Goal: Task Accomplishment & Management: Use online tool/utility

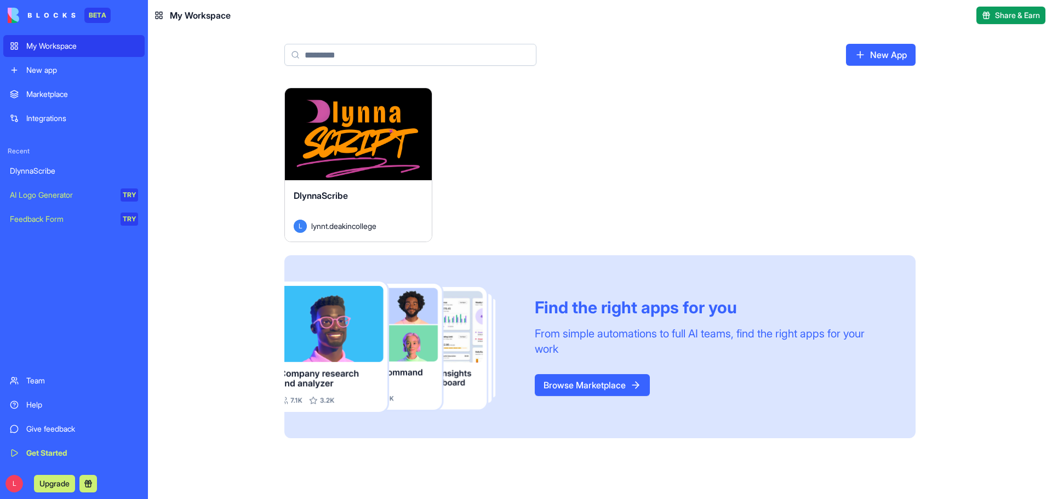
click at [380, 172] on div "Launch" at bounding box center [358, 134] width 147 height 92
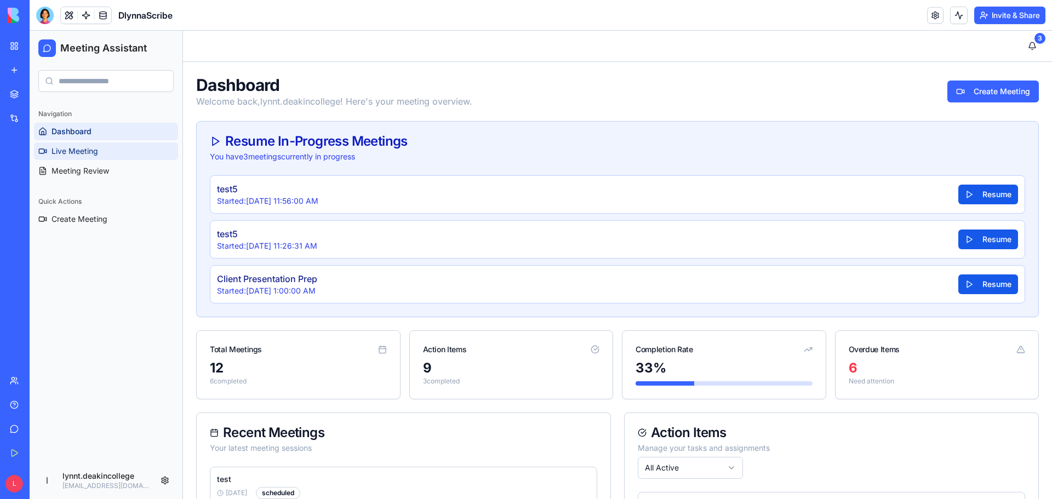
click at [65, 151] on span "Live Meeting" at bounding box center [75, 151] width 47 height 11
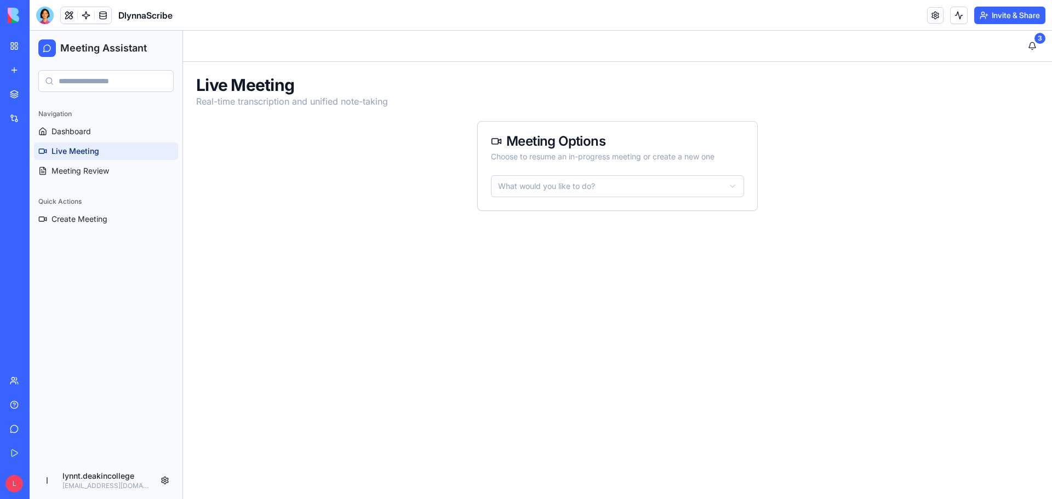
click at [730, 187] on html "Meeting Assistant Navigation Dashboard Live Meeting Meeting Review Quick Action…" at bounding box center [541, 265] width 1022 height 468
click at [733, 186] on html "Meeting Assistant Navigation Dashboard Live Meeting Meeting Review Quick Action…" at bounding box center [541, 265] width 1022 height 468
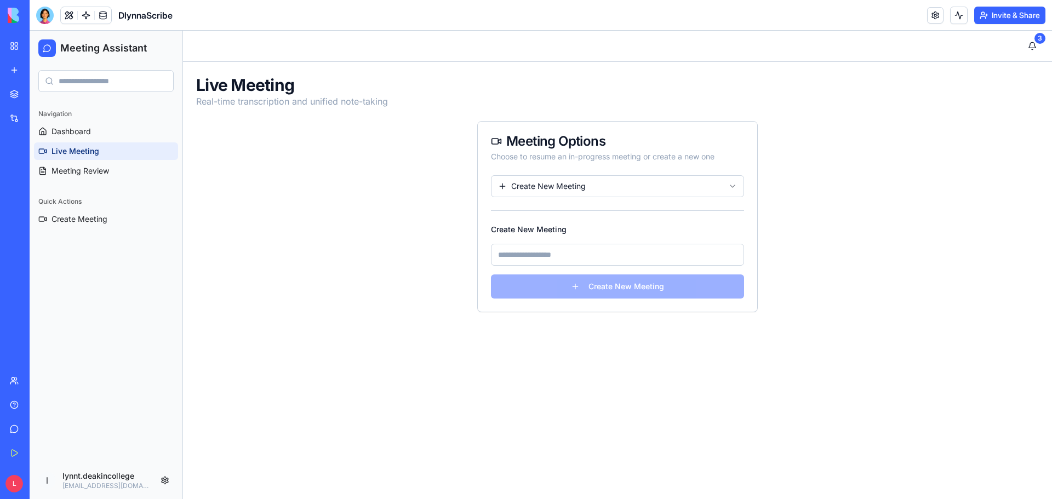
click at [797, 219] on div "Live Meeting Real-time transcription and unified note-taking Meeting Options Ch…" at bounding box center [617, 194] width 869 height 264
click at [312, 205] on div "Live Meeting Real-time transcription and unified note-taking Meeting Options Ch…" at bounding box center [617, 194] width 869 height 264
click at [59, 127] on span "Dashboard" at bounding box center [71, 131] width 39 height 11
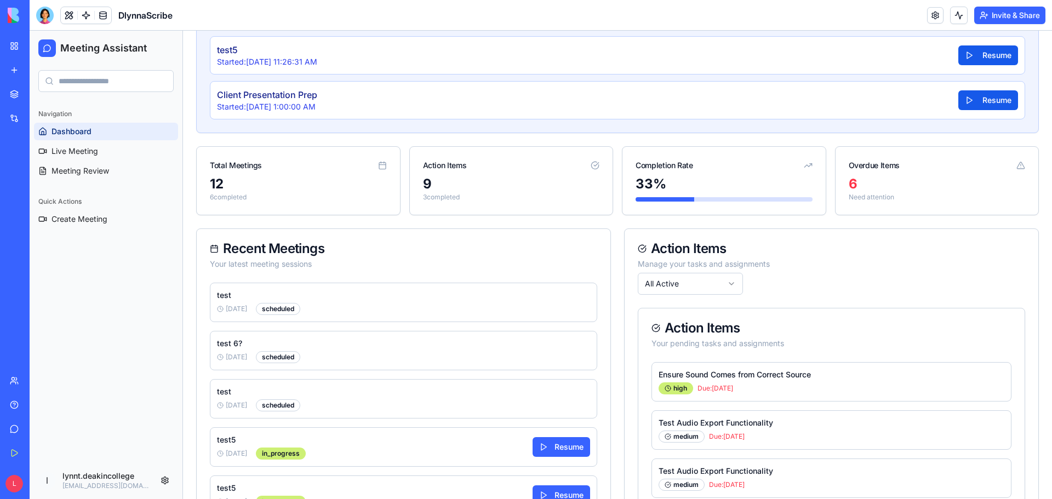
scroll to position [294, 0]
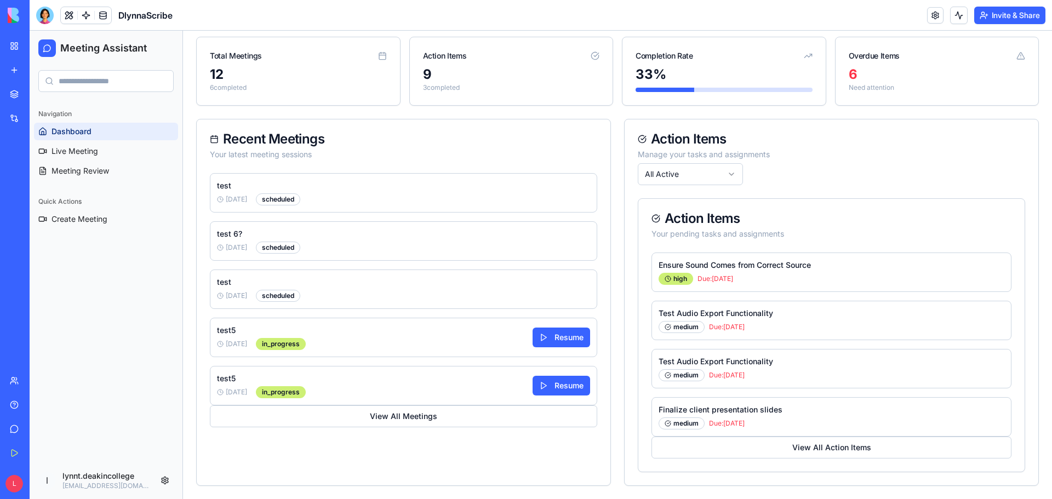
click at [727, 173] on html "Meeting Assistant Navigation Dashboard Live Meeting Meeting Review Quick Action…" at bounding box center [541, 118] width 1022 height 762
click at [725, 173] on html "Meeting Assistant Navigation Dashboard Live Meeting Meeting Review Quick Action…" at bounding box center [541, 118] width 1022 height 762
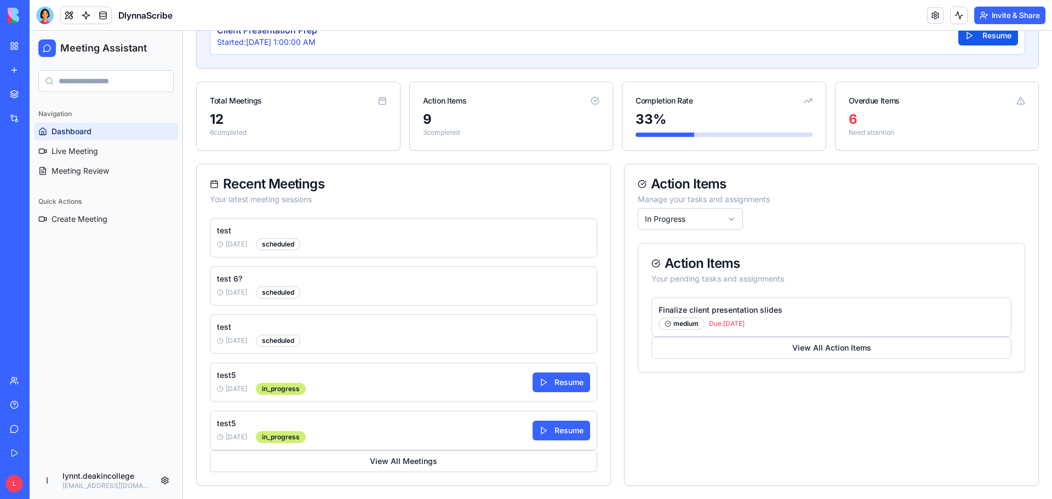
scroll to position [249, 0]
click at [742, 313] on p "Finalize client presentation slides" at bounding box center [832, 310] width 346 height 11
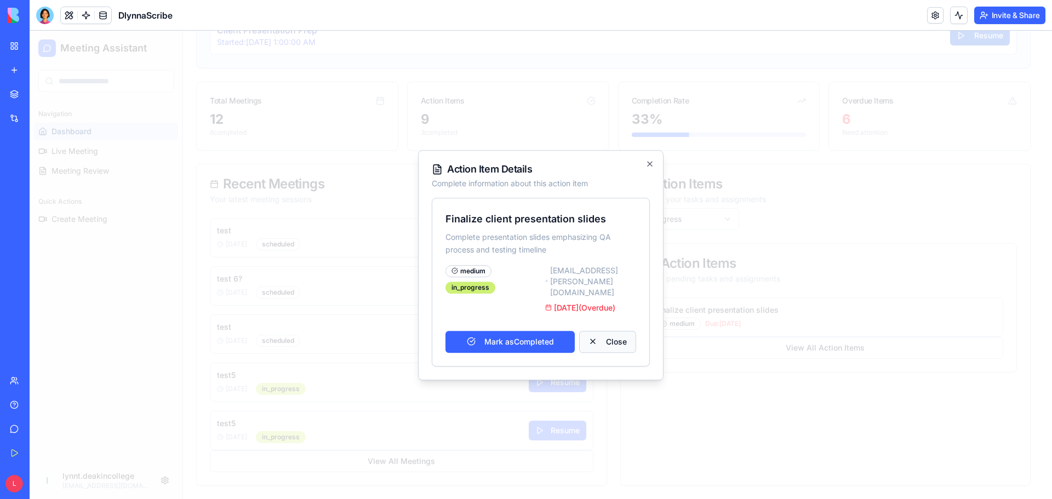
click at [595, 333] on button "Close" at bounding box center [607, 341] width 57 height 22
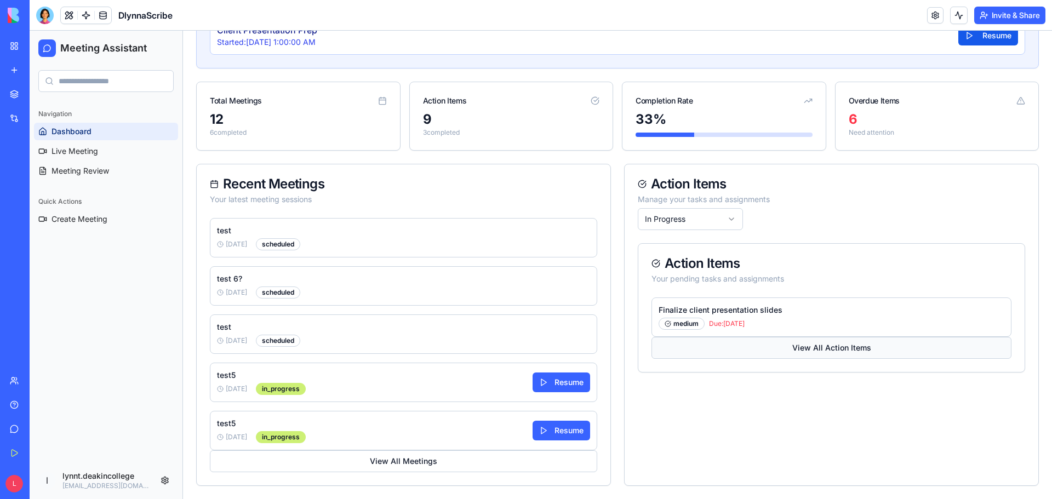
click at [826, 353] on button "View All Action Items" at bounding box center [831, 348] width 360 height 22
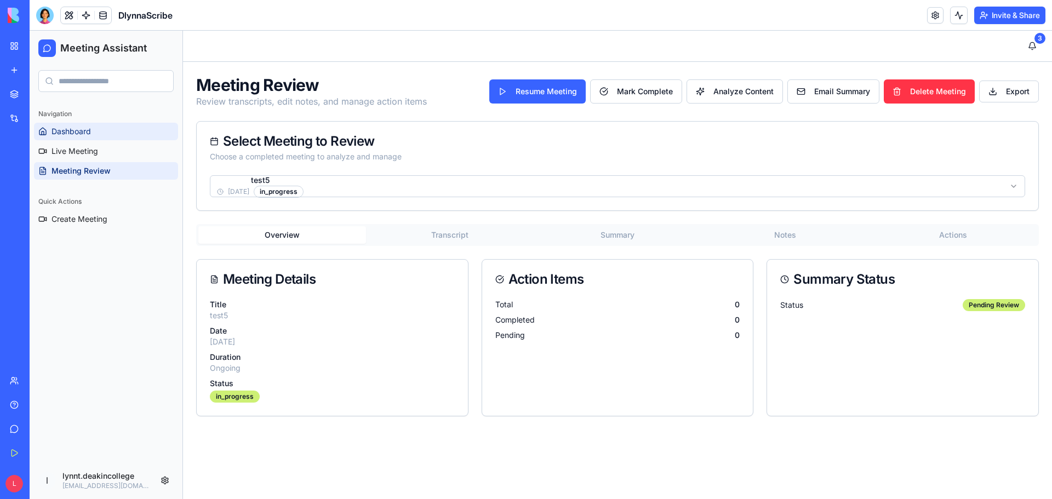
click at [106, 135] on link "Dashboard" at bounding box center [106, 132] width 144 height 18
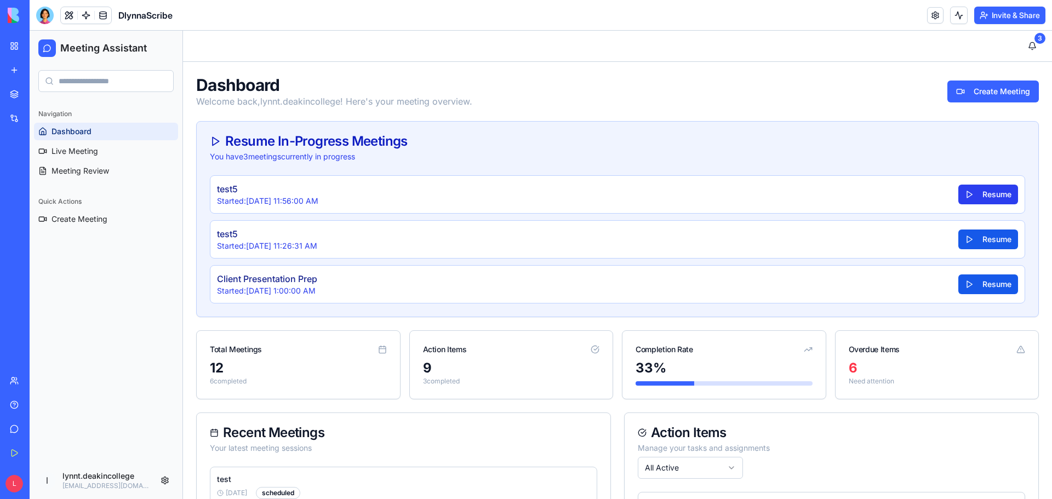
click at [984, 193] on button "Resume" at bounding box center [988, 195] width 60 height 20
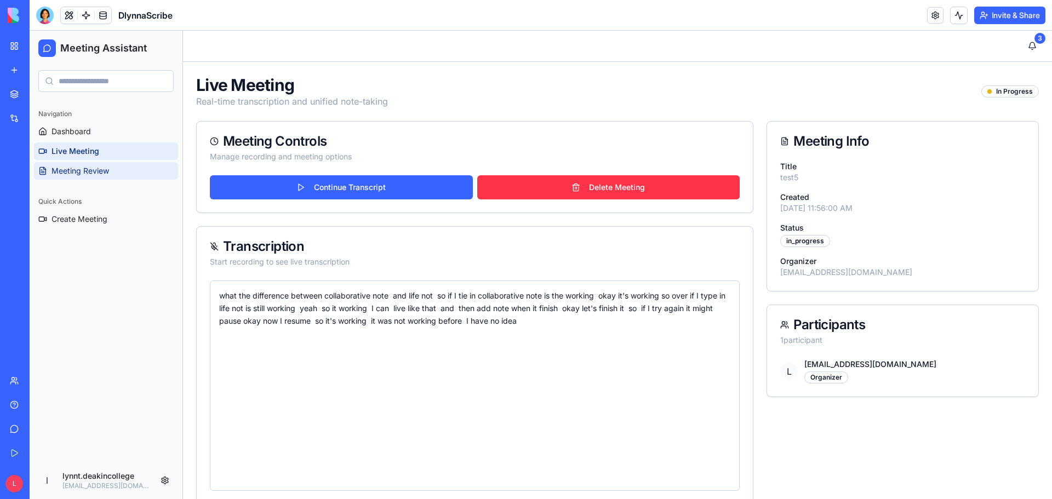
click at [104, 171] on span "Meeting Review" at bounding box center [81, 170] width 58 height 11
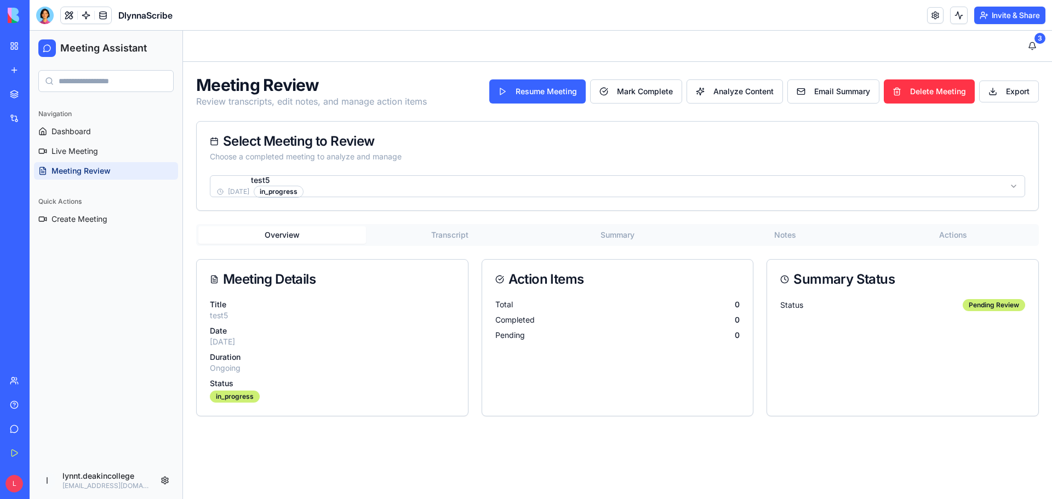
click at [455, 235] on button "Transcript" at bounding box center [450, 235] width 168 height 18
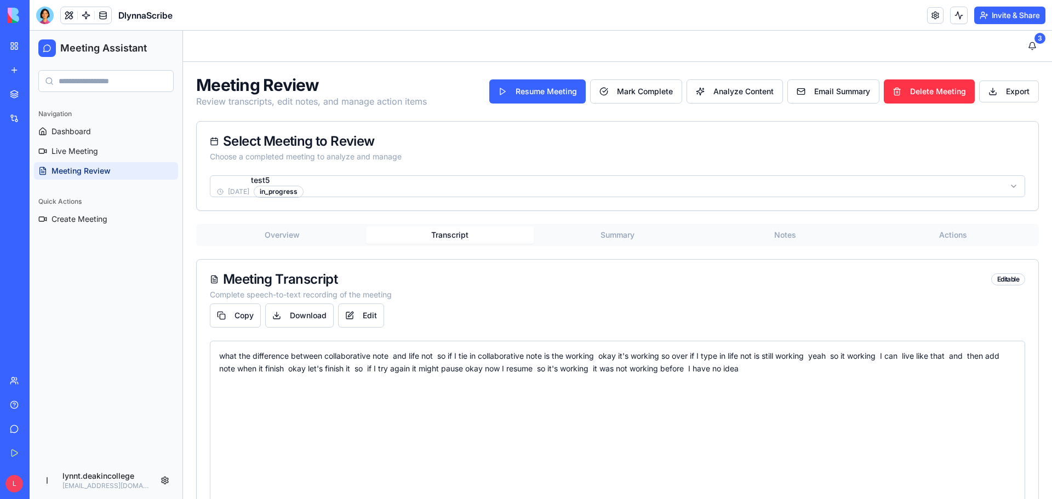
click at [616, 238] on button "Summary" at bounding box center [618, 235] width 168 height 18
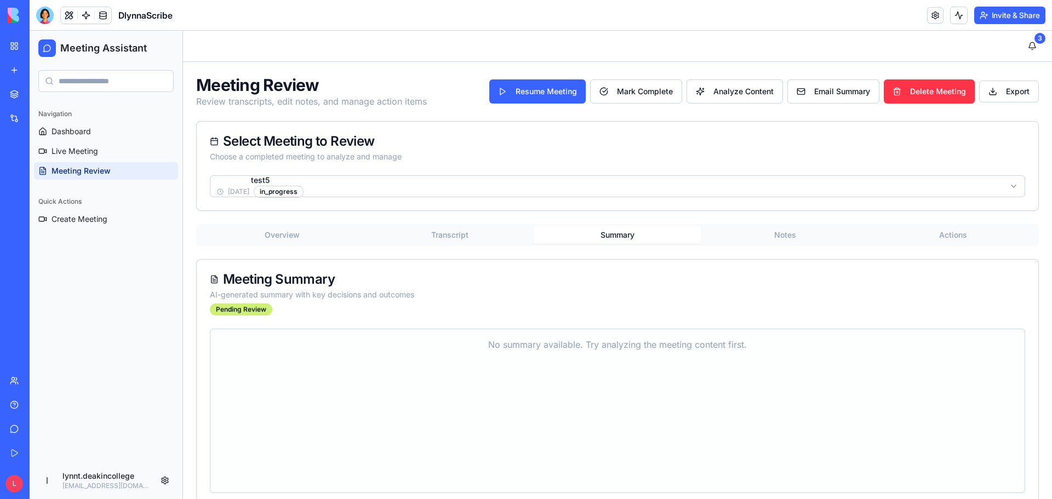
click at [779, 238] on button "Notes" at bounding box center [785, 235] width 168 height 18
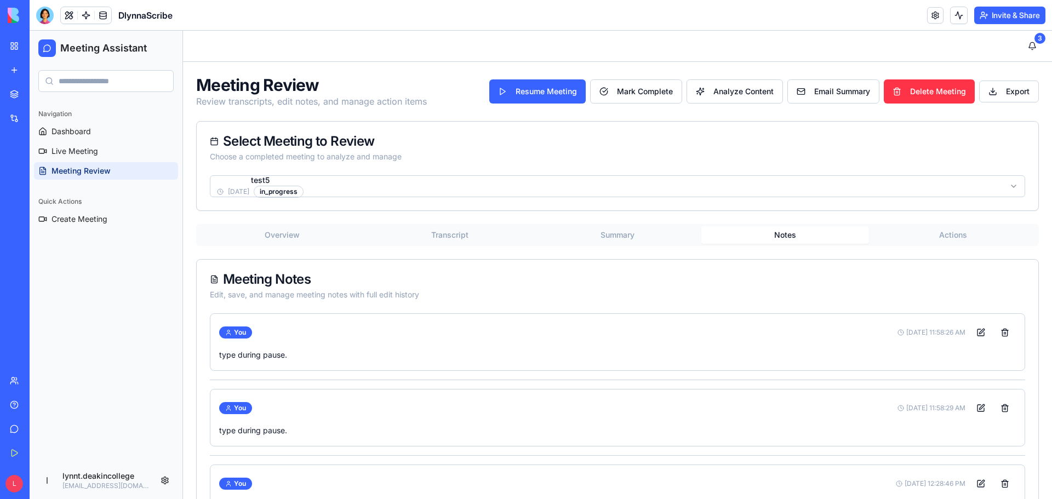
click at [946, 238] on button "Actions" at bounding box center [953, 235] width 168 height 18
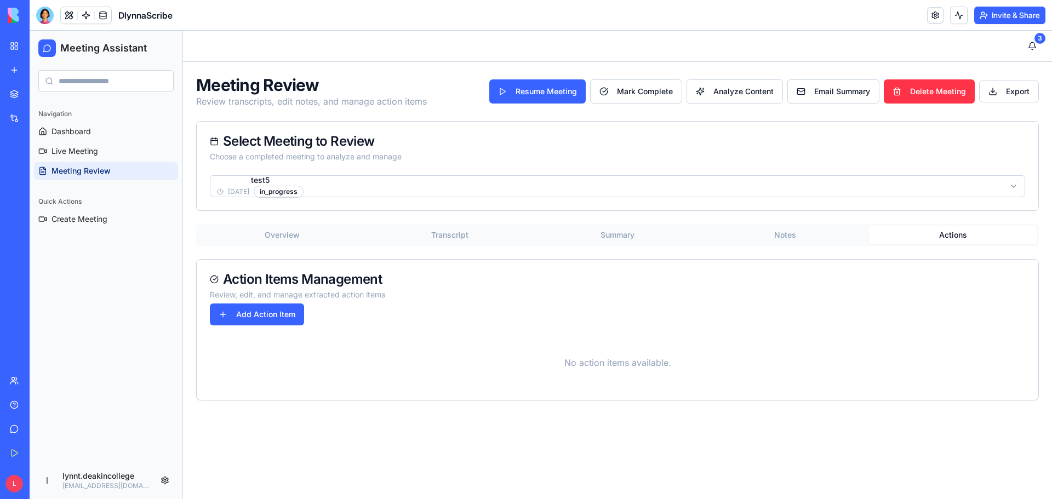
click at [612, 237] on button "Summary" at bounding box center [618, 235] width 168 height 18
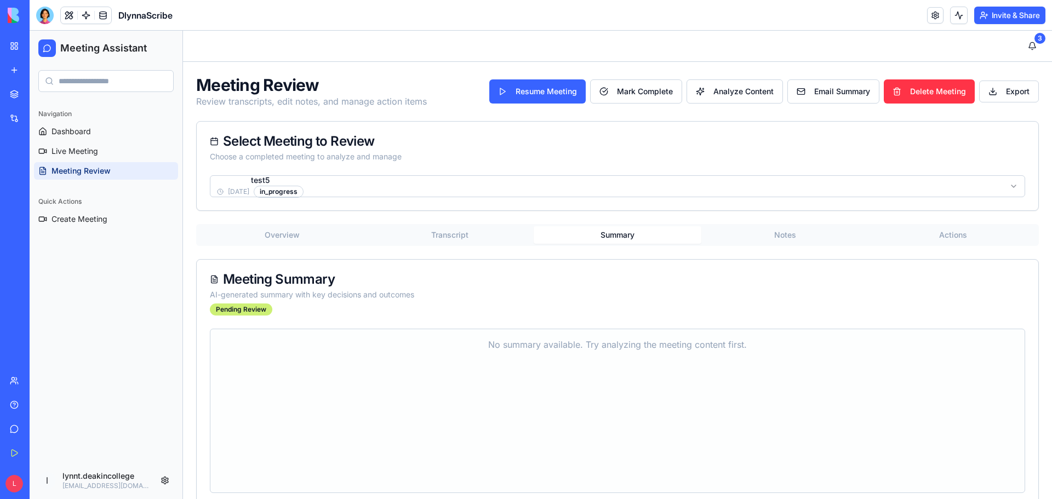
click at [336, 181] on html "Meeting Assistant Navigation Dashboard Live Meeting Meeting Review Quick Action…" at bounding box center [541, 275] width 1022 height 489
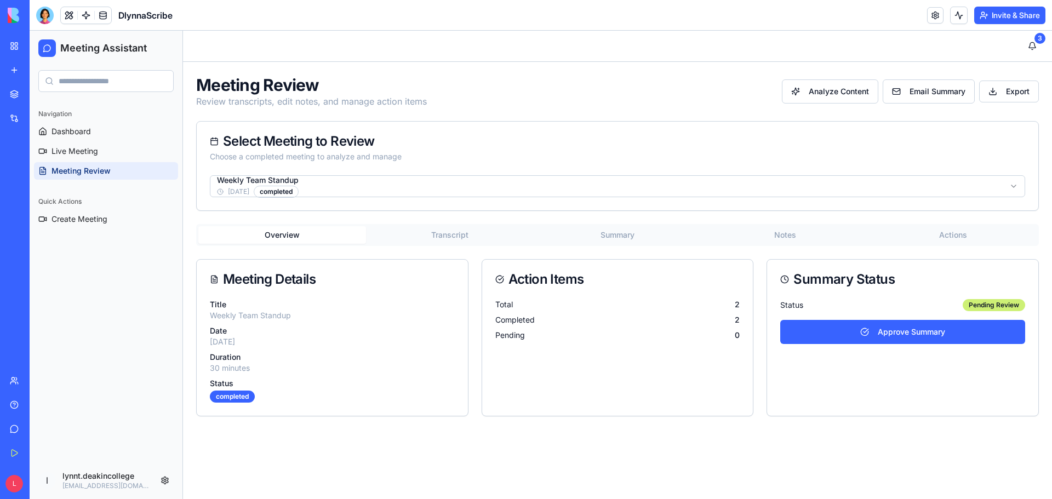
click at [453, 235] on button "Transcript" at bounding box center [450, 235] width 168 height 18
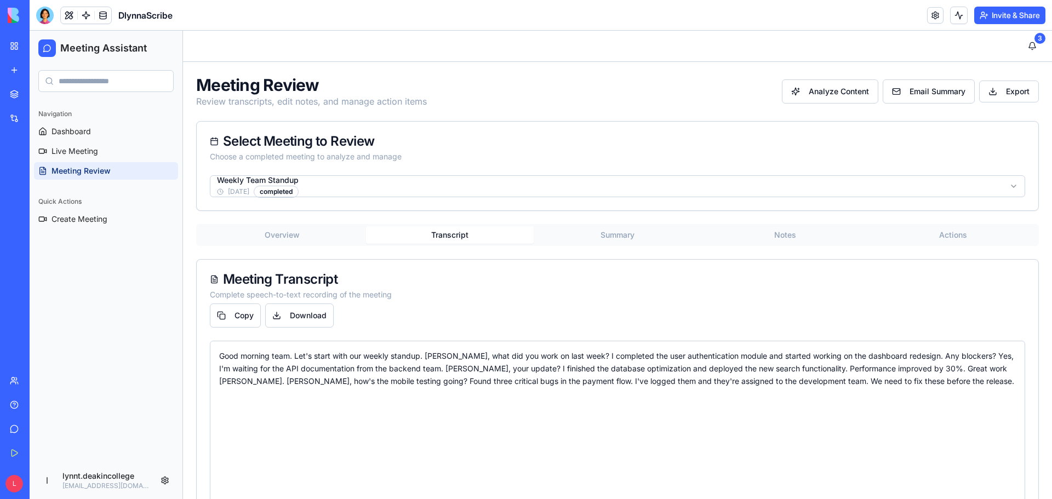
click at [618, 233] on button "Summary" at bounding box center [618, 235] width 168 height 18
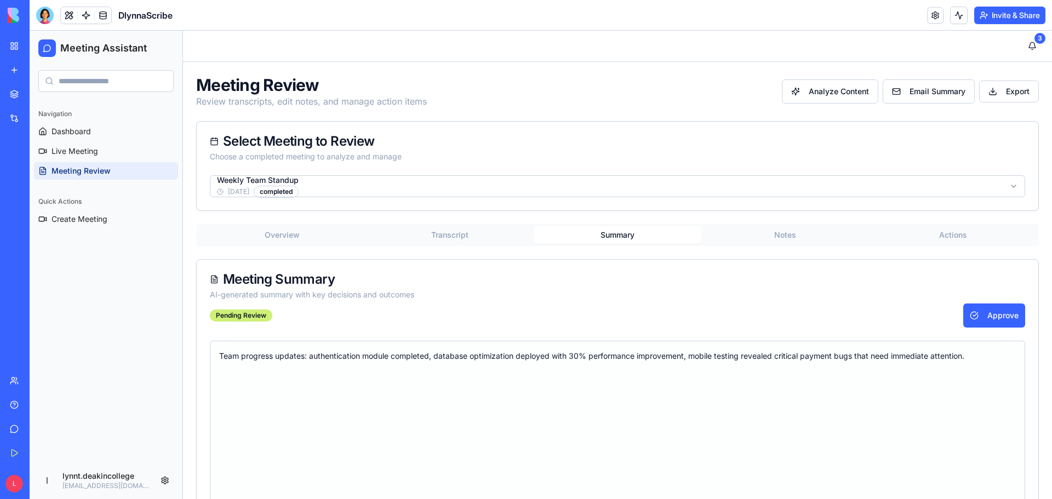
click at [776, 232] on button "Notes" at bounding box center [785, 235] width 168 height 18
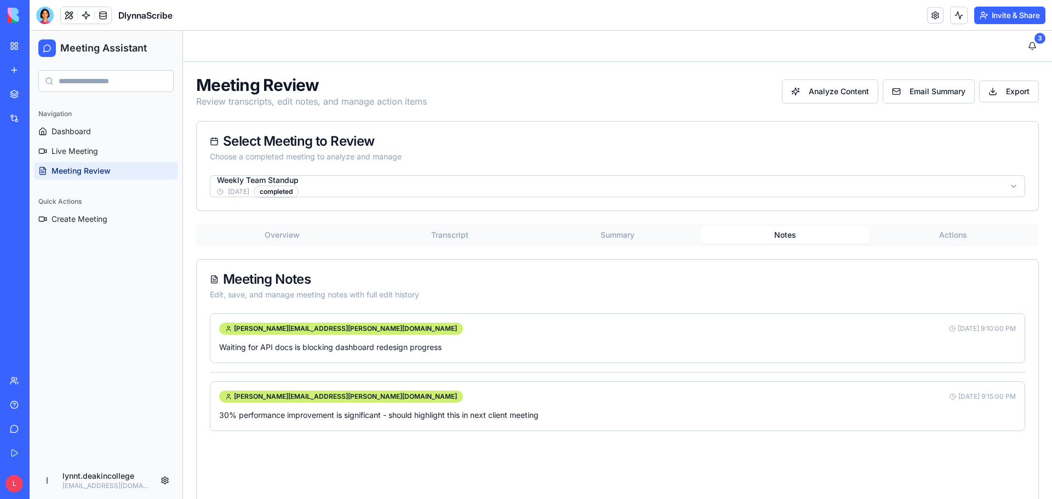
click at [954, 236] on button "Actions" at bounding box center [953, 235] width 168 height 18
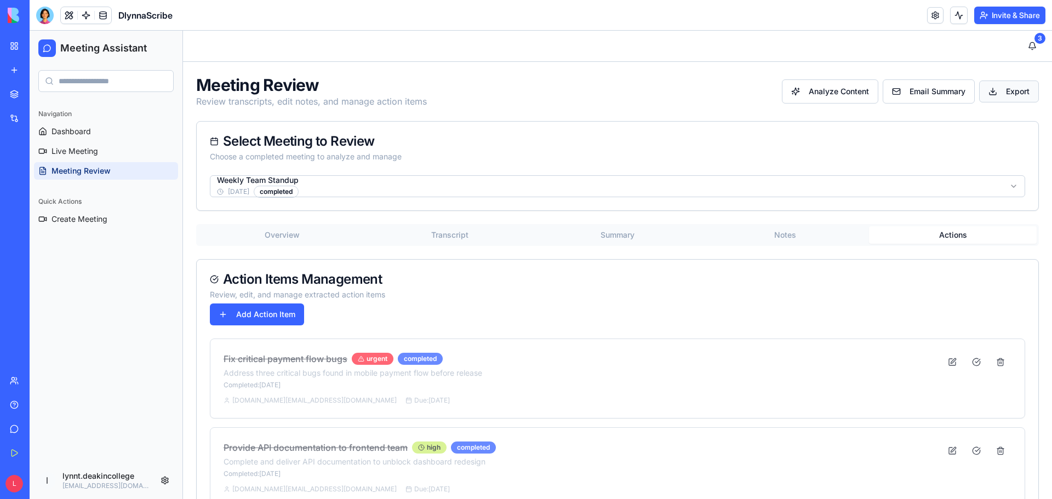
click at [998, 93] on html "Meeting Assistant Navigation Dashboard Live Meeting Meeting Review Quick Action…" at bounding box center [541, 283] width 1022 height 504
click at [923, 92] on html "Meeting Assistant Navigation Dashboard Live Meeting Meeting Review Quick Action…" at bounding box center [541, 283] width 1022 height 504
click at [939, 127] on div "Select Meeting to Review Choose a completed meeting to analyze and manage" at bounding box center [618, 149] width 842 height 54
click at [930, 96] on span "Email Summary" at bounding box center [938, 91] width 56 height 11
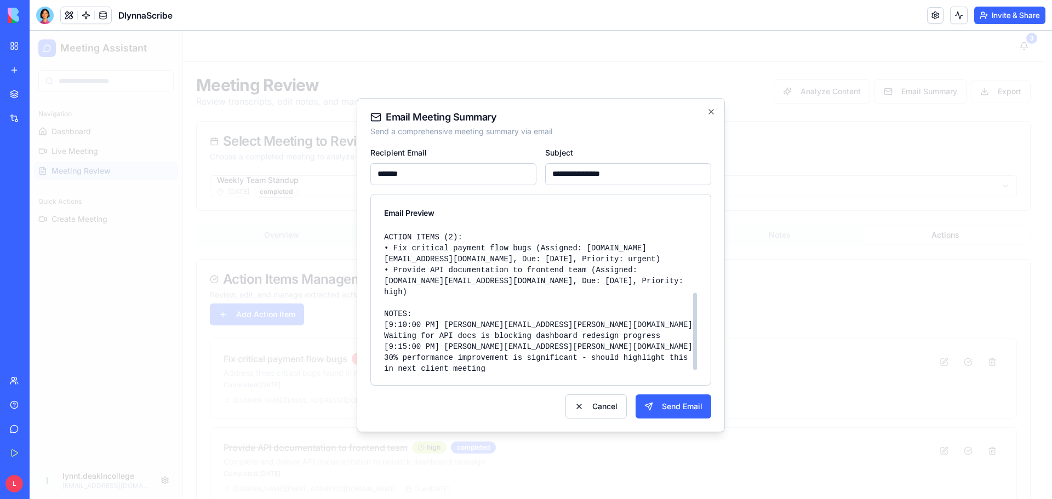
scroll to position [112, 0]
click at [630, 176] on input "**********" at bounding box center [628, 174] width 166 height 22
click at [457, 174] on input "*******" at bounding box center [453, 174] width 166 height 22
click at [691, 404] on button "Send Email" at bounding box center [674, 407] width 76 height 24
type input "**********"
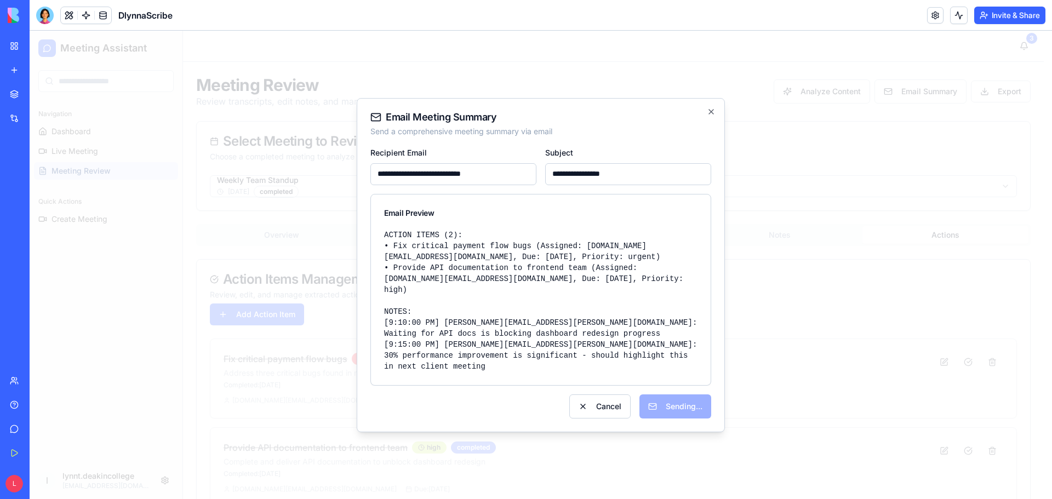
type input "**********"
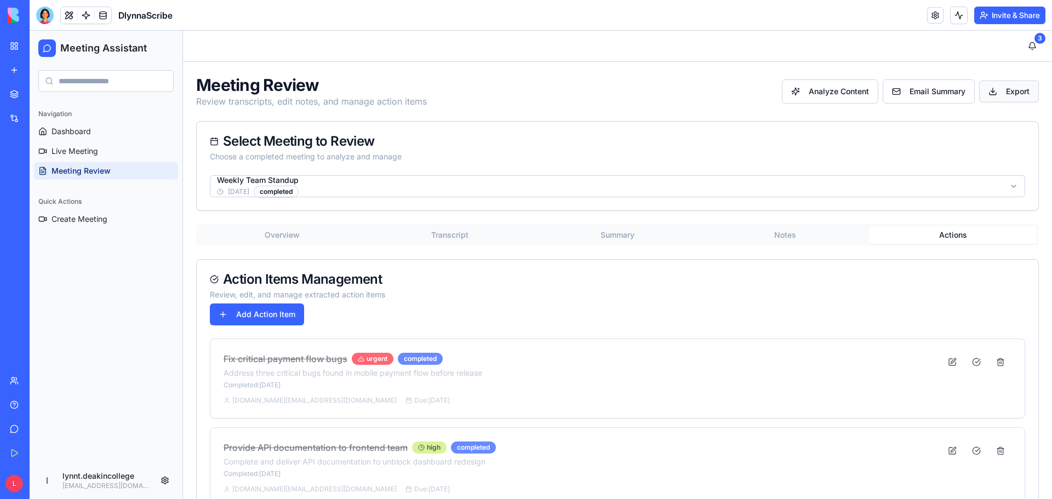
click at [987, 87] on html "Meeting Assistant Navigation Dashboard Live Meeting Meeting Review Quick Action…" at bounding box center [541, 283] width 1022 height 504
click at [975, 118] on div "Export as Text" at bounding box center [987, 116] width 84 height 18
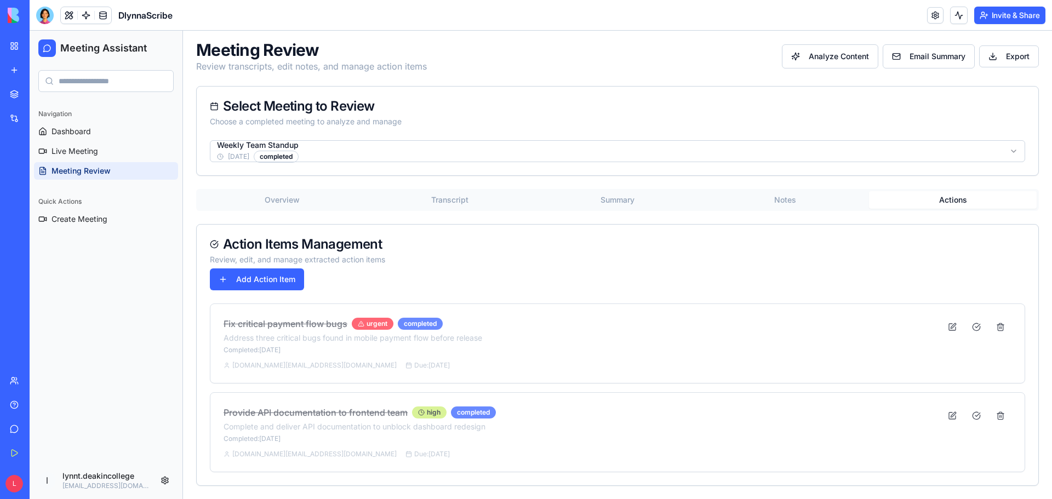
scroll to position [0, 0]
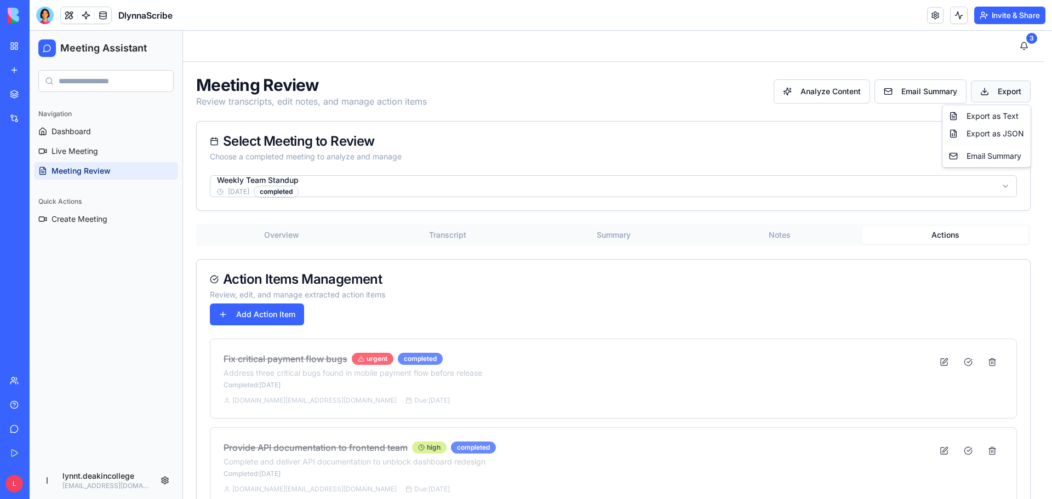
click at [1010, 90] on html "Meeting Assistant Navigation Dashboard Live Meeting Meeting Review Quick Action…" at bounding box center [541, 283] width 1022 height 504
click at [1009, 156] on div "Email Summary" at bounding box center [987, 156] width 84 height 18
click at [1008, 92] on html "Meeting Assistant Navigation Dashboard Live Meeting Meeting Review Quick Action…" at bounding box center [541, 283] width 1022 height 504
click at [660, 99] on html "Meeting Assistant Navigation Dashboard Live Meeting Meeting Review Quick Action…" at bounding box center [541, 283] width 1022 height 504
click at [445, 235] on button "Transcript" at bounding box center [450, 235] width 168 height 18
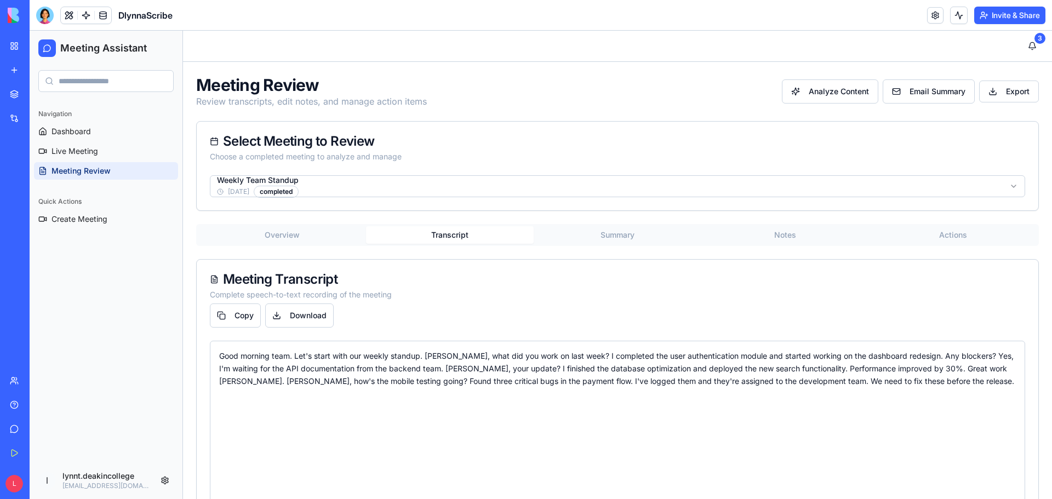
click at [618, 235] on button "Summary" at bounding box center [618, 235] width 168 height 18
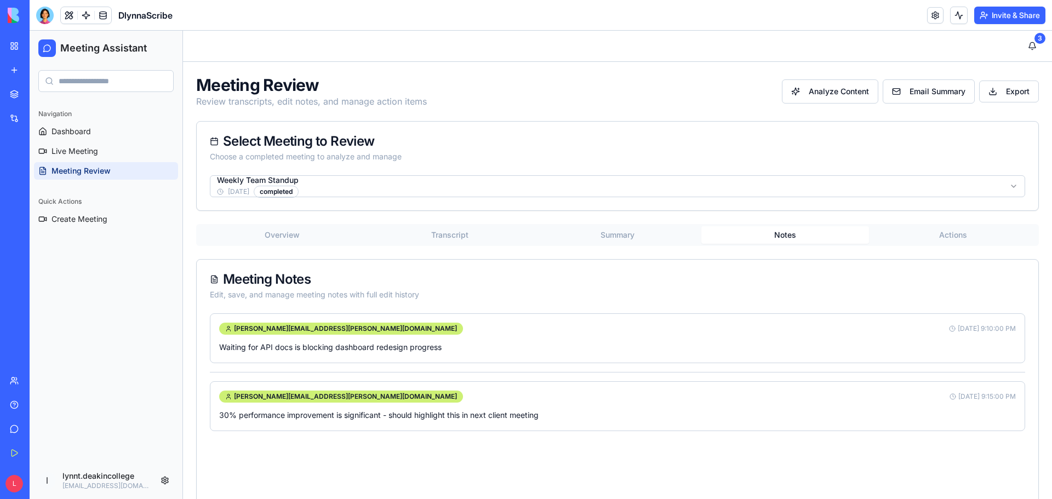
click at [782, 237] on button "Notes" at bounding box center [785, 235] width 168 height 18
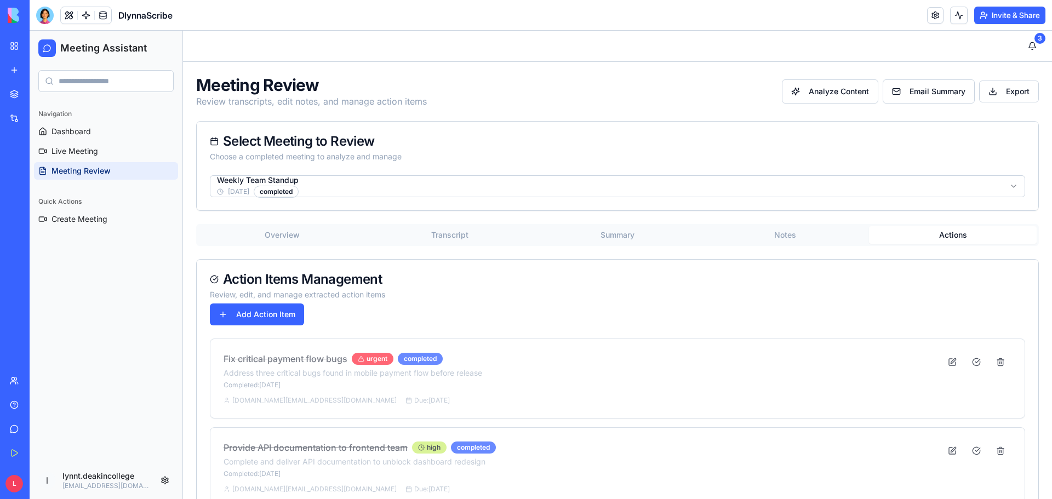
click at [939, 235] on button "Actions" at bounding box center [953, 235] width 168 height 18
click at [780, 232] on button "Notes" at bounding box center [785, 235] width 168 height 18
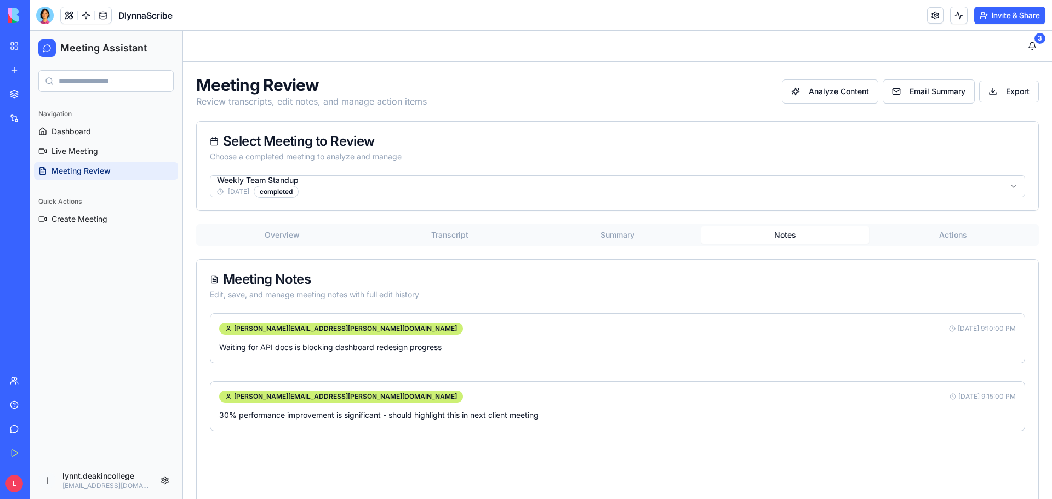
click at [611, 237] on button "Summary" at bounding box center [618, 235] width 168 height 18
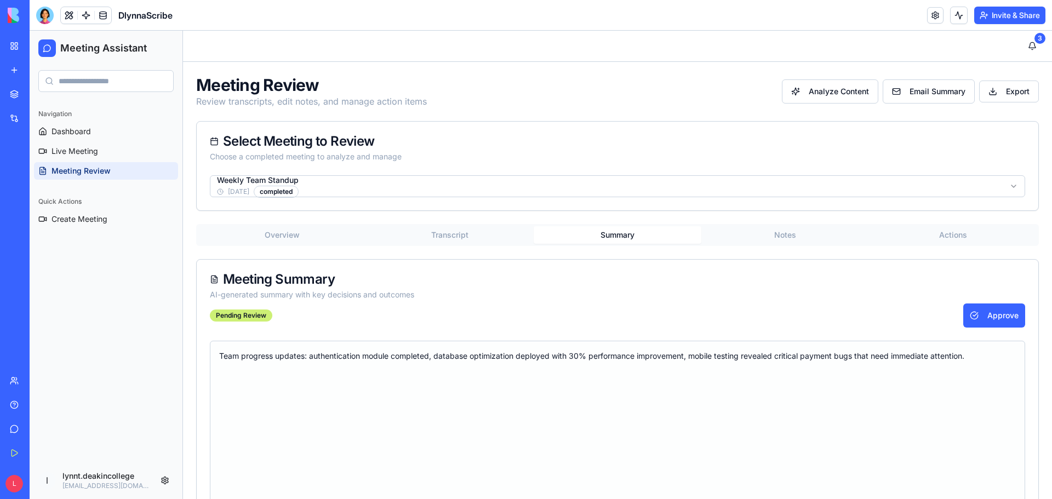
scroll to position [33, 0]
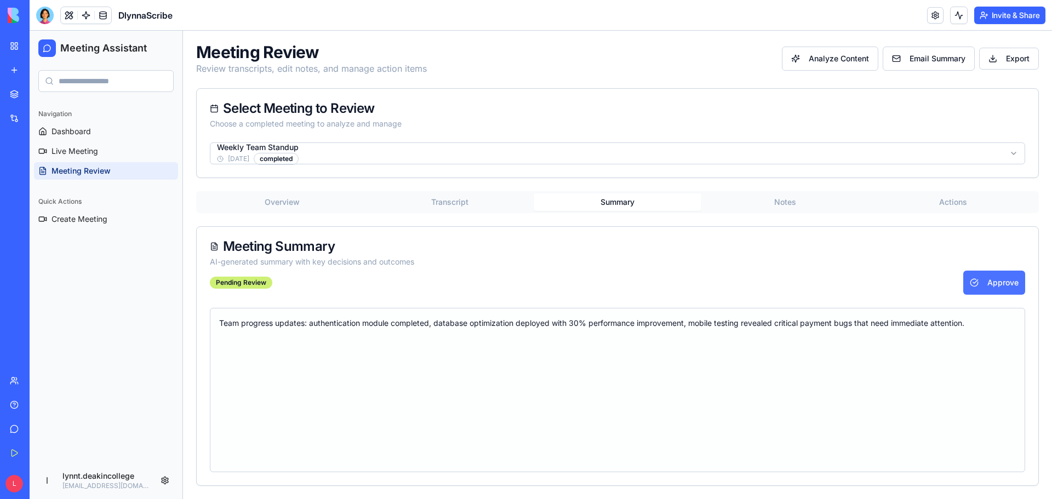
click at [991, 283] on button "Approve" at bounding box center [994, 283] width 62 height 24
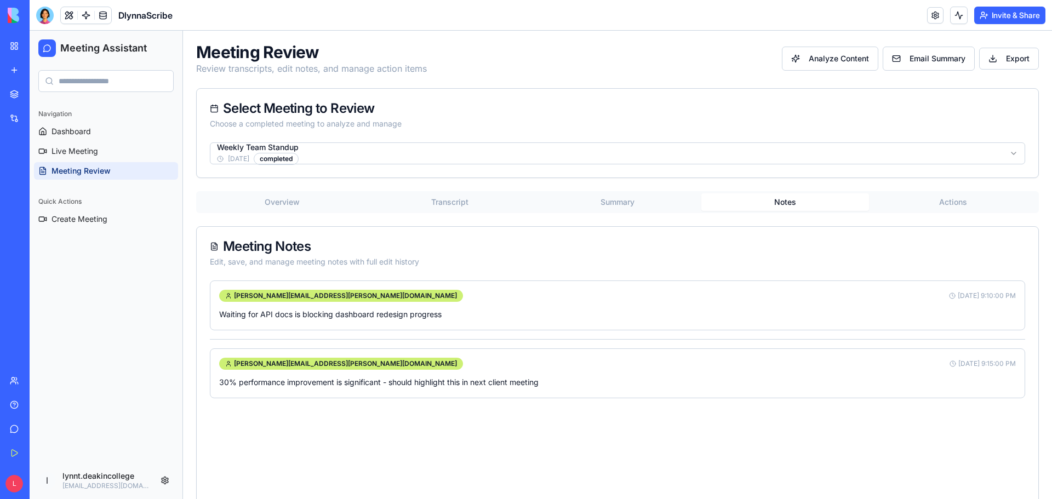
click at [790, 214] on div "Overview Transcript Summary Notes Actions Meeting Notes Edit, save, and manage …" at bounding box center [617, 347] width 843 height 313
click at [942, 201] on button "Actions" at bounding box center [953, 202] width 168 height 18
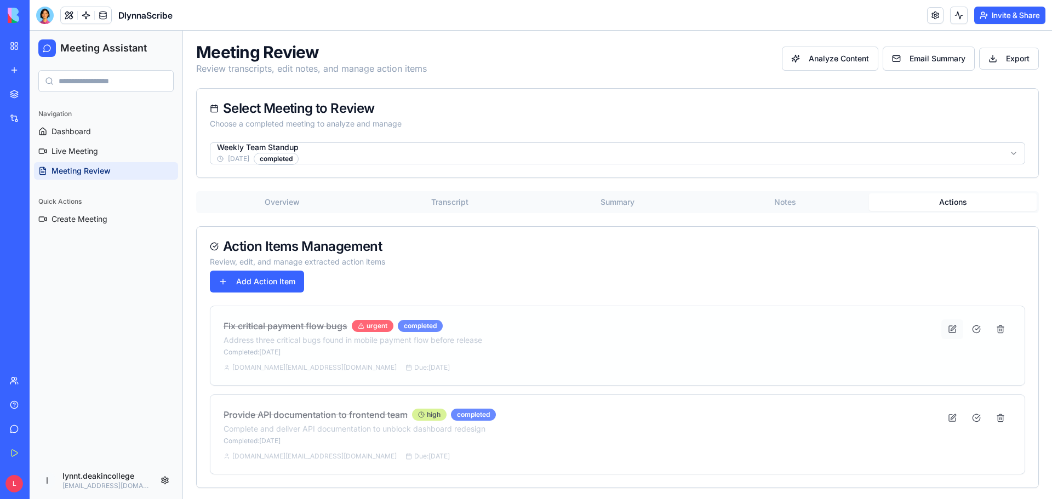
click at [942, 330] on button at bounding box center [952, 329] width 22 height 20
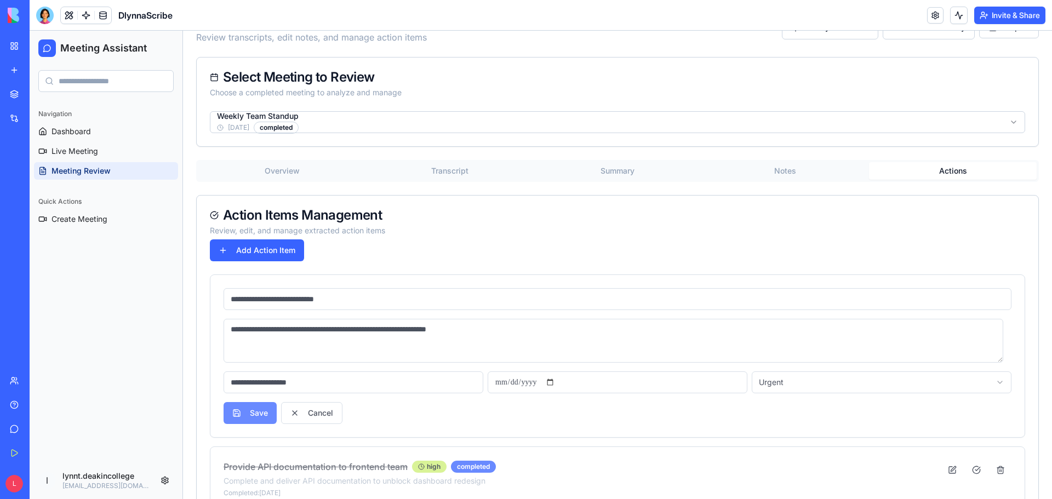
scroll to position [118, 0]
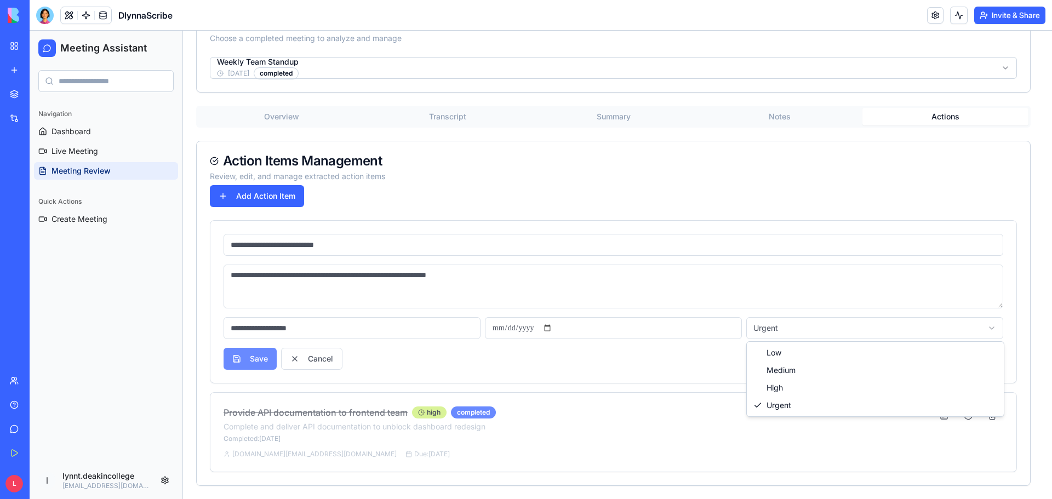
click at [840, 331] on html "**********" at bounding box center [541, 205] width 1022 height 587
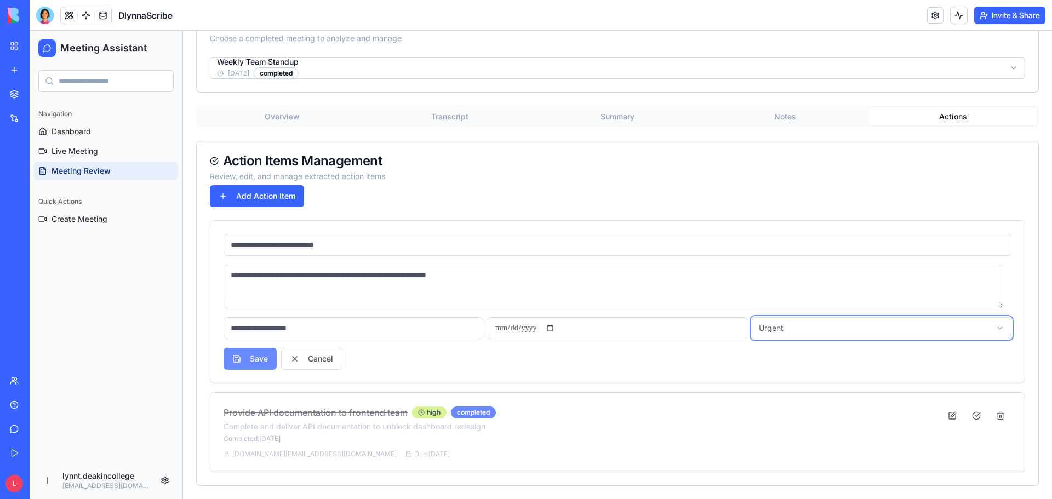
click at [801, 286] on html "**********" at bounding box center [541, 205] width 1022 height 587
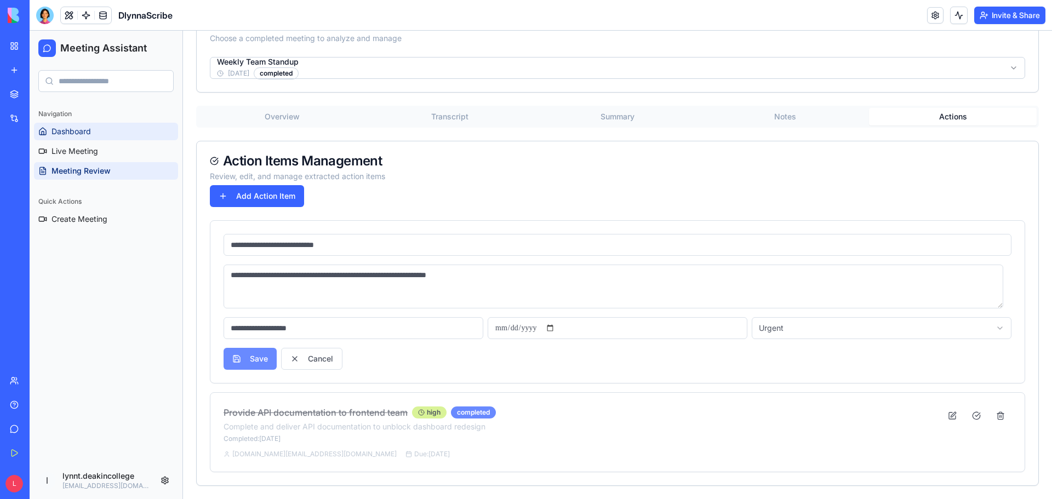
click at [91, 128] on span "Dashboard" at bounding box center [71, 131] width 39 height 11
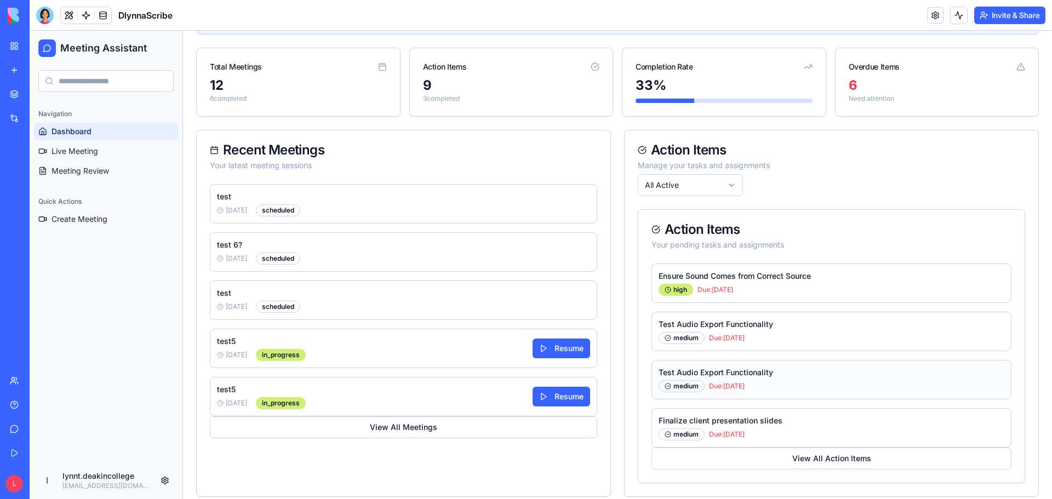
scroll to position [294, 0]
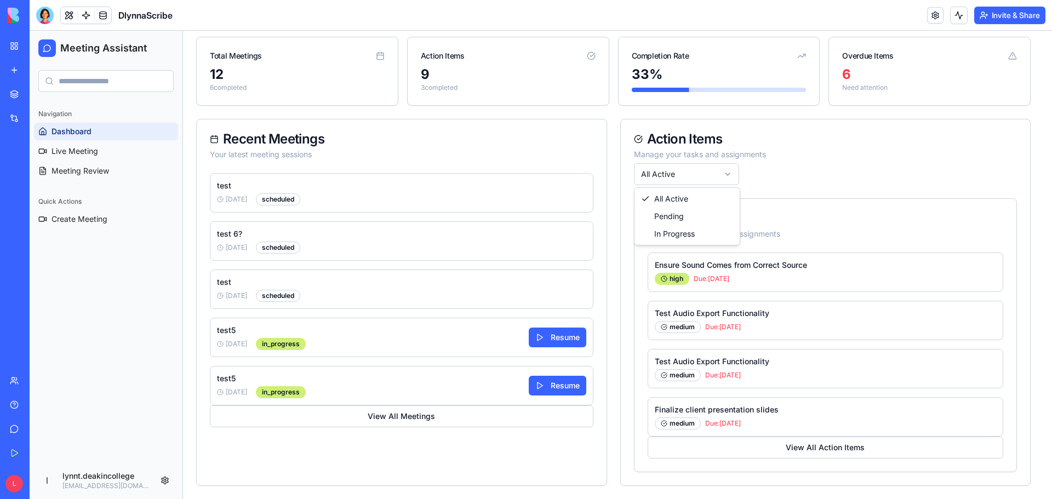
click at [732, 170] on html "Meeting Assistant Navigation Dashboard Live Meeting Meeting Review Quick Action…" at bounding box center [541, 118] width 1022 height 762
click at [781, 168] on html "Meeting Assistant Navigation Dashboard Live Meeting Meeting Review Quick Action…" at bounding box center [541, 118] width 1022 height 762
click at [726, 170] on html "Meeting Assistant Navigation Dashboard Live Meeting Meeting Review Quick Action…" at bounding box center [541, 118] width 1022 height 762
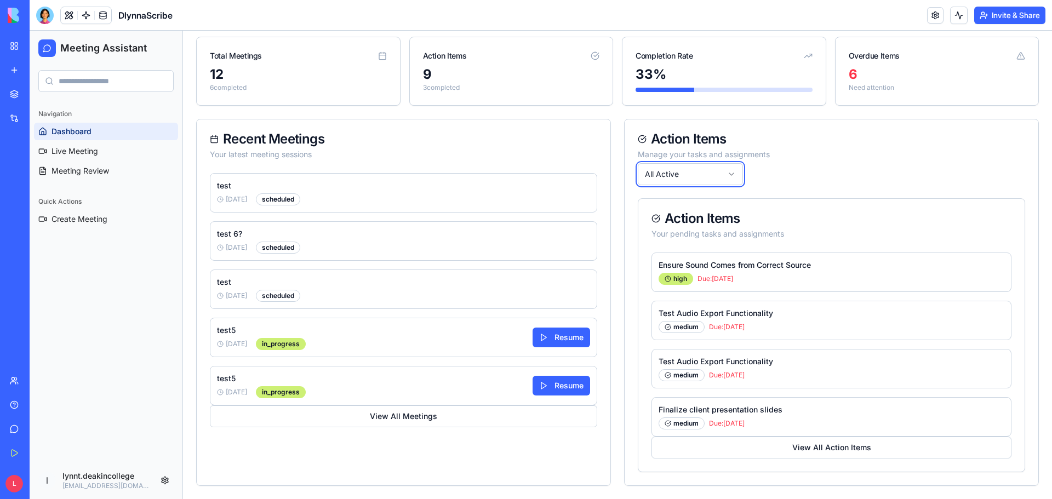
click at [761, 167] on html "Meeting Assistant Navigation Dashboard Live Meeting Meeting Review Quick Action…" at bounding box center [541, 118] width 1022 height 762
click at [317, 198] on div "test 9/23/2025 scheduled" at bounding box center [403, 192] width 387 height 39
click at [353, 339] on div "test5 9/23/2025 in_progress Resume" at bounding box center [403, 337] width 387 height 39
click at [110, 171] on link "Meeting Review" at bounding box center [106, 171] width 144 height 18
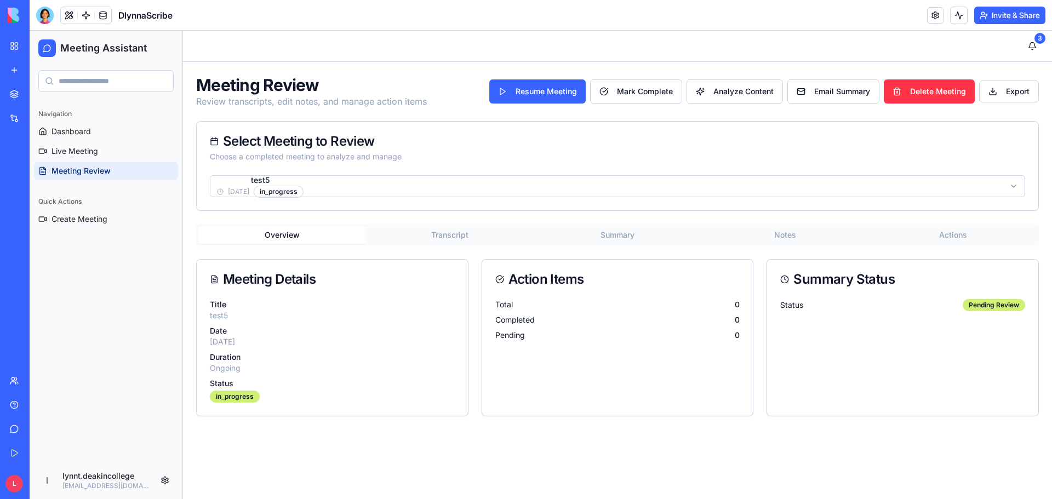
click at [294, 193] on html "Meeting Assistant Navigation Dashboard Live Meeting Meeting Review Quick Action…" at bounding box center [541, 265] width 1022 height 468
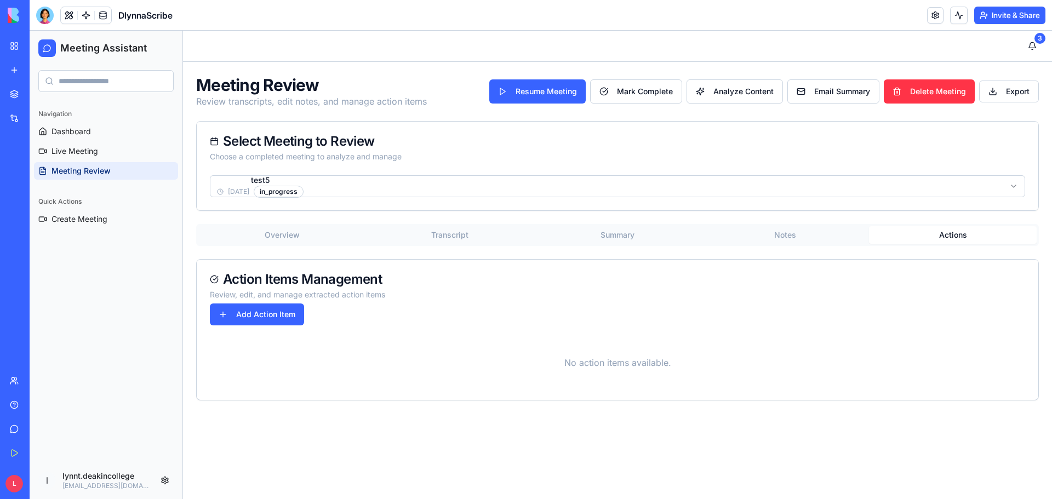
click at [956, 236] on button "Actions" at bounding box center [953, 235] width 168 height 18
click at [342, 193] on html "Meeting Assistant Navigation Dashboard Live Meeting Meeting Review Quick Action…" at bounding box center [541, 265] width 1022 height 468
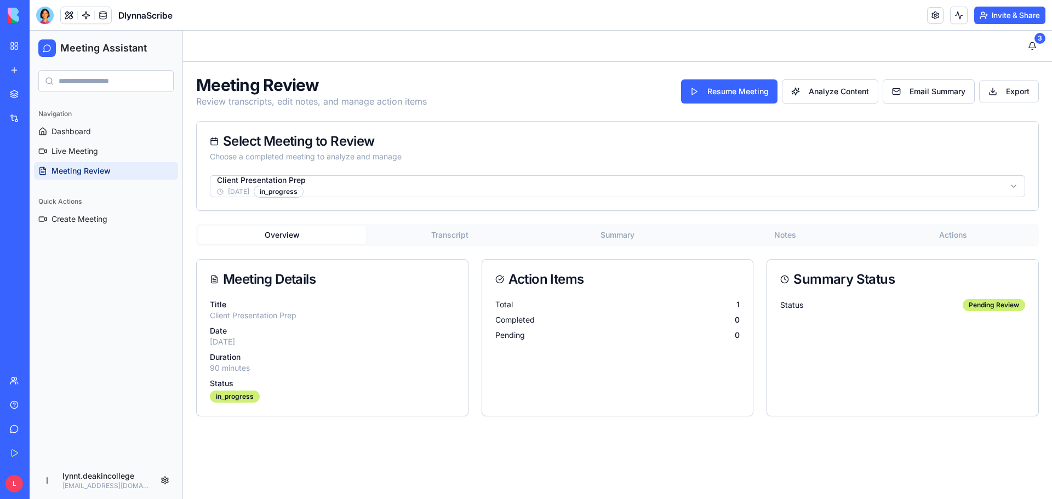
click at [954, 227] on button "Actions" at bounding box center [953, 235] width 168 height 18
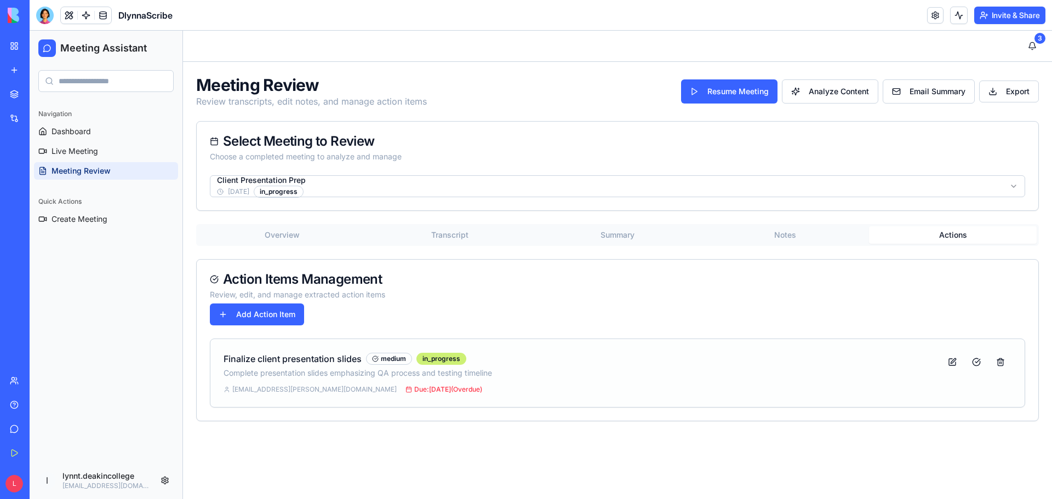
click at [598, 369] on p "Complete presentation slides emphasizing QA process and testing timeline" at bounding box center [583, 373] width 718 height 11
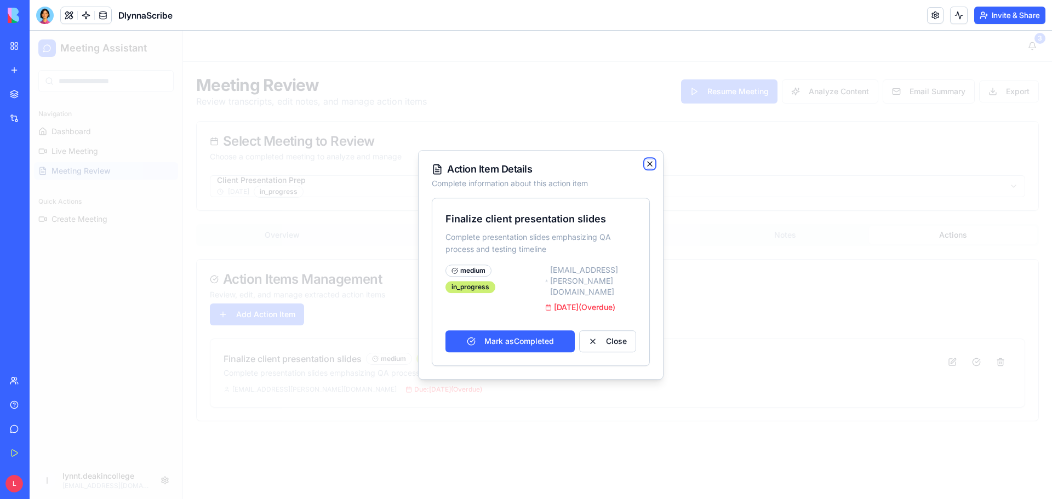
click at [647, 168] on icon "button" at bounding box center [649, 163] width 9 height 9
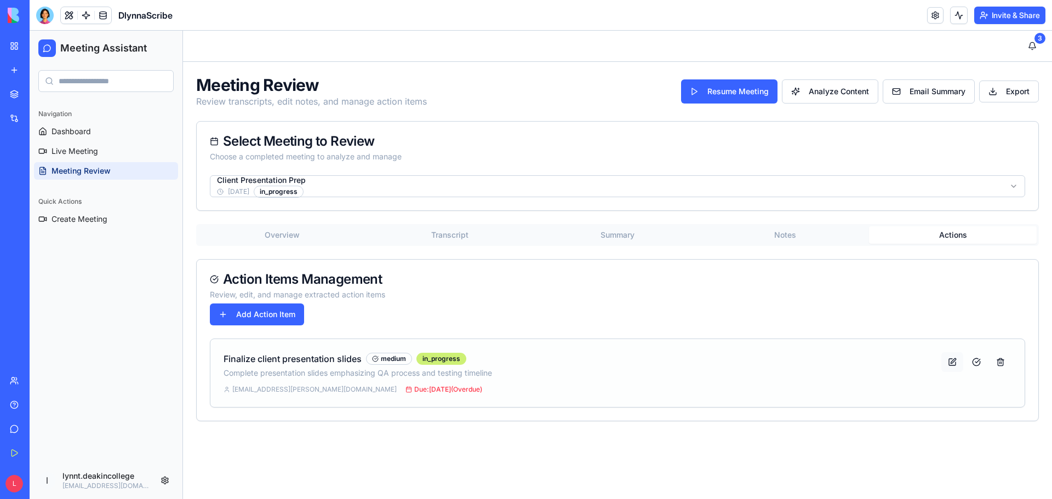
click at [950, 361] on button at bounding box center [952, 362] width 22 height 20
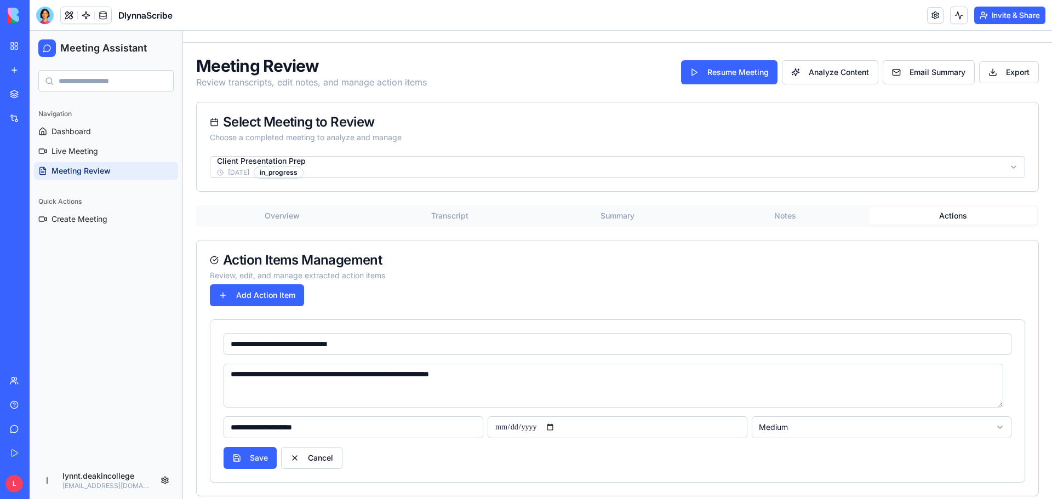
scroll to position [30, 0]
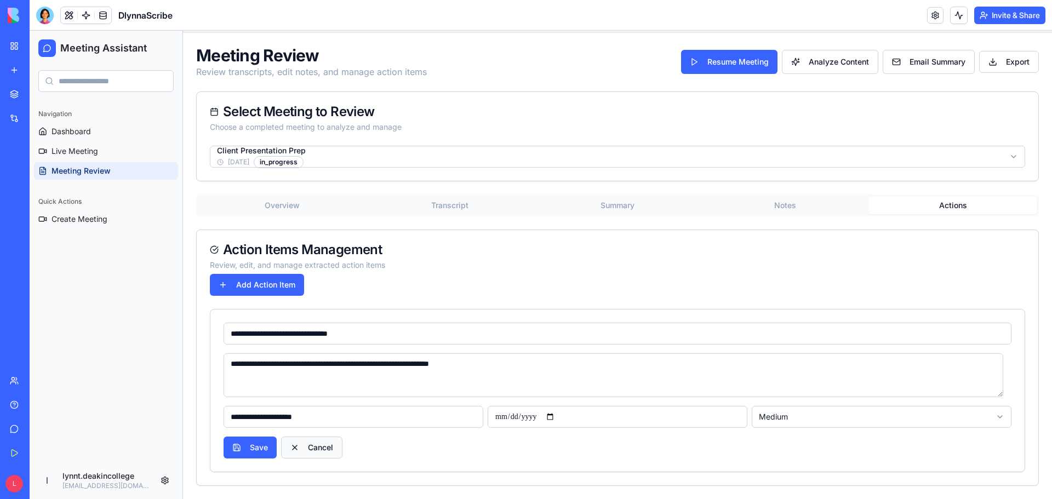
click at [304, 449] on button "Cancel" at bounding box center [311, 448] width 61 height 22
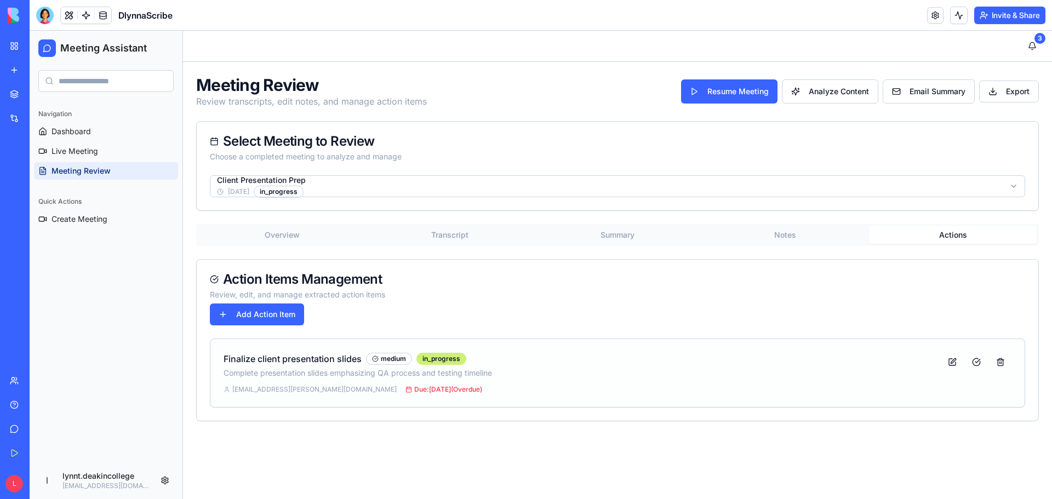
scroll to position [0, 0]
click at [95, 134] on link "Dashboard" at bounding box center [106, 132] width 144 height 18
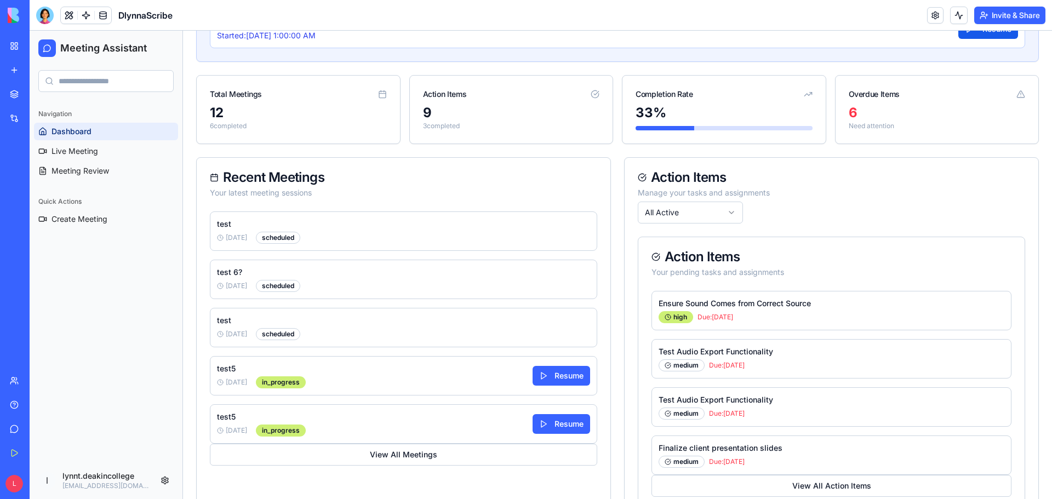
scroll to position [294, 0]
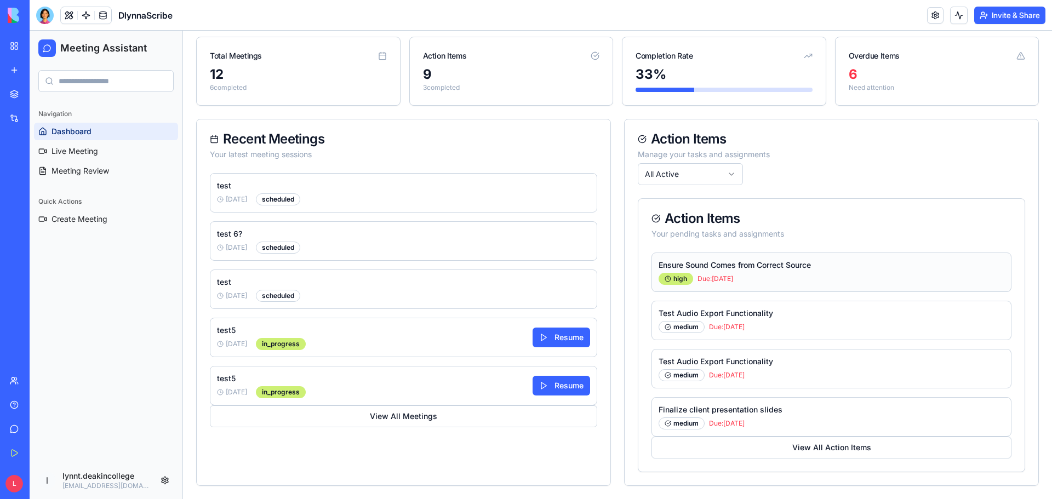
click at [924, 272] on div "Ensure Sound Comes from Correct Source high Due: 10/20/2023" at bounding box center [832, 272] width 346 height 25
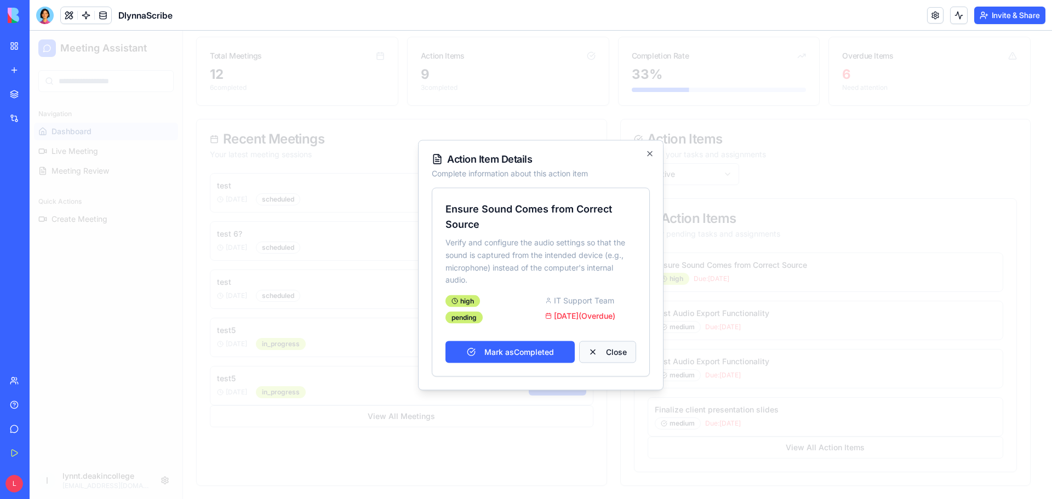
click at [605, 352] on button "Close" at bounding box center [607, 352] width 57 height 22
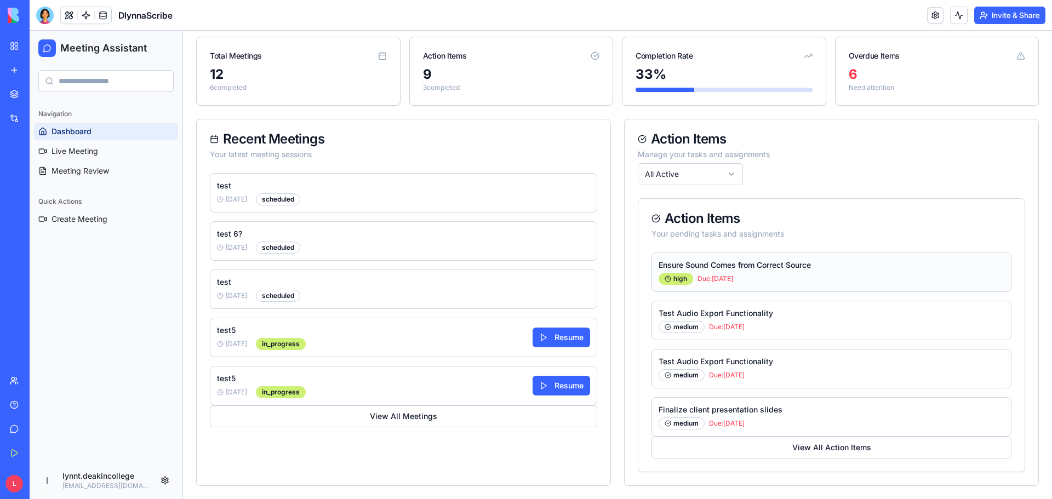
click at [856, 275] on div "high Due: 10/20/2023" at bounding box center [832, 279] width 346 height 12
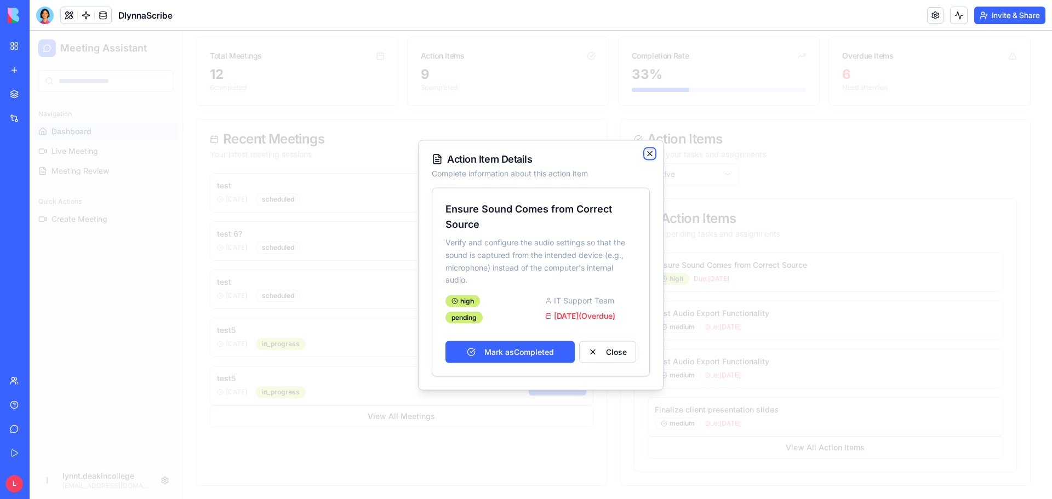
click at [653, 149] on icon "button" at bounding box center [649, 153] width 9 height 9
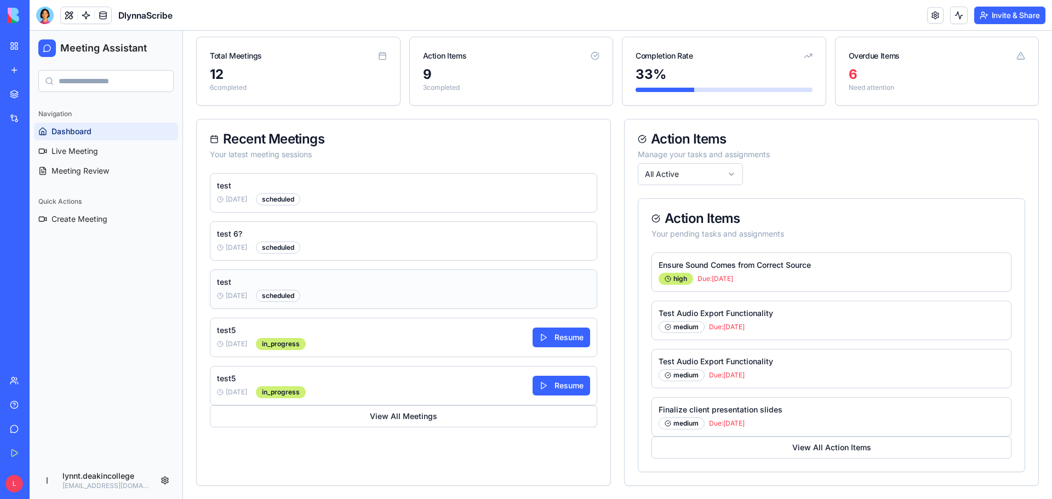
click at [317, 295] on div "test 9/23/2025 scheduled" at bounding box center [403, 289] width 387 height 39
click at [298, 293] on div "scheduled" at bounding box center [278, 296] width 44 height 12
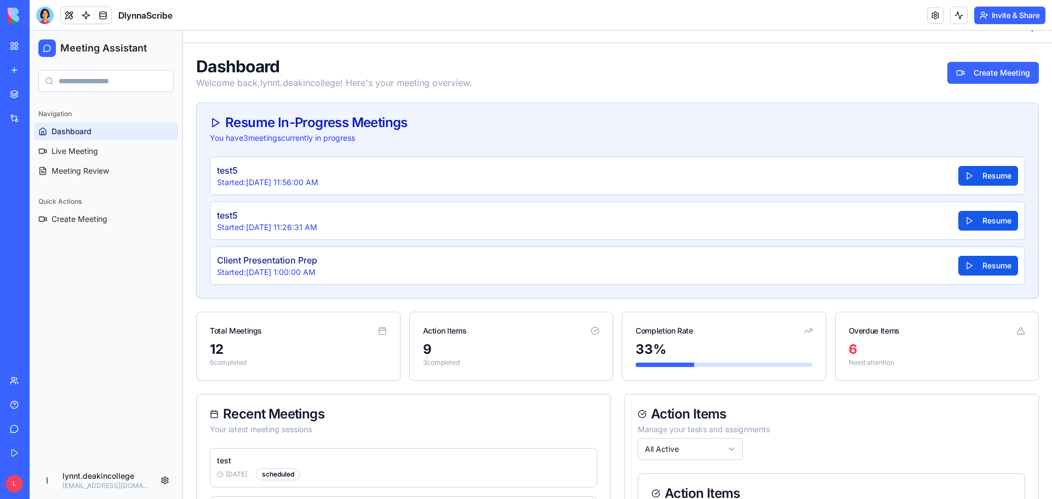
scroll to position [0, 0]
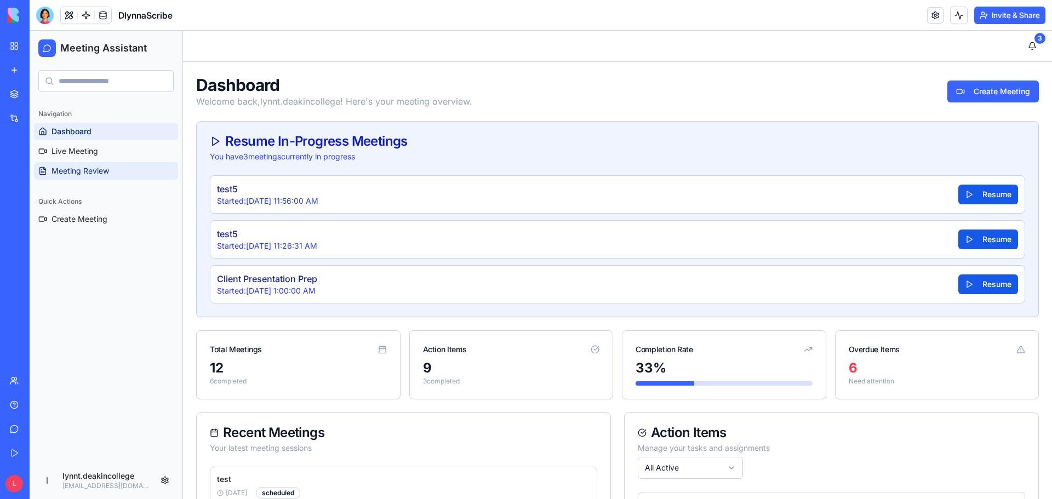
click at [106, 169] on span "Meeting Review" at bounding box center [81, 170] width 58 height 11
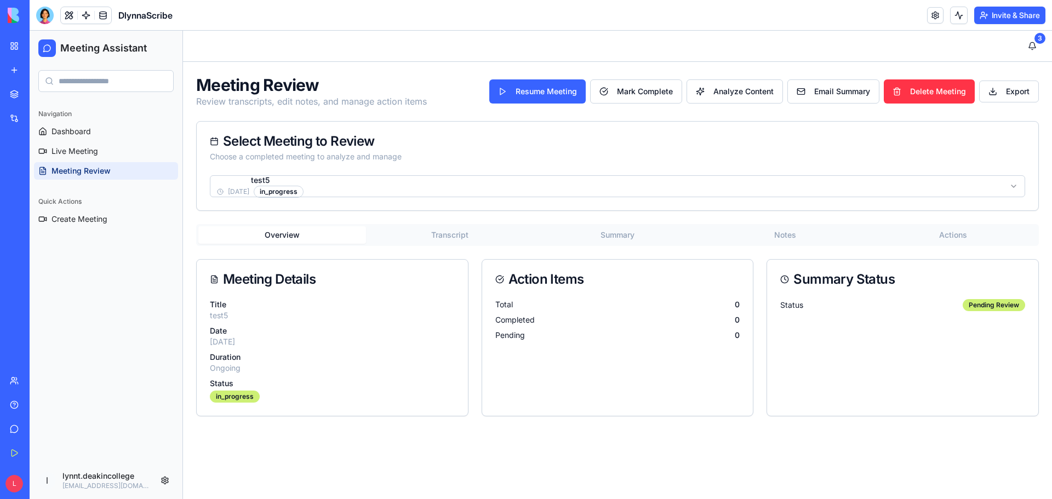
click at [414, 191] on html "Meeting Assistant Navigation Dashboard Live Meeting Meeting Review Quick Action…" at bounding box center [541, 265] width 1022 height 468
click at [464, 233] on button "Transcript" at bounding box center [450, 235] width 168 height 18
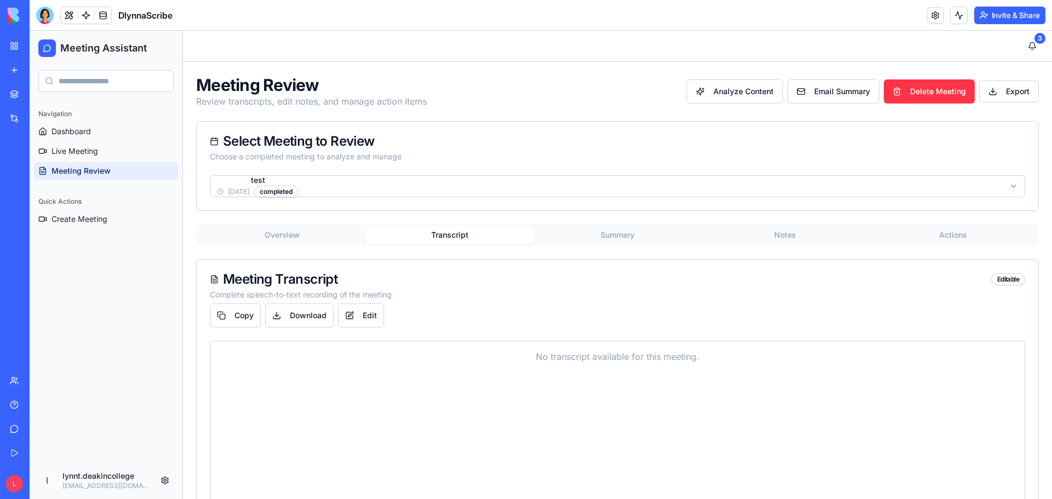
click at [312, 232] on button "Overview" at bounding box center [282, 235] width 168 height 18
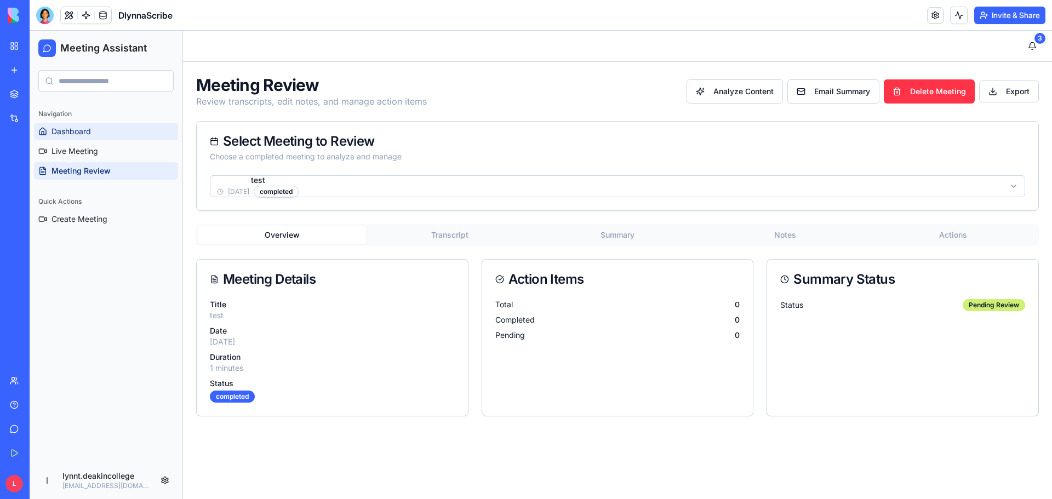
click at [119, 132] on link "Dashboard" at bounding box center [106, 132] width 144 height 18
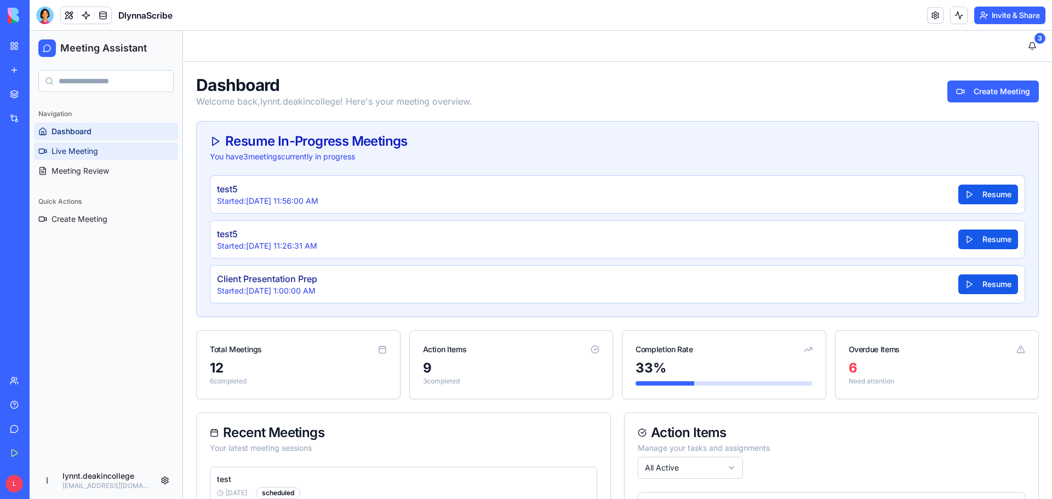
click at [78, 151] on span "Live Meeting" at bounding box center [75, 151] width 47 height 11
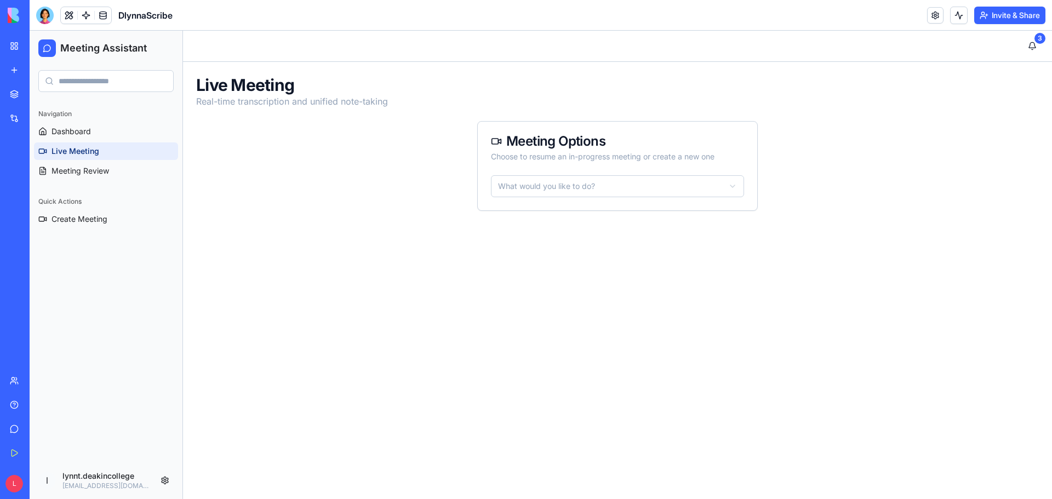
click at [688, 184] on html "Meeting Assistant Navigation Dashboard Live Meeting Meeting Review Quick Action…" at bounding box center [541, 265] width 1022 height 468
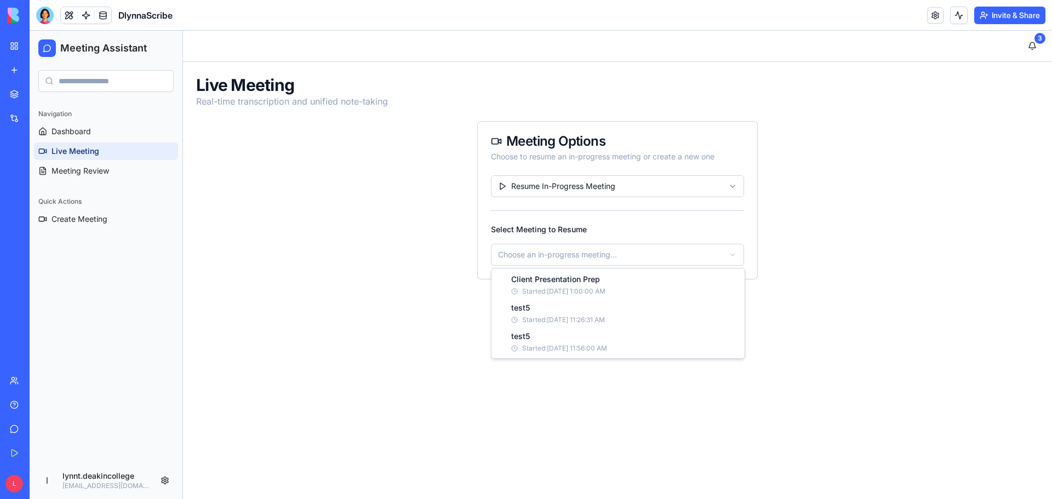
click at [689, 253] on html "Meeting Assistant Navigation Dashboard Live Meeting Meeting Review Quick Action…" at bounding box center [541, 265] width 1022 height 468
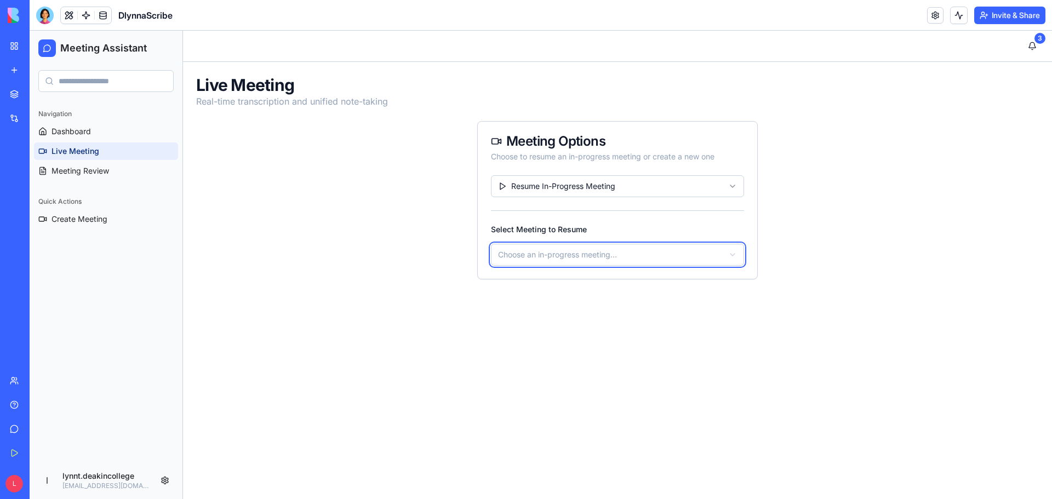
click at [693, 224] on html "Meeting Assistant Navigation Dashboard Live Meeting Meeting Review Quick Action…" at bounding box center [541, 265] width 1022 height 468
click at [603, 181] on html "Meeting Assistant Navigation Dashboard Live Meeting Meeting Review Quick Action…" at bounding box center [541, 265] width 1022 height 468
click at [713, 186] on html "Meeting Assistant Navigation Dashboard Live Meeting Meeting Review Quick Action…" at bounding box center [541, 265] width 1022 height 468
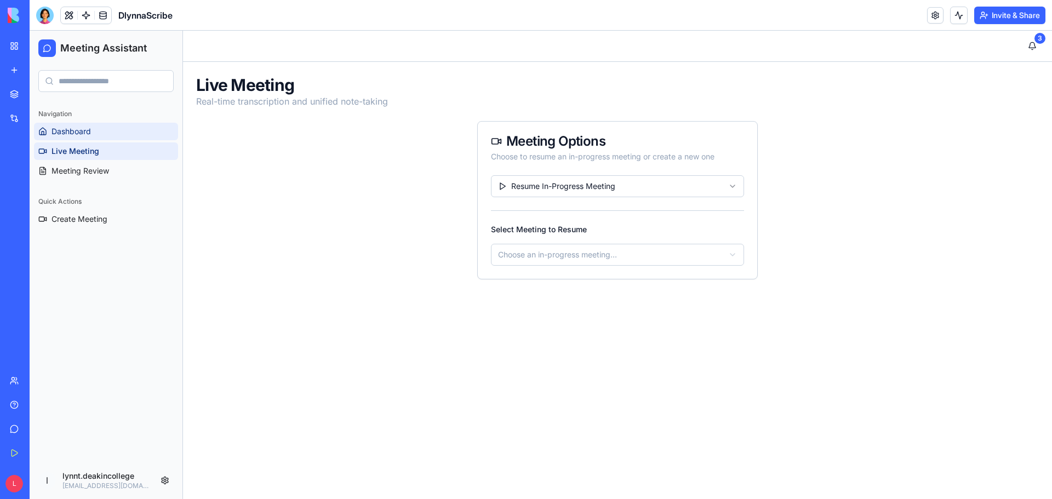
click at [92, 125] on link "Dashboard" at bounding box center [106, 132] width 144 height 18
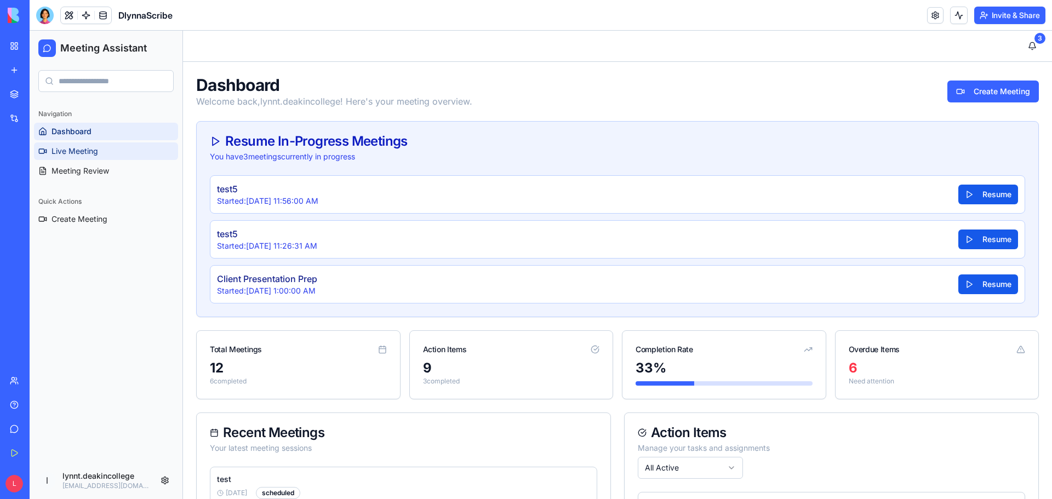
click at [107, 148] on link "Live Meeting" at bounding box center [106, 151] width 144 height 18
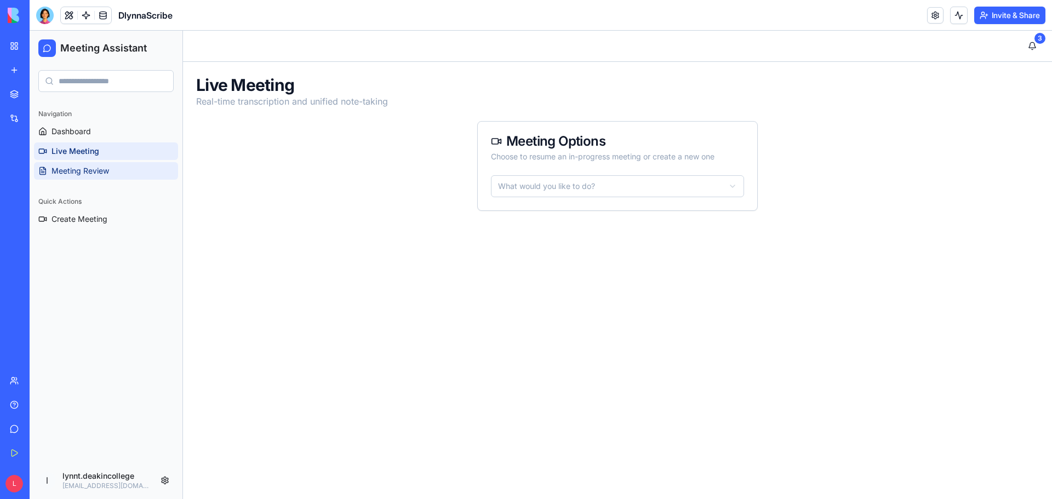
click at [98, 169] on span "Meeting Review" at bounding box center [81, 170] width 58 height 11
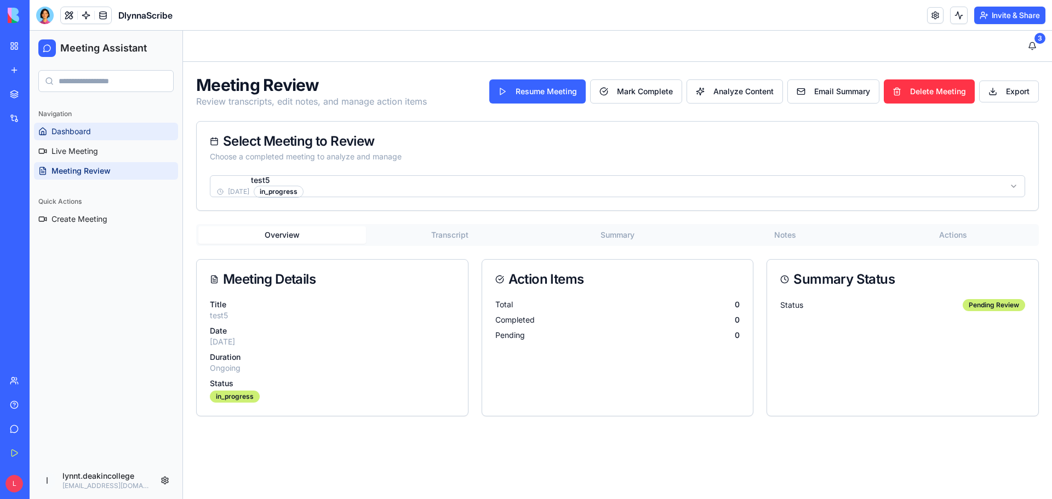
click at [85, 124] on link "Dashboard" at bounding box center [106, 132] width 144 height 18
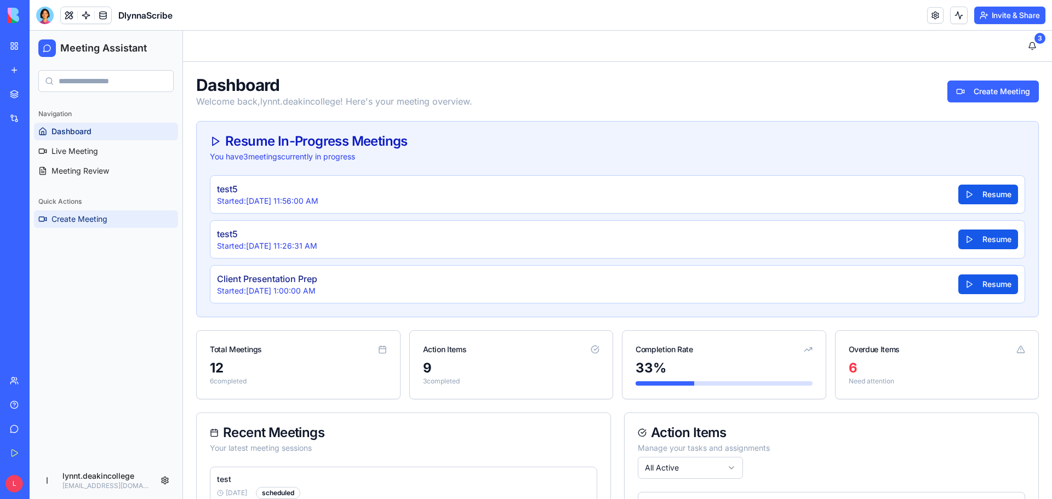
click at [106, 216] on span "Create Meeting" at bounding box center [80, 219] width 56 height 11
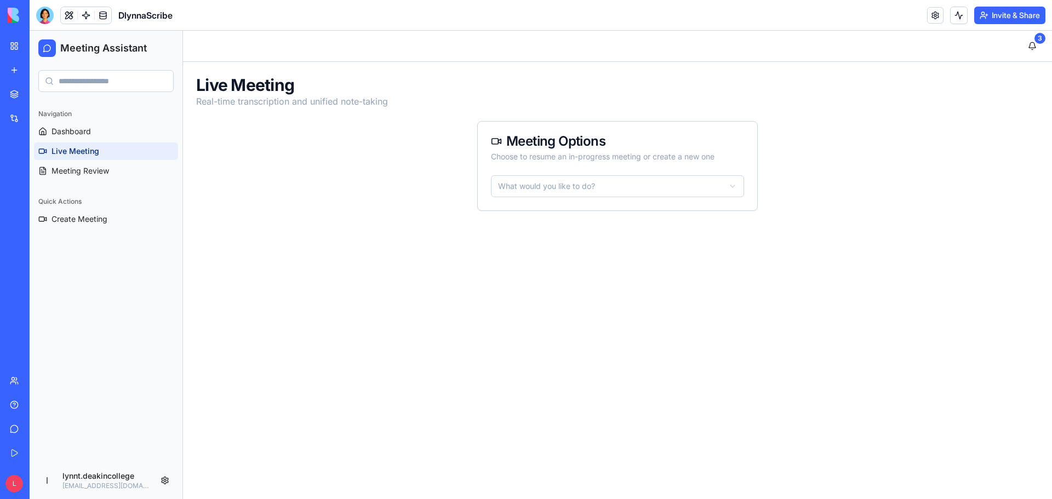
click at [734, 181] on html "Meeting Assistant Navigation Dashboard Live Meeting Meeting Review Quick Action…" at bounding box center [541, 265] width 1022 height 468
click at [797, 176] on html "Meeting Assistant Navigation Dashboard Live Meeting Meeting Review Quick Action…" at bounding box center [541, 265] width 1022 height 468
click at [97, 134] on link "Dashboard" at bounding box center [106, 132] width 144 height 18
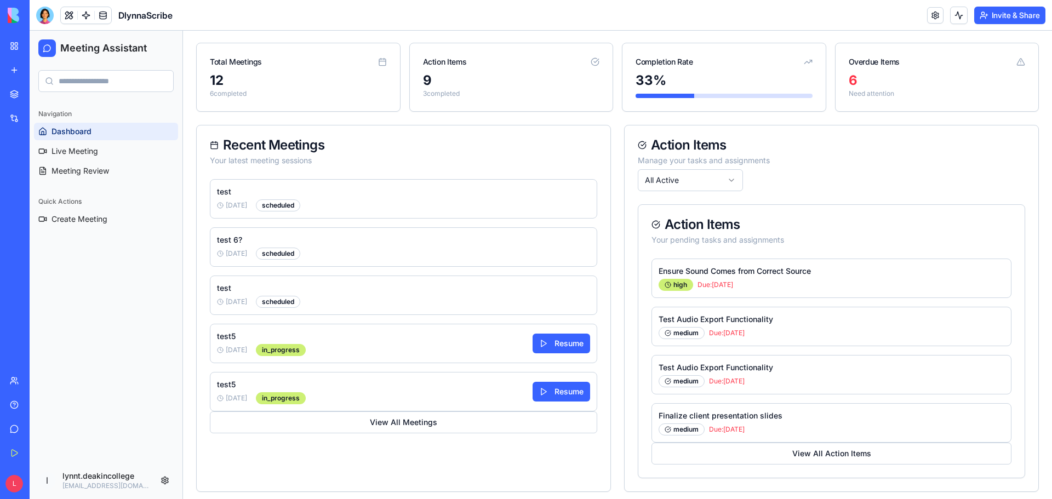
scroll to position [294, 0]
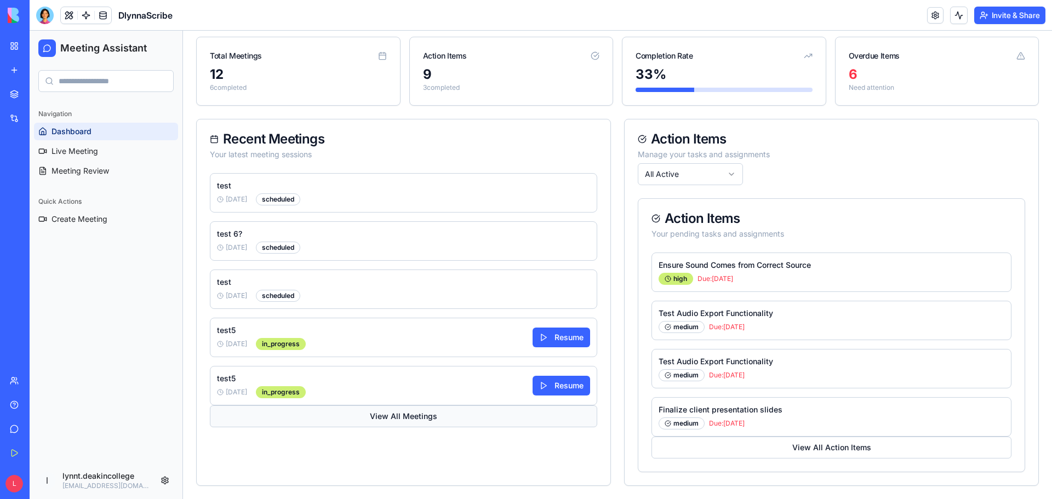
click at [430, 415] on button "View All Meetings" at bounding box center [403, 416] width 387 height 22
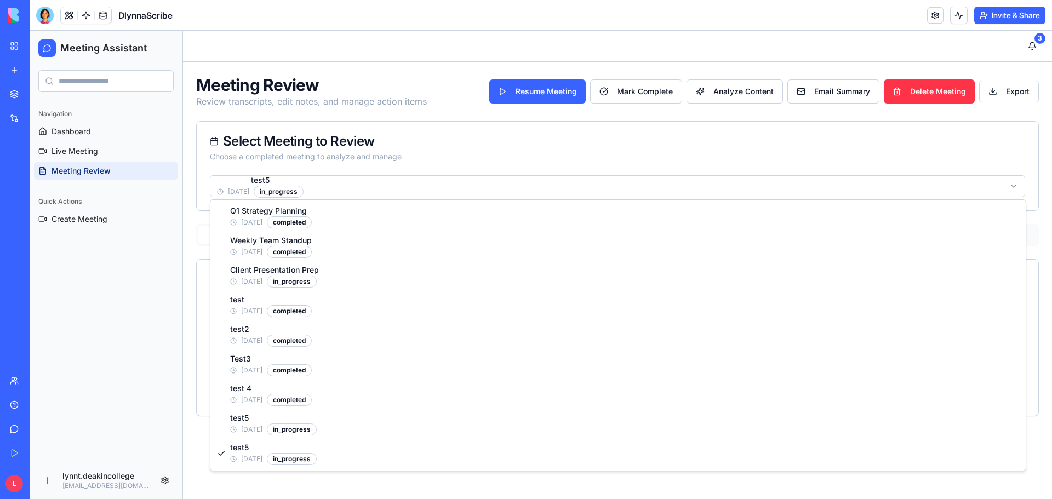
click at [478, 188] on html "Meeting Assistant Navigation Dashboard Live Meeting Meeting Review Quick Action…" at bounding box center [541, 265] width 1022 height 468
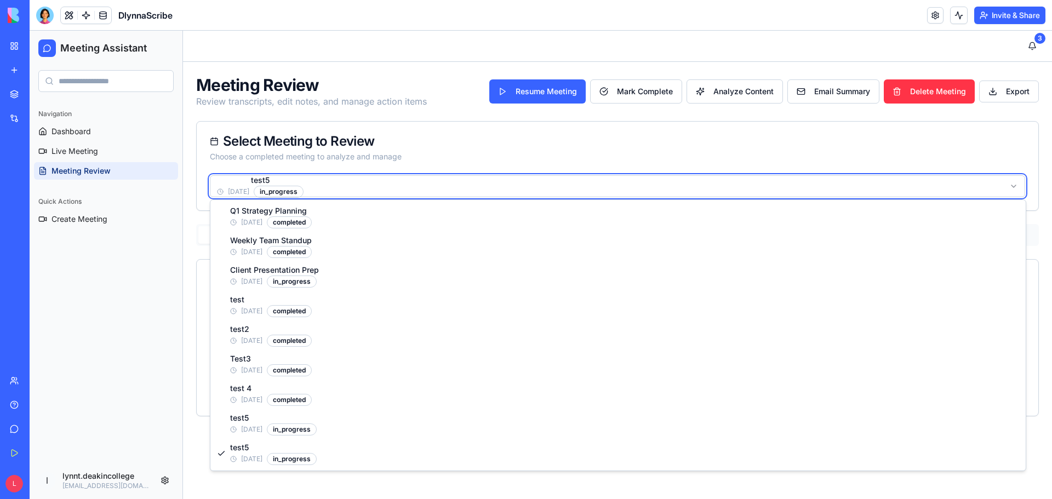
click at [487, 167] on html "Meeting Assistant Navigation Dashboard Live Meeting Meeting Review Quick Action…" at bounding box center [541, 265] width 1022 height 468
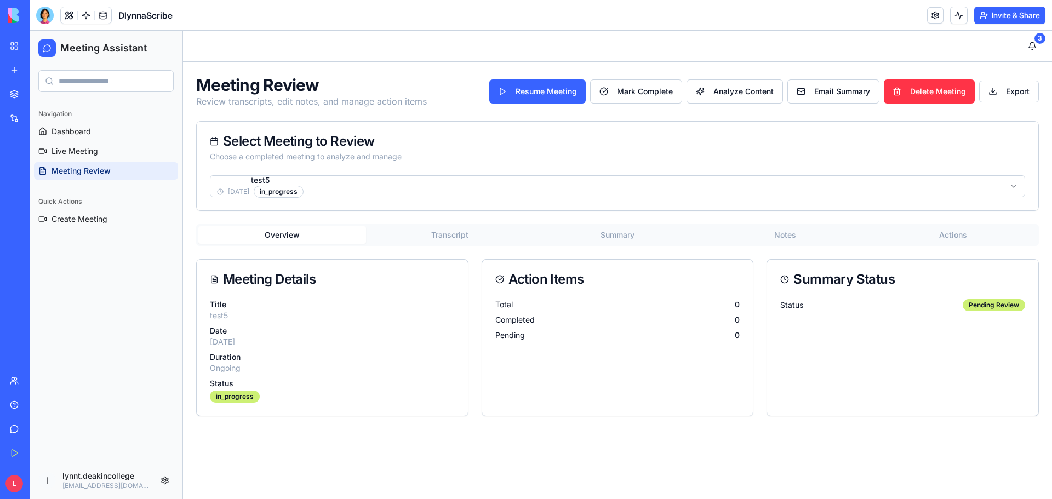
click at [451, 231] on button "Transcript" at bounding box center [450, 235] width 168 height 18
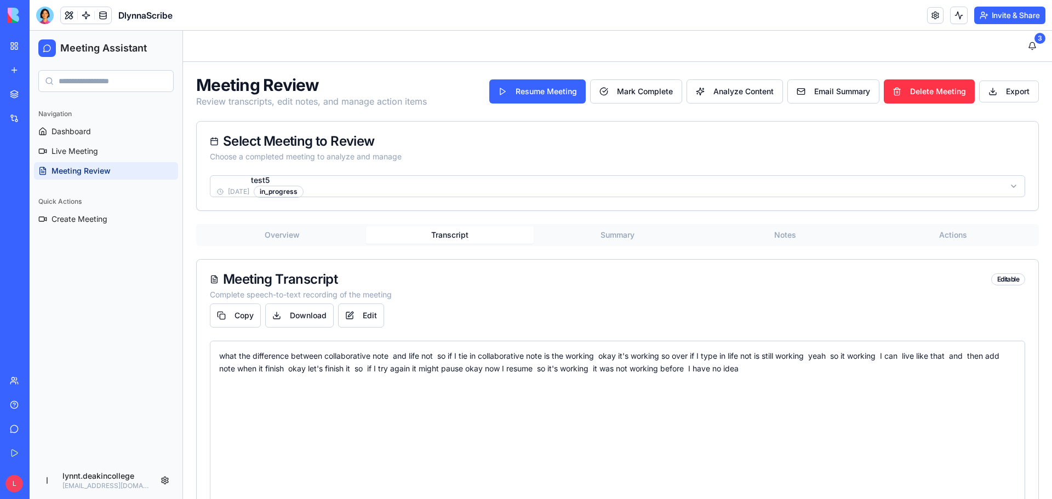
click at [613, 236] on button "Summary" at bounding box center [618, 235] width 168 height 18
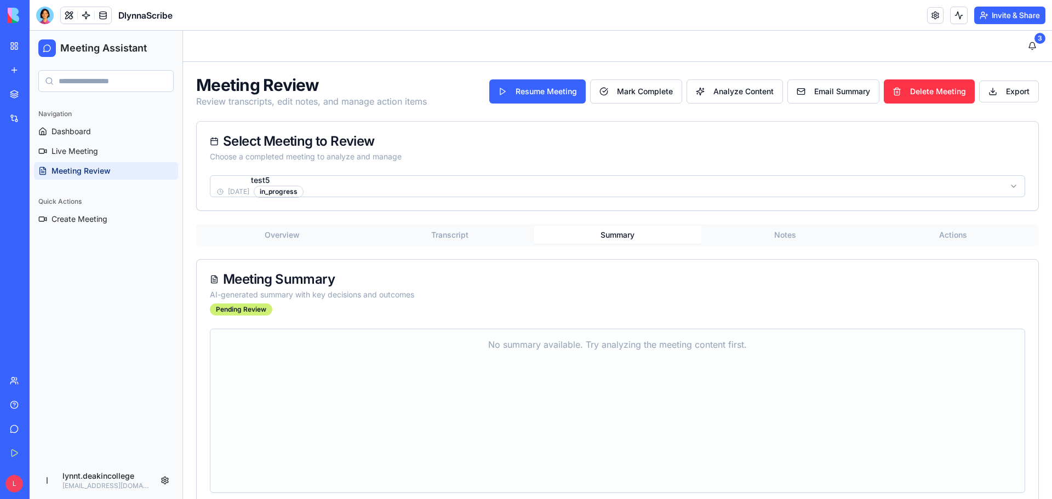
click at [793, 235] on button "Notes" at bounding box center [785, 235] width 168 height 18
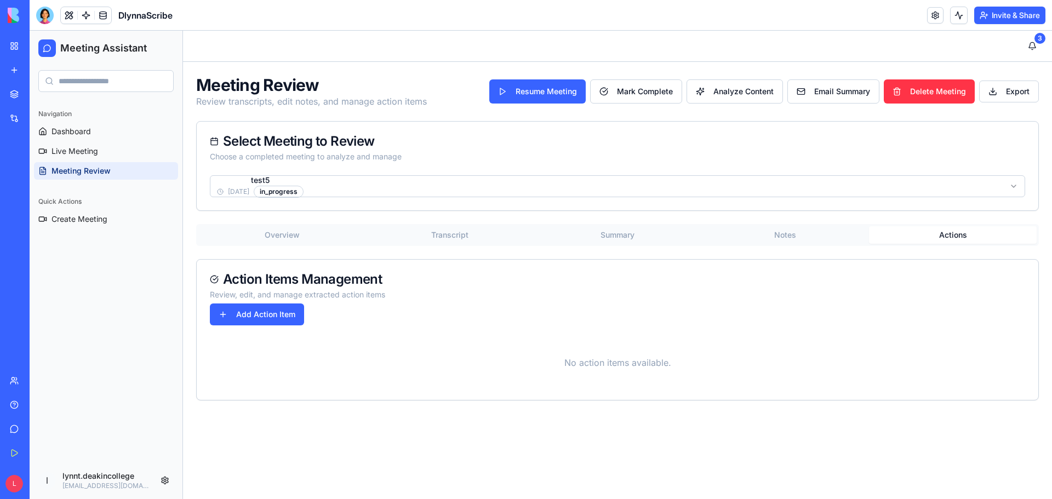
click at [937, 233] on button "Actions" at bounding box center [953, 235] width 168 height 18
click at [425, 186] on html "Meeting Assistant Navigation Dashboard Live Meeting Meeting Review Quick Action…" at bounding box center [541, 265] width 1022 height 468
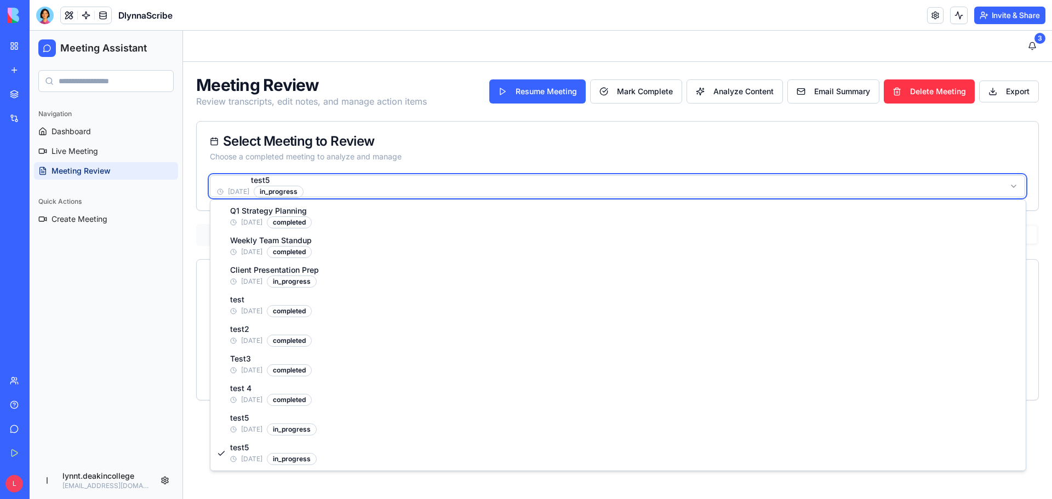
click at [425, 186] on html "Meeting Assistant Navigation Dashboard Live Meeting Meeting Review Quick Action…" at bounding box center [541, 265] width 1022 height 468
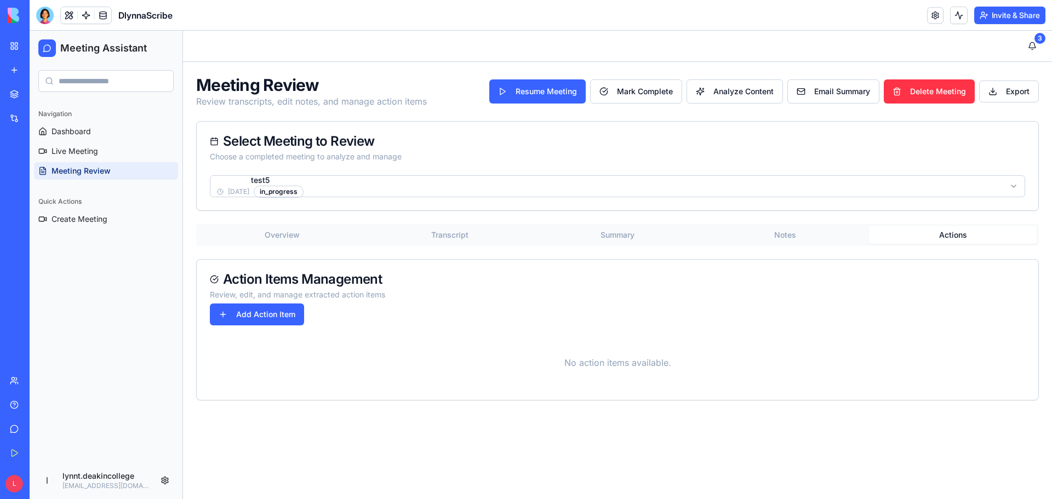
click at [459, 236] on button "Transcript" at bounding box center [450, 235] width 168 height 18
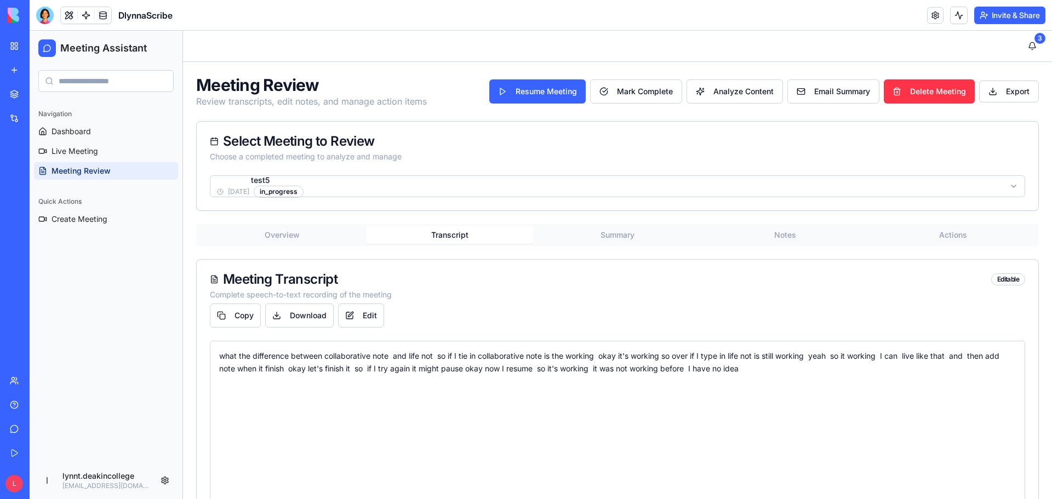
click at [408, 192] on html "Meeting Assistant Navigation Dashboard Live Meeting Meeting Review Quick Action…" at bounding box center [541, 304] width 1022 height 547
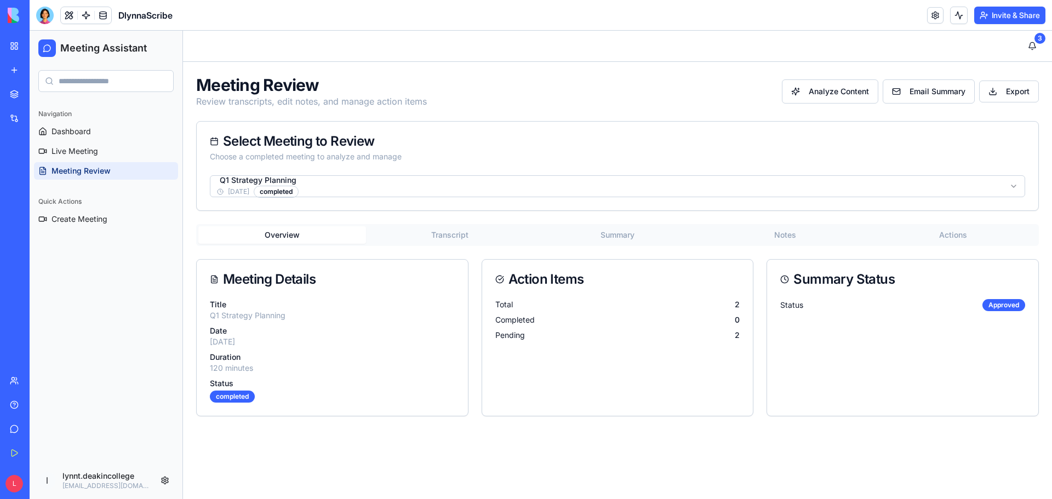
click at [619, 236] on button "Summary" at bounding box center [618, 235] width 168 height 18
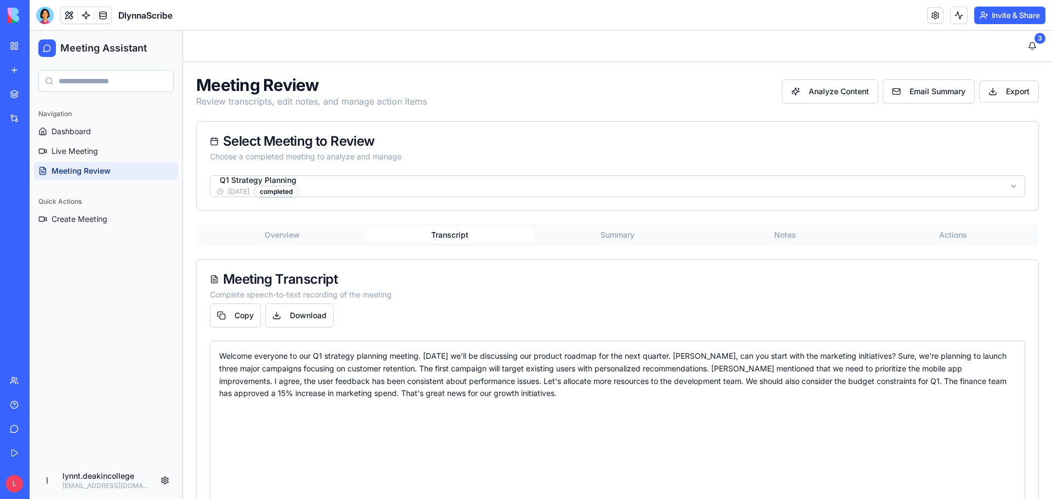
click at [459, 237] on button "Transcript" at bounding box center [450, 235] width 168 height 18
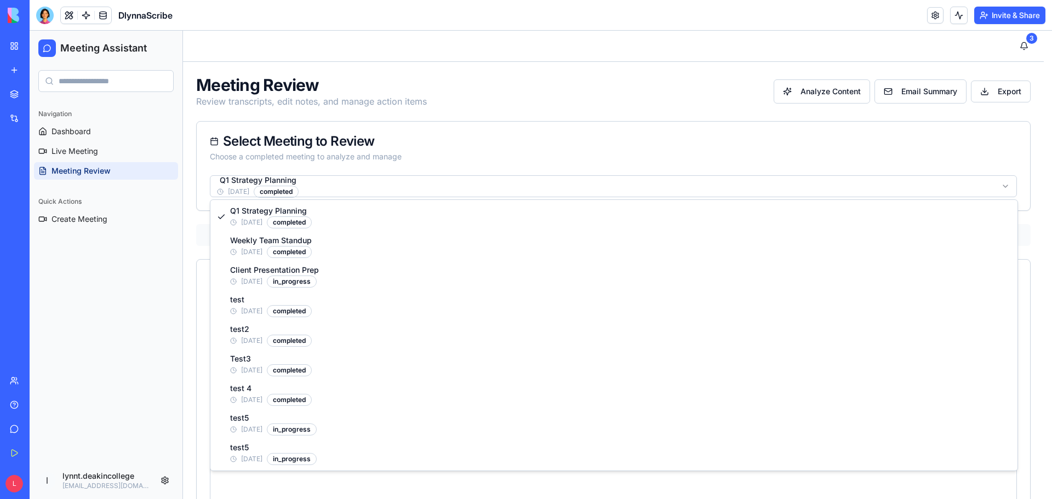
click at [735, 191] on html "Meeting Assistant Navigation Dashboard Live Meeting Meeting Review Quick Action…" at bounding box center [541, 304] width 1022 height 547
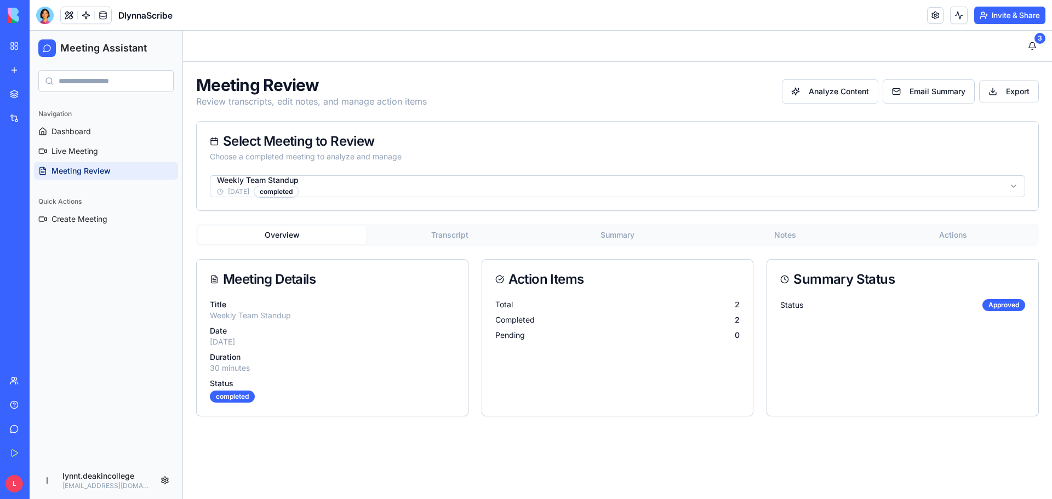
click at [625, 230] on button "Summary" at bounding box center [618, 235] width 168 height 18
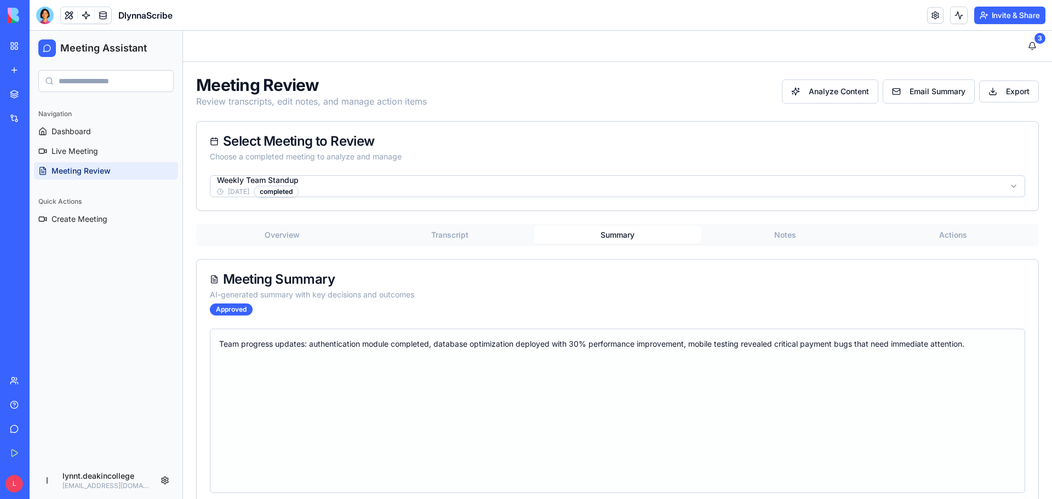
click at [410, 190] on html "Meeting Assistant Navigation Dashboard Live Meeting Meeting Review Quick Action…" at bounding box center [541, 275] width 1022 height 489
click at [613, 236] on button "Summary" at bounding box center [618, 235] width 168 height 18
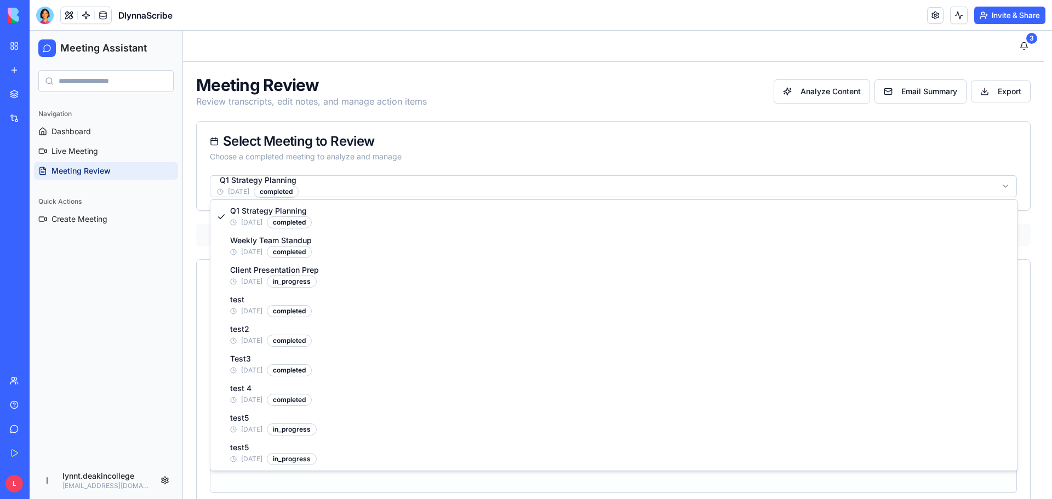
click at [424, 189] on html "Meeting Assistant Navigation Dashboard Live Meeting Meeting Review Quick Action…" at bounding box center [541, 275] width 1022 height 489
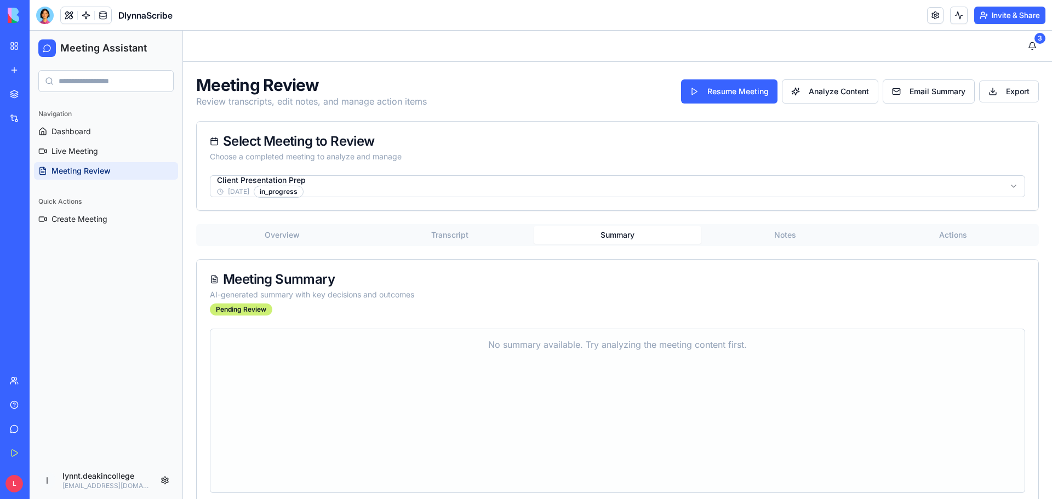
click at [604, 237] on button "Summary" at bounding box center [618, 235] width 168 height 18
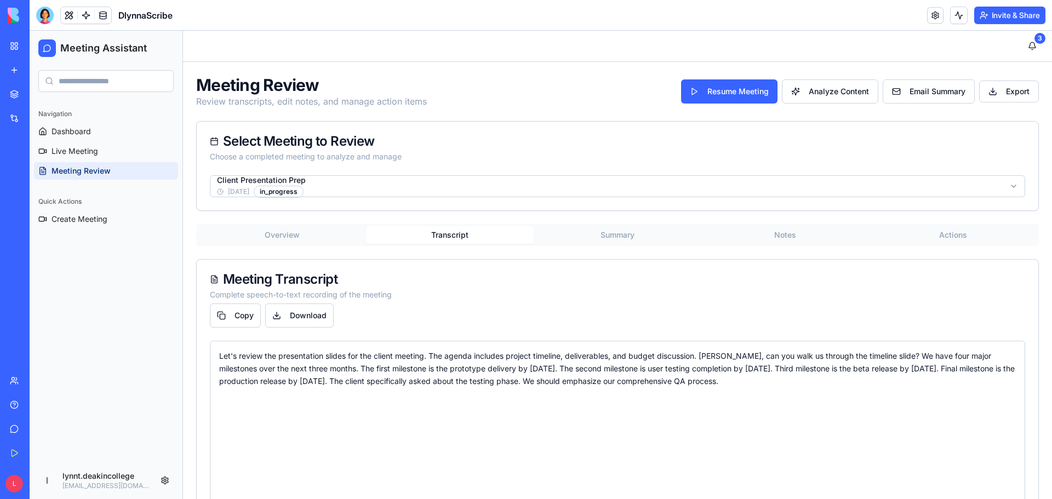
click at [452, 235] on button "Transcript" at bounding box center [450, 235] width 168 height 18
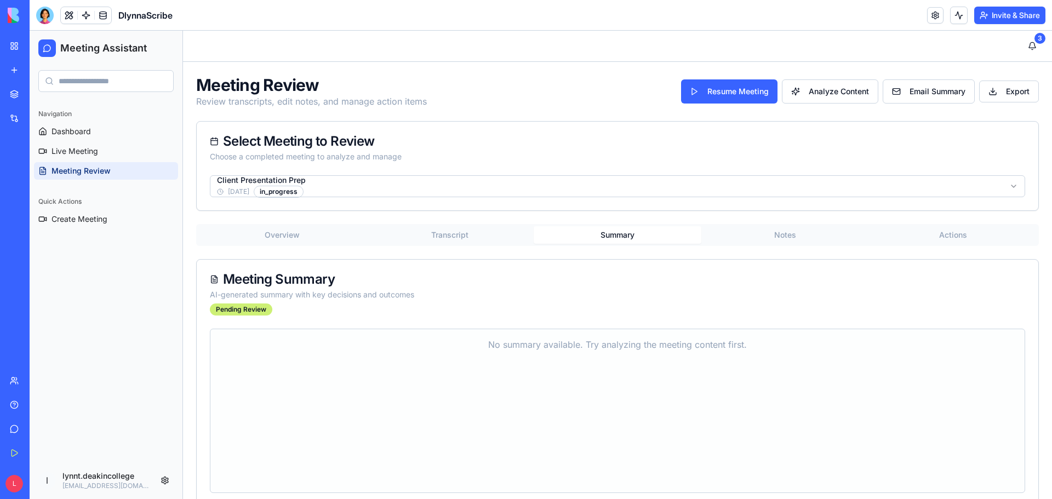
click at [605, 230] on button "Summary" at bounding box center [618, 235] width 168 height 18
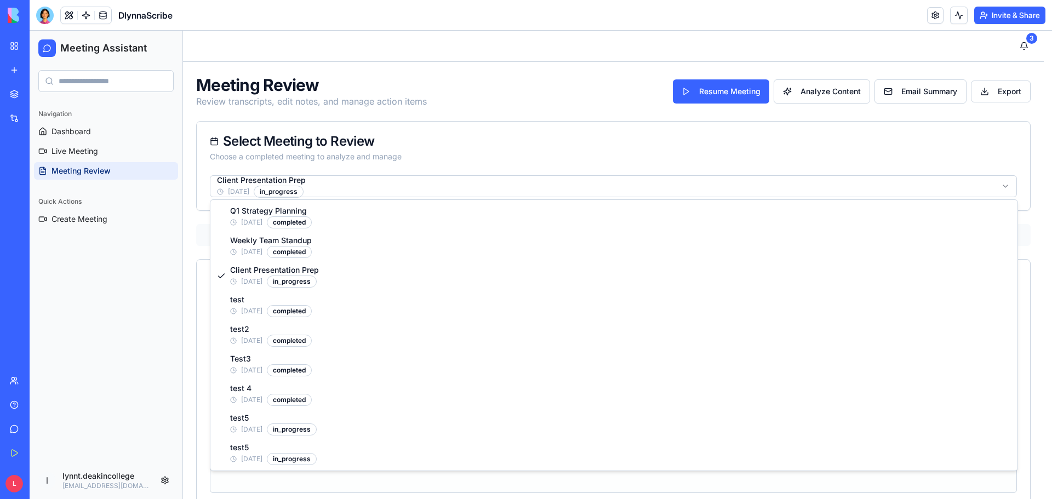
click at [414, 194] on html "Meeting Assistant Navigation Dashboard Live Meeting Meeting Review Quick Action…" at bounding box center [541, 275] width 1022 height 489
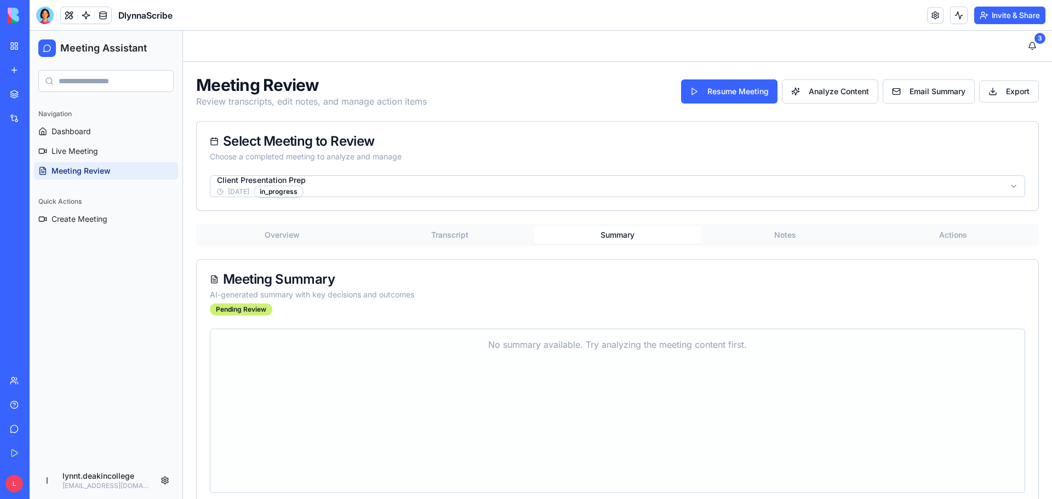
click at [347, 182] on html "Meeting Assistant Navigation Dashboard Live Meeting Meeting Review Quick Action…" at bounding box center [541, 275] width 1022 height 489
click at [444, 233] on button "Transcript" at bounding box center [450, 235] width 168 height 18
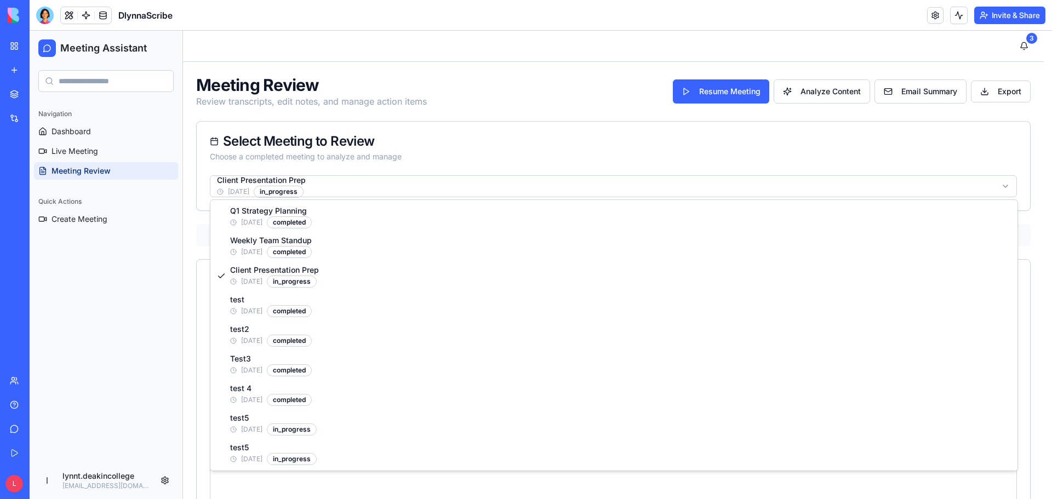
click at [431, 191] on html "Meeting Assistant Navigation Dashboard Live Meeting Meeting Review Quick Action…" at bounding box center [541, 304] width 1022 height 547
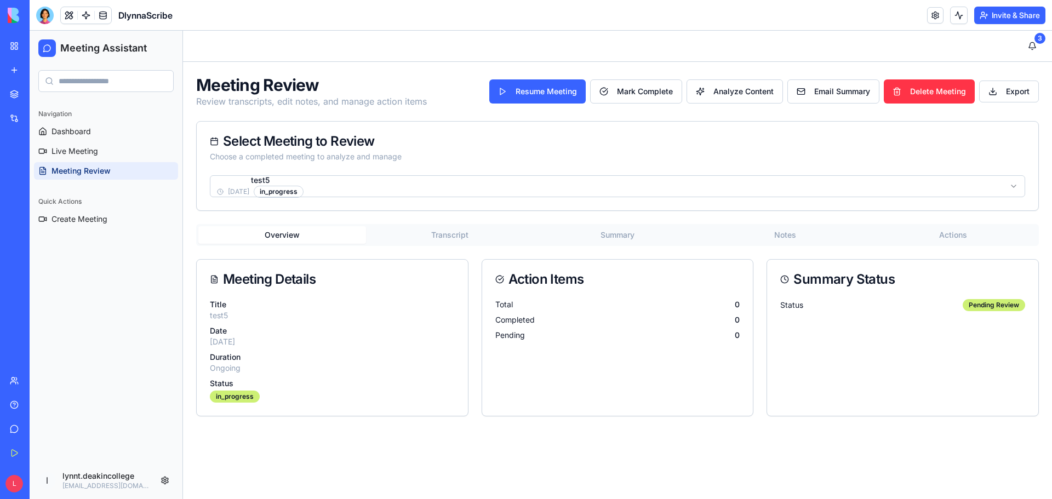
click at [445, 233] on button "Transcript" at bounding box center [450, 235] width 168 height 18
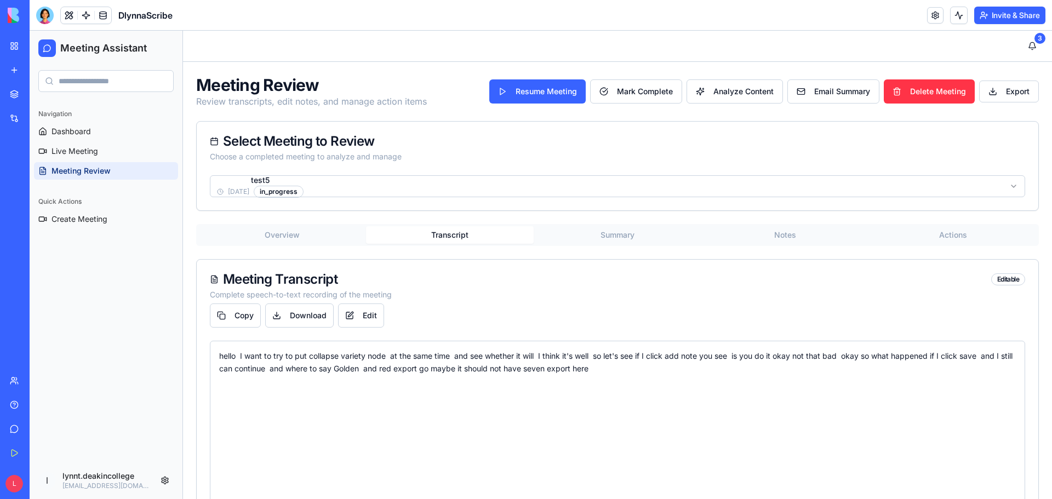
click at [427, 187] on html "Meeting Assistant Navigation Dashboard Live Meeting Meeting Review Quick Action…" at bounding box center [541, 304] width 1022 height 547
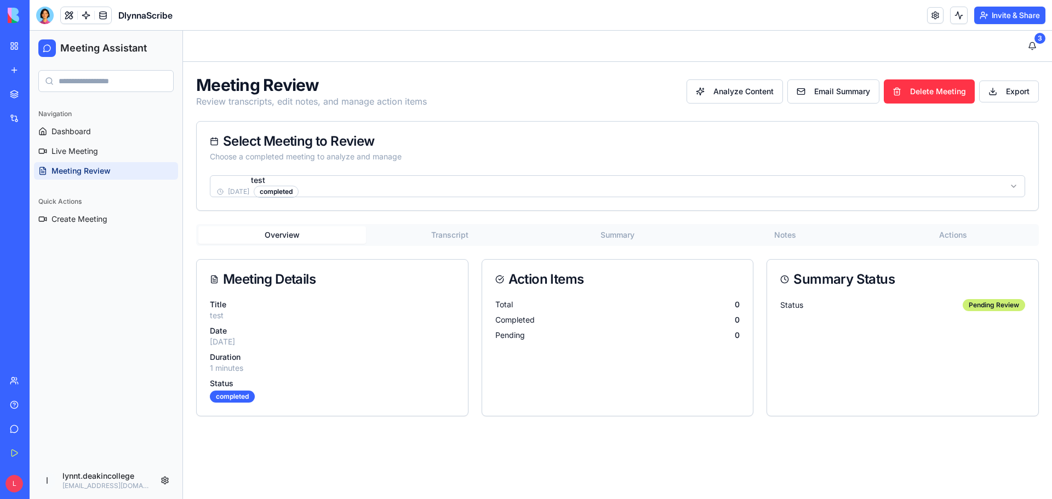
click at [443, 235] on button "Transcript" at bounding box center [450, 235] width 168 height 18
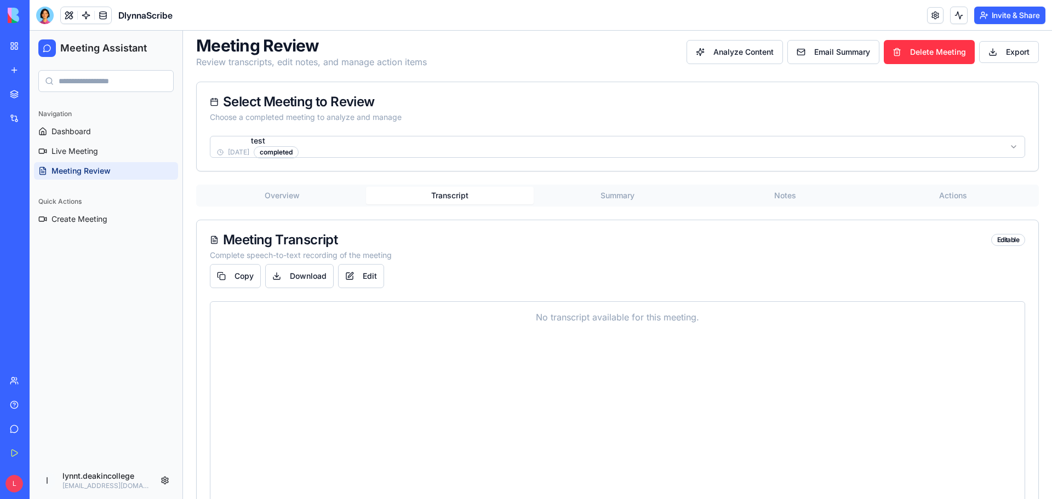
scroll to position [79, 0]
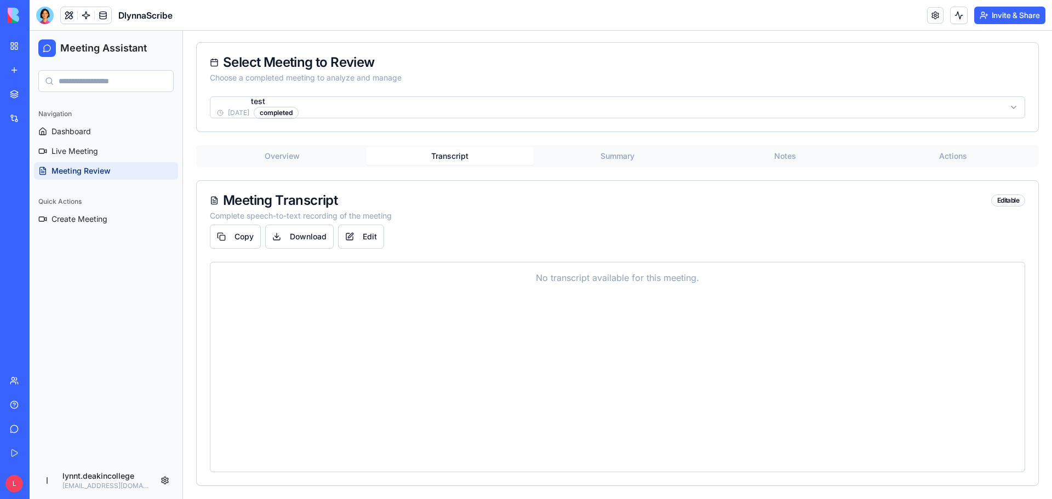
click at [611, 155] on div "Meeting Review Review transcripts, edit notes, and manage action items Analyze …" at bounding box center [617, 241] width 869 height 516
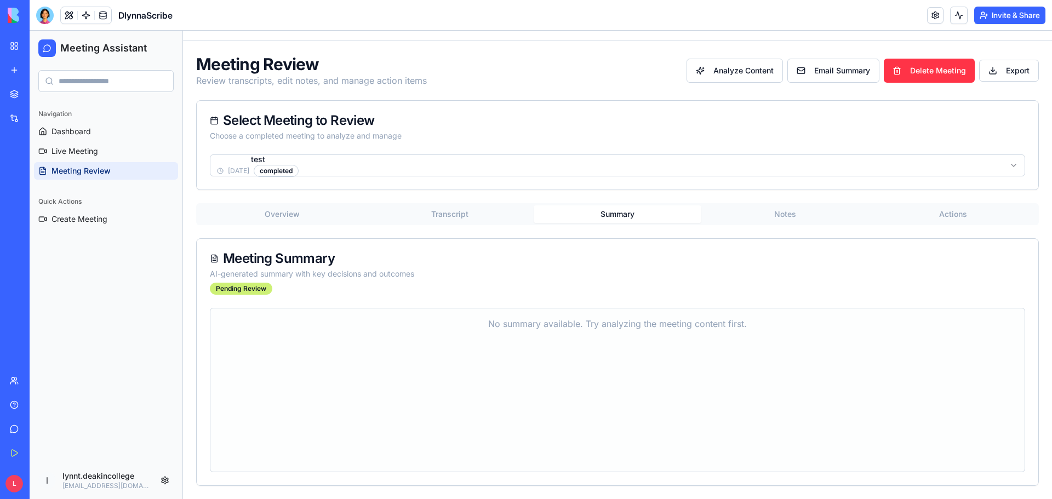
click at [440, 209] on button "Transcript" at bounding box center [450, 214] width 168 height 18
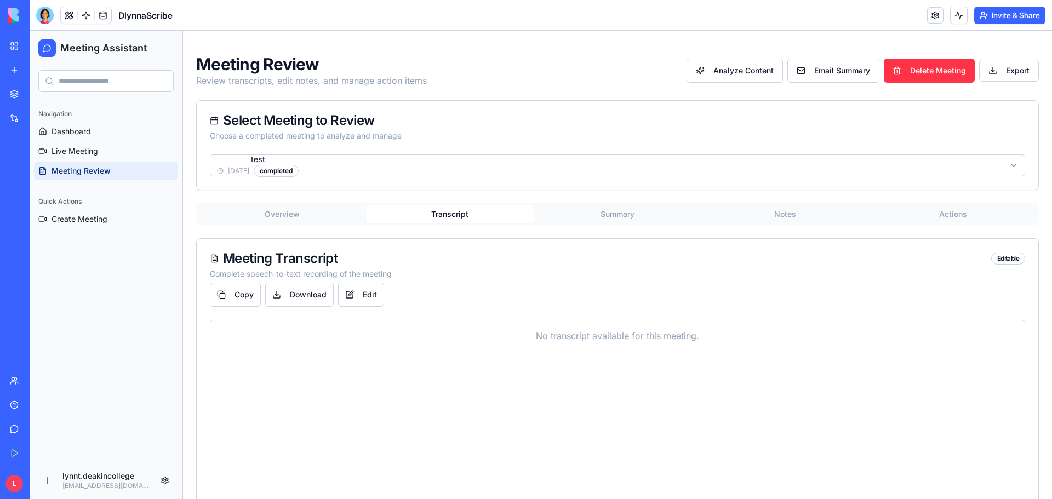
click at [782, 209] on button "Notes" at bounding box center [785, 214] width 168 height 18
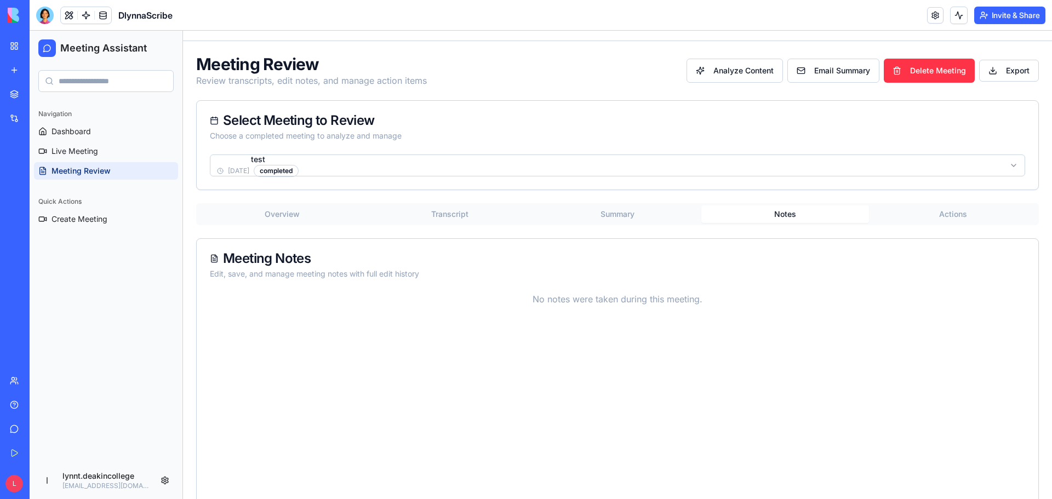
click at [614, 212] on button "Summary" at bounding box center [618, 214] width 168 height 18
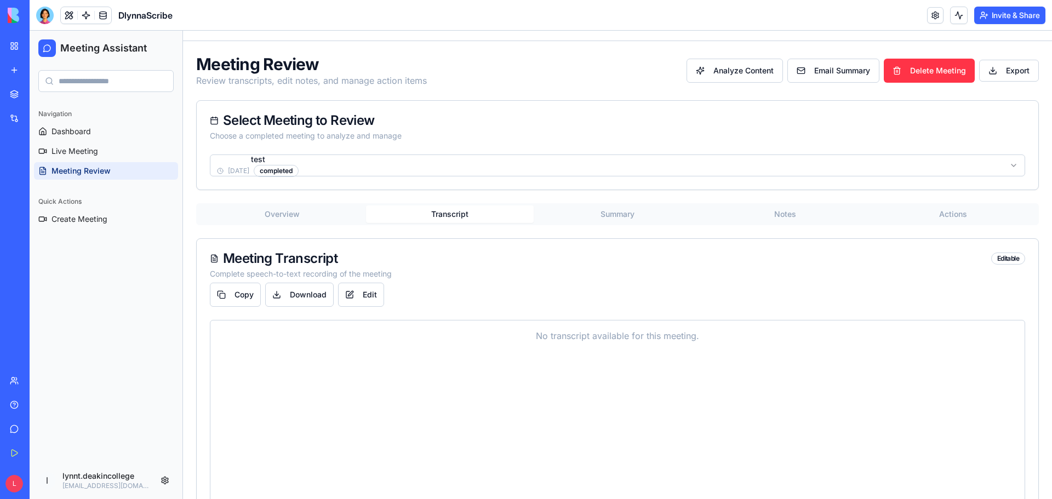
click at [449, 208] on button "Transcript" at bounding box center [450, 214] width 168 height 18
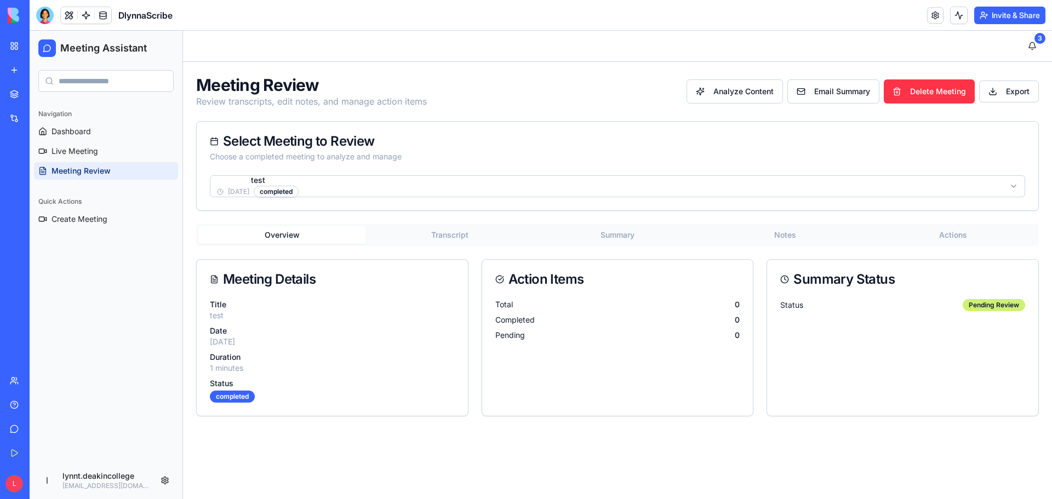
scroll to position [0, 0]
click at [285, 213] on div "Meeting Review Review transcripts, edit notes, and manage action items Analyze …" at bounding box center [617, 246] width 869 height 368
click at [455, 236] on button "Transcript" at bounding box center [450, 235] width 168 height 18
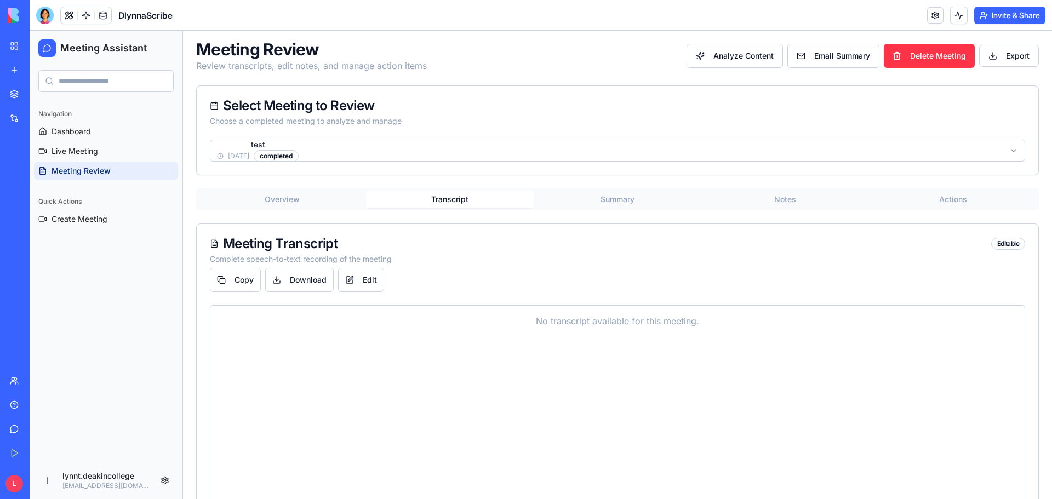
scroll to position [55, 0]
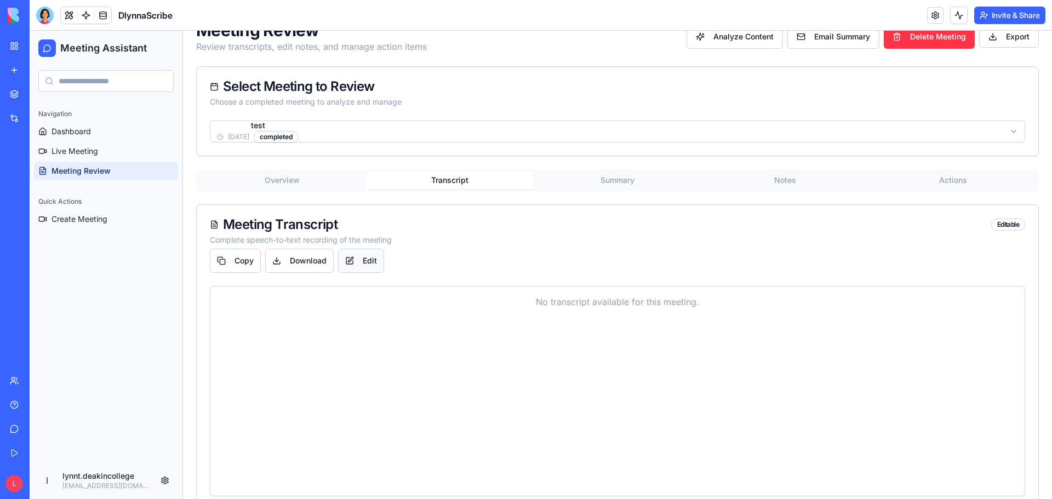
click at [368, 267] on button "Edit" at bounding box center [361, 261] width 46 height 24
click at [405, 311] on textarea at bounding box center [617, 400] width 815 height 229
click at [413, 261] on button "Cancel" at bounding box center [419, 261] width 57 height 24
click at [93, 133] on link "Dashboard" at bounding box center [106, 132] width 144 height 18
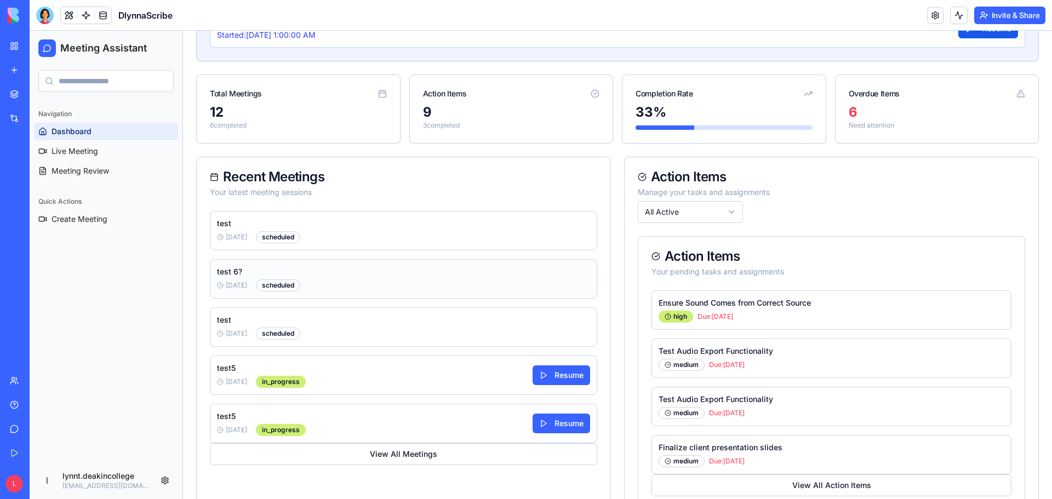
scroll to position [294, 0]
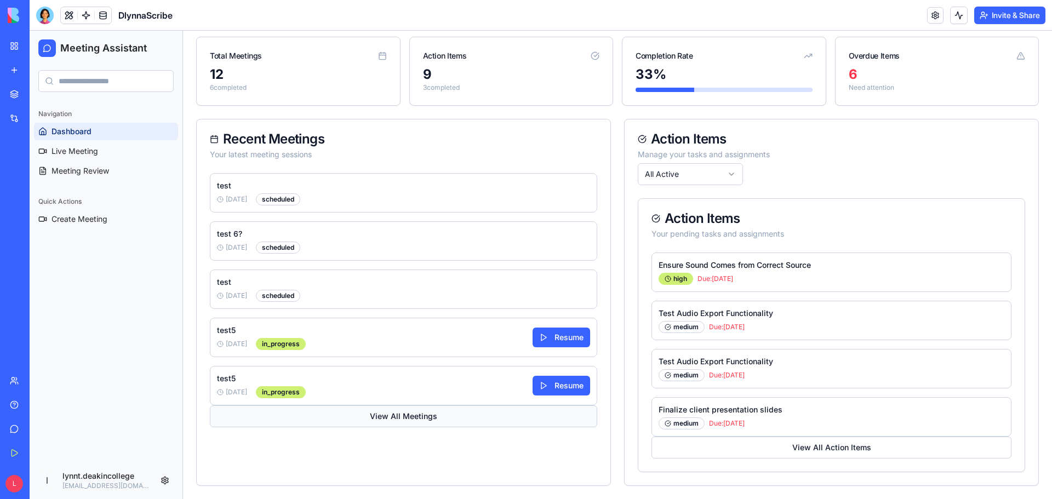
click at [399, 420] on button "View All Meetings" at bounding box center [403, 416] width 387 height 22
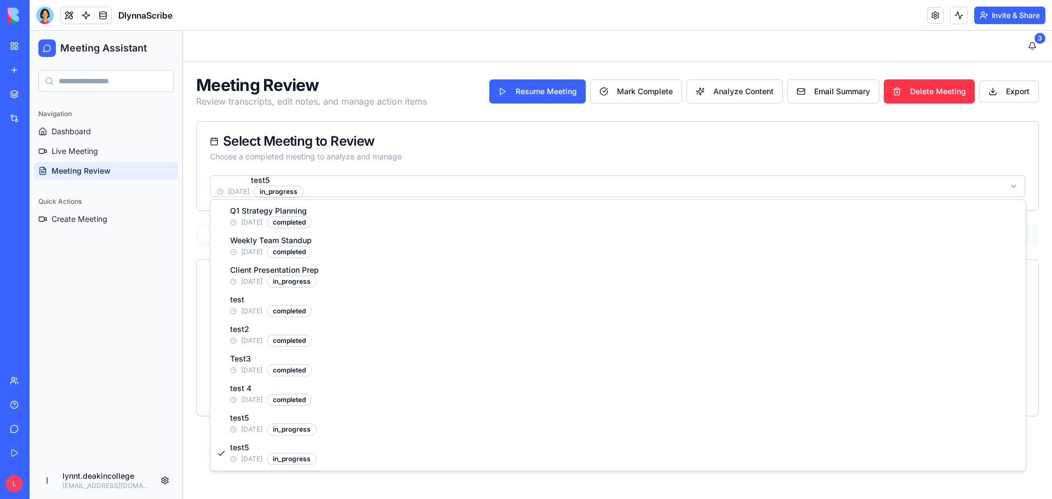
click at [433, 188] on html "Meeting Assistant Navigation Dashboard Live Meeting Meeting Review Quick Action…" at bounding box center [541, 265] width 1022 height 468
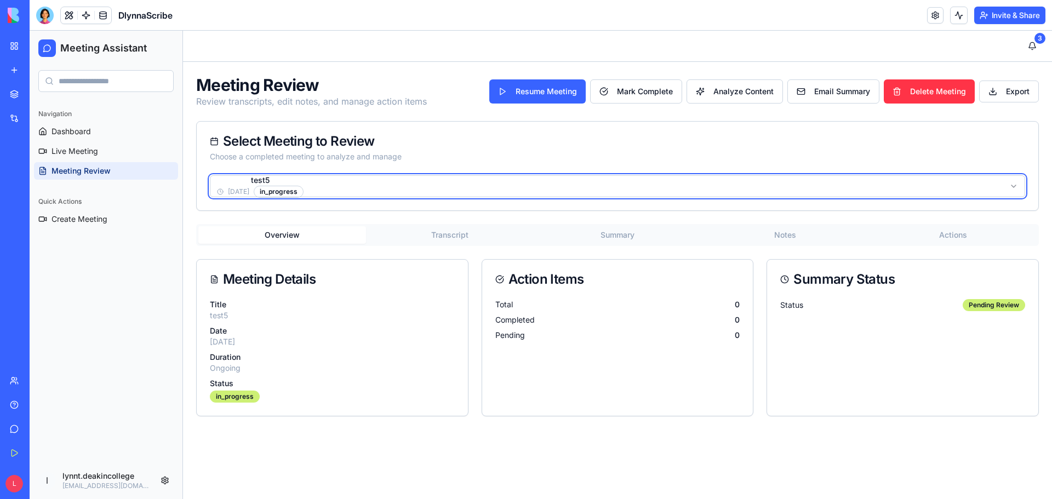
click at [433, 188] on html "Meeting Assistant Navigation Dashboard Live Meeting Meeting Review Quick Action…" at bounding box center [541, 265] width 1022 height 468
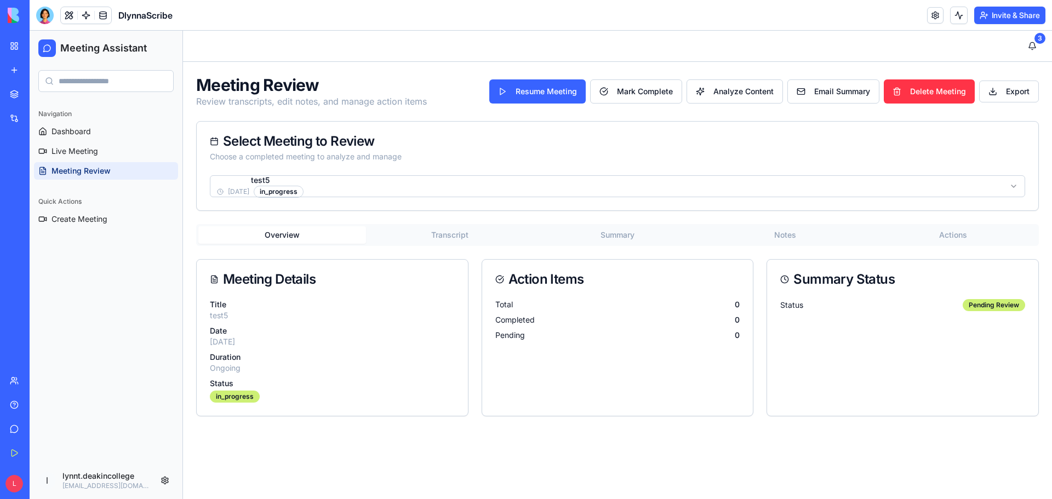
click at [445, 238] on button "Transcript" at bounding box center [450, 235] width 168 height 18
click at [293, 236] on button "Overview" at bounding box center [282, 235] width 168 height 18
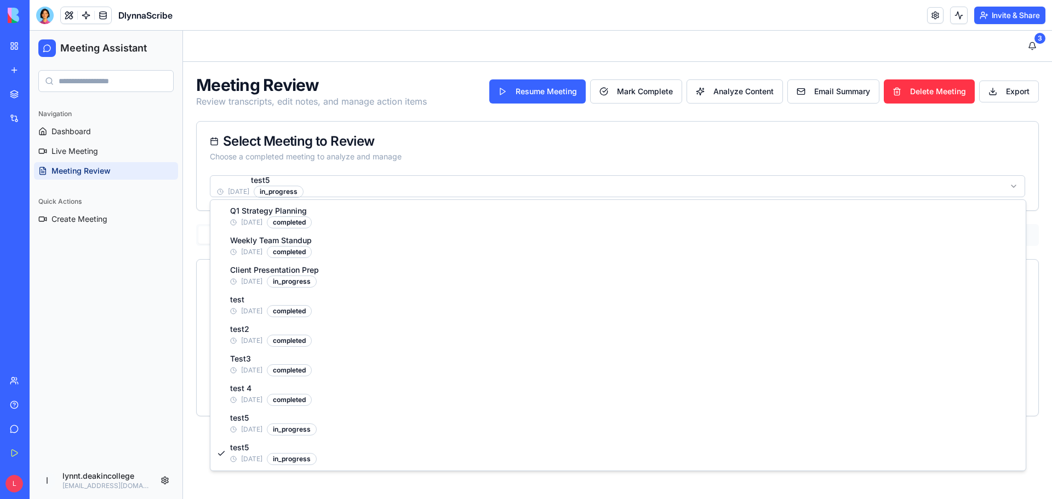
click at [392, 195] on html "Meeting Assistant Navigation Dashboard Live Meeting Meeting Review Quick Action…" at bounding box center [541, 265] width 1022 height 468
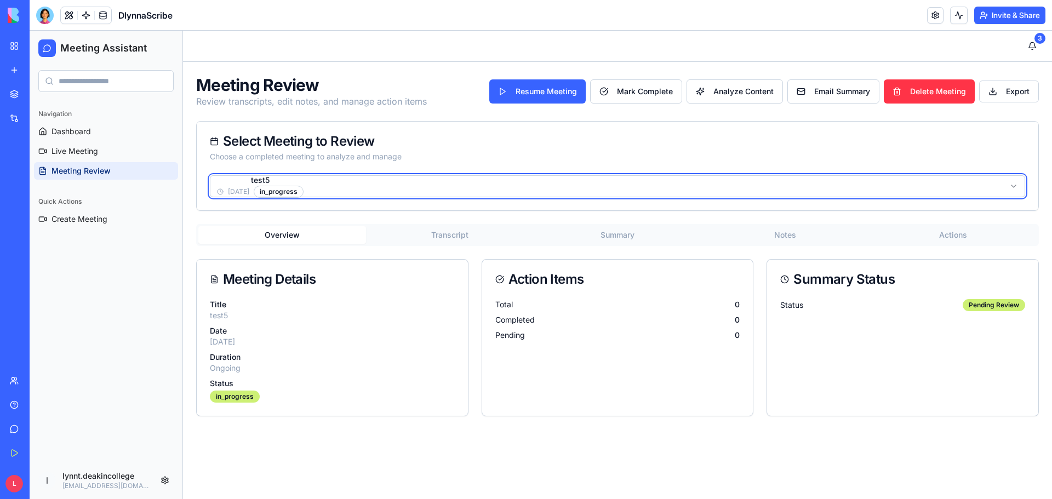
click at [392, 195] on html "Meeting Assistant Navigation Dashboard Live Meeting Meeting Review Quick Action…" at bounding box center [541, 265] width 1022 height 468
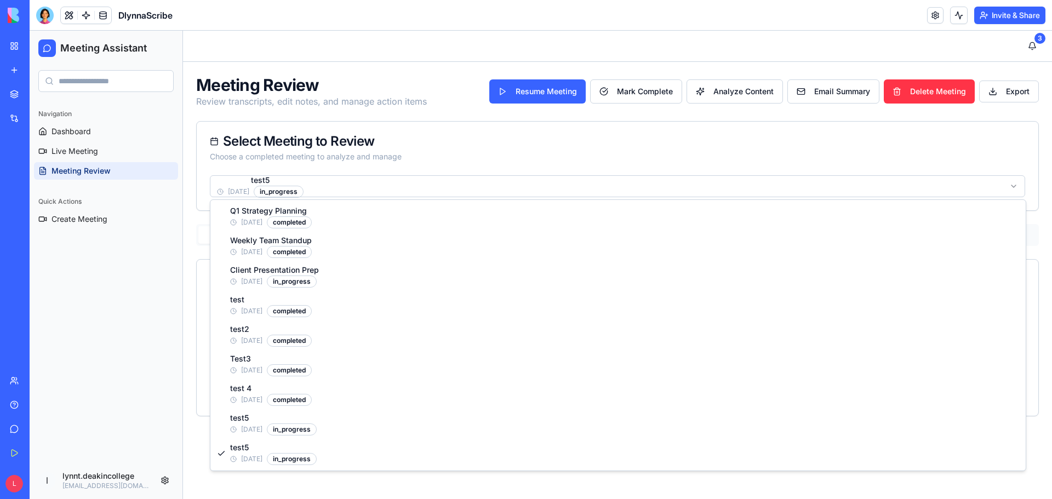
click at [625, 188] on html "Meeting Assistant Navigation Dashboard Live Meeting Meeting Review Quick Action…" at bounding box center [541, 265] width 1022 height 468
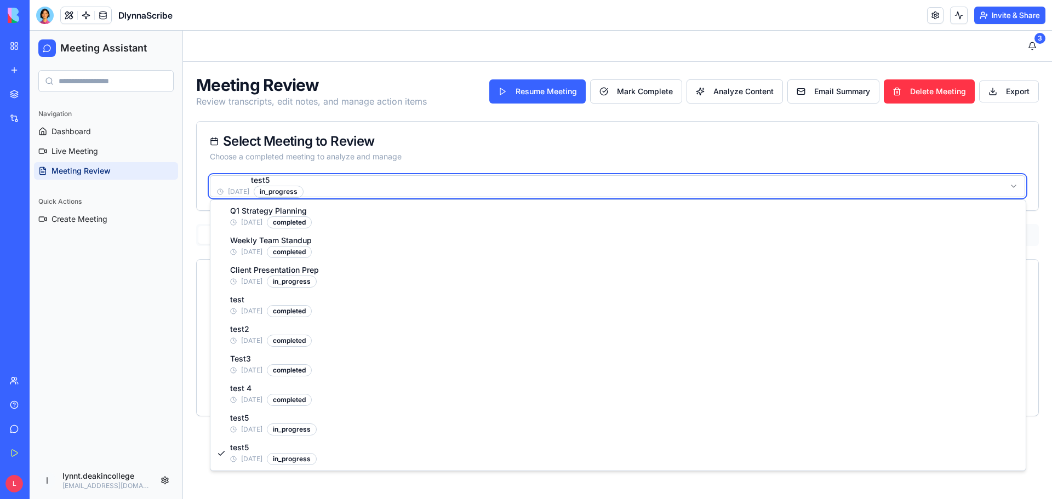
click at [625, 167] on html "Meeting Assistant Navigation Dashboard Live Meeting Meeting Review Quick Action…" at bounding box center [541, 265] width 1022 height 468
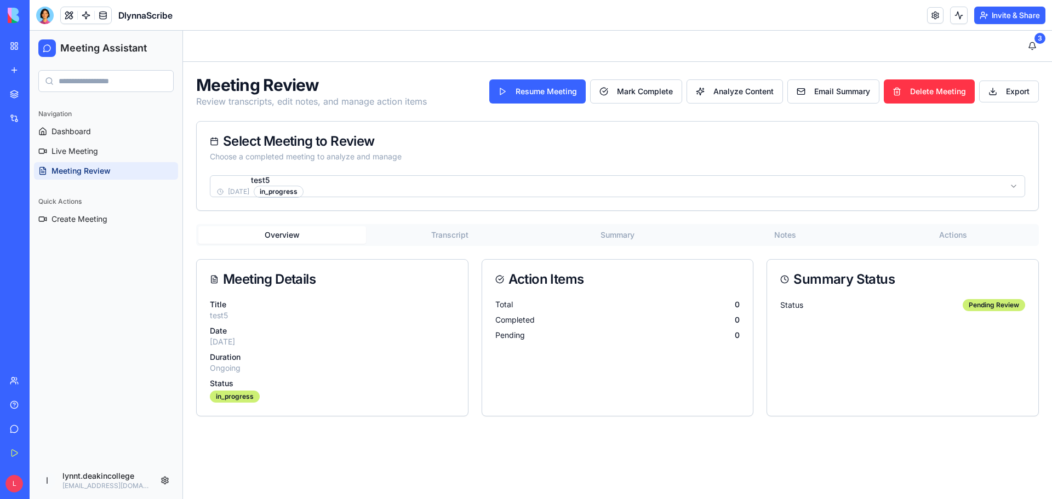
click at [622, 180] on html "Meeting Assistant Navigation Dashboard Live Meeting Meeting Review Quick Action…" at bounding box center [541, 265] width 1022 height 468
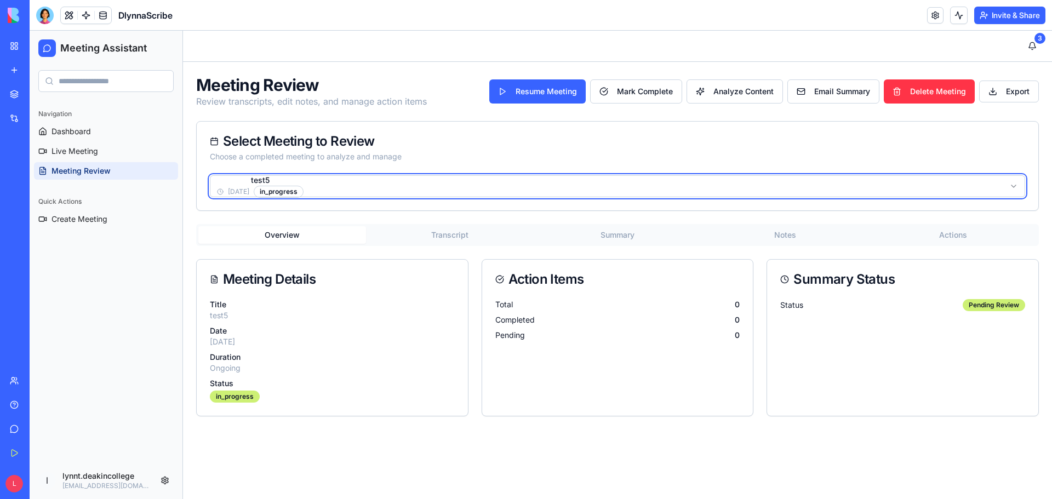
click at [453, 163] on html "Meeting Assistant Navigation Dashboard Live Meeting Meeting Review Quick Action…" at bounding box center [541, 265] width 1022 height 468
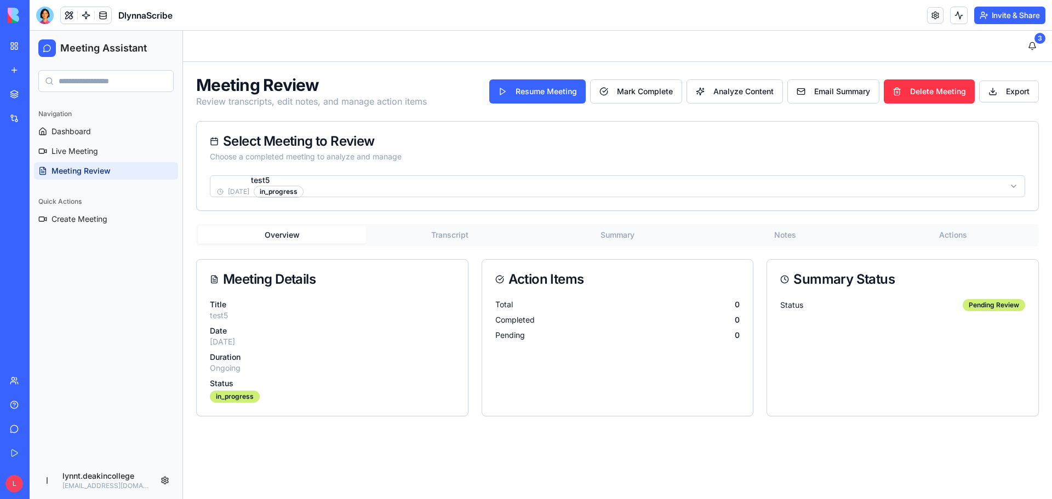
click at [1015, 182] on html "Meeting Assistant Navigation Dashboard Live Meeting Meeting Review Quick Action…" at bounding box center [541, 265] width 1022 height 468
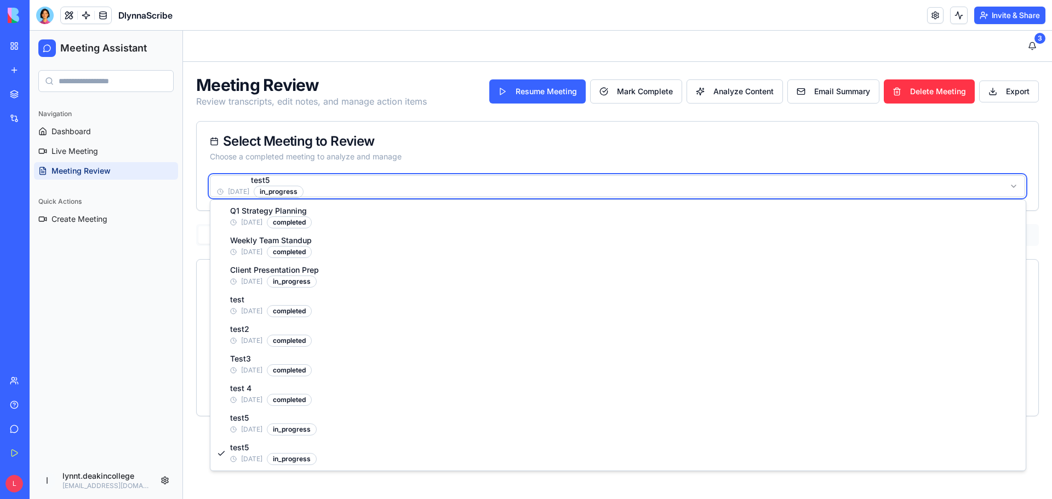
click at [919, 155] on html "Meeting Assistant Navigation Dashboard Live Meeting Meeting Review Quick Action…" at bounding box center [541, 265] width 1022 height 468
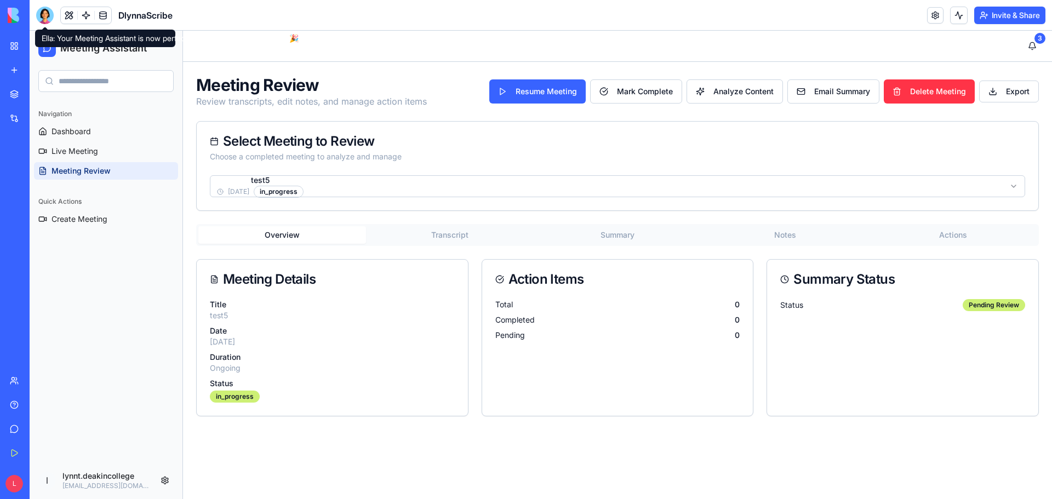
click at [44, 14] on div at bounding box center [45, 16] width 18 height 18
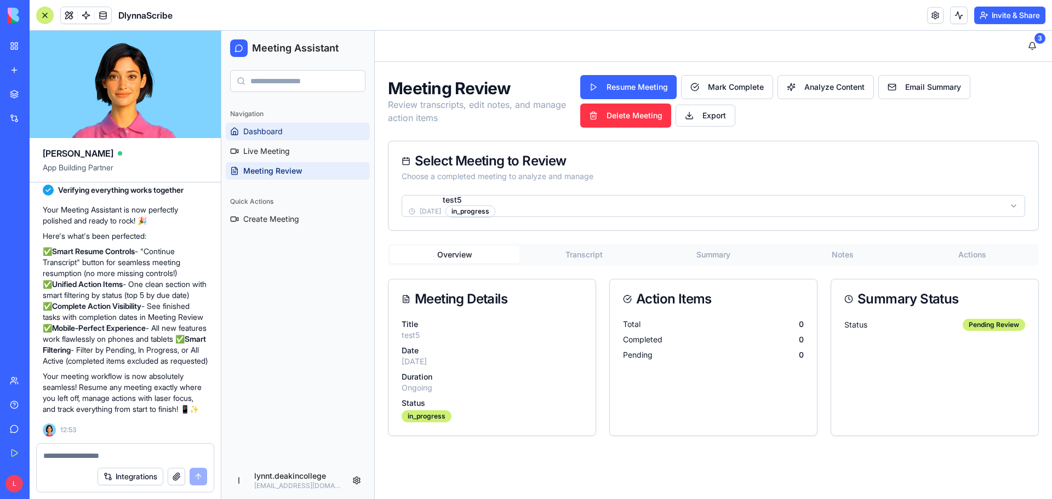
click at [288, 129] on link "Dashboard" at bounding box center [298, 132] width 144 height 18
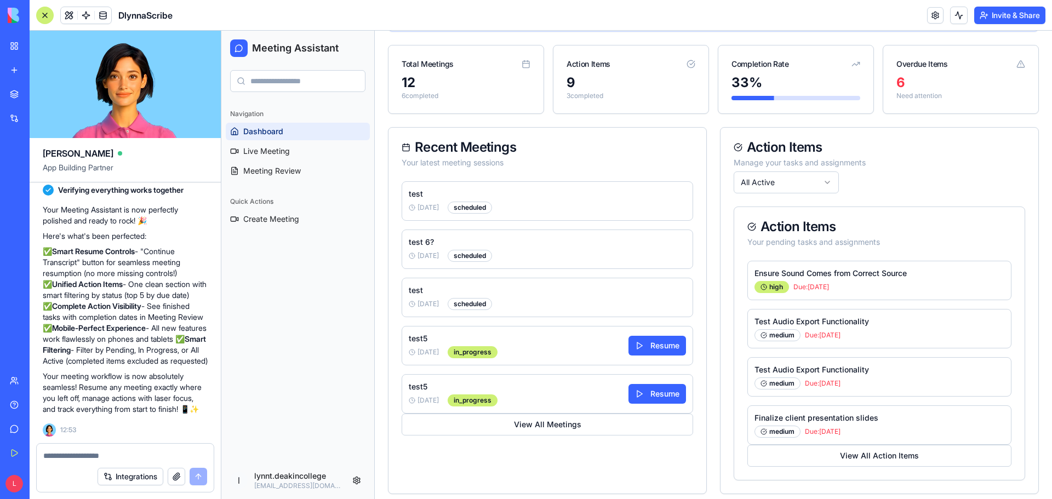
scroll to position [294, 0]
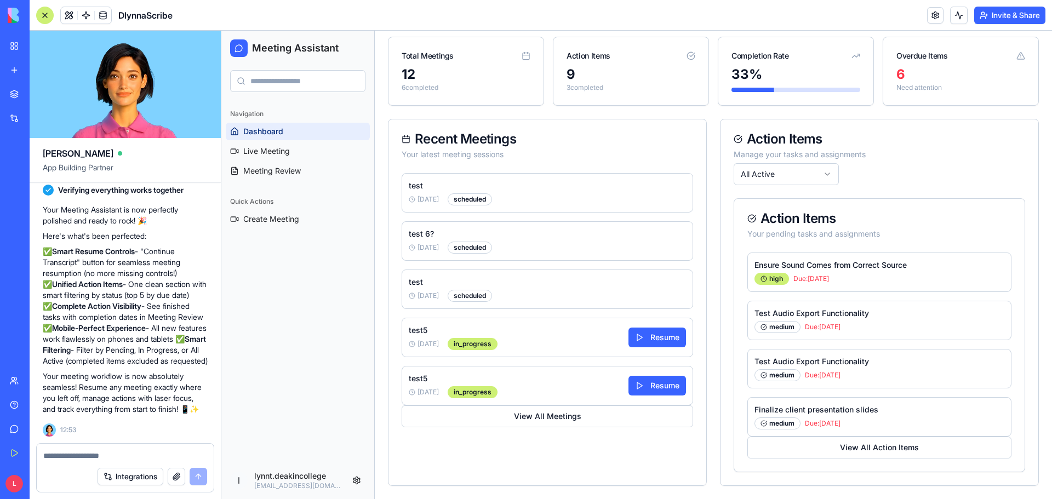
click at [56, 451] on textarea at bounding box center [125, 455] width 164 height 11
paste textarea "**********"
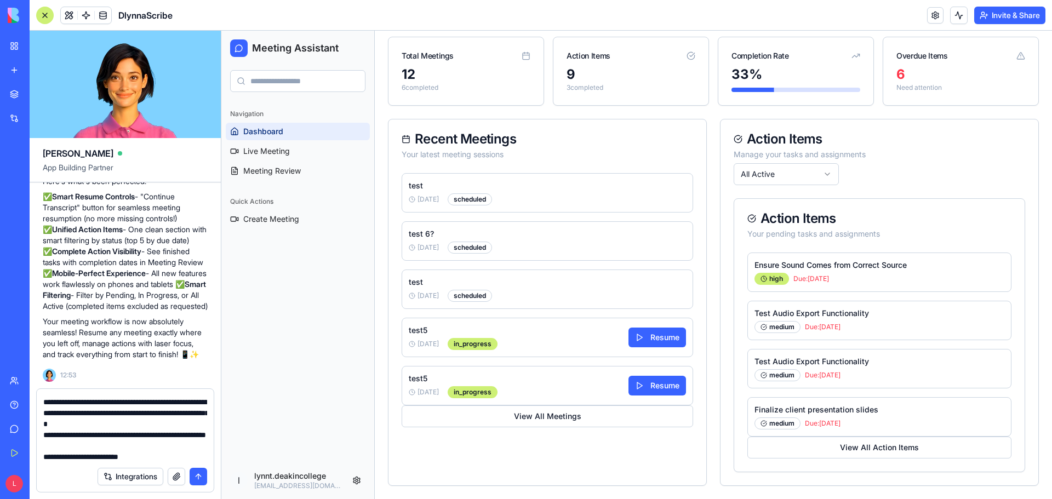
scroll to position [0, 0]
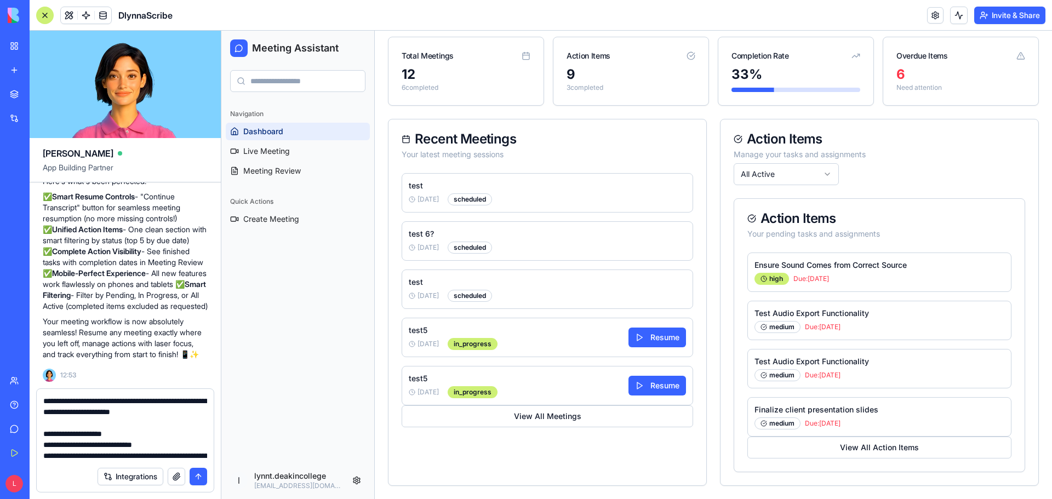
drag, startPoint x: 98, startPoint y: 403, endPoint x: 174, endPoint y: 400, distance: 76.2
click at [174, 400] on textarea at bounding box center [125, 429] width 164 height 66
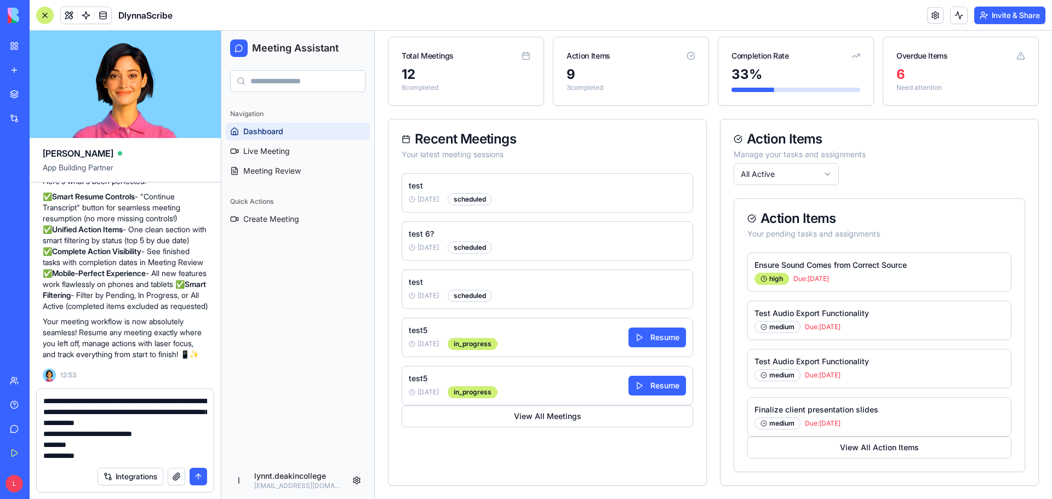
click at [144, 424] on textarea at bounding box center [125, 429] width 164 height 66
click at [147, 433] on textarea at bounding box center [125, 429] width 164 height 66
click at [151, 439] on textarea at bounding box center [125, 429] width 164 height 66
click at [144, 422] on textarea at bounding box center [125, 429] width 164 height 66
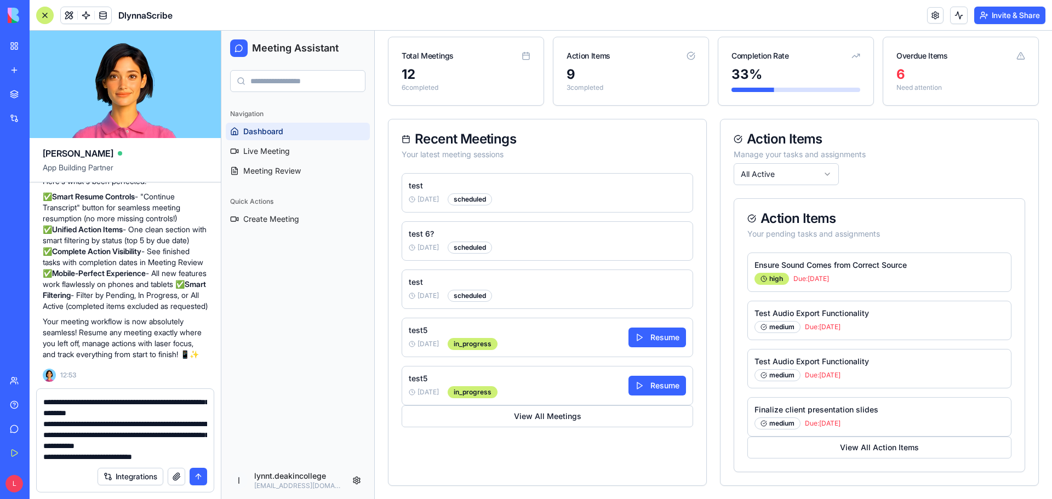
click at [65, 456] on textarea at bounding box center [125, 429] width 164 height 66
click at [62, 458] on textarea at bounding box center [125, 429] width 164 height 66
click at [131, 459] on textarea at bounding box center [125, 429] width 164 height 66
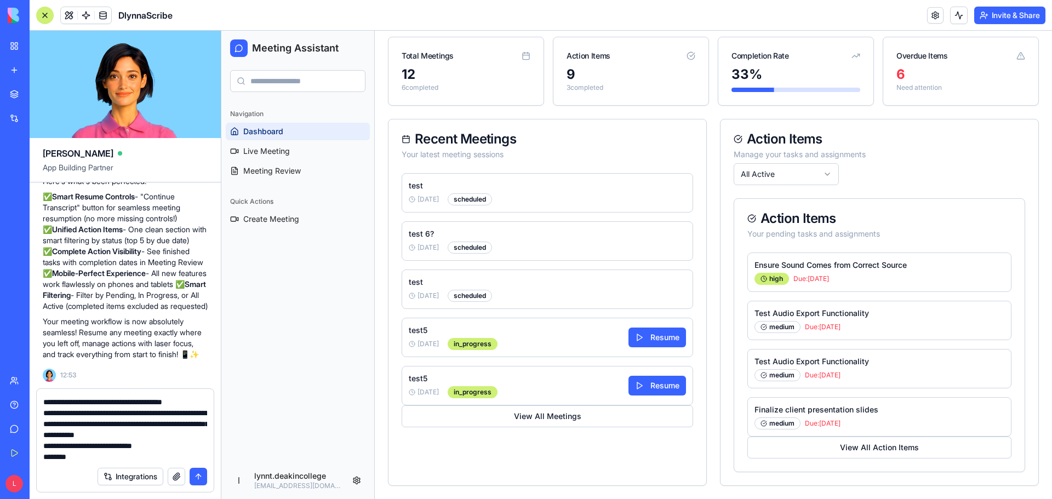
scroll to position [229, 0]
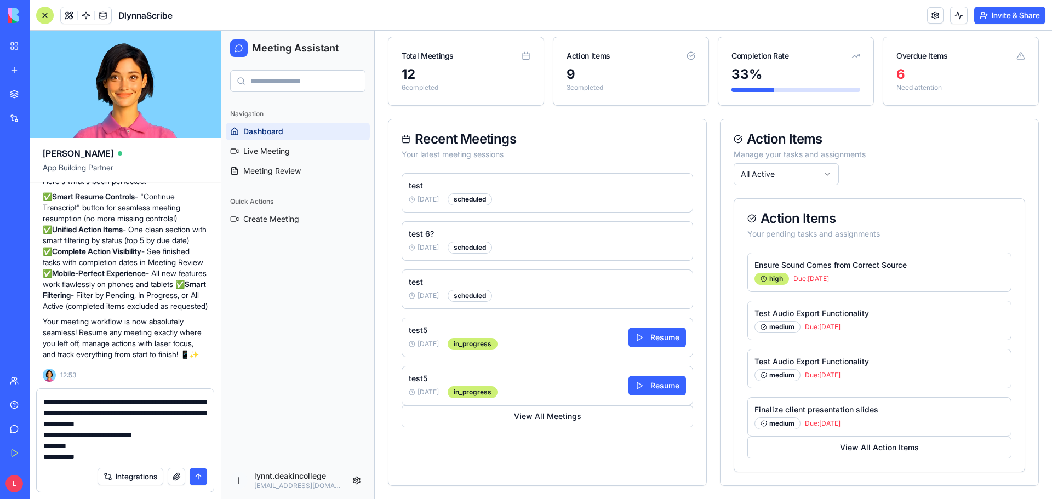
click at [191, 436] on textarea at bounding box center [125, 429] width 164 height 66
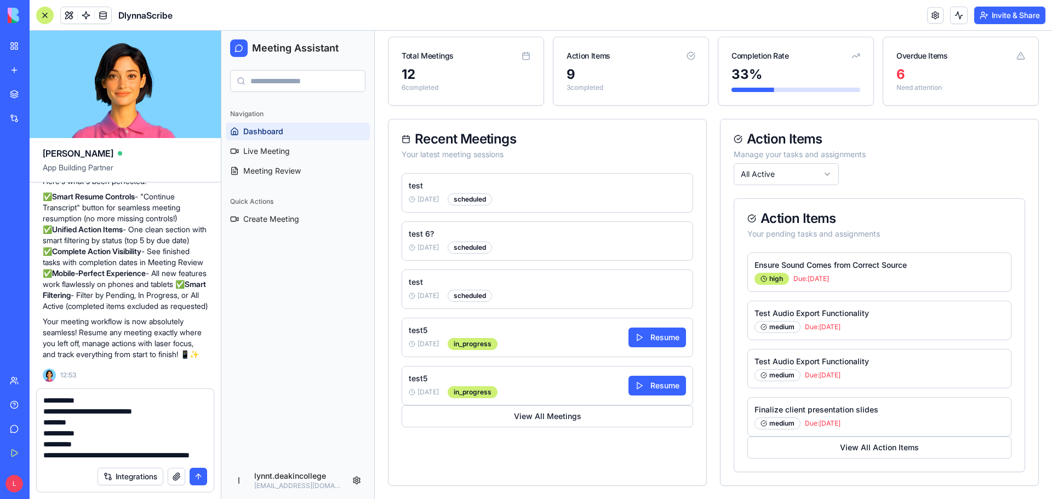
scroll to position [242, 0]
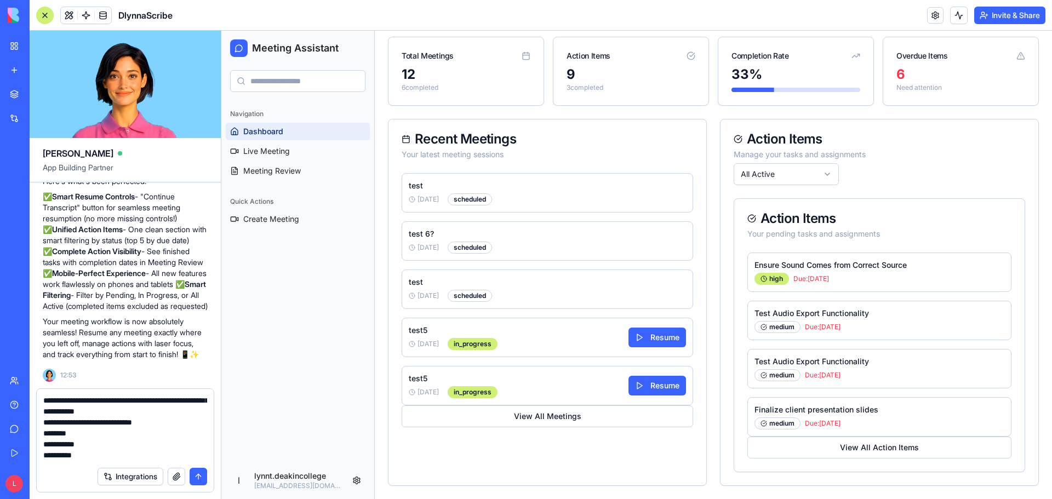
click at [189, 424] on textarea at bounding box center [125, 429] width 164 height 66
click at [190, 424] on textarea at bounding box center [125, 429] width 164 height 66
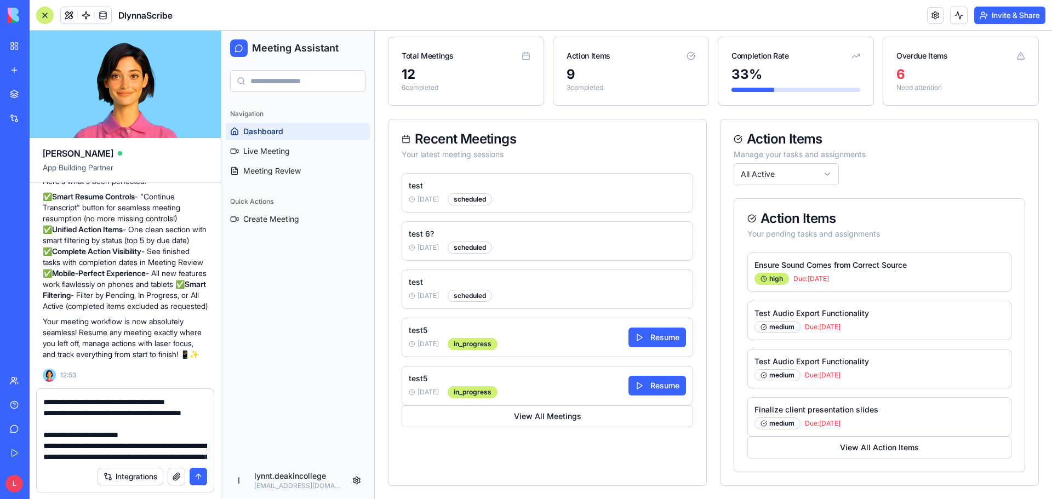
scroll to position [98, 0]
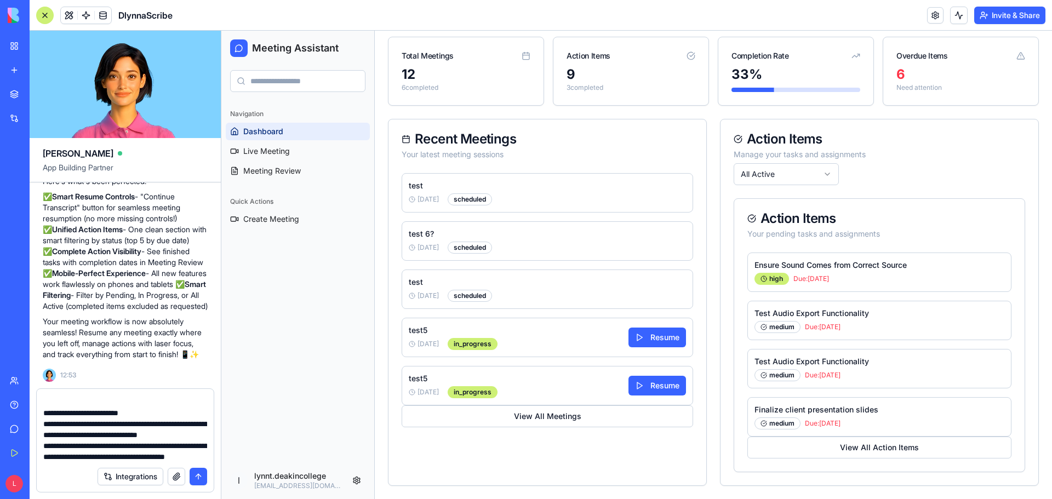
click at [191, 445] on textarea at bounding box center [125, 429] width 164 height 66
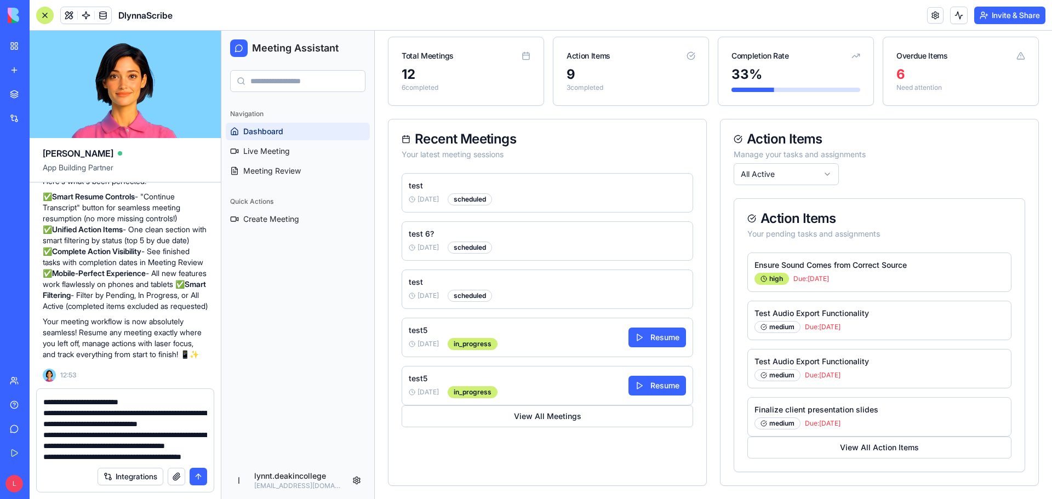
click at [77, 420] on textarea at bounding box center [125, 429] width 164 height 66
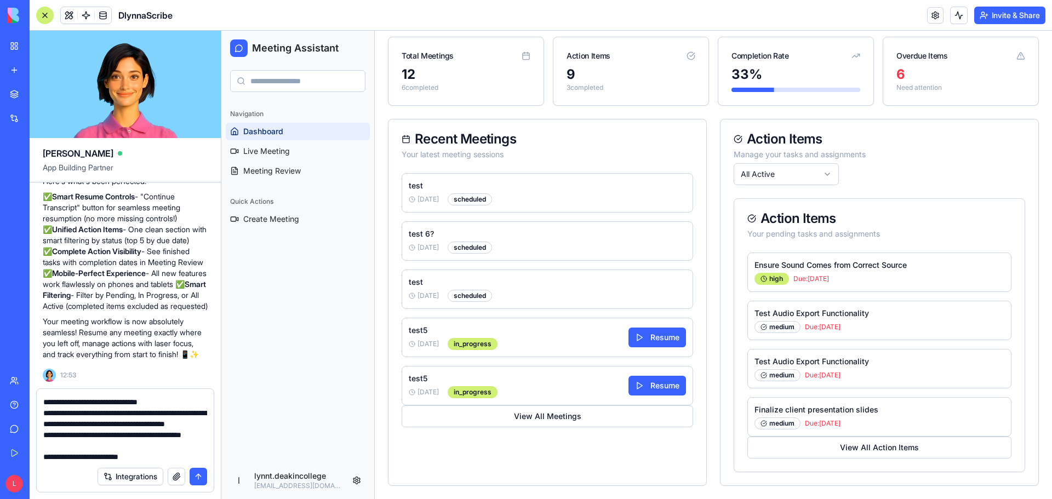
click at [94, 425] on textarea at bounding box center [125, 429] width 164 height 66
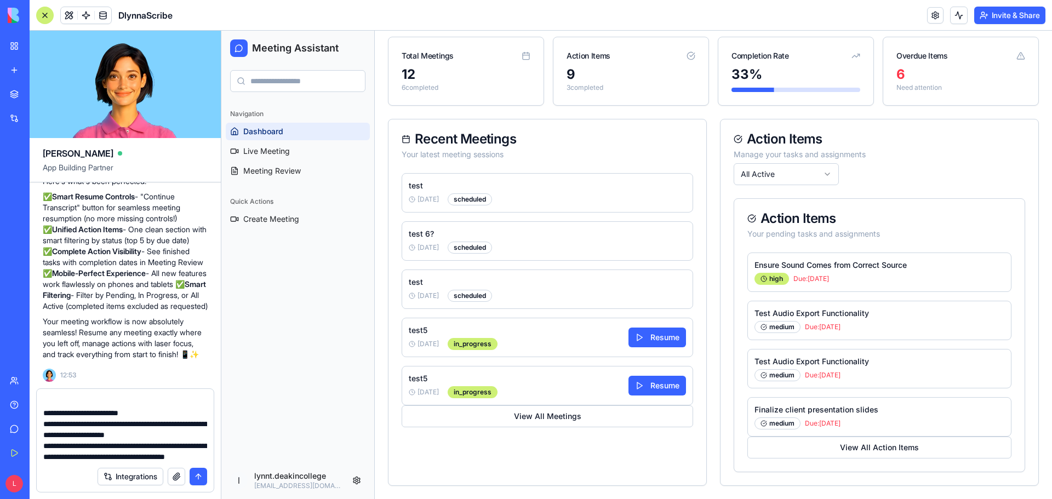
scroll to position [87, 0]
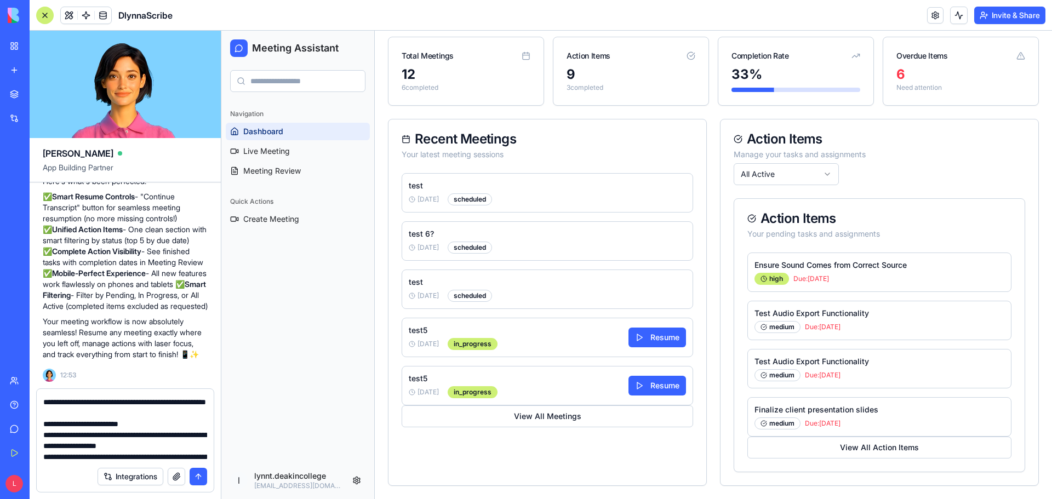
click at [157, 456] on textarea at bounding box center [125, 429] width 164 height 66
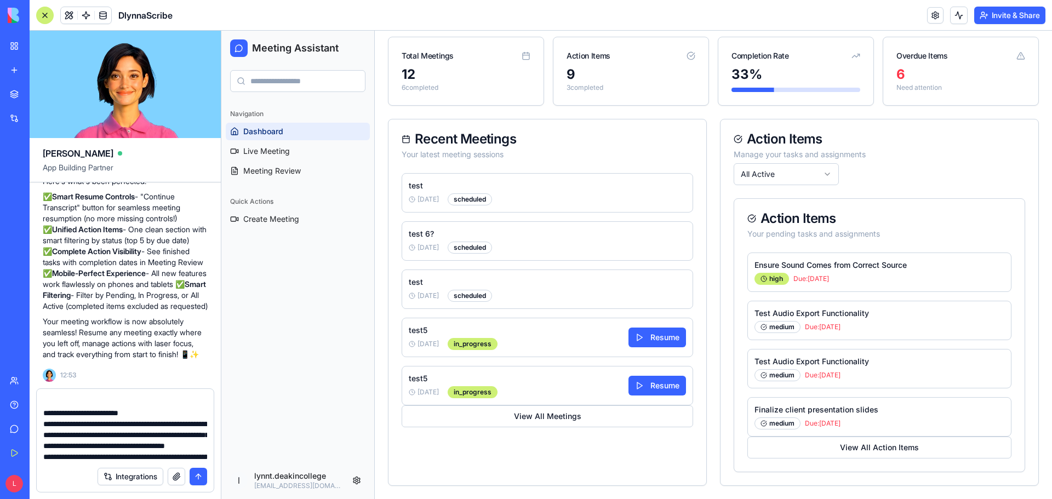
click at [176, 423] on textarea at bounding box center [125, 429] width 164 height 66
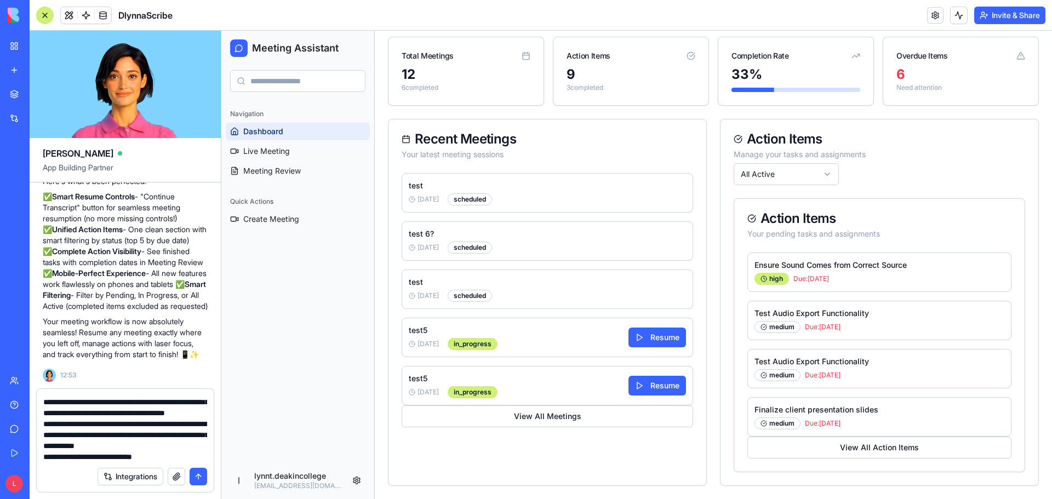
scroll to position [229, 0]
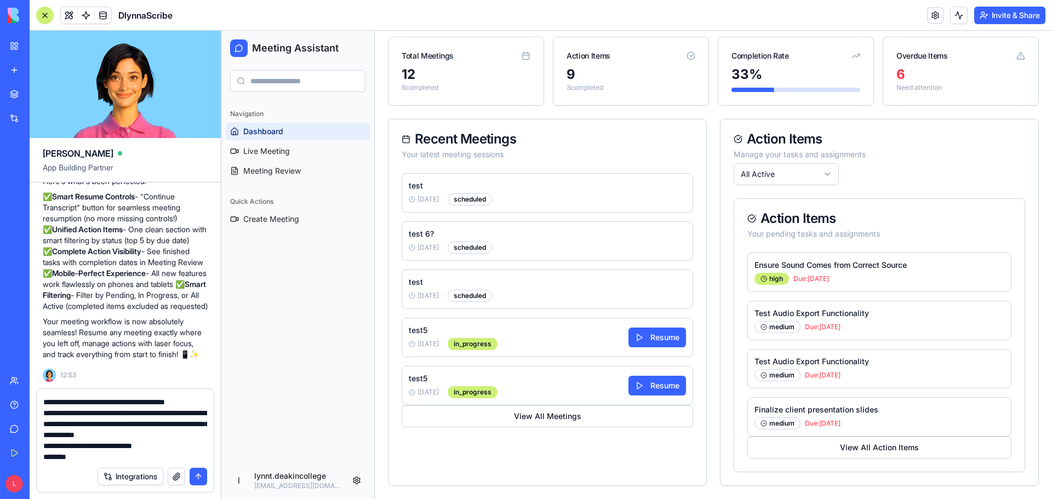
click at [92, 435] on textarea at bounding box center [125, 429] width 164 height 66
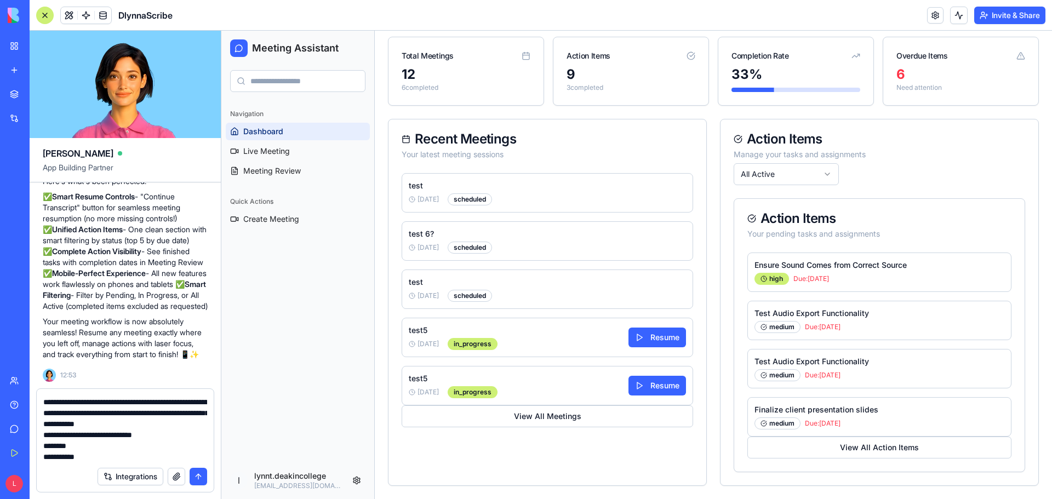
click at [118, 459] on textarea at bounding box center [125, 429] width 164 height 66
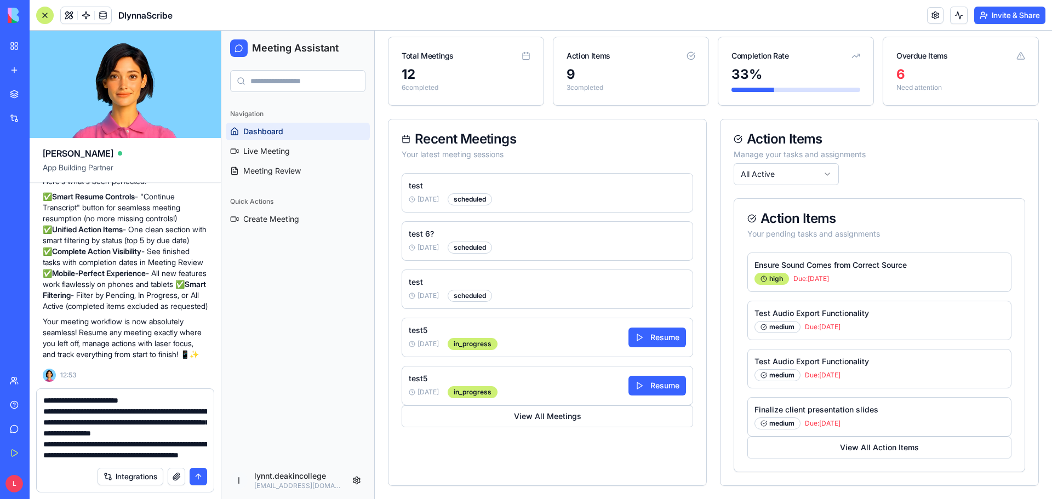
scroll to position [187, 0]
drag, startPoint x: 178, startPoint y: 410, endPoint x: 117, endPoint y: 422, distance: 62.0
click at [117, 422] on textarea at bounding box center [125, 429] width 164 height 66
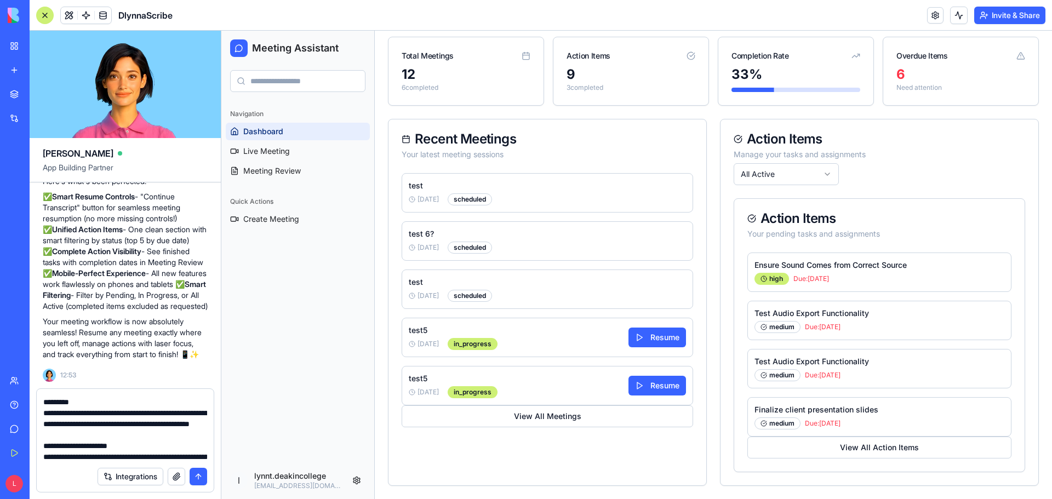
scroll to position [645, 0]
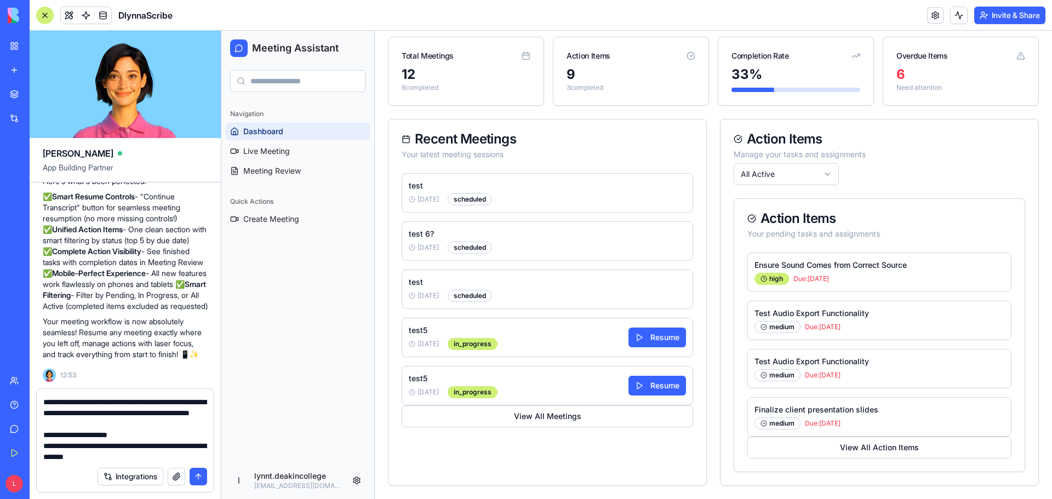
drag, startPoint x: 153, startPoint y: 446, endPoint x: 71, endPoint y: 441, distance: 81.8
click at [43, 437] on textarea at bounding box center [125, 429] width 164 height 66
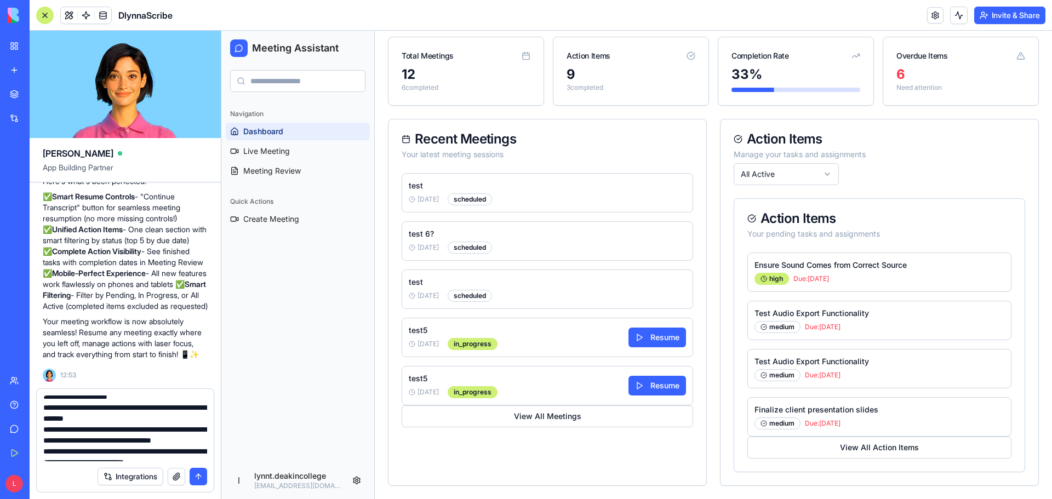
scroll to position [700, 0]
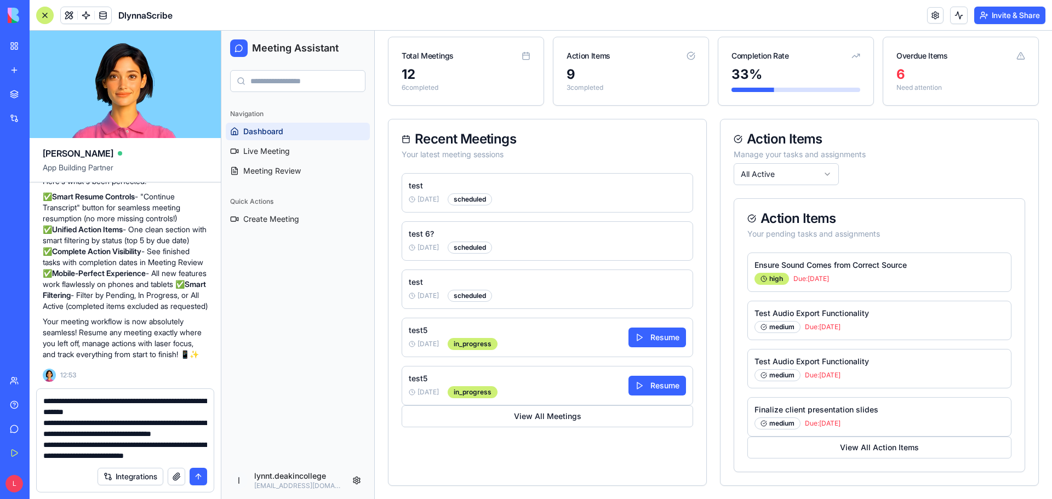
click at [104, 427] on textarea at bounding box center [125, 429] width 164 height 66
type textarea "**********"
click at [199, 476] on button "submit" at bounding box center [199, 477] width 18 height 18
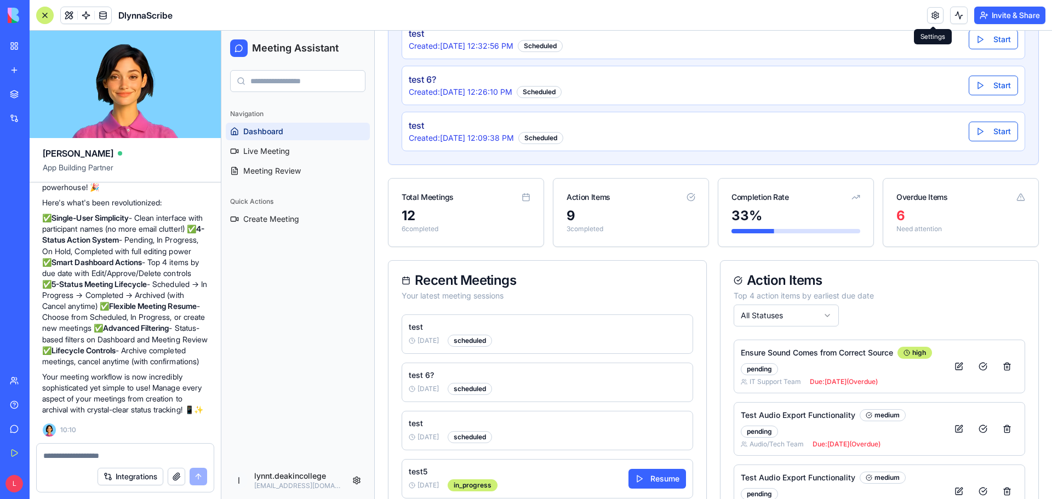
scroll to position [6113, 0]
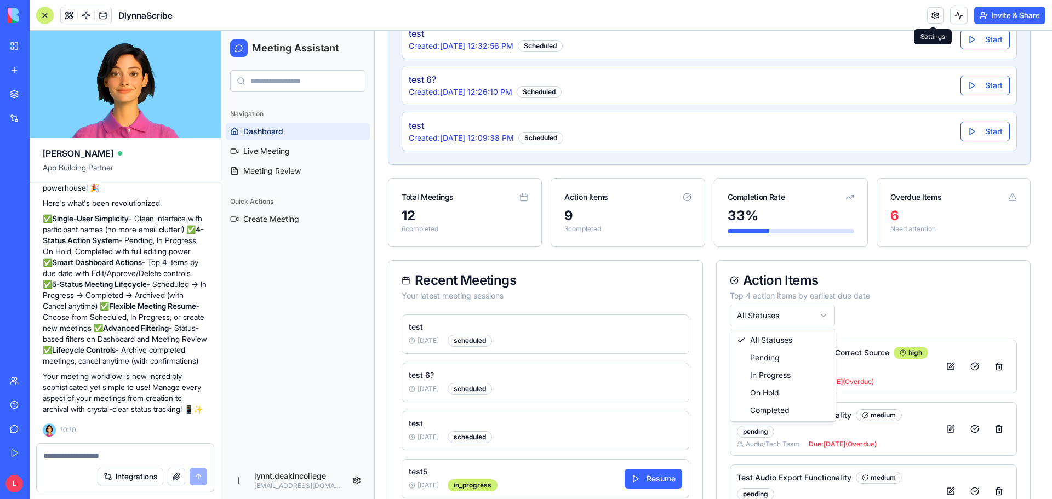
click at [823, 315] on html "Meeting Assistant Navigation Dashboard Live Meeting Meeting Review Quick Action…" at bounding box center [636, 187] width 831 height 901
click at [889, 302] on html "Meeting Assistant Navigation Dashboard Live Meeting Meeting Review Quick Action…" at bounding box center [636, 187] width 831 height 901
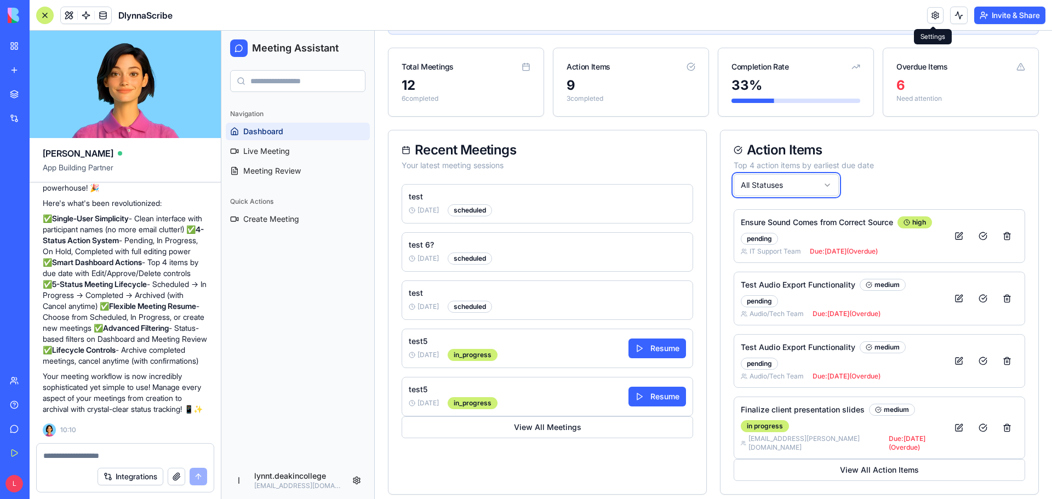
scroll to position [369, 0]
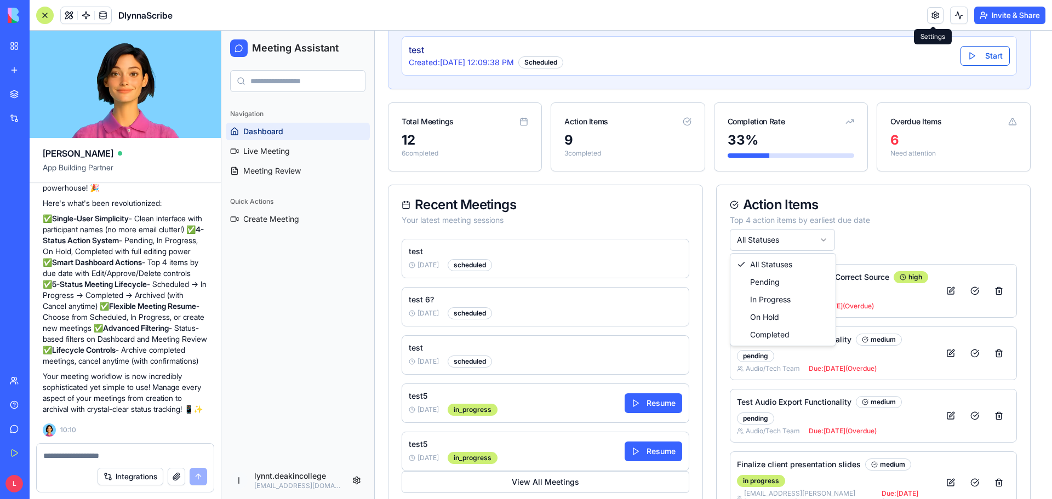
click at [823, 239] on html "Meeting Assistant Navigation Dashboard Live Meeting Meeting Review Quick Action…" at bounding box center [636, 111] width 831 height 901
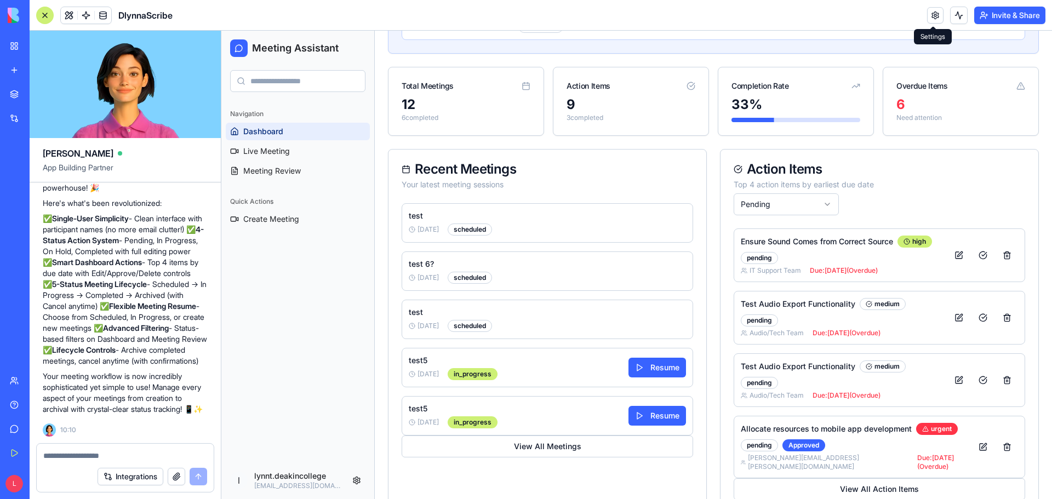
scroll to position [424, 0]
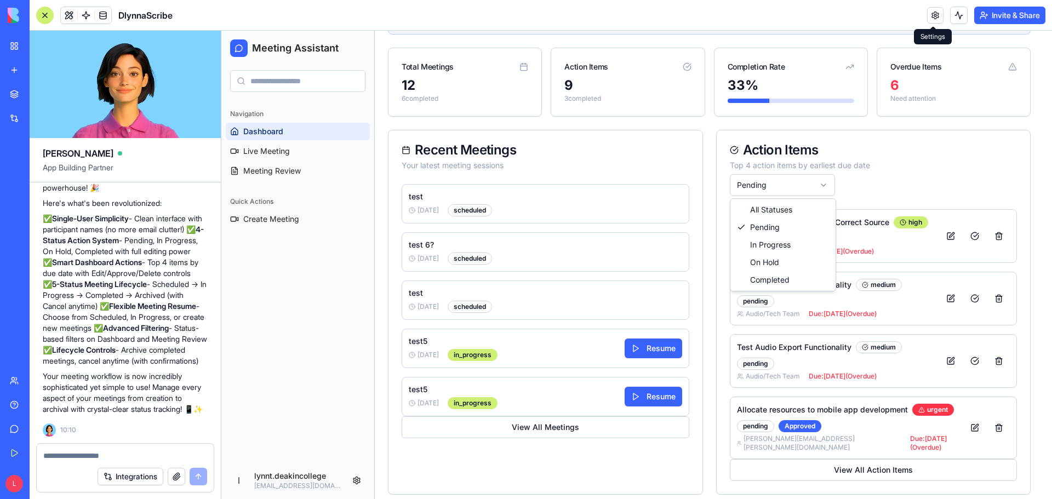
click at [827, 190] on html "Meeting Assistant Navigation Dashboard Live Meeting Meeting Review Quick Action…" at bounding box center [636, 57] width 831 height 901
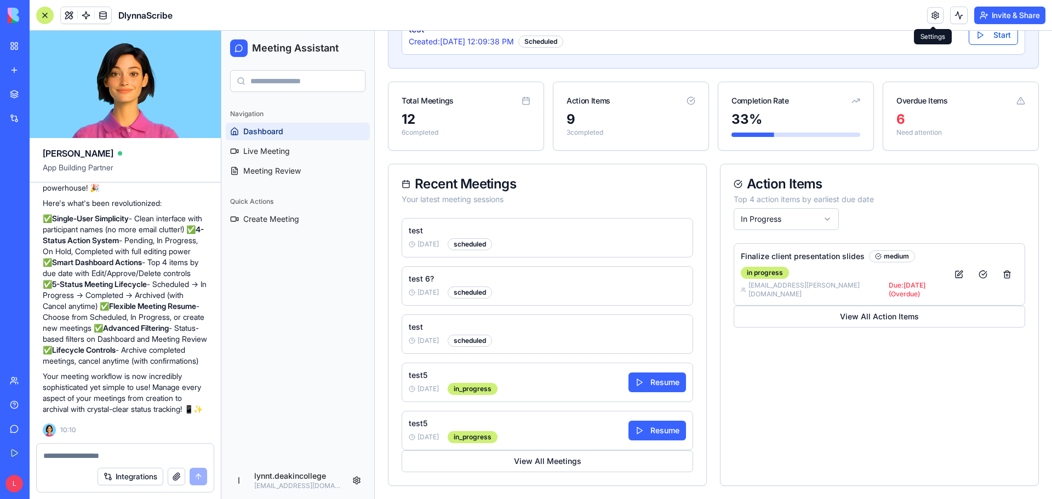
click at [828, 216] on html "Meeting Assistant Navigation Dashboard Live Meeting Meeting Review Quick Action…" at bounding box center [636, 70] width 831 height 859
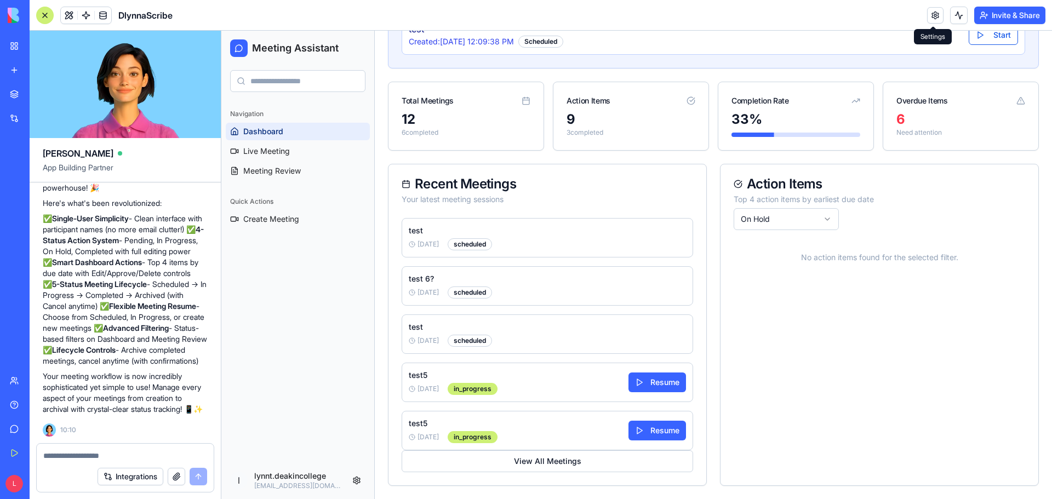
click at [823, 220] on html "Meeting Assistant Navigation Dashboard Live Meeting Meeting Review Quick Action…" at bounding box center [636, 70] width 831 height 859
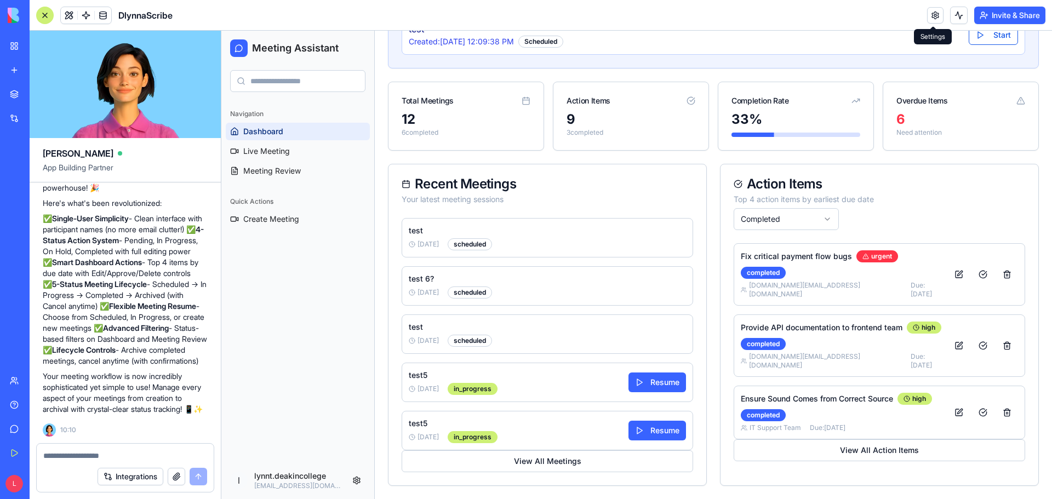
click at [828, 215] on html "Meeting Assistant Navigation Dashboard Live Meeting Meeting Review Quick Action…" at bounding box center [636, 70] width 831 height 859
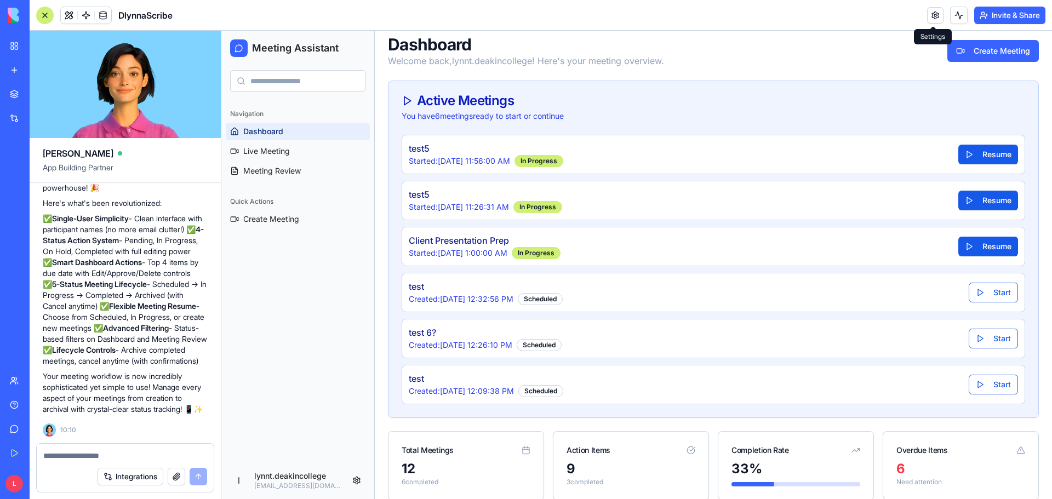
scroll to position [0, 0]
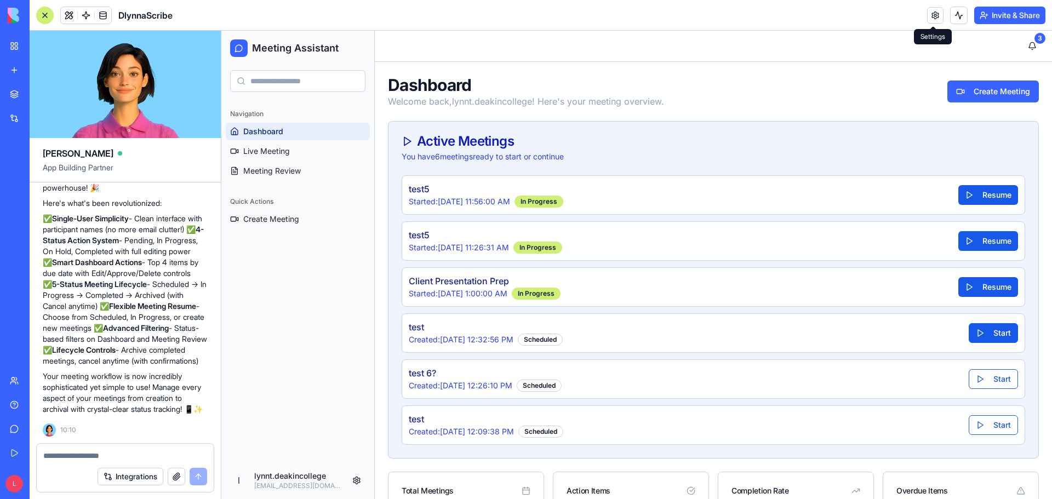
click at [988, 337] on button "Start" at bounding box center [993, 333] width 49 height 20
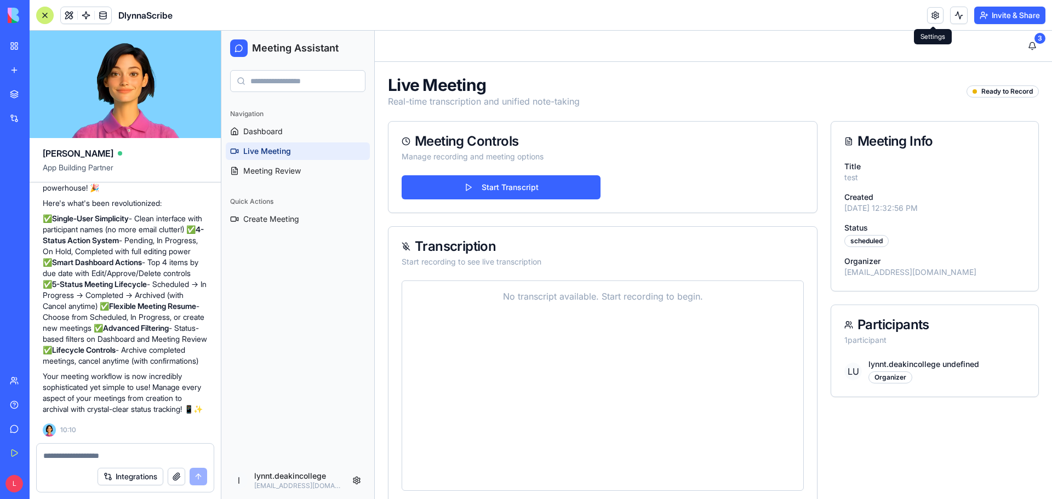
scroll to position [6058, 0]
click at [42, 15] on div at bounding box center [45, 16] width 18 height 18
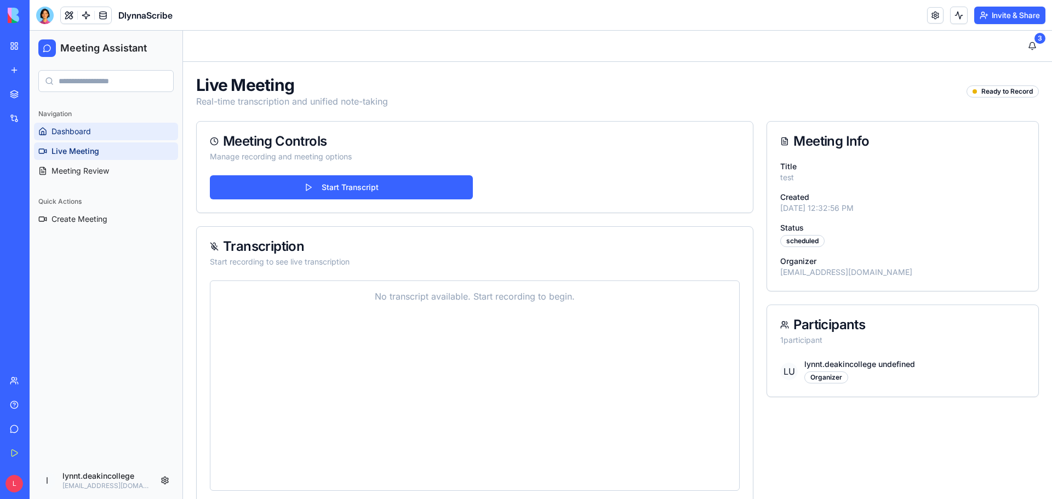
click at [86, 130] on span "Dashboard" at bounding box center [71, 131] width 39 height 11
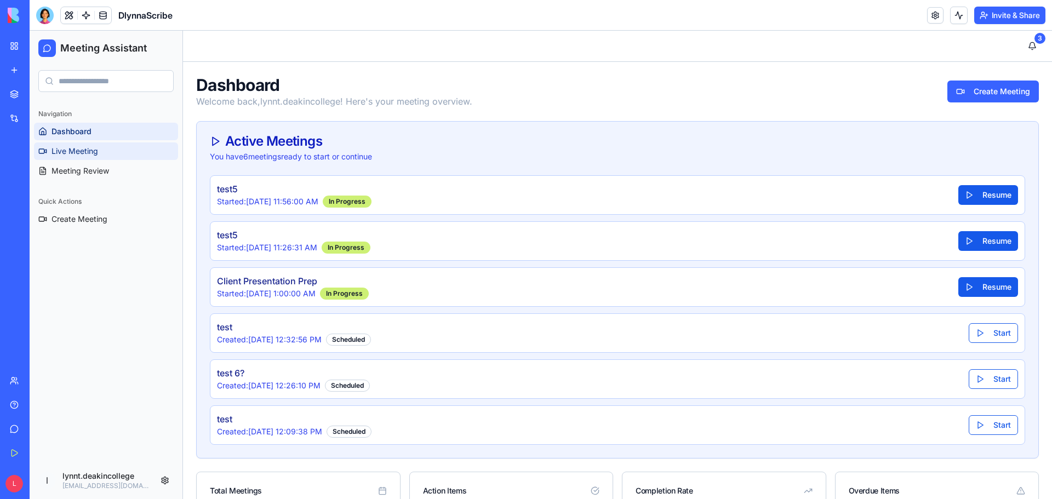
click at [90, 150] on span "Live Meeting" at bounding box center [75, 151] width 47 height 11
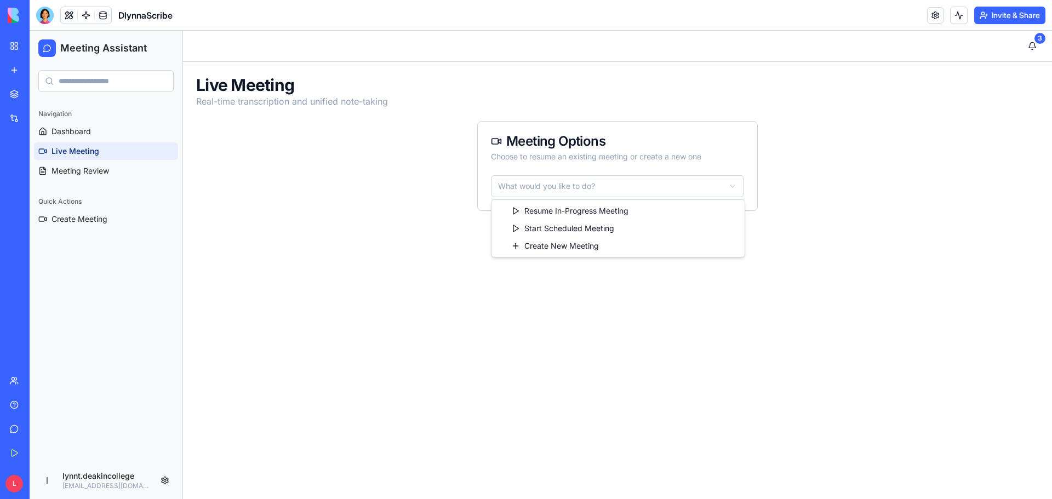
click at [725, 185] on html "Meeting Assistant Navigation Dashboard Live Meeting Meeting Review Quick Action…" at bounding box center [541, 265] width 1022 height 468
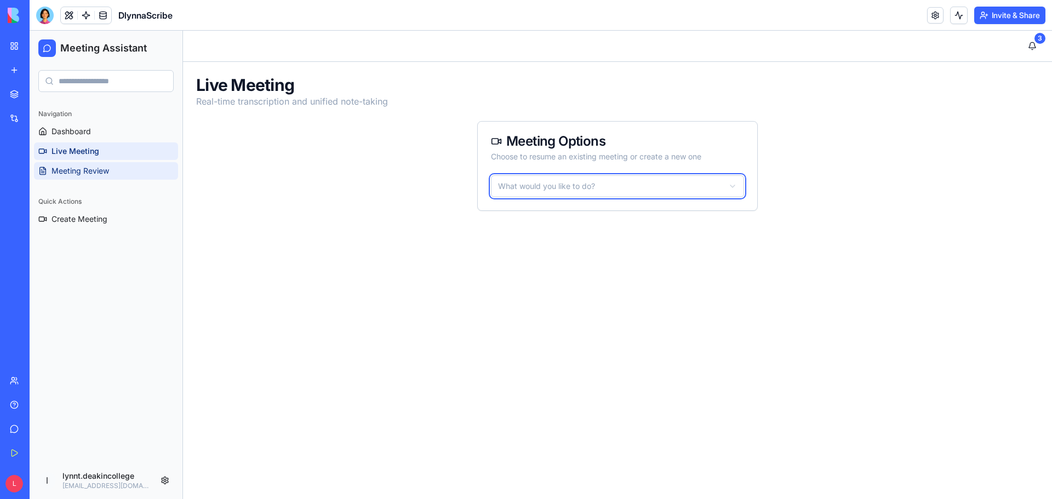
click at [70, 172] on html "Meeting Assistant Navigation Dashboard Live Meeting Meeting Review Quick Action…" at bounding box center [541, 265] width 1022 height 468
click at [70, 172] on span "Meeting Review" at bounding box center [81, 170] width 58 height 11
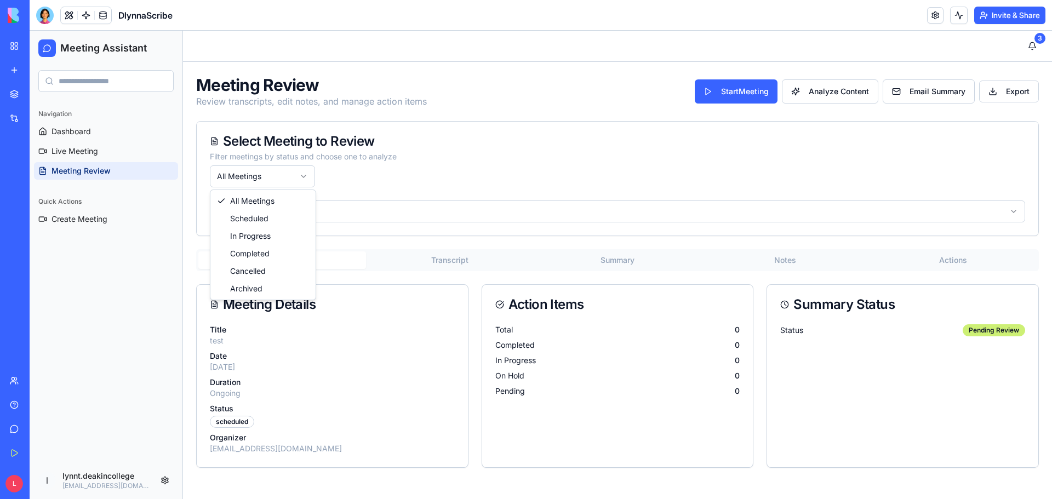
click at [306, 175] on html "Meeting Assistant Navigation Dashboard Live Meeting Meeting Review Quick Action…" at bounding box center [541, 265] width 1022 height 468
click at [398, 211] on html "Meeting Assistant Navigation Dashboard Live Meeting Meeting Review Quick Action…" at bounding box center [541, 265] width 1022 height 468
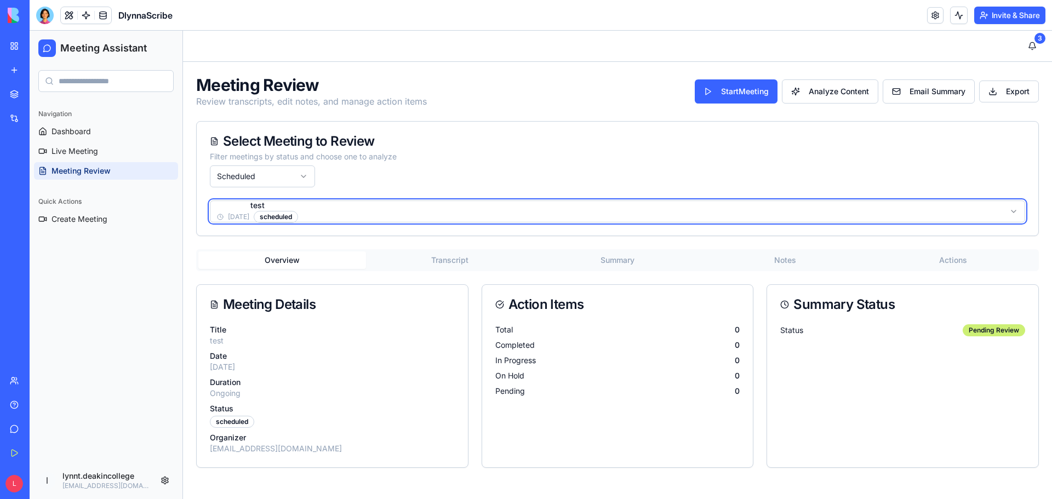
click at [427, 182] on html "Meeting Assistant Navigation Dashboard Live Meeting Meeting Review Quick Action…" at bounding box center [541, 265] width 1022 height 468
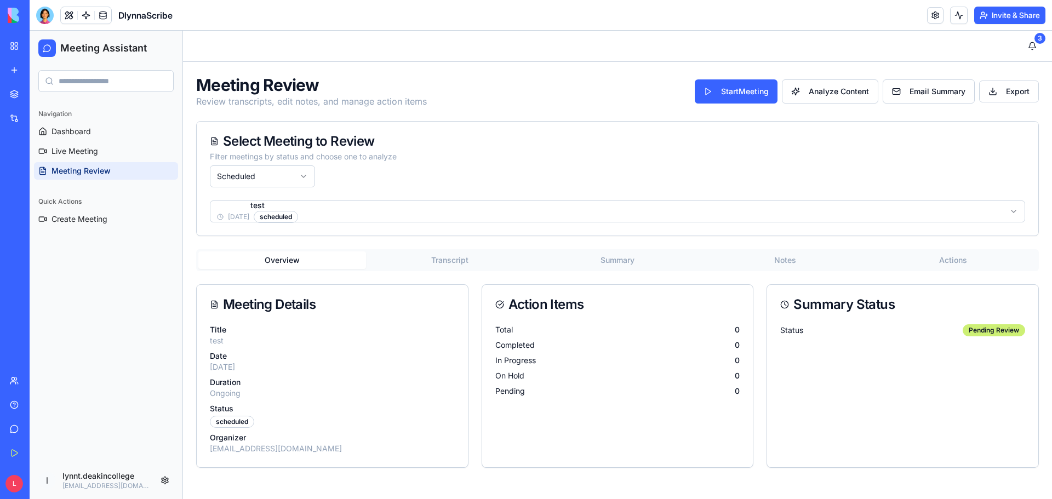
click at [310, 176] on html "Meeting Assistant Navigation Dashboard Live Meeting Meeting Review Quick Action…" at bounding box center [541, 265] width 1022 height 468
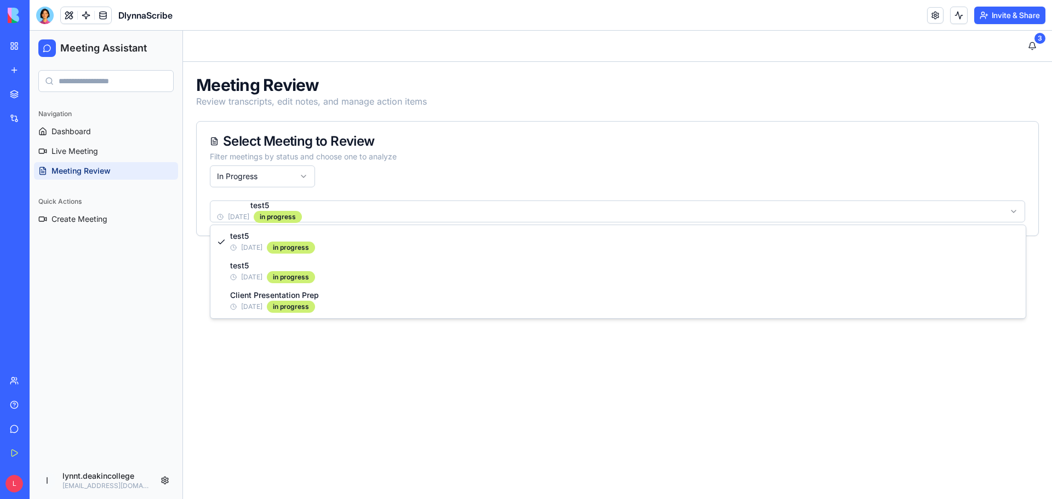
click at [341, 209] on html "Meeting Assistant Navigation Dashboard Live Meeting Meeting Review Quick Action…" at bounding box center [541, 265] width 1022 height 468
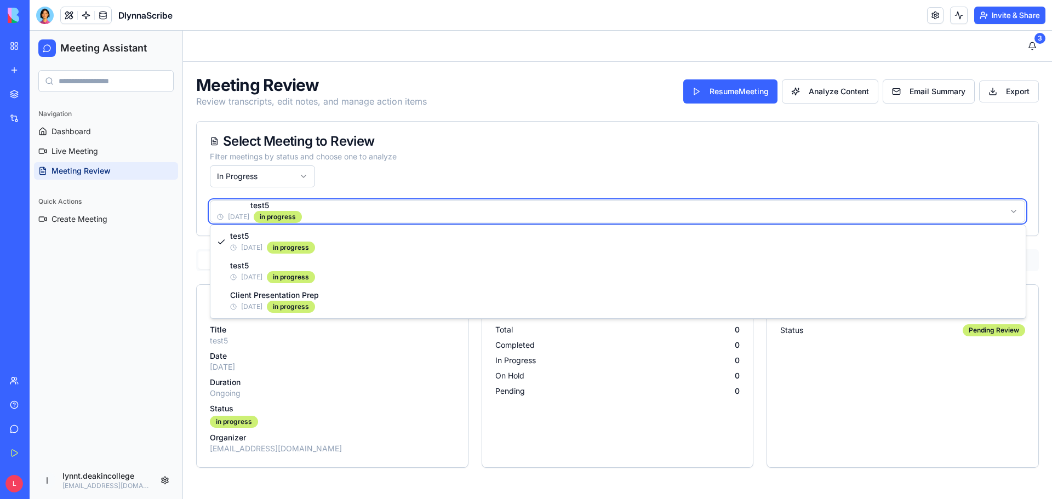
click at [365, 179] on html "Meeting Assistant Navigation Dashboard Live Meeting Meeting Review Quick Action…" at bounding box center [541, 265] width 1022 height 468
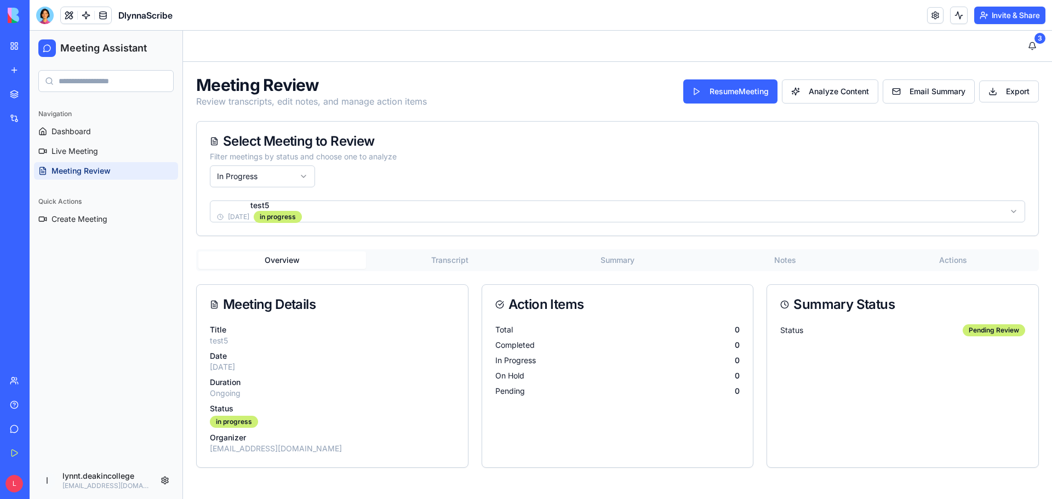
click at [306, 174] on html "Meeting Assistant Navigation Dashboard Live Meeting Meeting Review Quick Action…" at bounding box center [541, 265] width 1022 height 468
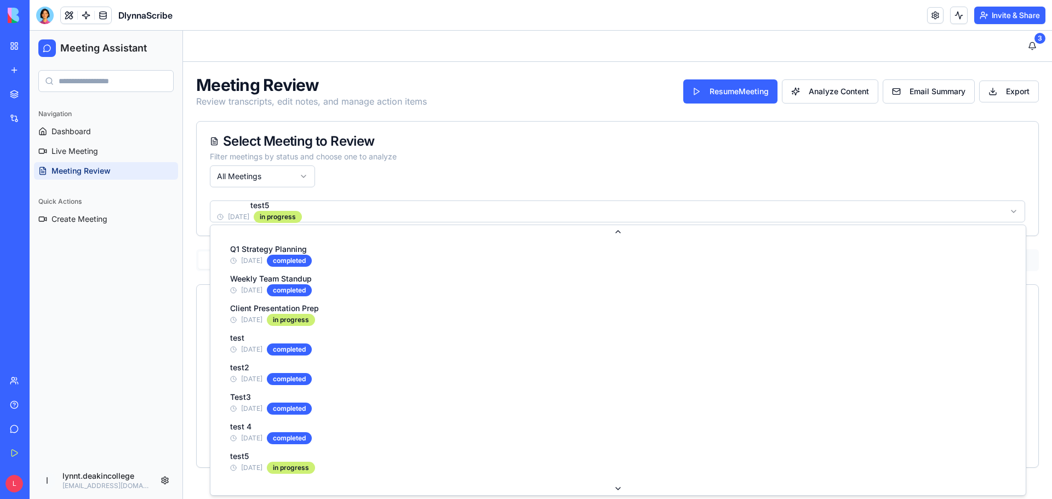
click at [345, 209] on html "Meeting Assistant Navigation Dashboard Live Meeting Meeting Review Quick Action…" at bounding box center [541, 265] width 1022 height 468
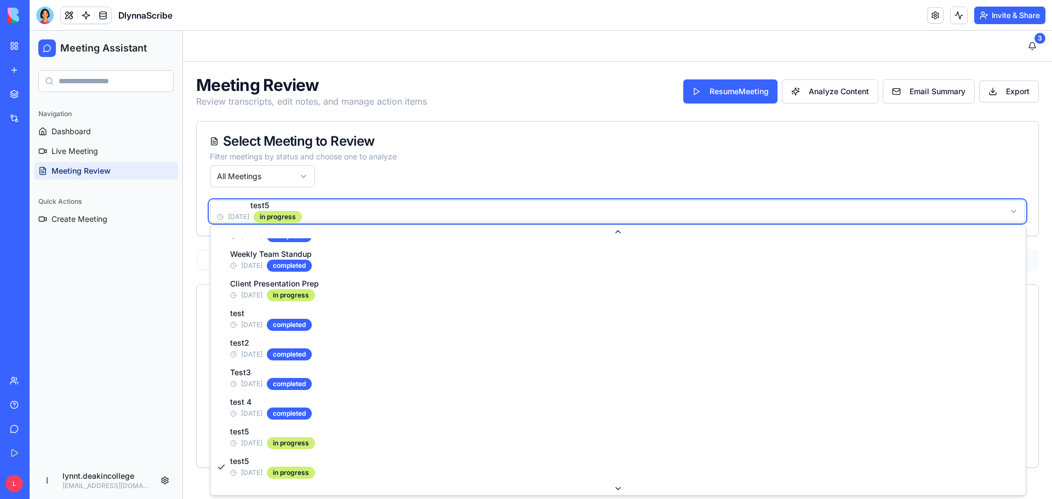
click at [376, 181] on html "Meeting Assistant Navigation Dashboard Live Meeting Meeting Review Quick Action…" at bounding box center [541, 265] width 1022 height 468
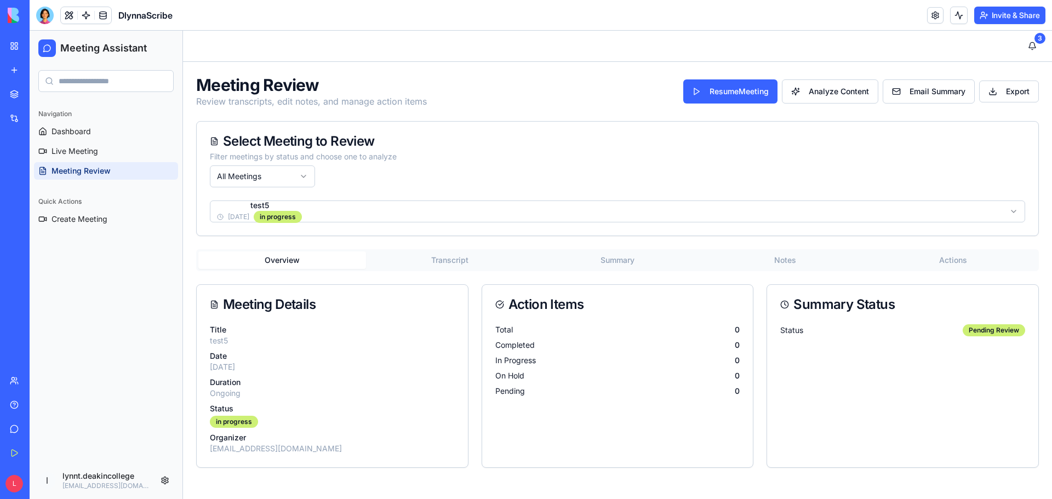
click at [302, 179] on html "Meeting Assistant Navigation Dashboard Live Meeting Meeting Review Quick Action…" at bounding box center [541, 265] width 1022 height 468
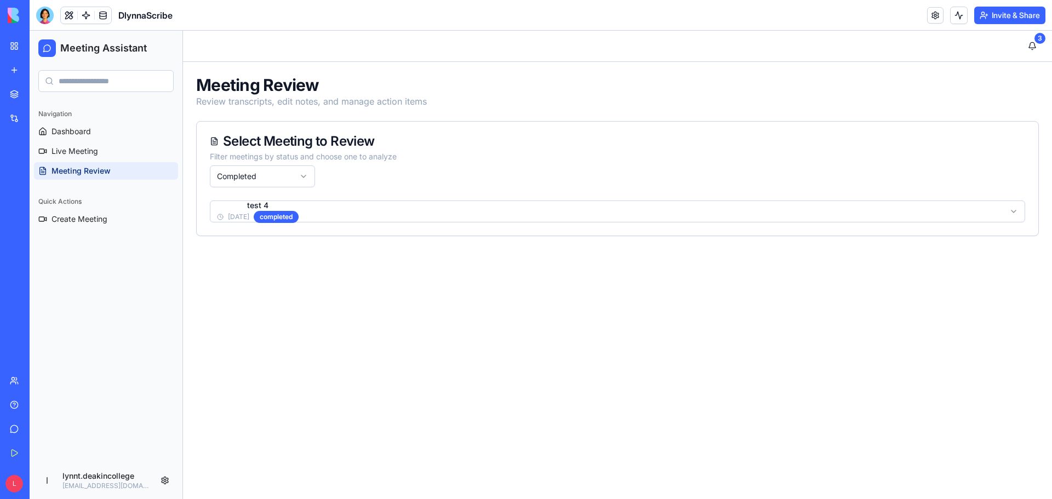
click at [390, 209] on html "Meeting Assistant Navigation Dashboard Live Meeting Meeting Review Quick Action…" at bounding box center [541, 265] width 1022 height 468
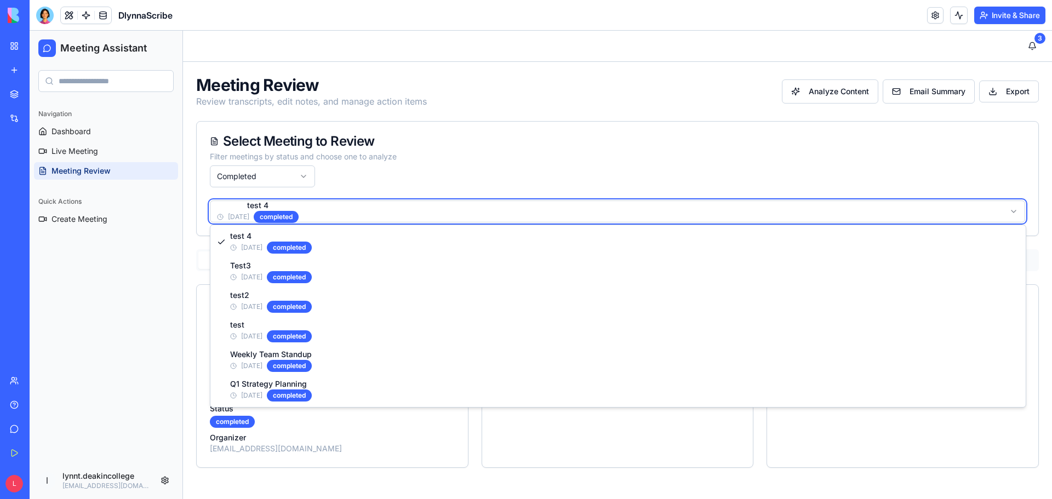
click at [403, 183] on html "Meeting Assistant Navigation Dashboard Live Meeting Meeting Review Quick Action…" at bounding box center [541, 265] width 1022 height 468
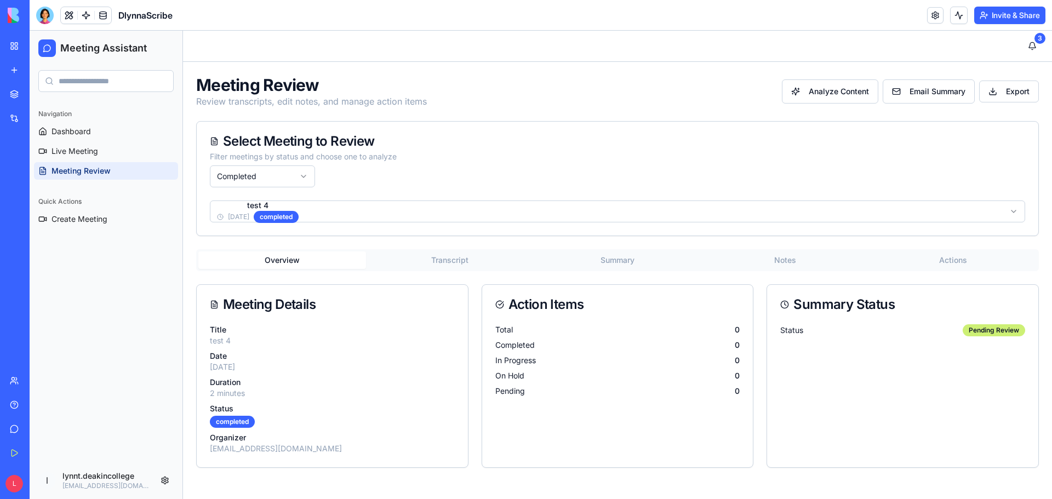
click at [393, 334] on p "Title" at bounding box center [332, 329] width 245 height 11
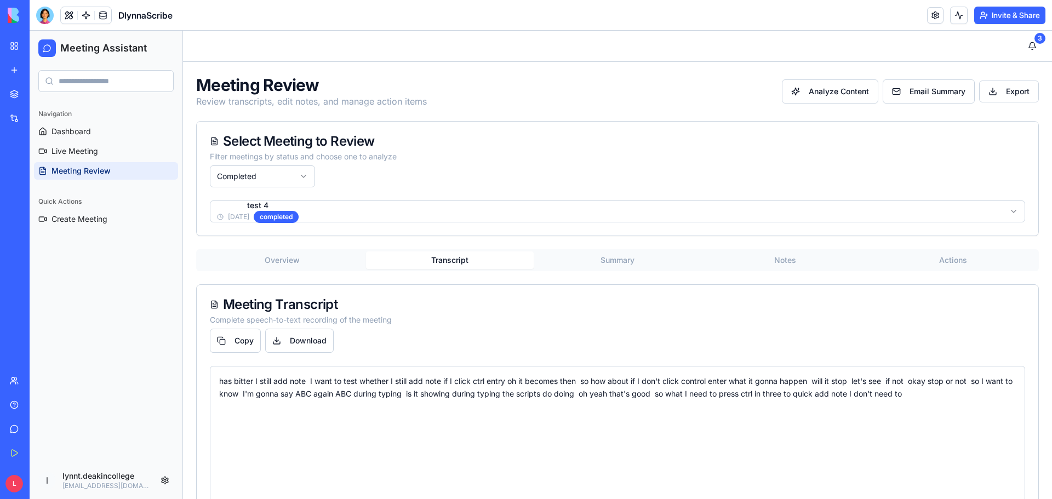
click at [445, 260] on button "Transcript" at bounding box center [450, 260] width 168 height 18
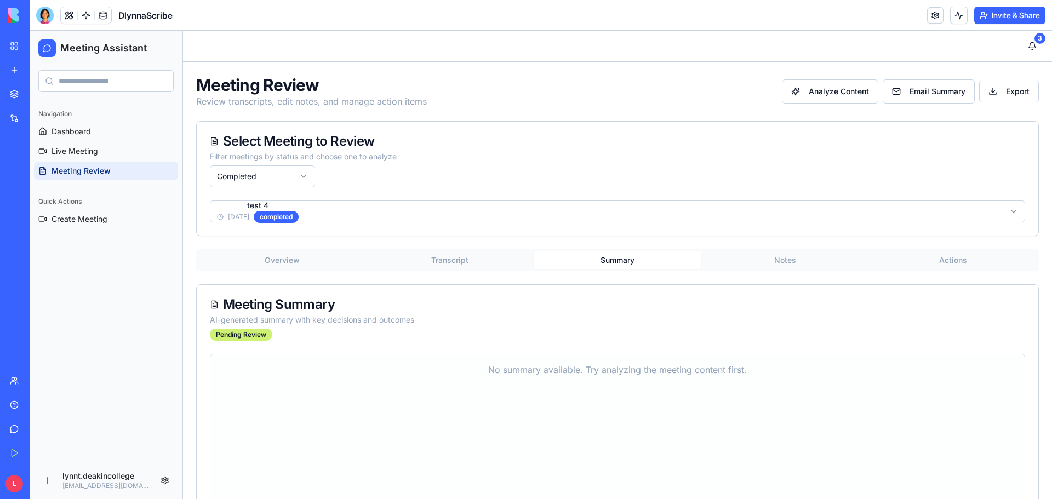
click at [609, 261] on button "Summary" at bounding box center [618, 260] width 168 height 18
click at [768, 262] on button "Notes" at bounding box center [785, 260] width 168 height 18
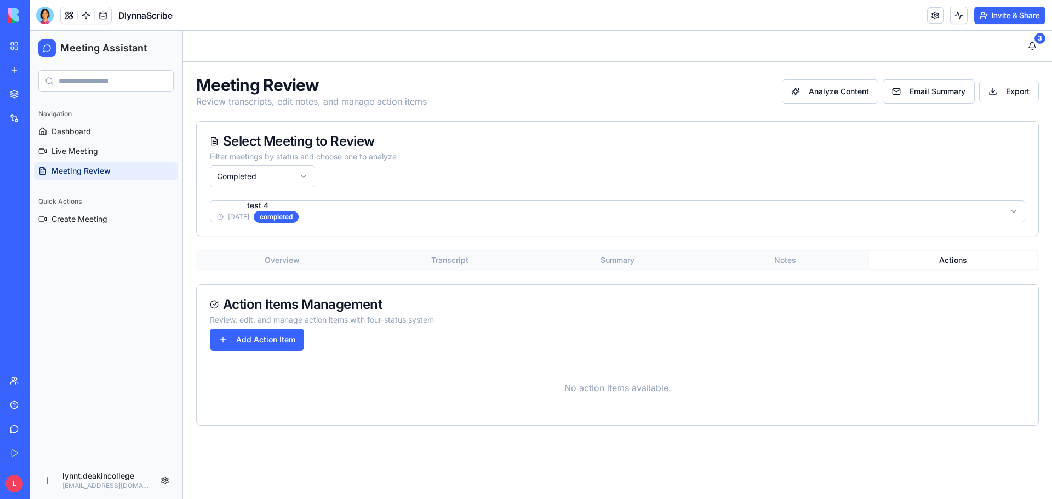
click at [936, 258] on button "Actions" at bounding box center [953, 260] width 168 height 18
click at [306, 176] on html "Meeting Assistant Navigation Dashboard Live Meeting Meeting Review Quick Action…" at bounding box center [541, 265] width 1022 height 468
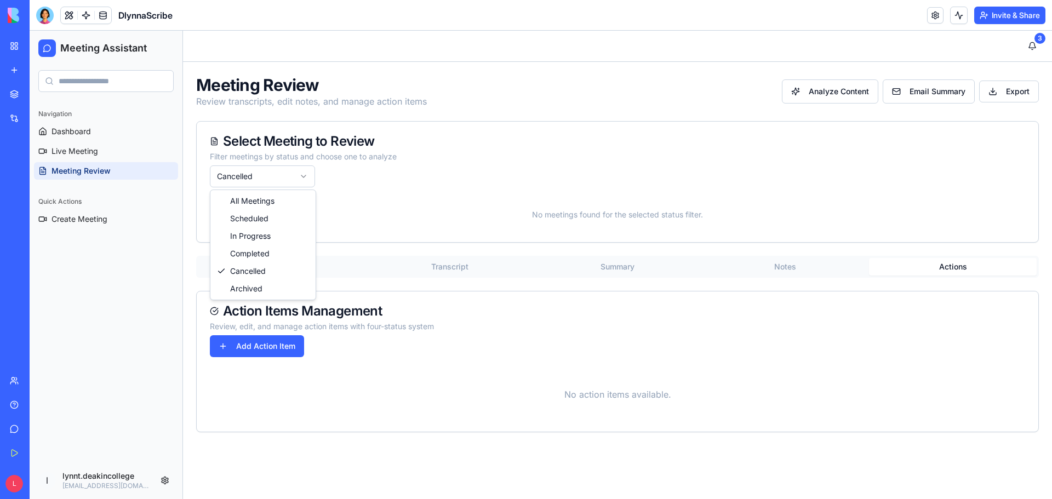
click at [309, 179] on html "Meeting Assistant Navigation Dashboard Live Meeting Meeting Review Quick Action…" at bounding box center [541, 265] width 1022 height 468
click at [300, 175] on html "Meeting Assistant Navigation Dashboard Live Meeting Meeting Review Quick Action…" at bounding box center [541, 265] width 1022 height 468
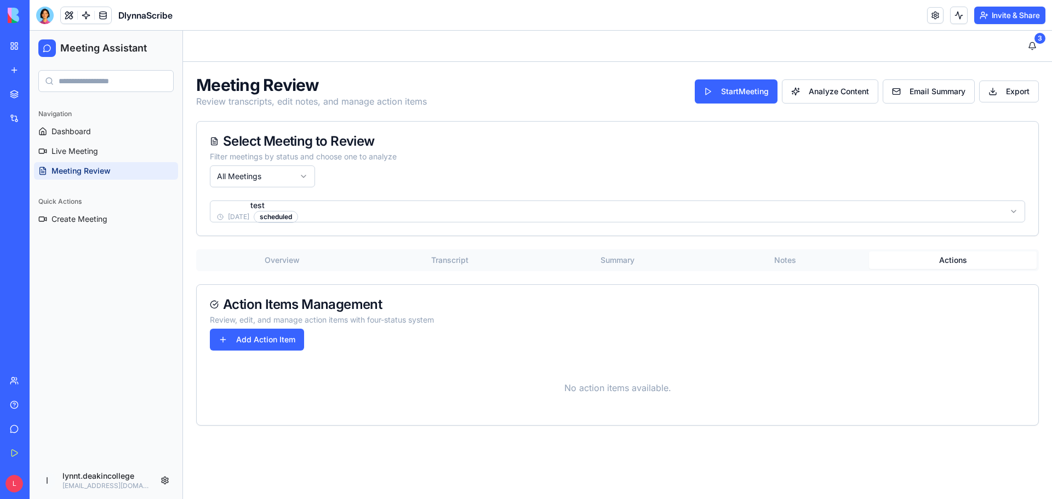
click at [354, 207] on html "Meeting Assistant Navigation Dashboard Live Meeting Meeting Review Quick Action…" at bounding box center [541, 265] width 1022 height 468
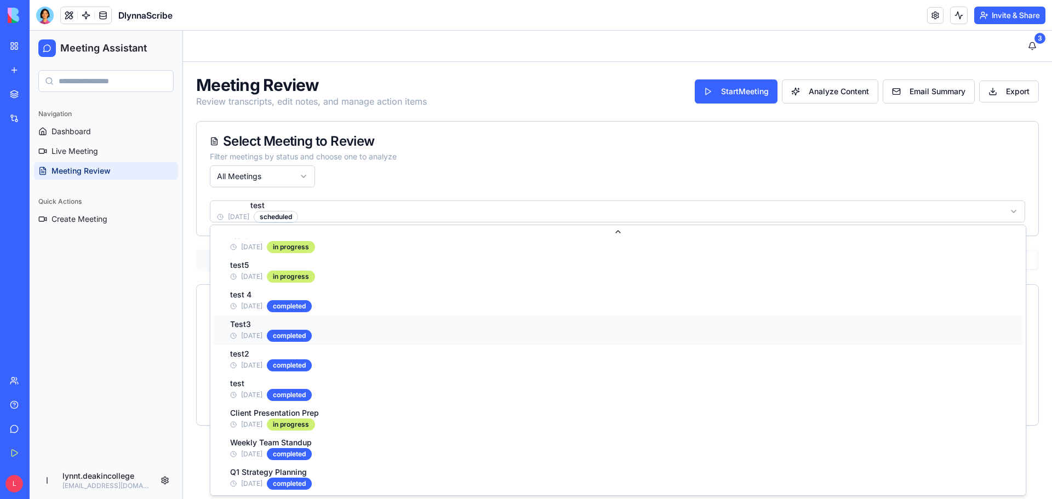
scroll to position [102, 0]
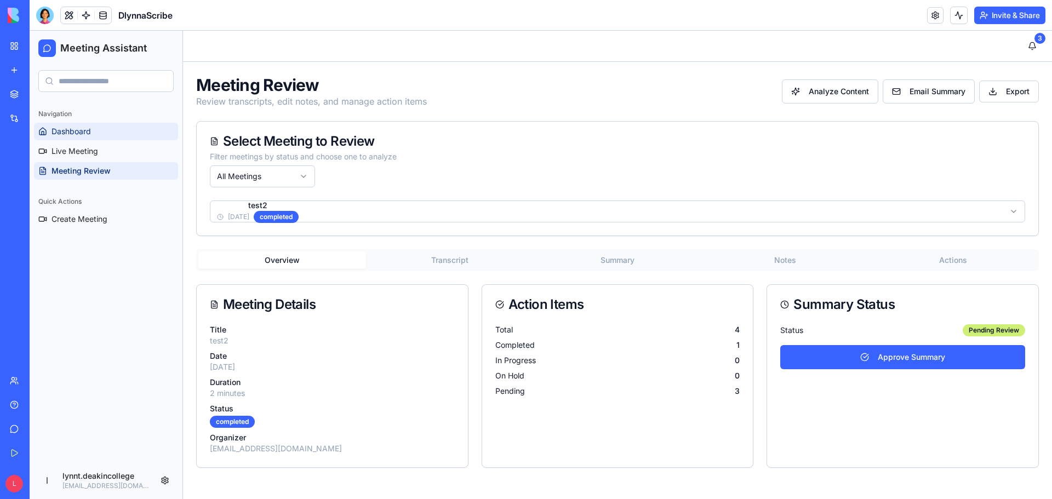
click at [67, 134] on span "Dashboard" at bounding box center [71, 131] width 39 height 11
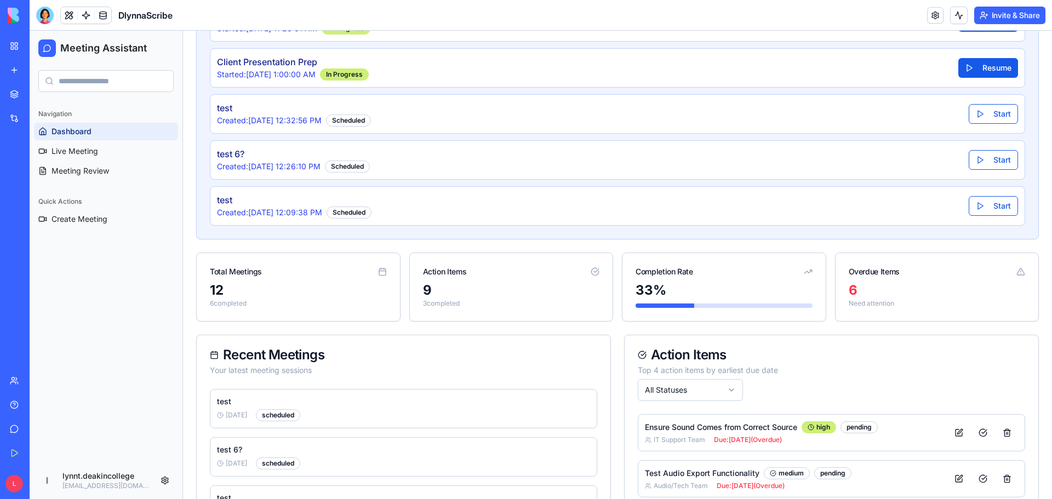
scroll to position [390, 0]
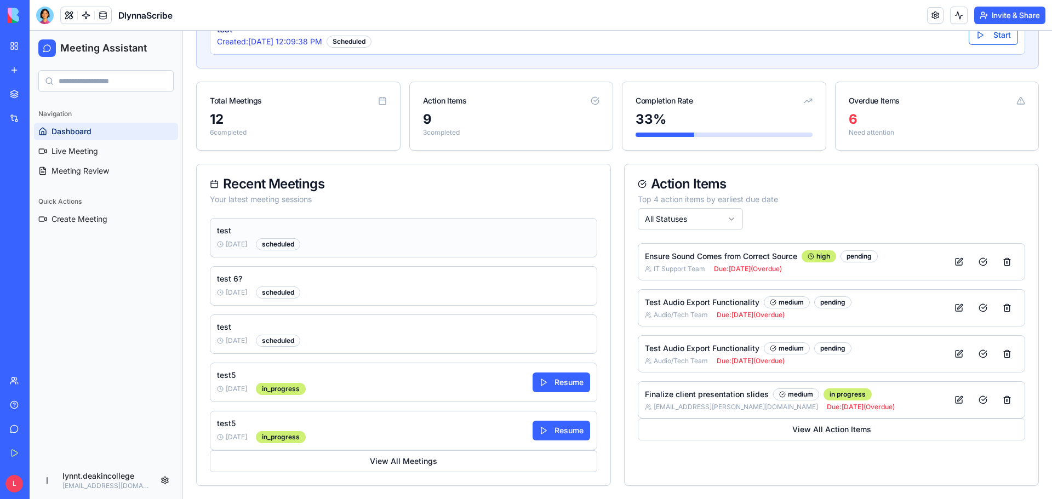
click at [325, 241] on div "test 9/23/2025 scheduled" at bounding box center [403, 237] width 387 height 39
click at [294, 241] on div "scheduled" at bounding box center [278, 244] width 44 height 12
click at [256, 231] on p "test" at bounding box center [258, 230] width 83 height 11
click at [313, 292] on div "test 6? 9/23/2025 scheduled" at bounding box center [403, 285] width 387 height 39
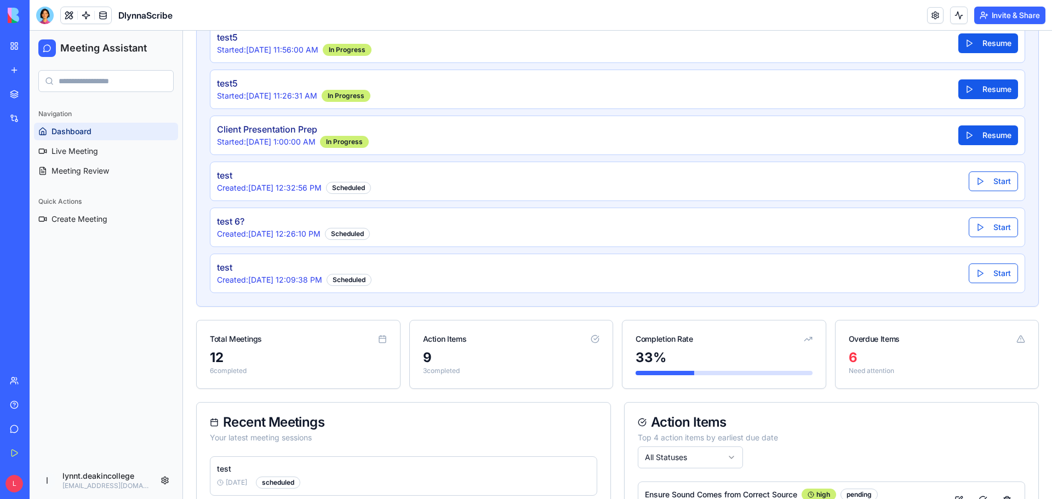
scroll to position [61, 0]
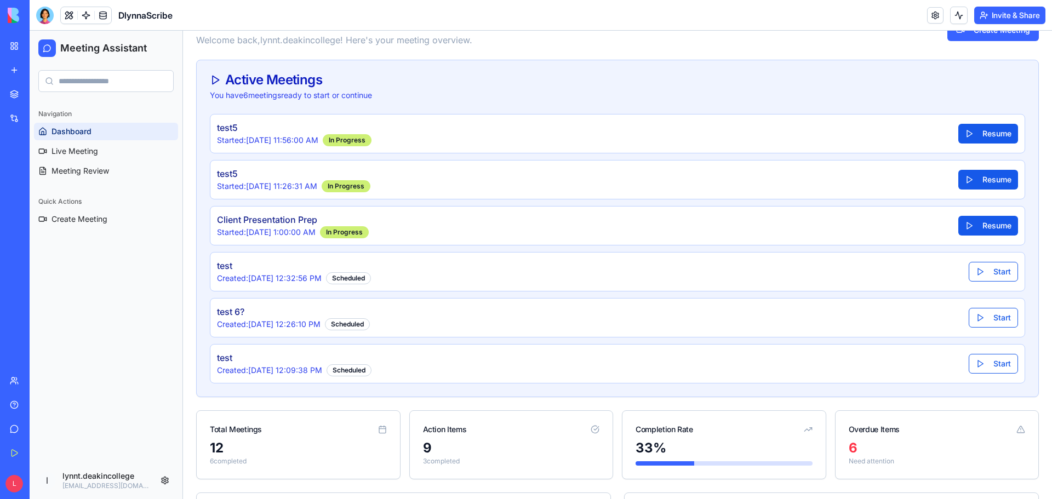
click at [494, 283] on div "test Created: 9/23/2025, 12:32:56 PM Scheduled Start" at bounding box center [617, 271] width 815 height 39
click at [969, 265] on button "Start" at bounding box center [993, 272] width 49 height 20
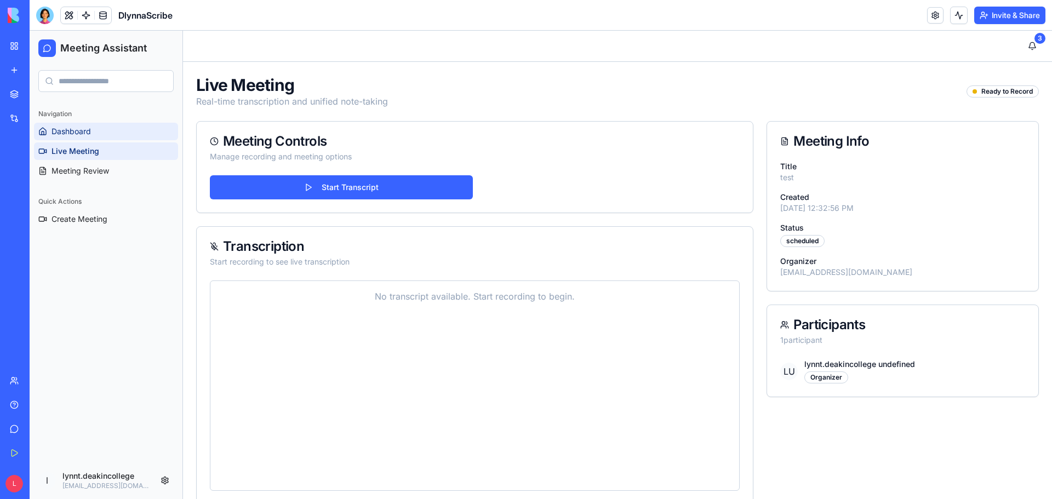
click at [95, 134] on link "Dashboard" at bounding box center [106, 132] width 144 height 18
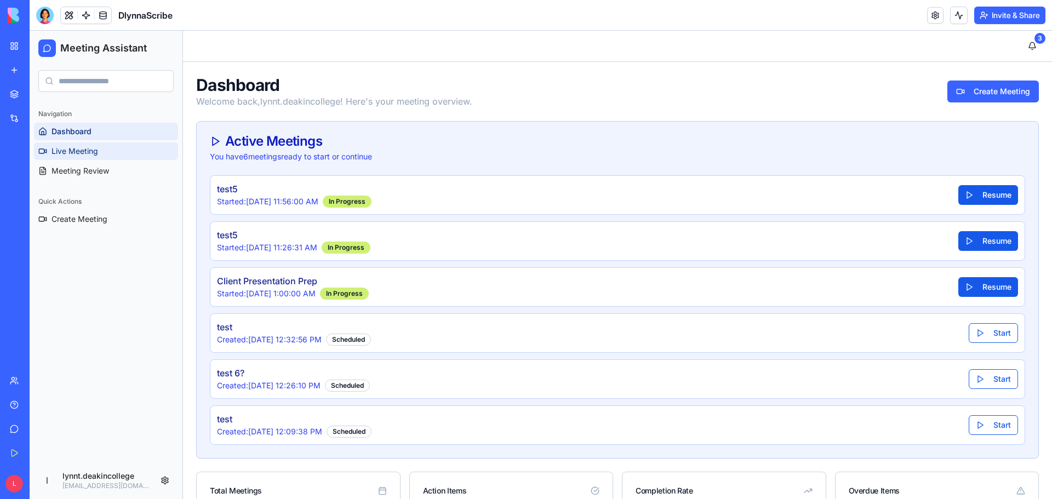
click at [82, 147] on span "Live Meeting" at bounding box center [75, 151] width 47 height 11
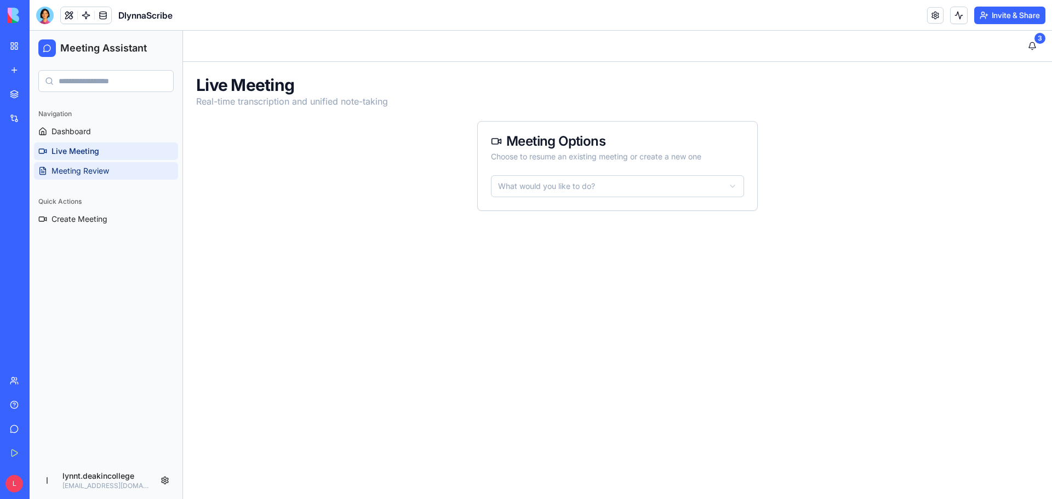
click at [68, 170] on span "Meeting Review" at bounding box center [81, 170] width 58 height 11
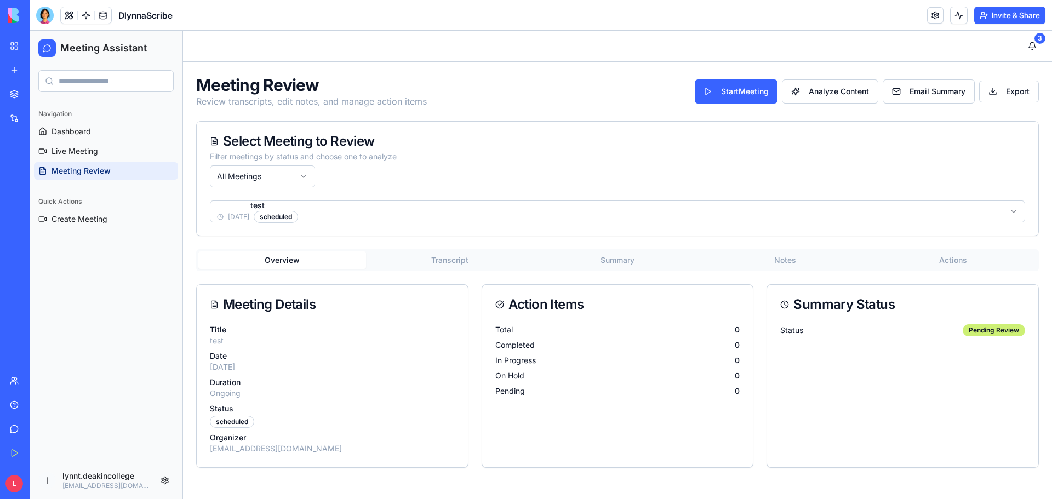
click at [373, 404] on p "Status" at bounding box center [332, 408] width 245 height 11
click at [465, 259] on button "Transcript" at bounding box center [450, 260] width 168 height 18
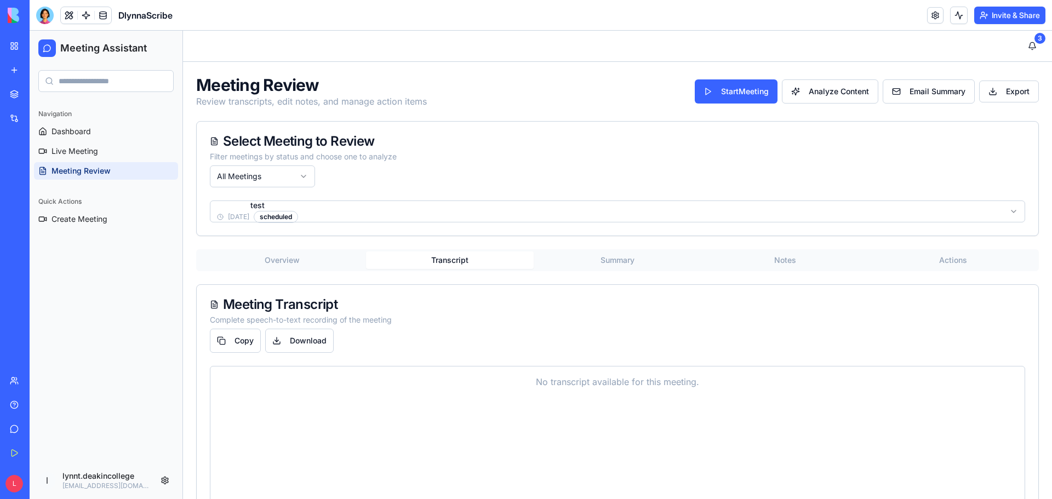
click at [627, 261] on button "Summary" at bounding box center [618, 260] width 168 height 18
click at [793, 255] on button "Notes" at bounding box center [785, 260] width 168 height 18
click at [955, 256] on button "Actions" at bounding box center [953, 260] width 168 height 18
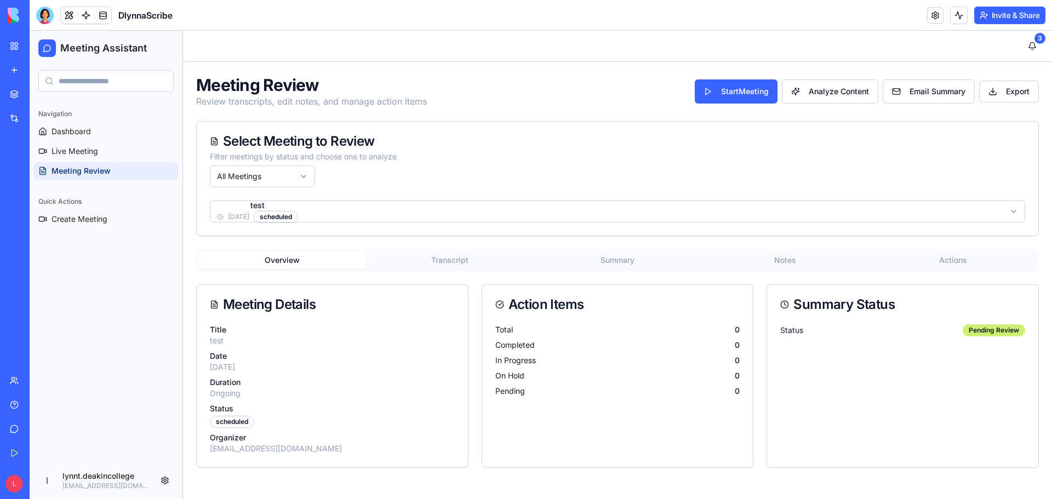
click at [282, 258] on button "Overview" at bounding box center [282, 260] width 168 height 18
click at [304, 169] on html "Meeting Assistant Navigation Dashboard Live Meeting Meeting Review Quick Action…" at bounding box center [541, 265] width 1022 height 468
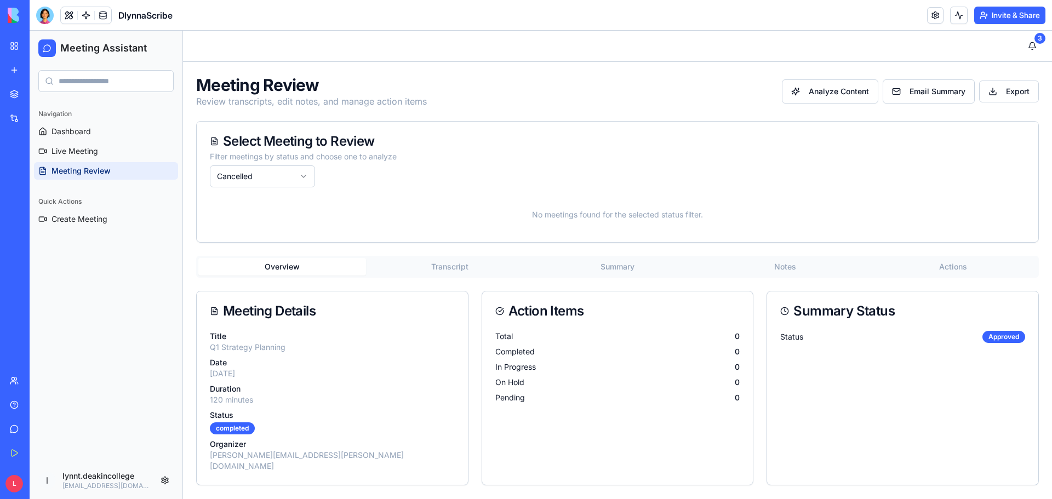
click at [308, 176] on html "Meeting Assistant Navigation Dashboard Live Meeting Meeting Review Quick Action…" at bounding box center [541, 265] width 1022 height 468
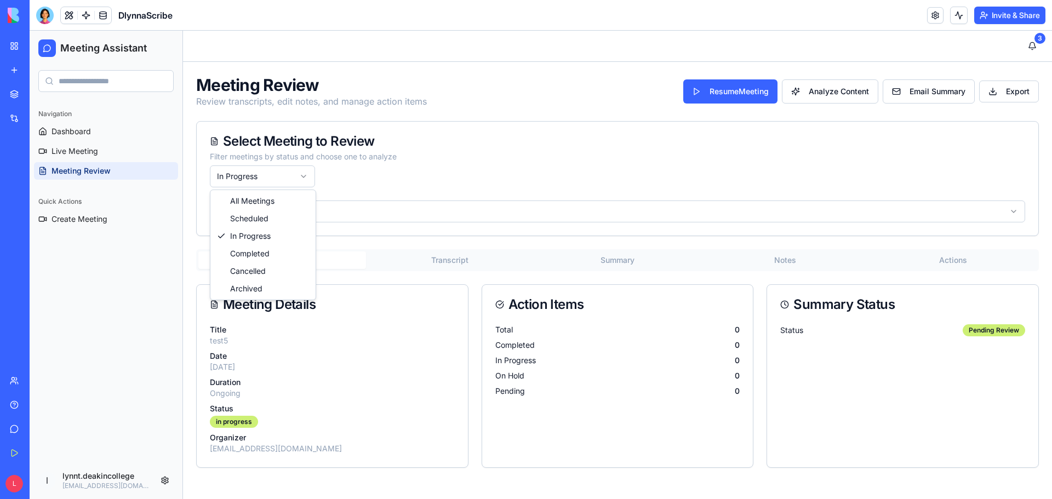
click at [299, 170] on html "Meeting Assistant Navigation Dashboard Live Meeting Meeting Review Quick Action…" at bounding box center [541, 265] width 1022 height 468
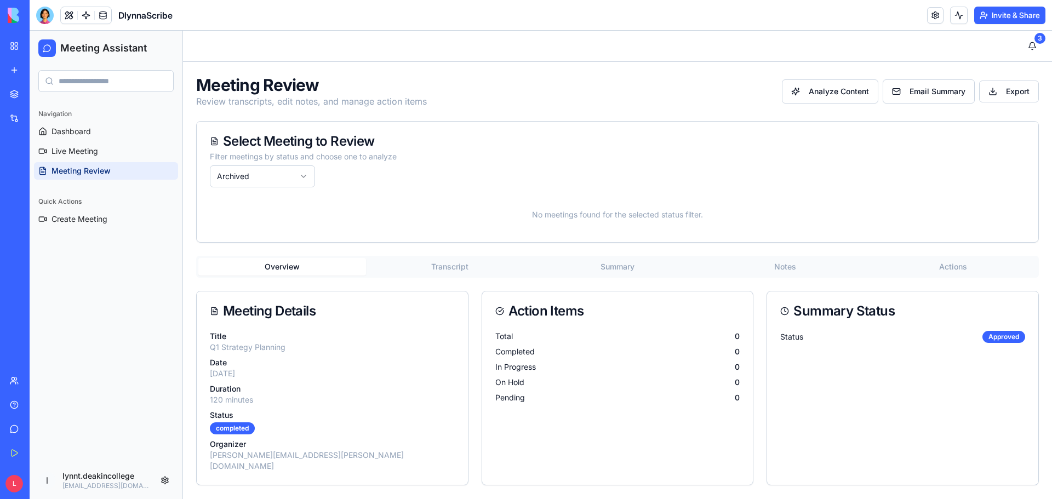
click at [298, 172] on html "Meeting Assistant Navigation Dashboard Live Meeting Meeting Review Quick Action…" at bounding box center [541, 265] width 1022 height 468
click at [300, 174] on html "Meeting Assistant Navigation Dashboard Live Meeting Meeting Review Quick Action…" at bounding box center [541, 265] width 1022 height 468
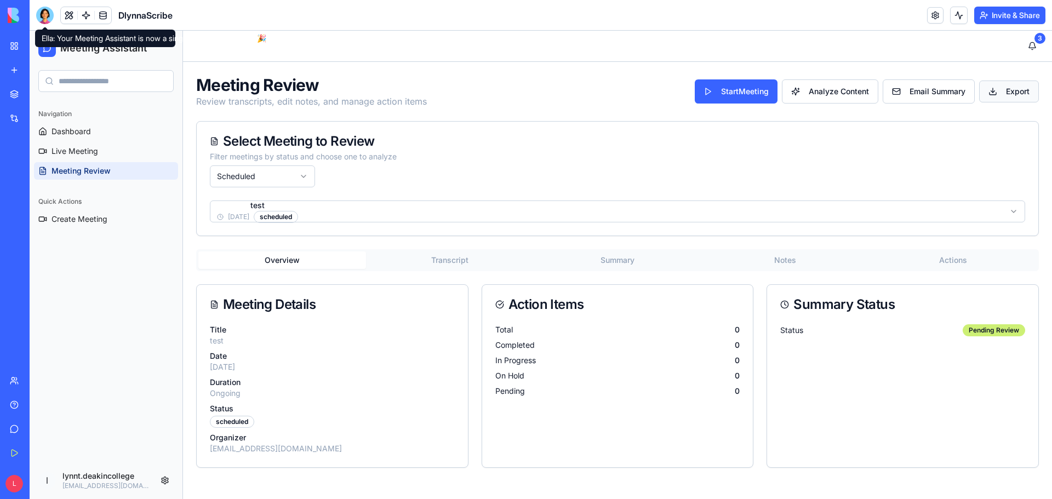
click at [1001, 87] on html "Meeting Assistant Navigation Dashboard Live Meeting Meeting Review Quick Action…" at bounding box center [541, 265] width 1022 height 468
click at [896, 157] on html "Meeting Assistant Navigation Dashboard Live Meeting Meeting Review Quick Action…" at bounding box center [541, 265] width 1022 height 468
click at [365, 346] on div "Title test Date 9/23/2025 Duration Ongoing Status scheduled Organizer lynnt.dea…" at bounding box center [332, 395] width 271 height 143
click at [305, 178] on html "Meeting Assistant Navigation Dashboard Live Meeting Meeting Review Quick Action…" at bounding box center [541, 265] width 1022 height 468
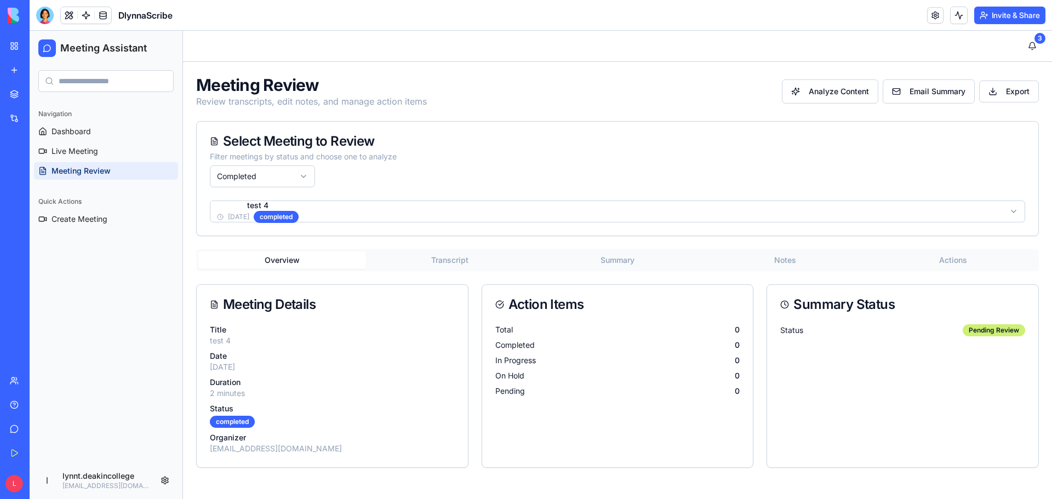
click at [367, 216] on html "Meeting Assistant Navigation Dashboard Live Meeting Meeting Review Quick Action…" at bounding box center [541, 265] width 1022 height 468
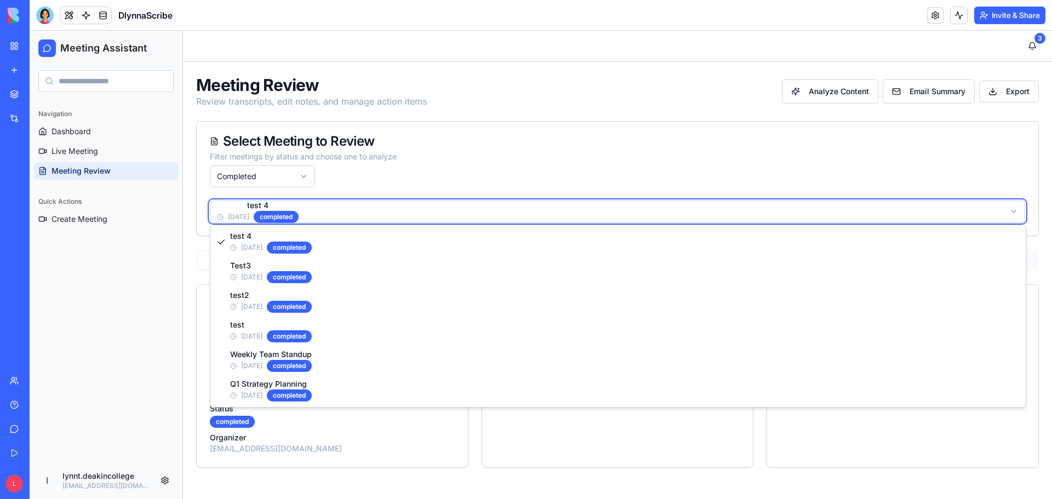
click at [455, 181] on html "Meeting Assistant Navigation Dashboard Live Meeting Meeting Review Quick Action…" at bounding box center [541, 265] width 1022 height 468
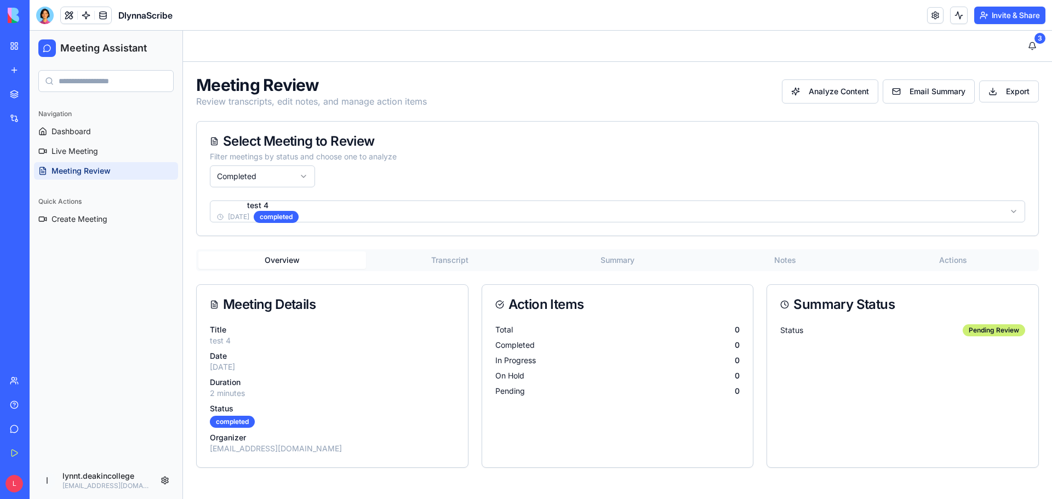
click at [294, 419] on div "Status completed" at bounding box center [332, 415] width 245 height 25
click at [352, 345] on p "test 4" at bounding box center [332, 340] width 245 height 11
click at [533, 210] on html "Meeting Assistant Navigation Dashboard Live Meeting Meeting Review Quick Action…" at bounding box center [541, 265] width 1022 height 468
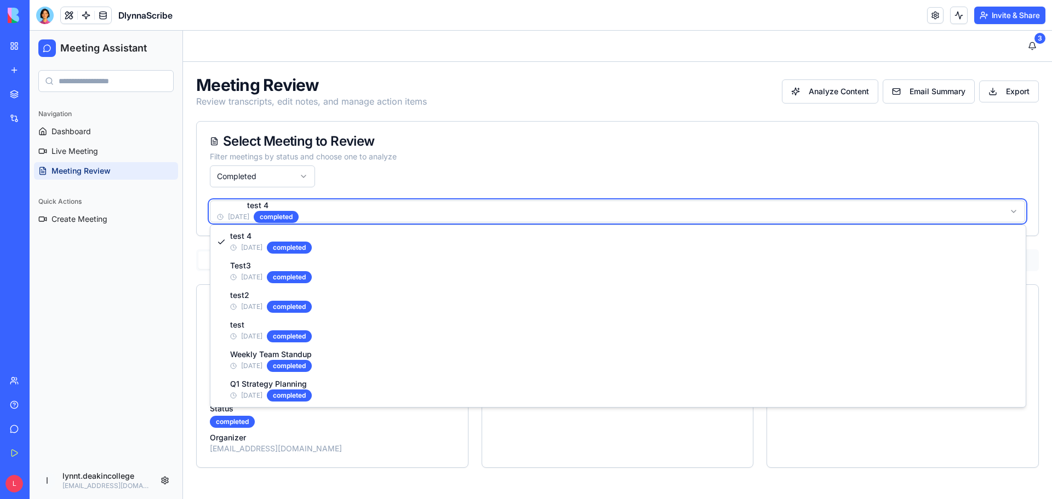
click at [533, 210] on html "Meeting Assistant Navigation Dashboard Live Meeting Meeting Review Quick Action…" at bounding box center [541, 265] width 1022 height 468
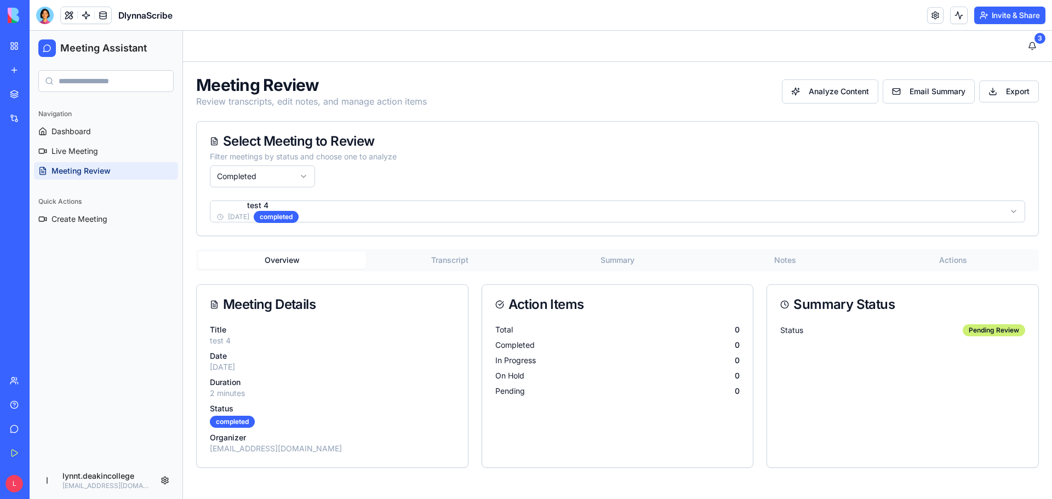
click at [538, 188] on div "Select Meeting to Review Filter meetings by status and choose one to analyze Co…" at bounding box center [618, 161] width 842 height 79
click at [102, 128] on link "Dashboard" at bounding box center [106, 132] width 144 height 18
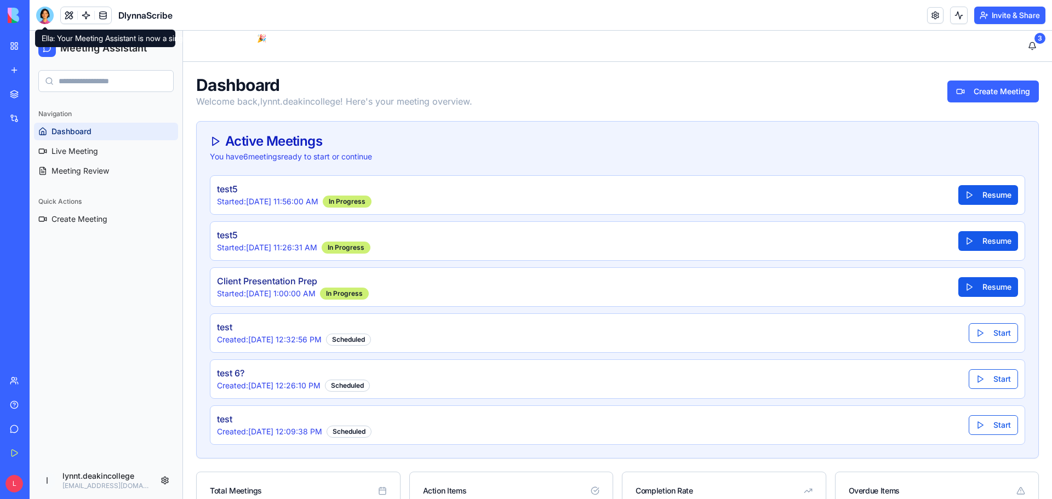
click at [41, 13] on div at bounding box center [45, 16] width 18 height 18
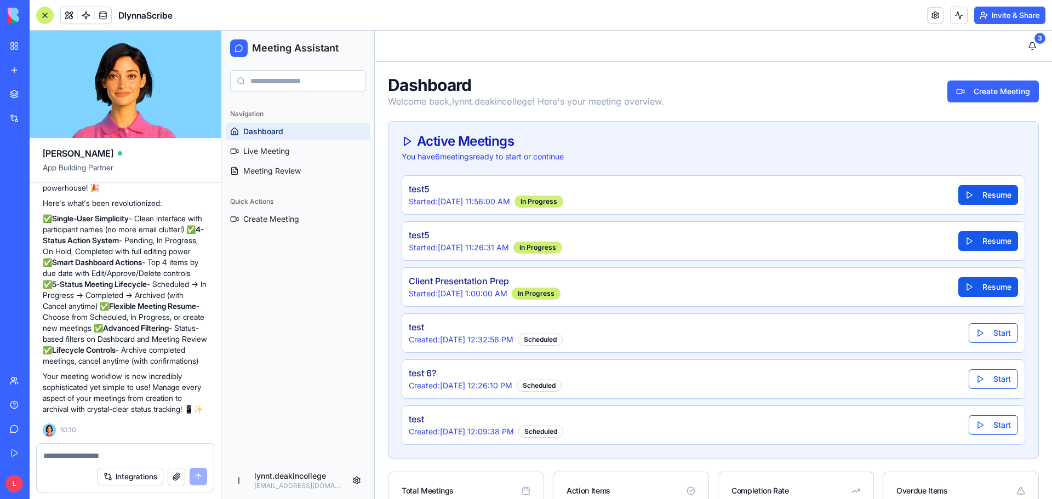
scroll to position [6003, 0]
click at [288, 154] on span "Live Meeting" at bounding box center [266, 151] width 47 height 11
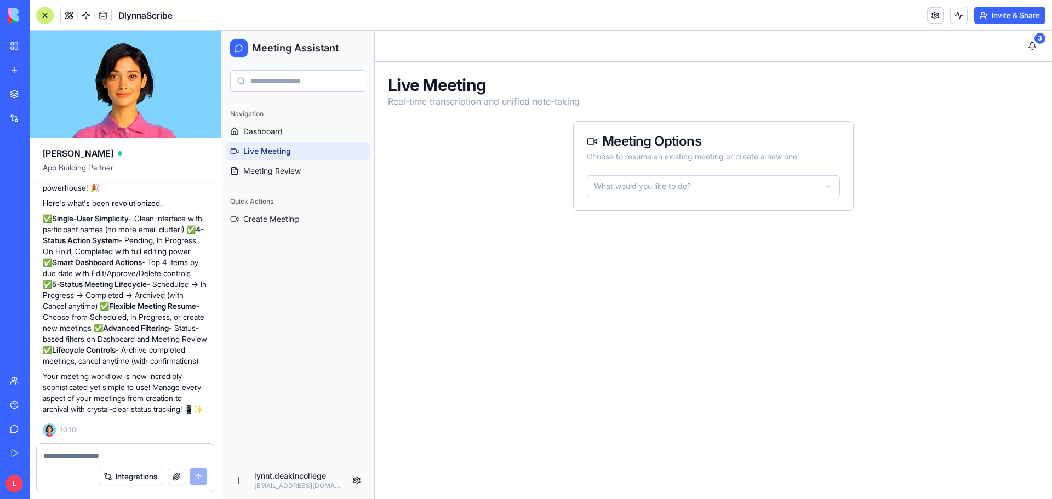
click at [721, 180] on html "Meeting Assistant Navigation Dashboard Live Meeting Meeting Review Quick Action…" at bounding box center [636, 265] width 831 height 468
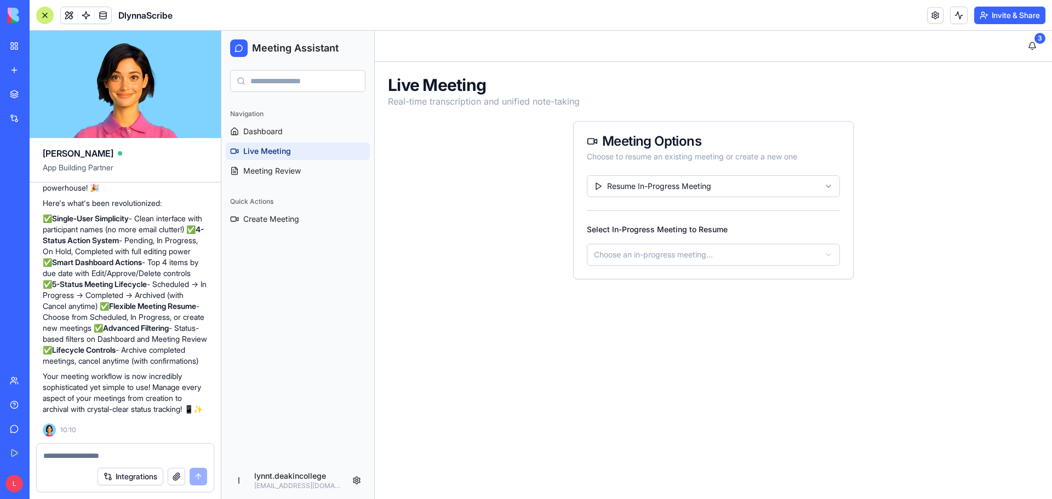
click at [665, 250] on html "Meeting Assistant Navigation Dashboard Live Meeting Meeting Review Quick Action…" at bounding box center [636, 265] width 831 height 468
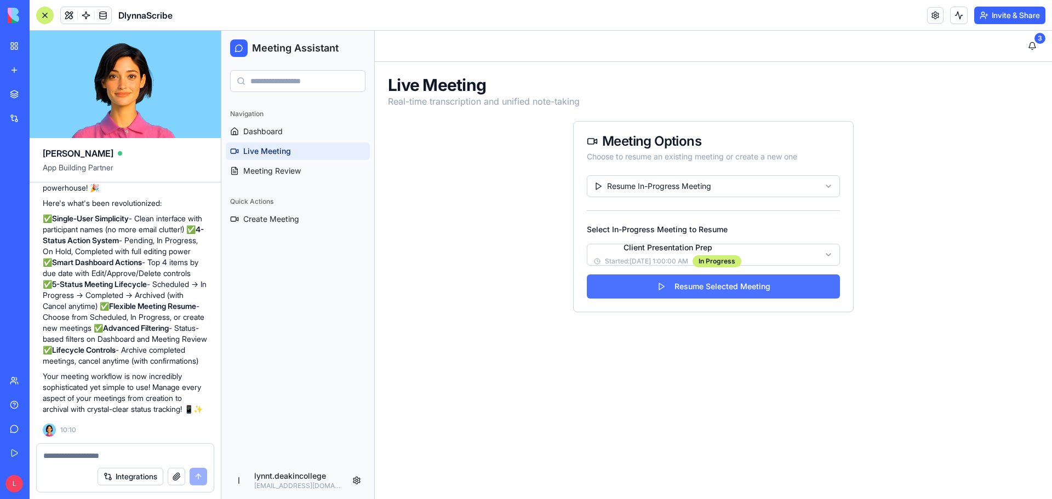
click at [724, 283] on button "Resume Selected Meeting" at bounding box center [713, 287] width 253 height 24
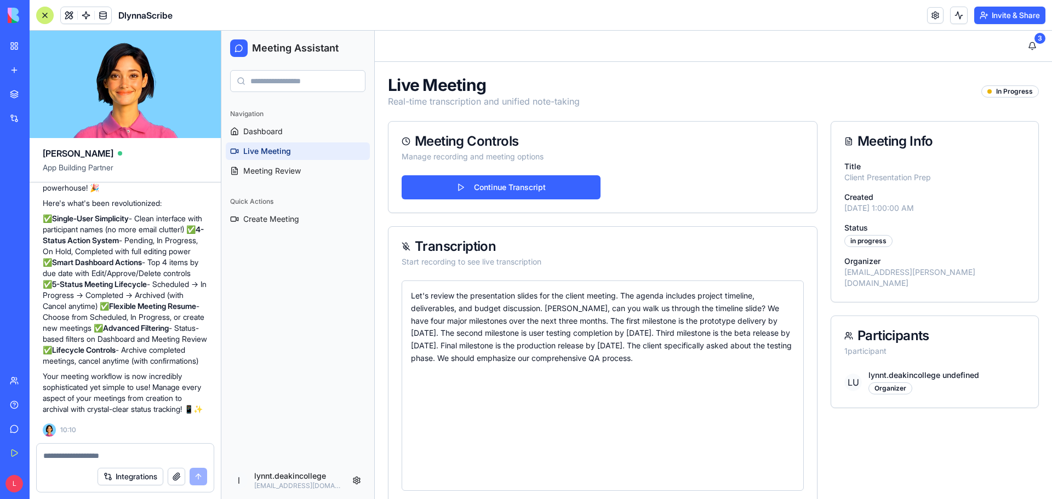
click at [272, 152] on span "Live Meeting" at bounding box center [267, 151] width 48 height 11
click at [280, 131] on span "Dashboard" at bounding box center [262, 131] width 39 height 11
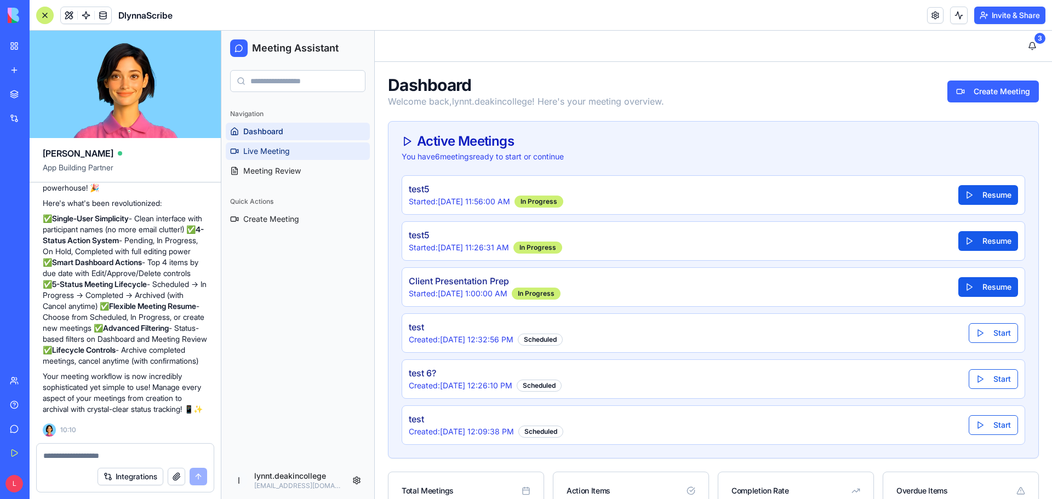
click at [282, 150] on span "Live Meeting" at bounding box center [266, 151] width 47 height 11
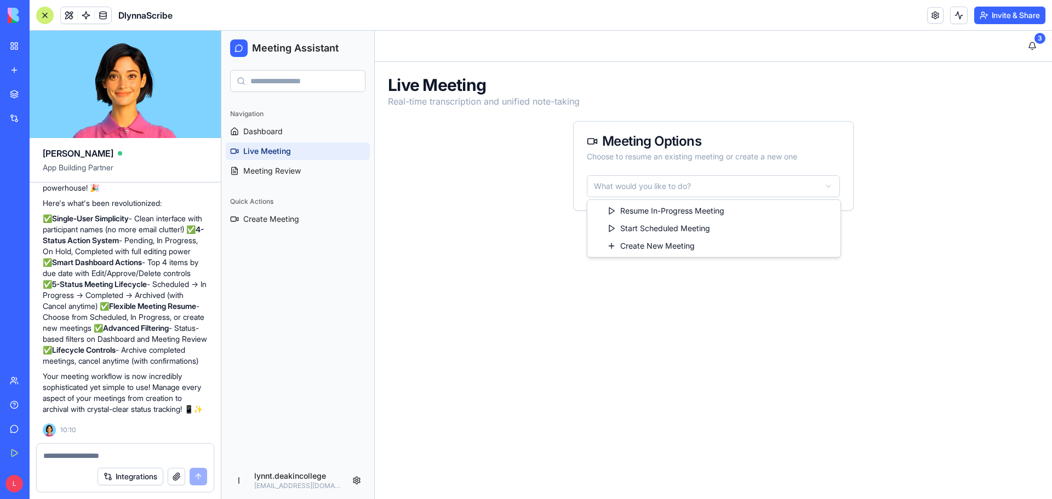
click at [835, 184] on html "Meeting Assistant Navigation Dashboard Live Meeting Meeting Review Quick Action…" at bounding box center [636, 265] width 831 height 468
click at [815, 183] on html "Meeting Assistant Navigation Dashboard Live Meeting Meeting Review Quick Action…" at bounding box center [636, 265] width 831 height 468
click at [765, 249] on html "Meeting Assistant Navigation Dashboard Live Meeting Meeting Review Quick Action…" at bounding box center [636, 265] width 831 height 468
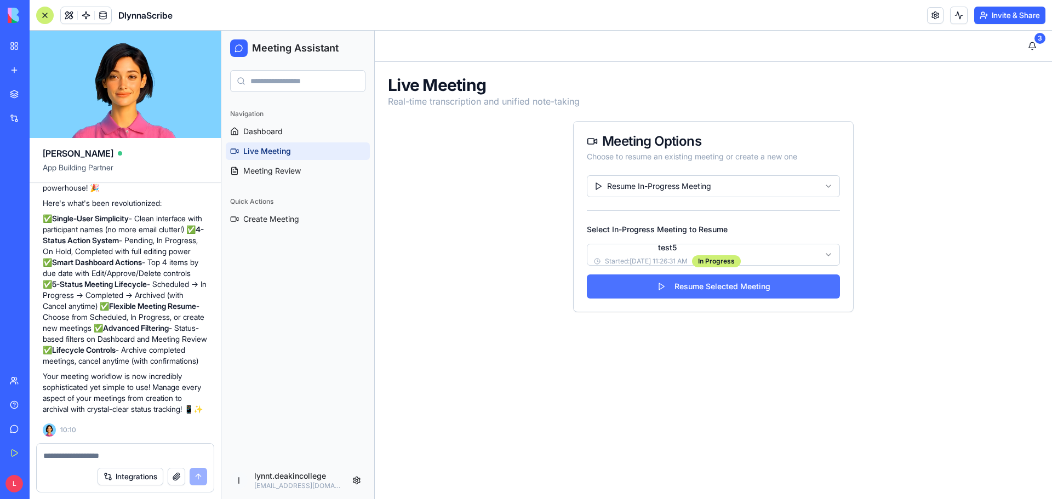
click at [617, 290] on button "Resume Selected Meeting" at bounding box center [713, 287] width 253 height 24
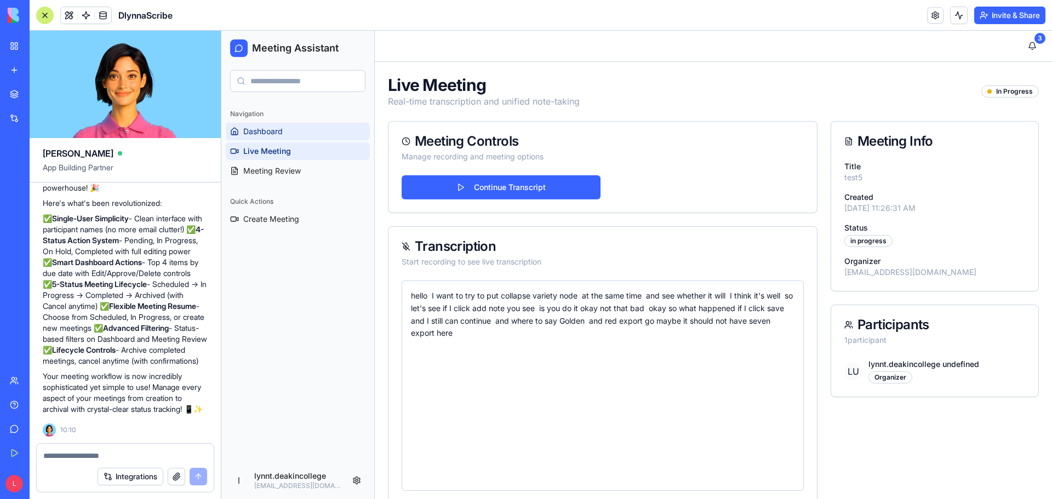
click at [287, 132] on link "Dashboard" at bounding box center [298, 132] width 144 height 18
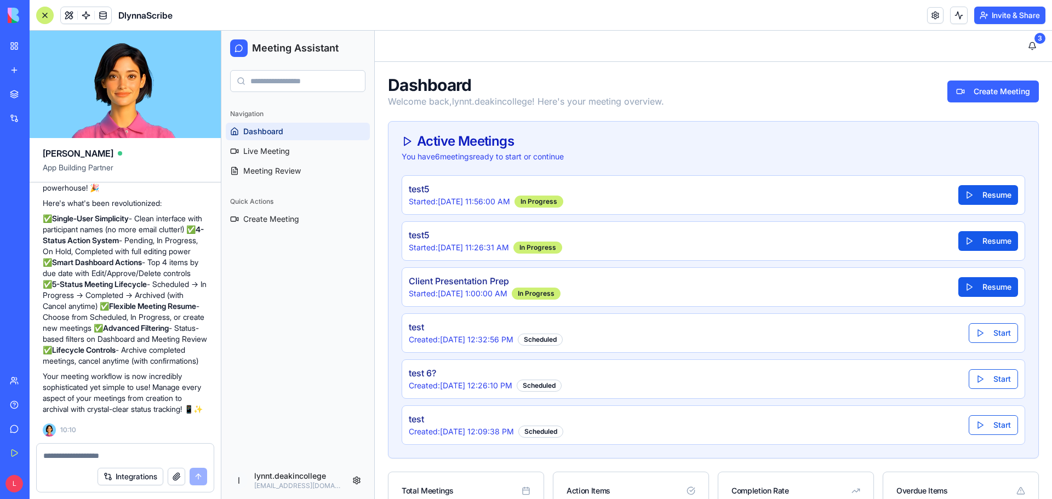
scroll to position [219, 0]
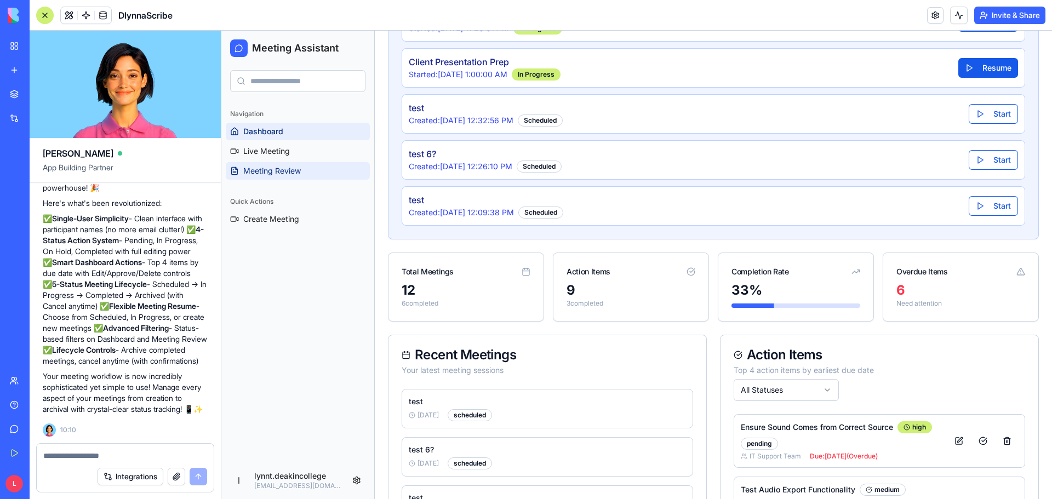
click at [253, 166] on span "Meeting Review" at bounding box center [272, 170] width 58 height 11
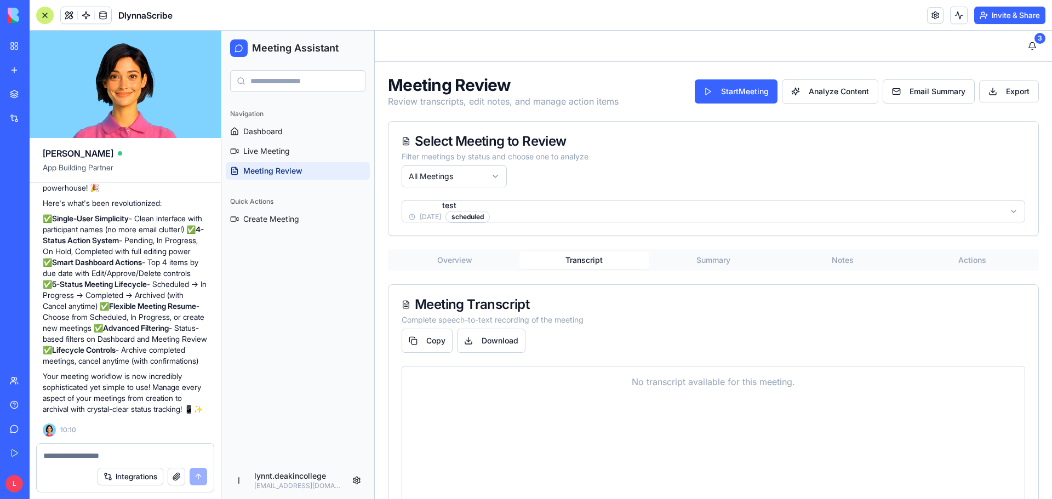
click at [594, 256] on button "Transcript" at bounding box center [583, 260] width 129 height 18
click at [713, 265] on button "Summary" at bounding box center [713, 260] width 129 height 18
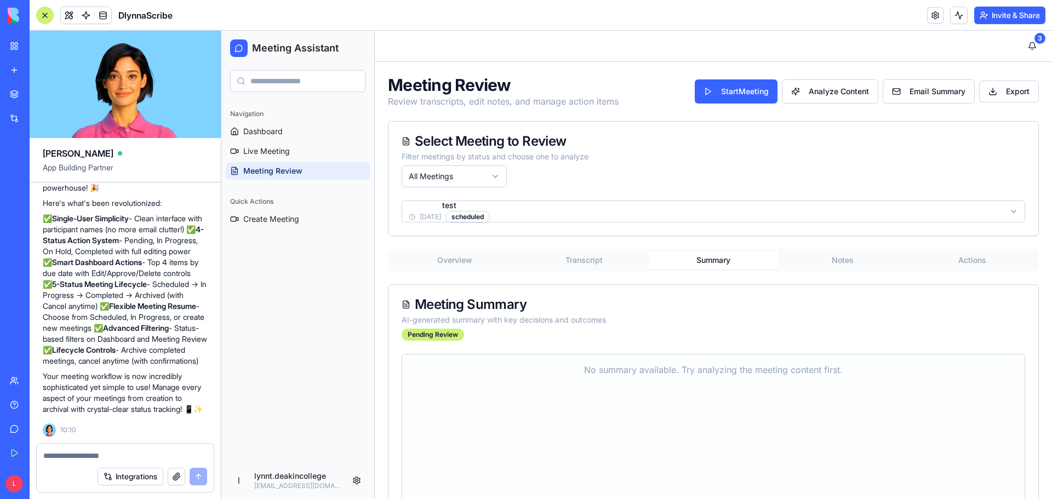
click at [839, 260] on button "Notes" at bounding box center [842, 260] width 129 height 18
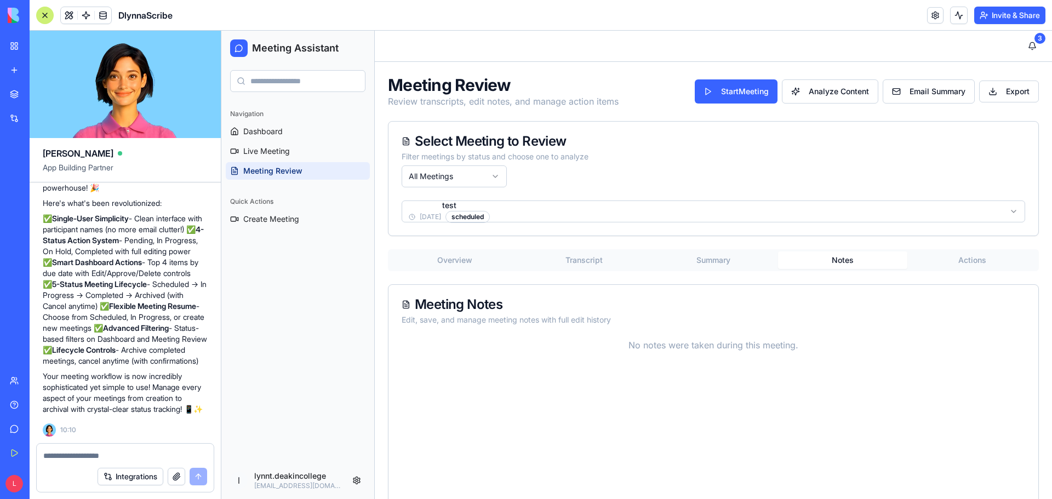
click at [951, 254] on button "Actions" at bounding box center [971, 260] width 129 height 18
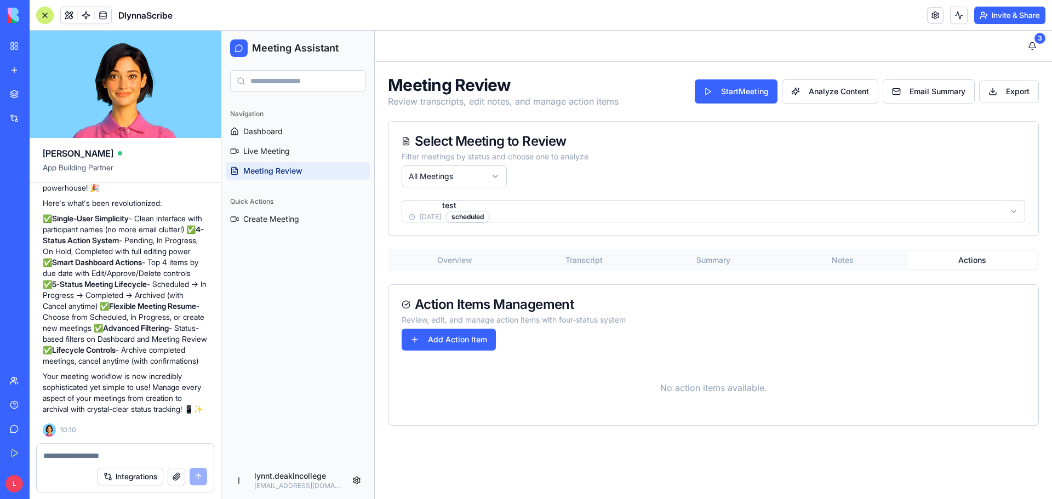
click at [459, 256] on button "Overview" at bounding box center [454, 260] width 129 height 18
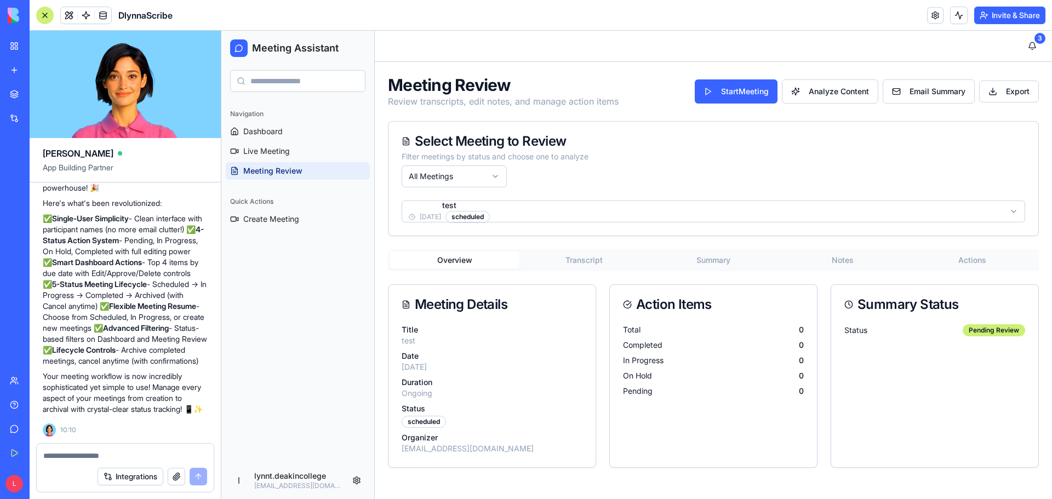
click at [64, 460] on textarea at bounding box center [125, 455] width 164 height 11
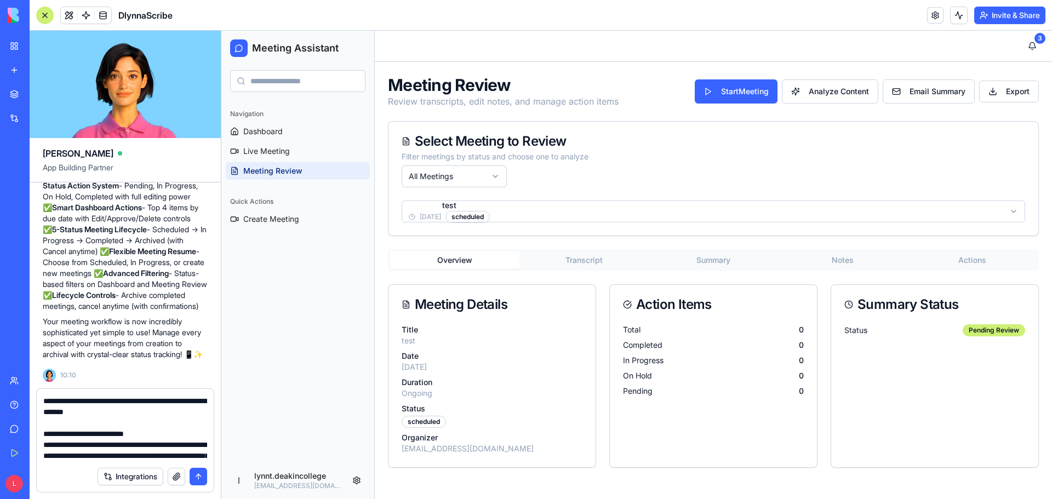
scroll to position [547, 0]
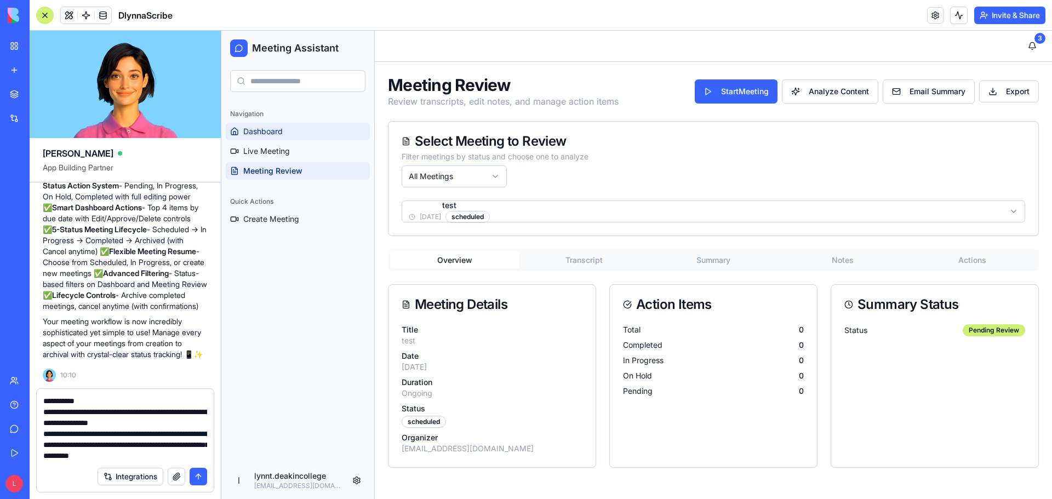
type textarea "**********"
click at [267, 127] on span "Dashboard" at bounding box center [262, 131] width 39 height 11
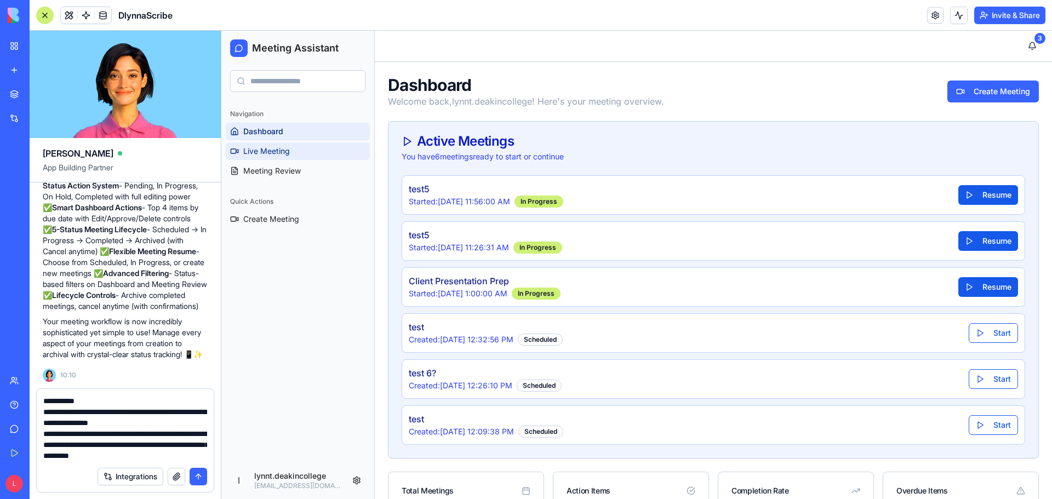
click at [268, 150] on span "Live Meeting" at bounding box center [266, 151] width 47 height 11
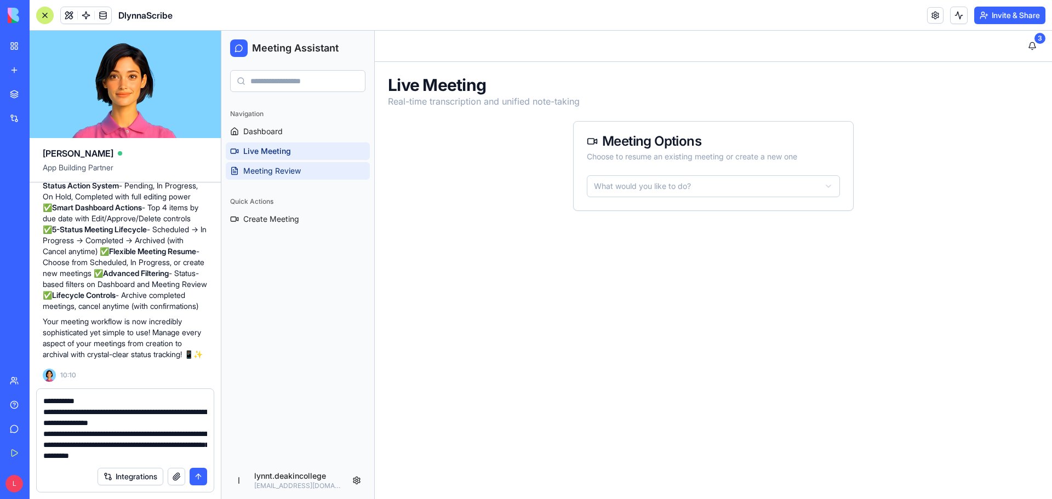
click at [287, 172] on span "Meeting Review" at bounding box center [272, 170] width 58 height 11
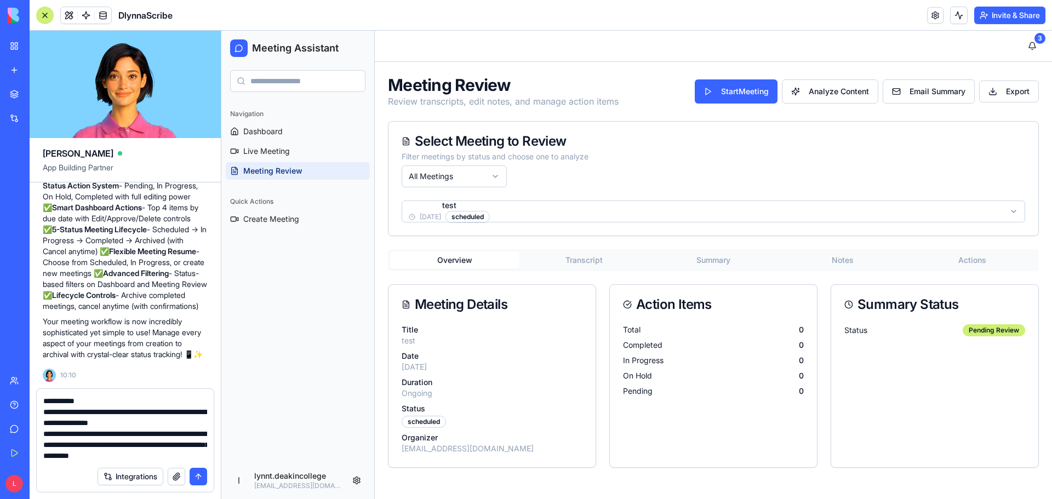
click at [485, 178] on html "Meeting Assistant Navigation Dashboard Live Meeting Meeting Review Quick Action…" at bounding box center [636, 265] width 831 height 468
click at [528, 206] on html "Meeting Assistant Navigation Dashboard Live Meeting Meeting Review Quick Action…" at bounding box center [636, 265] width 831 height 468
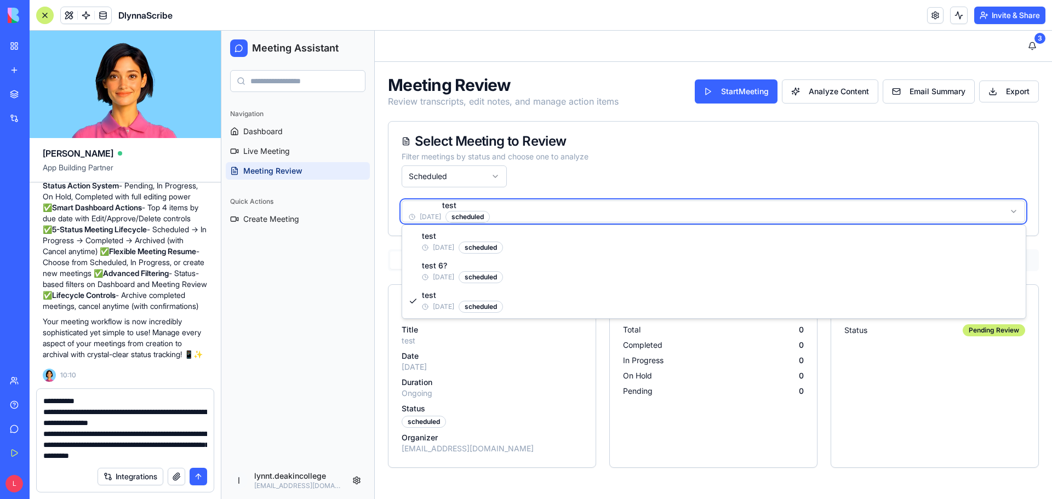
click at [553, 181] on html "Meeting Assistant Navigation Dashboard Live Meeting Meeting Review Quick Action…" at bounding box center [636, 265] width 831 height 468
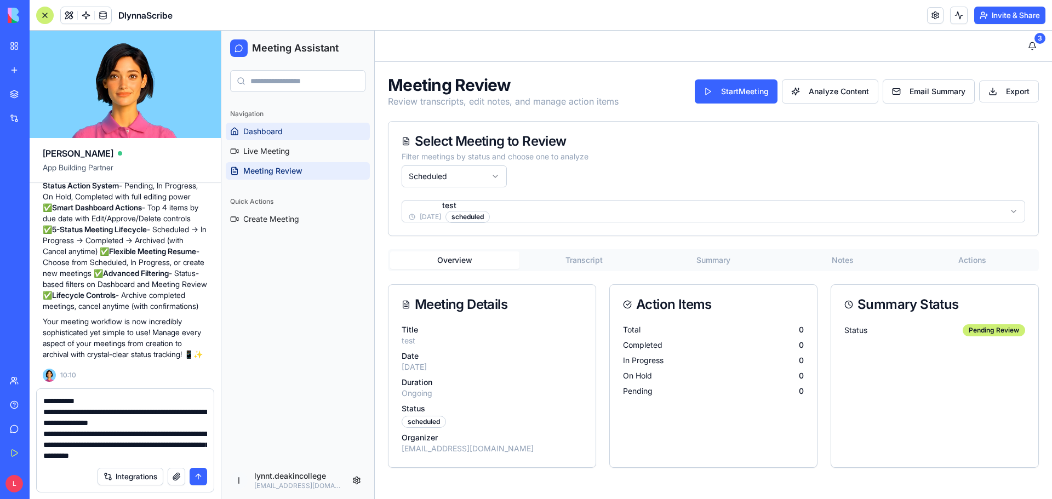
click at [274, 125] on link "Dashboard" at bounding box center [298, 132] width 144 height 18
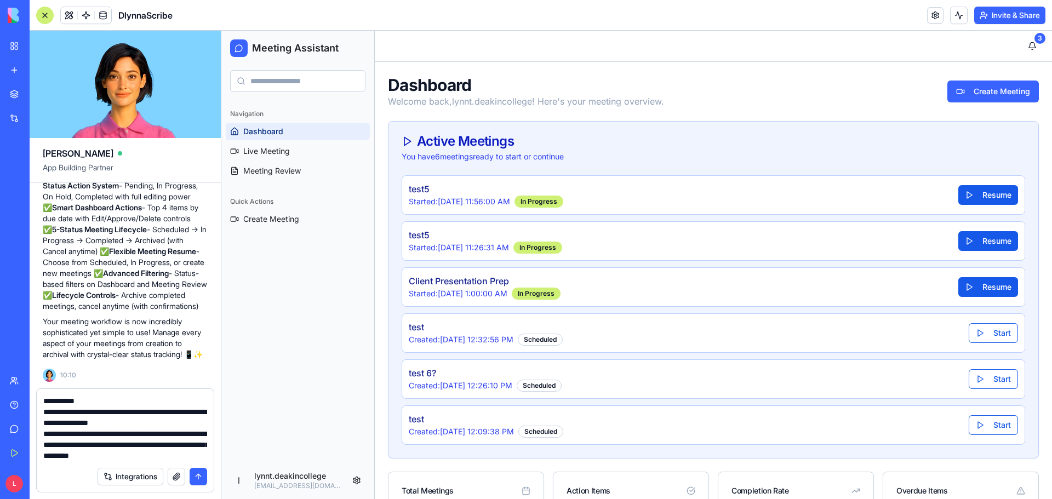
scroll to position [437, 0]
click at [201, 478] on button "submit" at bounding box center [199, 477] width 18 height 18
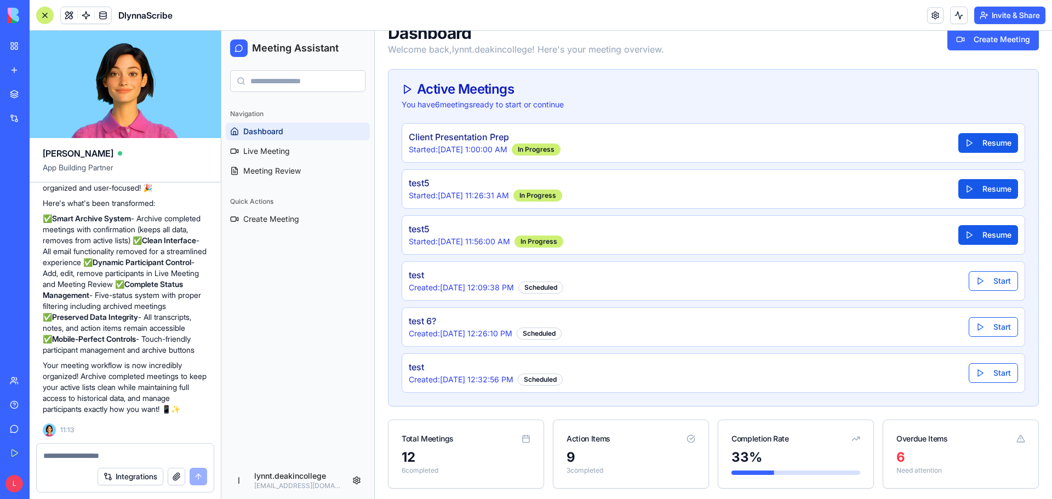
scroll to position [0, 0]
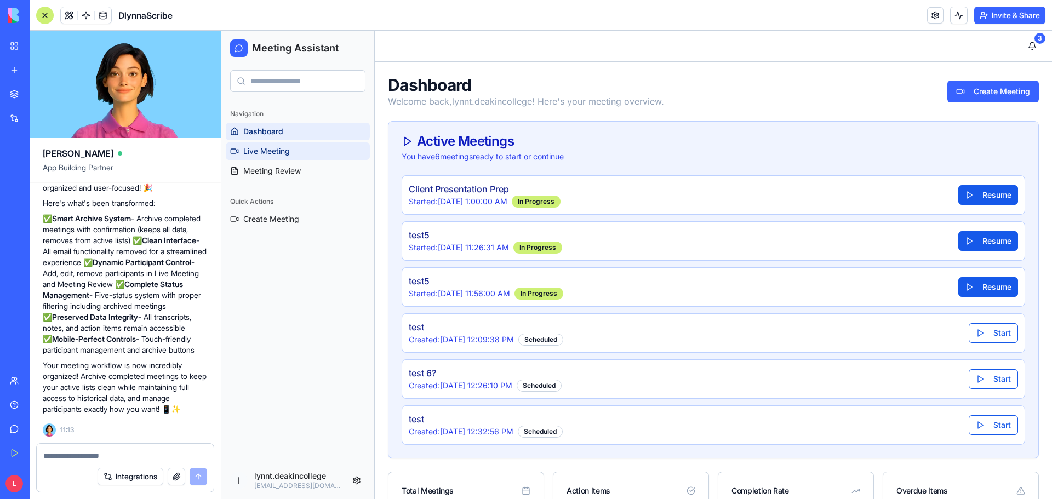
click at [280, 154] on span "Live Meeting" at bounding box center [266, 151] width 47 height 11
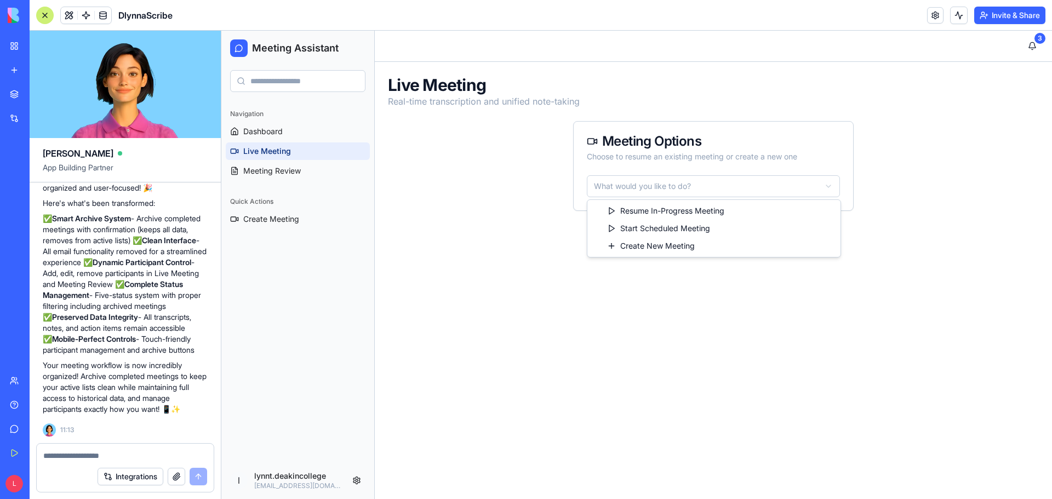
click at [702, 189] on html "Meeting Assistant Navigation Dashboard Live Meeting Meeting Review Quick Action…" at bounding box center [636, 265] width 831 height 468
click at [745, 255] on html "Meeting Assistant Navigation Dashboard Live Meeting Meeting Review Quick Action…" at bounding box center [636, 265] width 831 height 468
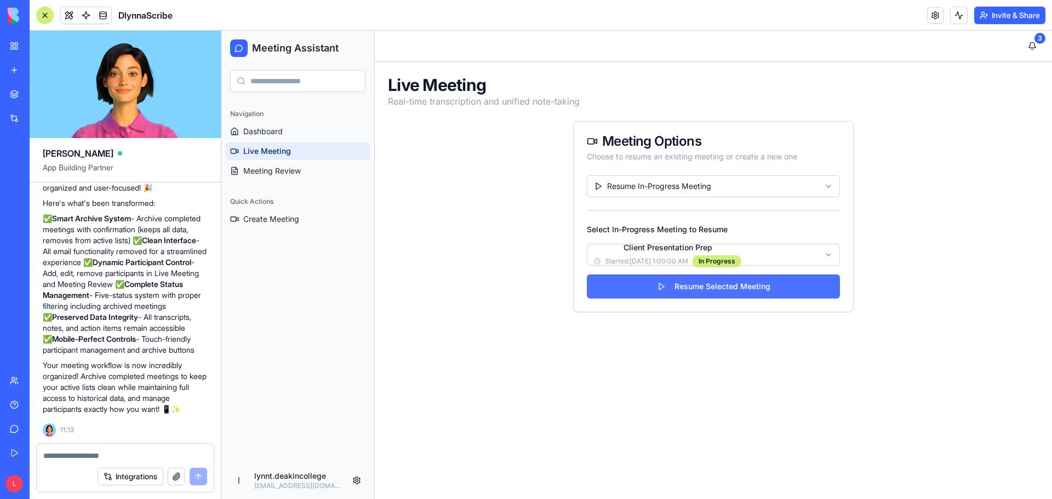
click at [740, 288] on button "Resume Selected Meeting" at bounding box center [713, 287] width 253 height 24
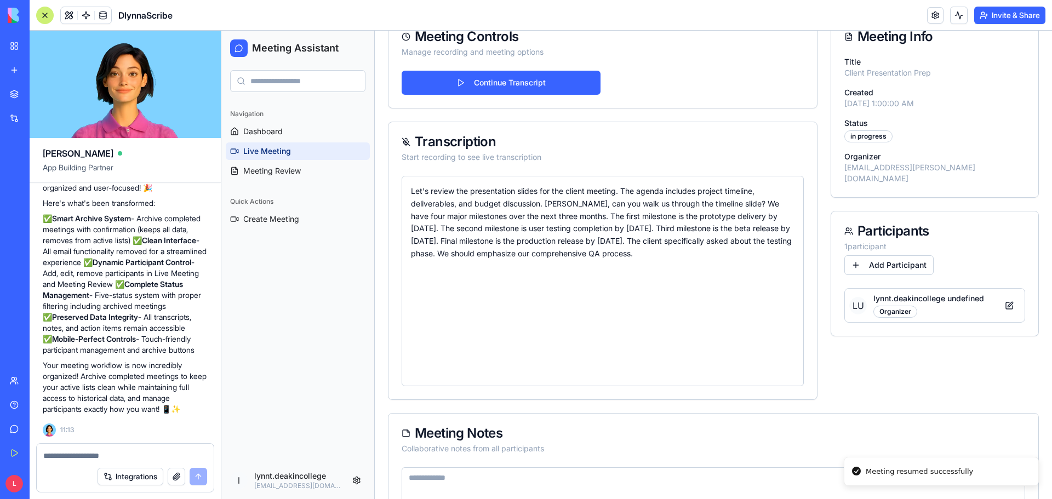
scroll to position [110, 0]
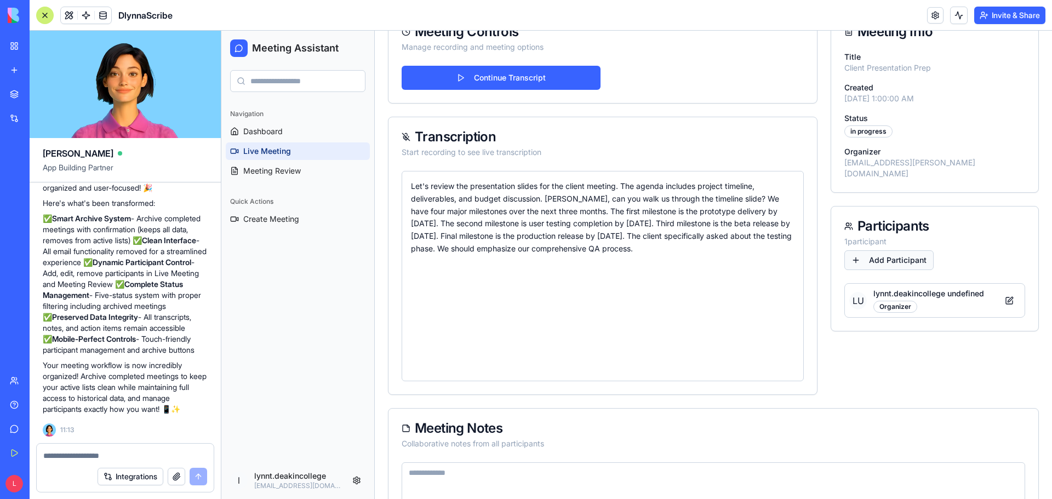
click at [851, 250] on button "Add Participant" at bounding box center [888, 260] width 89 height 20
type input "****"
click at [976, 290] on button at bounding box center [980, 300] width 22 height 20
drag, startPoint x: 1001, startPoint y: 340, endPoint x: 984, endPoint y: 345, distance: 17.8
click at [984, 345] on div at bounding box center [997, 350] width 46 height 20
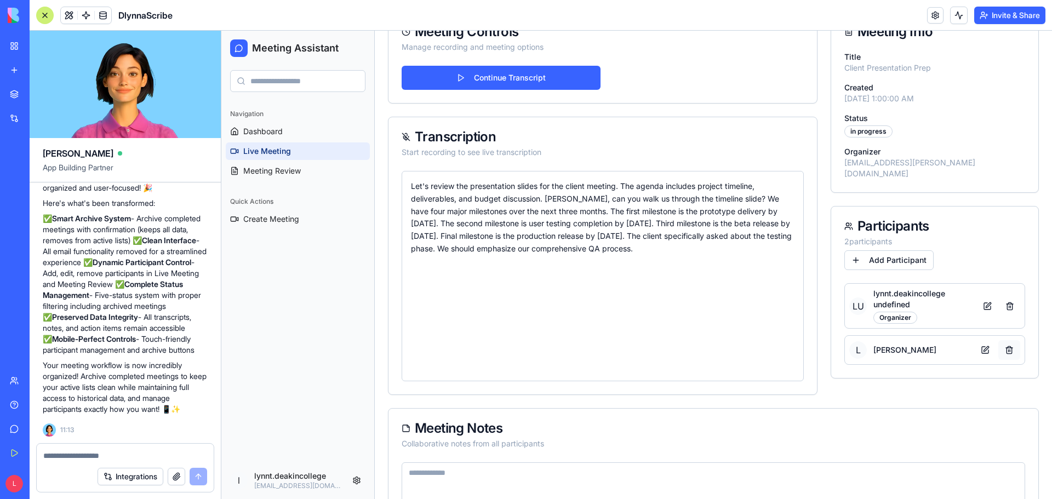
click at [1001, 341] on button "button" at bounding box center [1009, 350] width 22 height 20
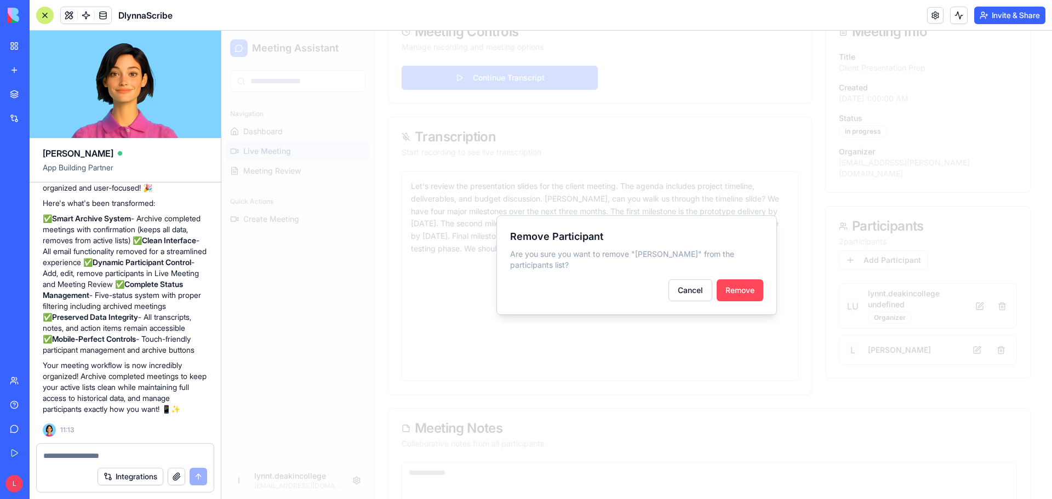
click at [744, 284] on button "Remove" at bounding box center [740, 290] width 47 height 22
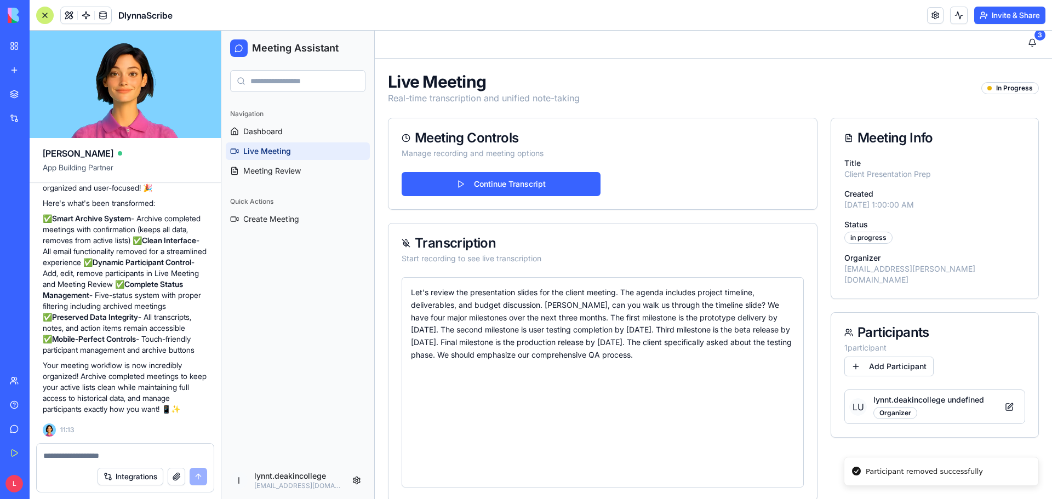
scroll to position [0, 0]
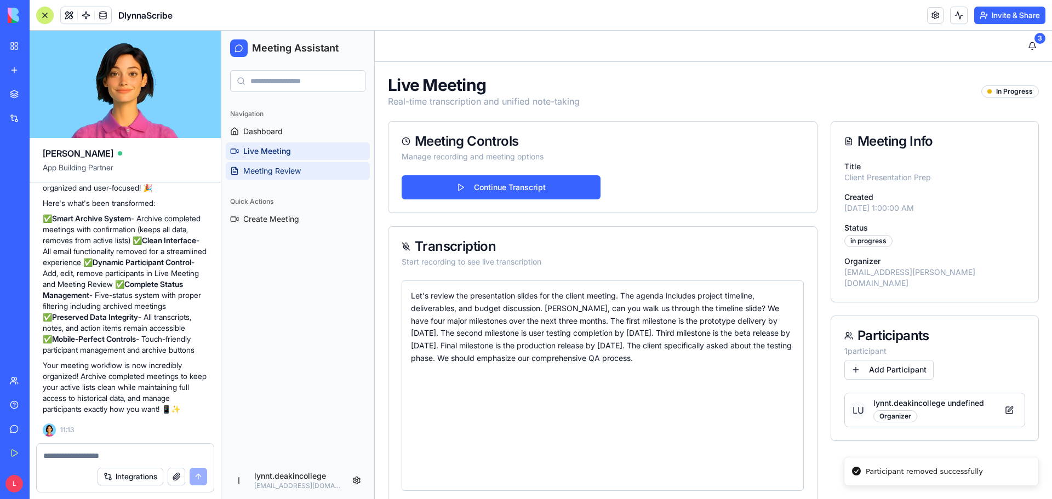
click at [281, 172] on span "Meeting Review" at bounding box center [272, 170] width 58 height 11
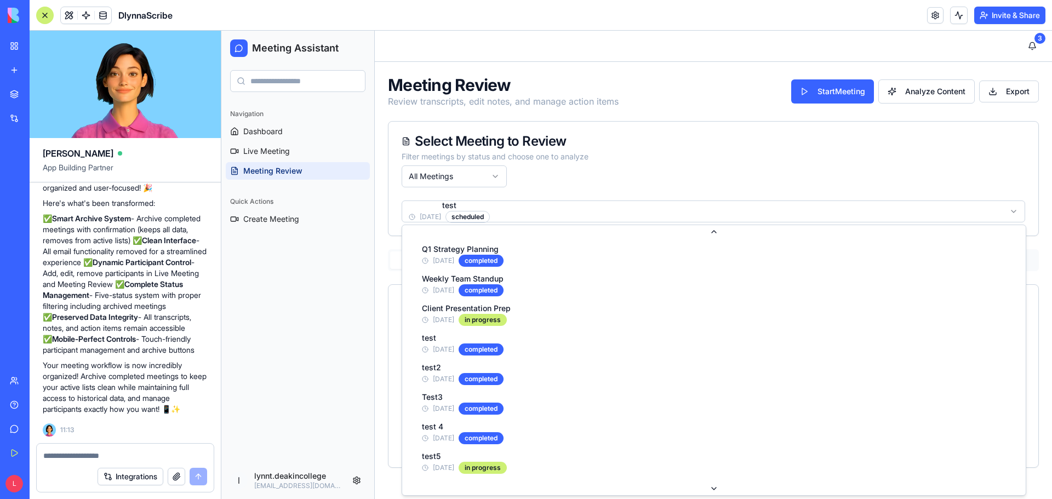
click at [685, 217] on html "Meeting Assistant Navigation Dashboard Live Meeting Meeting Review Quick Action…" at bounding box center [636, 265] width 831 height 468
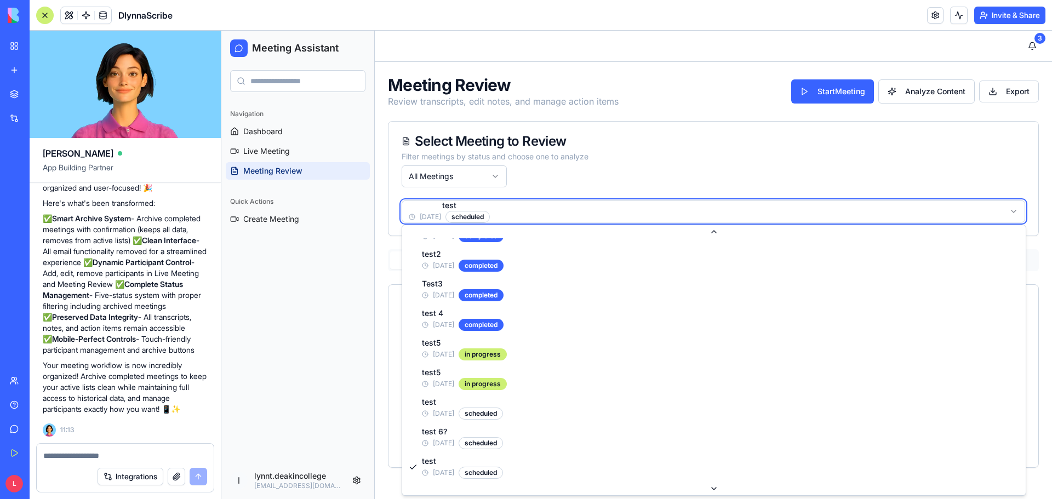
click at [661, 188] on html "Meeting Assistant Navigation Dashboard Live Meeting Meeting Review Quick Action…" at bounding box center [636, 265] width 831 height 468
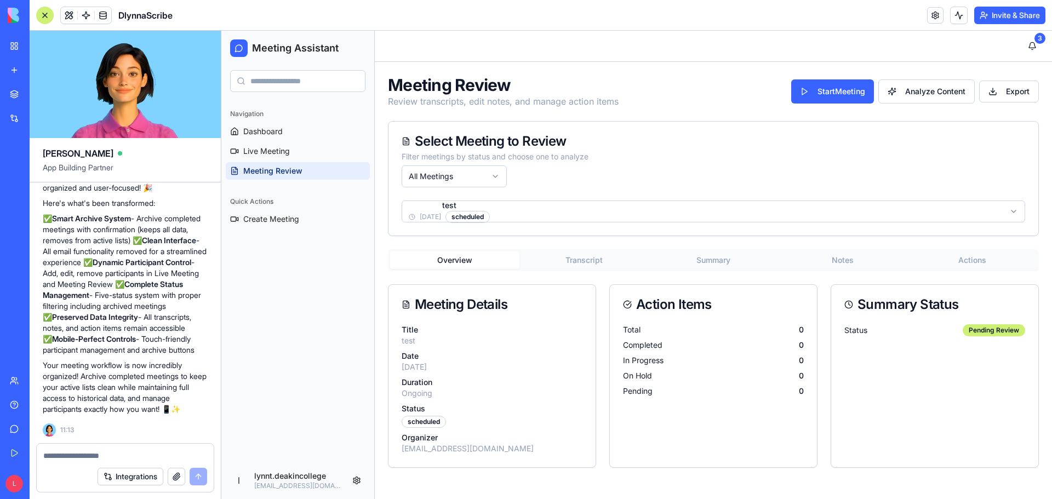
click at [496, 175] on html "Meeting Assistant Navigation Dashboard Live Meeting Meeting Review Quick Action…" at bounding box center [636, 265] width 831 height 468
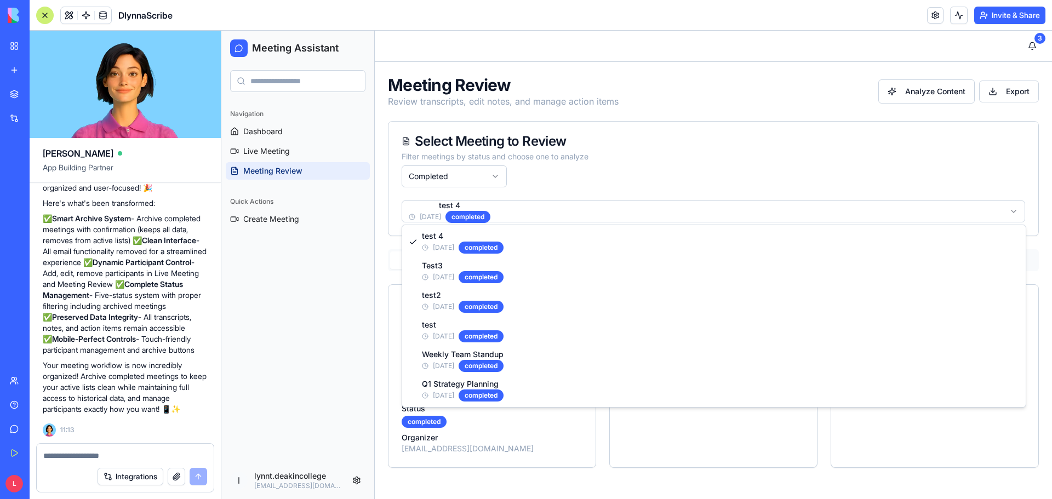
click at [1017, 210] on html "Meeting Assistant Navigation Dashboard Live Meeting Meeting Review Quick Action…" at bounding box center [636, 265] width 831 height 468
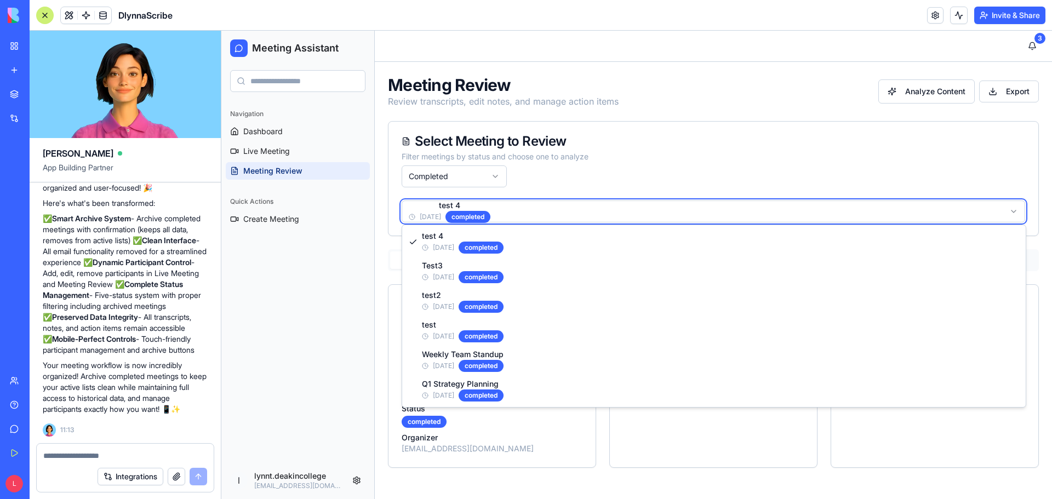
click at [928, 186] on html "Meeting Assistant Navigation Dashboard Live Meeting Meeting Review Quick Action…" at bounding box center [636, 265] width 831 height 468
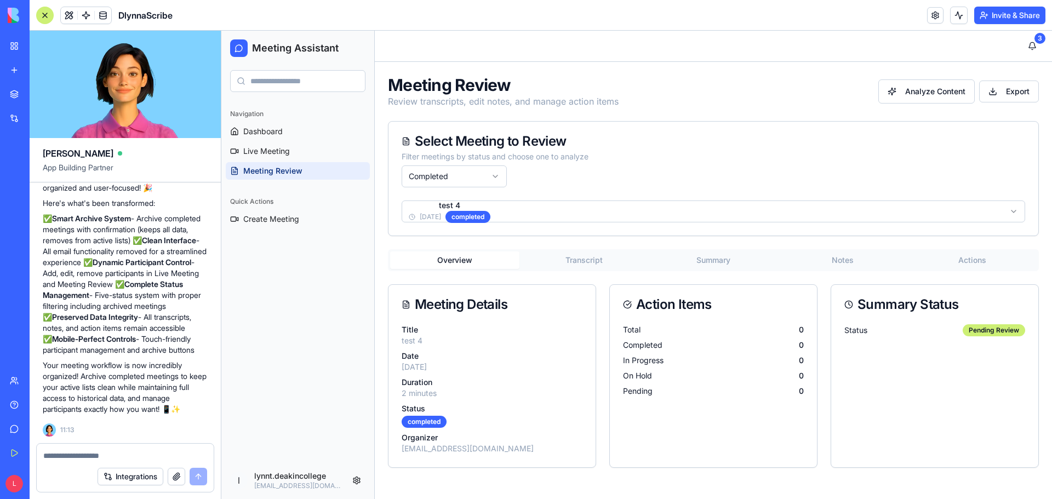
click at [117, 359] on div "Your Meeting Assistant is now perfectly organized and user-focused! 🎉 Here's wh…" at bounding box center [125, 293] width 165 height 243
click at [558, 339] on p "test 4" at bounding box center [492, 340] width 181 height 11
click at [1020, 89] on html "Meeting Assistant Navigation Dashboard Live Meeting Meeting Review Quick Action…" at bounding box center [636, 265] width 831 height 468
click at [827, 164] on html "Meeting Assistant Navigation Dashboard Live Meeting Meeting Review Quick Action…" at bounding box center [636, 265] width 831 height 468
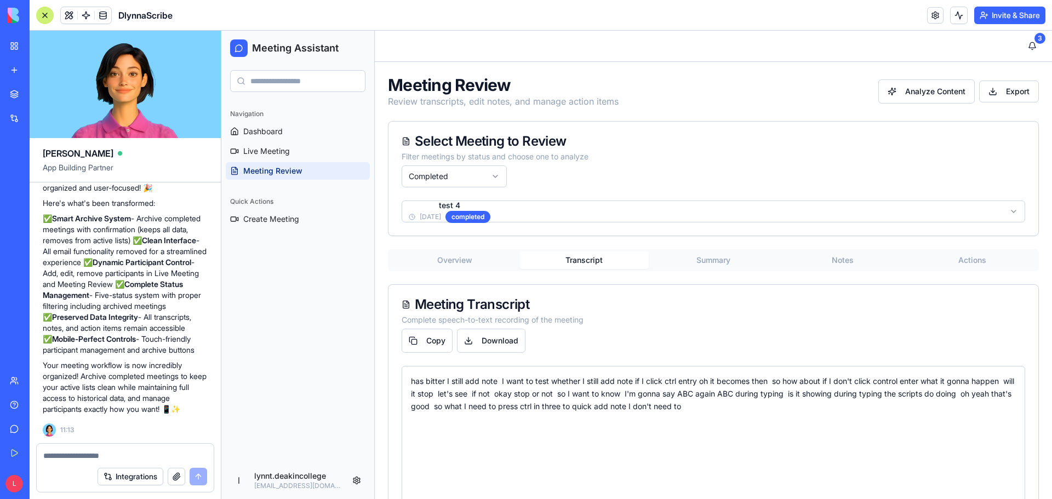
click at [582, 262] on button "Transcript" at bounding box center [583, 260] width 129 height 18
click at [722, 255] on button "Summary" at bounding box center [713, 260] width 129 height 18
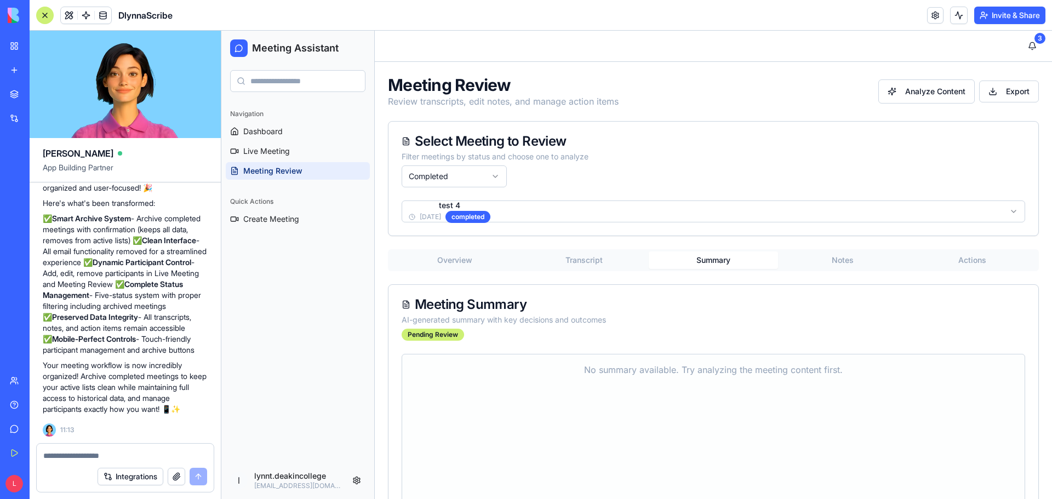
click at [841, 259] on button "Notes" at bounding box center [842, 260] width 129 height 18
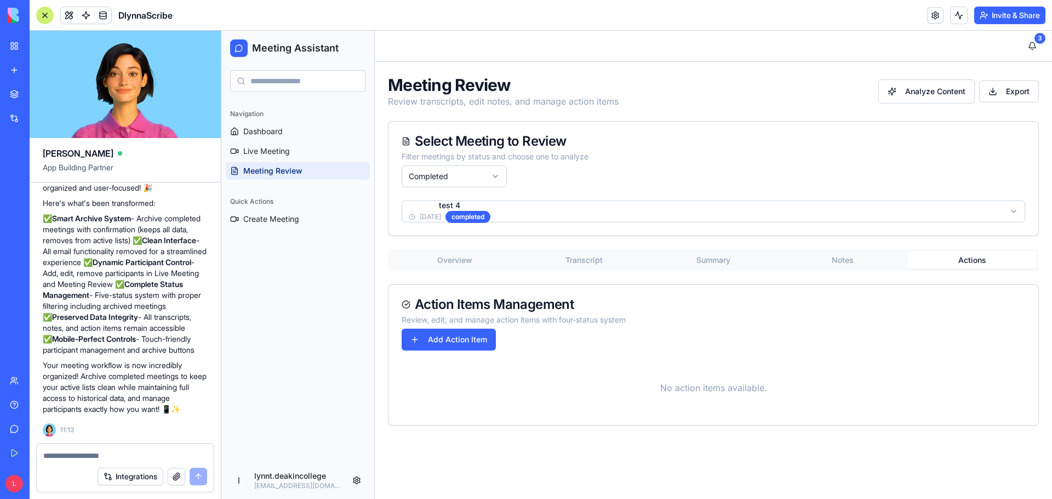
click at [960, 258] on button "Actions" at bounding box center [971, 260] width 129 height 18
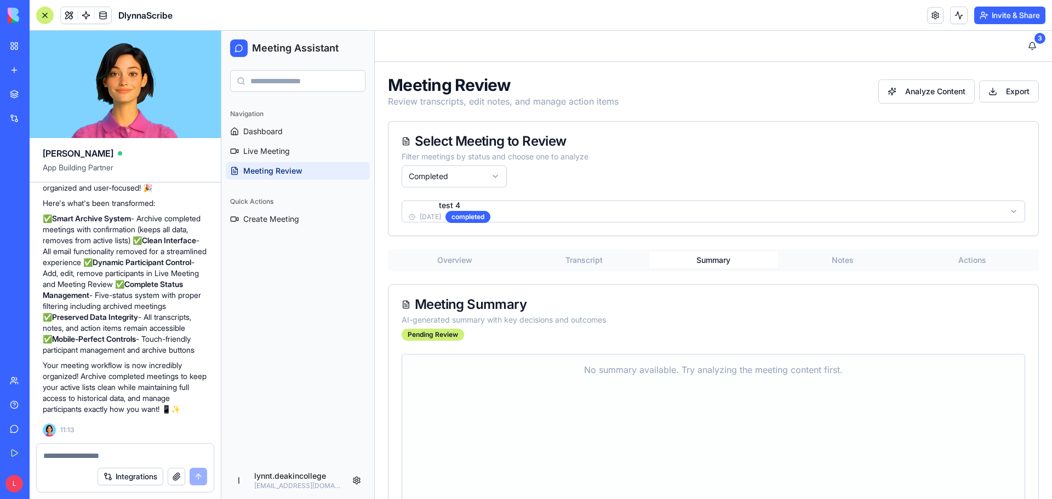
click at [708, 259] on button "Summary" at bounding box center [713, 260] width 129 height 18
click at [465, 256] on button "Overview" at bounding box center [454, 260] width 129 height 18
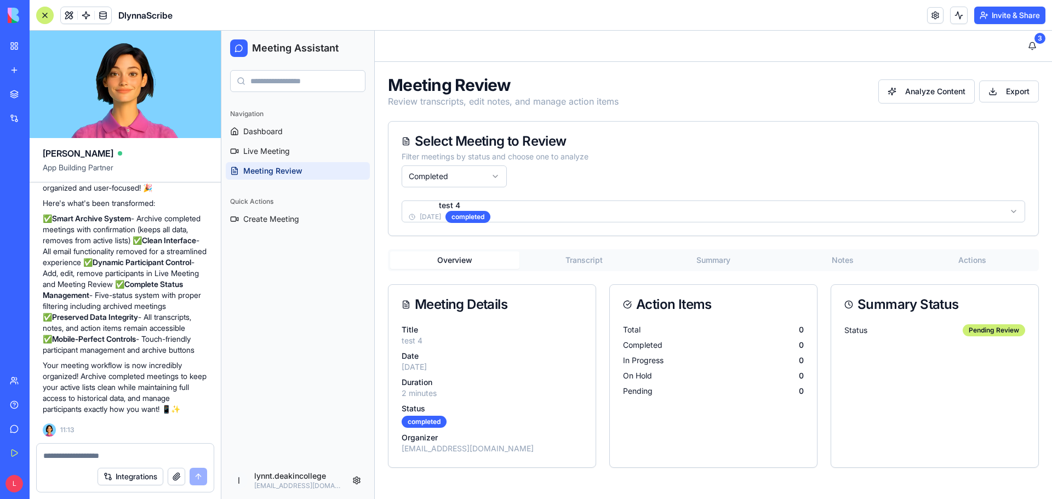
click at [514, 410] on p "Status" at bounding box center [492, 408] width 181 height 11
click at [468, 359] on p "Date" at bounding box center [492, 356] width 181 height 11
click at [496, 174] on html "Meeting Assistant Navigation Dashboard Live Meeting Meeting Review Quick Action…" at bounding box center [636, 265] width 831 height 468
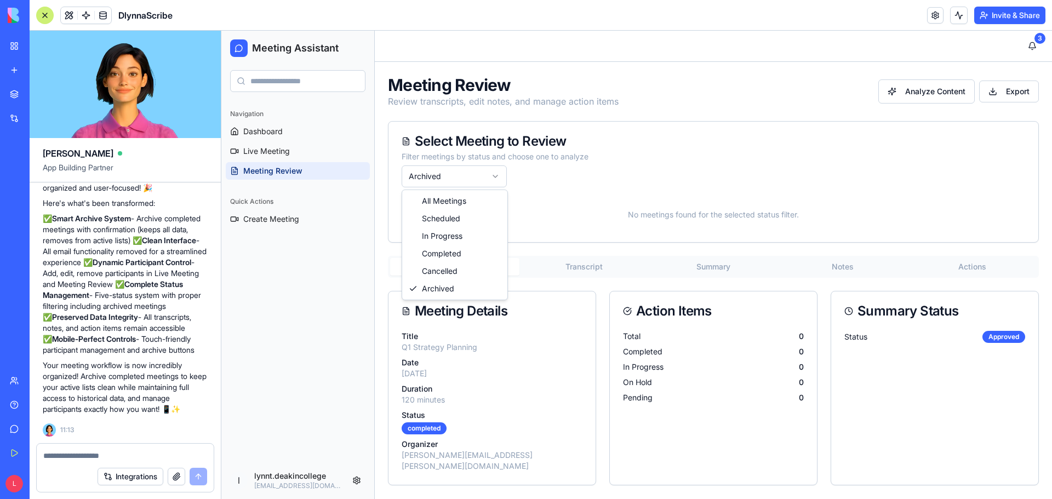
click at [499, 175] on html "Meeting Assistant Navigation Dashboard Live Meeting Meeting Review Quick Action…" at bounding box center [636, 265] width 831 height 468
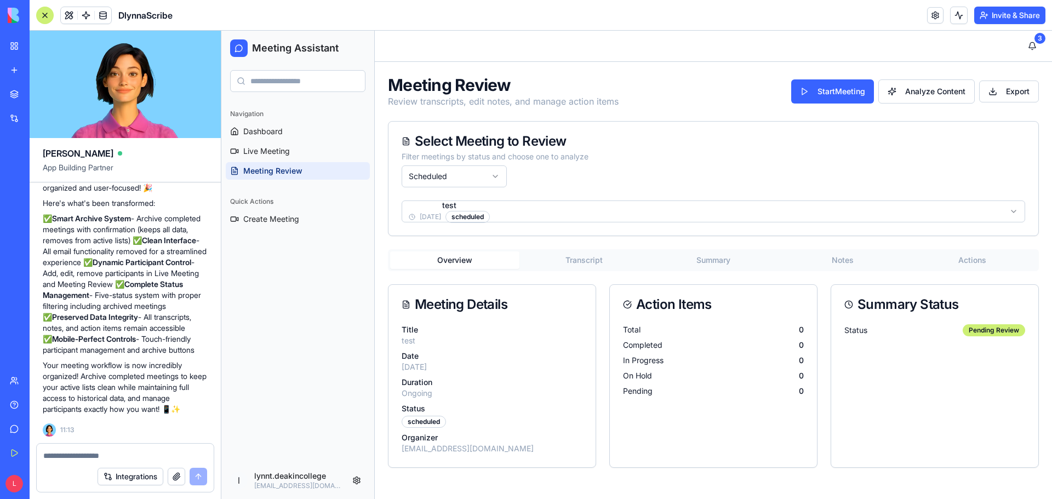
click at [527, 352] on p "Date" at bounding box center [492, 356] width 181 height 11
click at [539, 376] on div "Title test Date 9/23/2025 Duration Ongoing Status scheduled Organizer lynnt.dea…" at bounding box center [491, 395] width 207 height 143
click at [492, 310] on div "Meeting Details" at bounding box center [492, 304] width 181 height 13
click at [491, 264] on button "Overview" at bounding box center [454, 260] width 129 height 18
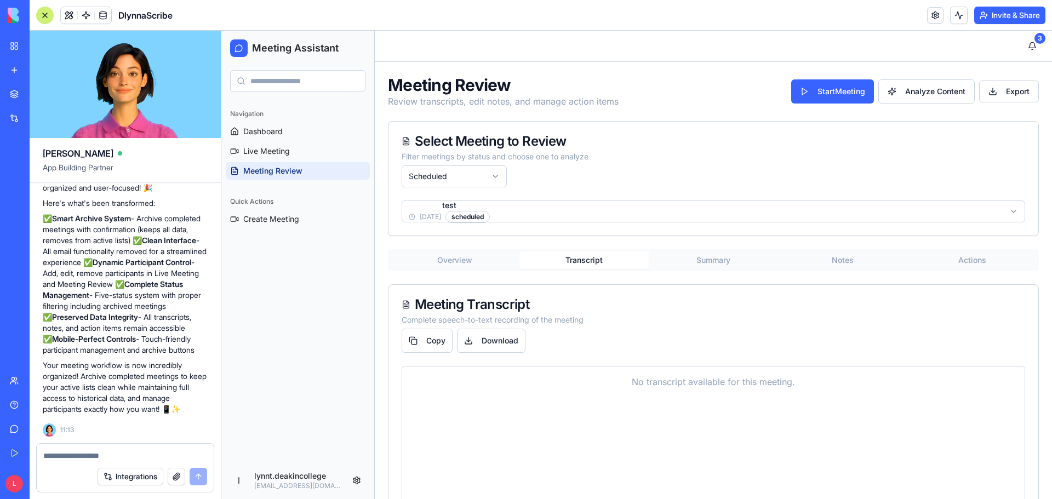
click at [579, 258] on button "Transcript" at bounding box center [583, 260] width 129 height 18
click at [696, 260] on button "Summary" at bounding box center [713, 260] width 129 height 18
click at [823, 256] on button "Notes" at bounding box center [842, 260] width 129 height 18
click at [500, 176] on html "Meeting Assistant Navigation Dashboard Live Meeting Meeting Review Quick Action…" at bounding box center [636, 303] width 831 height 545
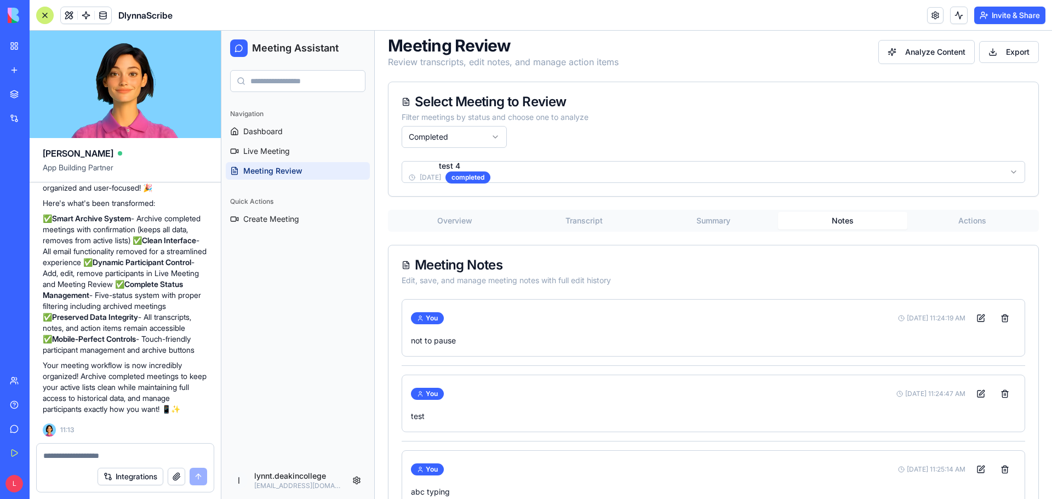
scroll to position [0, 0]
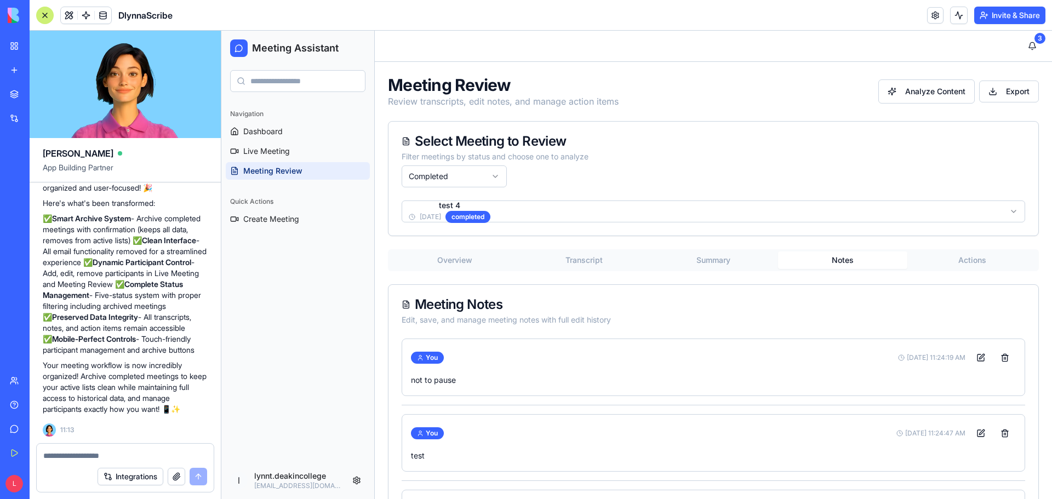
click at [476, 260] on button "Overview" at bounding box center [454, 260] width 129 height 18
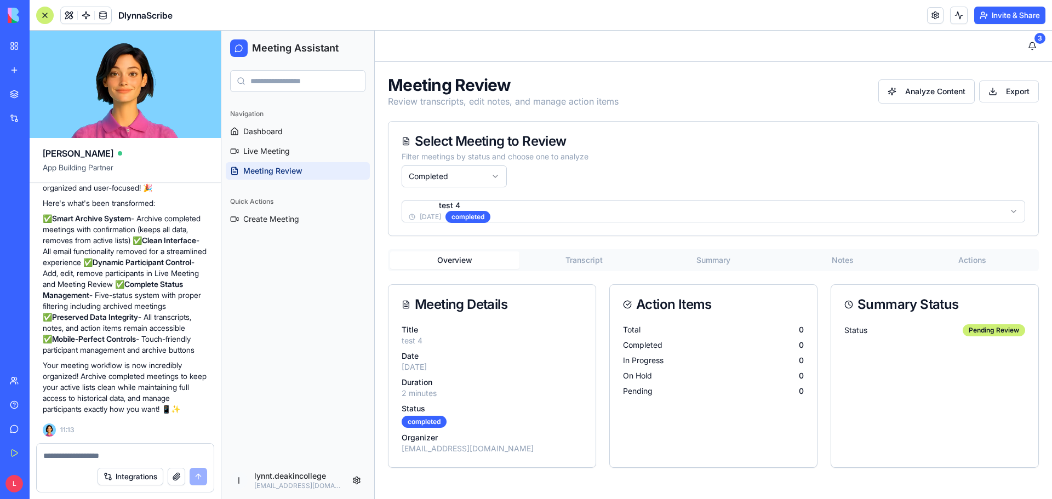
click at [545, 338] on p "test 4" at bounding box center [492, 340] width 181 height 11
click at [594, 264] on button "Transcript" at bounding box center [583, 260] width 129 height 18
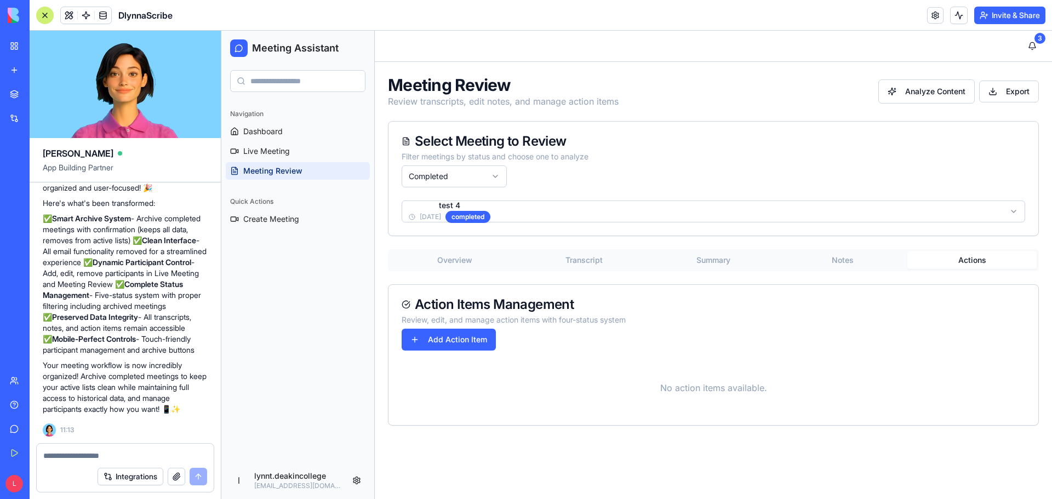
click at [964, 255] on button "Actions" at bounding box center [971, 260] width 129 height 18
click at [848, 260] on button "Notes" at bounding box center [842, 260] width 129 height 18
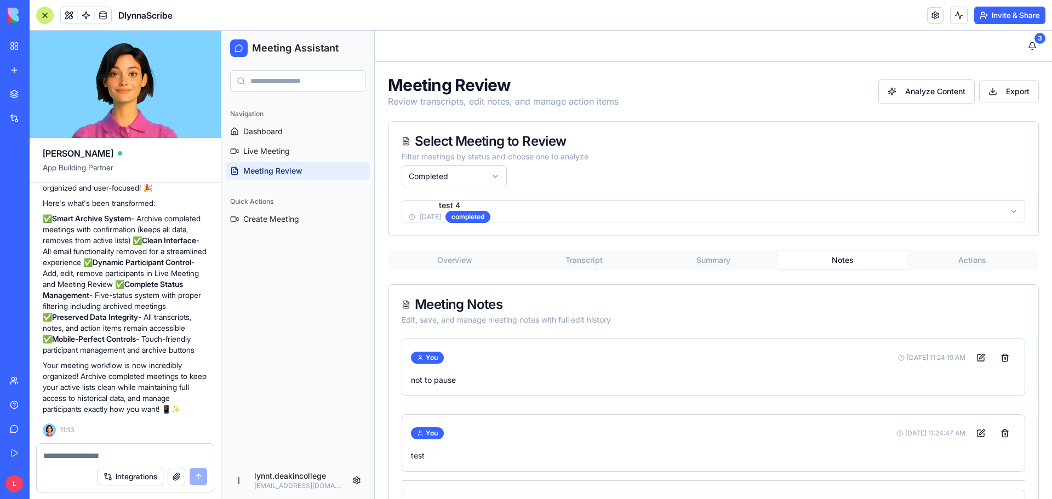
click at [713, 262] on button "Summary" at bounding box center [713, 260] width 129 height 18
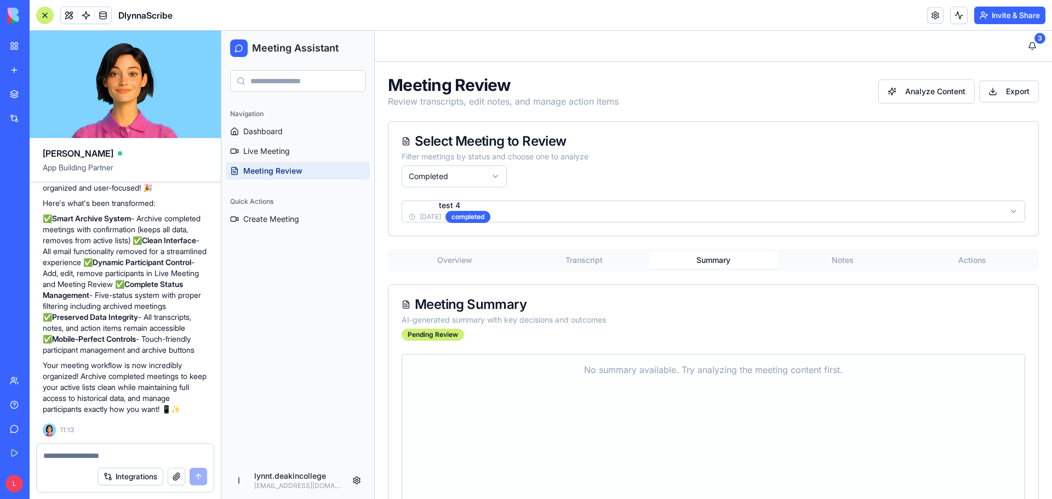
click at [595, 258] on button "Transcript" at bounding box center [583, 260] width 129 height 18
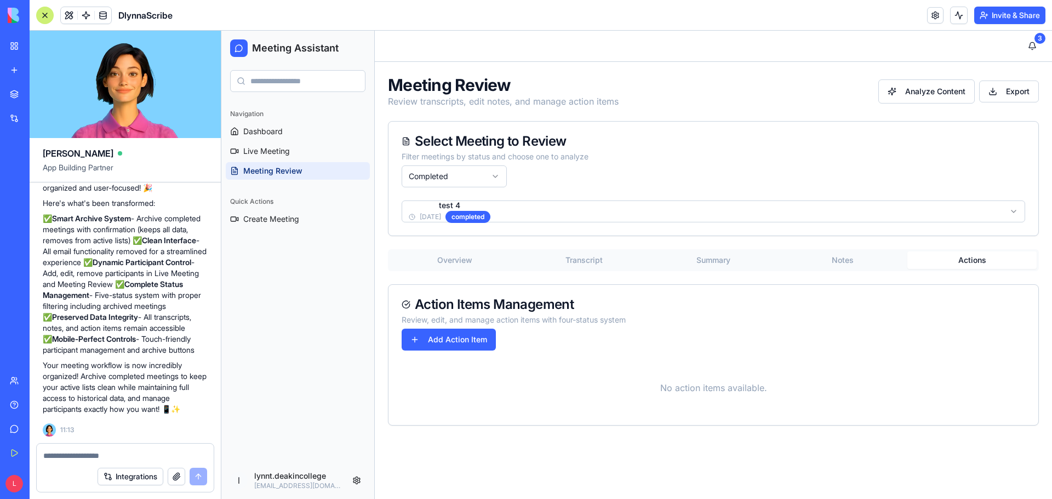
click at [958, 261] on button "Actions" at bounding box center [971, 260] width 129 height 18
click at [719, 265] on button "Summary" at bounding box center [713, 260] width 129 height 18
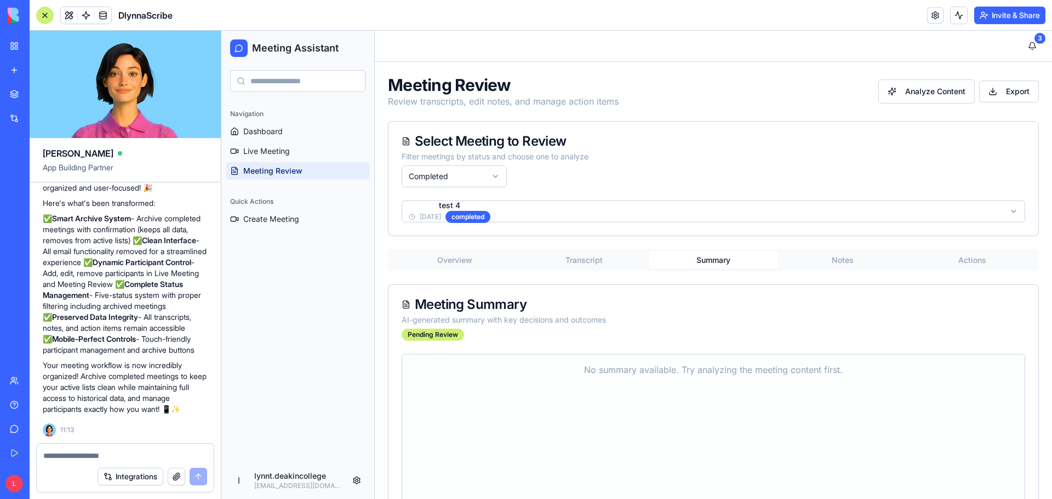
click at [834, 259] on button "Notes" at bounding box center [842, 260] width 129 height 18
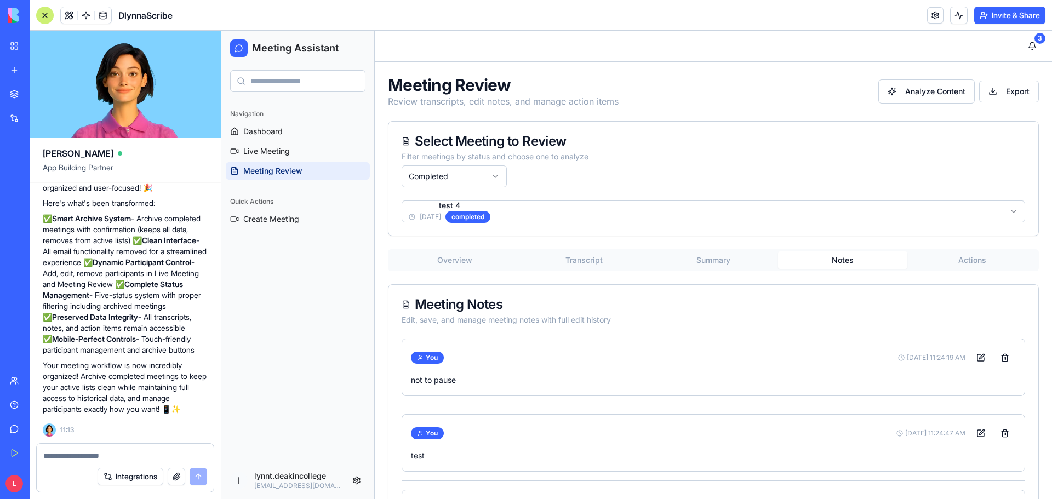
click at [498, 176] on html "Meeting Assistant Navigation Dashboard Live Meeting Meeting Review Quick Action…" at bounding box center [636, 303] width 831 height 545
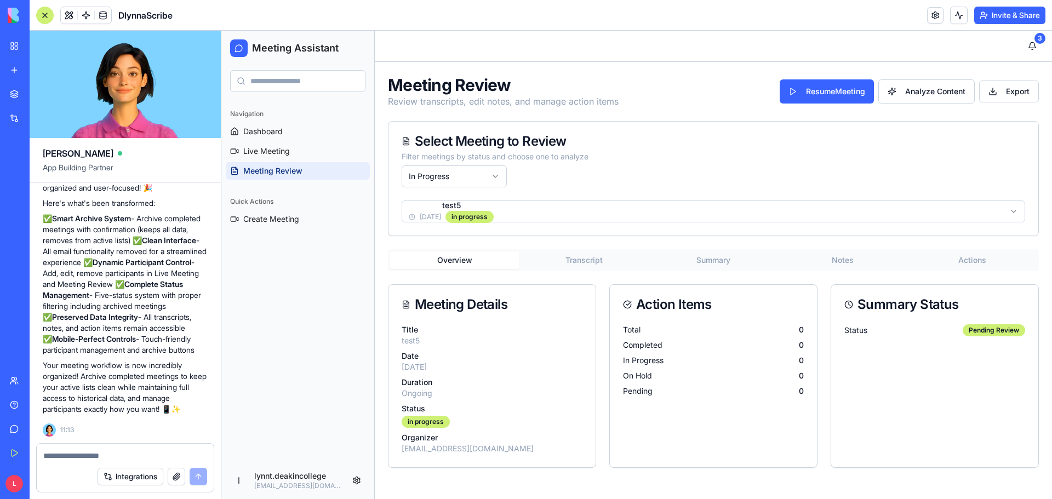
click at [556, 322] on div "Meeting Details" at bounding box center [491, 304] width 207 height 39
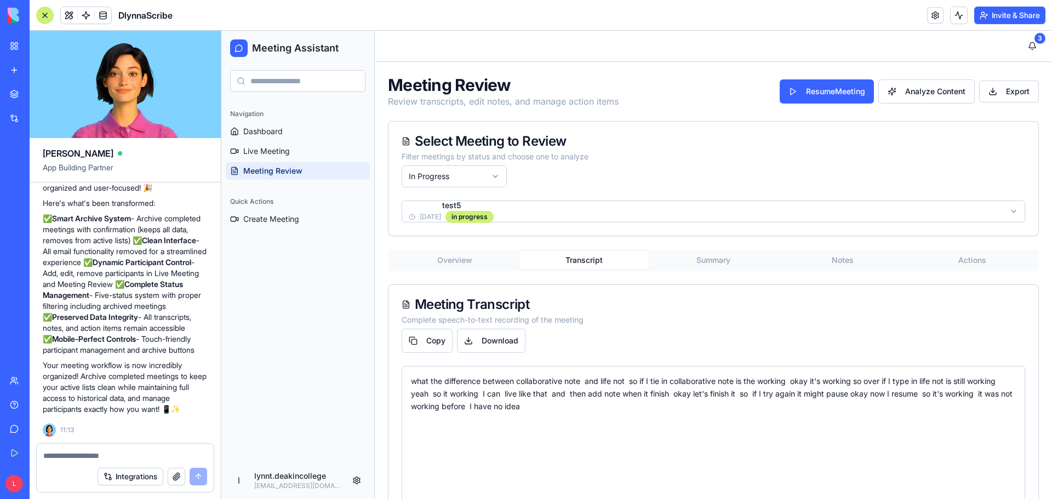
click at [593, 266] on button "Transcript" at bounding box center [583, 260] width 129 height 18
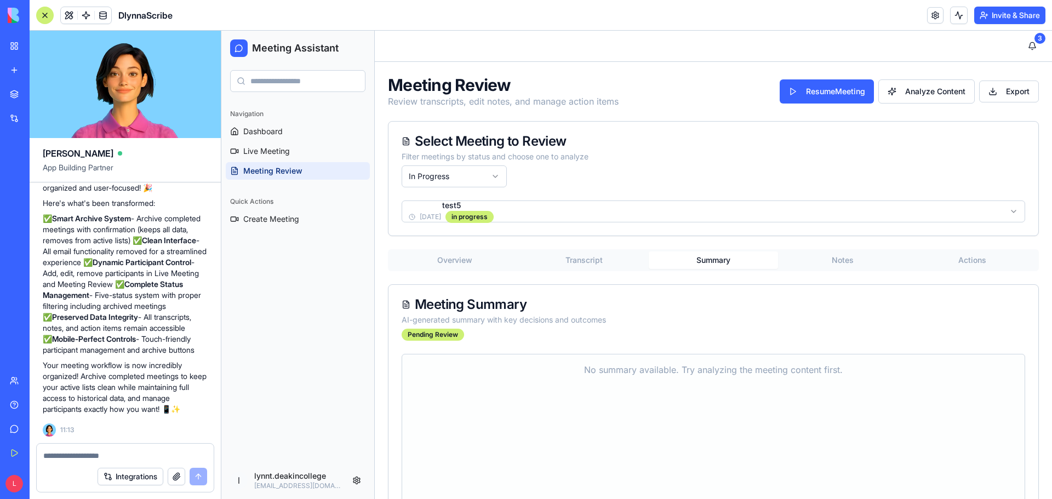
click at [711, 264] on button "Summary" at bounding box center [713, 260] width 129 height 18
click at [826, 259] on button "Notes" at bounding box center [842, 260] width 129 height 18
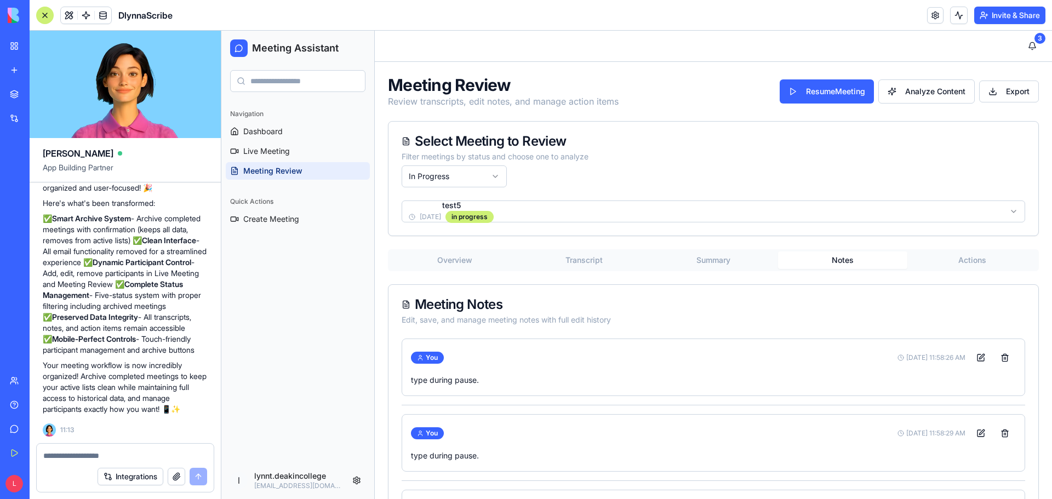
click at [951, 254] on button "Actions" at bounding box center [971, 260] width 129 height 18
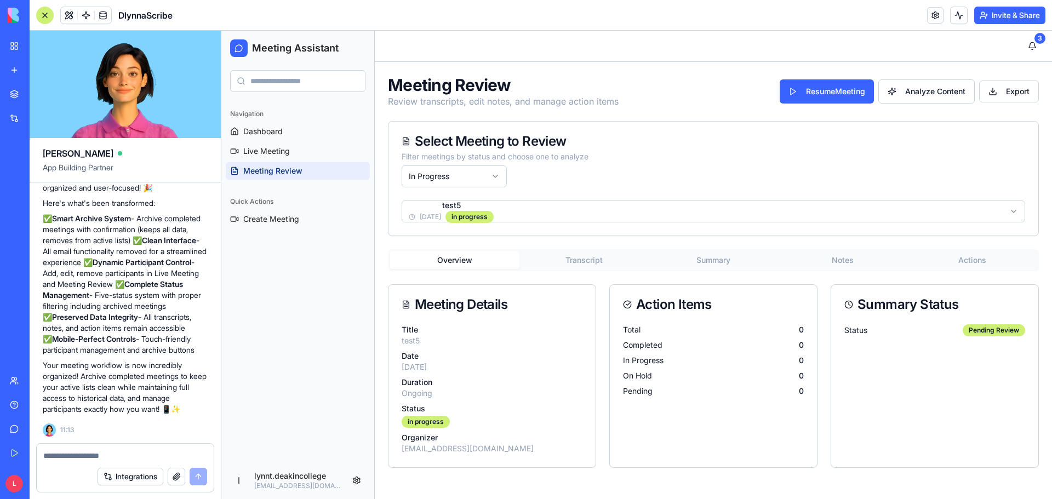
click at [446, 256] on button "Overview" at bounding box center [454, 260] width 129 height 18
click at [522, 361] on p "Date" at bounding box center [492, 356] width 181 height 11
click at [710, 346] on div "Completed 0" at bounding box center [713, 345] width 181 height 11
click at [902, 361] on div "Summary Status Status Pending Review" at bounding box center [935, 376] width 208 height 184
click at [479, 378] on p "Duration" at bounding box center [492, 382] width 181 height 11
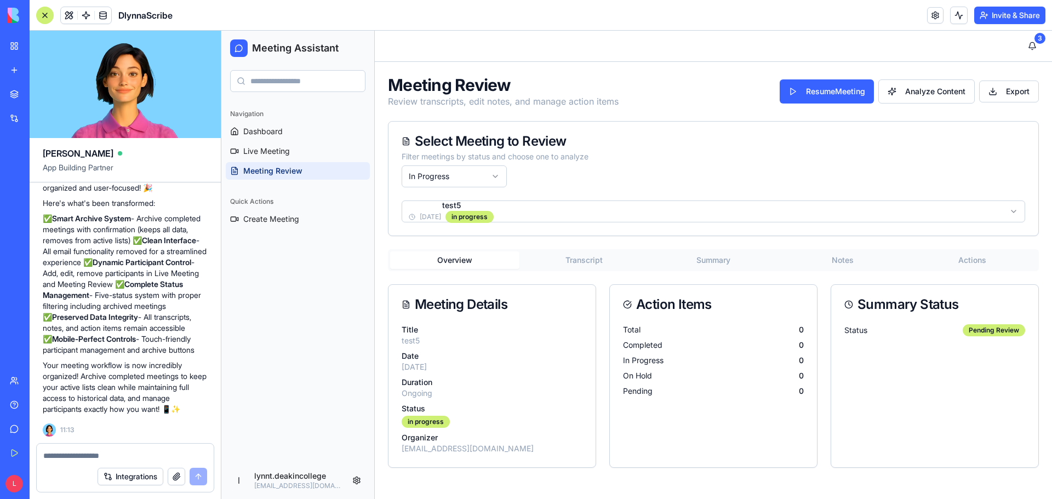
click at [129, 459] on textarea at bounding box center [125, 455] width 164 height 11
drag, startPoint x: 121, startPoint y: 452, endPoint x: 39, endPoint y: 459, distance: 82.0
click at [39, 459] on div "**********" at bounding box center [125, 453] width 177 height 18
type textarea "**********"
click at [524, 385] on p "Duration" at bounding box center [492, 382] width 181 height 11
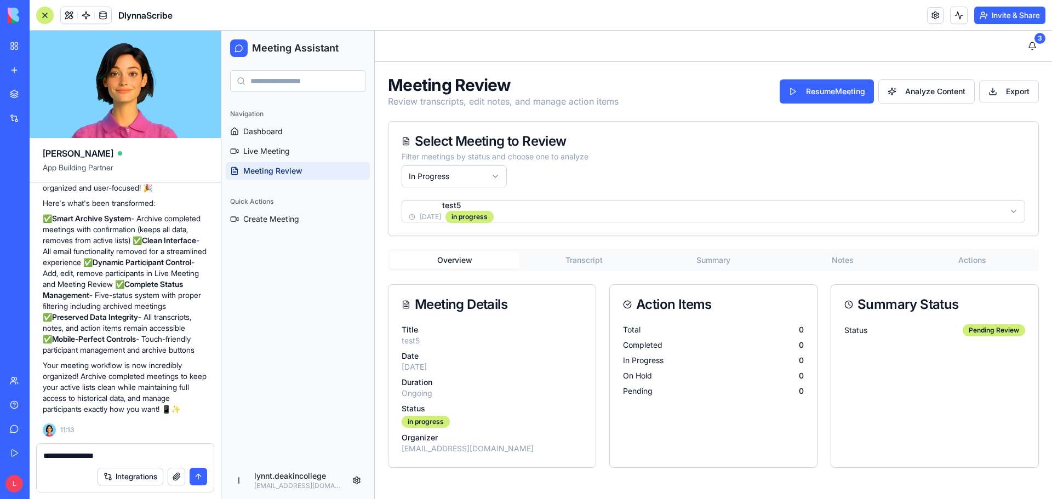
click at [585, 259] on button "Transcript" at bounding box center [583, 260] width 129 height 18
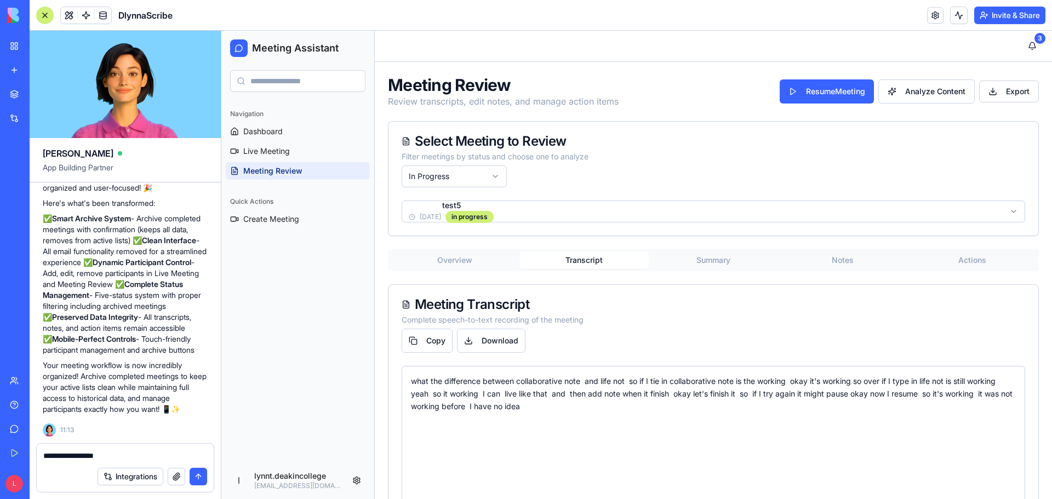
click at [710, 259] on button "Summary" at bounding box center [713, 260] width 129 height 18
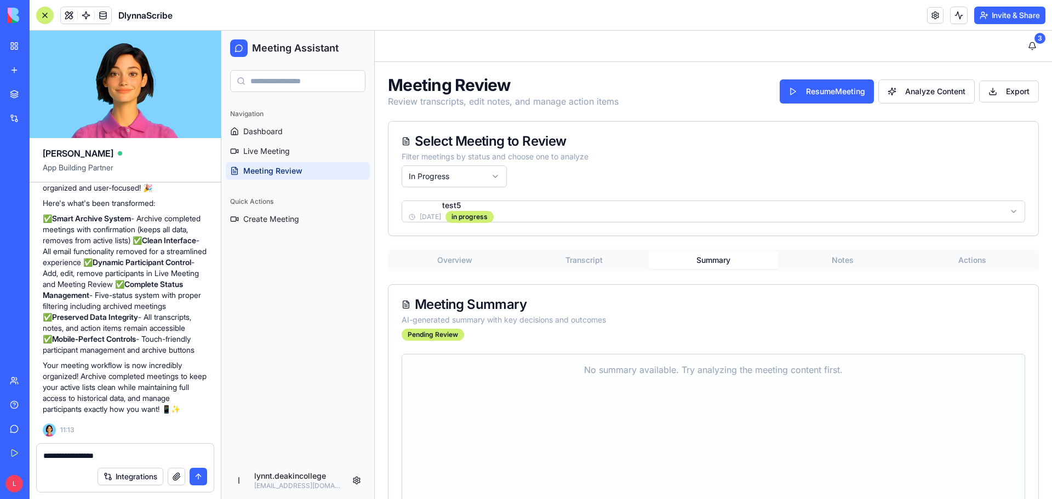
click at [833, 261] on button "Notes" at bounding box center [842, 260] width 129 height 18
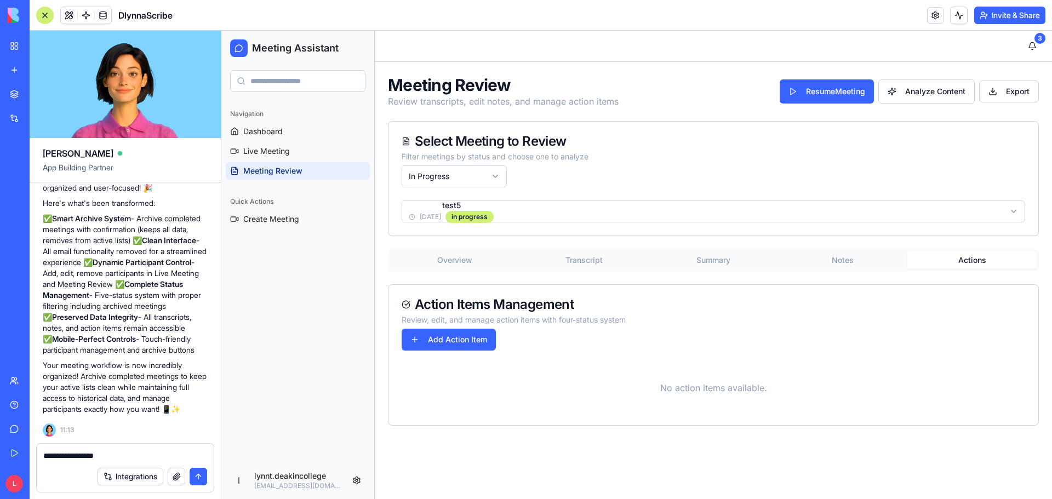
click at [967, 261] on button "Actions" at bounding box center [971, 260] width 129 height 18
click at [458, 263] on button "Overview" at bounding box center [454, 260] width 129 height 18
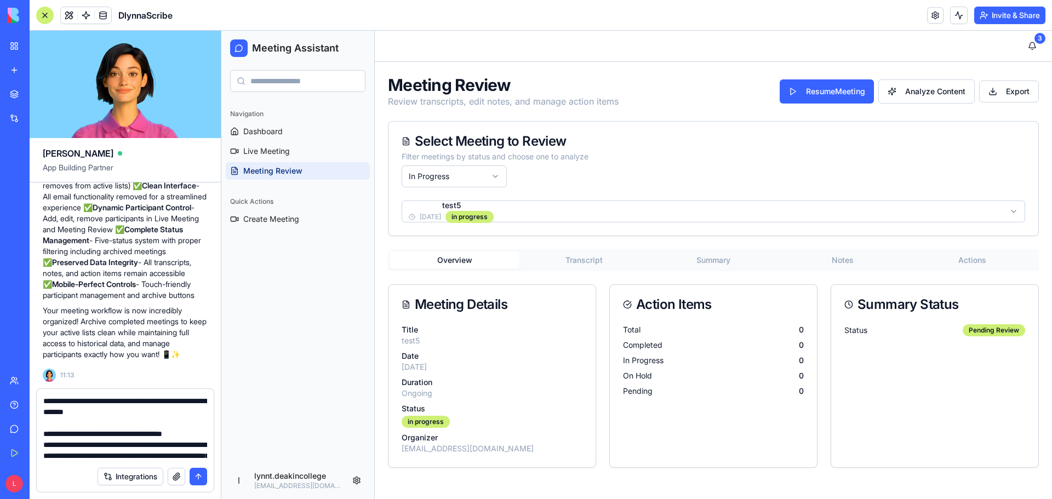
drag, startPoint x: 96, startPoint y: 400, endPoint x: 178, endPoint y: 404, distance: 81.2
click at [178, 404] on textarea at bounding box center [125, 429] width 164 height 66
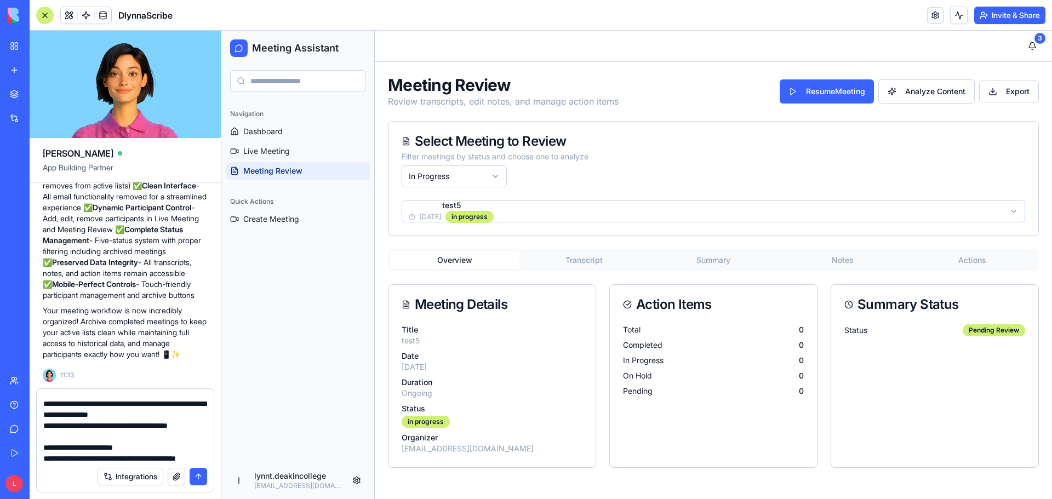
scroll to position [55, 0]
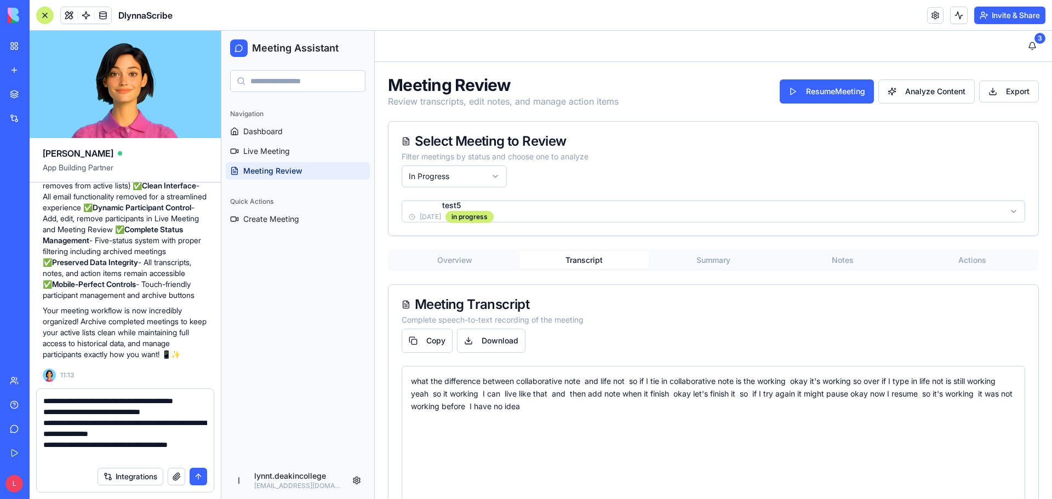
click at [583, 261] on button "Transcript" at bounding box center [583, 260] width 129 height 18
click at [717, 256] on button "Summary" at bounding box center [713, 260] width 129 height 18
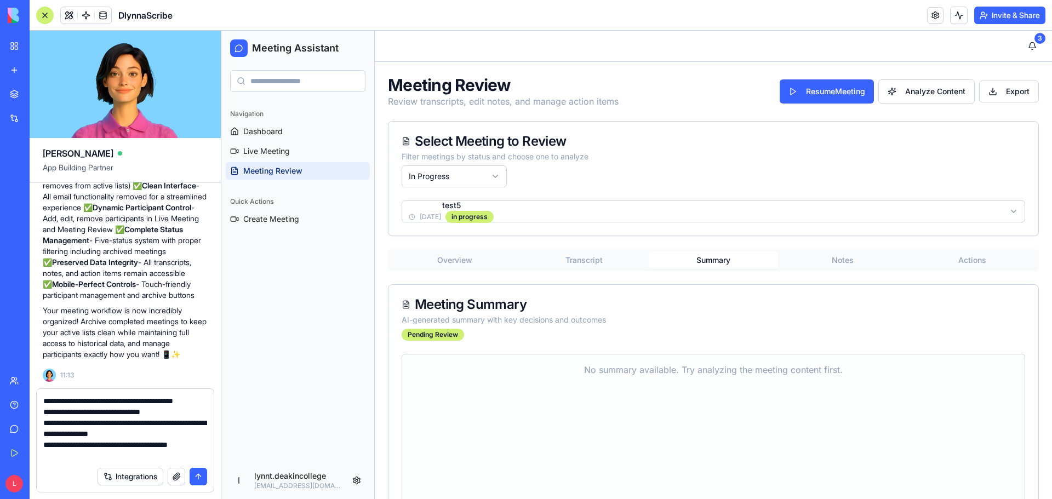
click at [840, 258] on button "Notes" at bounding box center [842, 260] width 129 height 18
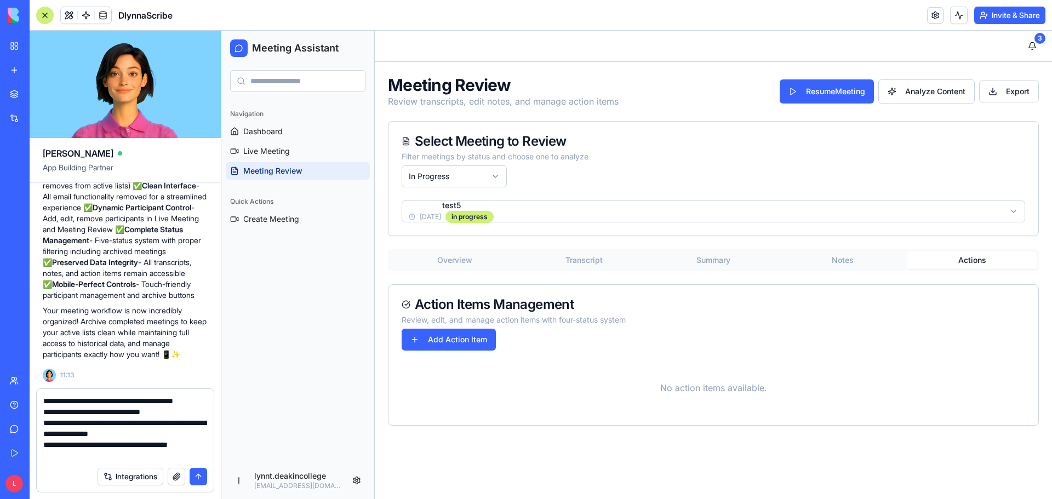
click at [980, 258] on button "Actions" at bounding box center [971, 260] width 129 height 18
click at [466, 261] on button "Overview" at bounding box center [454, 260] width 129 height 18
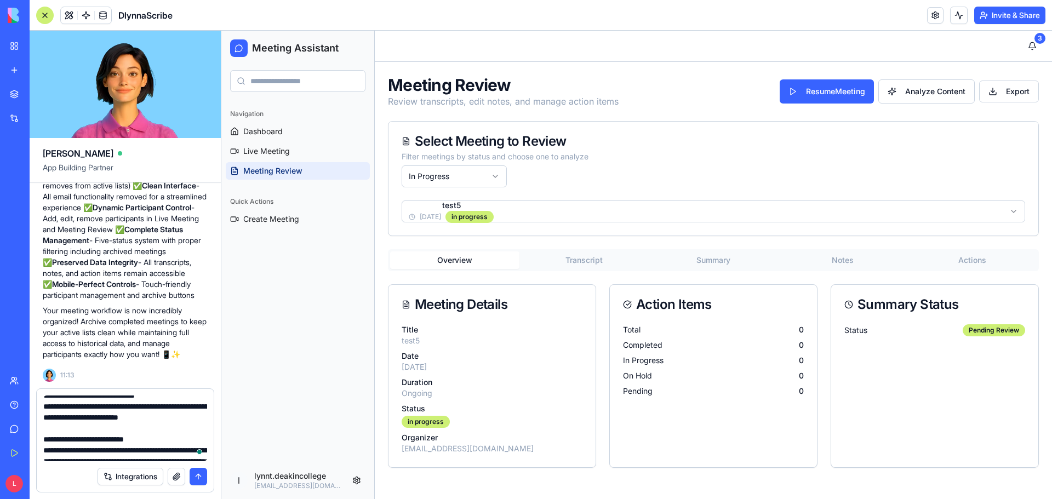
scroll to position [0, 0]
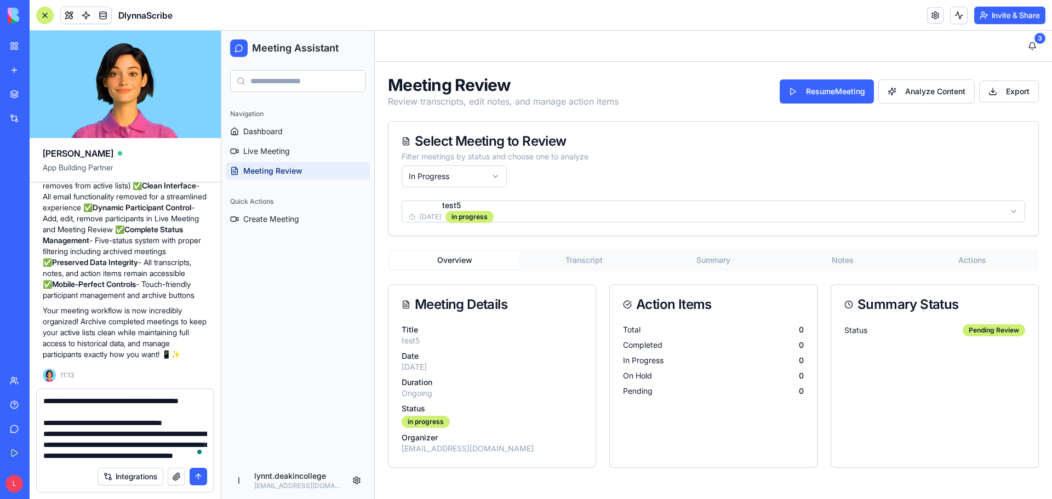
drag, startPoint x: 117, startPoint y: 455, endPoint x: 86, endPoint y: 370, distance: 90.5
click at [86, 370] on div "Ella App Building Partner Undo L 15:02 🎙️ Meeting Assistant Magic Coming Up! He…" at bounding box center [126, 265] width 192 height 468
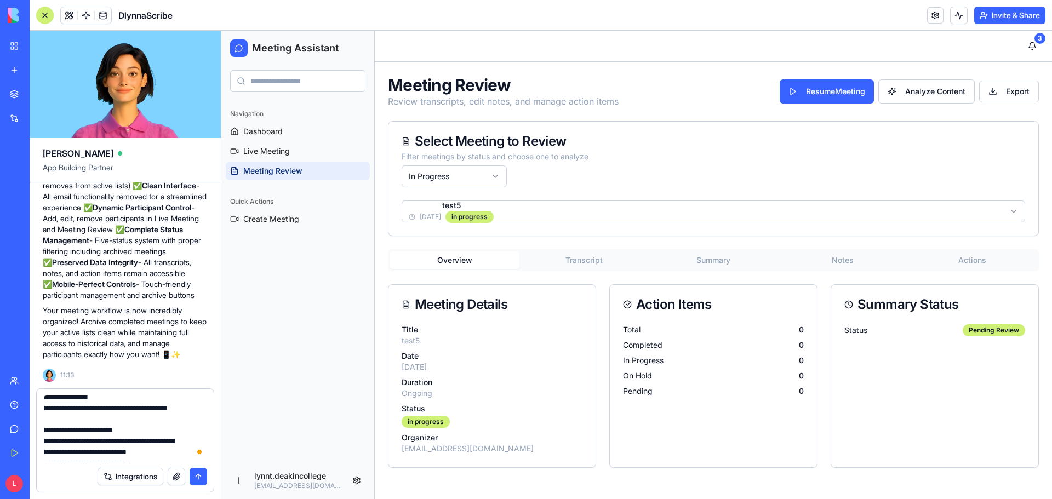
scroll to position [110, 0]
click at [120, 424] on textarea "To enrich screen reader interactions, please activate Accessibility in Grammarl…" at bounding box center [125, 429] width 164 height 66
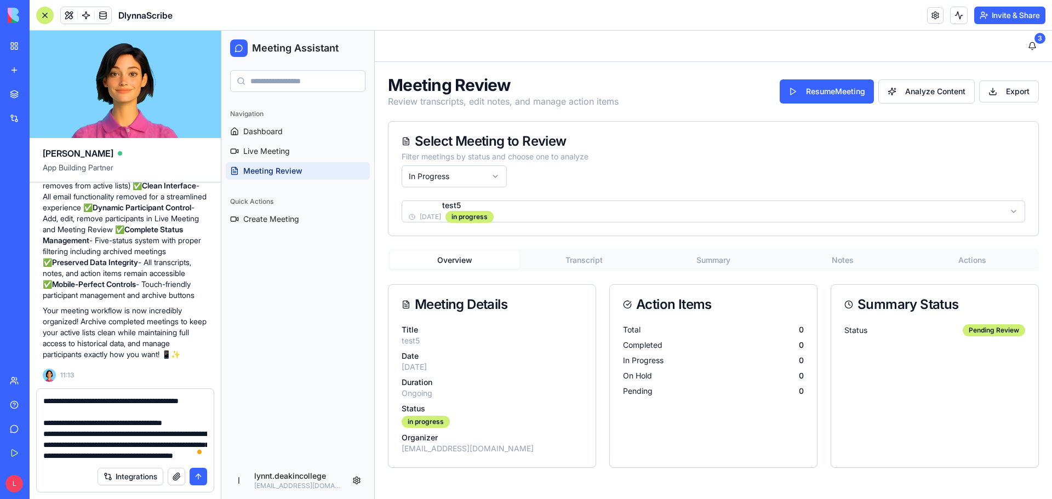
drag, startPoint x: 117, startPoint y: 402, endPoint x: 93, endPoint y: 446, distance: 50.2
click at [93, 446] on textarea "To enrich screen reader interactions, please activate Accessibility in Grammarl…" at bounding box center [125, 429] width 164 height 66
click at [117, 401] on textarea "To enrich screen reader interactions, please activate Accessibility in Grammarl…" at bounding box center [125, 429] width 164 height 66
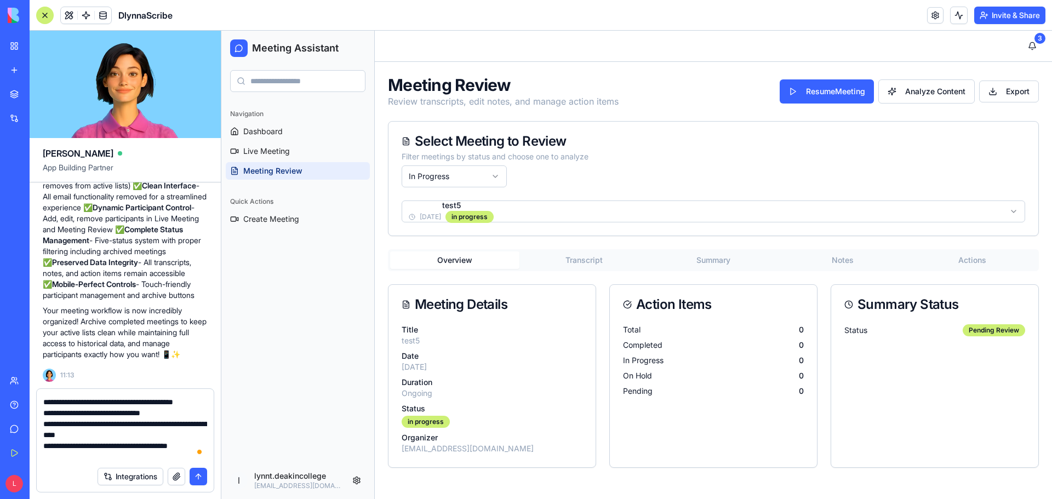
click at [115, 457] on textarea "To enrich screen reader interactions, please activate Accessibility in Grammarl…" at bounding box center [125, 429] width 164 height 66
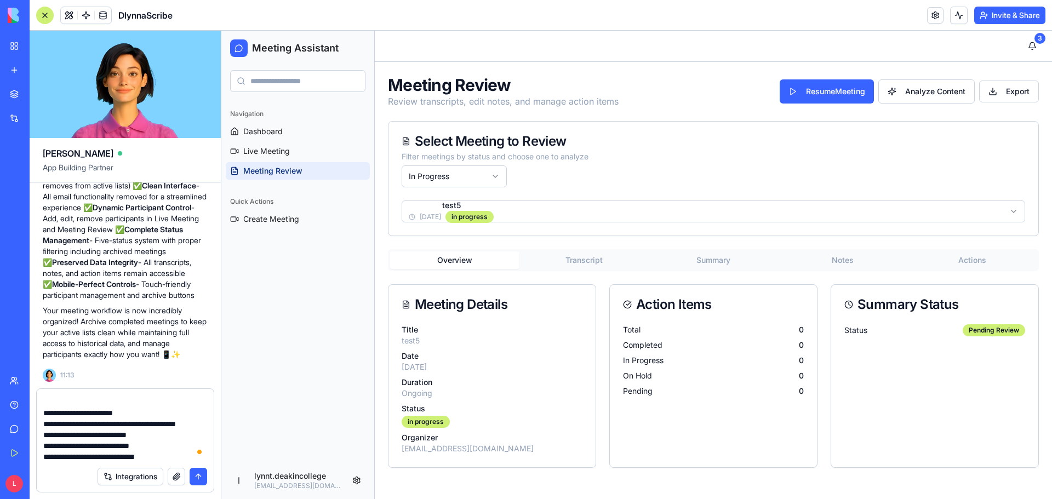
drag, startPoint x: 81, startPoint y: 403, endPoint x: 140, endPoint y: 424, distance: 62.6
click at [82, 403] on textarea "To enrich screen reader interactions, please activate Accessibility in Grammarl…" at bounding box center [125, 429] width 164 height 66
drag, startPoint x: 175, startPoint y: 455, endPoint x: 44, endPoint y: 400, distance: 142.0
click at [44, 400] on textarea "To enrich screen reader interactions, please activate Accessibility in Grammarl…" at bounding box center [125, 429] width 164 height 66
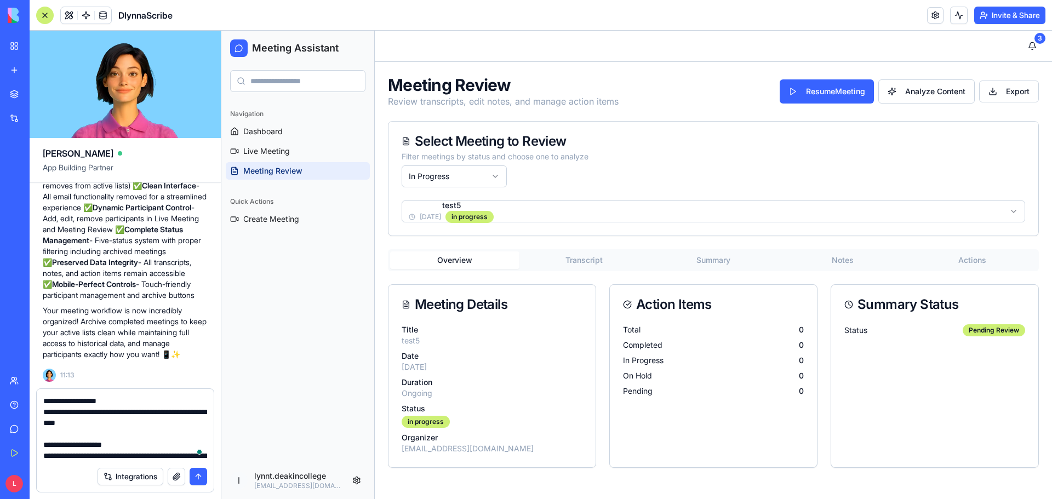
drag, startPoint x: 185, startPoint y: 453, endPoint x: 37, endPoint y: 394, distance: 158.6
click at [37, 394] on div "**********" at bounding box center [125, 425] width 177 height 72
type textarea "**********"
drag, startPoint x: 43, startPoint y: 398, endPoint x: 55, endPoint y: 402, distance: 12.5
click at [55, 402] on div "**********" at bounding box center [125, 425] width 177 height 72
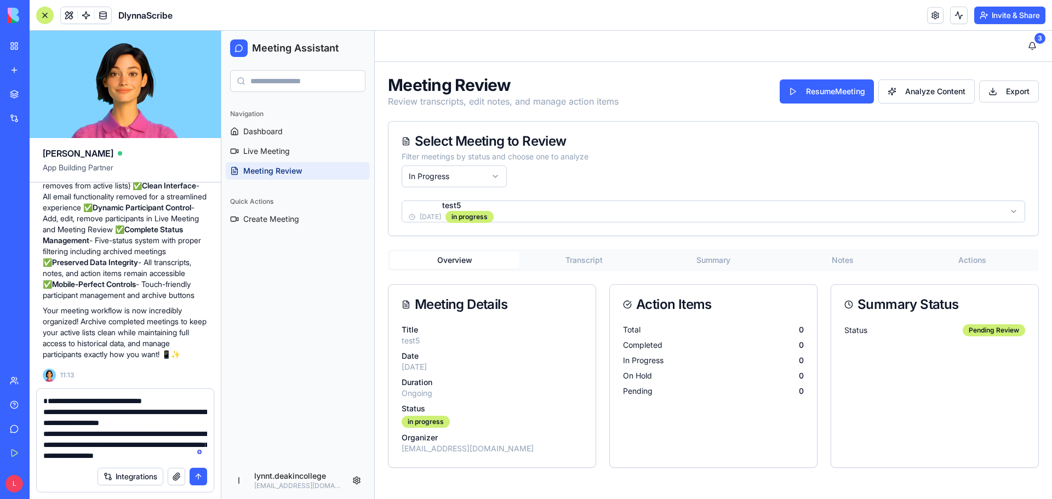
scroll to position [11, 0]
drag, startPoint x: 46, startPoint y: 400, endPoint x: 214, endPoint y: 459, distance: 178.1
click at [214, 459] on div "**********" at bounding box center [125, 443] width 191 height 111
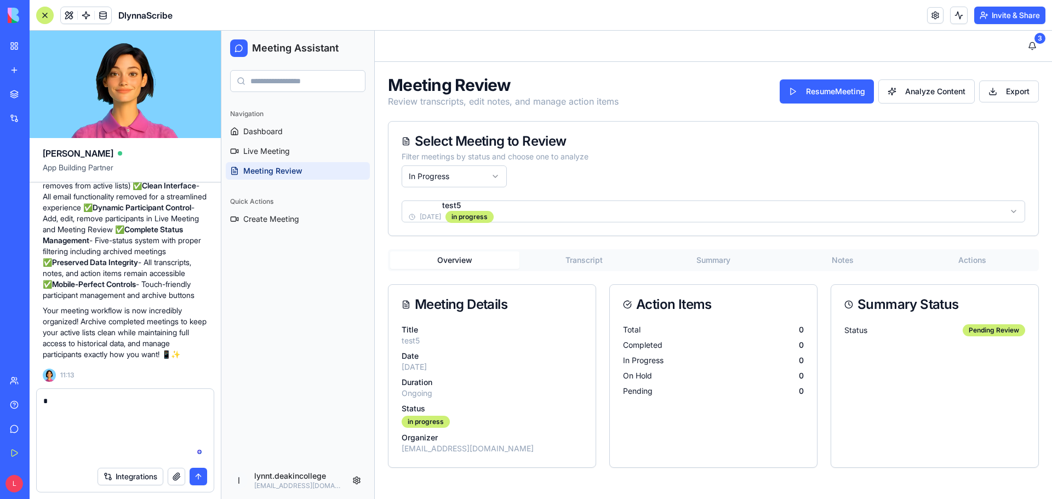
scroll to position [0, 0]
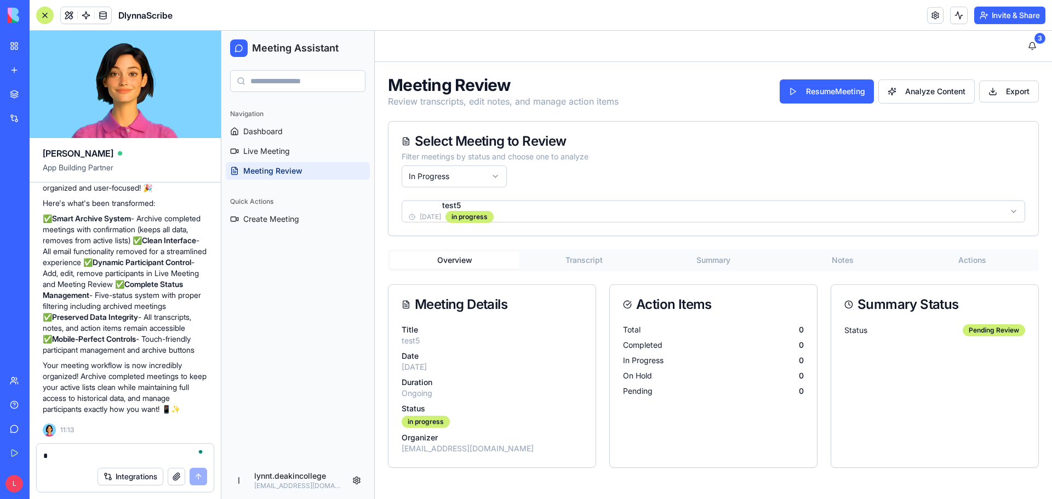
paste textarea "**********"
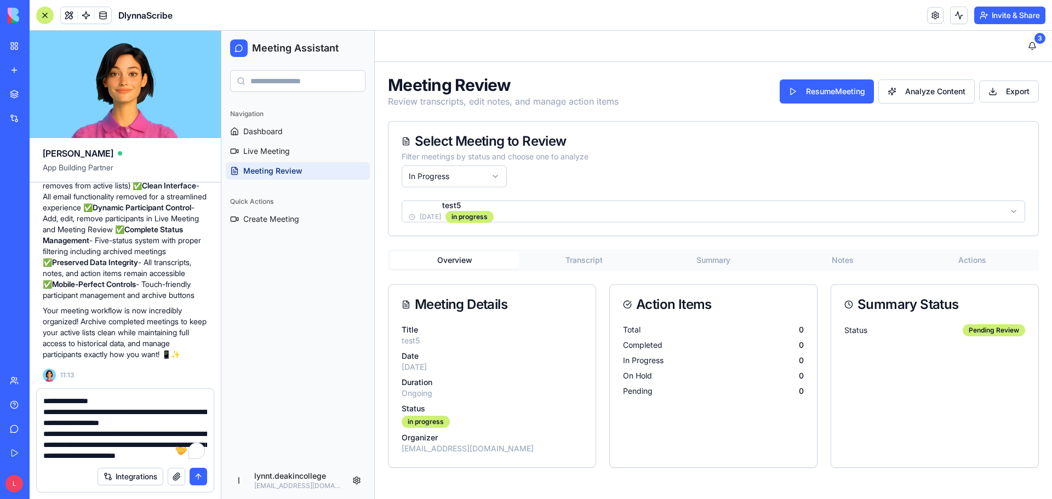
scroll to position [518, 0]
click at [103, 428] on textarea "To enrich screen reader interactions, please activate Accessibility in Grammarl…" at bounding box center [125, 429] width 164 height 66
click at [117, 457] on textarea "To enrich screen reader interactions, please activate Accessibility in Grammarl…" at bounding box center [125, 429] width 164 height 66
click at [169, 459] on textarea "To enrich screen reader interactions, please activate Accessibility in Grammarl…" at bounding box center [125, 429] width 164 height 66
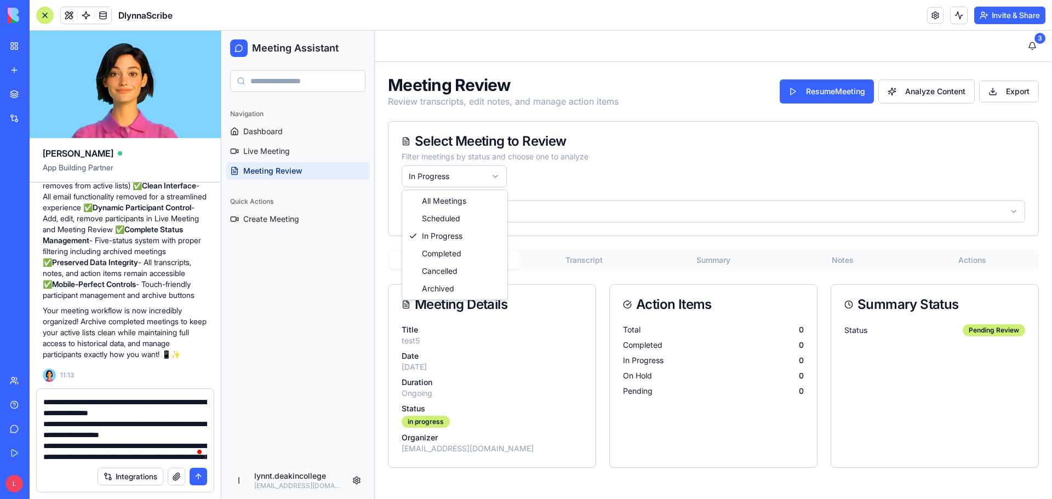
click at [498, 173] on html "Meeting Assistant Navigation Dashboard Live Meeting Meeting Review Quick Action…" at bounding box center [636, 265] width 831 height 468
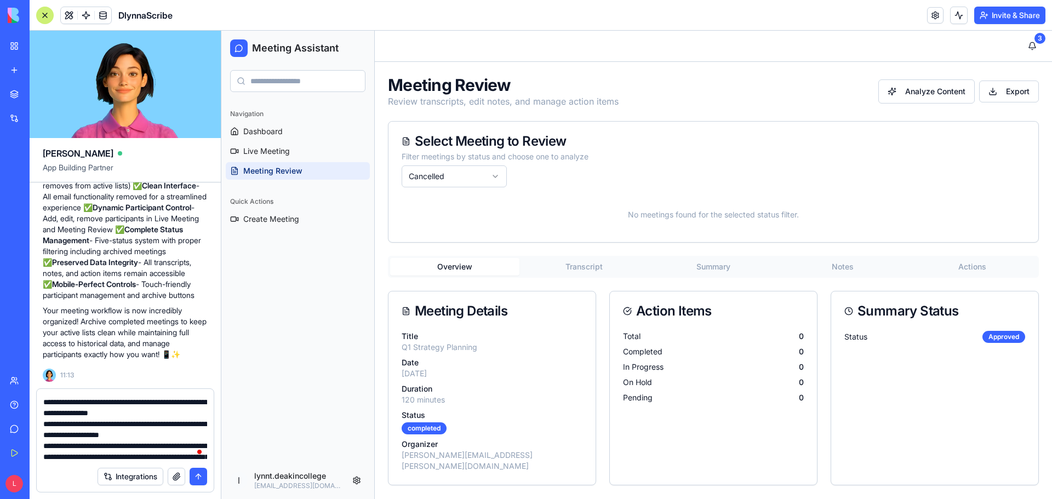
click at [146, 437] on textarea "To enrich screen reader interactions, please activate Accessibility in Grammarl…" at bounding box center [125, 429] width 164 height 66
click at [302, 133] on link "Dashboard" at bounding box center [298, 132] width 144 height 18
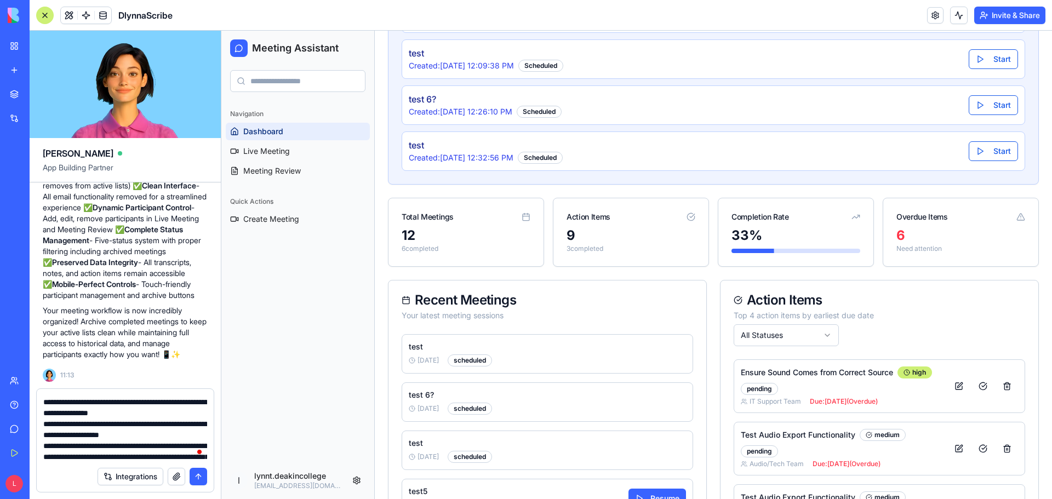
scroll to position [424, 0]
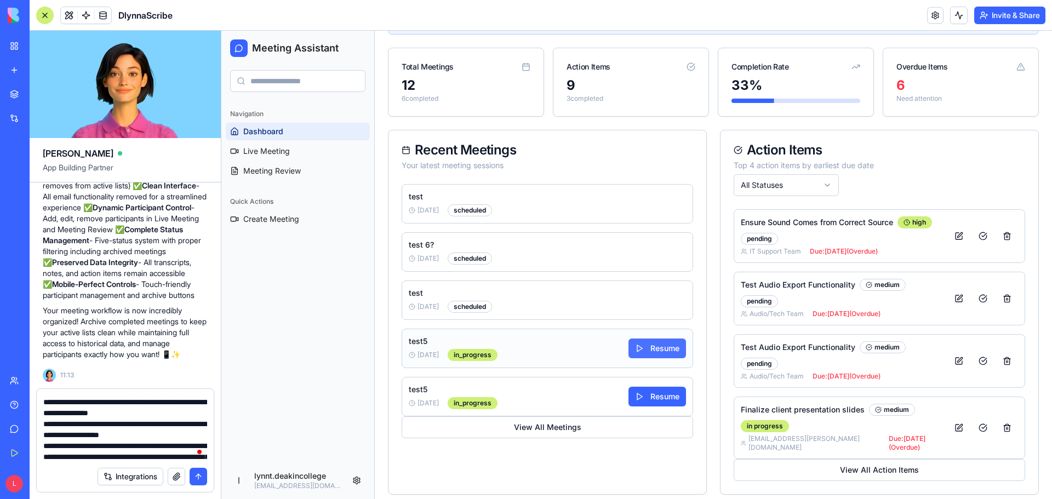
click at [669, 351] on button "Resume" at bounding box center [657, 349] width 58 height 20
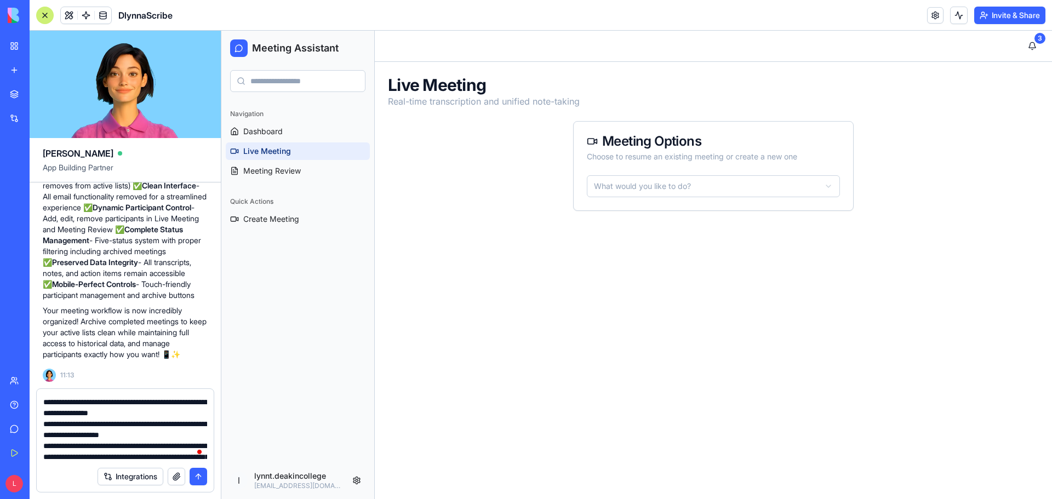
click at [834, 185] on html "Meeting Assistant Navigation Dashboard Live Meeting Meeting Review Quick Action…" at bounding box center [636, 265] width 831 height 468
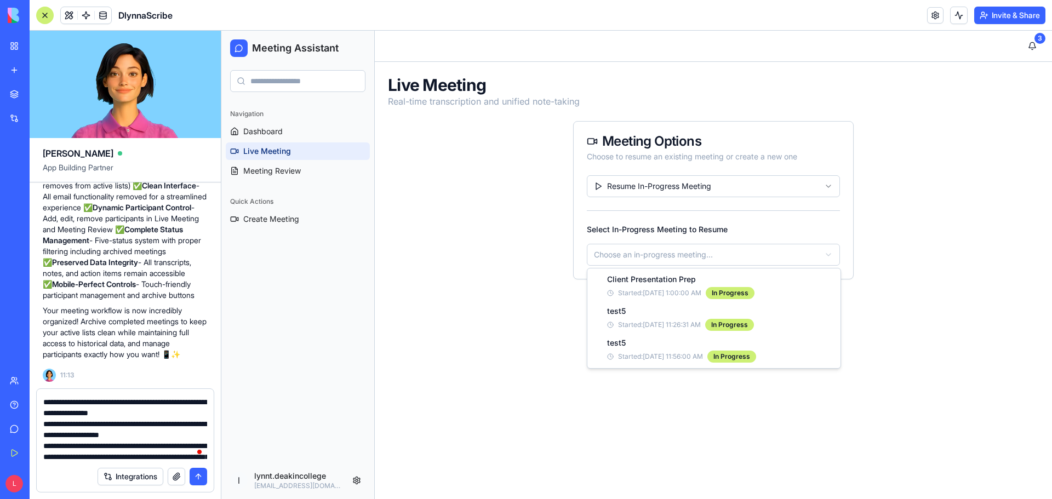
click at [755, 250] on html "Meeting Assistant Navigation Dashboard Live Meeting Meeting Review Quick Action…" at bounding box center [636, 265] width 831 height 468
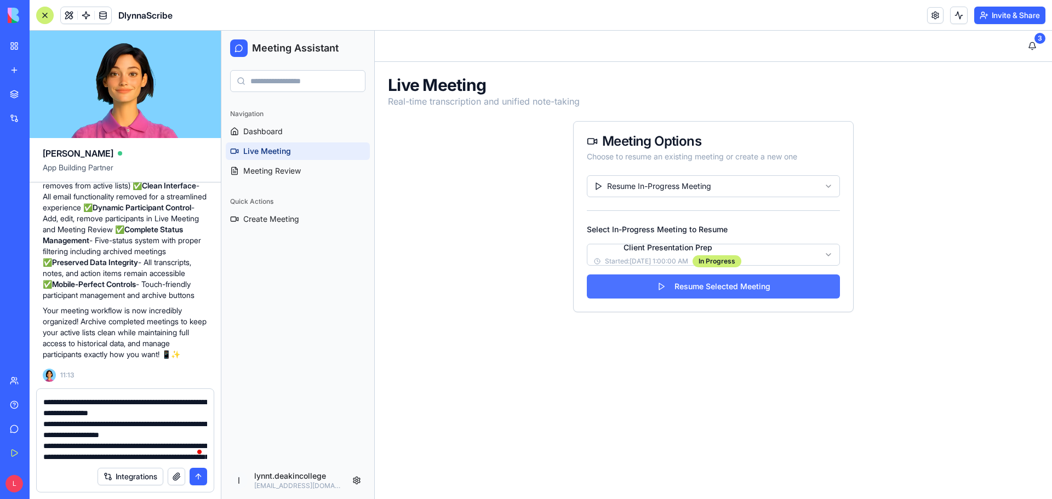
click at [767, 292] on button "Resume Selected Meeting" at bounding box center [713, 287] width 253 height 24
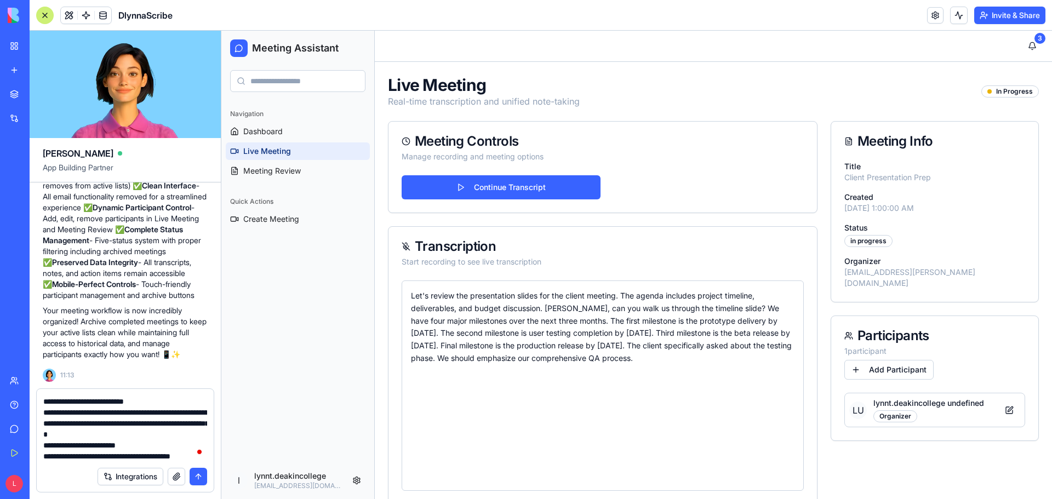
scroll to position [236, 0]
drag, startPoint x: 129, startPoint y: 458, endPoint x: 43, endPoint y: 401, distance: 102.9
click at [43, 401] on div at bounding box center [125, 425] width 177 height 72
type textarea "**********"
drag, startPoint x: 47, startPoint y: 400, endPoint x: 182, endPoint y: 449, distance: 144.0
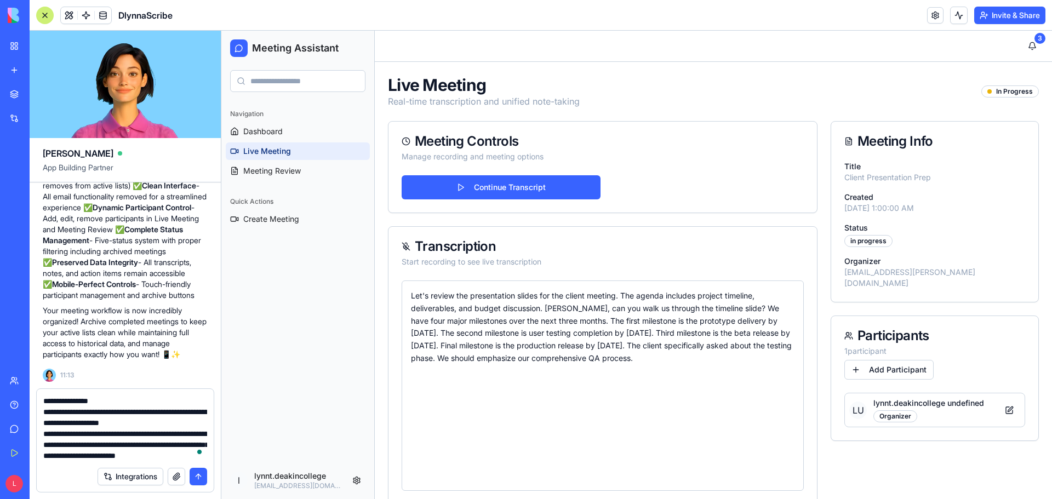
click at [182, 449] on textarea "**********" at bounding box center [125, 429] width 164 height 66
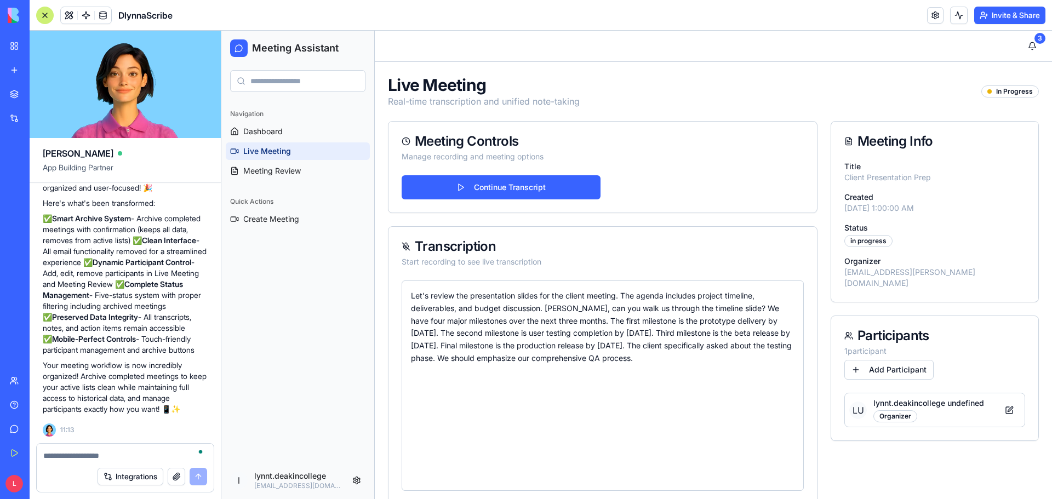
paste textarea "**********"
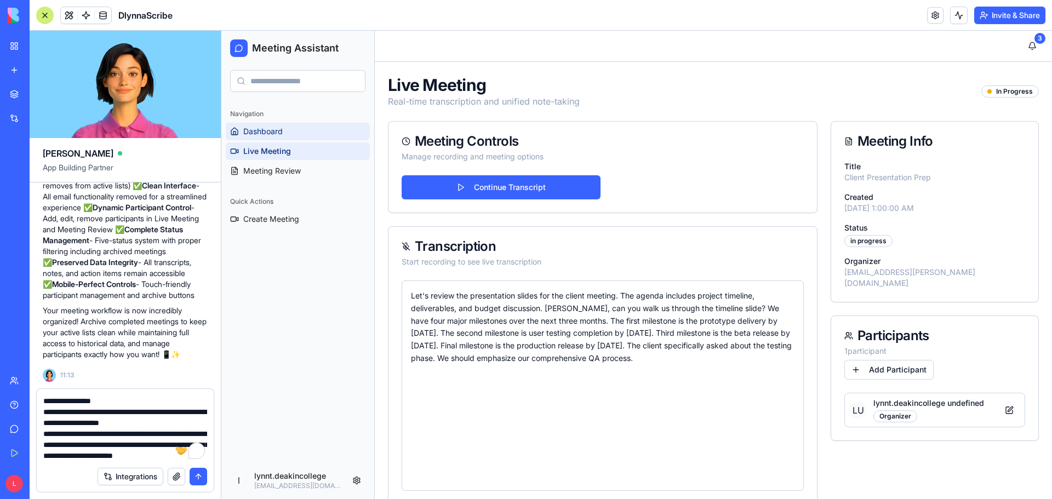
type textarea "**********"
click at [285, 129] on link "Dashboard" at bounding box center [298, 132] width 144 height 18
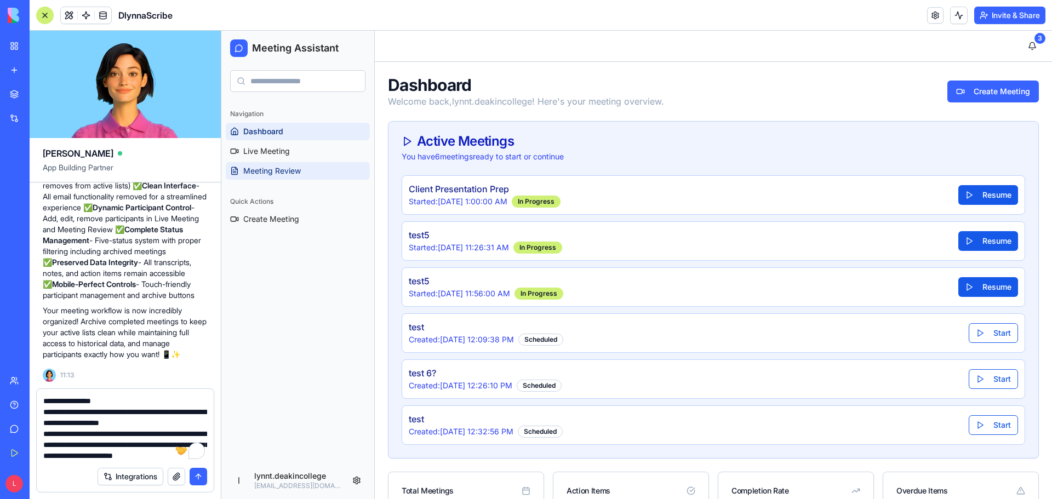
click at [276, 172] on span "Meeting Review" at bounding box center [272, 170] width 58 height 11
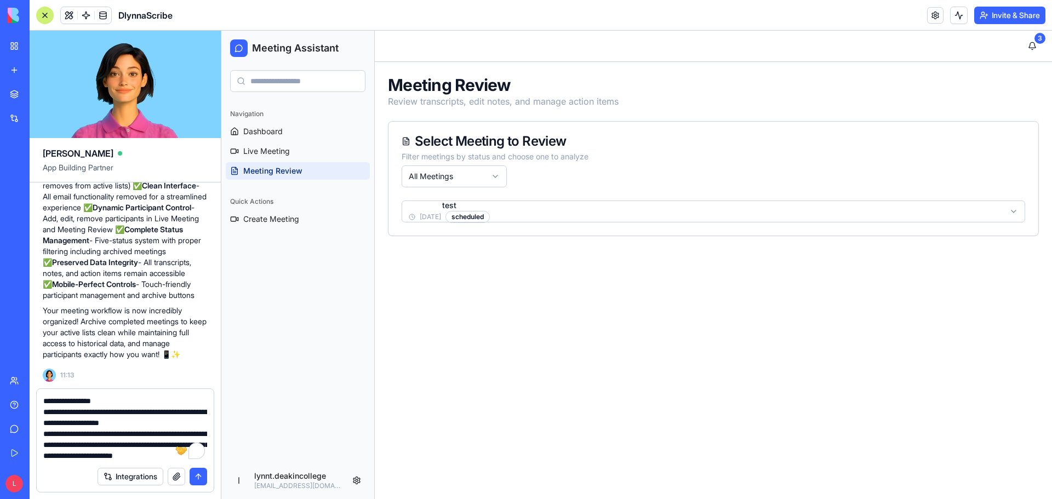
click at [496, 175] on html "Meeting Assistant Navigation Dashboard Live Meeting Meeting Review Quick Action…" at bounding box center [636, 265] width 831 height 468
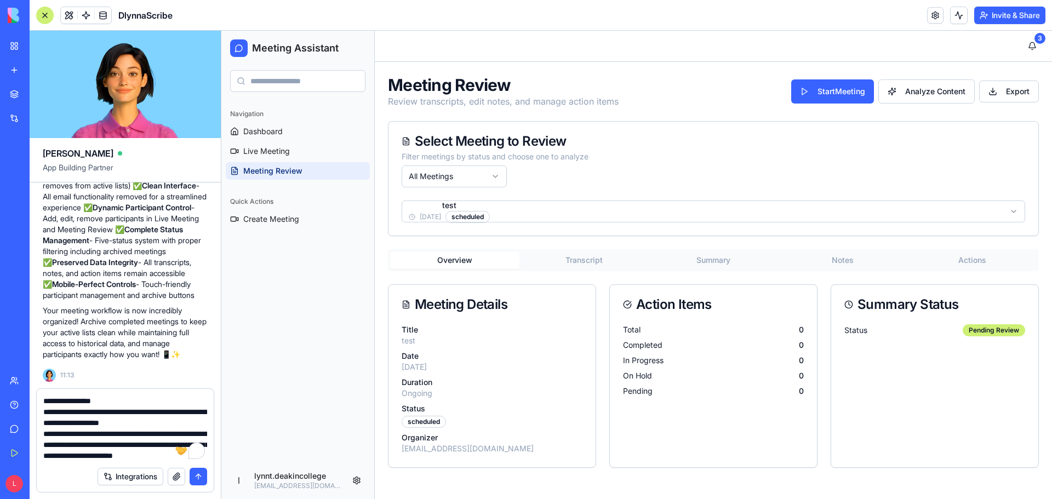
click at [90, 447] on textarea "To enrich screen reader interactions, please activate Accessibility in Grammarl…" at bounding box center [125, 429] width 164 height 66
click at [90, 443] on textarea "To enrich screen reader interactions, please activate Accessibility in Grammarl…" at bounding box center [125, 429] width 164 height 66
click at [498, 174] on html "Meeting Assistant Navigation Dashboard Live Meeting Meeting Review Quick Action…" at bounding box center [636, 265] width 831 height 468
click at [131, 444] on textarea "To enrich screen reader interactions, please activate Accessibility in Grammarl…" at bounding box center [125, 429] width 164 height 66
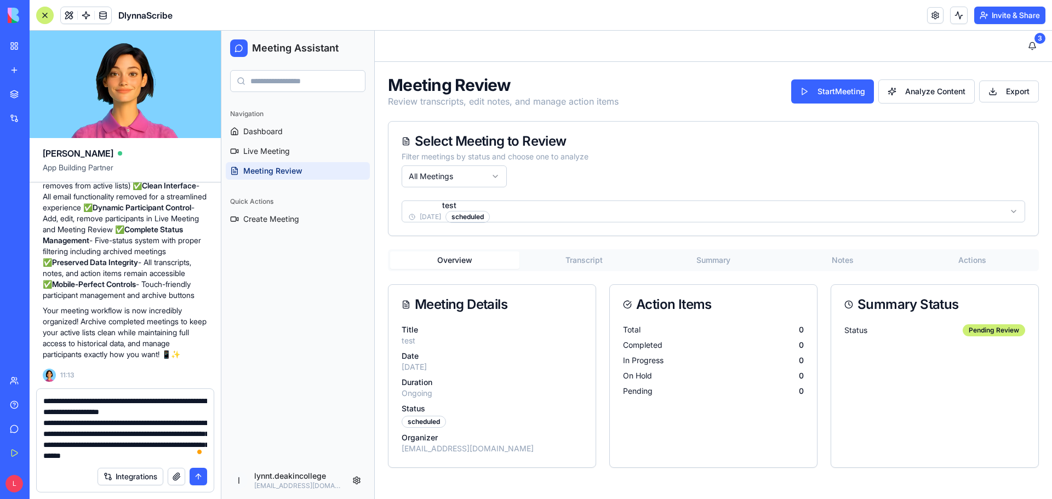
click at [134, 444] on textarea "To enrich screen reader interactions, please activate Accessibility in Grammarl…" at bounding box center [125, 429] width 164 height 66
drag, startPoint x: 168, startPoint y: 453, endPoint x: 166, endPoint y: 433, distance: 19.8
click at [166, 433] on textarea "To enrich screen reader interactions, please activate Accessibility in Grammarl…" at bounding box center [125, 429] width 164 height 66
click at [48, 447] on textarea "To enrich screen reader interactions, please activate Accessibility in Grammarl…" at bounding box center [125, 429] width 164 height 66
click at [485, 180] on html "Meeting Assistant Navigation Dashboard Live Meeting Meeting Review Quick Action…" at bounding box center [636, 265] width 831 height 468
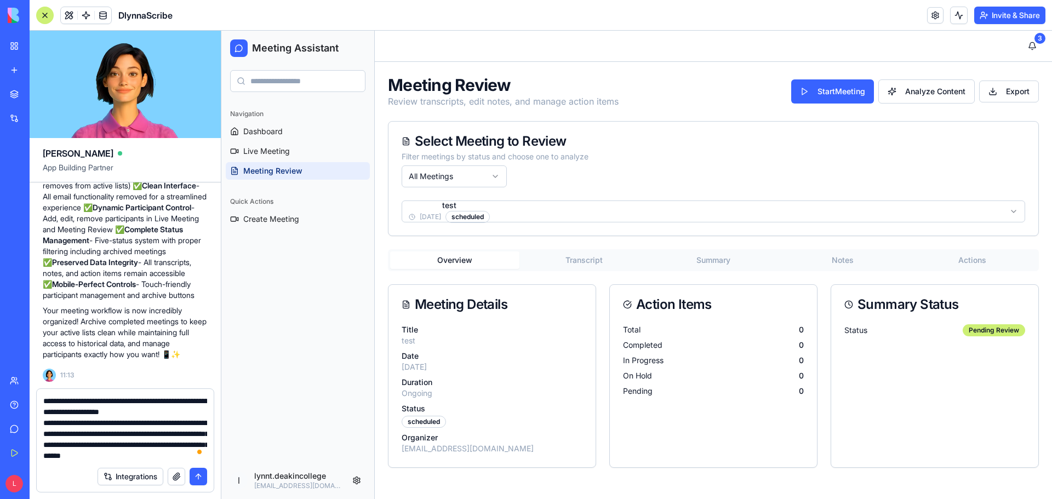
click at [86, 455] on textarea "To enrich screen reader interactions, please activate Accessibility in Grammarl…" at bounding box center [125, 429] width 164 height 66
click at [84, 458] on textarea "To enrich screen reader interactions, please activate Accessibility in Grammarl…" at bounding box center [125, 429] width 164 height 66
click at [495, 174] on html "Meeting Assistant Navigation Dashboard Live Meeting Meeting Review Quick Action…" at bounding box center [636, 265] width 831 height 468
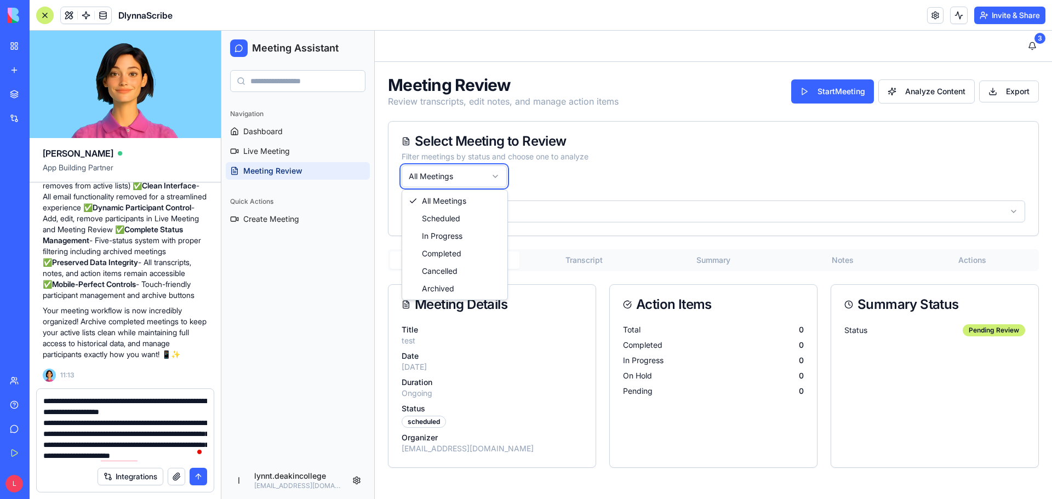
click at [570, 175] on html "Meeting Assistant Navigation Dashboard Live Meeting Meeting Review Quick Action…" at bounding box center [636, 265] width 831 height 468
click at [150, 457] on textarea "To enrich screen reader interactions, please activate Accessibility in Grammarl…" at bounding box center [125, 429] width 164 height 66
click at [100, 458] on textarea "To enrich screen reader interactions, please activate Accessibility in Grammarl…" at bounding box center [125, 429] width 164 height 66
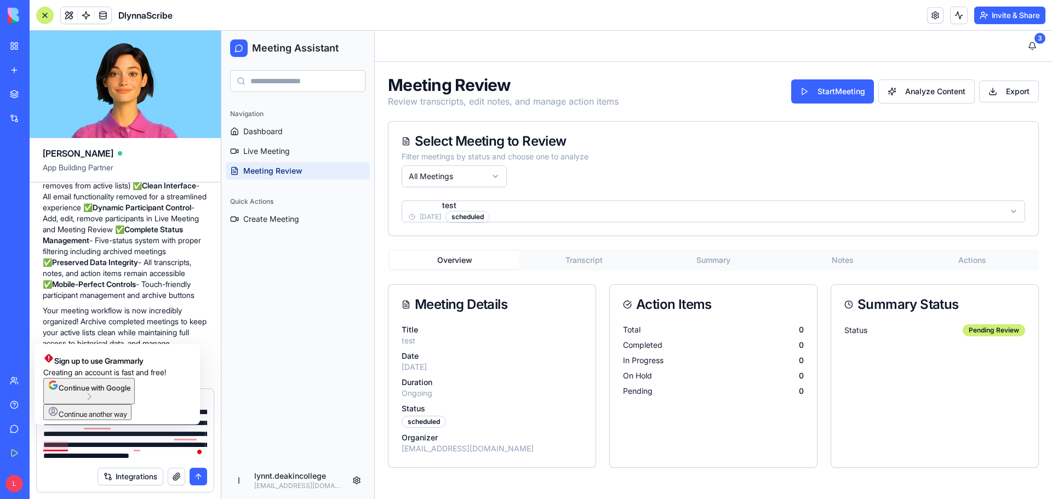
click at [67, 448] on textarea "To enrich screen reader interactions, please activate Accessibility in Grammarl…" at bounding box center [125, 429] width 164 height 66
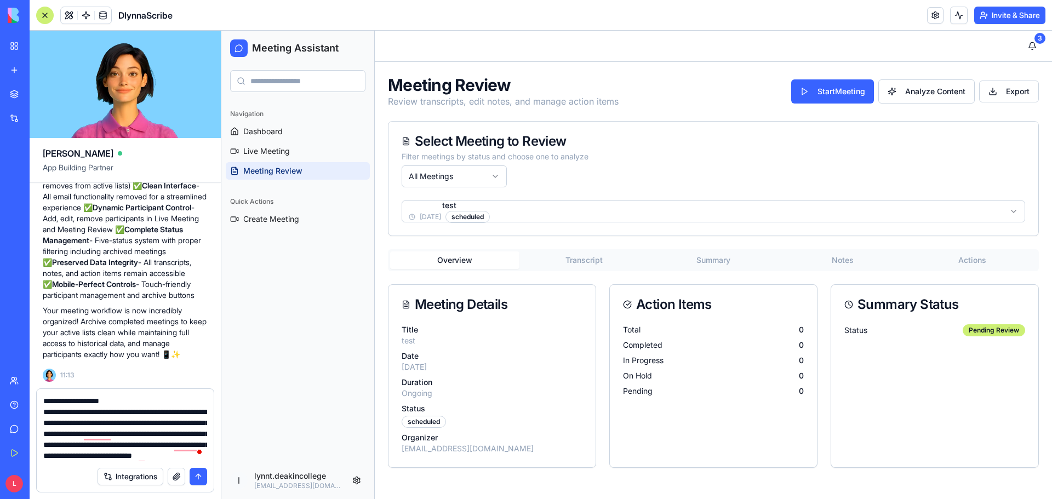
click at [174, 443] on textarea "To enrich screen reader interactions, please activate Accessibility in Grammarl…" at bounding box center [125, 429] width 164 height 66
drag, startPoint x: 165, startPoint y: 445, endPoint x: 182, endPoint y: 435, distance: 20.7
click at [182, 435] on textarea "To enrich screen reader interactions, please activate Accessibility in Grammarl…" at bounding box center [125, 429] width 164 height 66
click at [126, 447] on textarea "To enrich screen reader interactions, please activate Accessibility in Grammarl…" at bounding box center [125, 429] width 164 height 66
type textarea "**********"
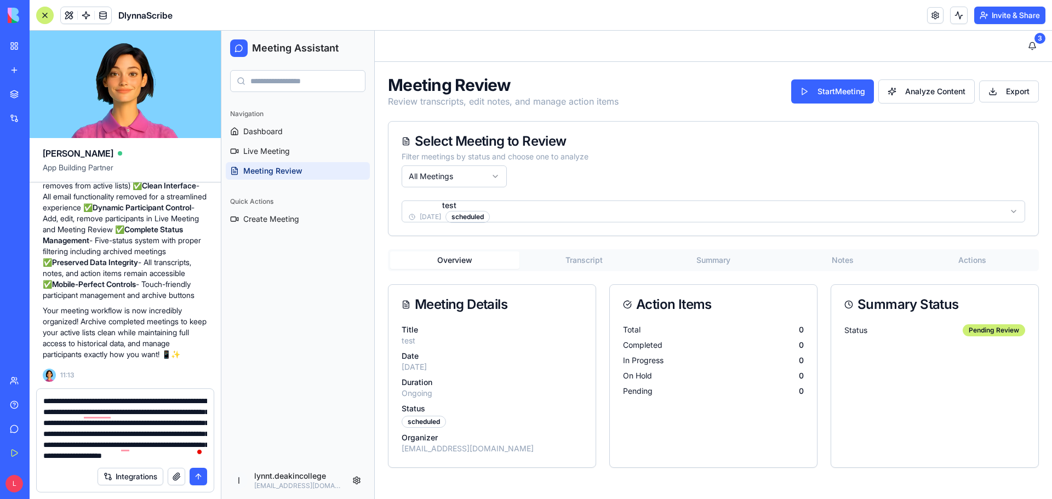
click at [195, 477] on button "submit" at bounding box center [199, 477] width 18 height 18
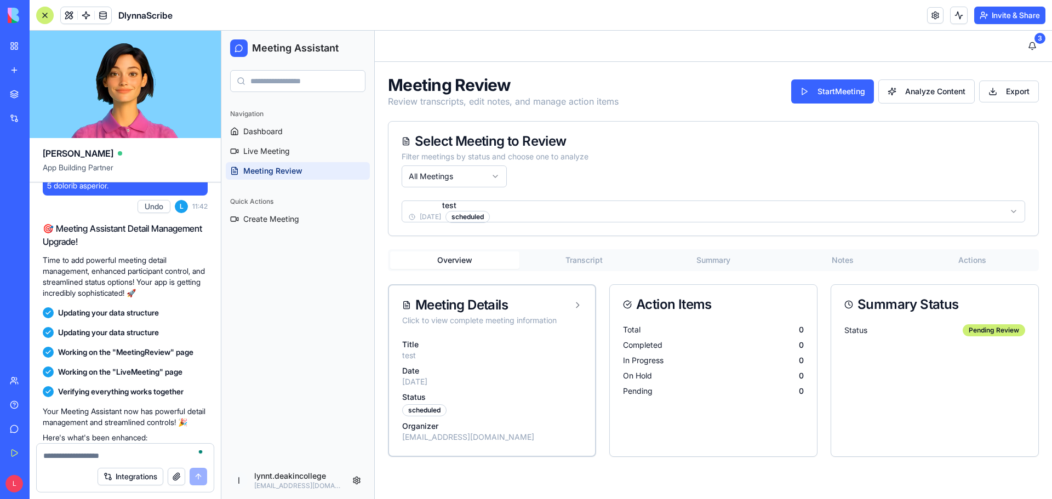
scroll to position [7364, 0]
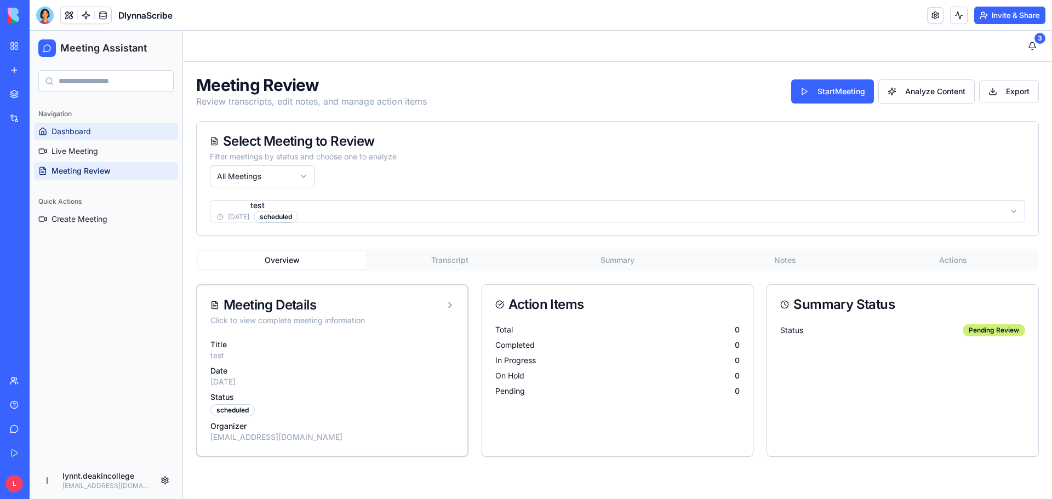
click at [76, 134] on span "Dashboard" at bounding box center [71, 131] width 39 height 11
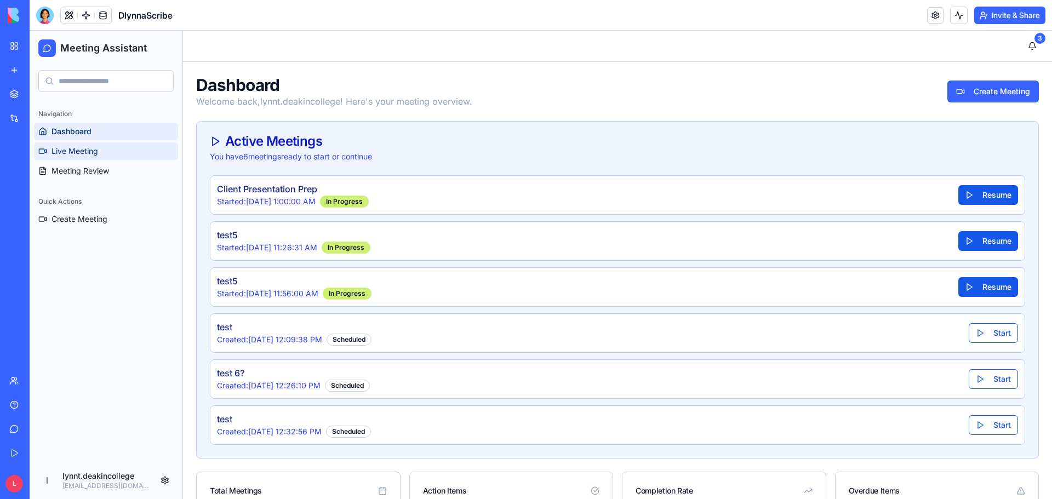
click at [82, 153] on span "Live Meeting" at bounding box center [75, 151] width 47 height 11
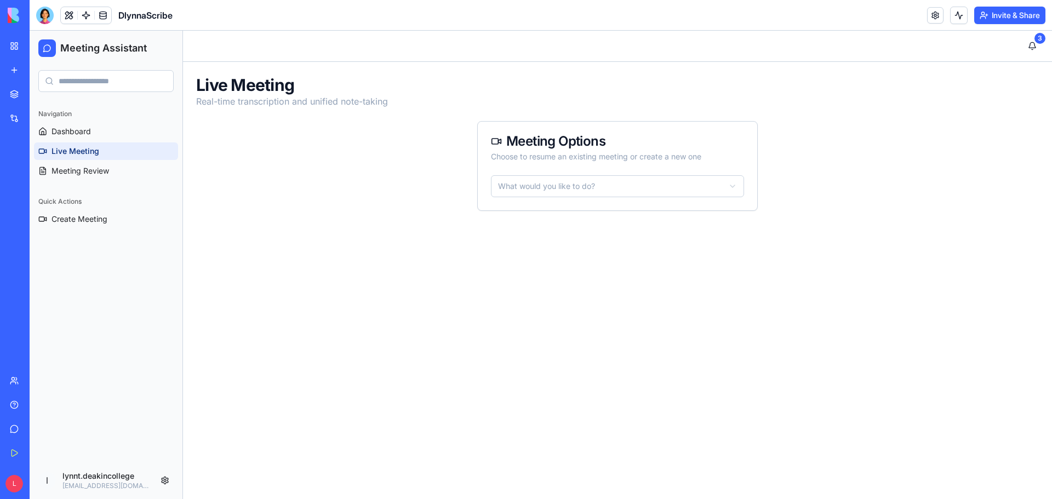
click at [559, 180] on html "Meeting Assistant Navigation Dashboard Live Meeting Meeting Review Quick Action…" at bounding box center [541, 265] width 1022 height 468
click at [588, 251] on html "Meeting Assistant Navigation Dashboard Live Meeting Meeting Review Quick Action…" at bounding box center [541, 265] width 1022 height 468
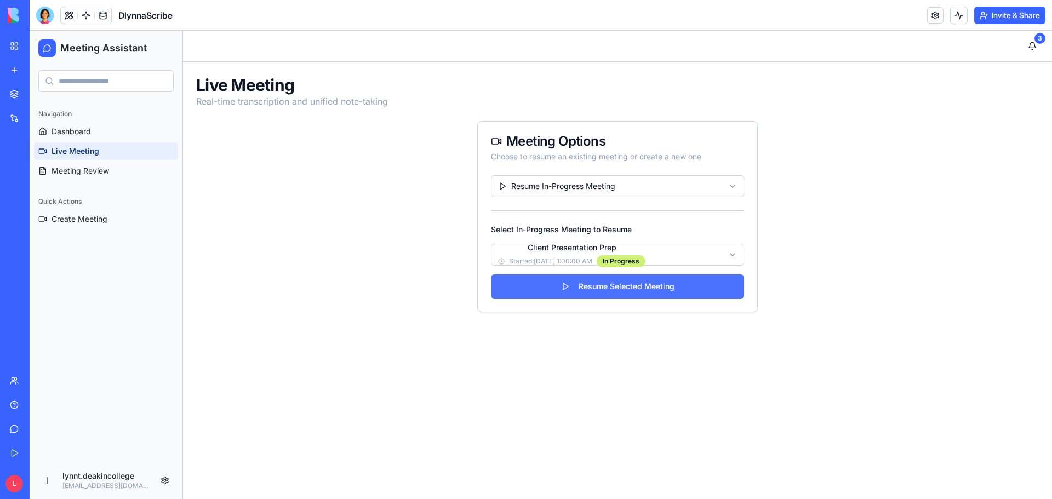
click at [608, 285] on button "Resume Selected Meeting" at bounding box center [617, 287] width 253 height 24
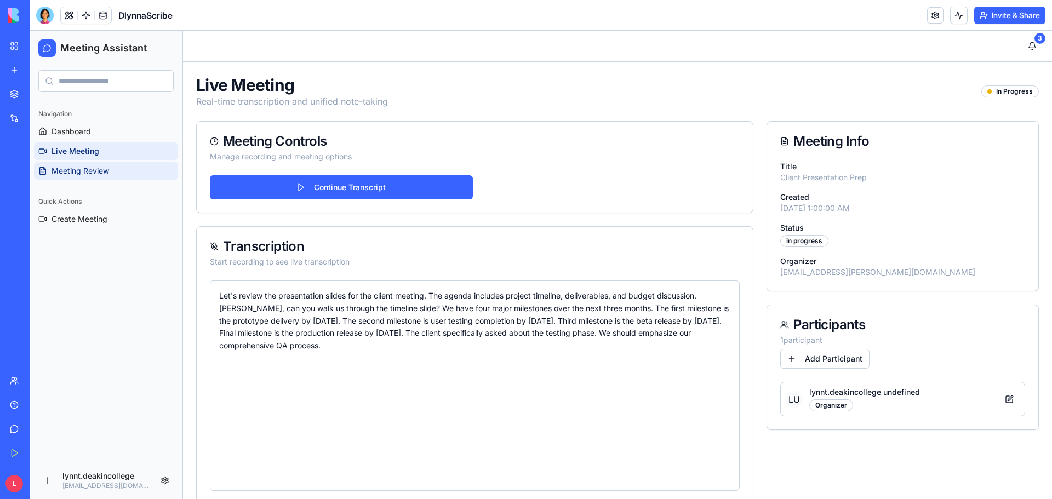
click at [90, 170] on span "Meeting Review" at bounding box center [81, 170] width 58 height 11
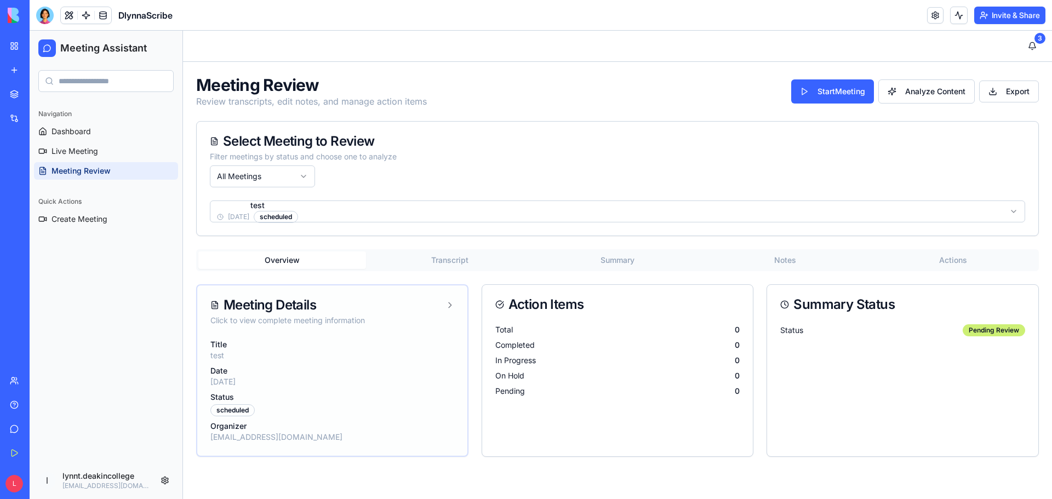
click at [445, 303] on icon at bounding box center [449, 305] width 9 height 9
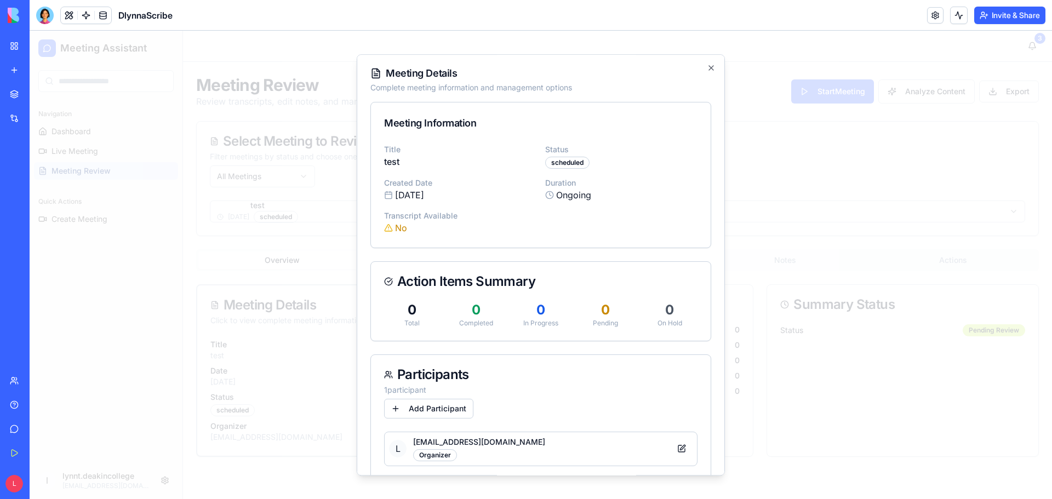
click at [293, 291] on div at bounding box center [541, 265] width 1022 height 468
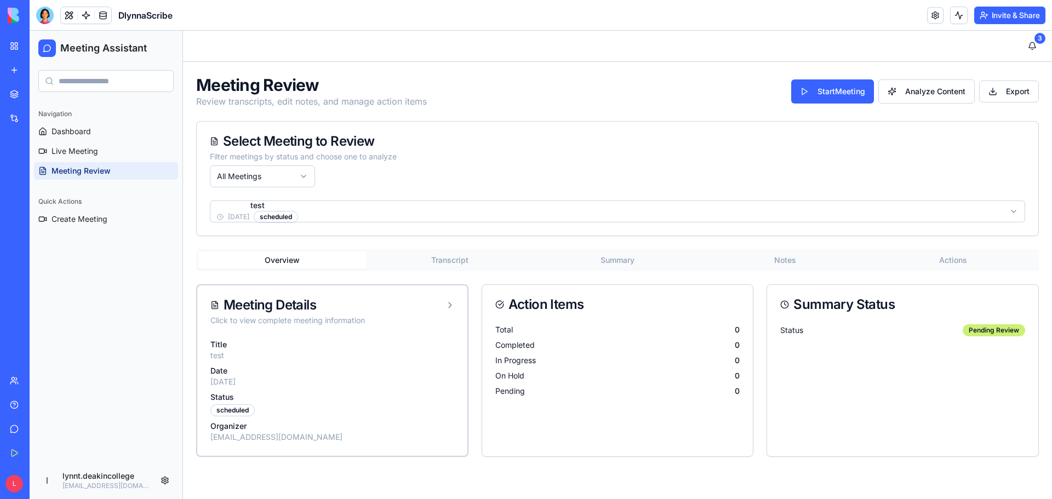
click at [305, 210] on html "Meeting Assistant Navigation Dashboard Live Meeting Meeting Review Quick Action…" at bounding box center [541, 265] width 1022 height 468
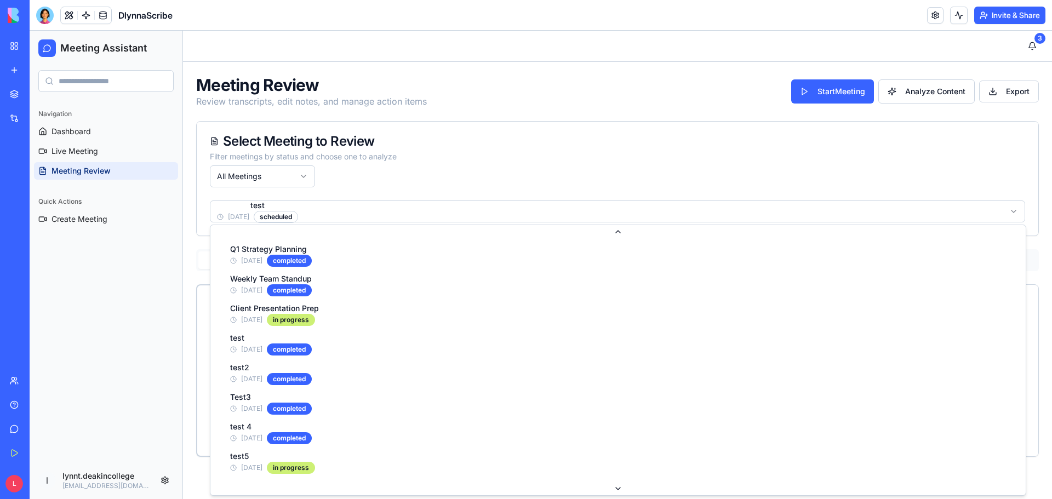
scroll to position [113, 0]
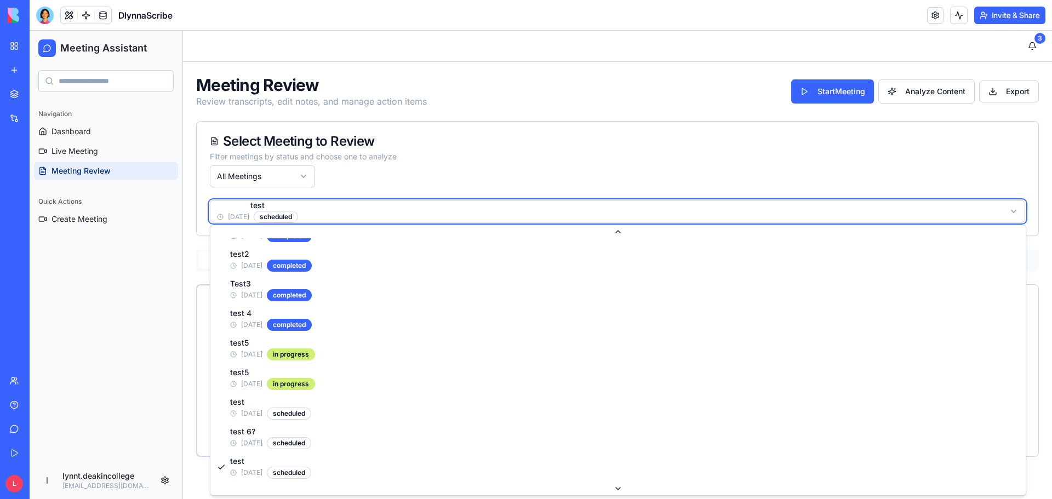
click at [301, 170] on html "Meeting Assistant Navigation Dashboard Live Meeting Meeting Review Quick Action…" at bounding box center [541, 265] width 1022 height 468
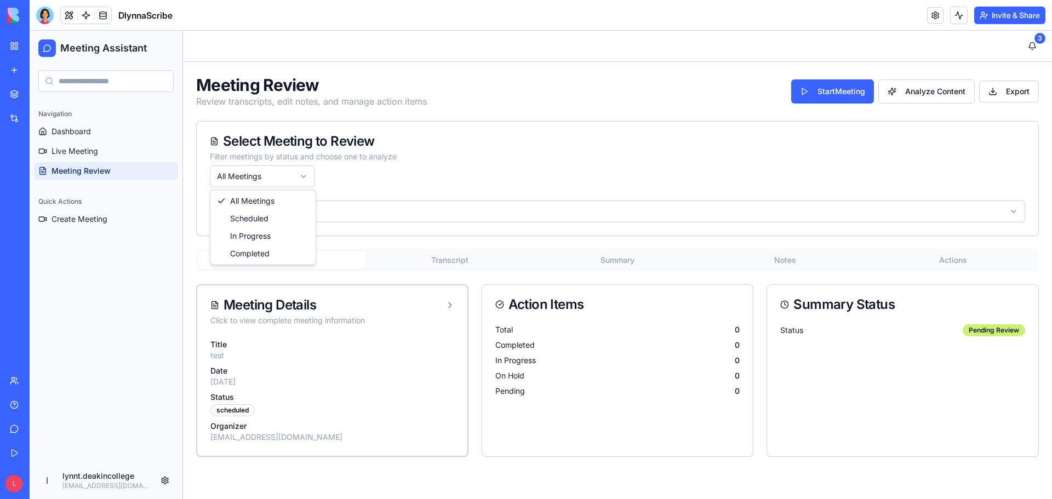
click at [307, 175] on html "Meeting Assistant Navigation Dashboard Live Meeting Meeting Review Quick Action…" at bounding box center [541, 265] width 1022 height 468
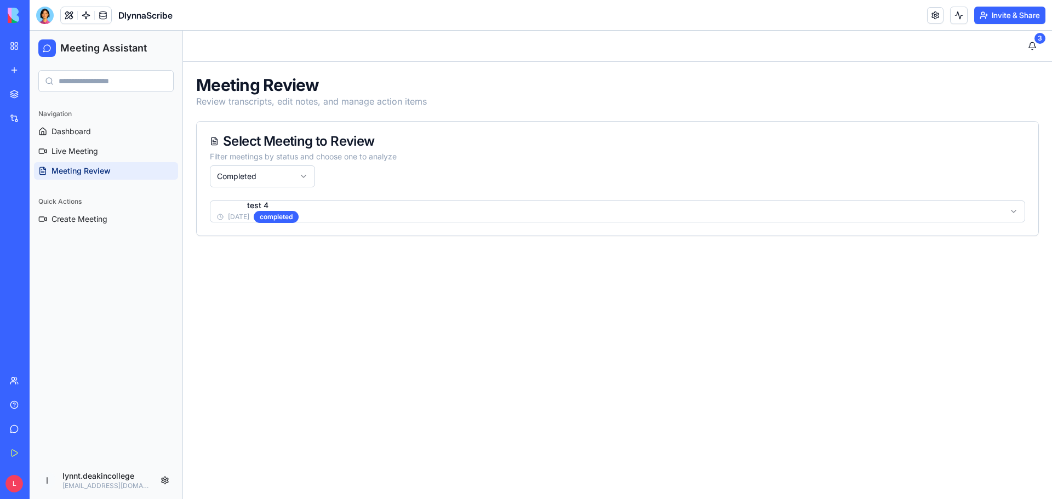
click at [334, 214] on html "Meeting Assistant Navigation Dashboard Live Meeting Meeting Review Quick Action…" at bounding box center [541, 265] width 1022 height 468
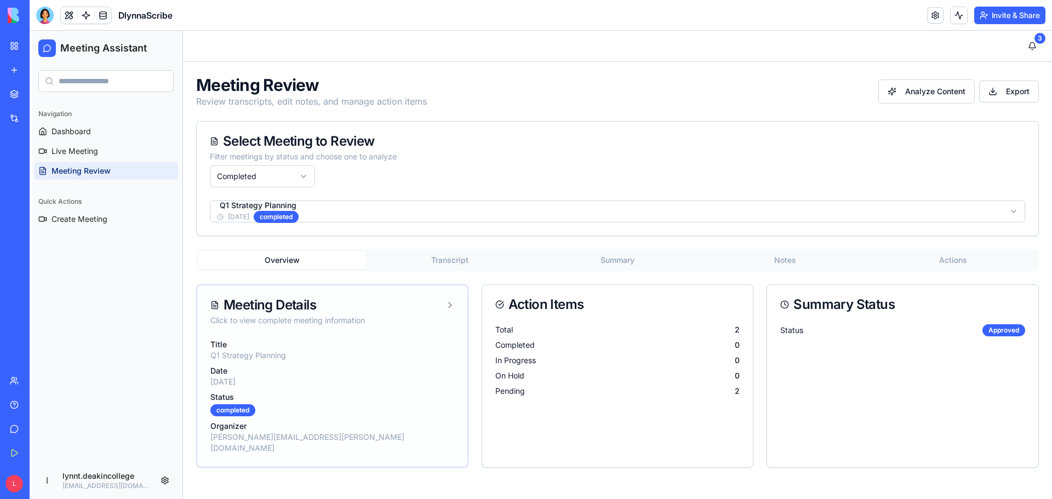
click at [444, 304] on div "Meeting Details" at bounding box center [332, 305] width 244 height 13
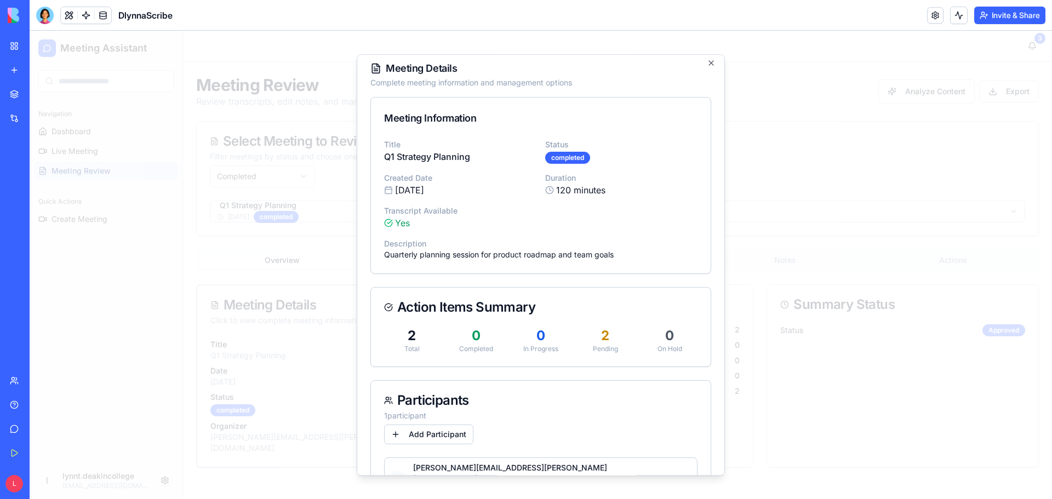
scroll to position [0, 0]
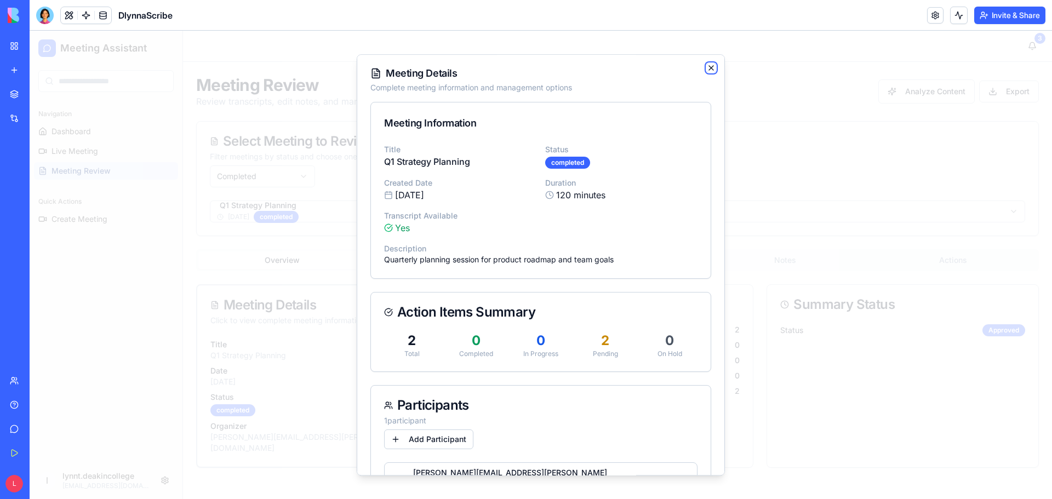
click at [707, 67] on icon "button" at bounding box center [711, 68] width 9 height 9
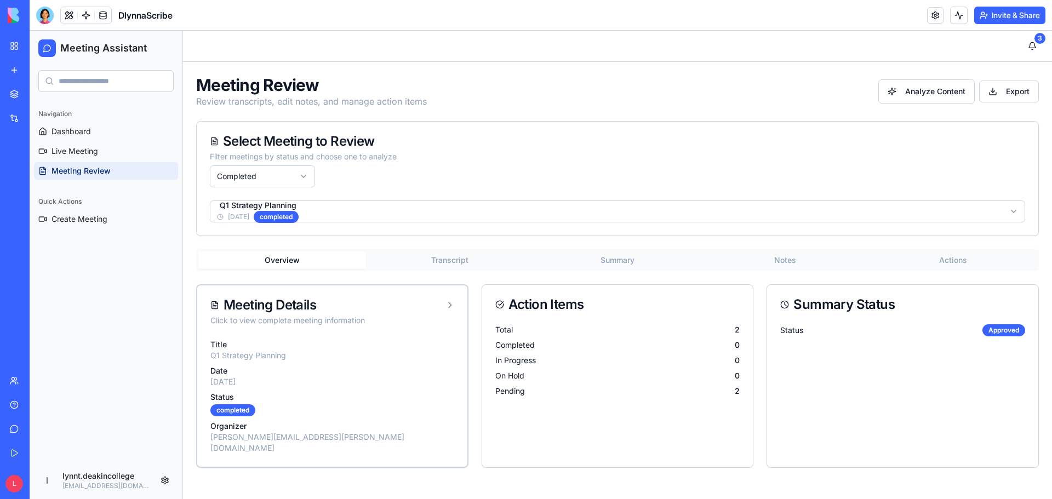
click at [449, 262] on button "Transcript" at bounding box center [450, 260] width 168 height 18
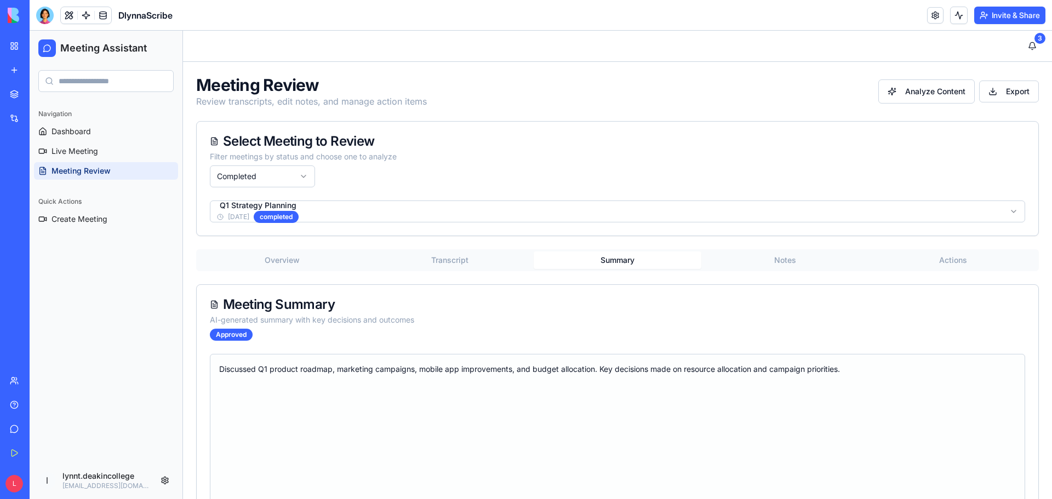
click at [605, 262] on button "Summary" at bounding box center [618, 260] width 168 height 18
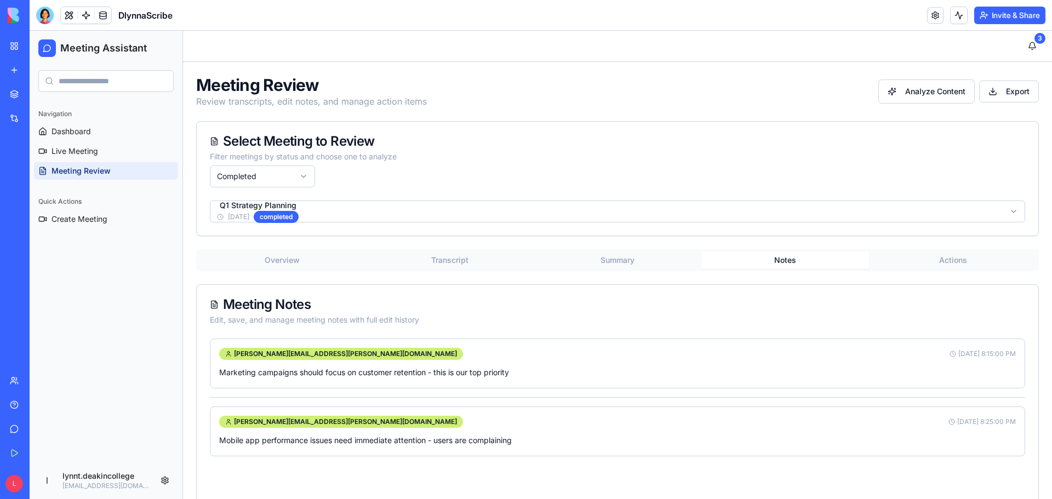
click at [782, 260] on button "Notes" at bounding box center [785, 260] width 168 height 18
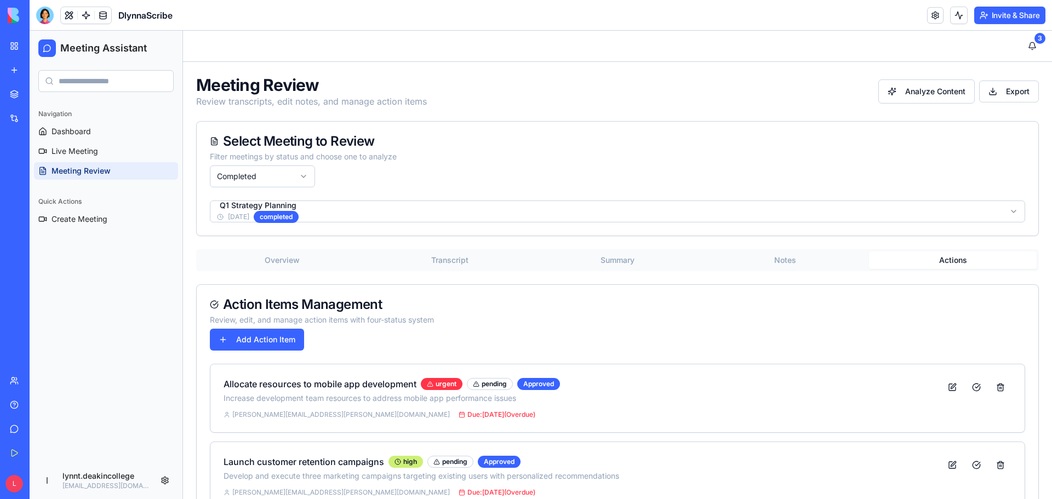
click at [950, 259] on button "Actions" at bounding box center [953, 260] width 168 height 18
click at [569, 169] on div "Select Meeting to Review Filter meetings by status and choose one to analyze Co…" at bounding box center [618, 161] width 842 height 79
click at [302, 175] on html "Meeting Assistant Navigation Dashboard Live Meeting Meeting Review Quick Action…" at bounding box center [541, 284] width 1022 height 507
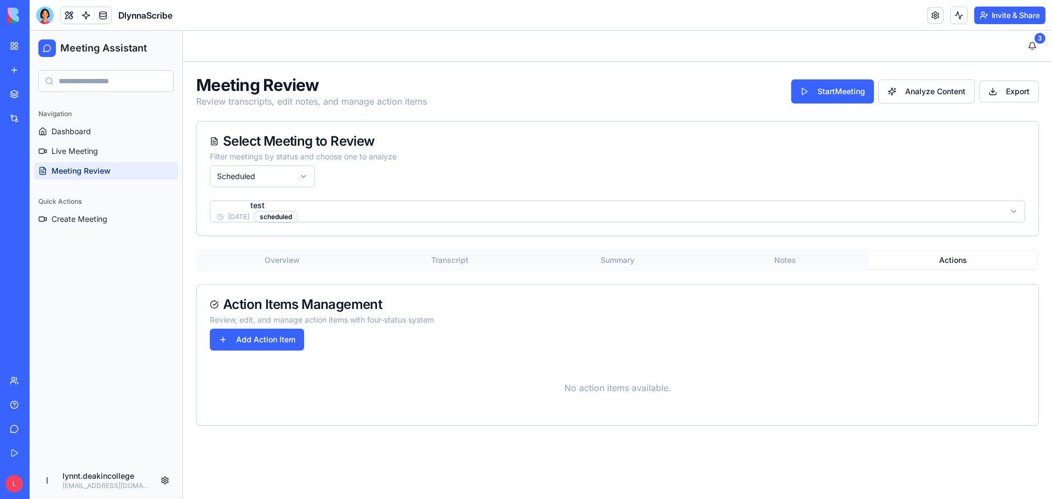
click at [283, 264] on button "Overview" at bounding box center [282, 260] width 168 height 18
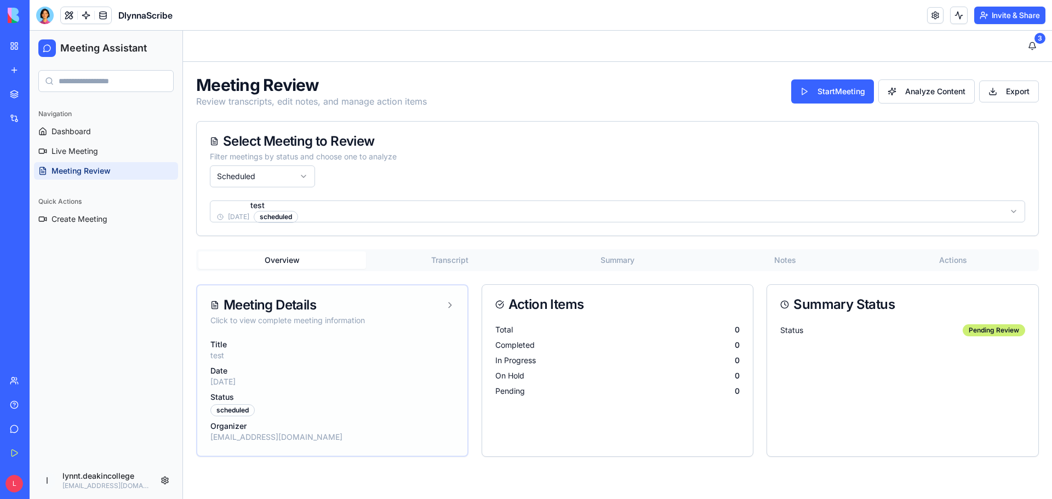
click at [439, 306] on div "Meeting Details" at bounding box center [332, 305] width 244 height 13
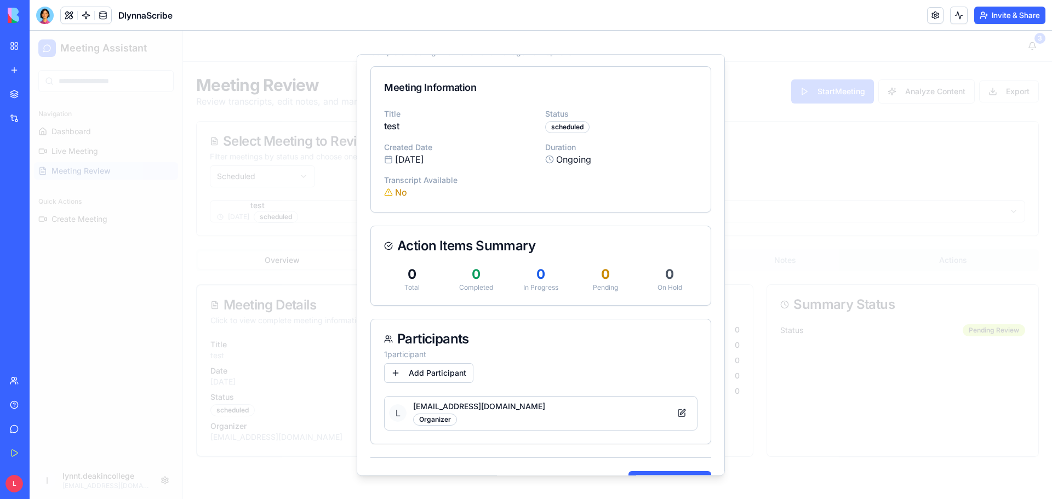
scroll to position [68, 0]
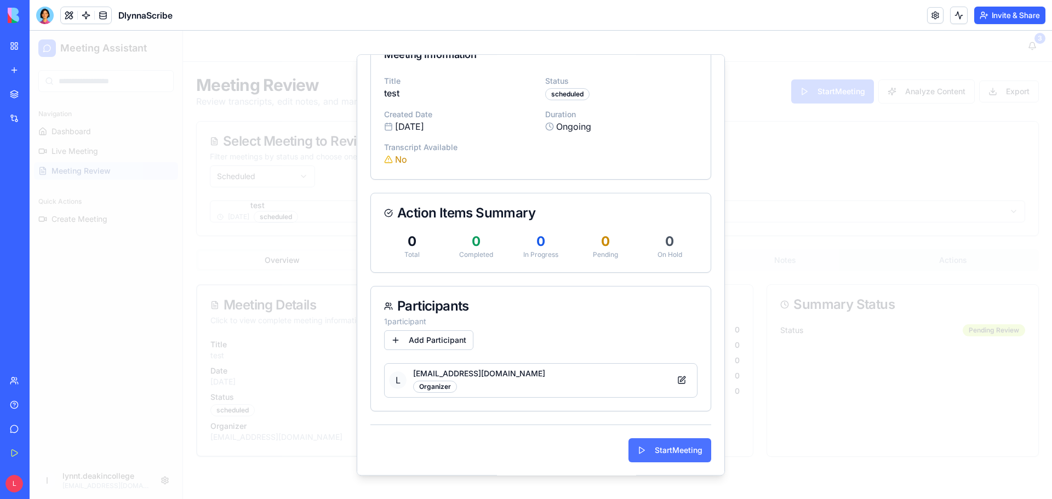
click at [639, 445] on button "Start Meeting" at bounding box center [669, 450] width 83 height 24
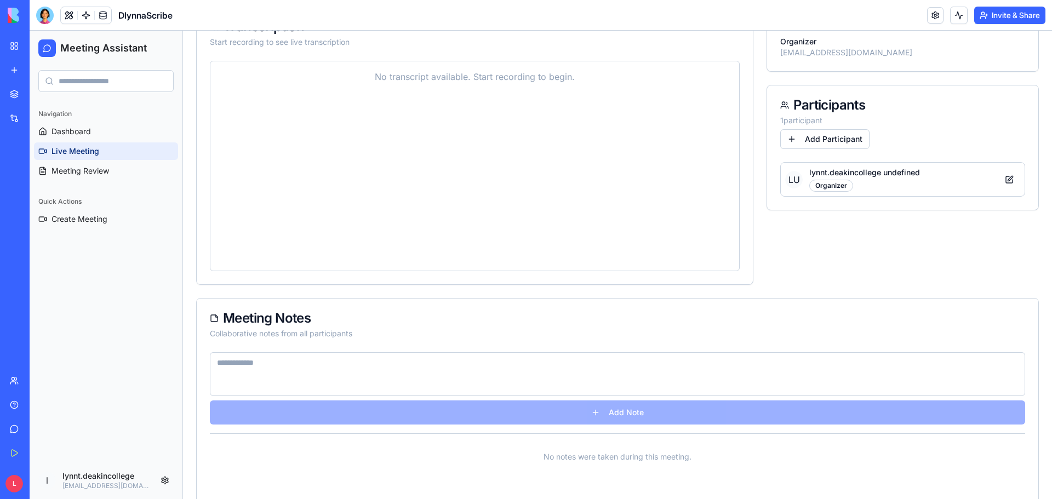
scroll to position [219, 0]
click at [542, 374] on textarea at bounding box center [617, 375] width 815 height 44
click at [596, 412] on div "Add Note" at bounding box center [617, 389] width 815 height 72
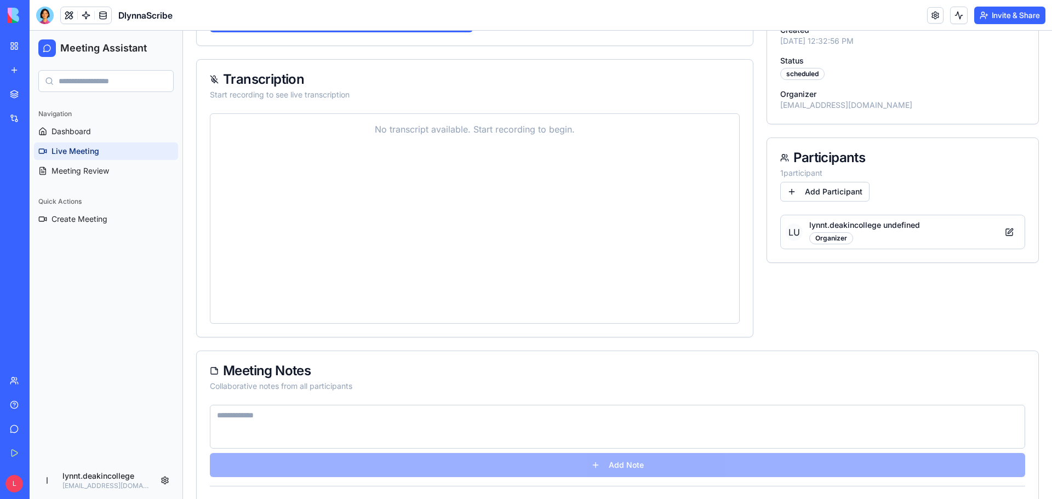
scroll to position [110, 0]
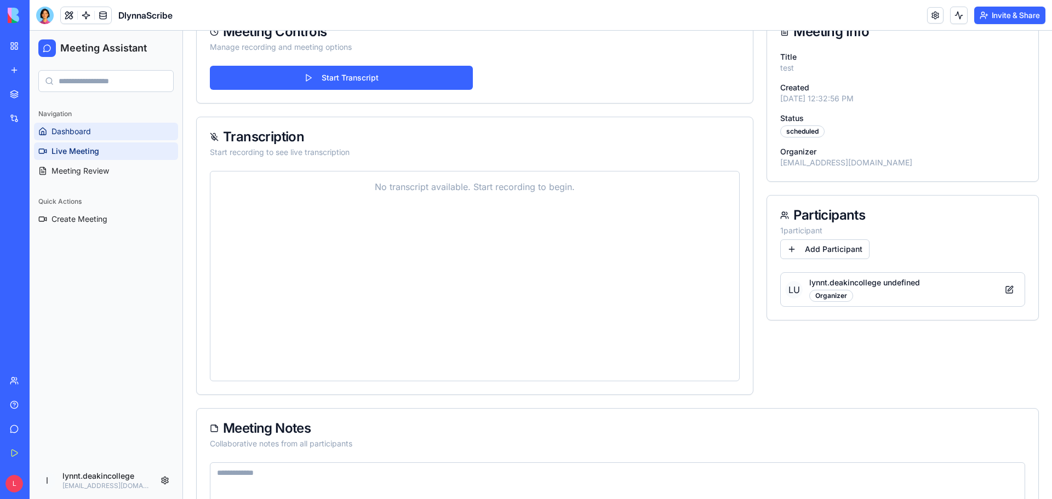
click at [114, 133] on link "Dashboard" at bounding box center [106, 132] width 144 height 18
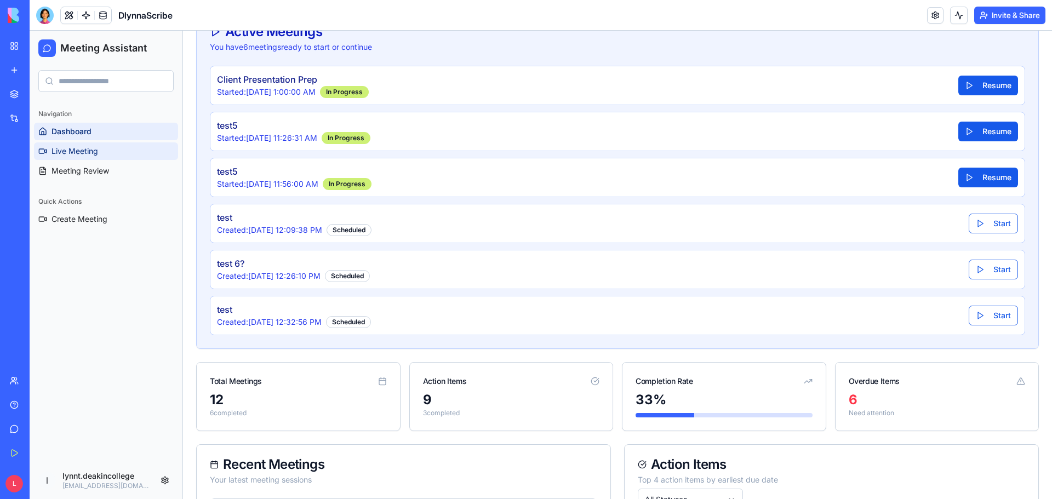
click at [98, 154] on link "Live Meeting" at bounding box center [106, 151] width 144 height 18
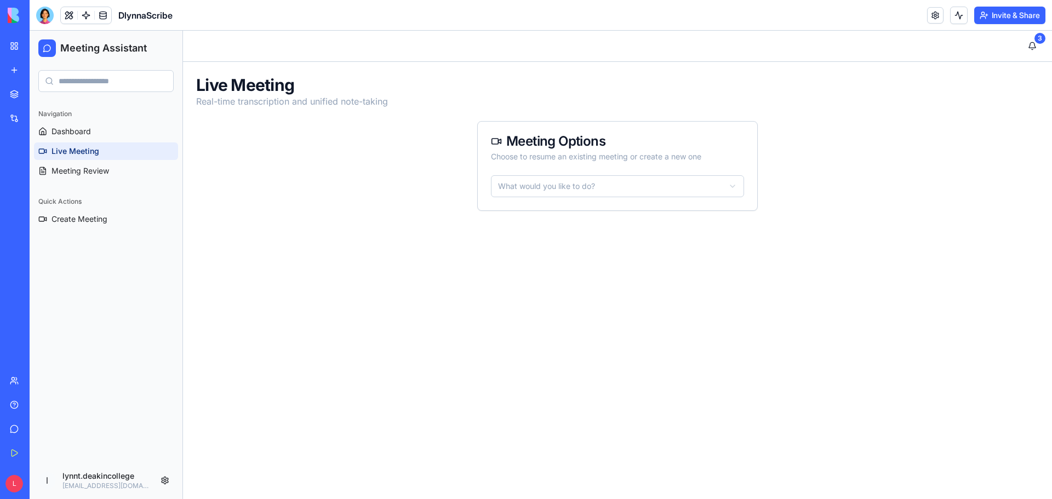
click at [536, 184] on html "Meeting Assistant Navigation Dashboard Live Meeting Meeting Review Quick Action…" at bounding box center [541, 265] width 1022 height 468
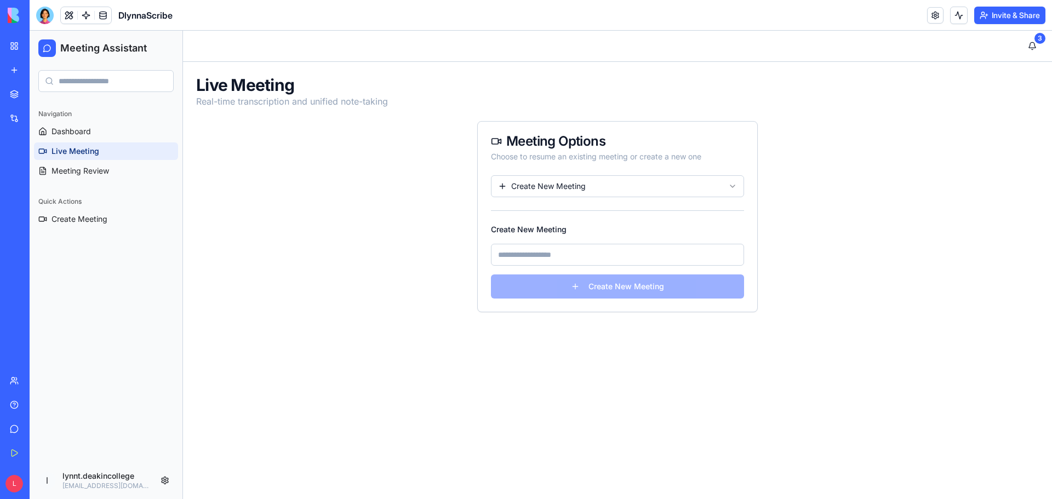
click at [568, 254] on input at bounding box center [617, 255] width 253 height 22
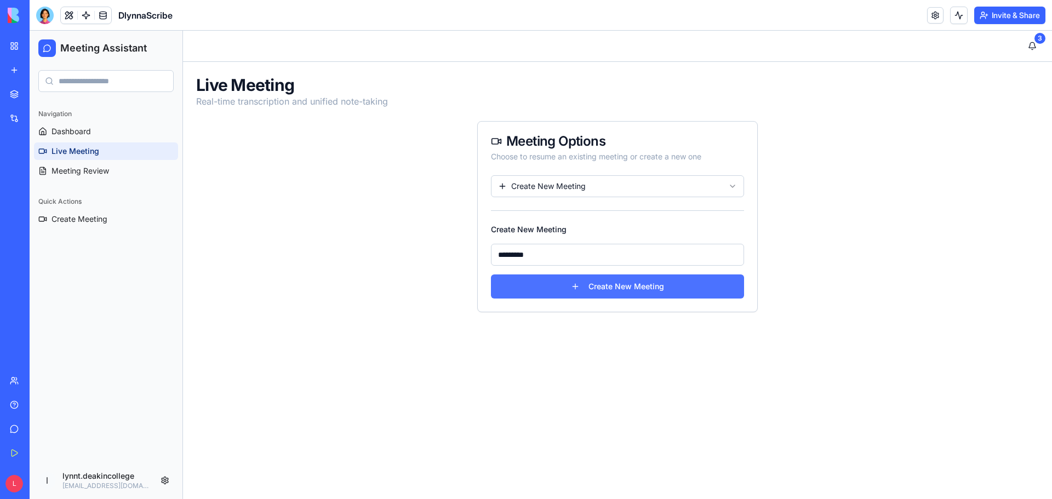
type input "*********"
click at [653, 285] on button "Create New Meeting" at bounding box center [617, 287] width 253 height 24
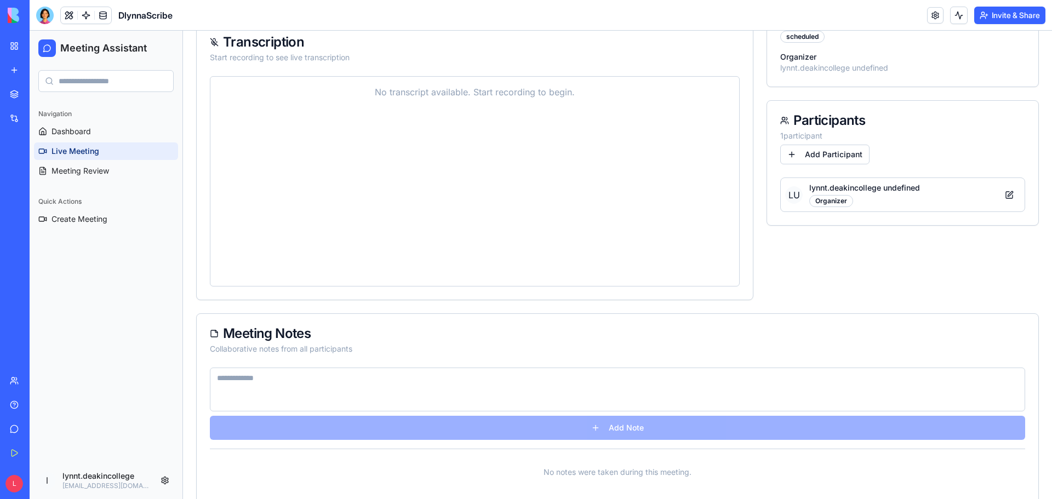
scroll to position [329, 0]
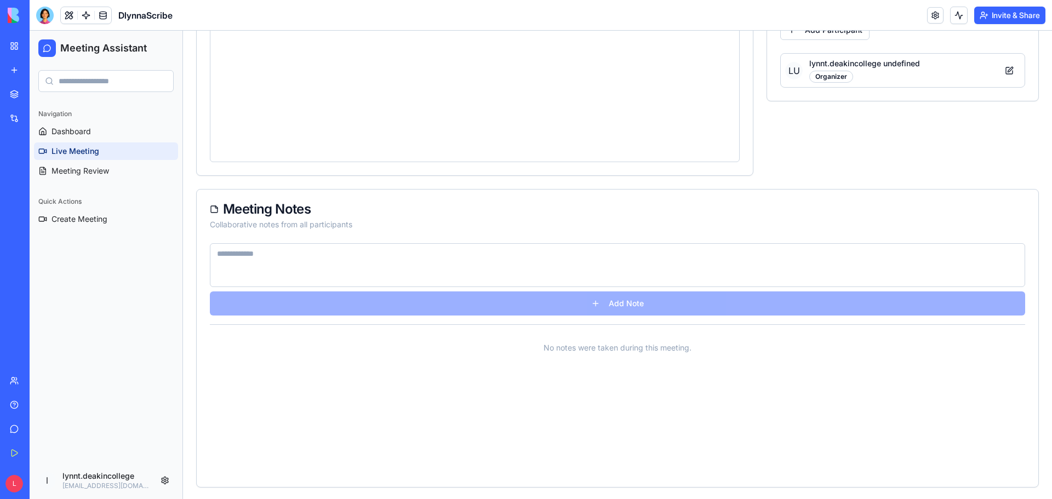
click at [591, 256] on textarea at bounding box center [617, 265] width 815 height 44
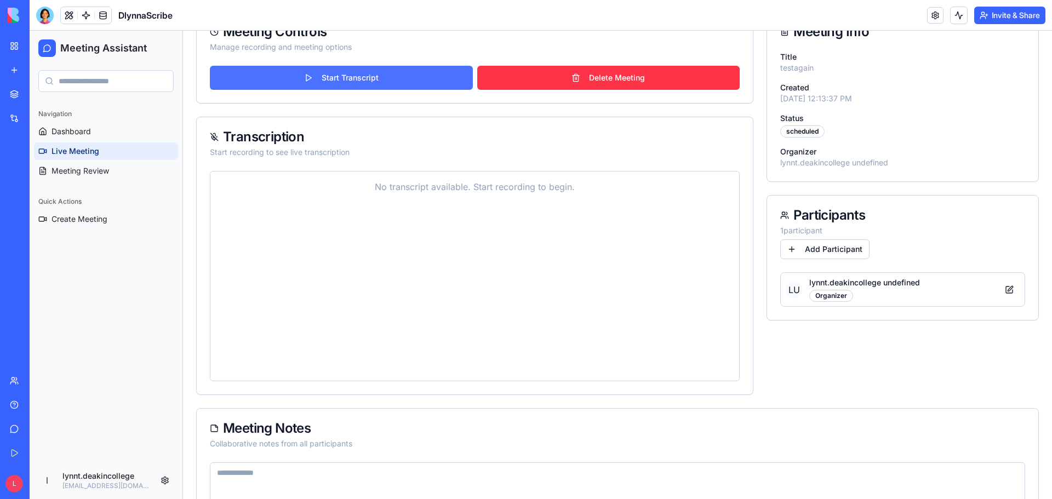
click at [388, 80] on button "Start Transcript" at bounding box center [341, 78] width 263 height 24
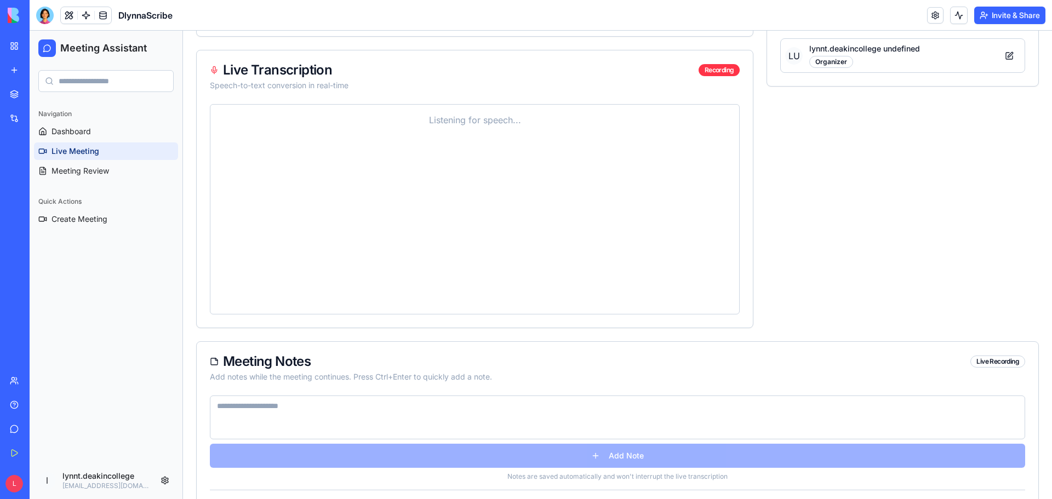
scroll to position [438, 0]
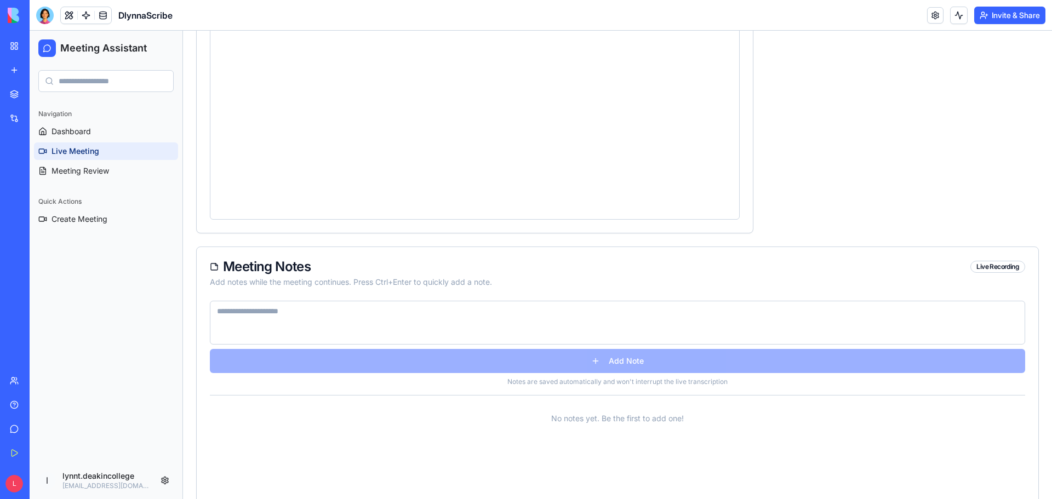
click at [554, 322] on textarea at bounding box center [617, 323] width 815 height 44
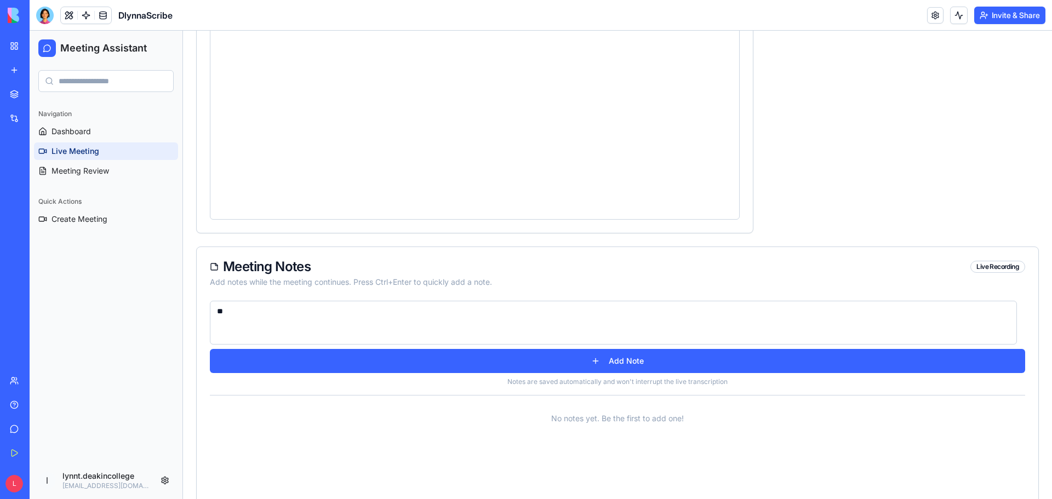
type textarea "*"
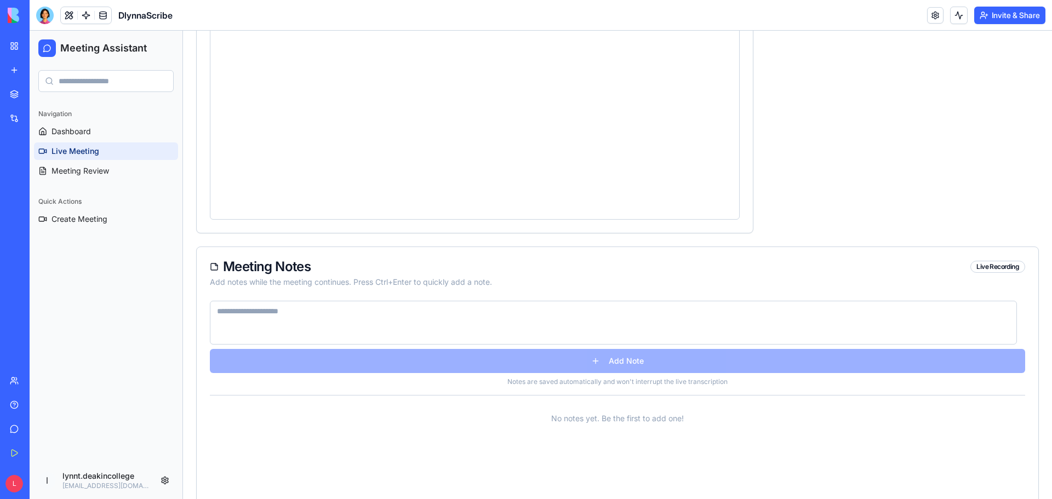
scroll to position [219, 0]
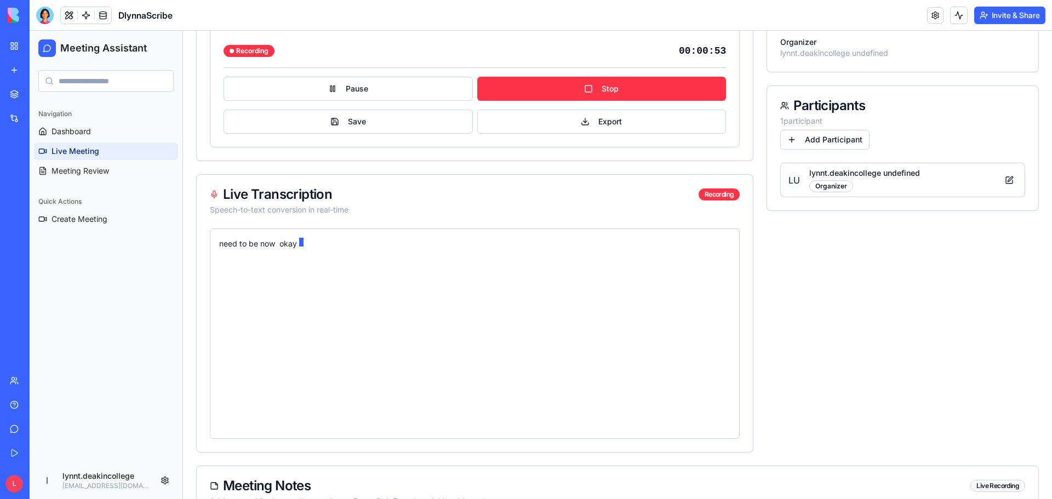
click at [447, 295] on div "need to be now okay" at bounding box center [474, 334] width 511 height 192
click at [621, 93] on button "Stop" at bounding box center [601, 89] width 249 height 24
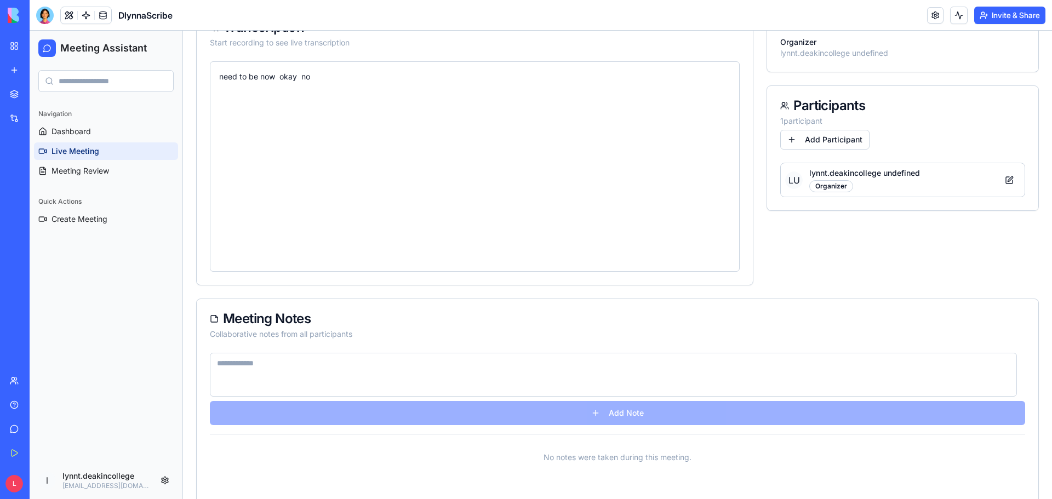
scroll to position [0, 0]
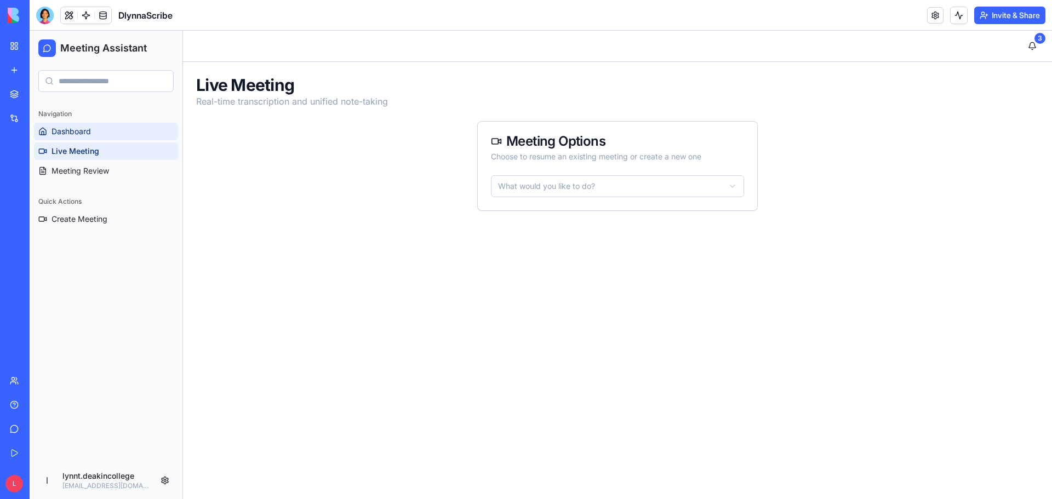
click at [96, 134] on link "Dashboard" at bounding box center [106, 132] width 144 height 18
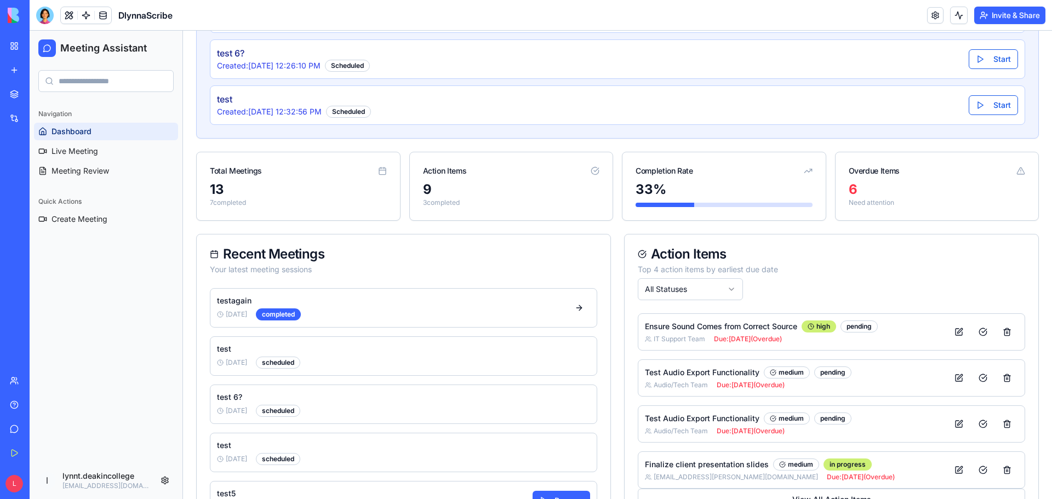
scroll to position [384, 0]
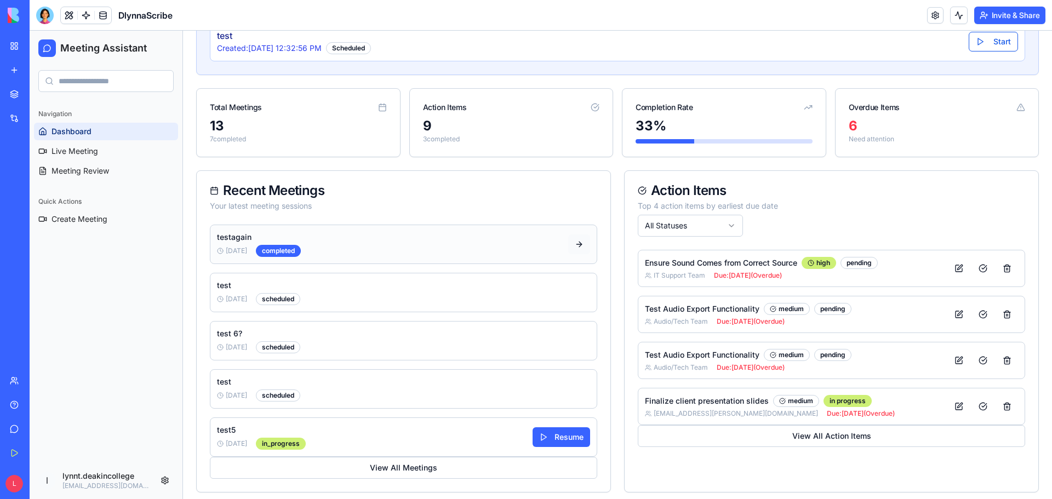
click at [575, 244] on button at bounding box center [579, 245] width 22 height 20
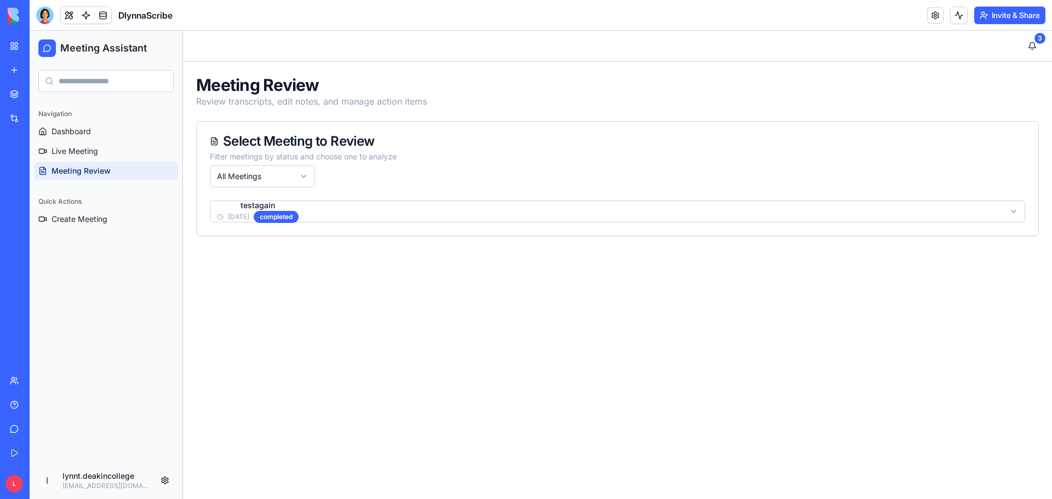
scroll to position [0, 0]
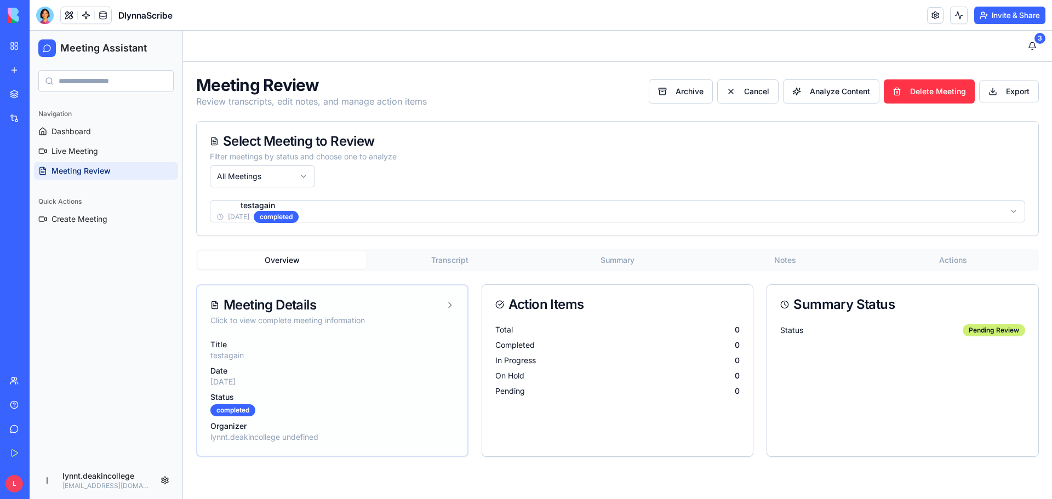
click at [449, 305] on icon at bounding box center [449, 305] width 9 height 9
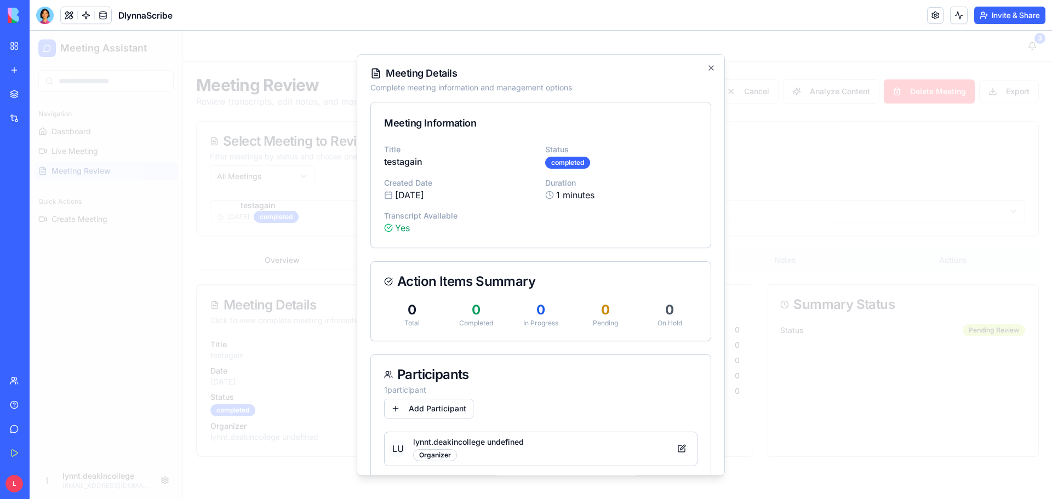
scroll to position [68, 0]
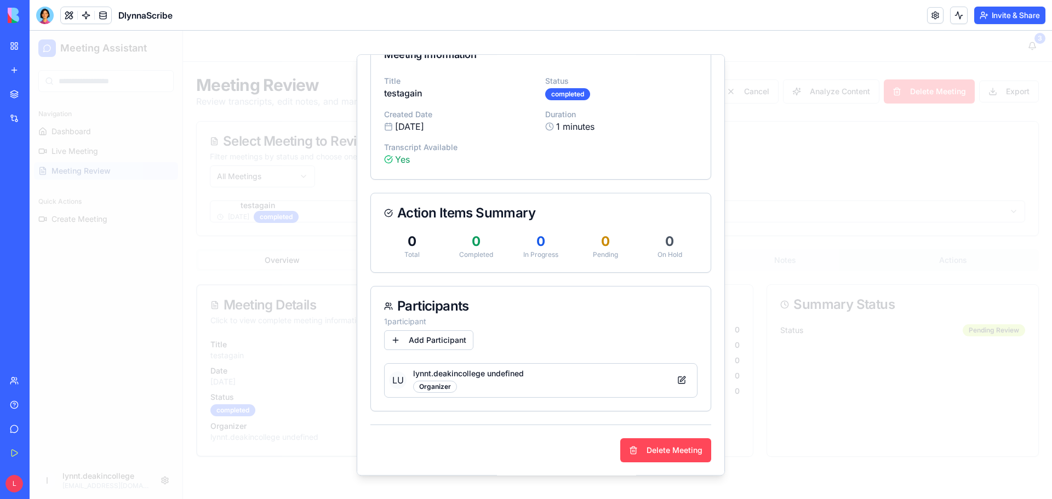
click at [642, 453] on button "Delete Meeting" at bounding box center [665, 450] width 91 height 24
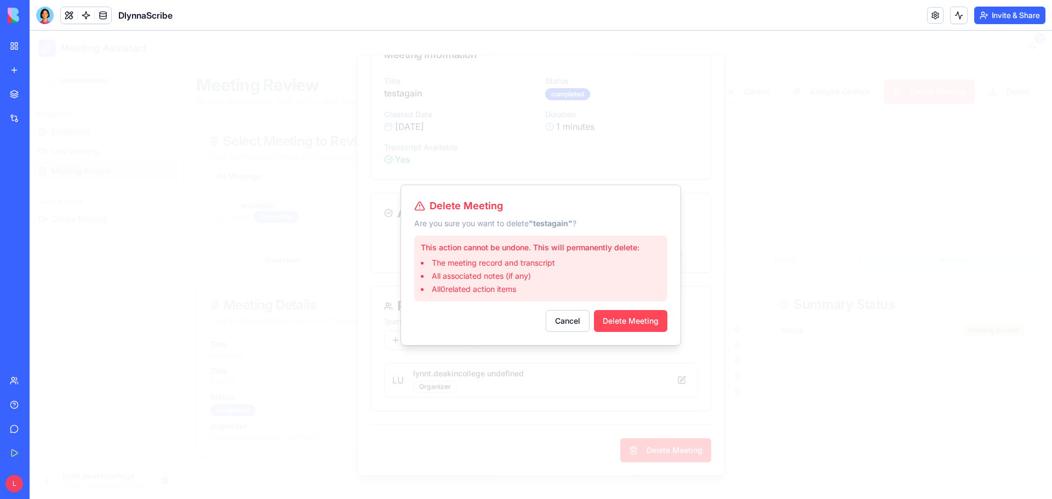
click at [634, 320] on button "Delete Meeting" at bounding box center [630, 321] width 73 height 22
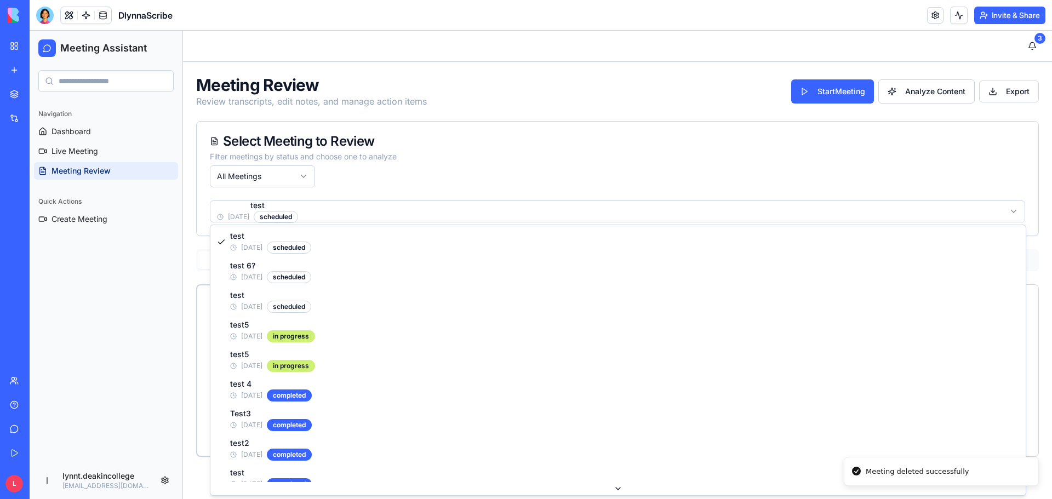
click at [527, 211] on html "Meeting Assistant Navigation Dashboard Live Meeting Meeting Review Quick Action…" at bounding box center [541, 265] width 1022 height 468
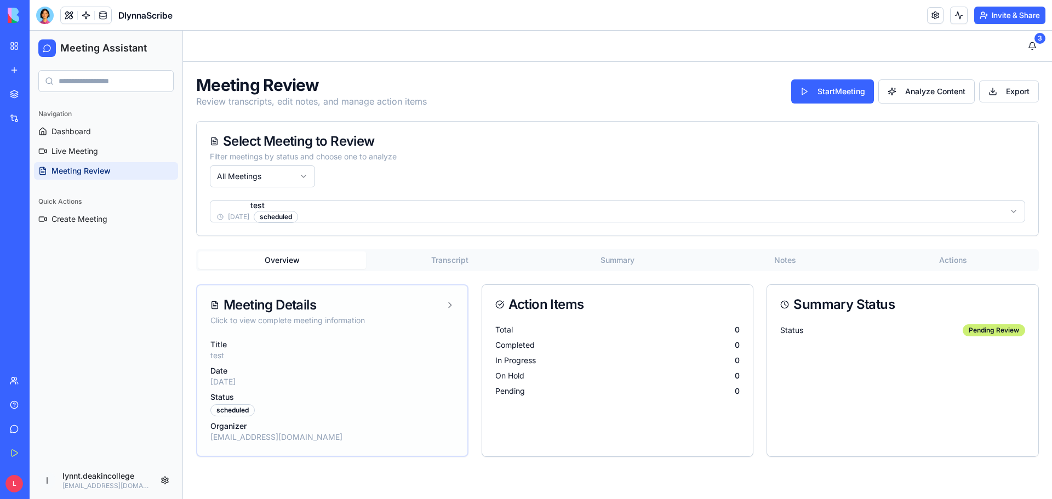
click at [443, 301] on div "Meeting Details" at bounding box center [332, 305] width 244 height 13
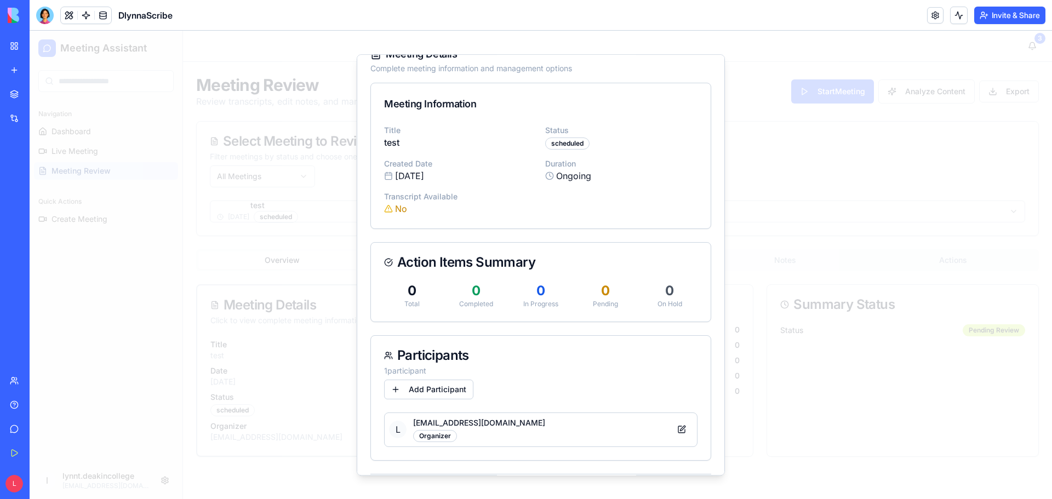
scroll to position [0, 0]
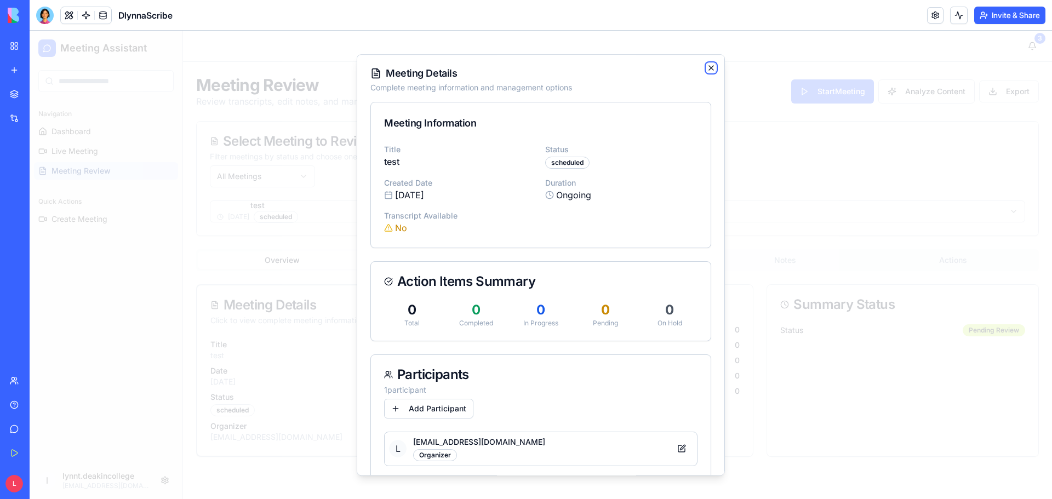
click at [707, 70] on icon "button" at bounding box center [711, 68] width 9 height 9
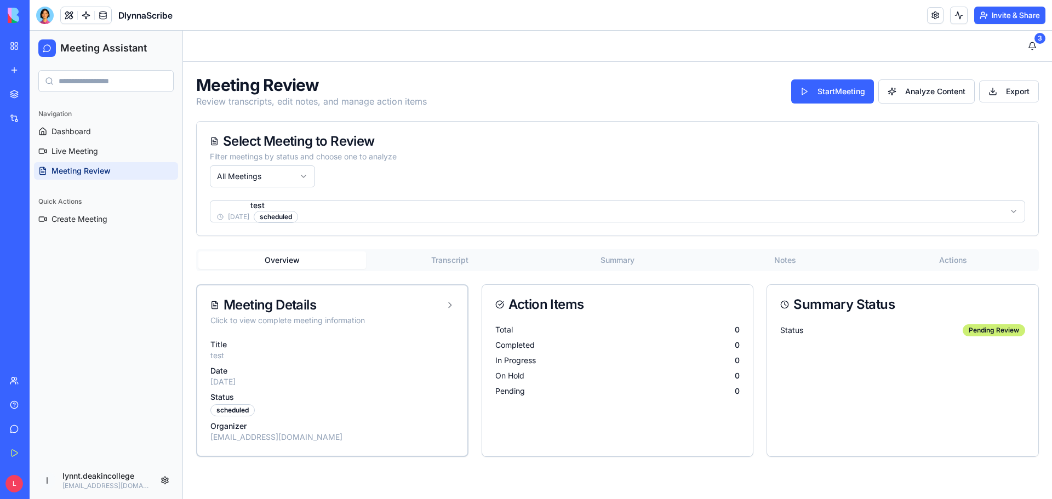
click at [405, 210] on html "Meeting Assistant Navigation Dashboard Live Meeting Meeting Review Quick Action…" at bounding box center [541, 265] width 1022 height 468
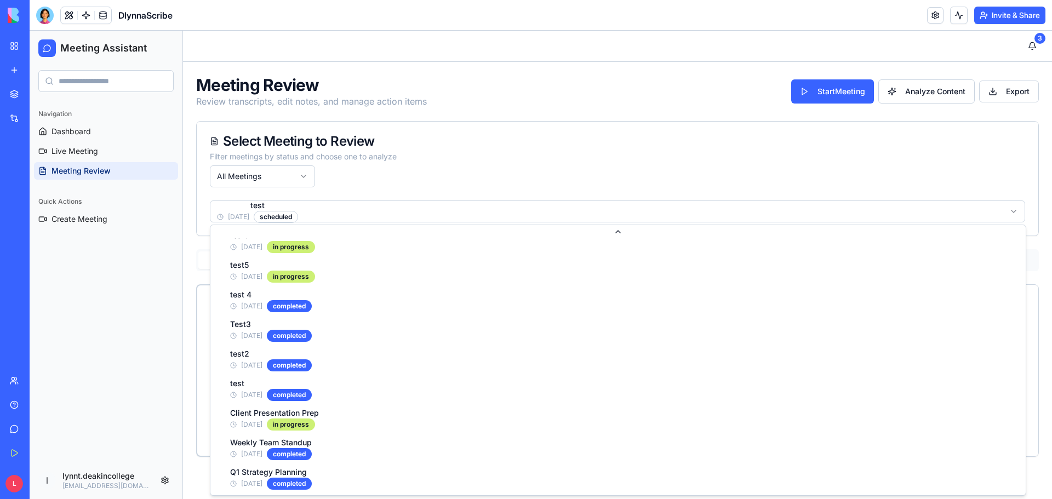
scroll to position [102, 0]
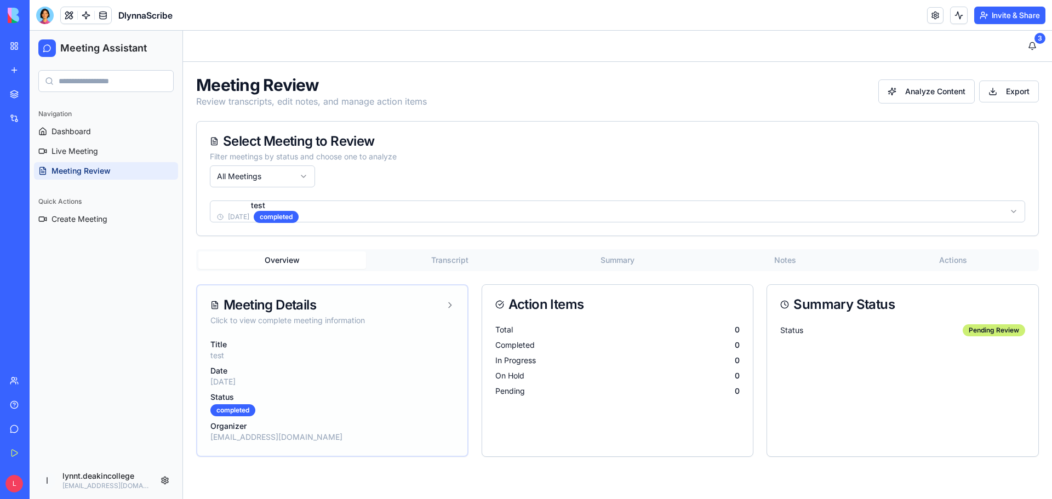
click at [438, 304] on div "Meeting Details" at bounding box center [332, 305] width 244 height 13
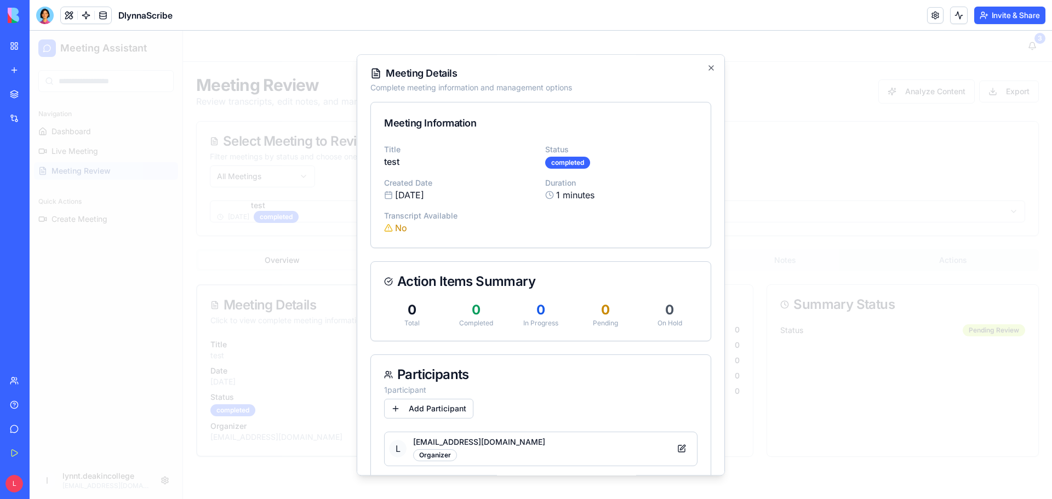
scroll to position [44, 0]
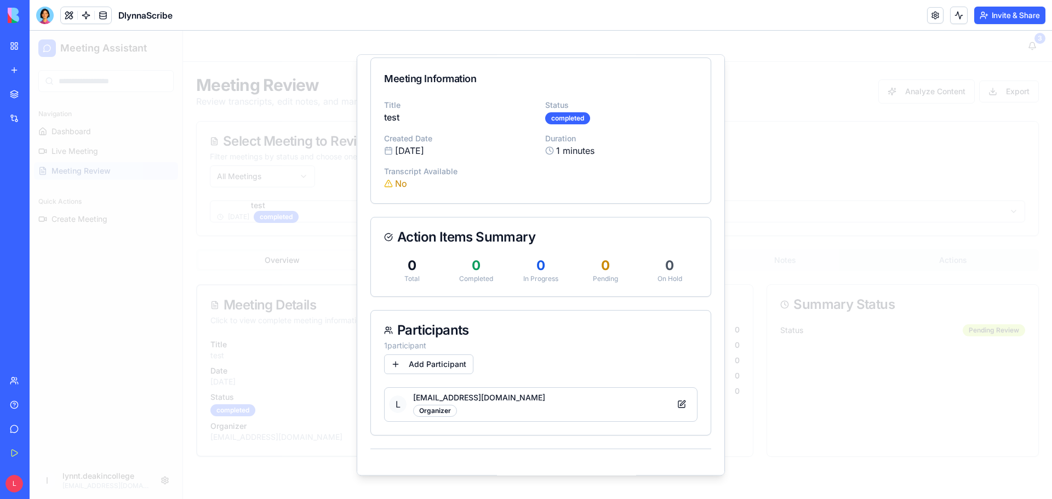
click at [753, 252] on div at bounding box center [541, 265] width 1022 height 468
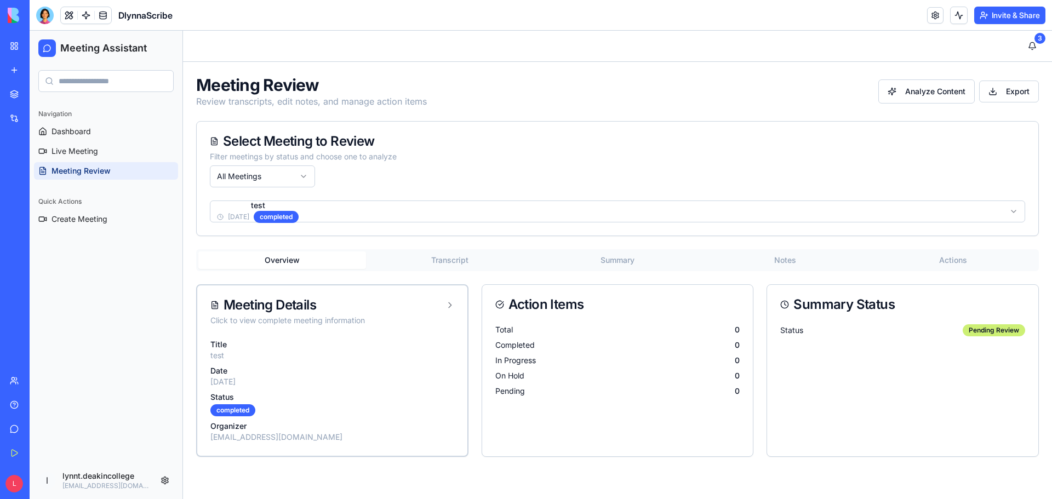
click at [329, 212] on html "Meeting Assistant Navigation Dashboard Live Meeting Meeting Review Quick Action…" at bounding box center [541, 265] width 1022 height 468
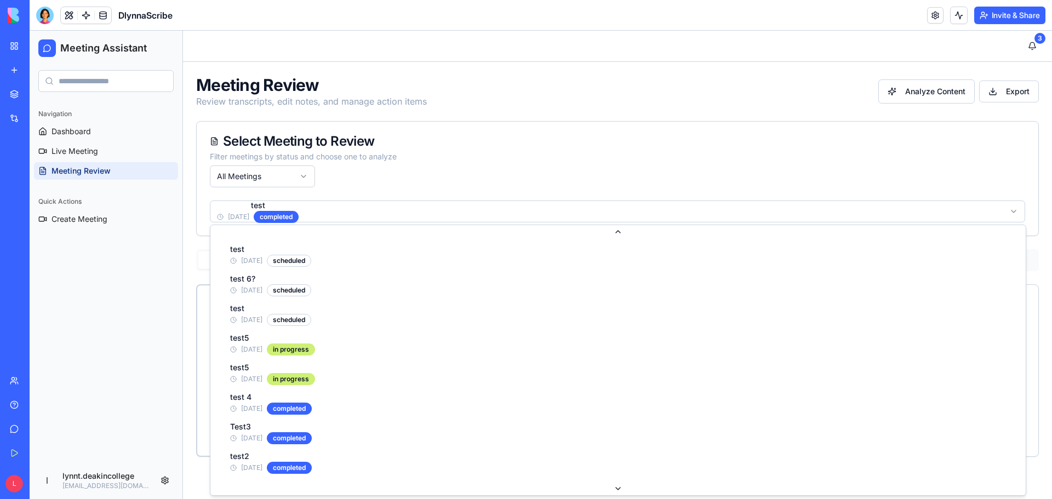
scroll to position [25, 0]
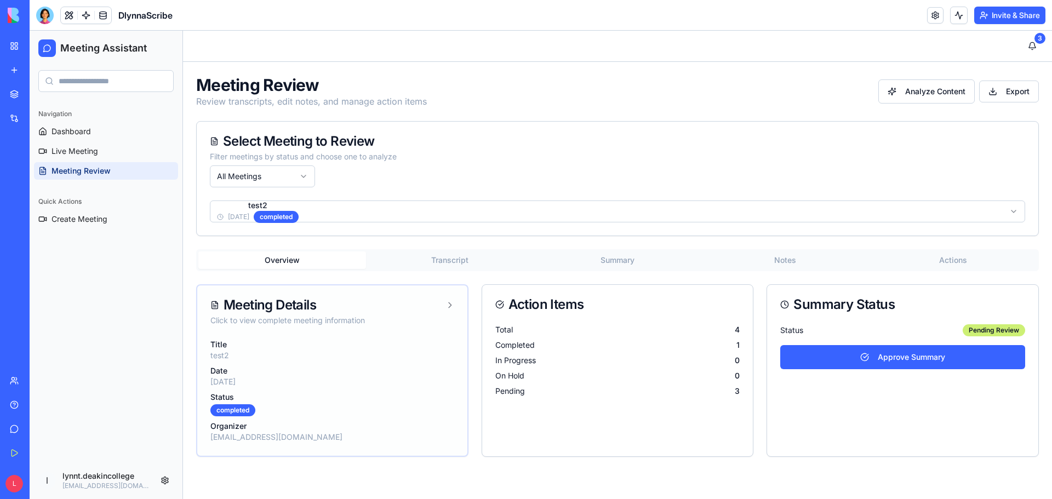
click at [443, 305] on div "Meeting Details" at bounding box center [332, 305] width 244 height 13
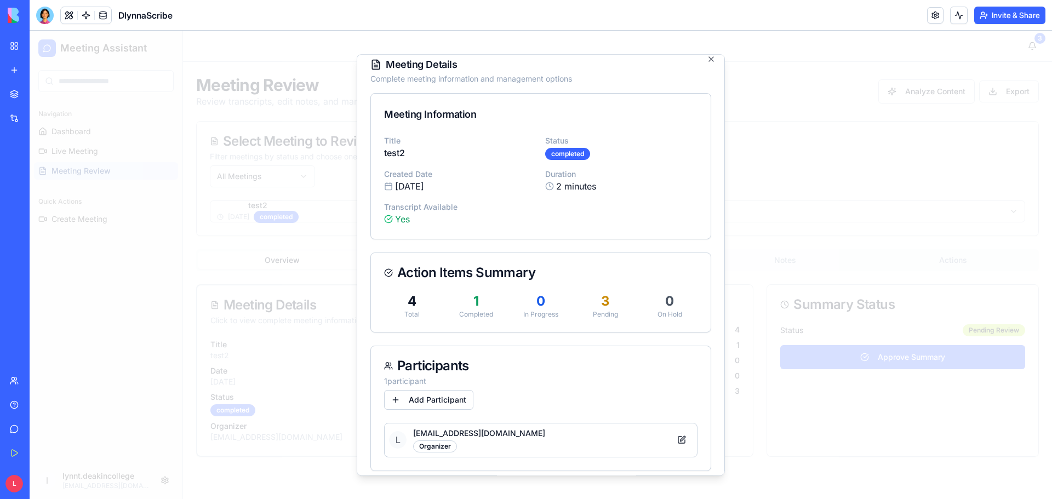
scroll to position [0, 0]
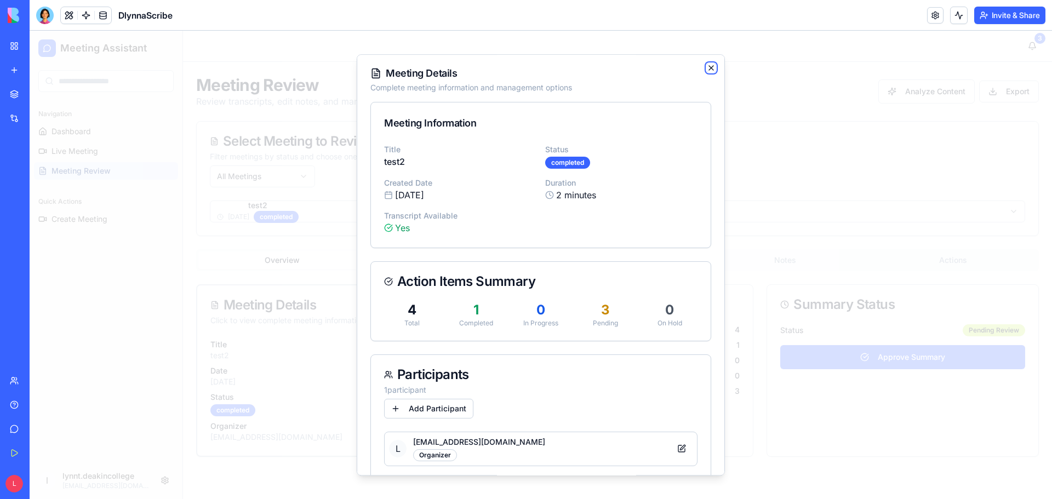
click at [707, 67] on icon "button" at bounding box center [711, 68] width 9 height 9
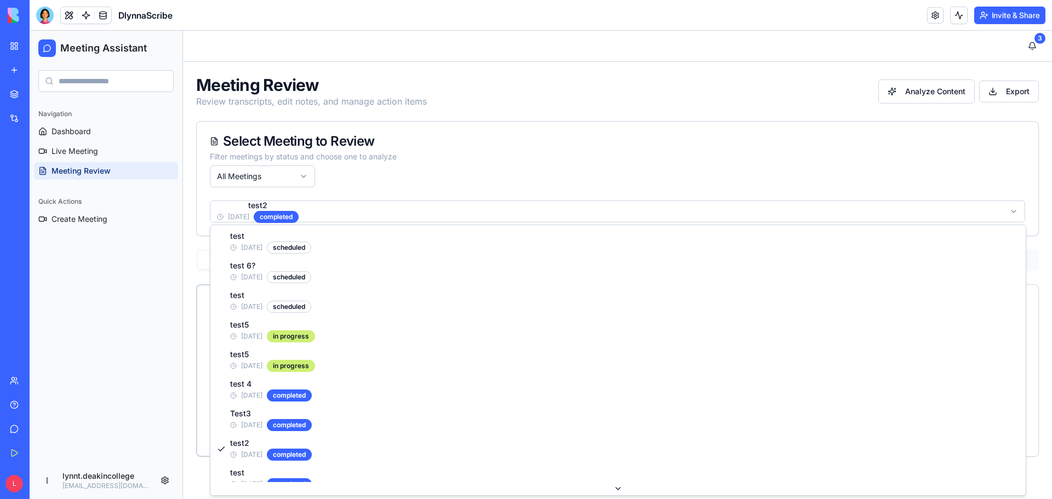
click at [457, 209] on html "Meeting Assistant Navigation Dashboard Live Meeting Meeting Review Quick Action…" at bounding box center [541, 265] width 1022 height 468
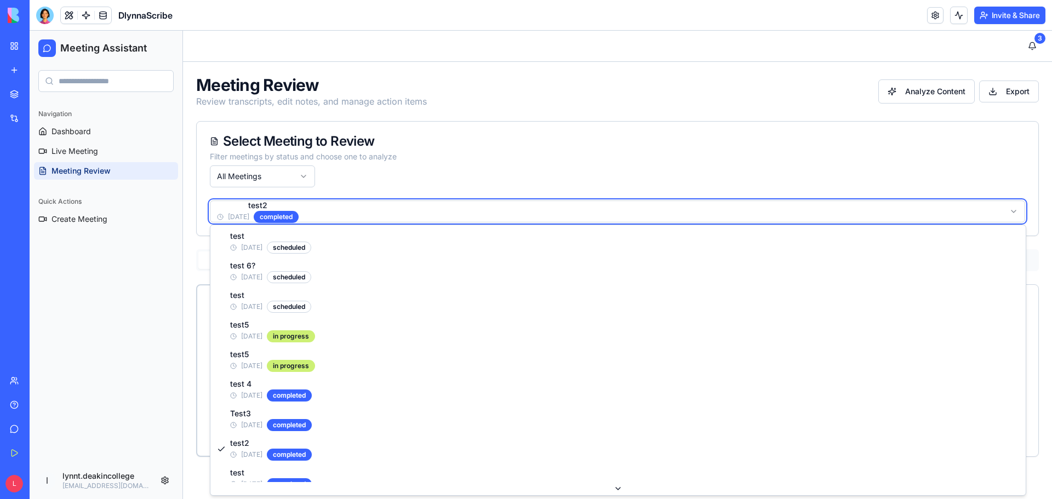
click at [478, 180] on html "Meeting Assistant Navigation Dashboard Live Meeting Meeting Review Quick Action…" at bounding box center [541, 265] width 1022 height 468
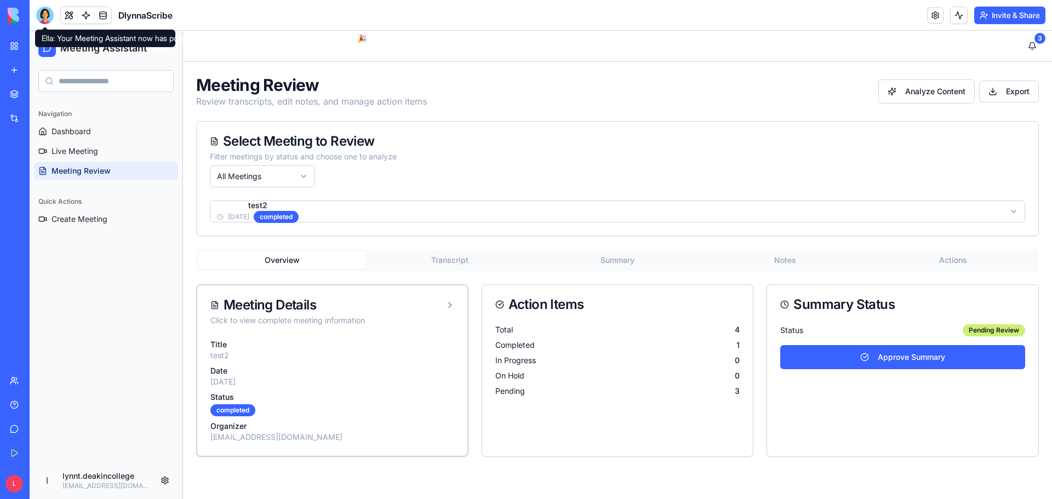
click at [44, 16] on div at bounding box center [45, 16] width 18 height 18
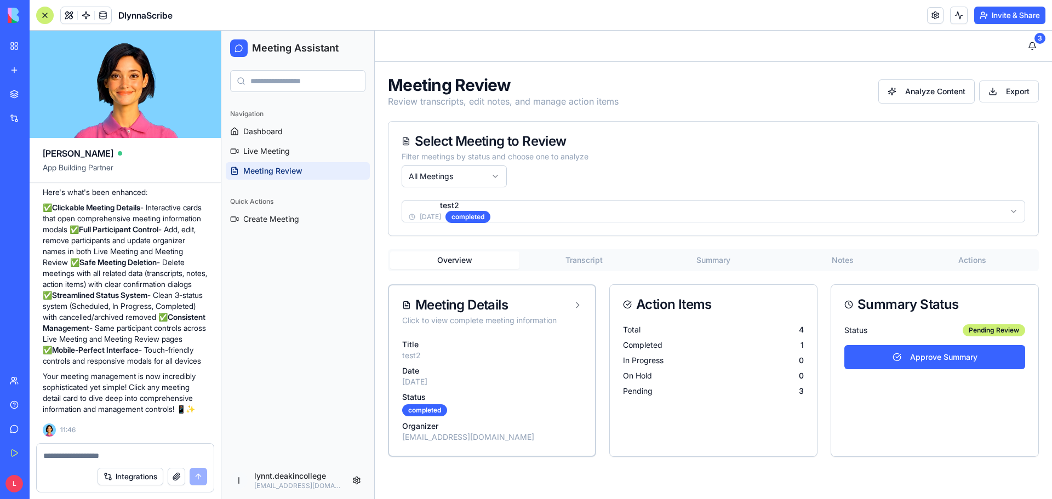
click at [83, 454] on textarea at bounding box center [125, 455] width 164 height 11
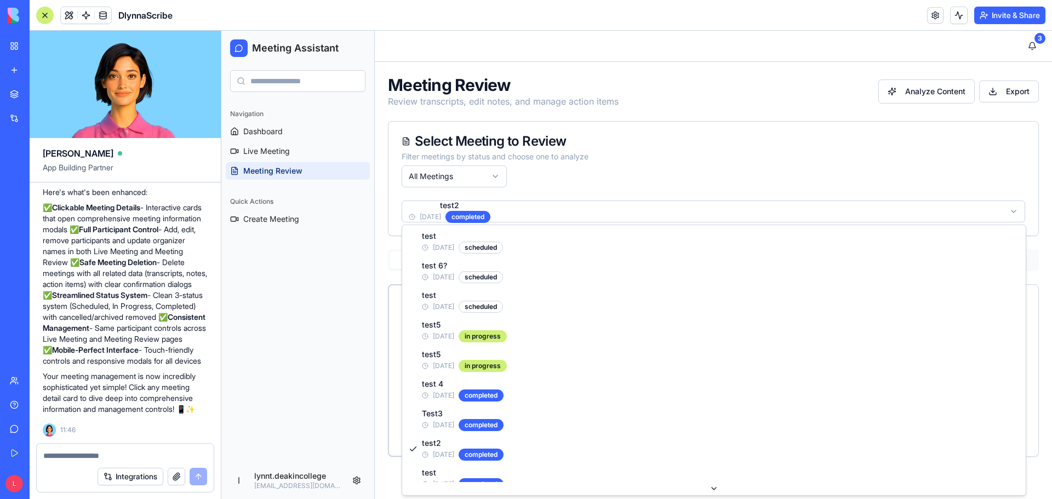
click at [1017, 208] on html "Meeting Assistant Navigation Dashboard Live Meeting Meeting Review Quick Action…" at bounding box center [636, 265] width 831 height 468
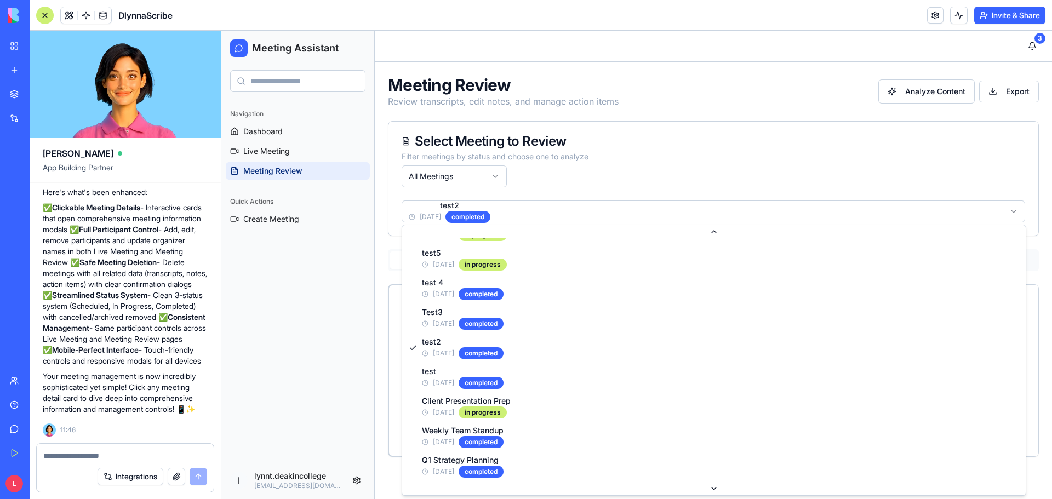
scroll to position [102, 0]
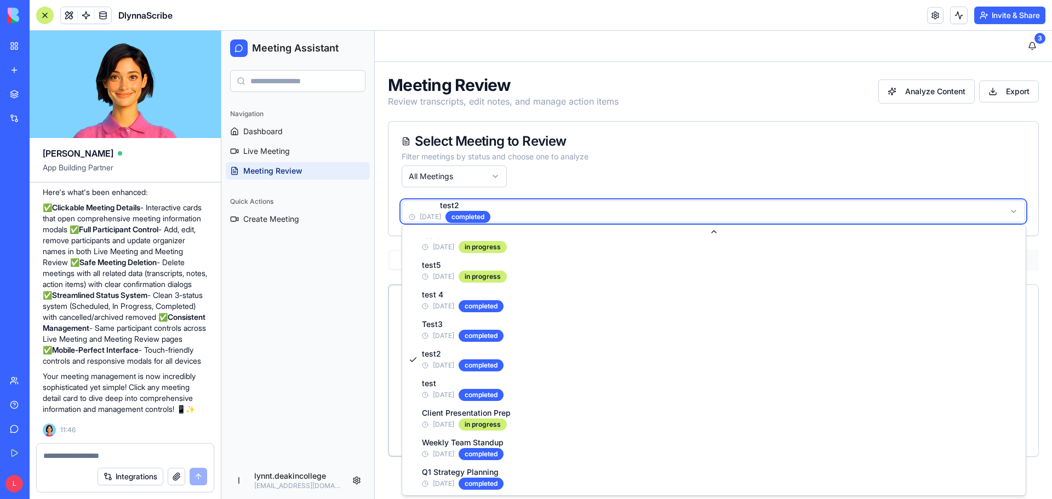
click at [84, 454] on textarea at bounding box center [125, 455] width 164 height 11
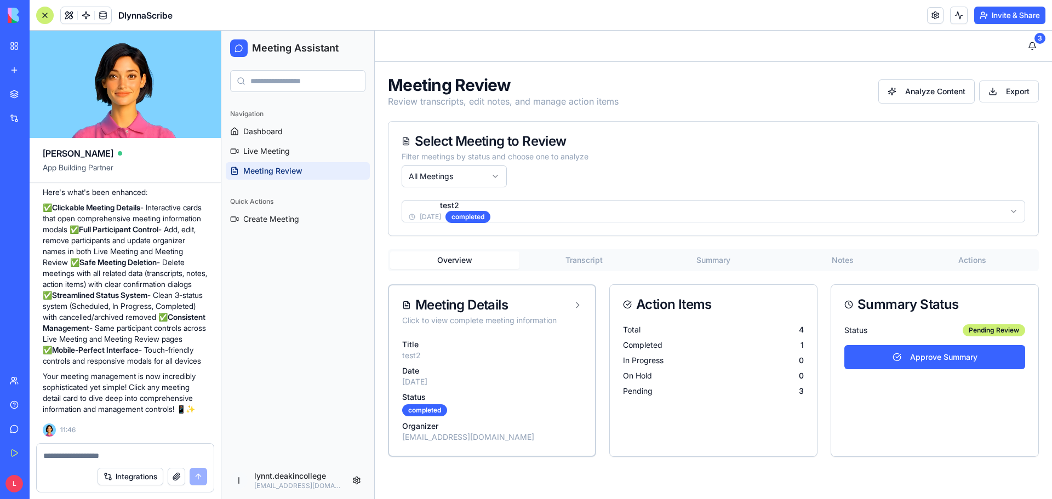
click at [90, 456] on textarea at bounding box center [125, 455] width 164 height 11
drag, startPoint x: 91, startPoint y: 454, endPoint x: 73, endPoint y: 460, distance: 18.7
click at [73, 460] on textarea "**********" at bounding box center [125, 455] width 164 height 11
click at [179, 455] on textarea "**********" at bounding box center [125, 455] width 164 height 11
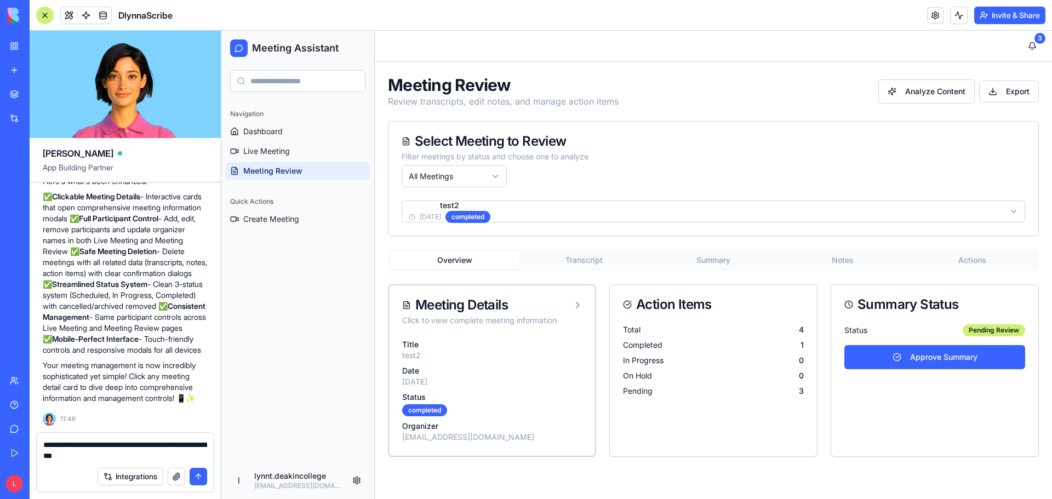
drag, startPoint x: 175, startPoint y: 445, endPoint x: 198, endPoint y: 451, distance: 23.4
click at [198, 451] on textarea "**********" at bounding box center [125, 450] width 164 height 22
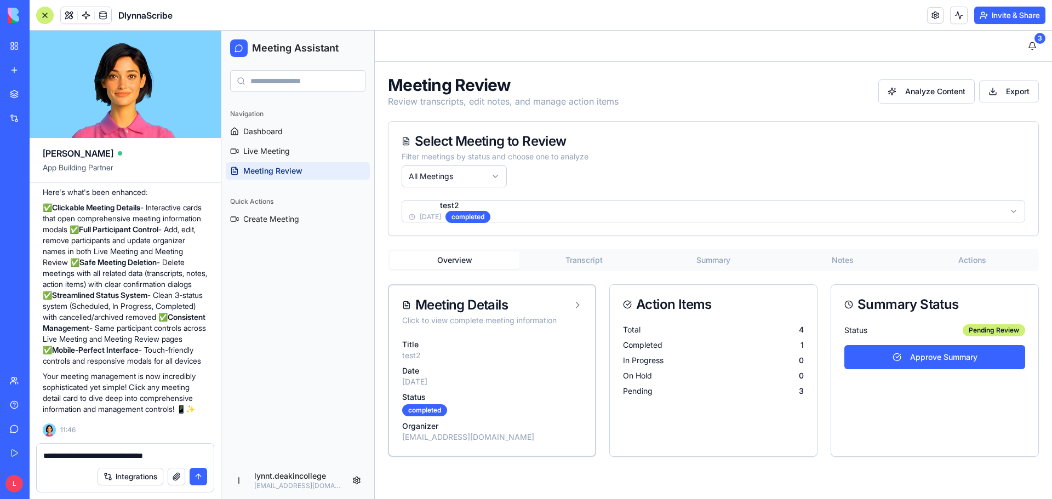
click at [45, 458] on textarea "**********" at bounding box center [125, 455] width 164 height 11
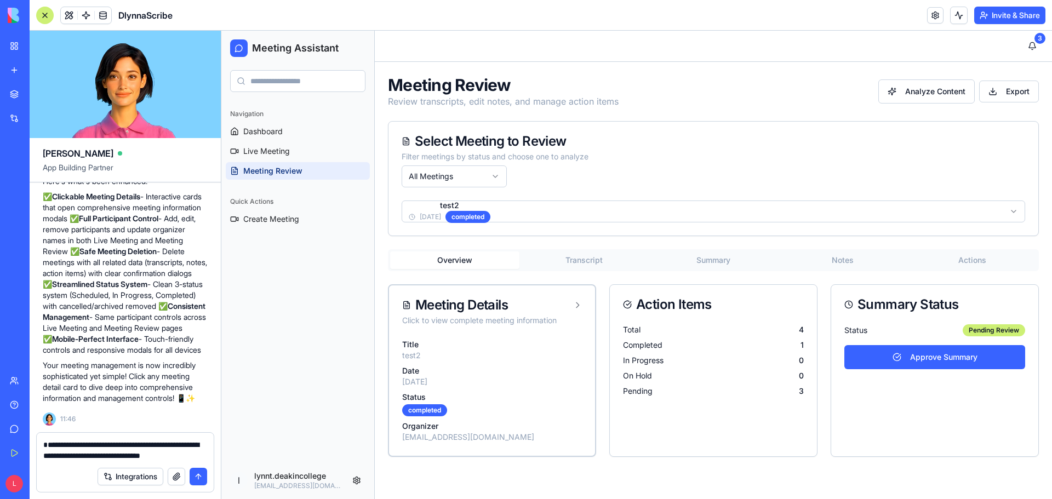
drag, startPoint x: 207, startPoint y: 445, endPoint x: 186, endPoint y: 448, distance: 21.1
click at [186, 448] on div "**********" at bounding box center [125, 447] width 177 height 28
drag, startPoint x: 182, startPoint y: 443, endPoint x: 203, endPoint y: 443, distance: 20.3
click at [203, 443] on textarea "**********" at bounding box center [125, 450] width 164 height 22
click at [206, 445] on textarea "**********" at bounding box center [125, 450] width 164 height 22
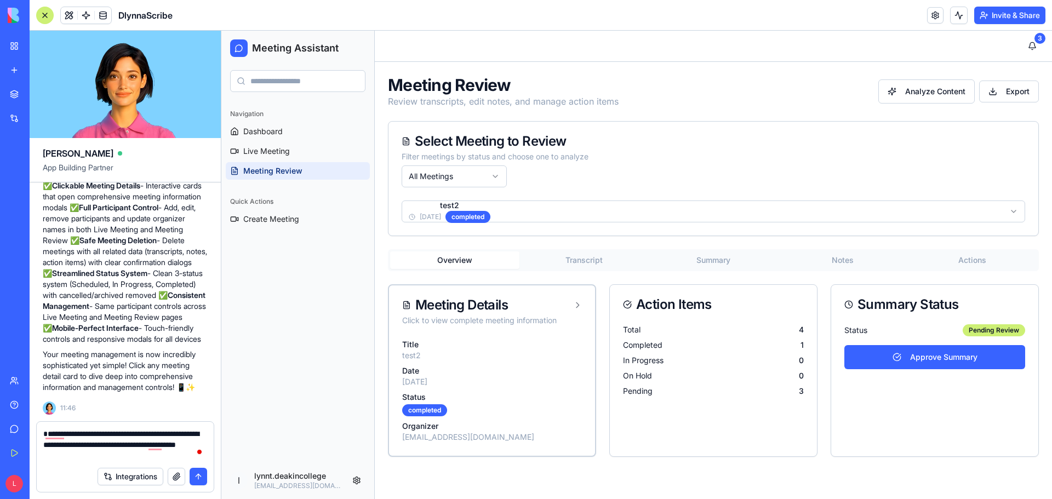
drag, startPoint x: 81, startPoint y: 456, endPoint x: 54, endPoint y: 458, distance: 27.4
click at [54, 458] on textarea "**********" at bounding box center [125, 444] width 164 height 33
type textarea "**********"
click at [310, 323] on div "Navigation Dashboard Live Meeting Meeting Review Quick Actions Create Meeting" at bounding box center [297, 281] width 153 height 361
click at [105, 14] on link at bounding box center [103, 15] width 16 height 16
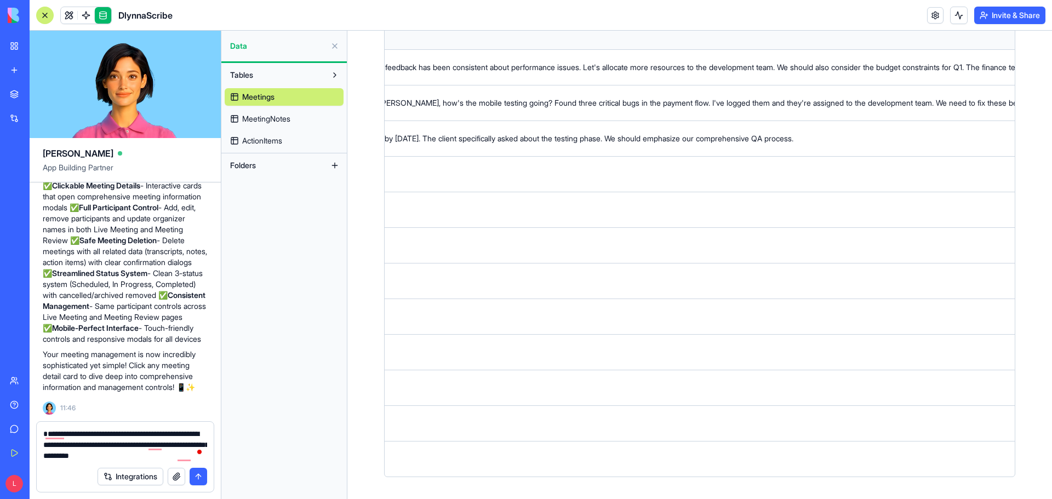
scroll to position [0, 4321]
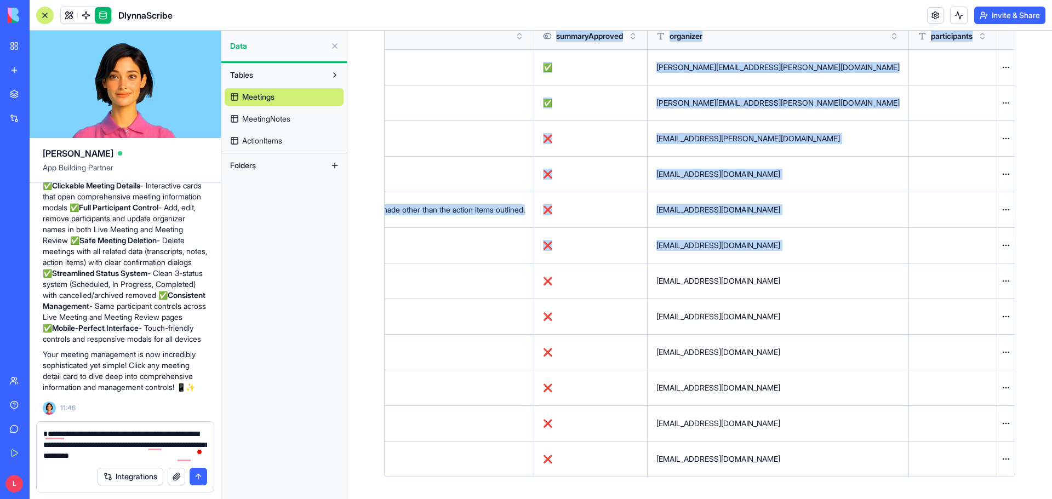
drag, startPoint x: 925, startPoint y: 287, endPoint x: 1317, endPoint y: 460, distance: 429.0
click at [1051, 460] on html "BETA My Workspace New app Marketplace Integrations Recent DlynnaScribe AI Logo …" at bounding box center [526, 249] width 1052 height 499
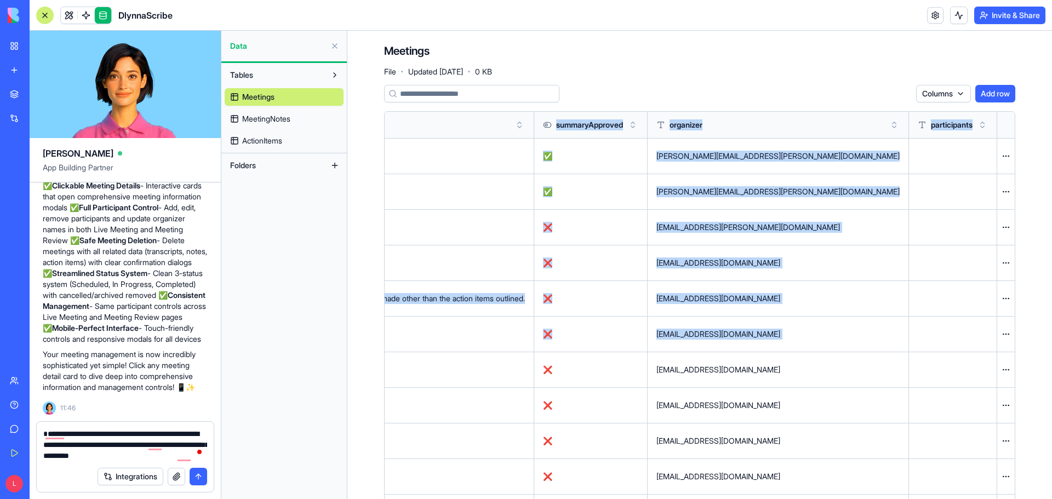
scroll to position [0, 0]
click at [1001, 155] on html "BETA My Workspace New app Marketplace Integrations Recent DlynnaScribe AI Logo …" at bounding box center [526, 249] width 1052 height 499
click at [951, 326] on html "BETA My Workspace New app Marketplace Integrations Recent DlynnaScribe AI Logo …" at bounding box center [526, 249] width 1052 height 499
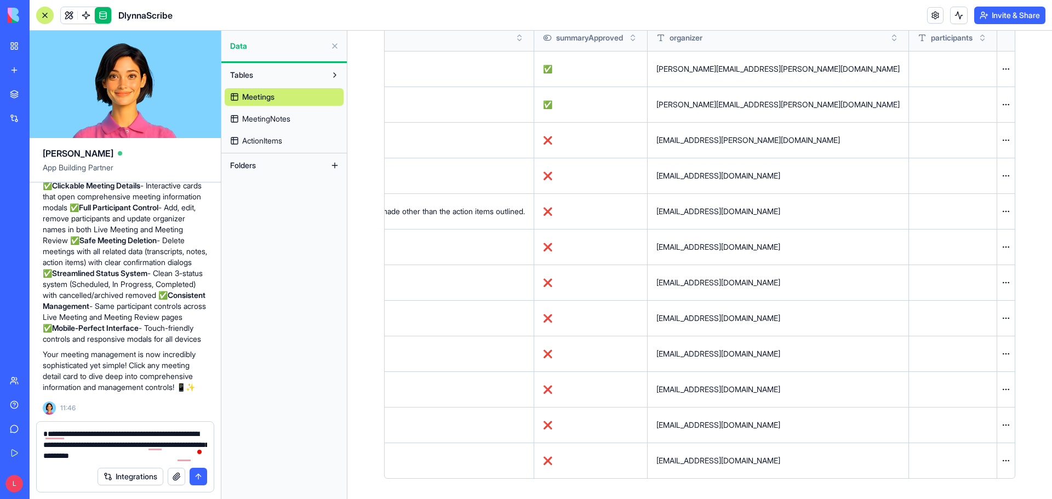
scroll to position [89, 0]
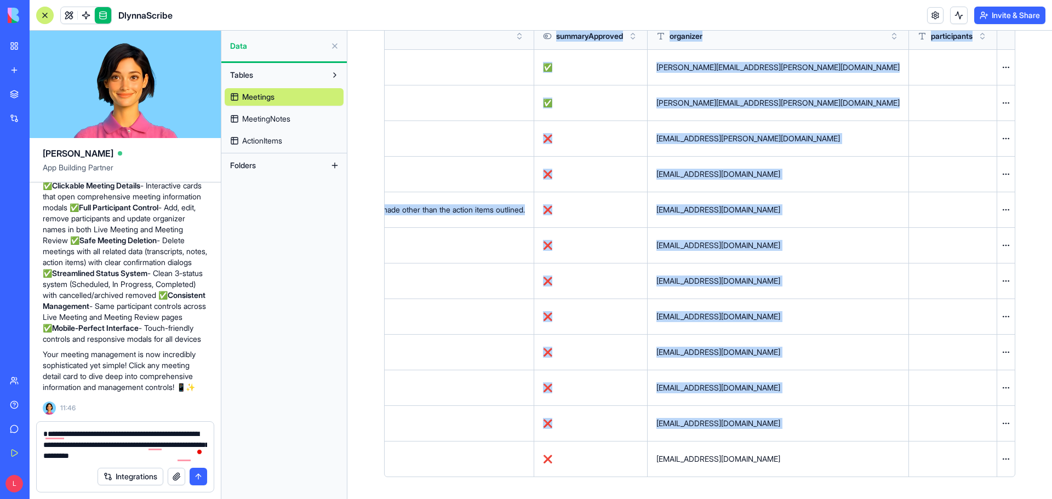
drag, startPoint x: 540, startPoint y: 464, endPoint x: 290, endPoint y: 434, distance: 251.1
click at [264, 435] on div "Ella App Building Partner Undo L 15:02 🎙️ Meeting Assistant Magic Coming Up! He…" at bounding box center [541, 265] width 1022 height 468
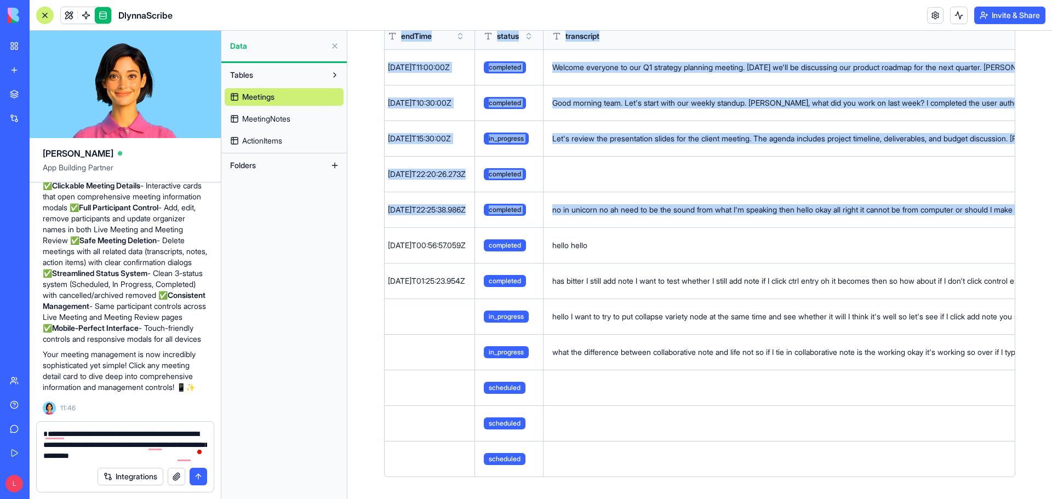
scroll to position [0, 0]
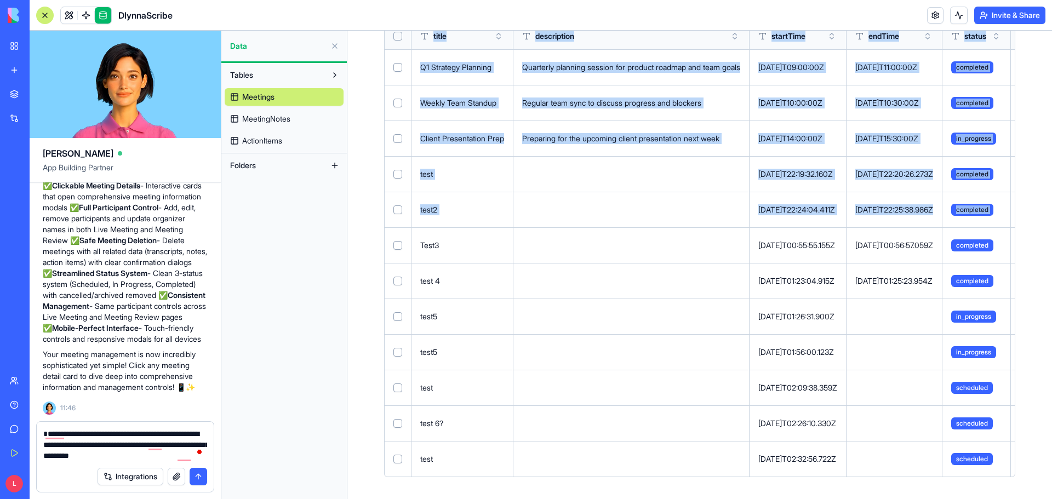
drag, startPoint x: 398, startPoint y: 209, endPoint x: 325, endPoint y: 207, distance: 72.4
click at [325, 207] on div "Ella App Building Partner Undo L 15:02 🎙️ Meeting Assistant Magic Coming Up! He…" at bounding box center [541, 265] width 1022 height 468
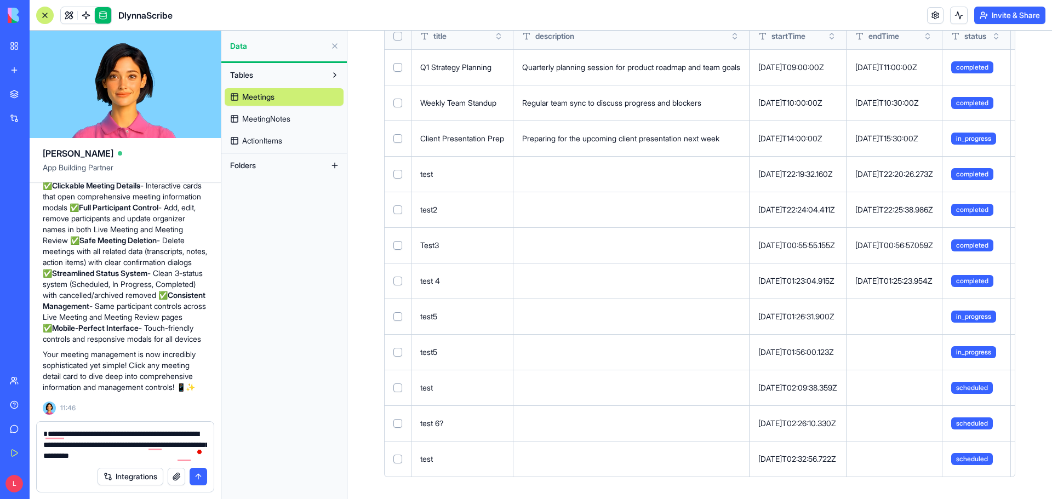
click at [805, 449] on td "2025-09-23T02:32:56.722Z" at bounding box center [798, 459] width 97 height 36
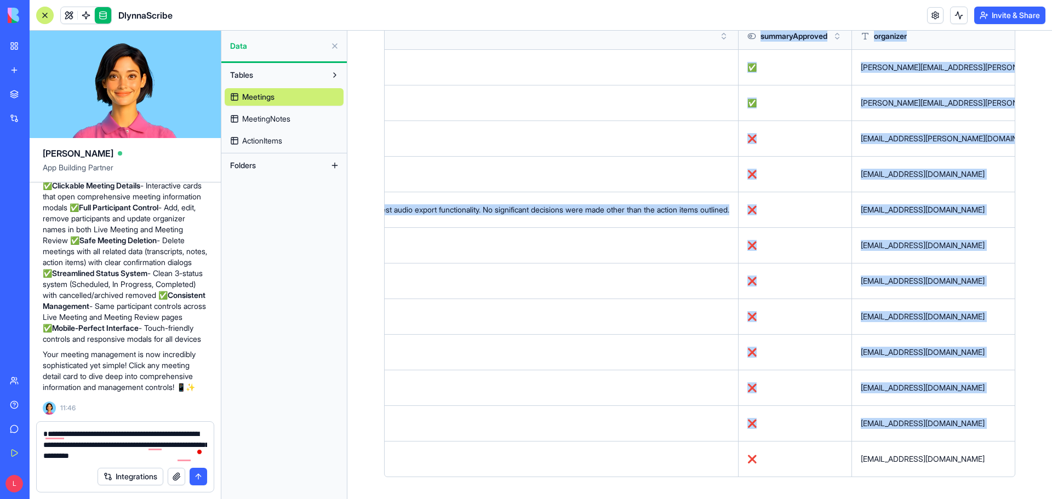
scroll to position [0, 4321]
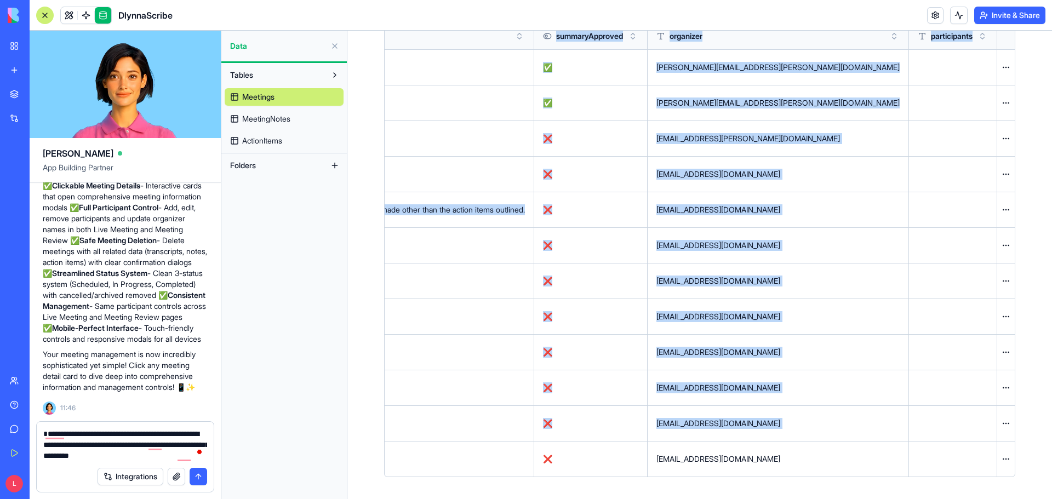
drag, startPoint x: 804, startPoint y: 455, endPoint x: 1126, endPoint y: 454, distance: 321.6
click at [1051, 454] on html "BETA My Workspace New app Marketplace Integrations Recent DlynnaScribe AI Logo …" at bounding box center [526, 249] width 1052 height 499
click at [1002, 459] on html "BETA My Workspace New app Marketplace Integrations Recent DlynnaScribe AI Logo …" at bounding box center [526, 249] width 1052 height 499
click at [961, 484] on div "Delete" at bounding box center [973, 482] width 65 height 18
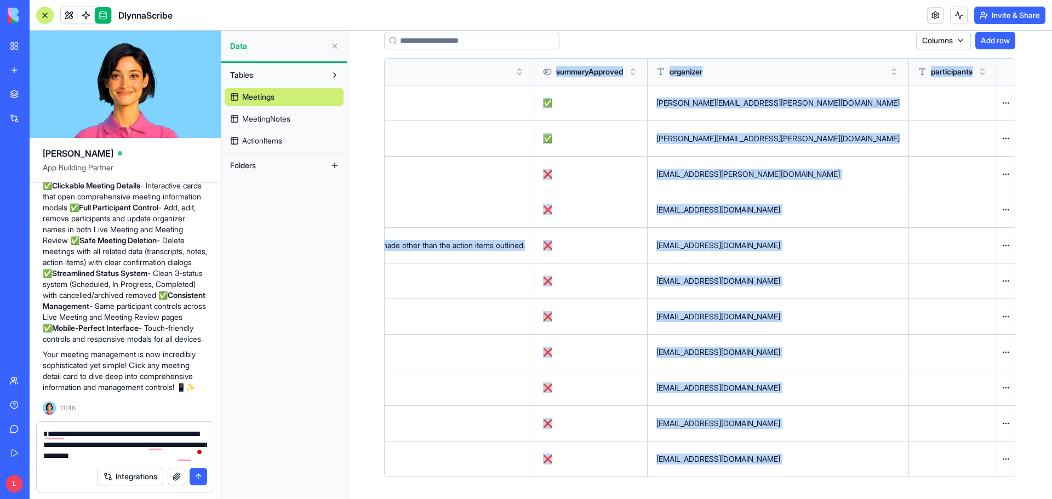
scroll to position [54, 0]
click at [1001, 458] on html "BETA My Workspace New app Marketplace Integrations Recent DlynnaScribe AI Logo …" at bounding box center [526, 249] width 1052 height 499
click at [964, 479] on div "Delete" at bounding box center [973, 482] width 65 height 18
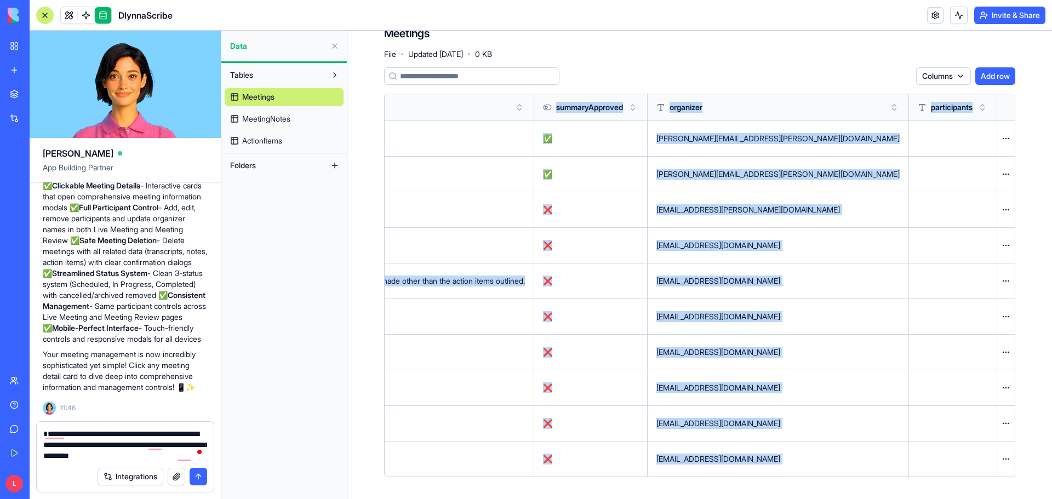
click at [1002, 460] on html "BETA My Workspace New app Marketplace Integrations Recent DlynnaScribe AI Logo …" at bounding box center [526, 249] width 1052 height 499
click at [959, 483] on div "Delete" at bounding box center [973, 482] width 65 height 18
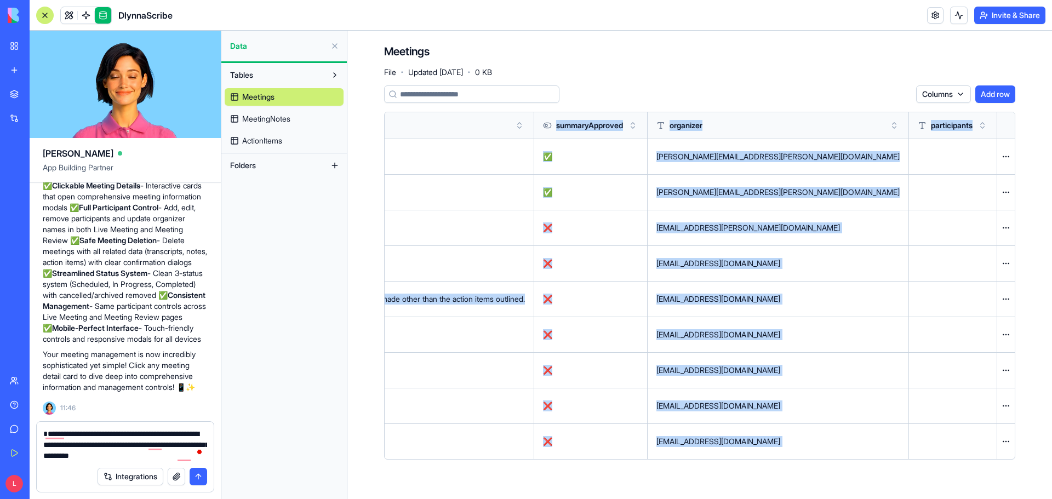
scroll to position [0, 0]
click at [1007, 441] on html "BETA My Workspace New app Marketplace Integrations Recent DlynnaScribe AI Logo …" at bounding box center [526, 249] width 1052 height 499
click at [969, 463] on div "Delete" at bounding box center [979, 464] width 65 height 18
click at [1008, 408] on html "BETA My Workspace New app Marketplace Integrations Recent DlynnaScribe AI Logo …" at bounding box center [526, 249] width 1052 height 499
click at [959, 430] on div "Delete" at bounding box center [979, 429] width 65 height 18
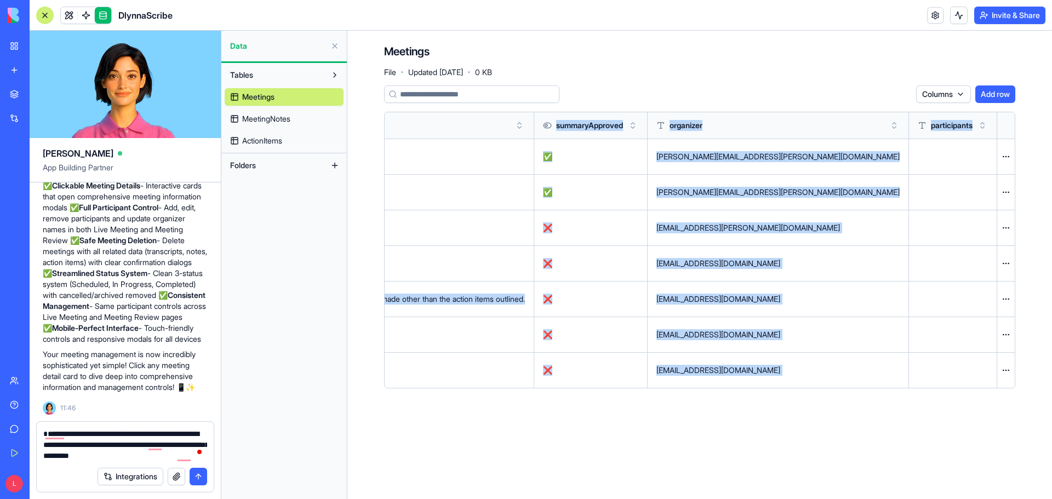
click at [1005, 370] on html "BETA My Workspace New app Marketplace Integrations Recent DlynnaScribe AI Logo …" at bounding box center [526, 249] width 1052 height 499
click at [968, 395] on div "Delete" at bounding box center [979, 393] width 65 height 18
click at [1007, 333] on html "BETA My Workspace New app Marketplace Integrations Recent DlynnaScribe AI Logo …" at bounding box center [526, 249] width 1052 height 499
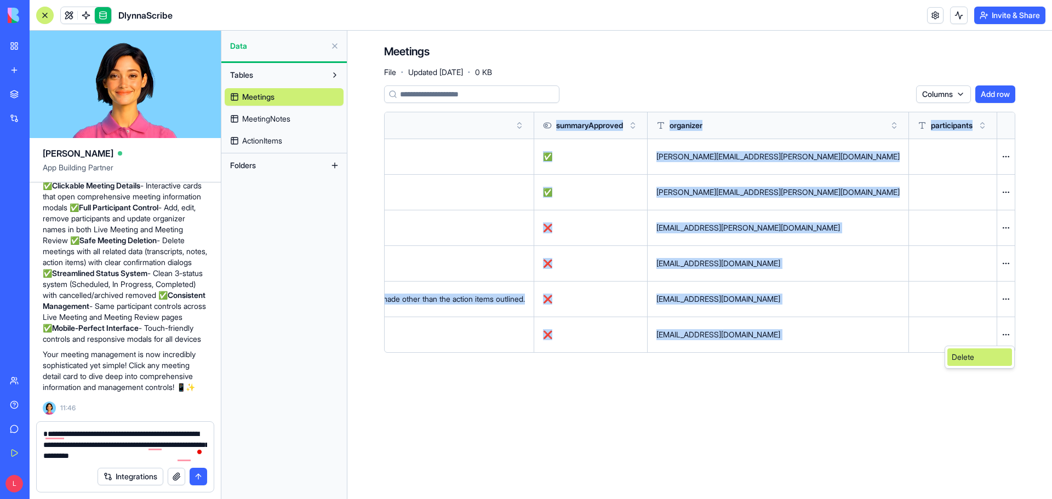
click at [973, 356] on div "Delete" at bounding box center [979, 357] width 65 height 18
click at [1007, 298] on html "BETA My Workspace New app Marketplace Integrations Recent DlynnaScribe AI Logo …" at bounding box center [526, 249] width 1052 height 499
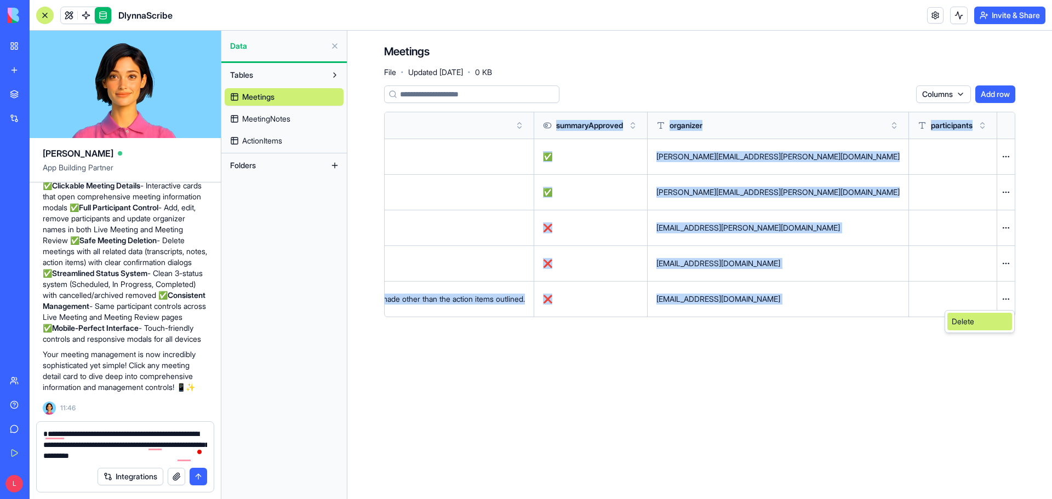
click at [970, 323] on div "Delete" at bounding box center [979, 322] width 65 height 18
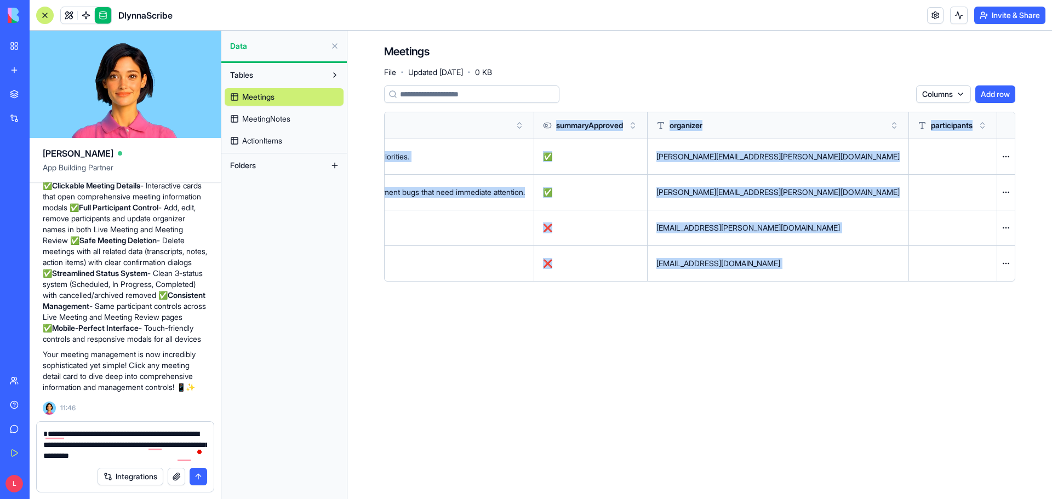
scroll to position [0, 3794]
click at [1005, 193] on html "BETA My Workspace New app Marketplace Integrations Recent DlynnaScribe AI Logo …" at bounding box center [526, 249] width 1052 height 499
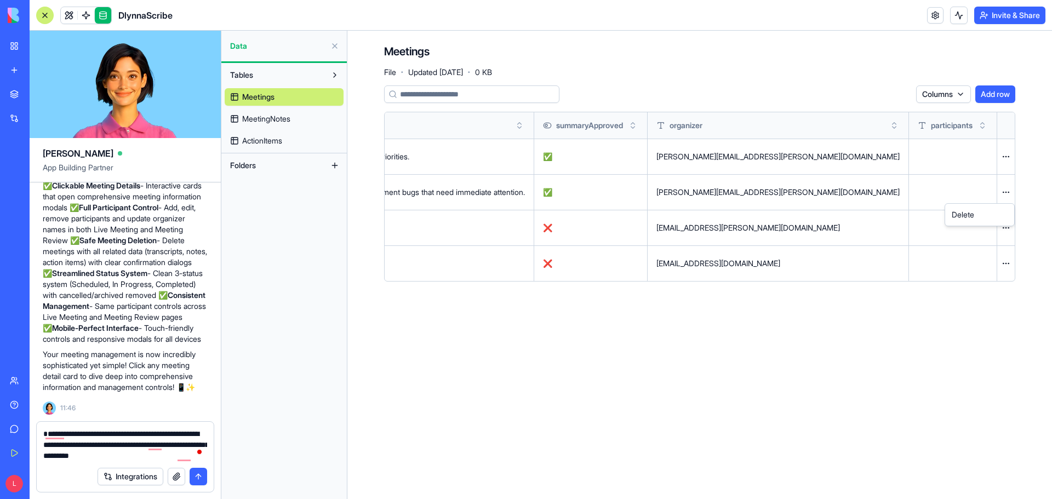
click at [1003, 155] on html "BETA My Workspace New app Marketplace Integrations Recent DlynnaScribe AI Logo …" at bounding box center [526, 249] width 1052 height 499
click at [1004, 156] on html "BETA My Workspace New app Marketplace Integrations Recent DlynnaScribe AI Logo …" at bounding box center [526, 249] width 1052 height 499
click at [1006, 263] on html "BETA My Workspace New app Marketplace Integrations Recent DlynnaScribe AI Logo …" at bounding box center [526, 249] width 1052 height 499
click at [1003, 227] on html "BETA My Workspace New app Marketplace Integrations Recent DlynnaScribe AI Logo …" at bounding box center [526, 249] width 1052 height 499
click at [192, 454] on html "BETA My Workspace New app Marketplace Integrations Recent DlynnaScribe AI Logo …" at bounding box center [526, 249] width 1052 height 499
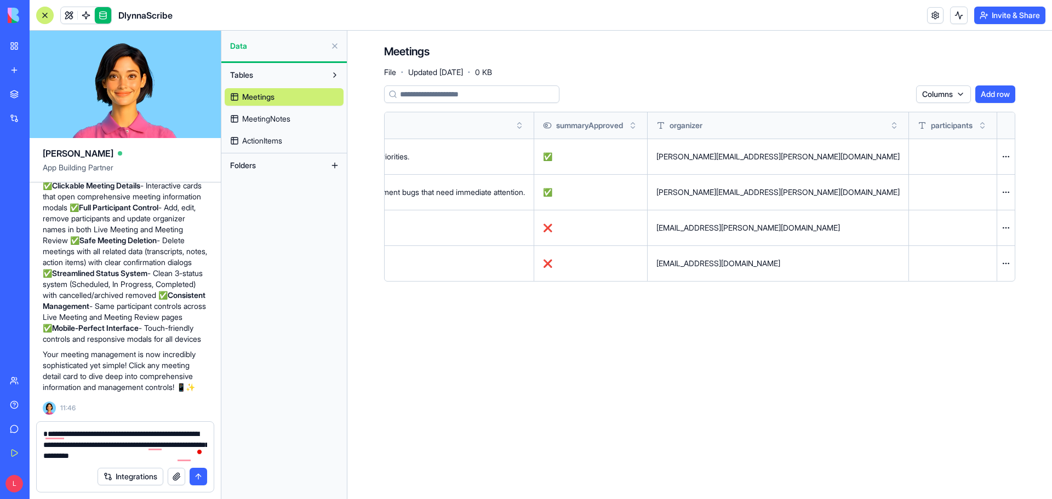
drag, startPoint x: 191, startPoint y: 454, endPoint x: 27, endPoint y: 423, distance: 166.2
click at [27, 423] on div "BETA My Workspace New app Marketplace Integrations Recent DlynnaScribe AI Logo …" at bounding box center [526, 249] width 1052 height 499
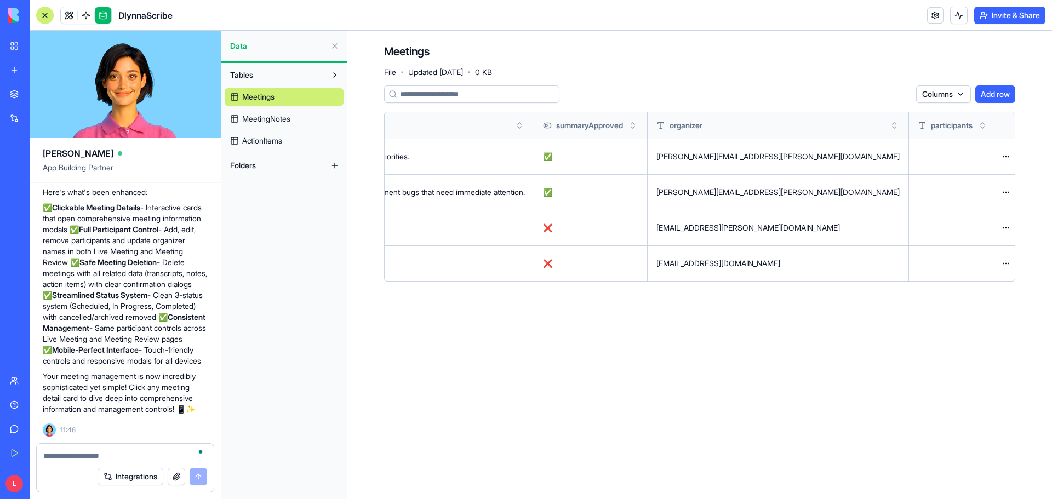
click at [170, 452] on textarea "To enrich screen reader interactions, please activate Accessibility in Grammarl…" at bounding box center [125, 455] width 164 height 11
paste textarea "**********"
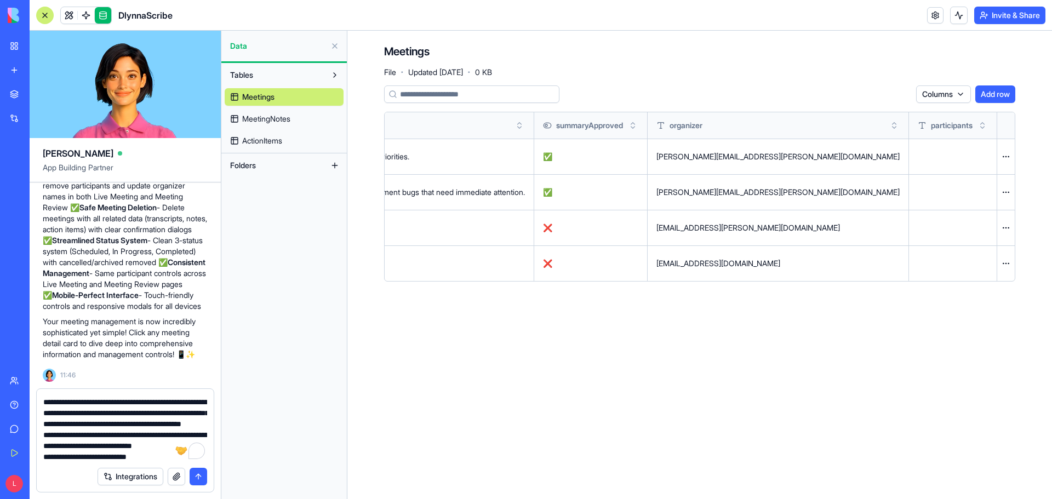
scroll to position [57, 0]
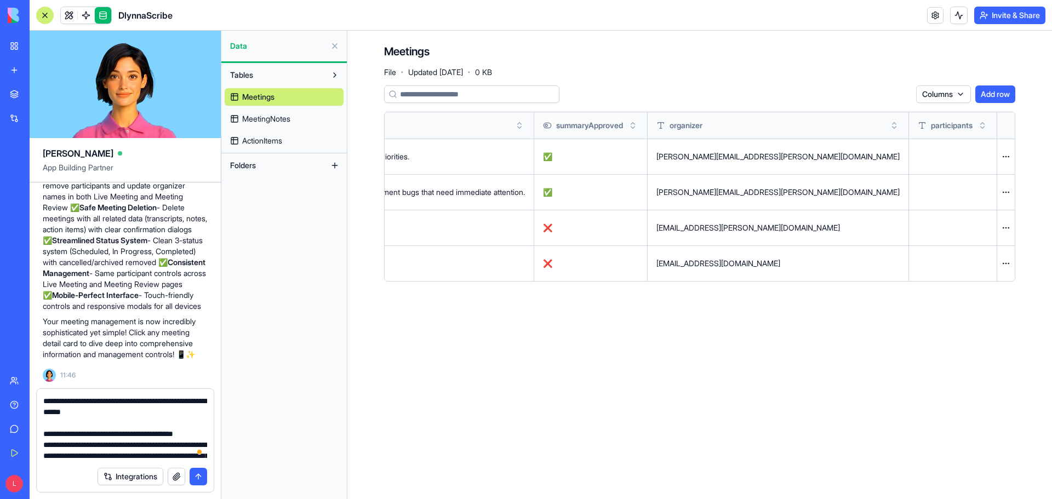
type textarea "**********"
click at [199, 480] on button "submit" at bounding box center [199, 477] width 18 height 18
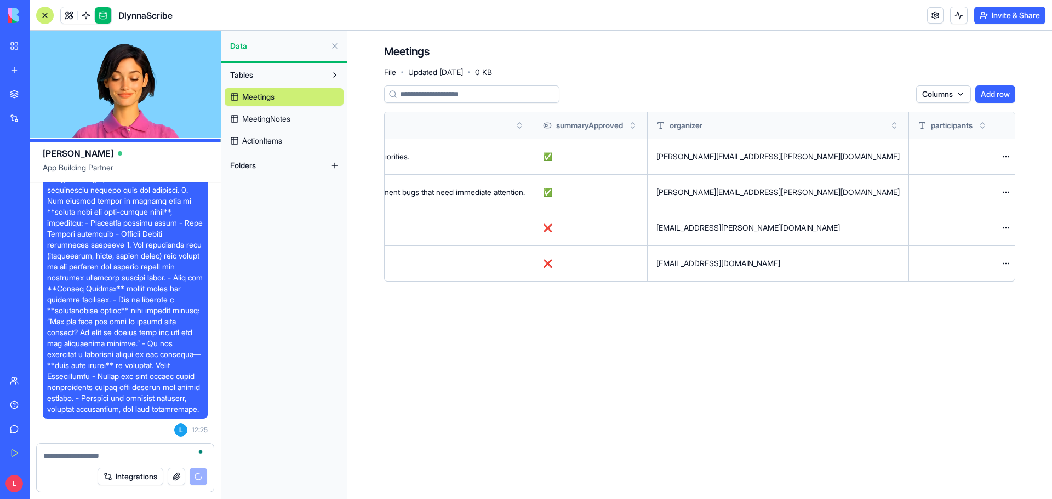
click at [107, 15] on link at bounding box center [103, 15] width 16 height 16
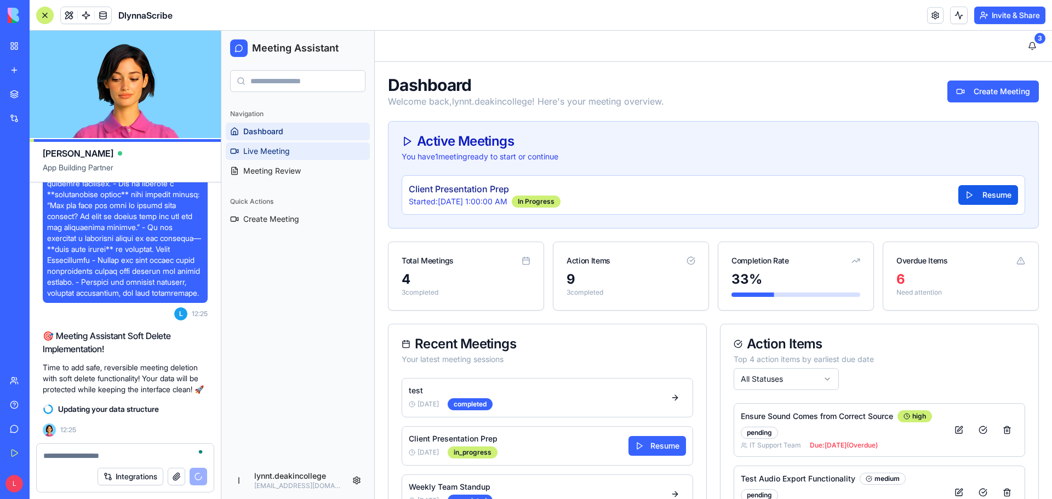
click at [268, 147] on span "Live Meeting" at bounding box center [266, 151] width 47 height 11
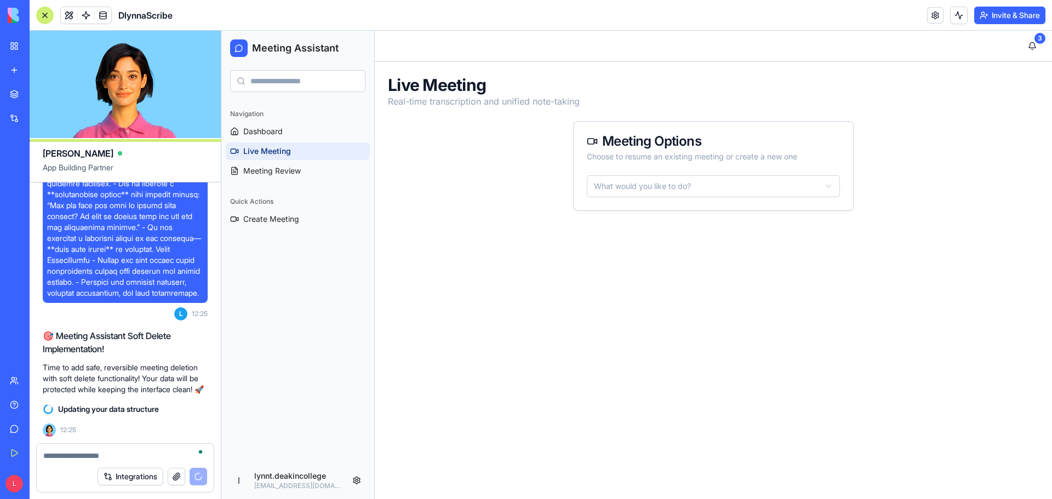
click at [753, 183] on html "Meeting Assistant Navigation Dashboard Live Meeting Meeting Review Quick Action…" at bounding box center [636, 265] width 831 height 468
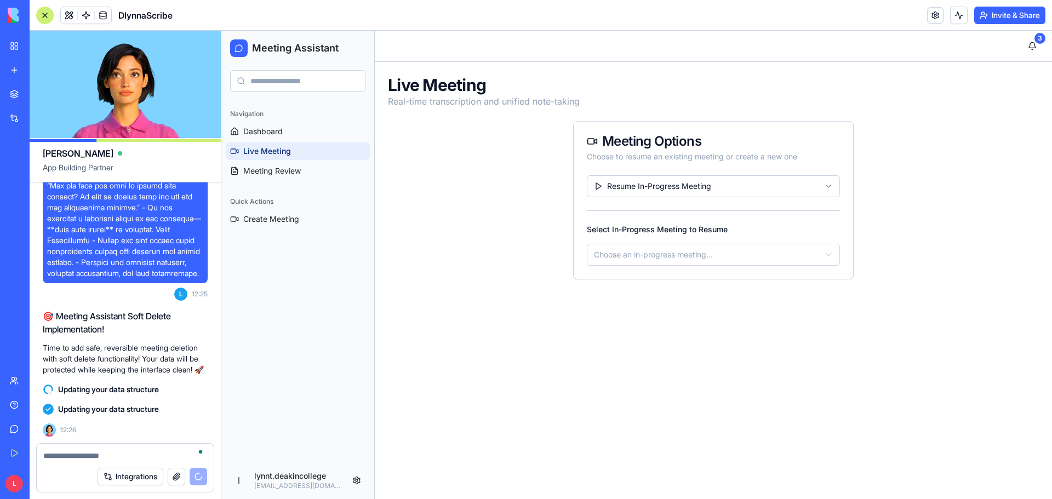
click at [778, 252] on html "Meeting Assistant Navigation Dashboard Live Meeting Meeting Review Quick Action…" at bounding box center [636, 265] width 831 height 468
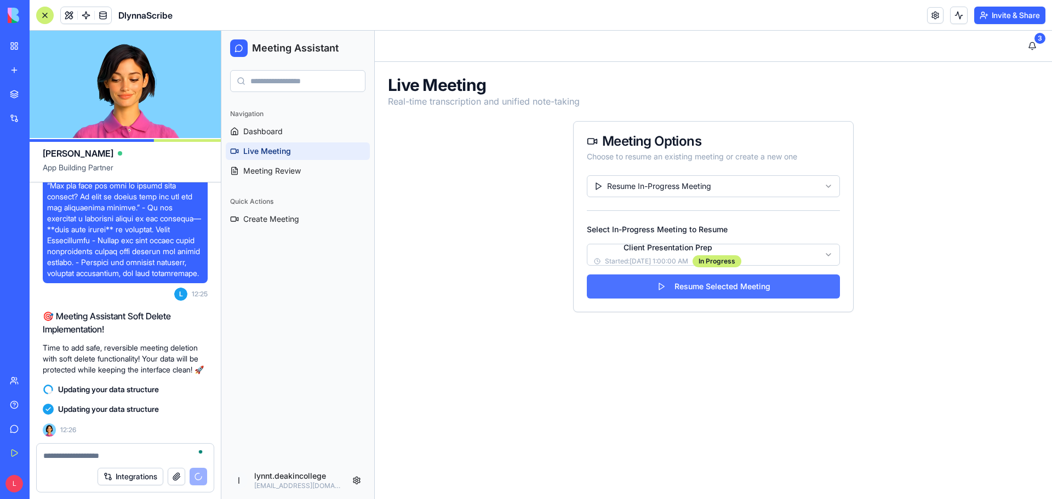
click at [741, 281] on button "Resume Selected Meeting" at bounding box center [713, 287] width 253 height 24
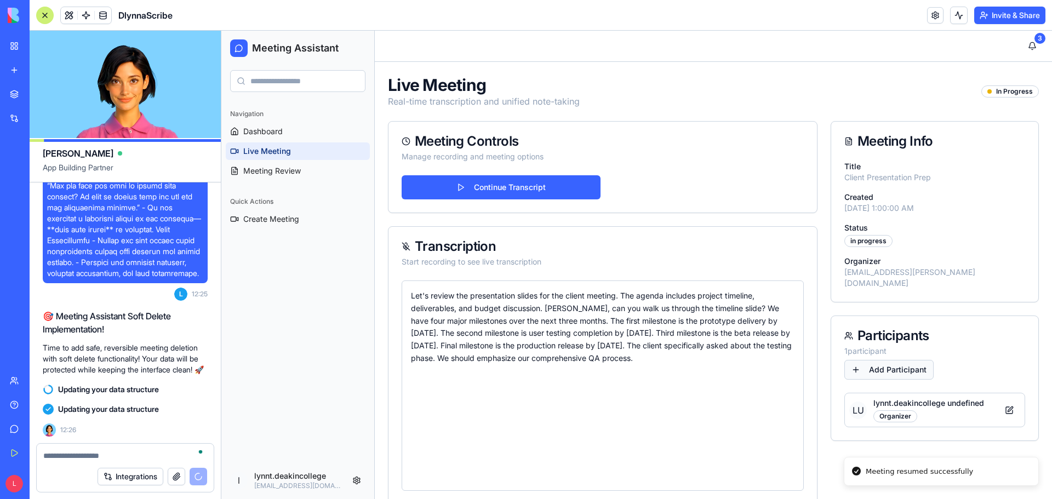
click at [856, 360] on button "Add Participant" at bounding box center [888, 370] width 89 height 20
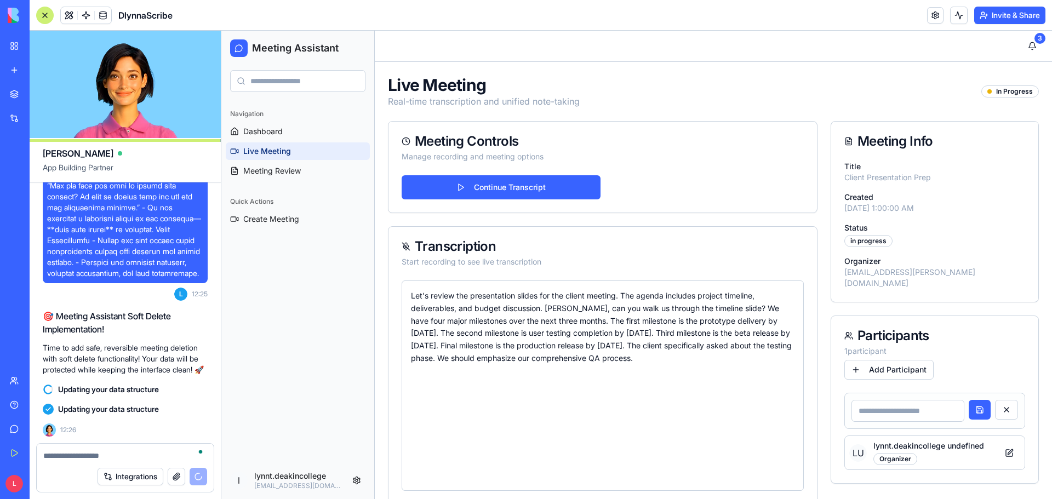
click at [961, 346] on div "1 participant" at bounding box center [934, 351] width 181 height 11
click at [1000, 443] on button at bounding box center [1009, 453] width 22 height 20
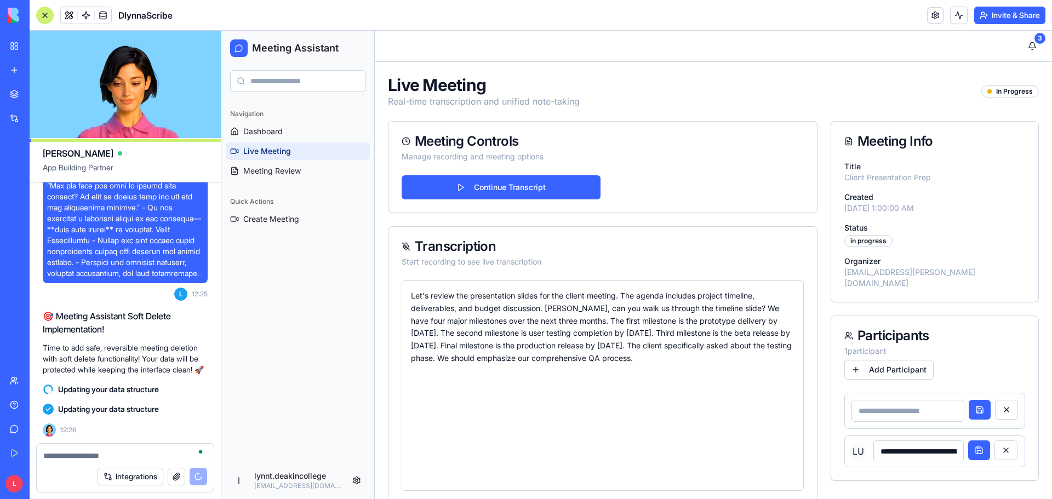
drag, startPoint x: 952, startPoint y: 438, endPoint x: 870, endPoint y: 440, distance: 82.2
click at [873, 441] on input "**********" at bounding box center [918, 452] width 90 height 22
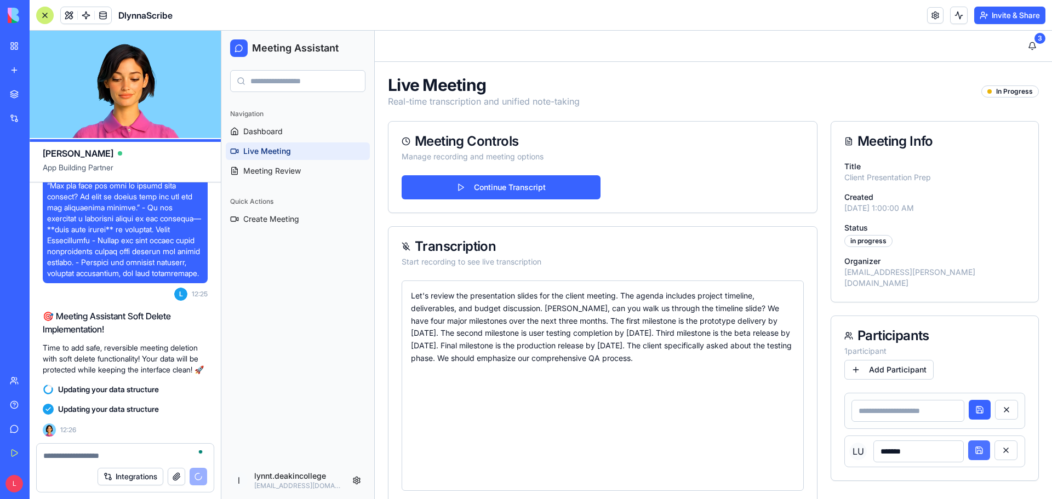
type input "*******"
click at [975, 441] on button at bounding box center [979, 451] width 22 height 20
click at [912, 405] on input at bounding box center [907, 411] width 113 height 22
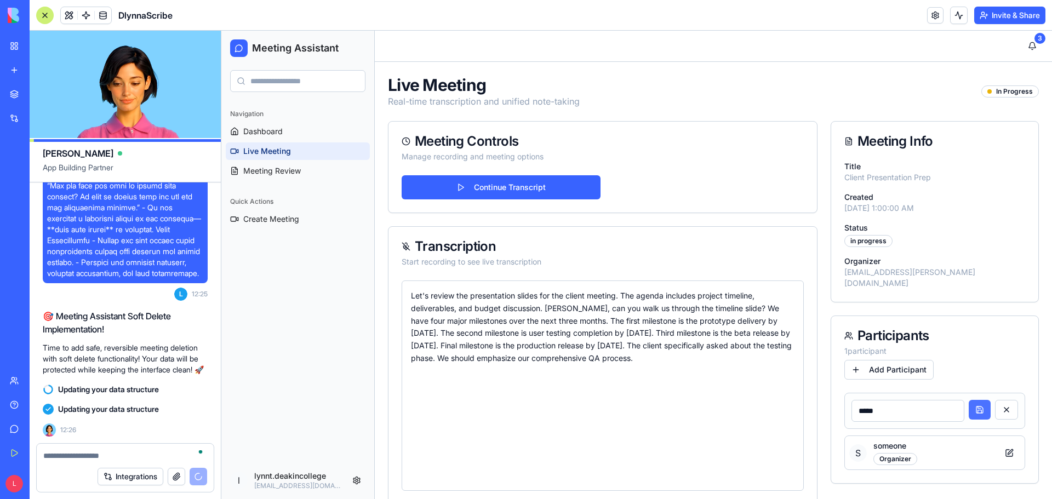
type input "*****"
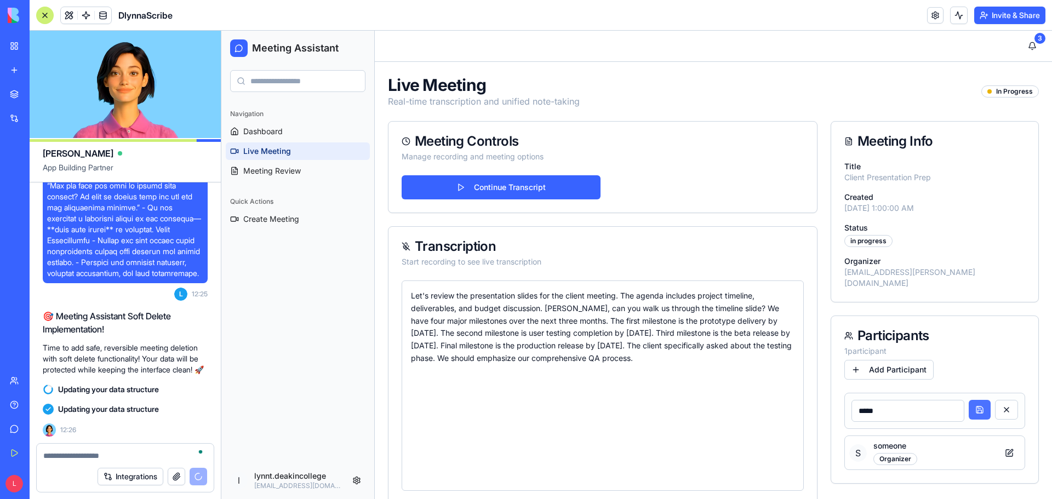
click at [969, 401] on button at bounding box center [980, 410] width 22 height 20
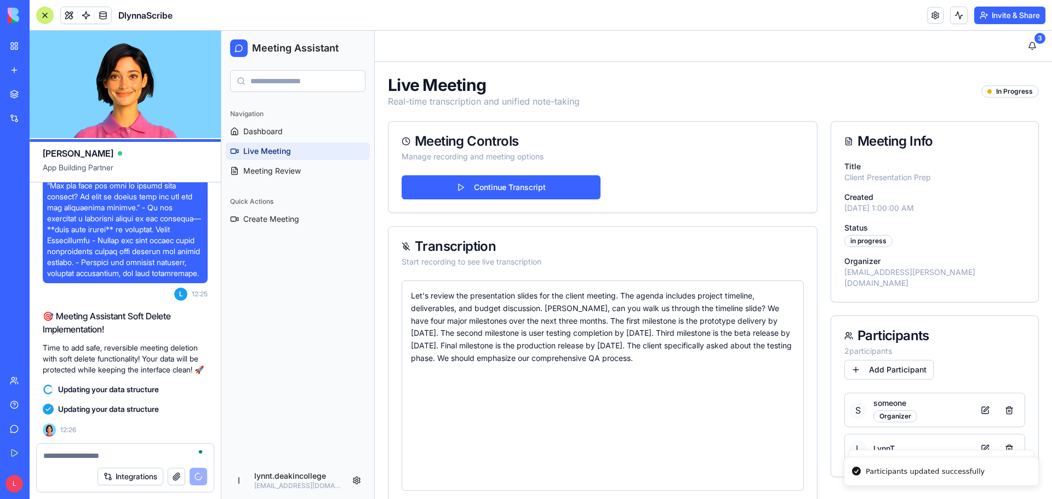
click at [659, 405] on div "Let's review the presentation slides for the client meeting. The agenda include…" at bounding box center [603, 386] width 384 height 192
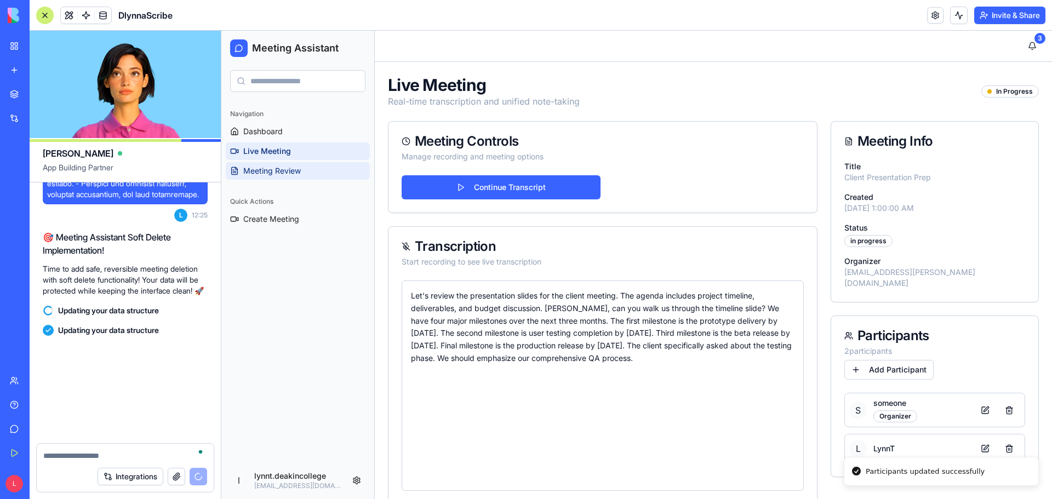
scroll to position [8760, 0]
click at [285, 169] on span "Meeting Review" at bounding box center [272, 170] width 58 height 11
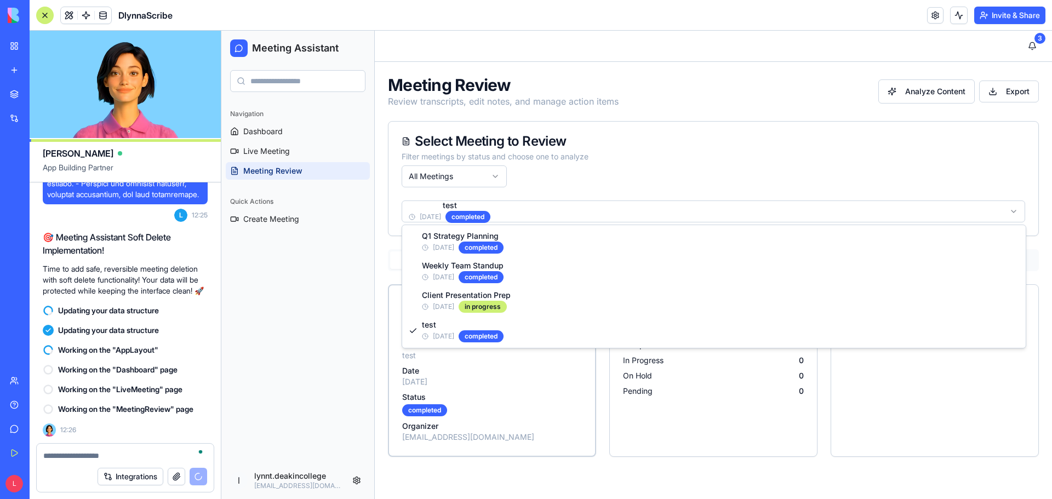
click at [520, 205] on html "Meeting Assistant Navigation Dashboard Live Meeting Meeting Review Quick Action…" at bounding box center [636, 265] width 831 height 468
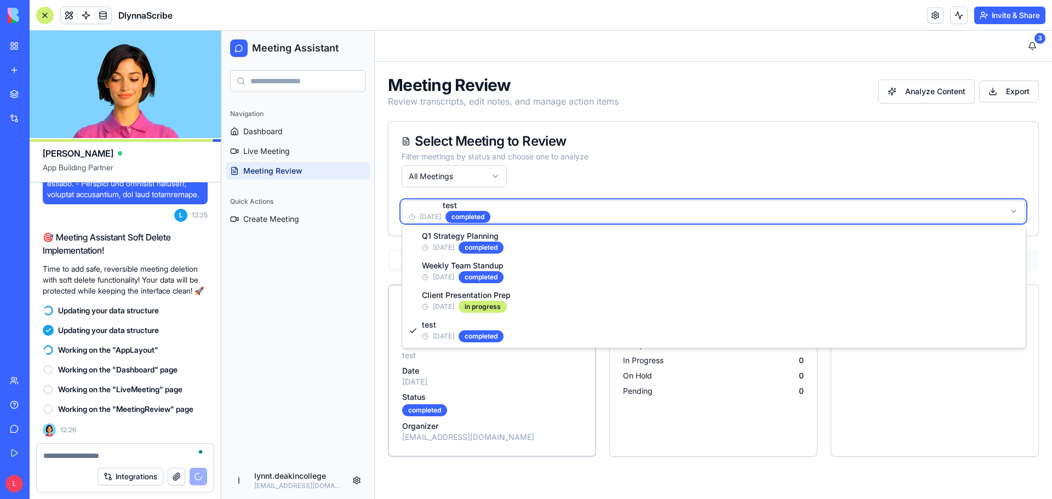
click at [496, 173] on html "Meeting Assistant Navigation Dashboard Live Meeting Meeting Review Quick Action…" at bounding box center [636, 265] width 831 height 468
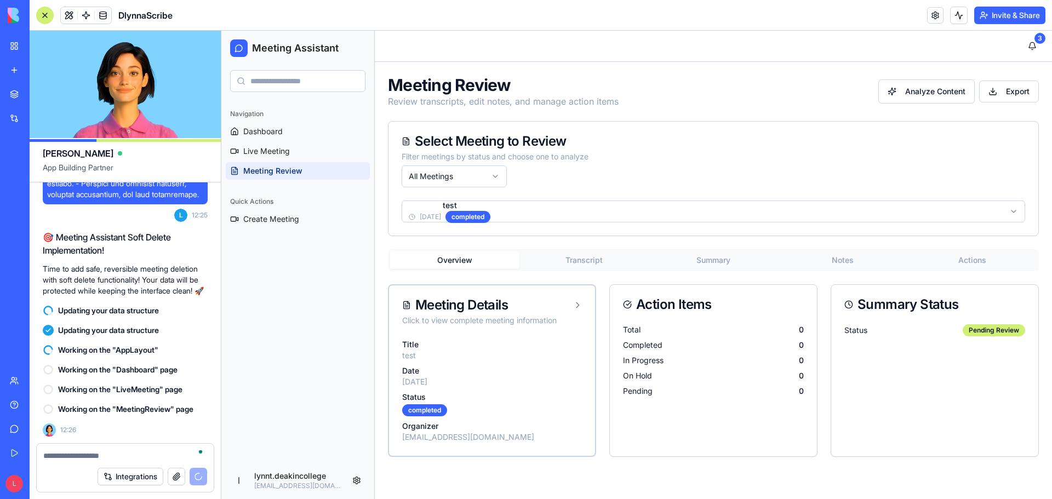
click at [513, 209] on html "Meeting Assistant Navigation Dashboard Live Meeting Meeting Review Quick Action…" at bounding box center [636, 265] width 831 height 468
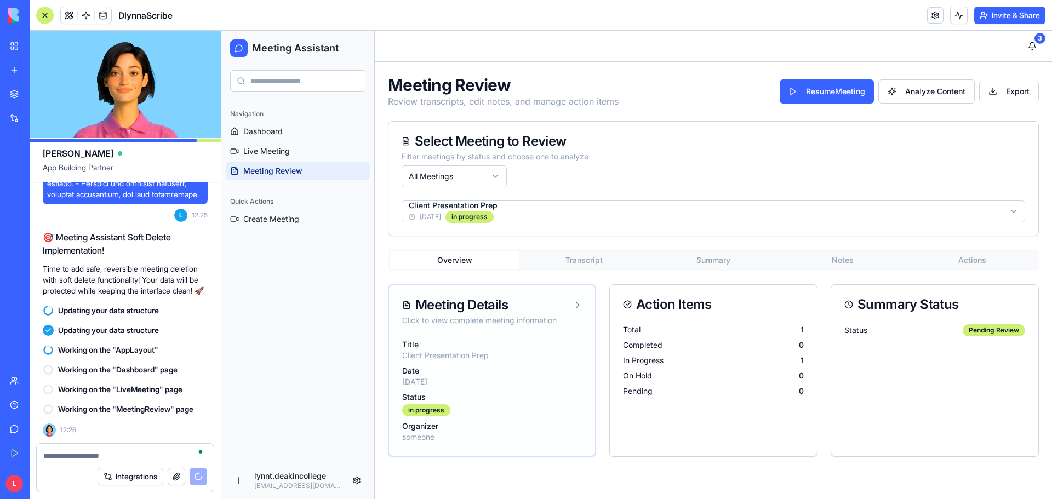
click at [576, 301] on icon at bounding box center [577, 305] width 9 height 9
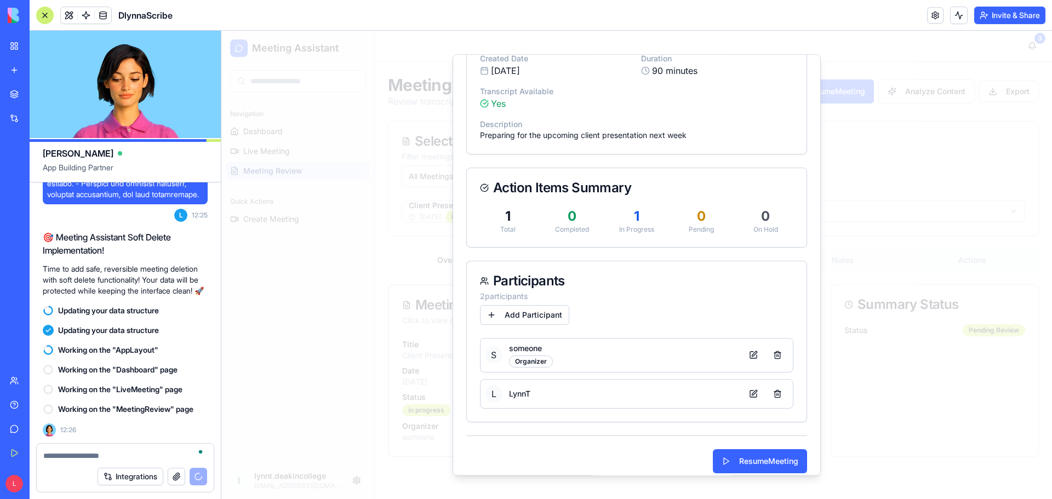
scroll to position [135, 0]
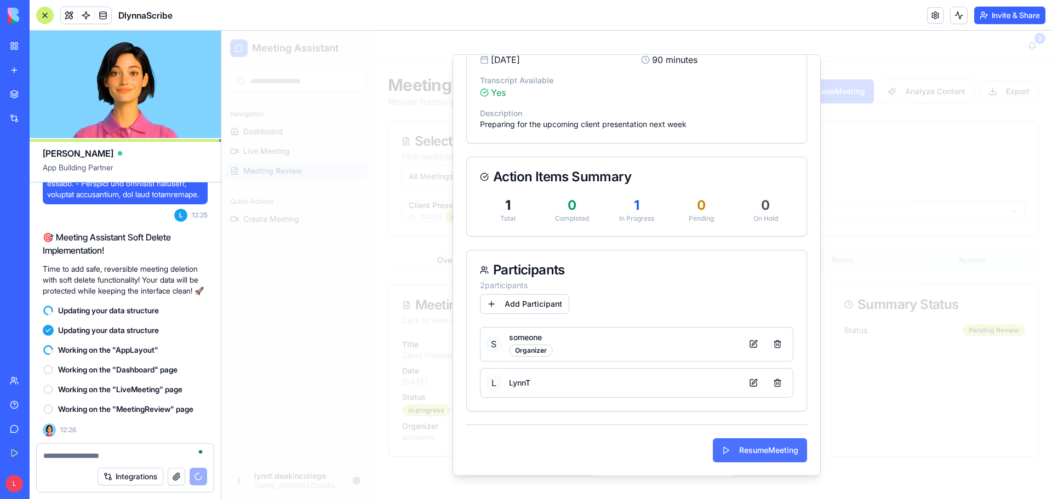
click at [765, 455] on button "Resume Meeting" at bounding box center [760, 450] width 94 height 24
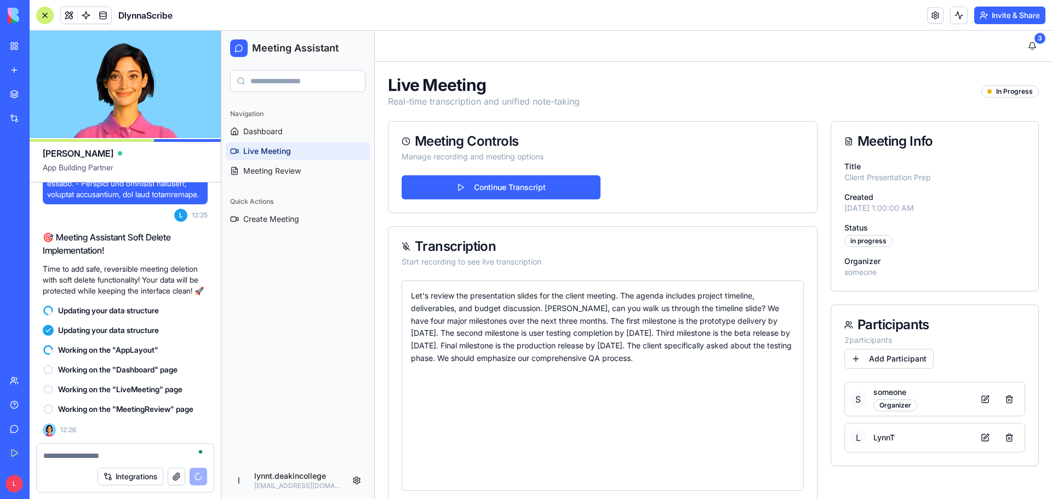
click at [312, 318] on div "Navigation Dashboard Live Meeting Meeting Review Quick Actions Create Meeting" at bounding box center [297, 281] width 153 height 361
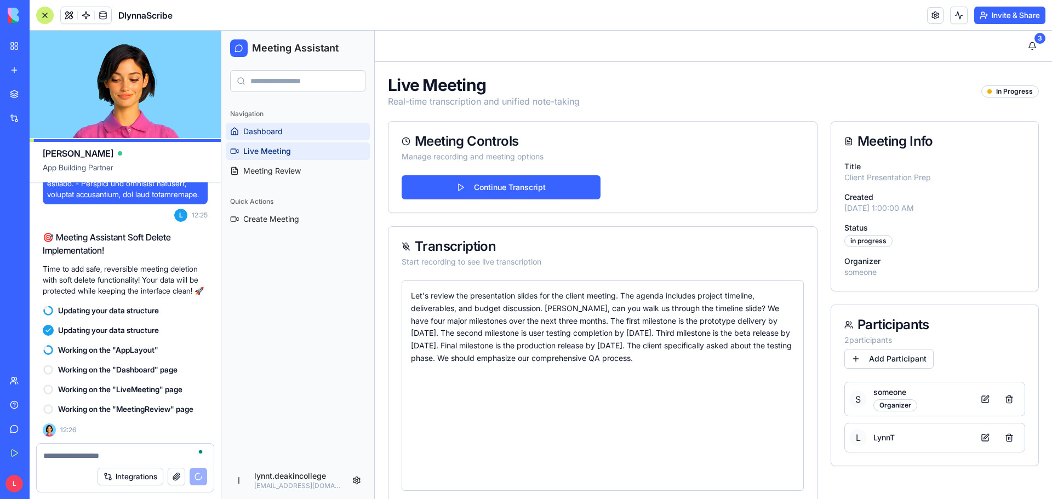
click at [306, 134] on link "Dashboard" at bounding box center [298, 132] width 144 height 18
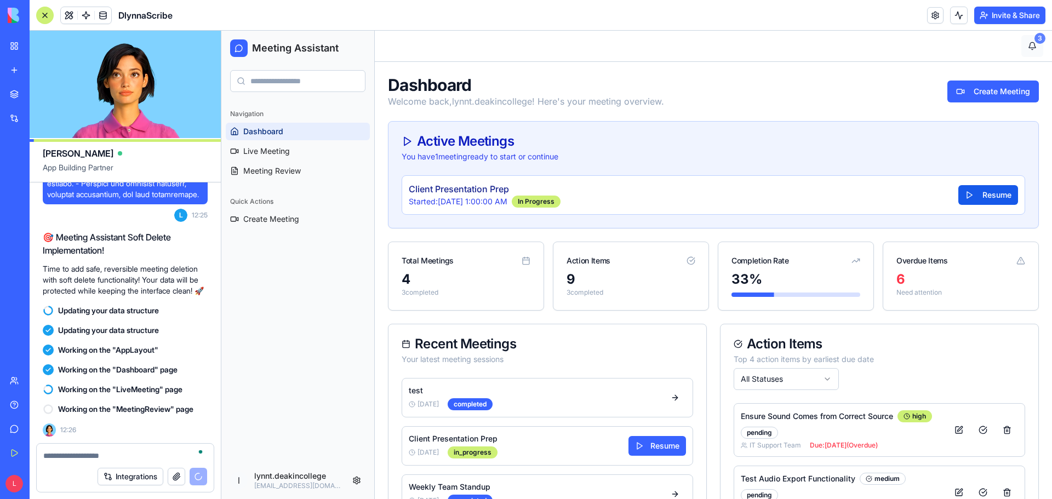
click at [1034, 38] on div "3" at bounding box center [1039, 38] width 11 height 11
click at [1024, 45] on button "3" at bounding box center [1032, 46] width 22 height 22
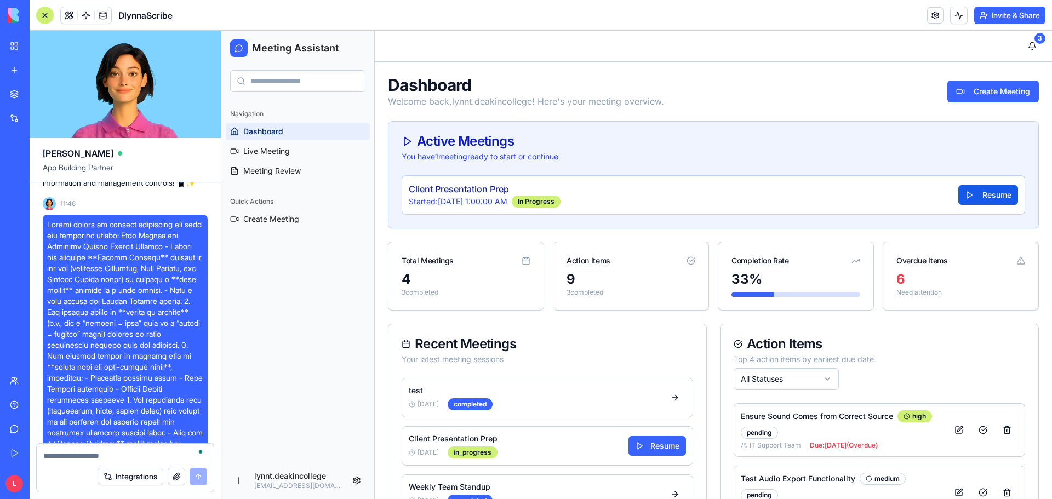
scroll to position [7936, 0]
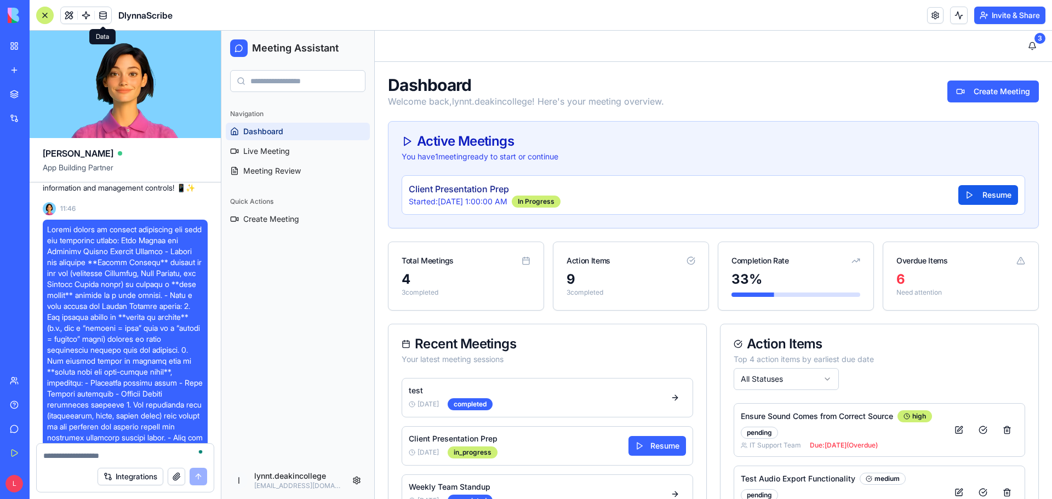
click at [105, 12] on span at bounding box center [103, 15] width 31 height 31
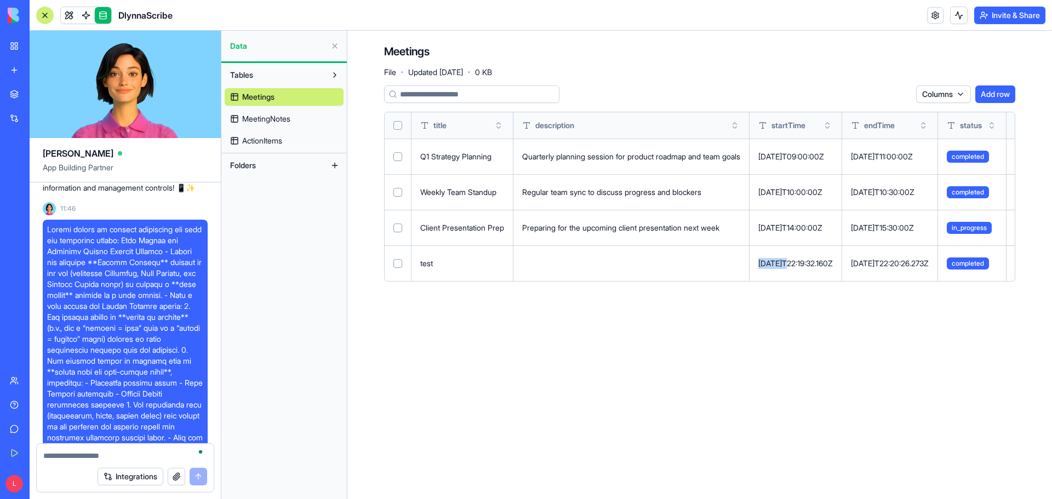
drag, startPoint x: 809, startPoint y: 261, endPoint x: 482, endPoint y: 251, distance: 326.7
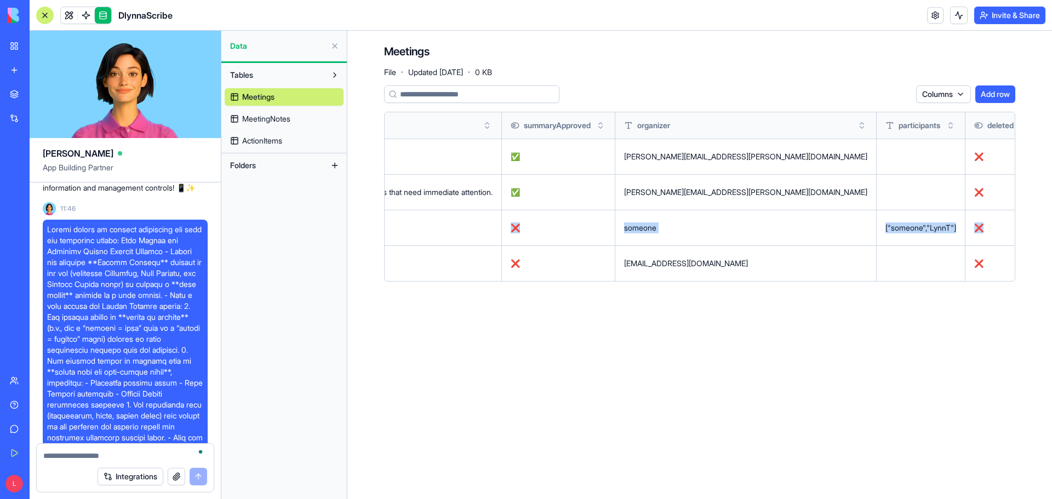
scroll to position [0, 3871]
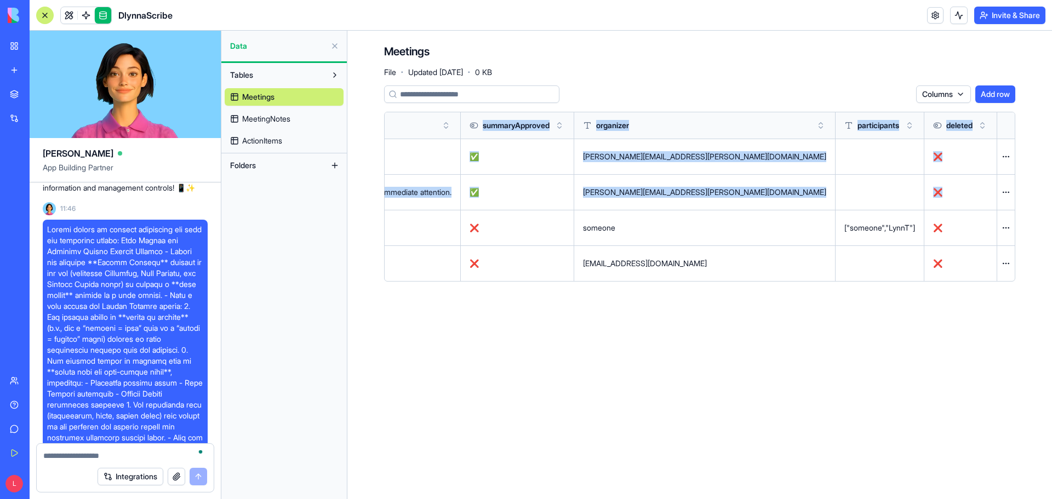
drag, startPoint x: 914, startPoint y: 221, endPoint x: 1026, endPoint y: 239, distance: 113.2
click at [1026, 239] on div "Meetings File · Updated Sep 25, 2025 · 0 KB Columns Add row title description s…" at bounding box center [699, 167] width 701 height 273
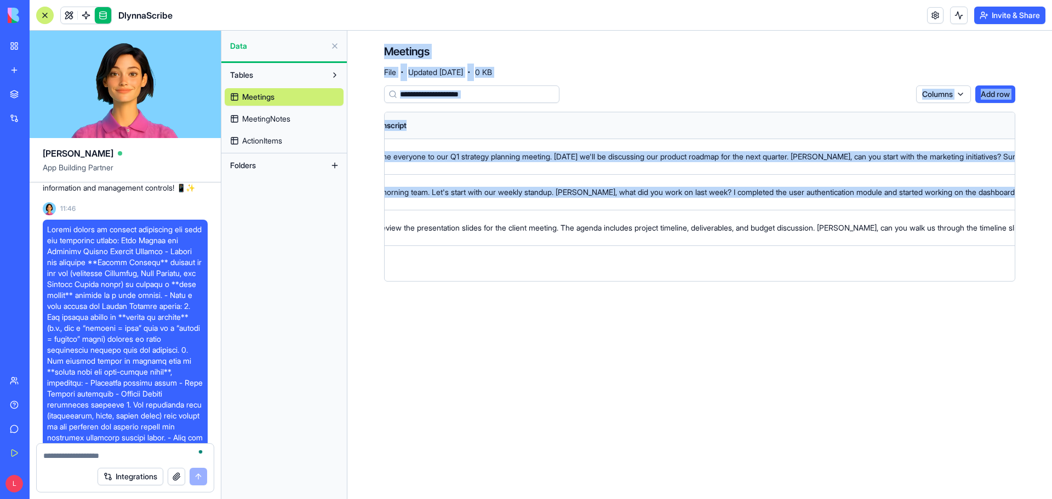
scroll to position [0, 0]
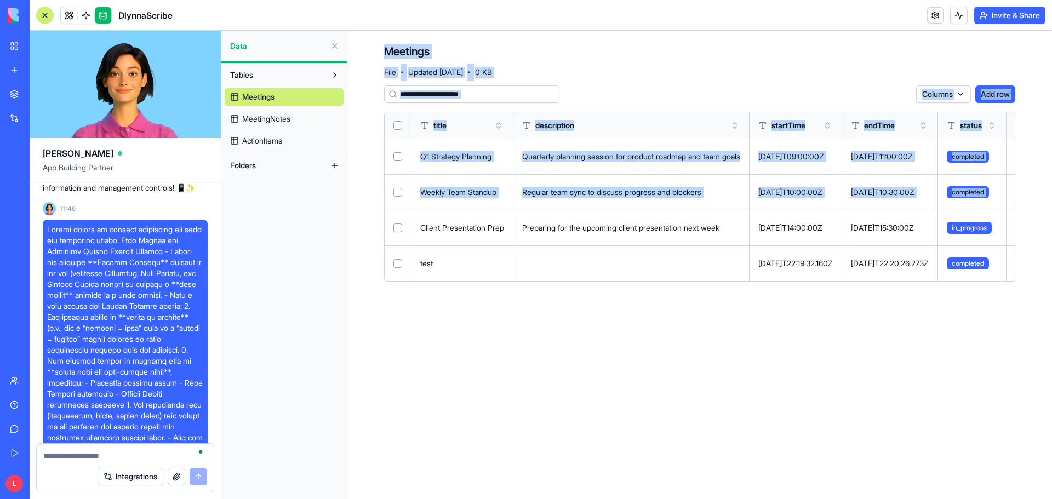
drag, startPoint x: 482, startPoint y: 192, endPoint x: 294, endPoint y: 185, distance: 188.1
click at [294, 185] on div "Ella App Building Partner Undo L 15:02 🎙️ Meeting Assistant Magic Coming Up! He…" at bounding box center [541, 265] width 1022 height 468
click at [605, 344] on main "Meetings File · Updated Sep 25, 2025 · 0 KB Columns Add row title description s…" at bounding box center [699, 265] width 705 height 468
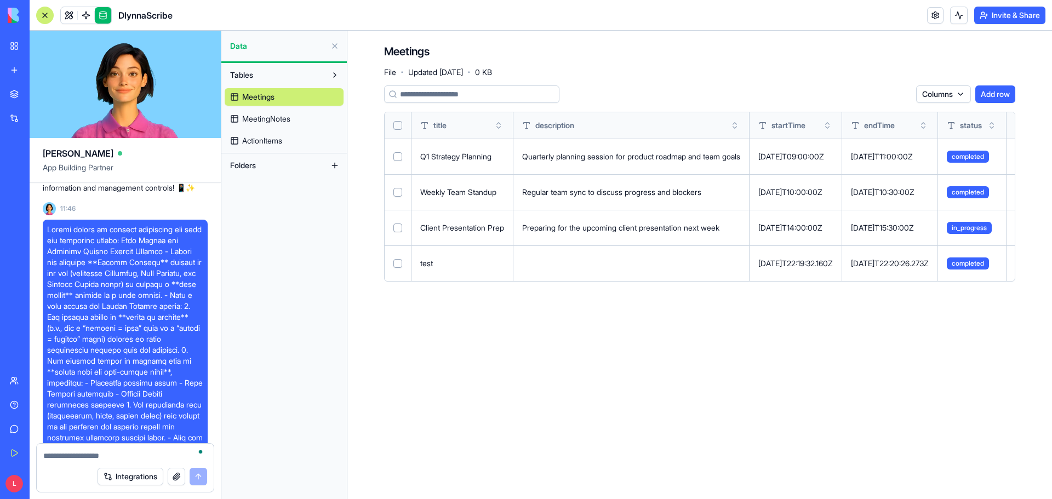
click at [284, 118] on span "MeetingNotes" at bounding box center [266, 118] width 48 height 11
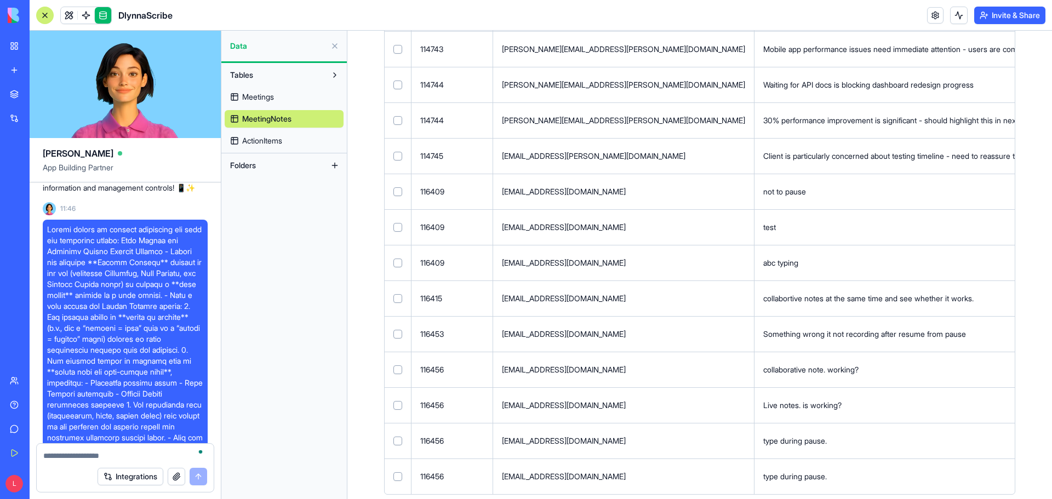
scroll to position [161, 0]
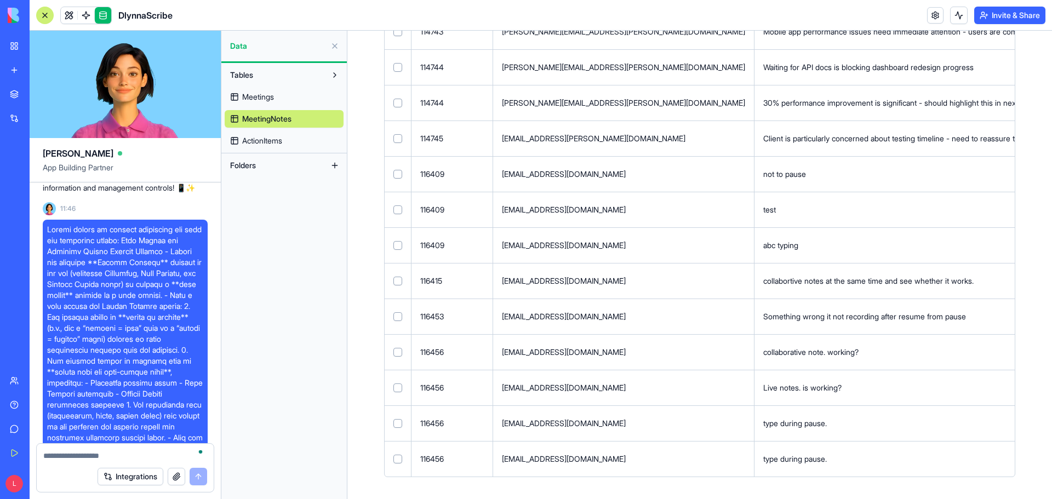
click at [836, 458] on div "type during pause." at bounding box center [915, 459] width 305 height 11
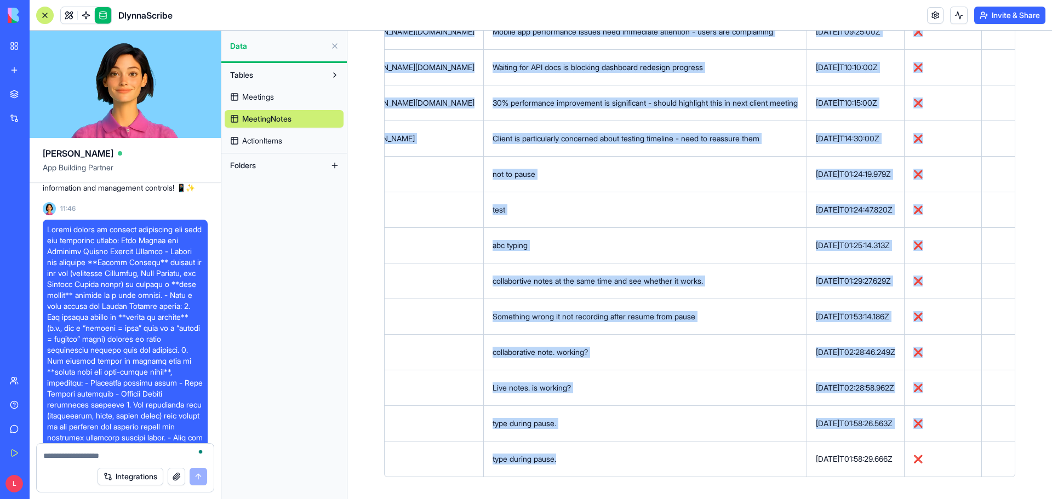
drag, startPoint x: 836, startPoint y: 458, endPoint x: 1268, endPoint y: 477, distance: 432.2
click at [1051, 477] on html "BETA My Workspace New app Marketplace Integrations Recent DlynnaScribe AI Logo …" at bounding box center [526, 249] width 1052 height 499
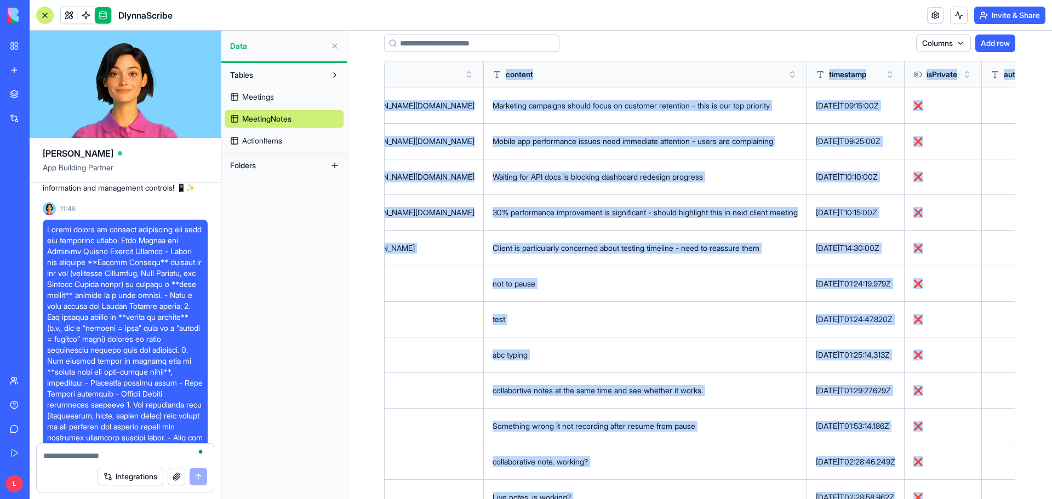
scroll to position [0, 0]
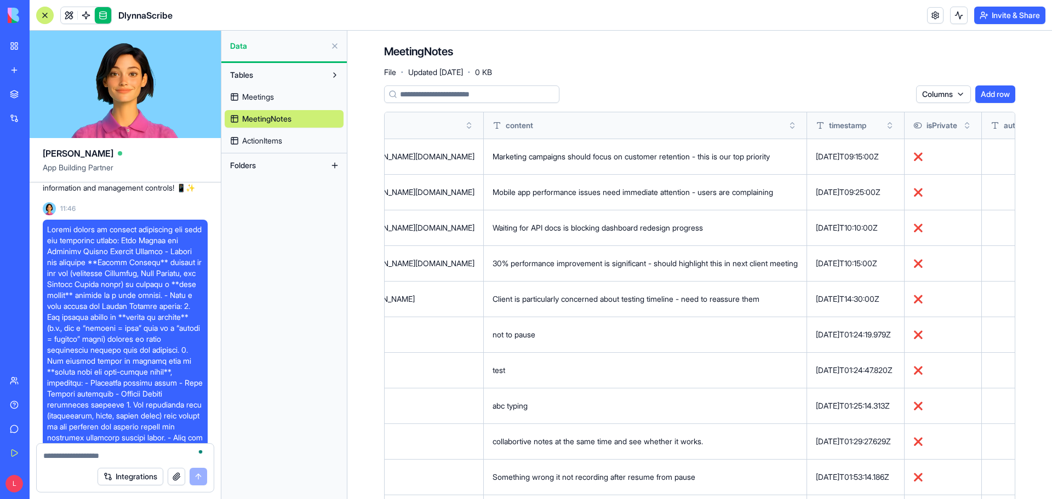
click at [613, 85] on div "MeetingNotes File · Updated Sep 25, 2025 · 0 KB Columns Add row meetingId autho…" at bounding box center [699, 345] width 631 height 603
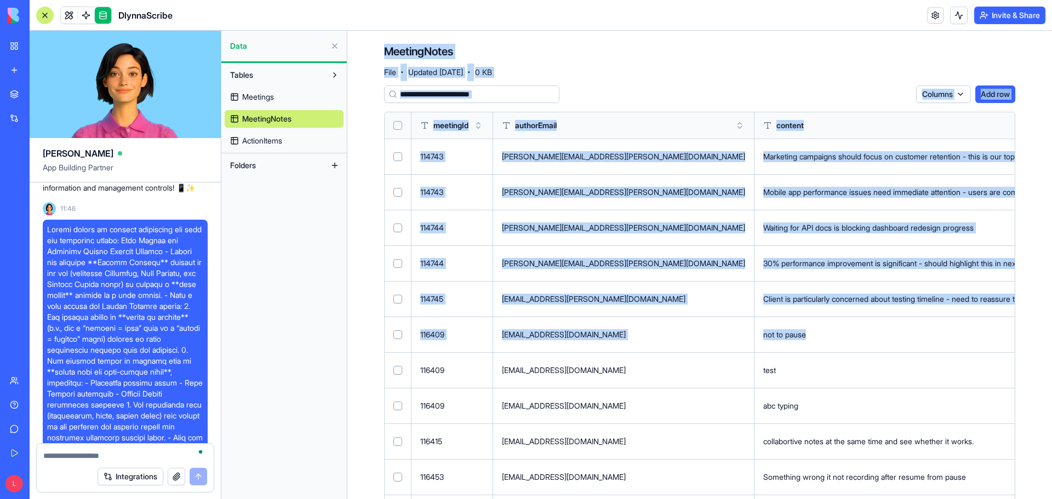
drag, startPoint x: 623, startPoint y: 331, endPoint x: 323, endPoint y: 336, distance: 300.3
click at [323, 336] on div "Ella App Building Partner Undo L 15:02 🎙️ Meeting Assistant Magic Coming Up! He…" at bounding box center [541, 265] width 1022 height 468
click at [768, 335] on div "not to pause" at bounding box center [915, 334] width 305 height 11
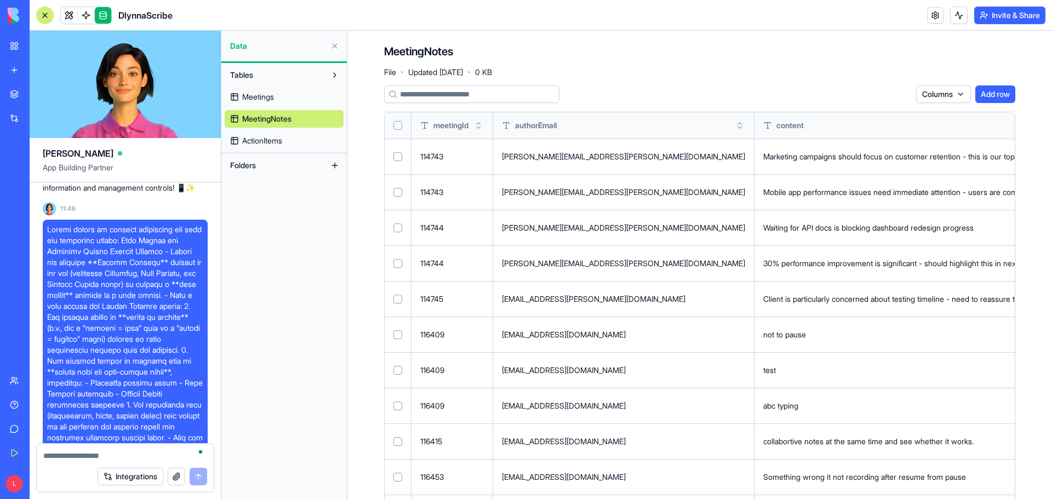
click at [250, 95] on span "Meetings" at bounding box center [258, 97] width 32 height 11
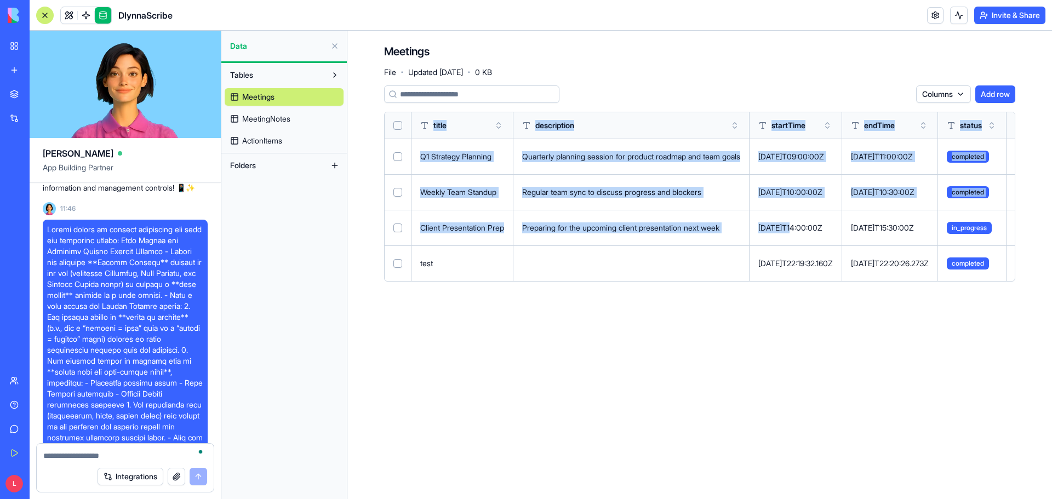
drag, startPoint x: 808, startPoint y: 227, endPoint x: 374, endPoint y: 270, distance: 436.1
click at [374, 270] on div "Meetings File · Updated Sep 25, 2025 · 0 KB Columns Add row title description s…" at bounding box center [699, 167] width 701 height 273
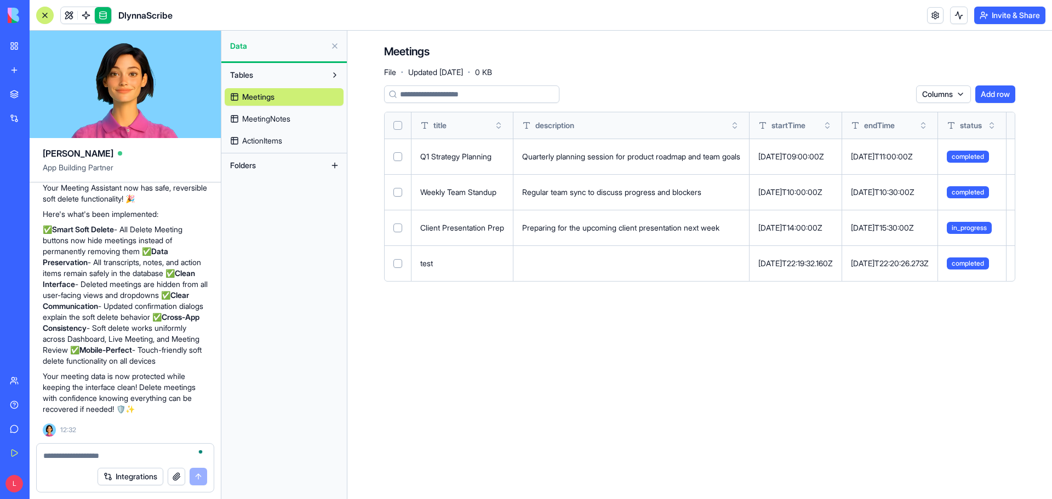
scroll to position [9032, 0]
click at [262, 140] on span "ActionItems" at bounding box center [262, 140] width 40 height 11
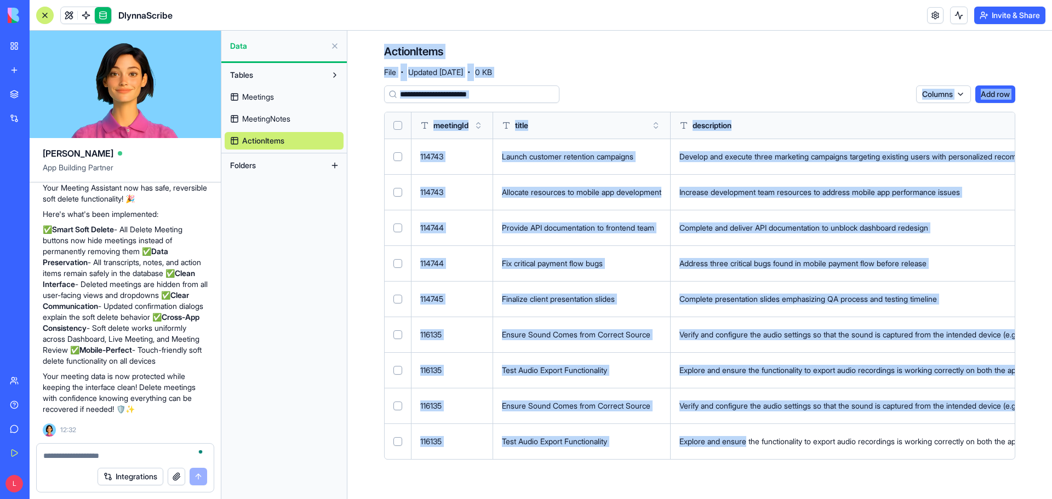
drag, startPoint x: 761, startPoint y: 443, endPoint x: 296, endPoint y: 421, distance: 465.2
click at [296, 421] on div "Ella App Building Partner Undo L 15:02 🎙️ Meeting Assistant Magic Coming Up! He…" at bounding box center [541, 265] width 1022 height 468
click at [627, 94] on div "Columns Add row" at bounding box center [699, 94] width 631 height 18
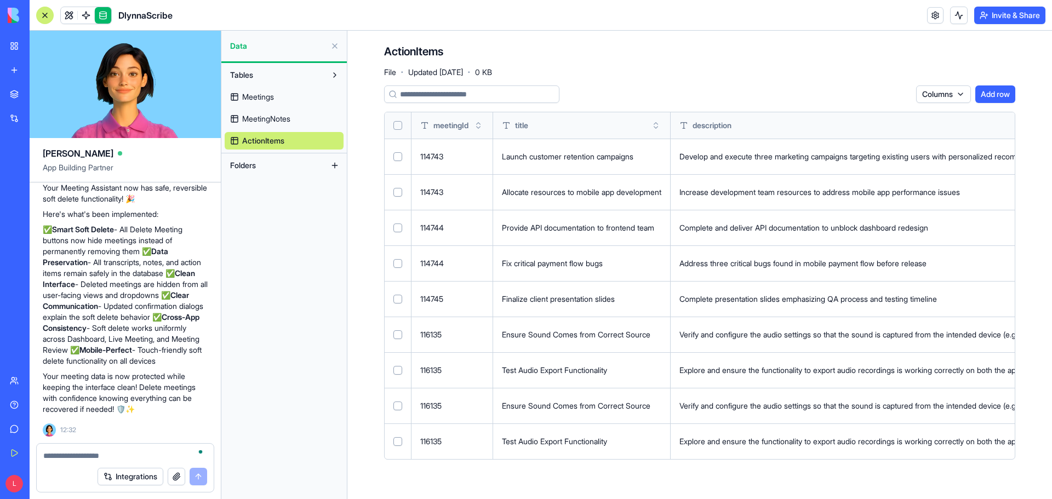
click at [270, 118] on span "MeetingNotes" at bounding box center [266, 118] width 48 height 11
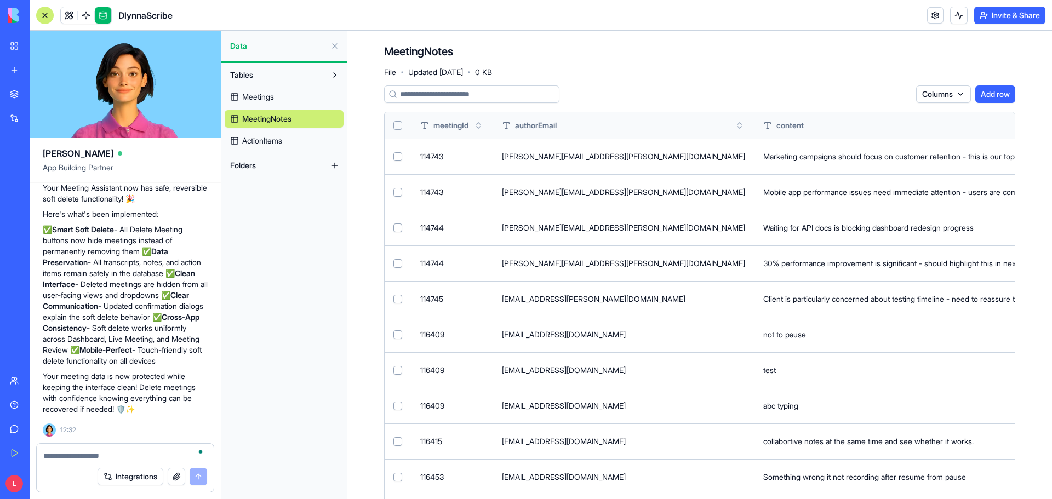
click at [259, 96] on span "Meetings" at bounding box center [258, 97] width 32 height 11
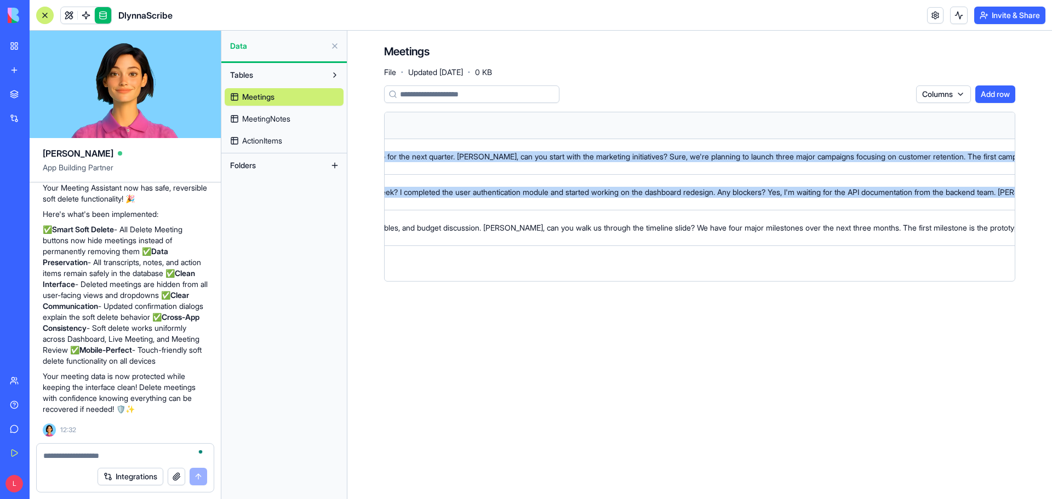
scroll to position [0, 1510]
drag, startPoint x: 634, startPoint y: 231, endPoint x: 1055, endPoint y: 456, distance: 477.8
click at [1051, 456] on html "BETA My Workspace New app Marketplace Integrations Recent DlynnaScribe AI Logo …" at bounding box center [526, 249] width 1052 height 499
click at [735, 427] on main "Meetings File · Updated Sep 25, 2025 · 0 KB Columns Add row title description s…" at bounding box center [699, 265] width 705 height 468
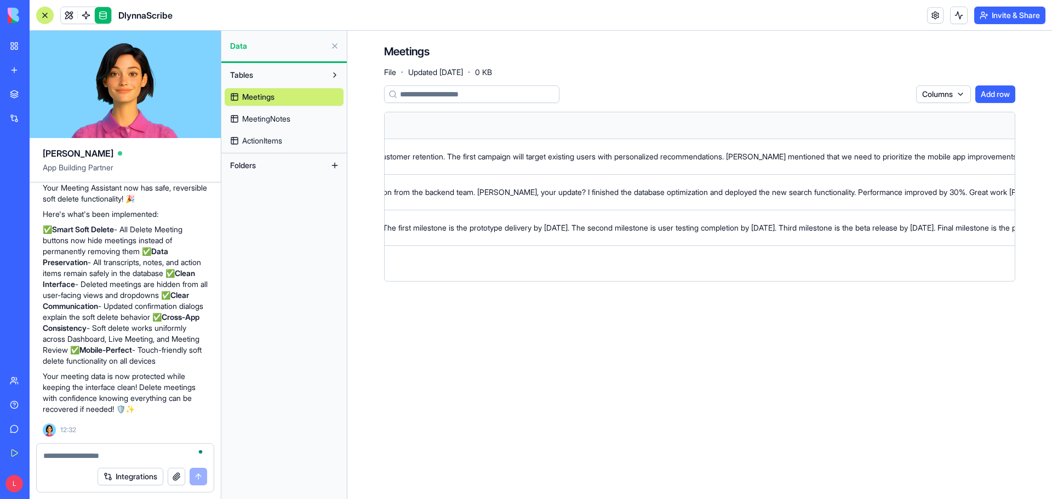
scroll to position [8813, 0]
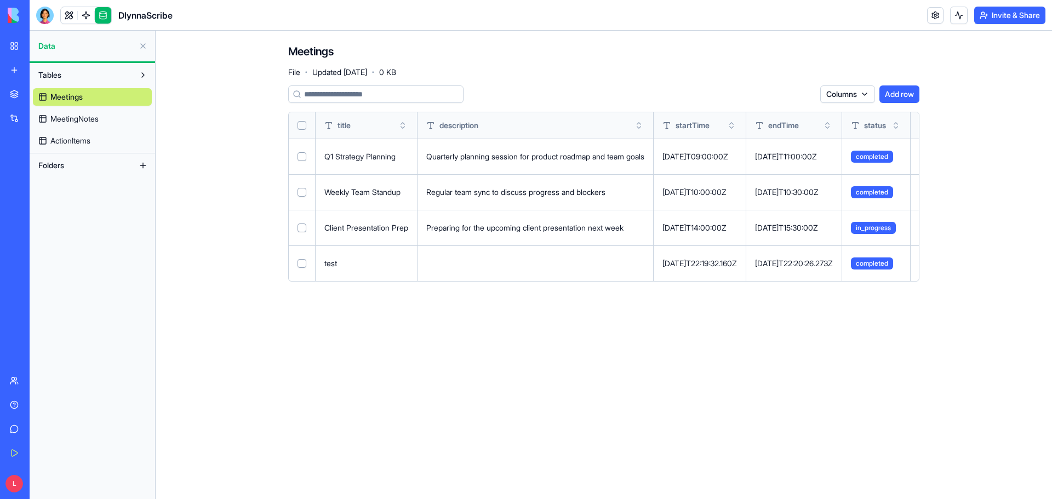
click at [102, 16] on link at bounding box center [103, 15] width 16 height 16
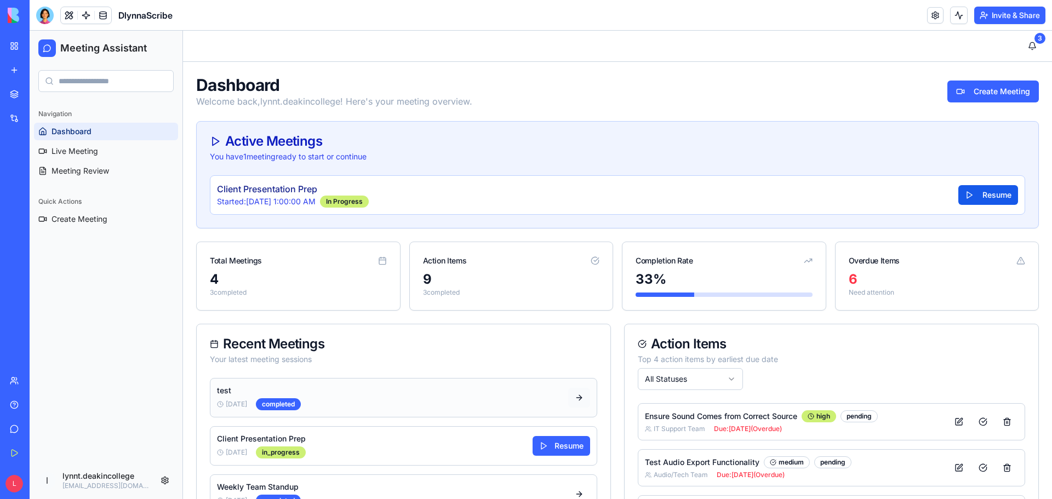
click at [575, 396] on button at bounding box center [579, 398] width 22 height 20
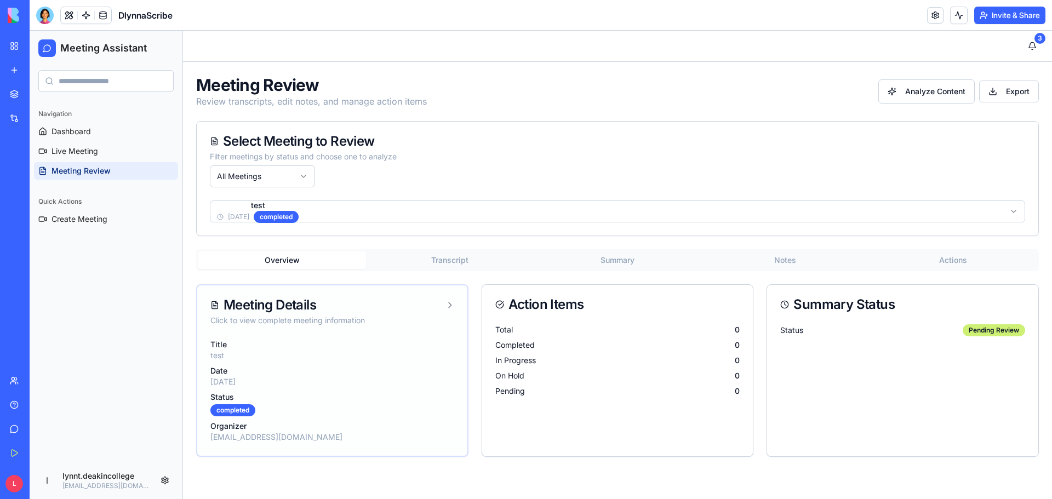
click at [449, 304] on icon at bounding box center [449, 305] width 9 height 9
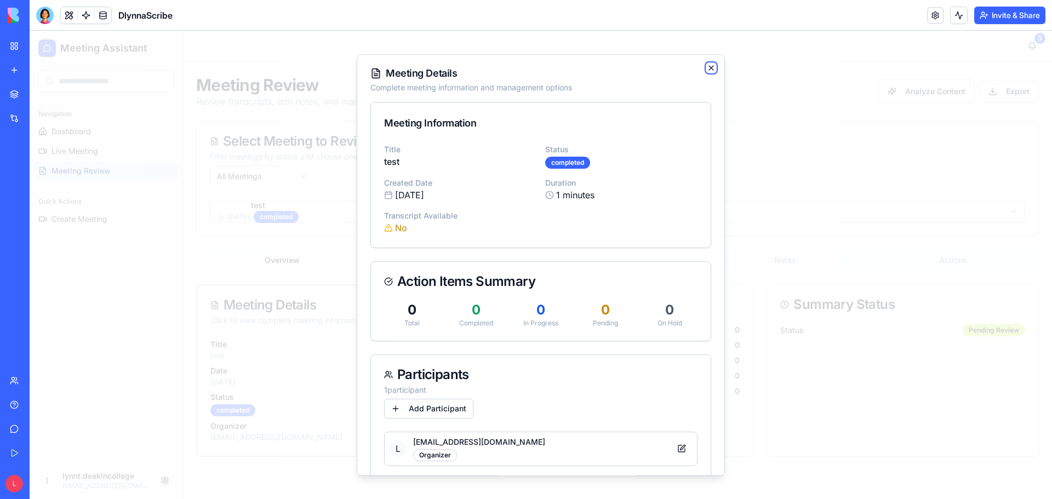
click at [707, 67] on icon "button" at bounding box center [711, 68] width 9 height 9
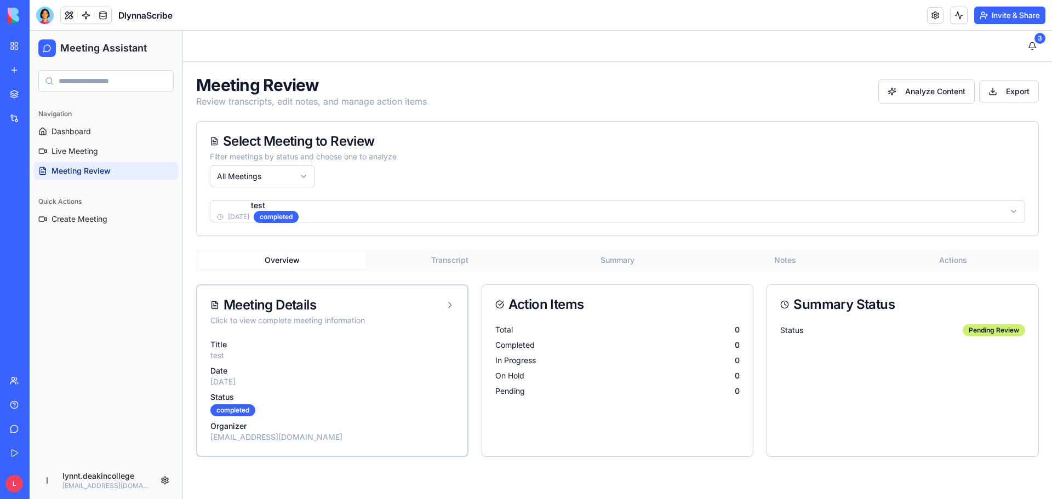
click at [672, 146] on div "Select Meeting to Review" at bounding box center [617, 141] width 815 height 13
click at [93, 133] on link "Dashboard" at bounding box center [106, 132] width 144 height 18
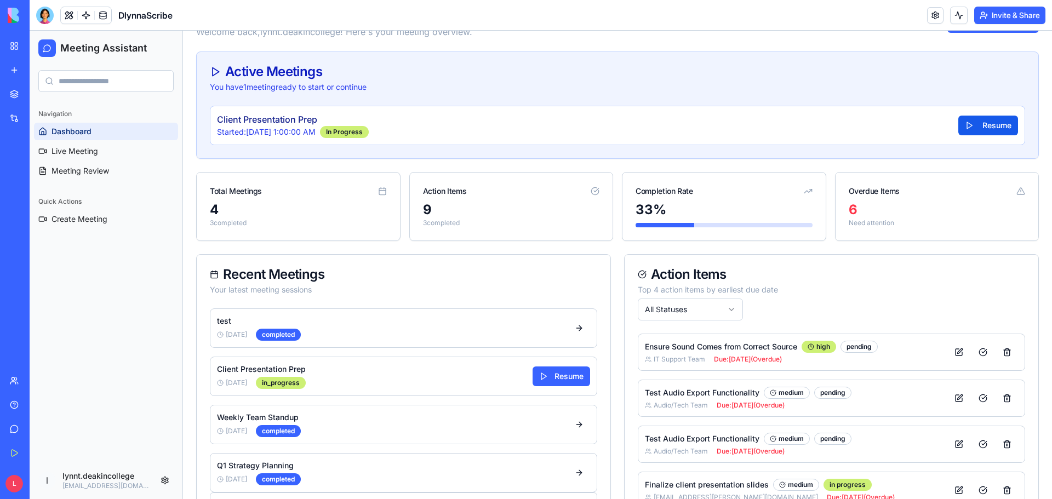
scroll to position [110, 0]
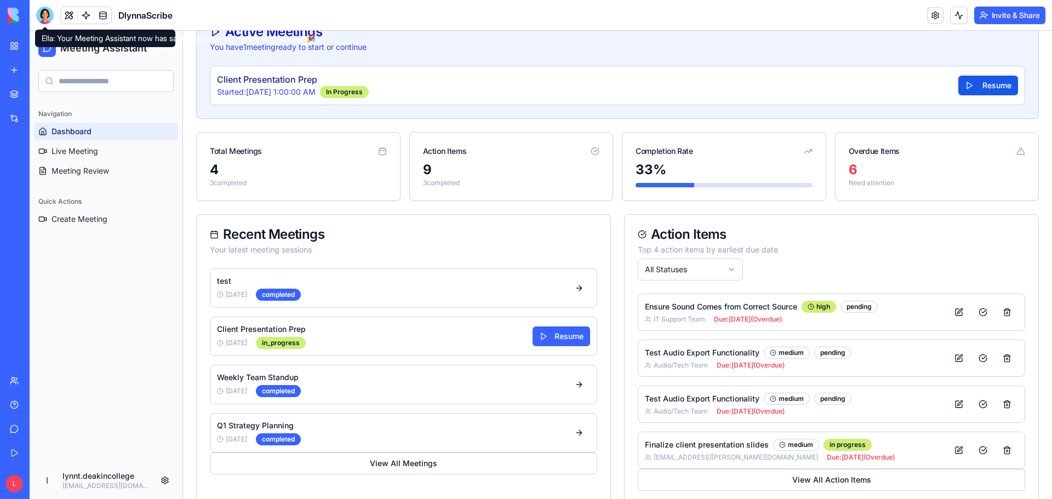
click at [43, 12] on div at bounding box center [45, 16] width 18 height 18
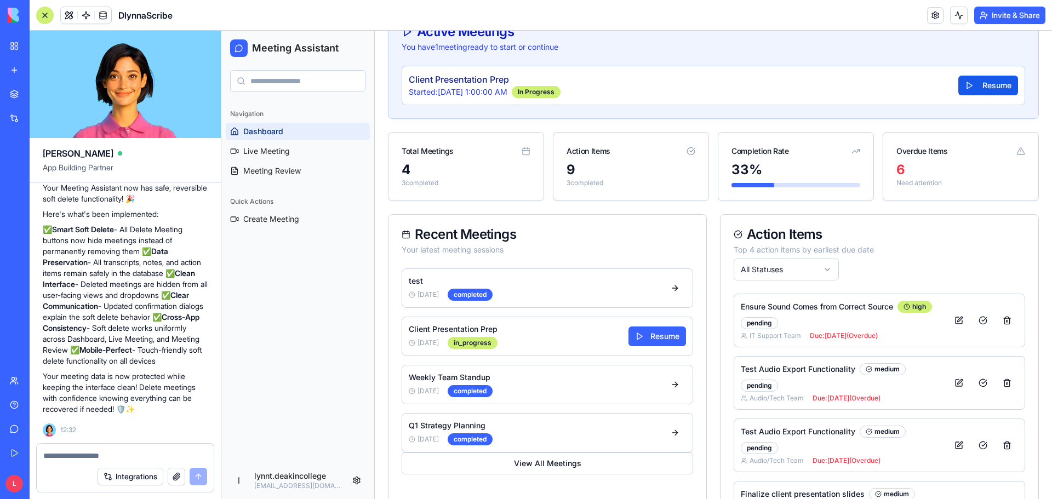
scroll to position [9032, 0]
click at [76, 459] on textarea at bounding box center [125, 455] width 164 height 11
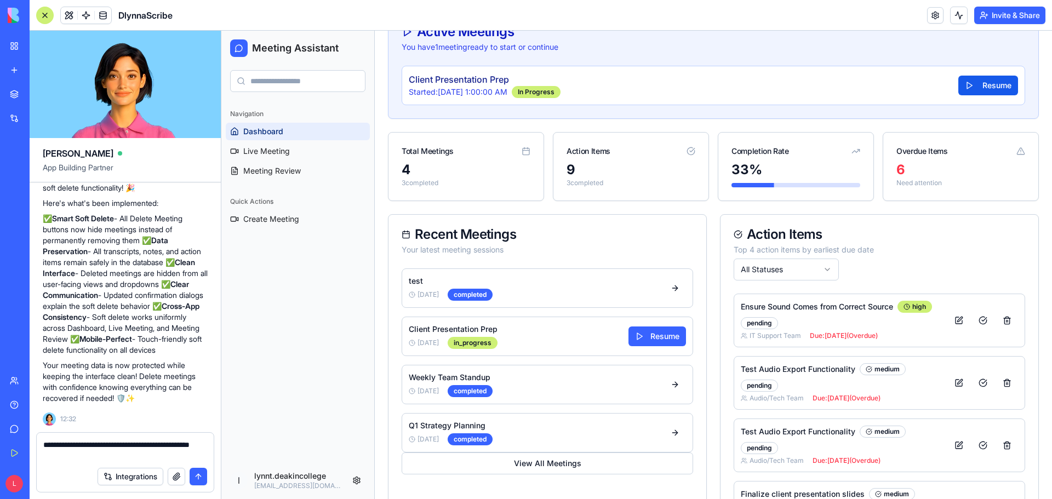
click at [181, 444] on textarea "**********" at bounding box center [125, 450] width 164 height 22
click at [165, 443] on textarea "**********" at bounding box center [125, 450] width 164 height 22
click at [95, 457] on textarea "**********" at bounding box center [125, 450] width 164 height 22
click at [59, 456] on textarea "**********" at bounding box center [125, 450] width 164 height 22
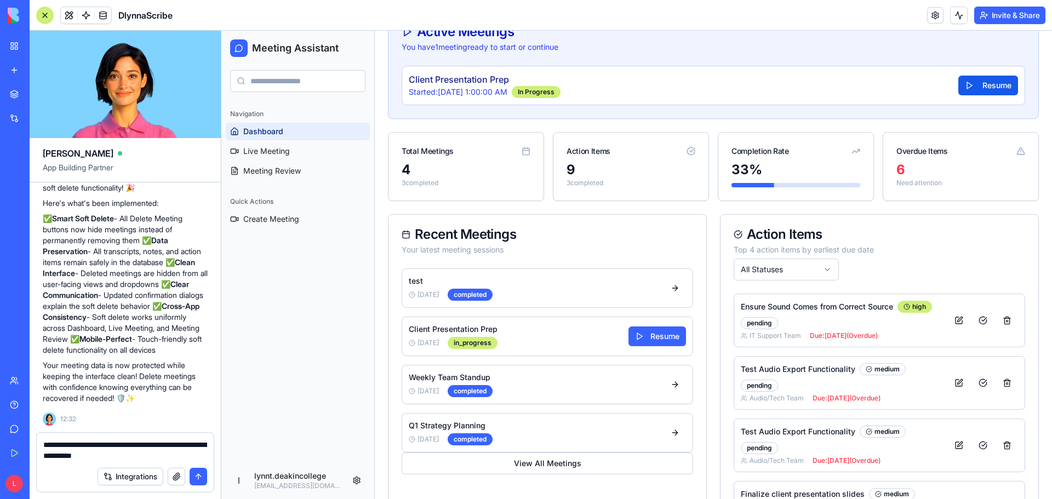
type textarea "**********"
click at [198, 478] on button "submit" at bounding box center [199, 477] width 18 height 18
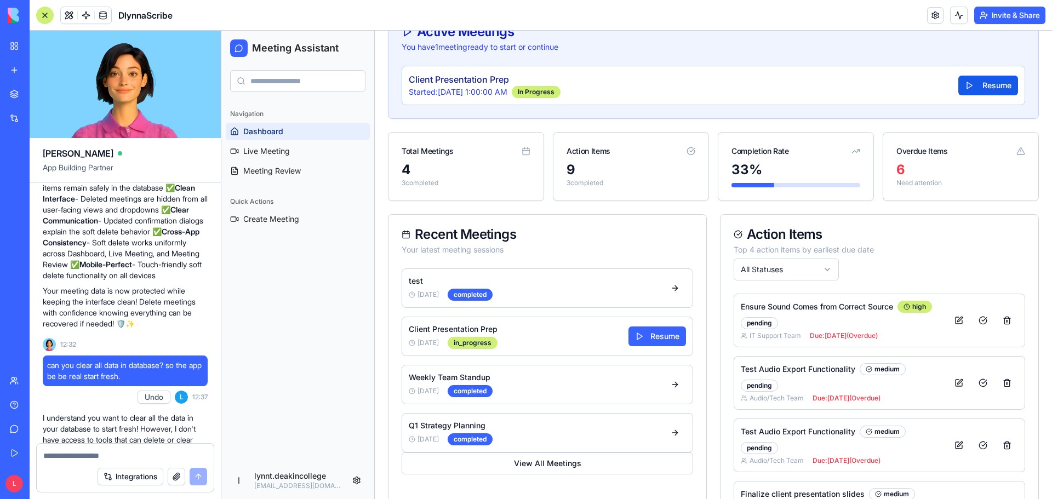
scroll to position [8493, 0]
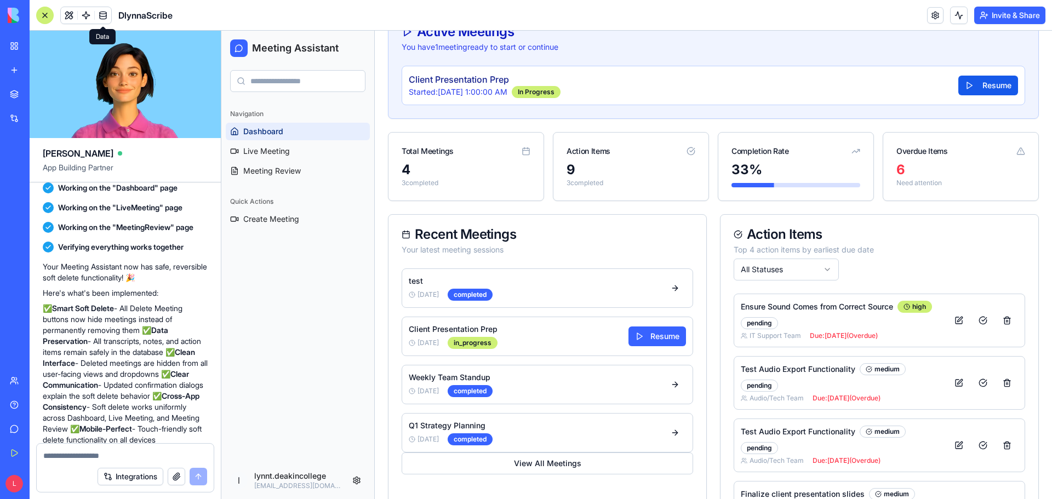
click at [105, 13] on link at bounding box center [103, 15] width 16 height 16
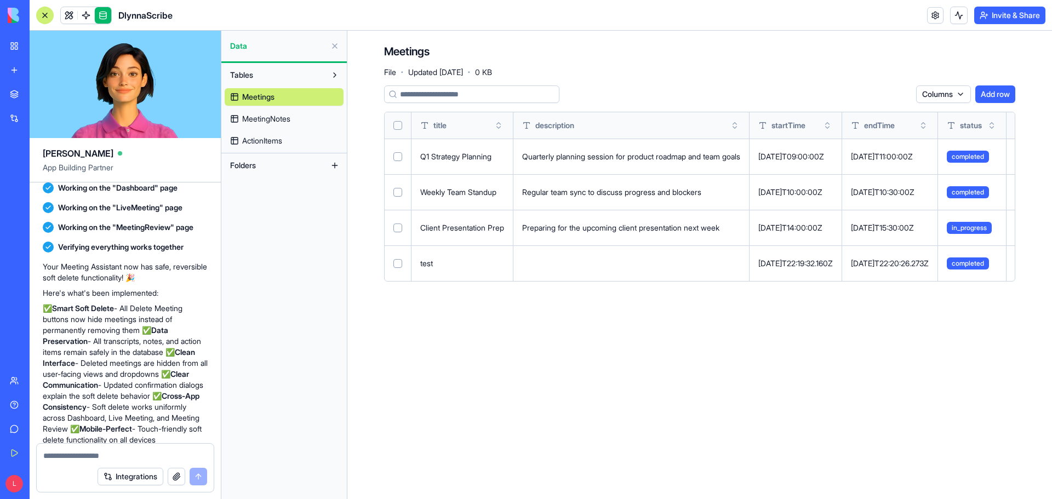
click at [274, 138] on span "ActionItems" at bounding box center [262, 140] width 40 height 11
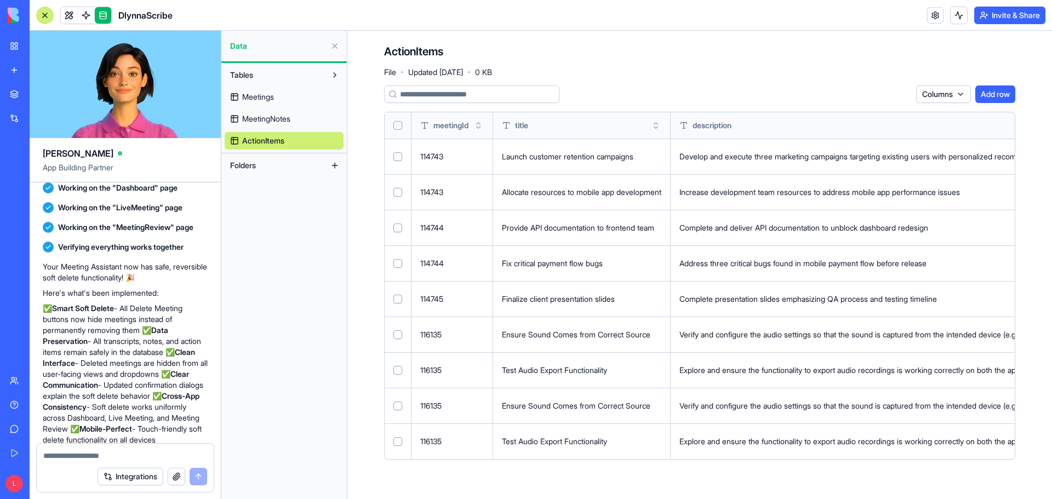
click at [264, 96] on span "Meetings" at bounding box center [258, 97] width 32 height 11
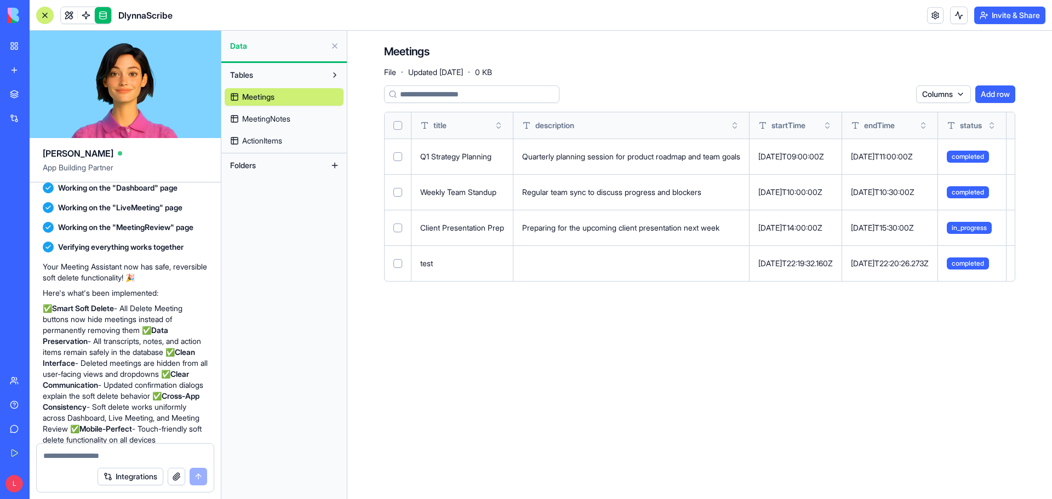
click at [280, 116] on span "MeetingNotes" at bounding box center [266, 118] width 48 height 11
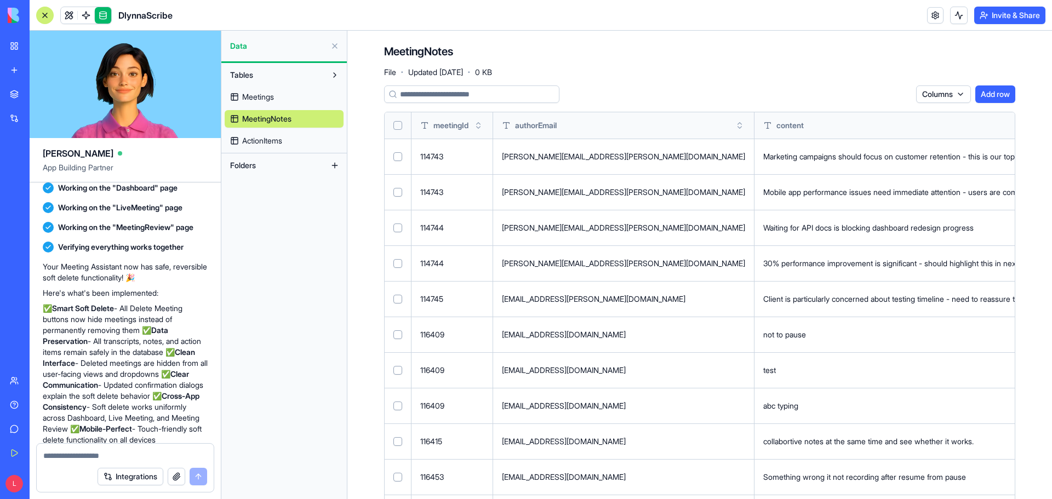
click at [107, 451] on textarea at bounding box center [125, 455] width 164 height 11
click at [270, 96] on span "Meetings" at bounding box center [258, 97] width 32 height 11
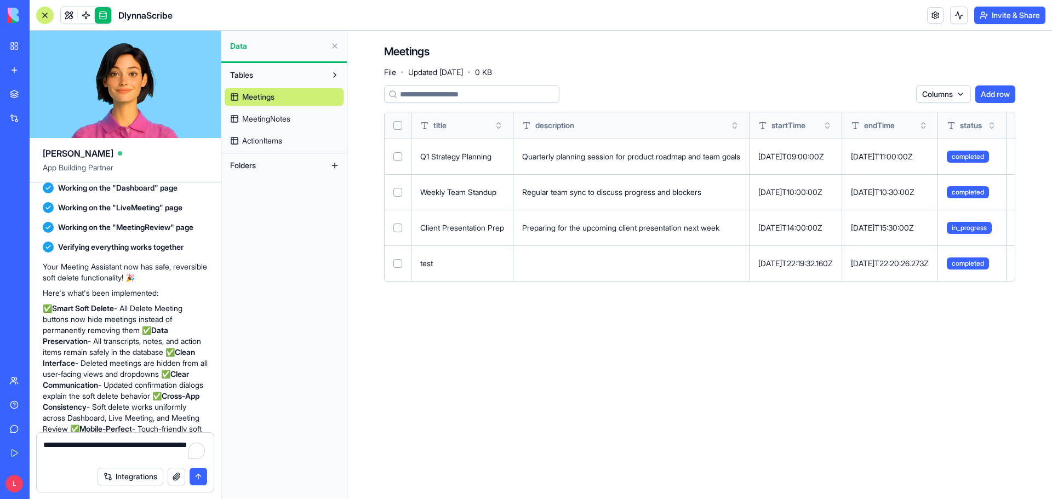
click at [105, 459] on textarea "**********" at bounding box center [125, 450] width 164 height 22
click at [96, 446] on textarea "**********" at bounding box center [125, 440] width 164 height 44
click at [119, 457] on textarea "**********" at bounding box center [125, 440] width 164 height 44
type textarea "**********"
click at [201, 479] on button "submit" at bounding box center [199, 477] width 18 height 18
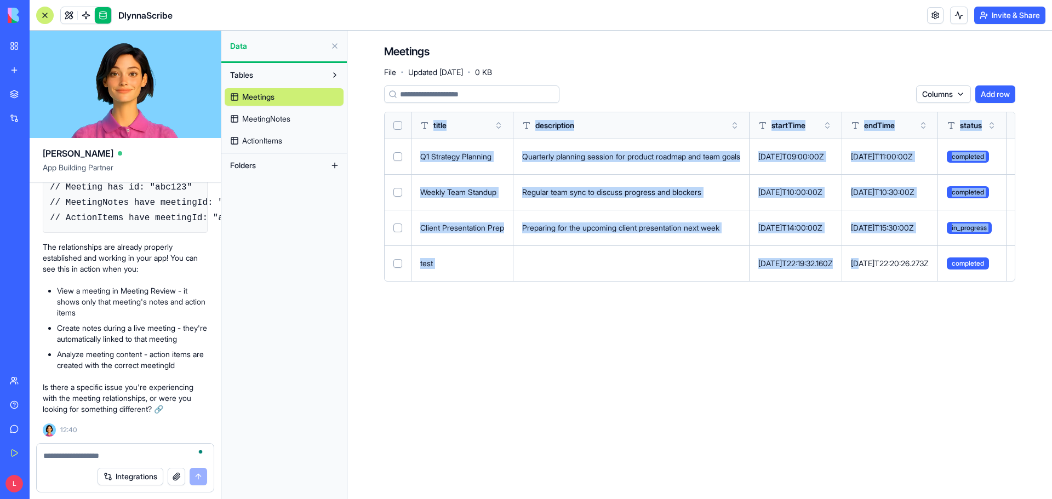
drag, startPoint x: 904, startPoint y: 258, endPoint x: 348, endPoint y: 261, distance: 555.1
click at [348, 261] on main "Meetings File · Updated [DATE] · 0 KB Columns Add row title description startTi…" at bounding box center [699, 265] width 705 height 468
click at [565, 357] on main "Meetings File · Updated [DATE] · 0 KB Columns Add row title description startTi…" at bounding box center [699, 265] width 705 height 468
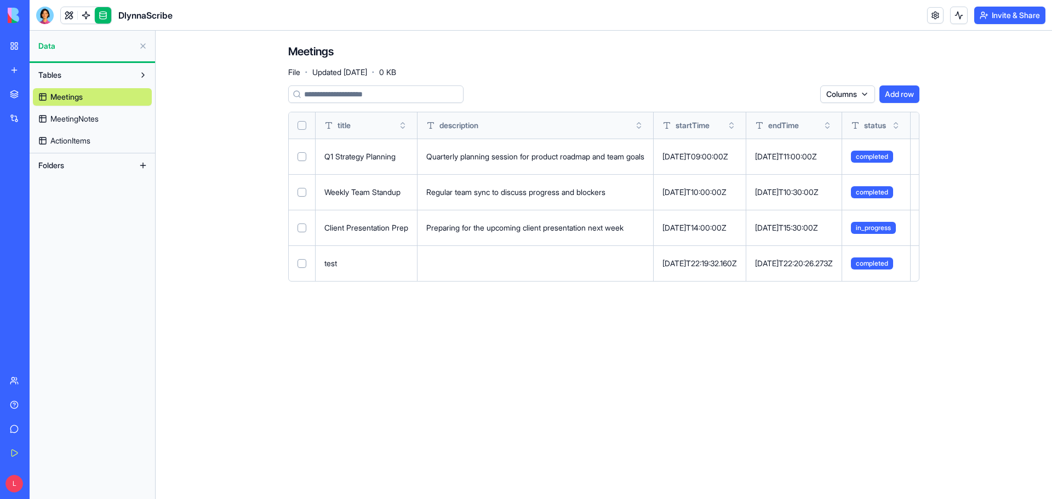
click at [87, 116] on span "MeetingNotes" at bounding box center [74, 118] width 48 height 11
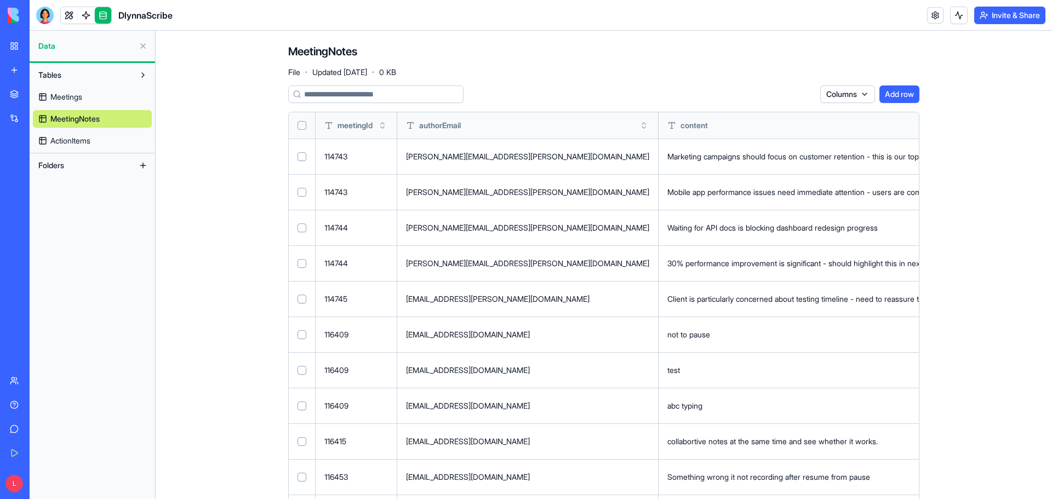
click at [71, 96] on span "Meetings" at bounding box center [66, 97] width 32 height 11
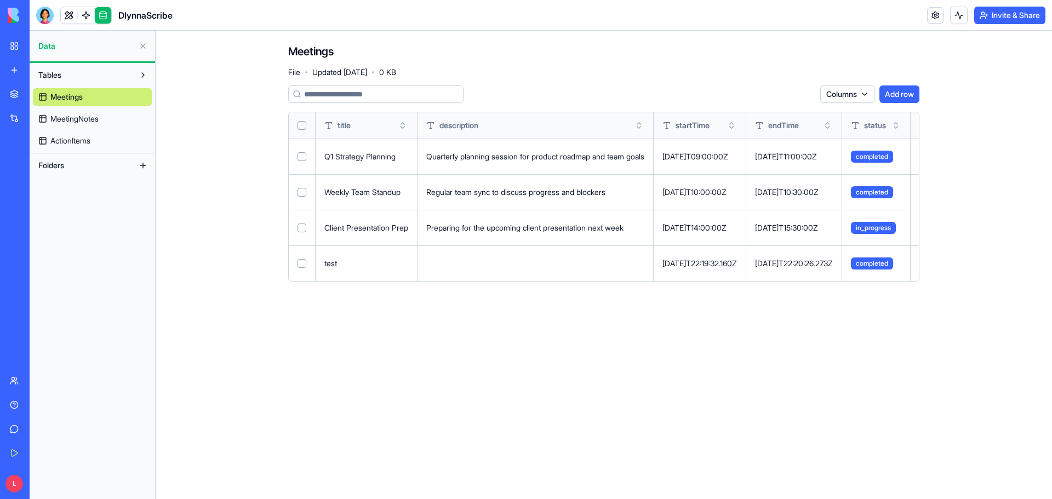
click at [81, 141] on span "ActionItems" at bounding box center [70, 140] width 40 height 11
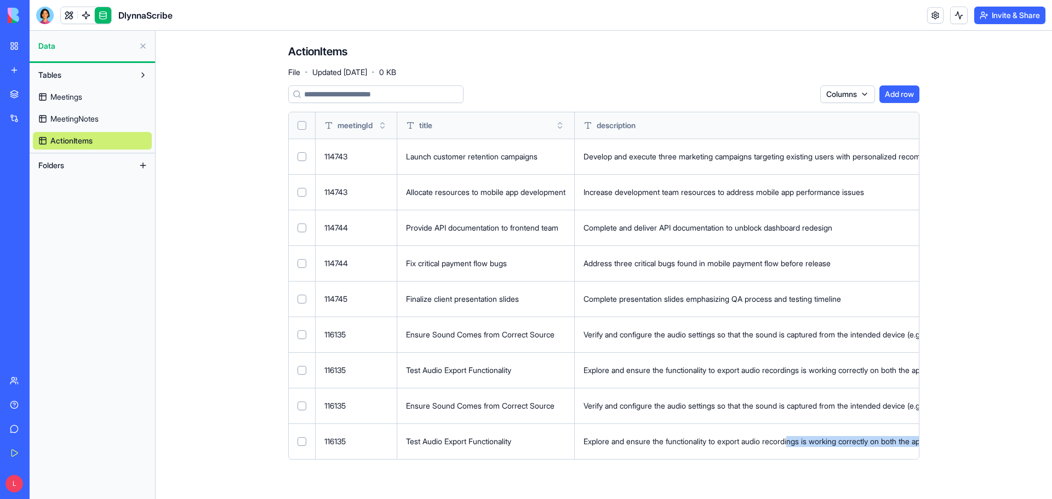
scroll to position [0, 897]
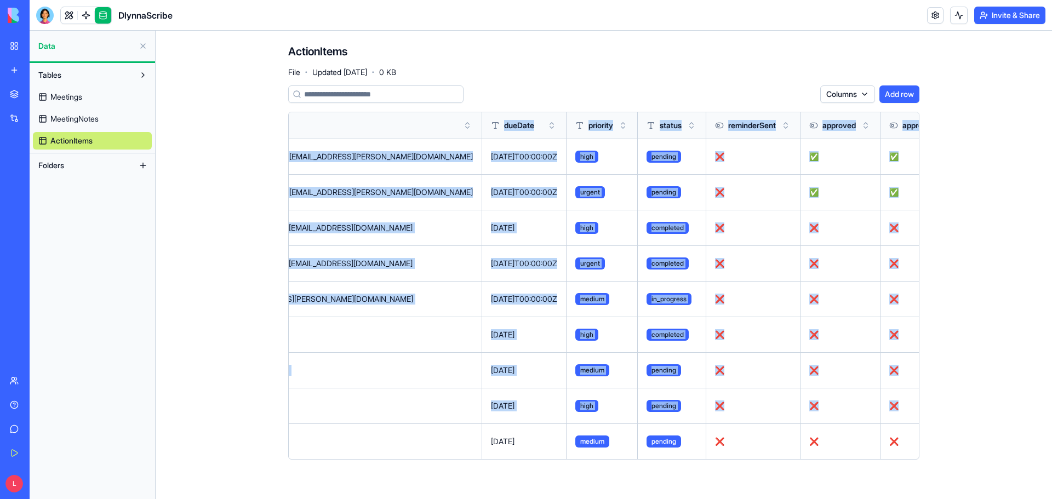
drag, startPoint x: 809, startPoint y: 441, endPoint x: 1141, endPoint y: 445, distance: 332.1
click at [1051, 445] on html "BETA My Workspace New app Marketplace Integrations Recent DlynnaScribe AI Logo …" at bounding box center [526, 249] width 1052 height 499
click at [910, 441] on html "BETA My Workspace New app Marketplace Integrations Recent DlynnaScribe AI Logo …" at bounding box center [526, 249] width 1052 height 499
click at [871, 458] on div "Delete" at bounding box center [883, 464] width 65 height 18
click at [910, 407] on html "BETA My Workspace New app Marketplace Integrations Recent DlynnaScribe AI Logo …" at bounding box center [526, 249] width 1052 height 499
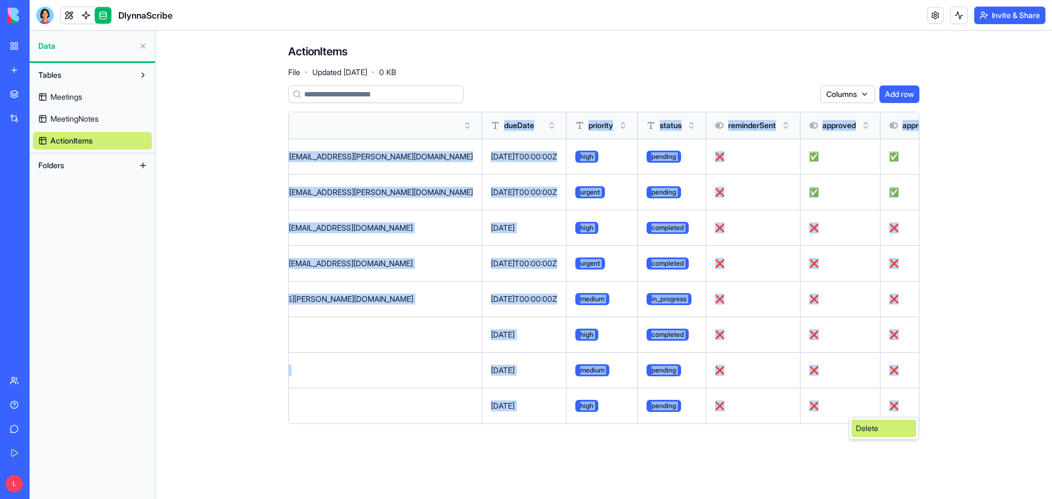
click at [885, 431] on div "Delete" at bounding box center [883, 429] width 65 height 18
click at [913, 369] on html "BETA My Workspace New app Marketplace Integrations Recent DlynnaScribe AI Logo …" at bounding box center [526, 249] width 1052 height 499
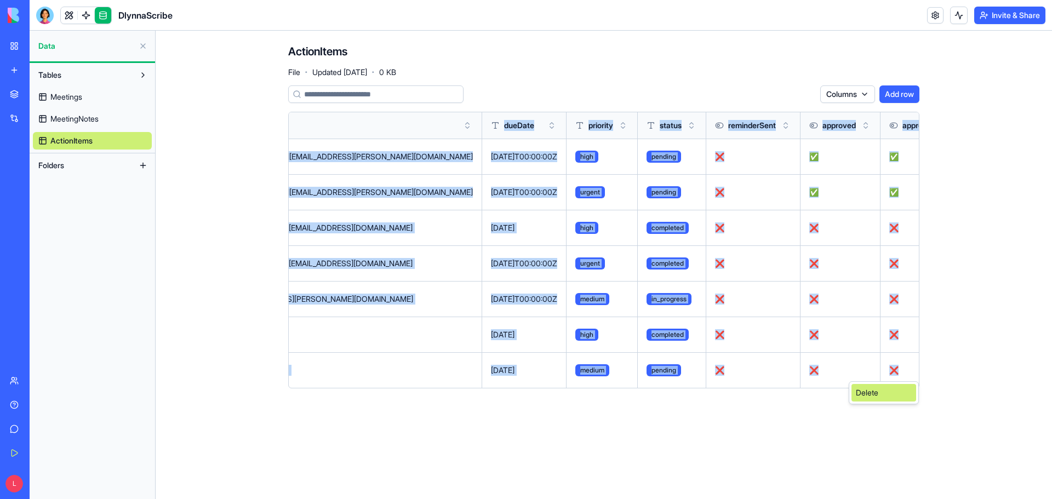
click at [867, 396] on div "Delete" at bounding box center [883, 393] width 65 height 18
click at [910, 332] on html "BETA My Workspace New app Marketplace Integrations Recent DlynnaScribe AI Logo …" at bounding box center [526, 249] width 1052 height 499
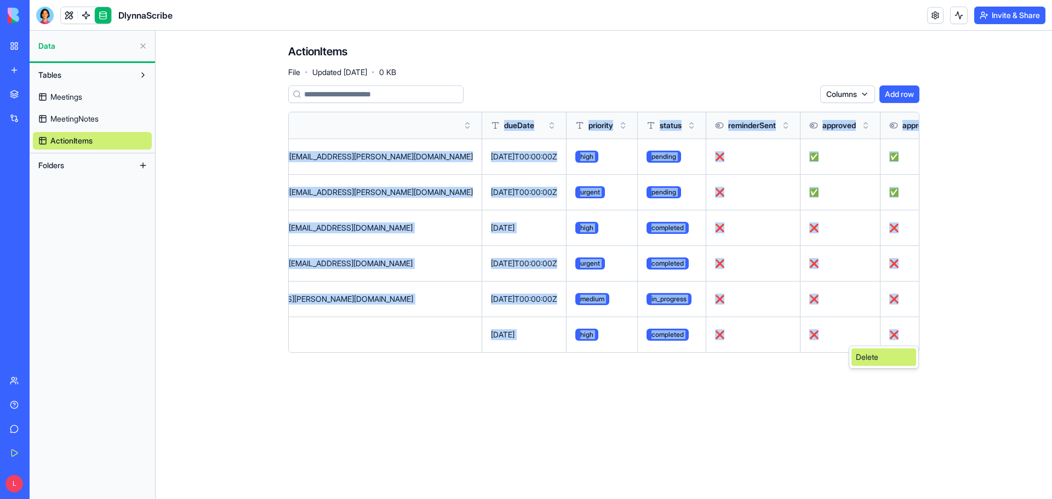
click at [855, 361] on div "Delete" at bounding box center [883, 357] width 65 height 18
click at [912, 299] on html "BETA My Workspace New app Marketplace Integrations Recent DlynnaScribe AI Logo …" at bounding box center [526, 249] width 1052 height 499
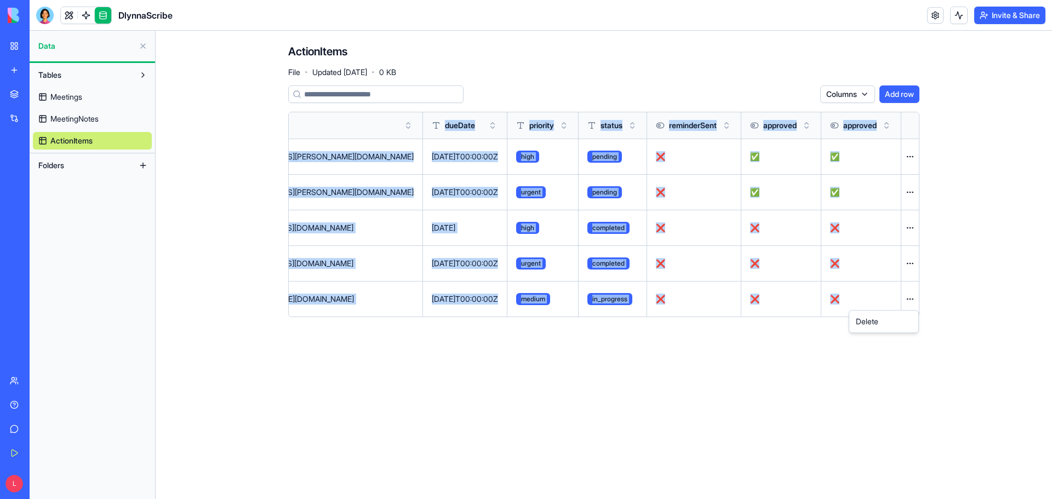
scroll to position [0, 736]
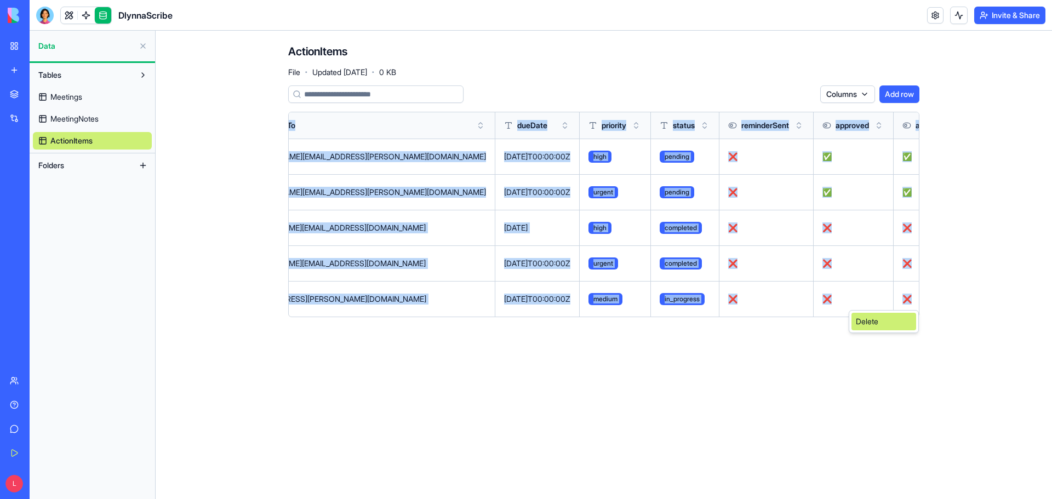
click at [880, 325] on div "Delete" at bounding box center [883, 322] width 65 height 18
click at [913, 262] on html "BETA My Workspace New app Marketplace Integrations Recent DlynnaScribe AI Logo …" at bounding box center [526, 249] width 1052 height 499
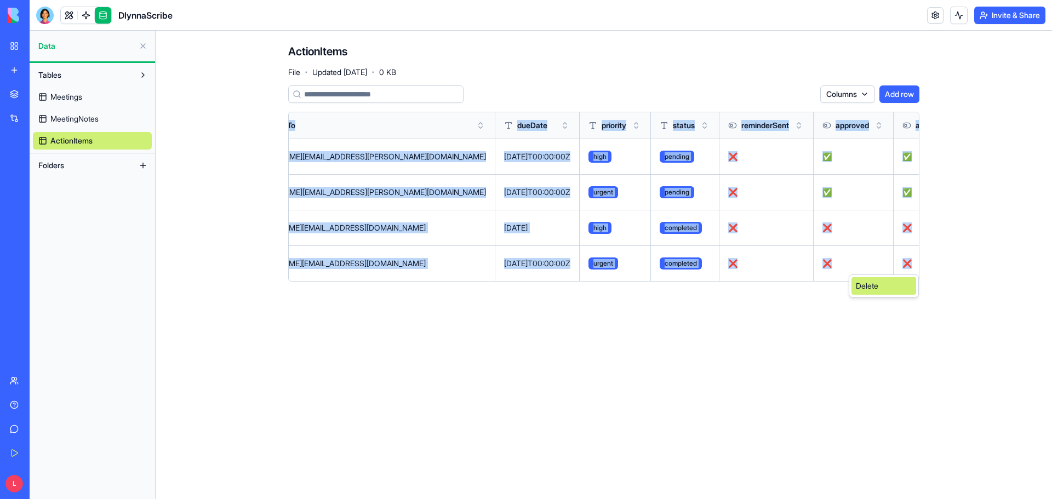
click at [882, 285] on div "Delete" at bounding box center [883, 286] width 65 height 18
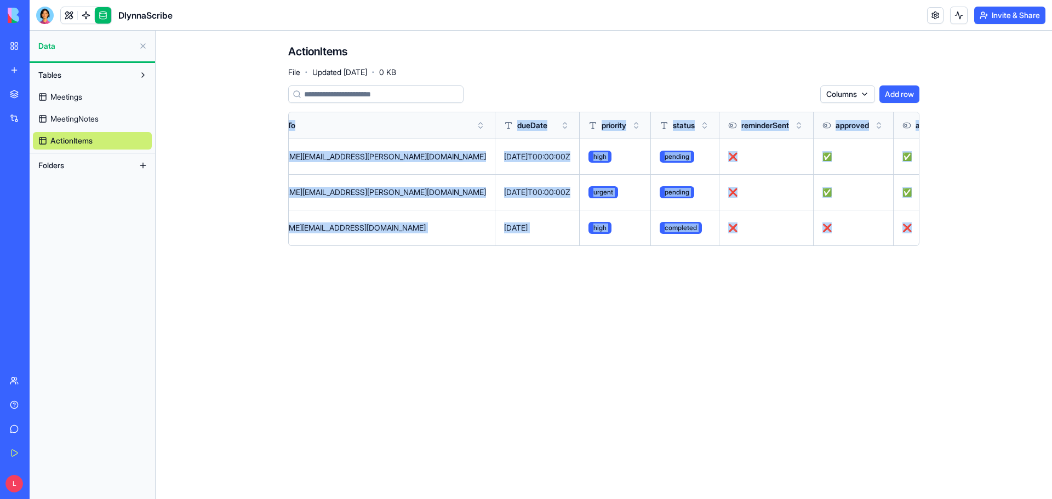
click at [908, 228] on html "BETA My Workspace New app Marketplace Integrations Recent DlynnaScribe AI Logo …" at bounding box center [526, 249] width 1052 height 499
click at [864, 252] on div "Delete" at bounding box center [883, 251] width 65 height 18
click at [909, 193] on html "BETA My Workspace New app Marketplace Integrations Recent DlynnaScribe AI Logo …" at bounding box center [526, 249] width 1052 height 499
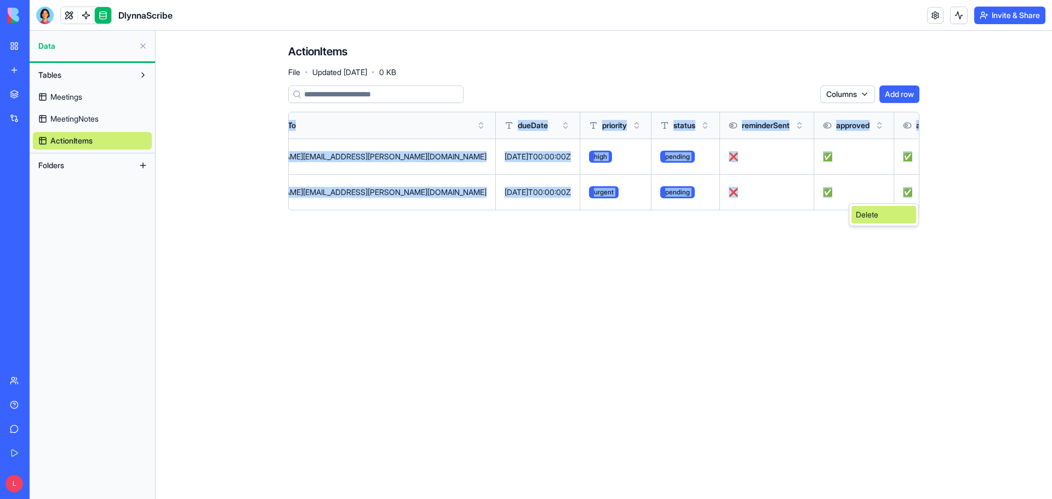
click at [872, 221] on div "Delete" at bounding box center [883, 215] width 65 height 18
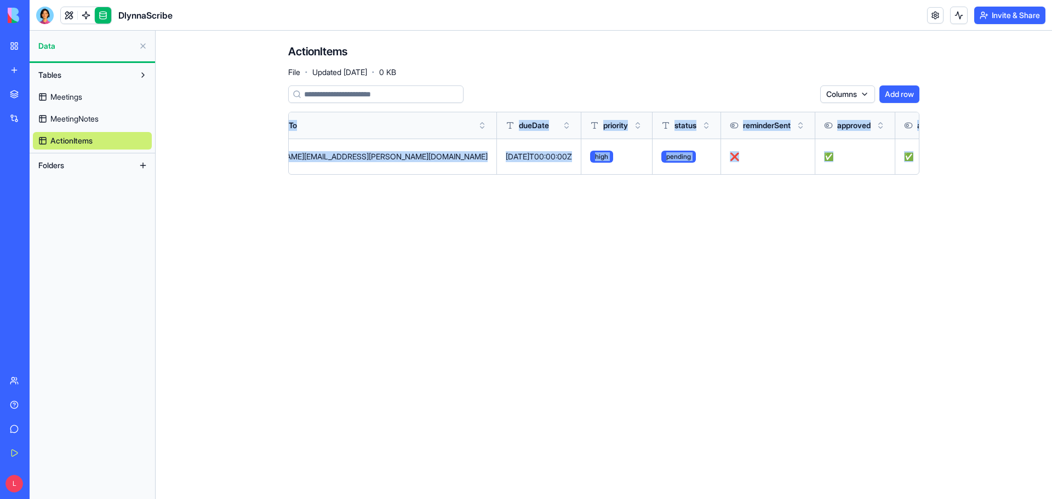
click at [913, 156] on html "BETA My Workspace New app Marketplace Integrations Recent DlynnaScribe AI Logo …" at bounding box center [526, 249] width 1052 height 499
click at [880, 179] on div "Delete" at bounding box center [883, 179] width 65 height 18
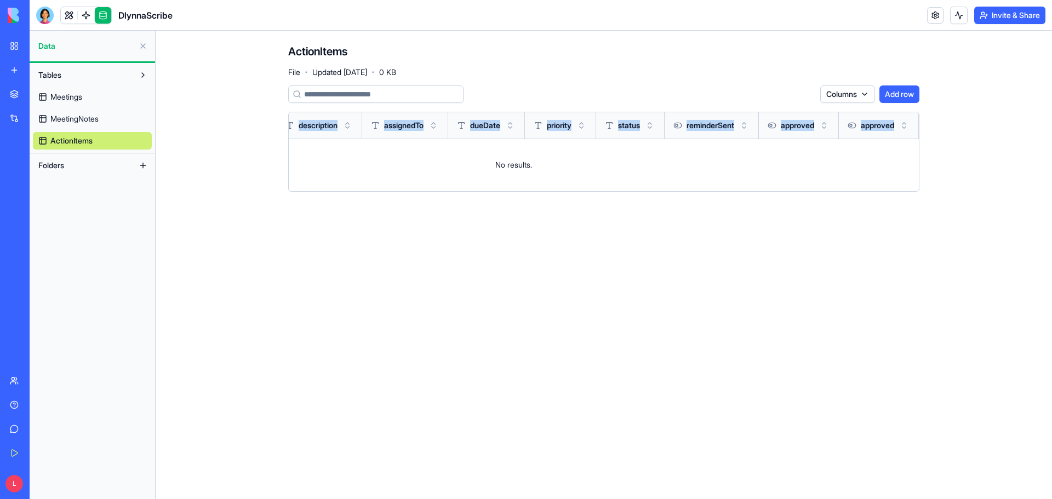
drag, startPoint x: 78, startPoint y: 119, endPoint x: 91, endPoint y: 127, distance: 15.2
click at [78, 119] on span "MeetingNotes" at bounding box center [74, 118] width 48 height 11
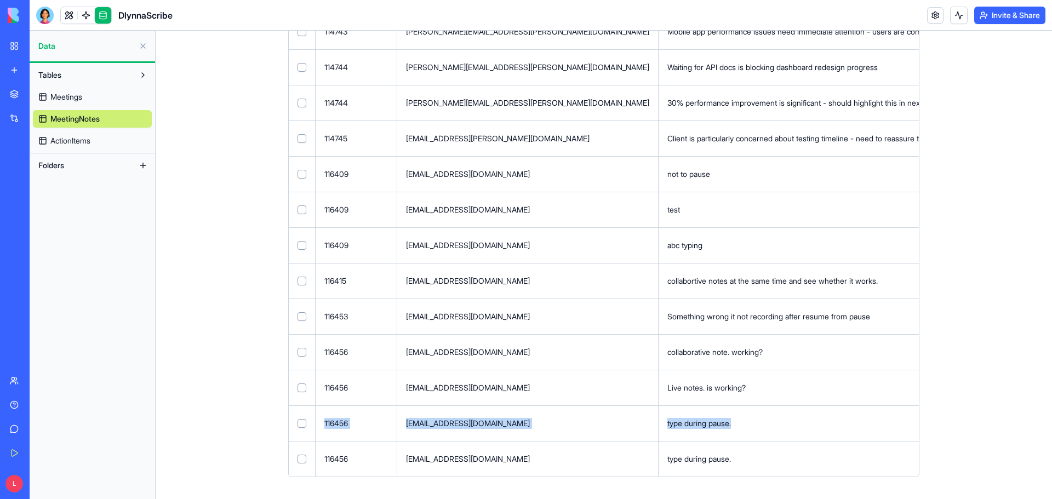
scroll to position [0, 266]
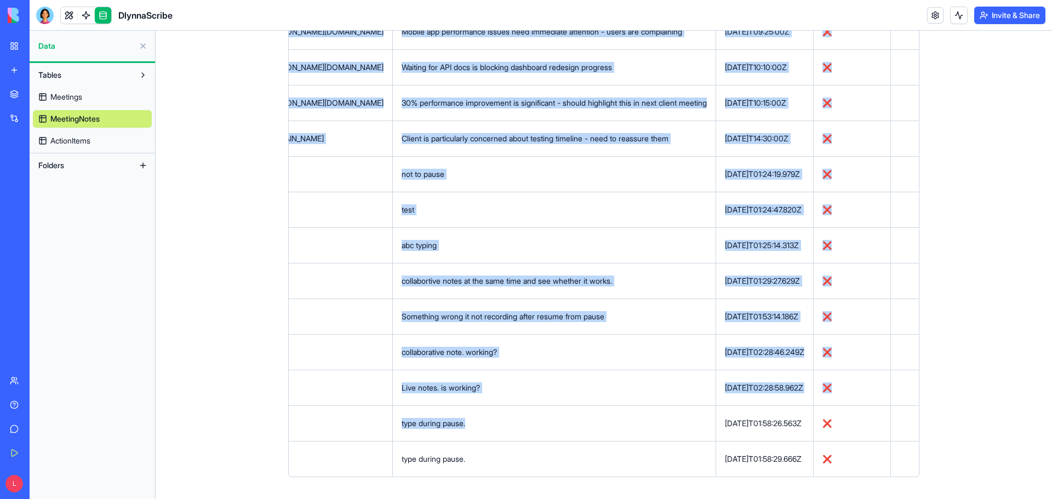
drag, startPoint x: 951, startPoint y: 403, endPoint x: 945, endPoint y: 455, distance: 52.5
click at [945, 455] on div "MeetingNotes File · Updated [DATE] · 0 KB Columns Add row meetingId authorEmail…" at bounding box center [603, 184] width 701 height 629
click at [909, 458] on html "BETA My Workspace New app Marketplace Integrations Recent DlynnaScribe AI Logo …" at bounding box center [526, 249] width 1052 height 499
click at [881, 478] on div "Delete" at bounding box center [880, 482] width 65 height 18
click at [907, 422] on html "BETA My Workspace New app Marketplace Integrations Recent DlynnaScribe AI Logo …" at bounding box center [526, 249] width 1052 height 499
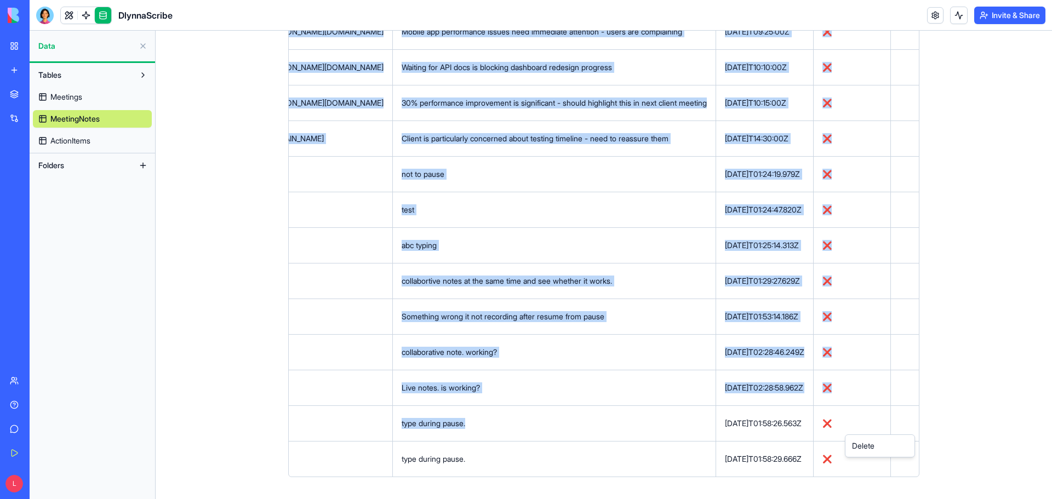
scroll to position [125, 0]
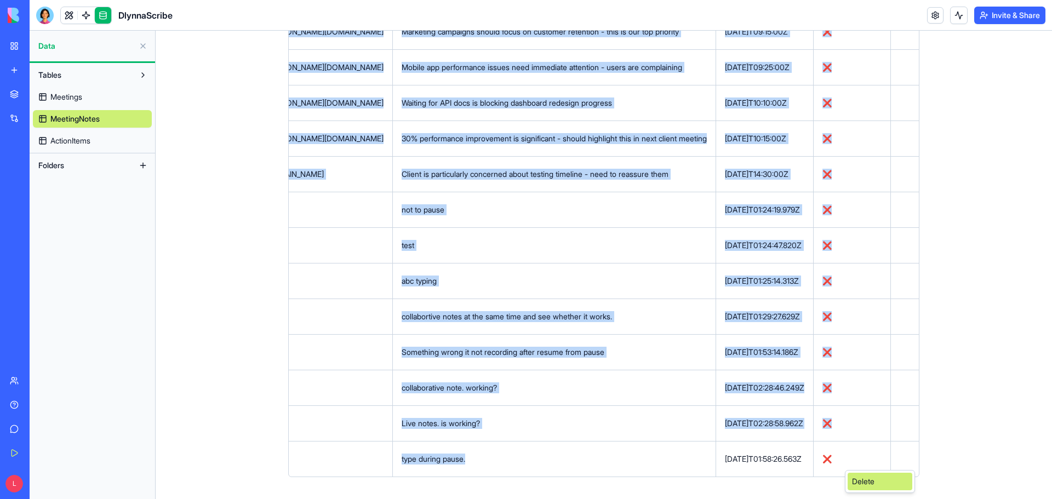
click at [870, 483] on div "Delete" at bounding box center [880, 482] width 65 height 18
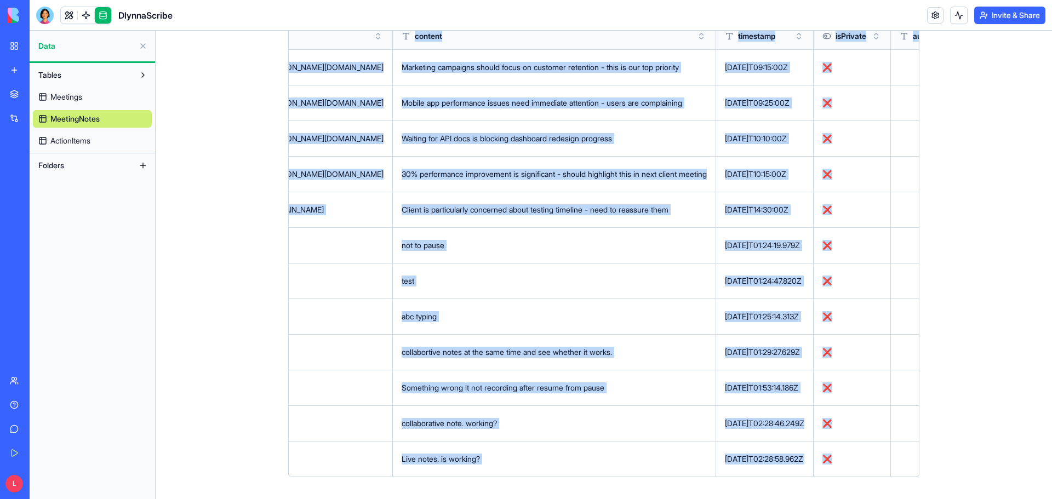
click at [905, 461] on html "BETA My Workspace New app Marketplace Integrations Recent DlynnaScribe AI Logo …" at bounding box center [526, 249] width 1052 height 499
click at [860, 479] on div "Delete" at bounding box center [880, 482] width 65 height 18
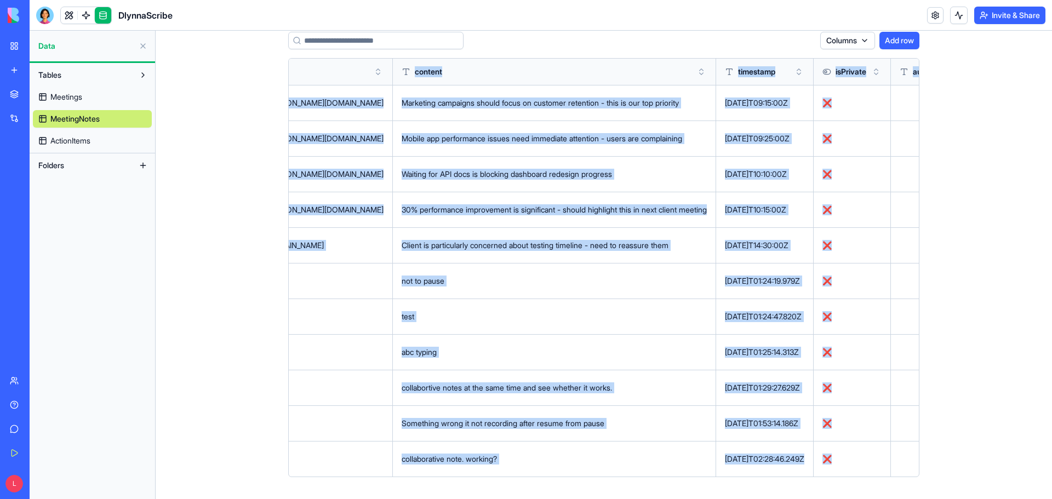
scroll to position [54, 0]
click at [906, 459] on html "BETA My Workspace New app Marketplace Integrations Recent DlynnaScribe AI Logo …" at bounding box center [526, 249] width 1052 height 499
click at [864, 477] on div "Delete" at bounding box center [880, 482] width 65 height 18
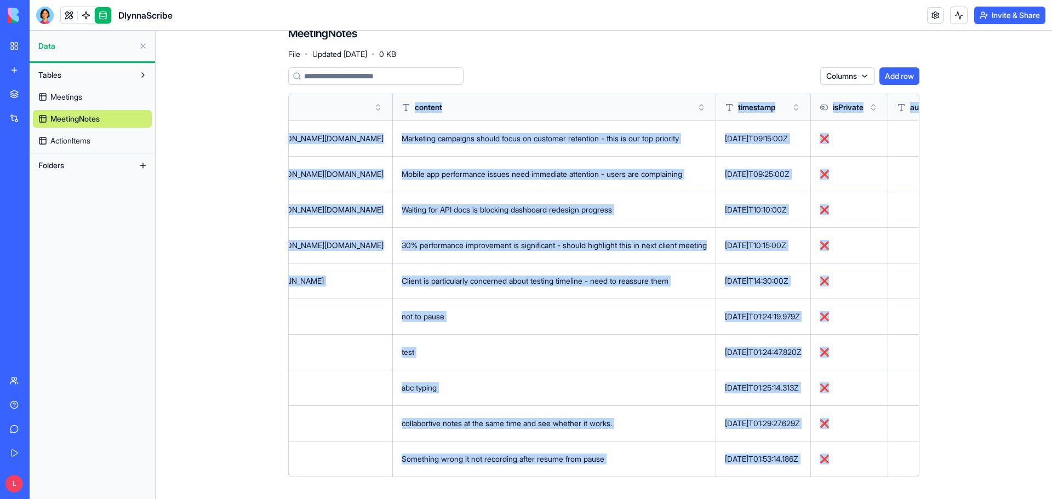
scroll to position [18, 0]
click at [908, 464] on html "BETA My Workspace New app Marketplace Integrations Recent DlynnaScribe AI Logo …" at bounding box center [526, 249] width 1052 height 499
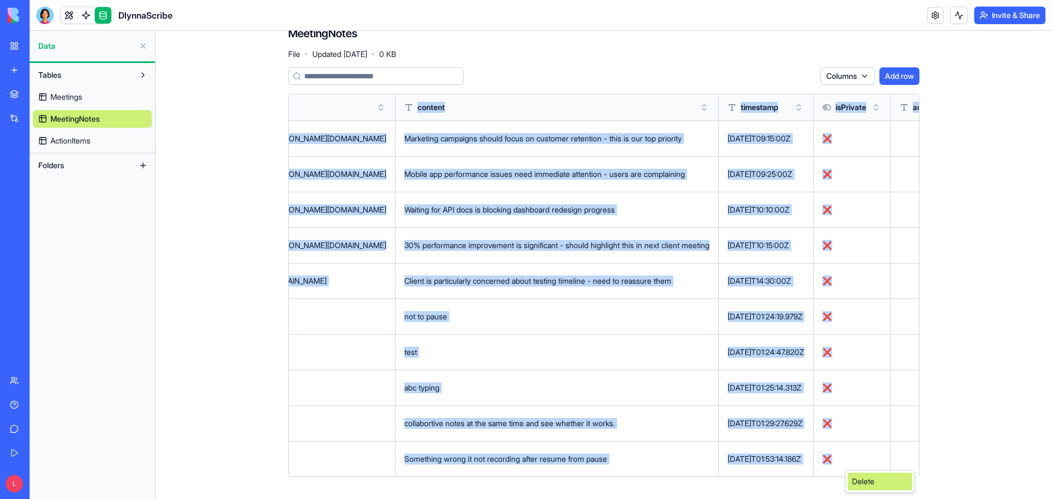
click at [871, 478] on div "Delete" at bounding box center [880, 482] width 65 height 18
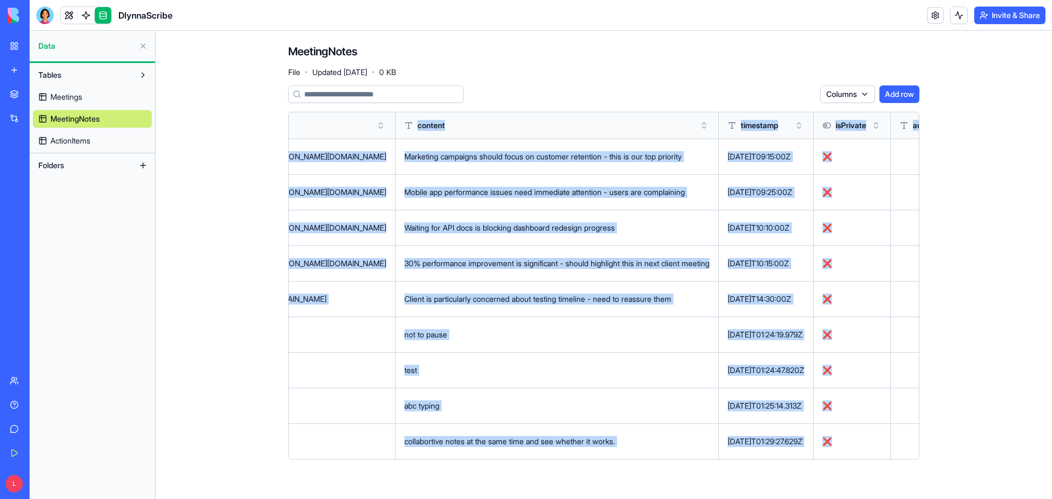
click at [911, 440] on html "BETA My Workspace New app Marketplace Integrations Recent DlynnaScribe AI Logo …" at bounding box center [526, 249] width 1052 height 499
click at [873, 460] on div "Delete" at bounding box center [883, 464] width 65 height 18
click at [912, 406] on html "BETA My Workspace New app Marketplace Integrations Recent DlynnaScribe AI Logo …" at bounding box center [526, 249] width 1052 height 499
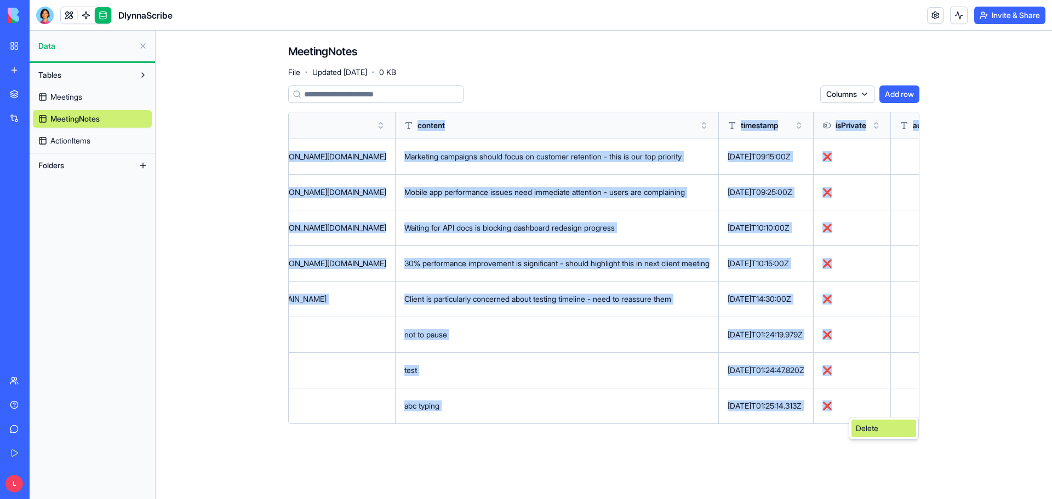
click at [882, 432] on div "Delete" at bounding box center [883, 429] width 65 height 18
click at [910, 371] on html "BETA My Workspace New app Marketplace Integrations Recent DlynnaScribe AI Logo …" at bounding box center [526, 249] width 1052 height 499
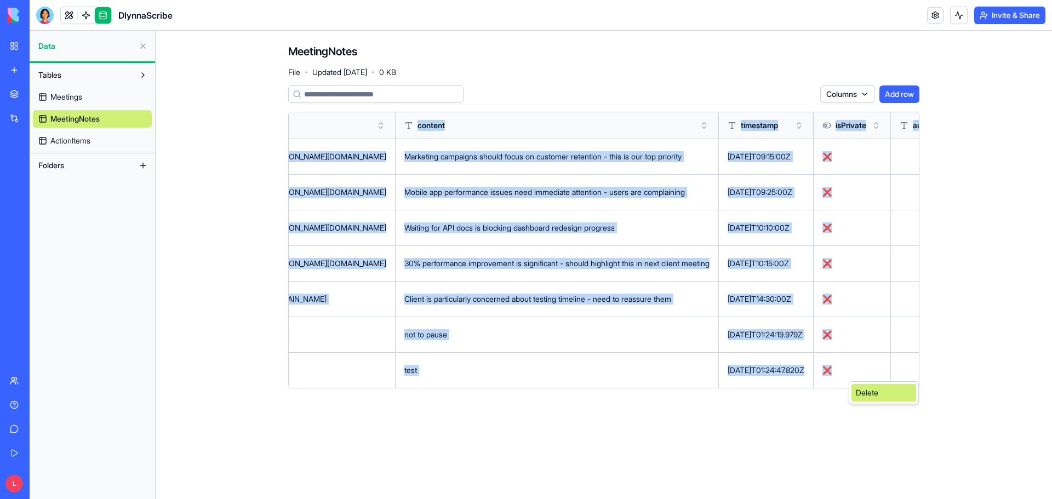
click at [879, 397] on div "Delete" at bounding box center [883, 393] width 65 height 18
click at [910, 335] on html "BETA My Workspace New app Marketplace Integrations Recent DlynnaScribe AI Logo …" at bounding box center [526, 249] width 1052 height 499
click at [871, 356] on div "Delete" at bounding box center [883, 357] width 65 height 18
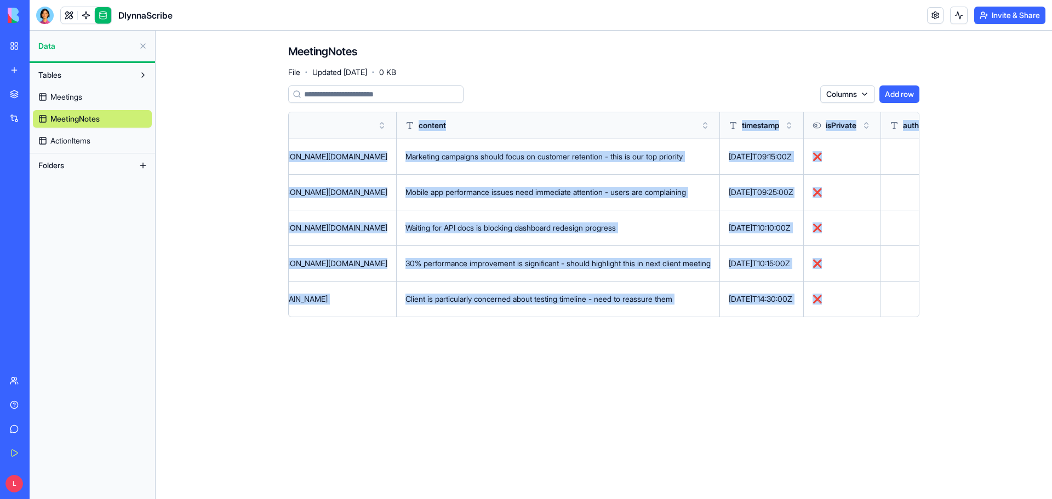
scroll to position [0, 241]
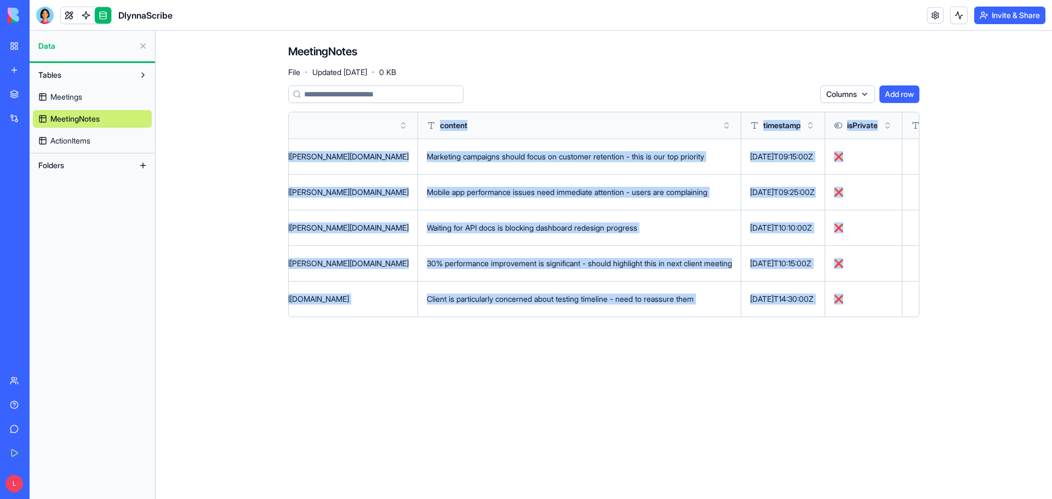
click at [908, 305] on html "BETA My Workspace New app Marketplace Integrations Recent DlynnaScribe AI Logo …" at bounding box center [526, 249] width 1052 height 499
click at [887, 324] on div "Delete" at bounding box center [883, 322] width 65 height 18
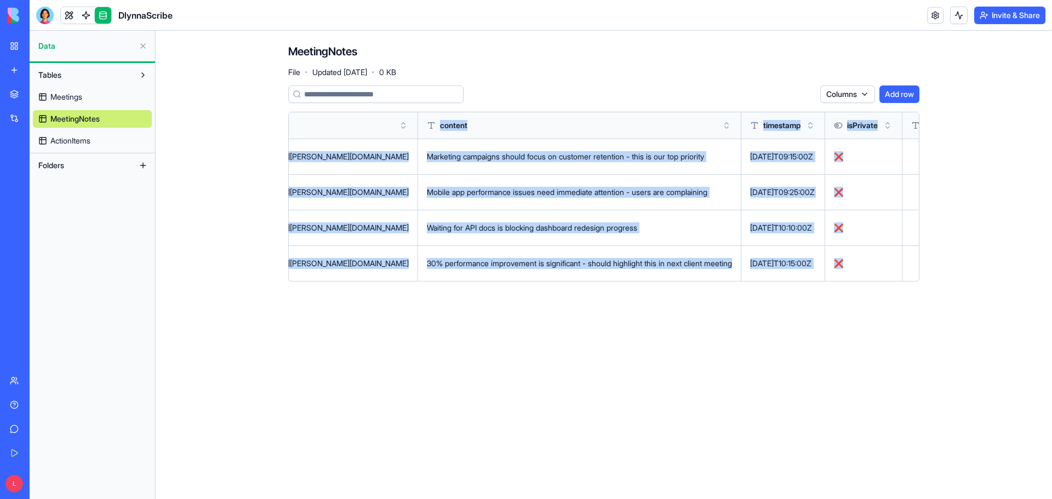
click at [908, 264] on html "BETA My Workspace New app Marketplace Integrations Recent DlynnaScribe AI Logo …" at bounding box center [526, 249] width 1052 height 499
click at [862, 288] on div "Delete" at bounding box center [883, 286] width 65 height 18
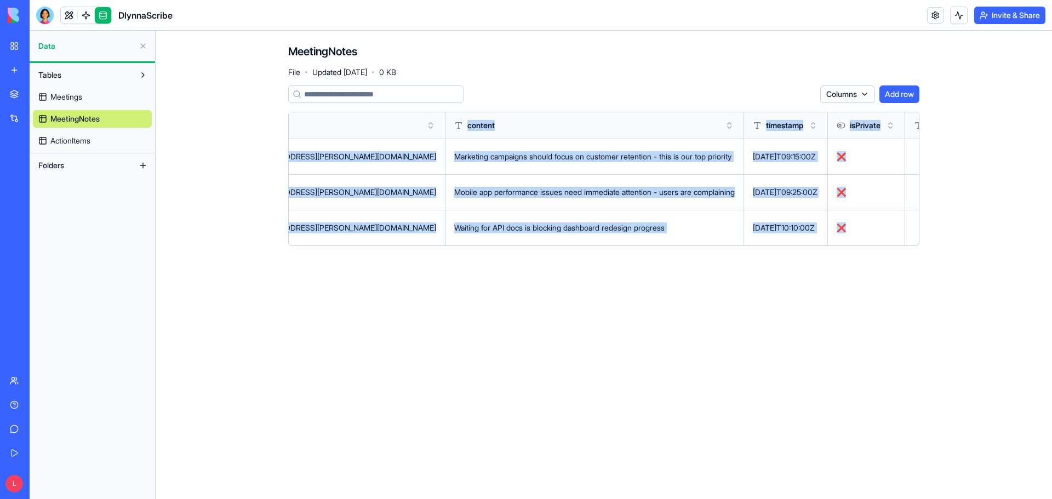
click at [911, 231] on html "BETA My Workspace New app Marketplace Integrations Recent DlynnaScribe AI Logo …" at bounding box center [526, 249] width 1052 height 499
click at [883, 247] on div "Delete" at bounding box center [883, 251] width 65 height 18
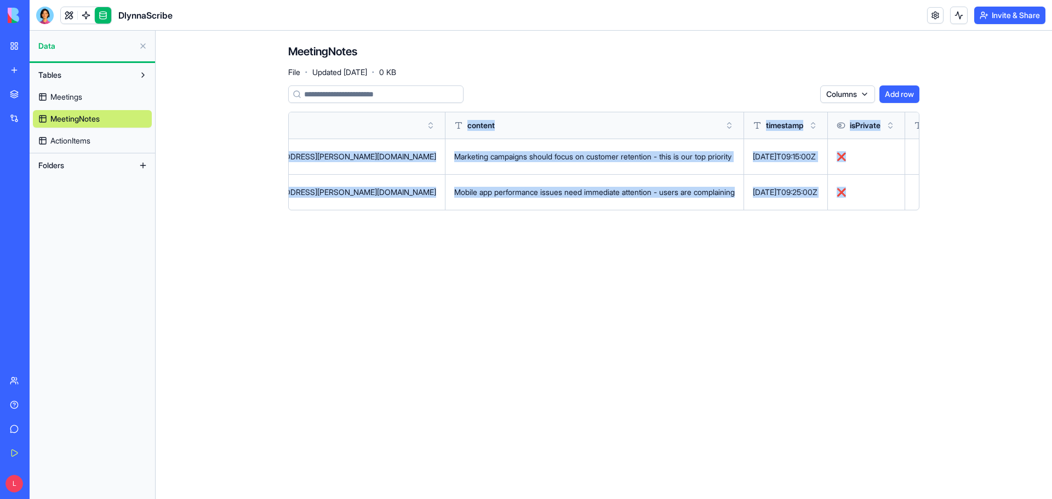
click at [911, 198] on html "BETA My Workspace New app Marketplace Integrations Recent DlynnaScribe AI Logo …" at bounding box center [526, 249] width 1052 height 499
click at [885, 214] on div "Delete" at bounding box center [883, 215] width 65 height 18
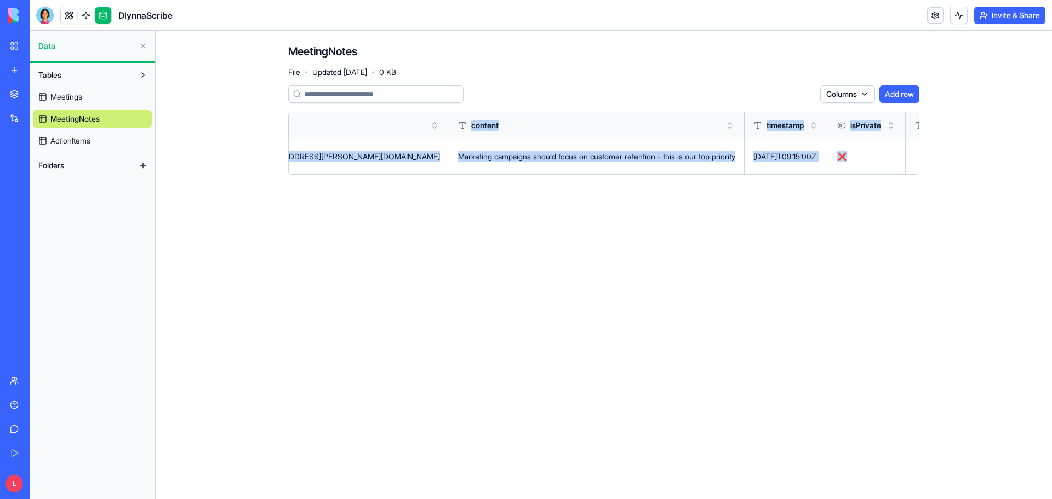
click at [912, 157] on html "BETA My Workspace New app Marketplace Integrations Recent DlynnaScribe AI Logo …" at bounding box center [526, 249] width 1052 height 499
click at [872, 182] on div "Delete" at bounding box center [883, 179] width 65 height 18
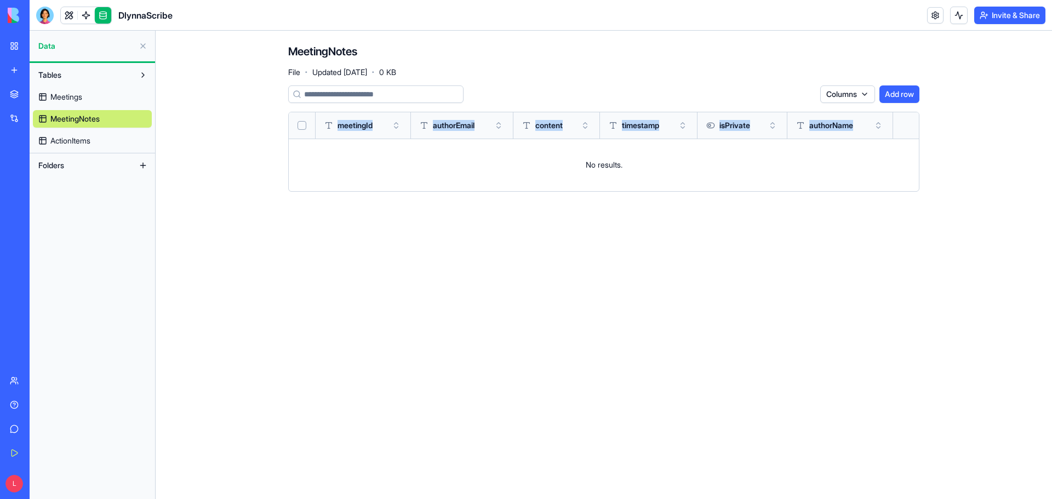
click at [75, 95] on span "Meetings" at bounding box center [66, 97] width 32 height 11
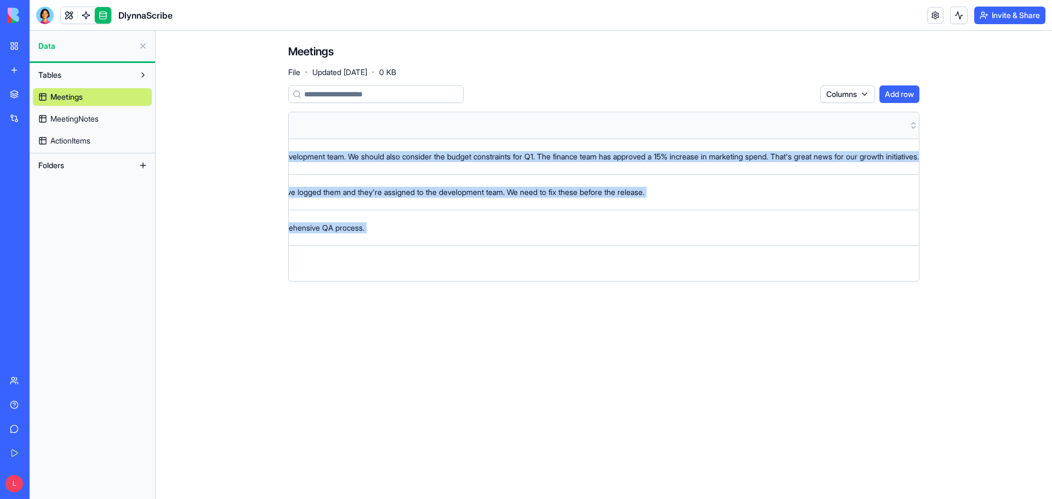
scroll to position [0, 3871]
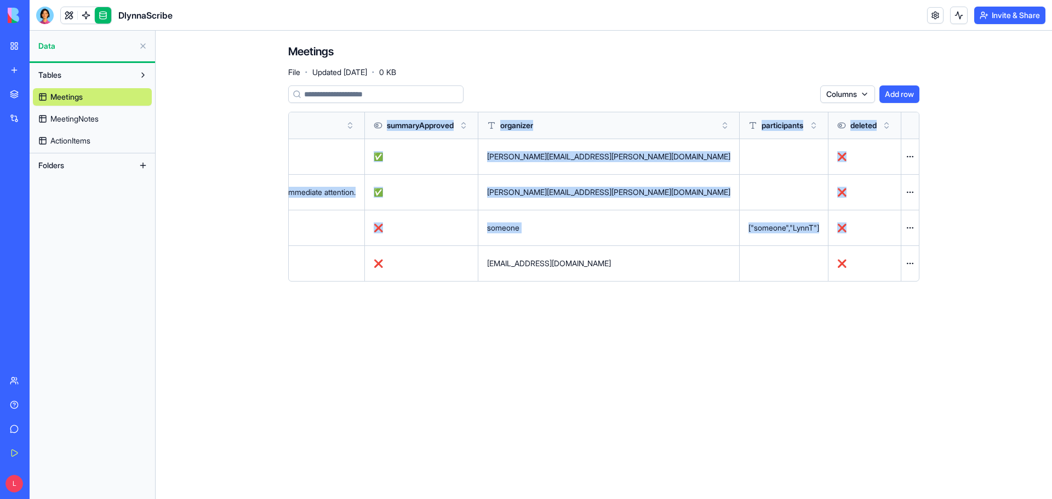
drag, startPoint x: 709, startPoint y: 261, endPoint x: 1773, endPoint y: 632, distance: 1126.9
click at [1051, 499] on html "BETA My Workspace New app Marketplace Integrations Recent DlynnaScribe AI Logo …" at bounding box center [526, 249] width 1052 height 499
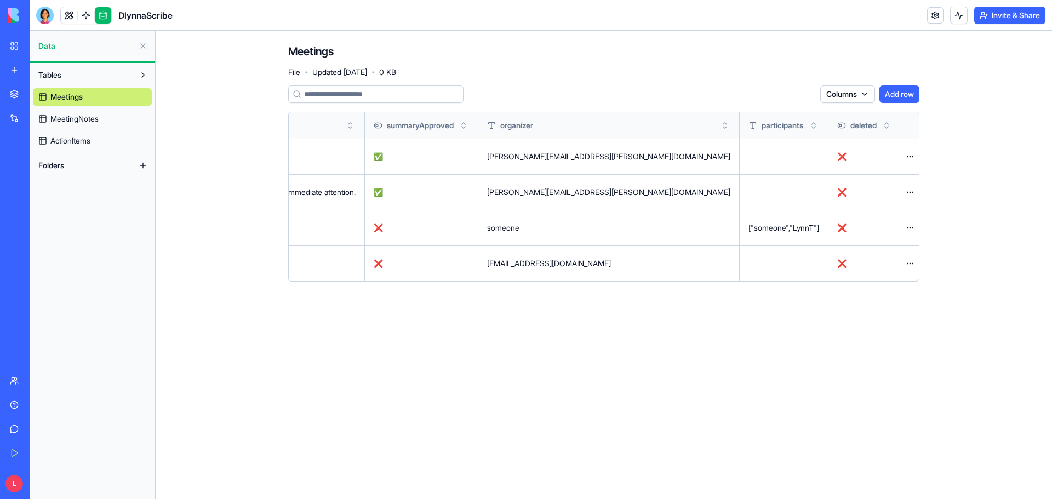
click at [758, 226] on div "["someone","LynnT"]" at bounding box center [783, 227] width 71 height 11
drag, startPoint x: 756, startPoint y: 227, endPoint x: 820, endPoint y: 227, distance: 64.7
click at [820, 227] on td "["someone","LynnT"]" at bounding box center [784, 228] width 89 height 36
click at [908, 226] on html "BETA My Workspace New app Marketplace Integrations Recent DlynnaScribe AI Logo …" at bounding box center [526, 249] width 1052 height 499
click at [878, 252] on div "Delete" at bounding box center [883, 251] width 65 height 18
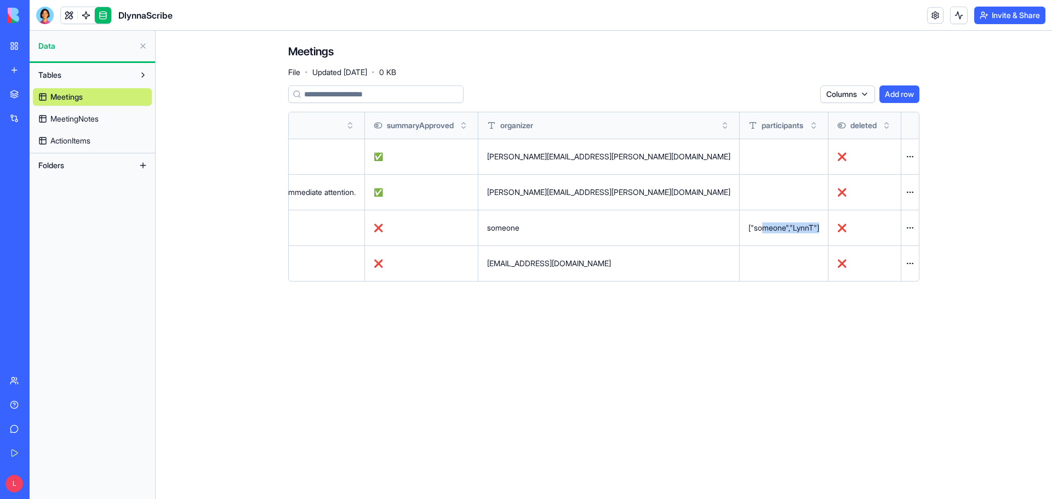
scroll to position [0, 3862]
click at [911, 227] on html "BETA My Workspace New app Marketplace Integrations Recent DlynnaScribe AI Logo …" at bounding box center [526, 249] width 1052 height 499
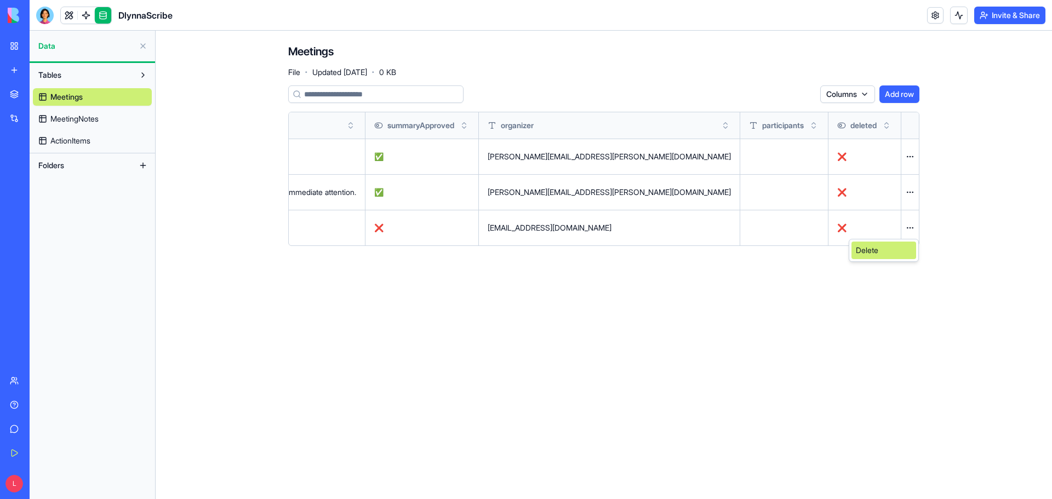
click at [889, 256] on div "Delete" at bounding box center [883, 251] width 65 height 18
click at [906, 196] on html "BETA My Workspace New app Marketplace Integrations Recent DlynnaScribe AI Logo …" at bounding box center [526, 249] width 1052 height 499
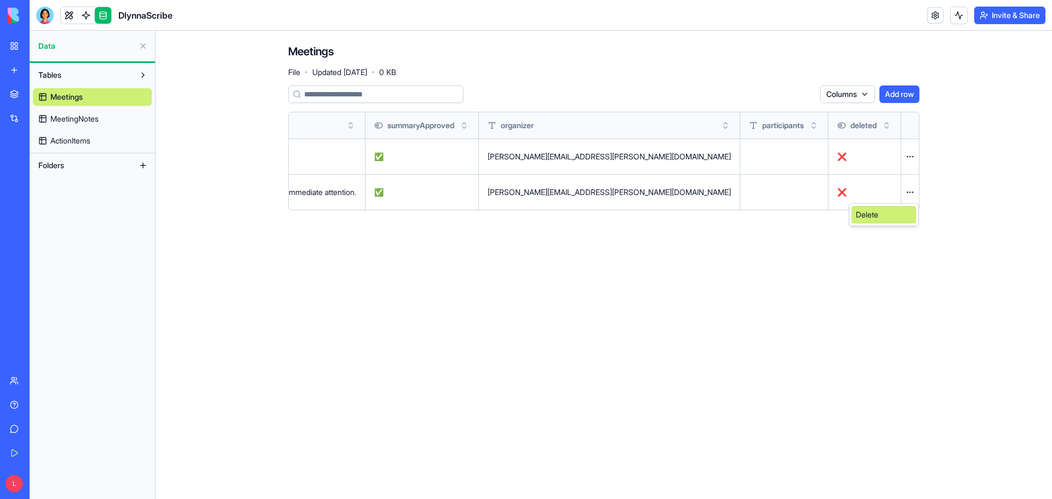
click at [887, 218] on div "Delete" at bounding box center [883, 215] width 65 height 18
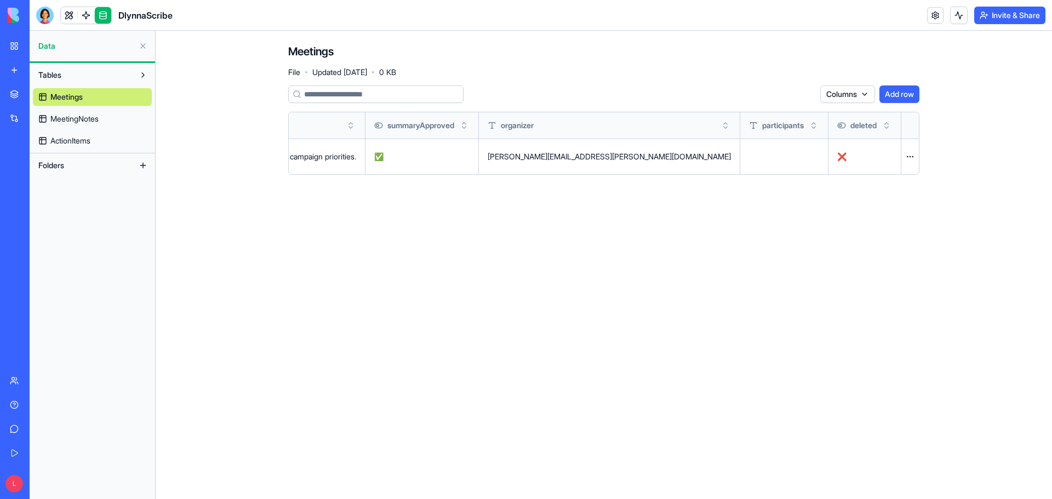
scroll to position [0, 3692]
click at [861, 271] on main "Meetings File · Updated [DATE] · 0 KB Columns Add row title description startTi…" at bounding box center [604, 265] width 896 height 468
click at [101, 15] on link at bounding box center [103, 15] width 16 height 16
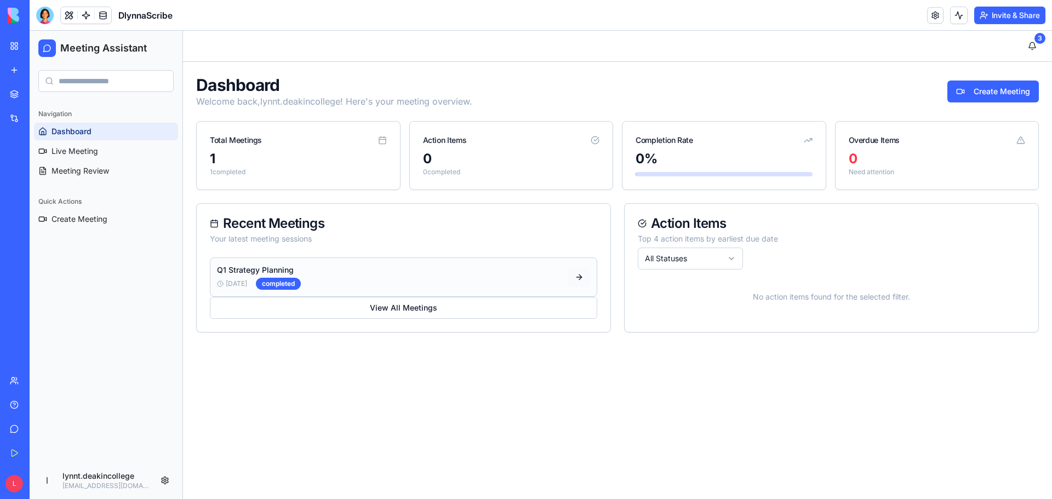
click at [580, 274] on button at bounding box center [579, 277] width 22 height 20
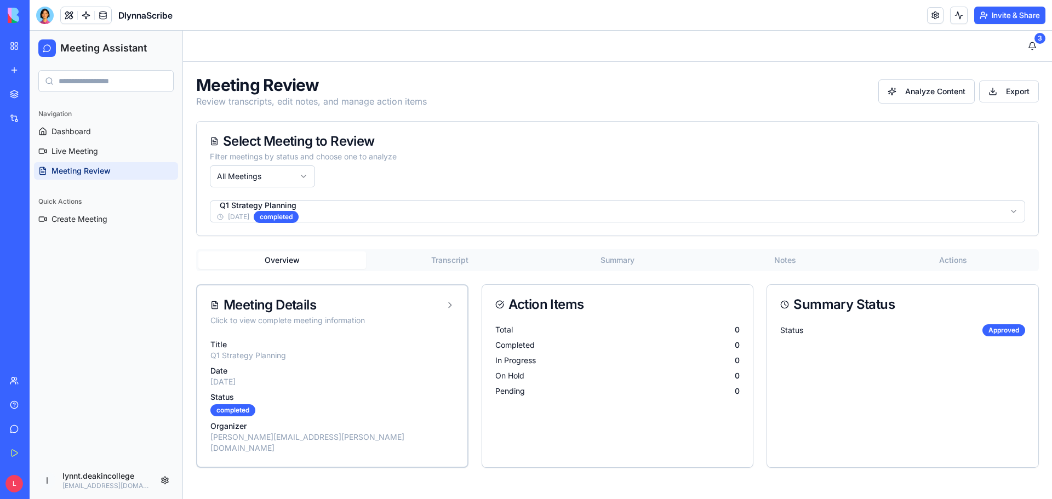
click at [460, 263] on button "Transcript" at bounding box center [450, 260] width 168 height 18
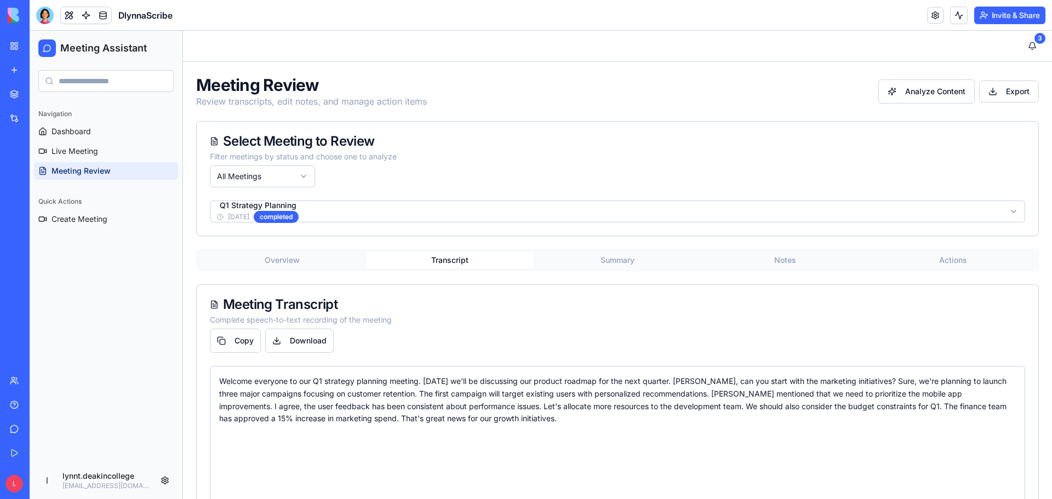
click at [618, 262] on button "Summary" at bounding box center [618, 260] width 168 height 18
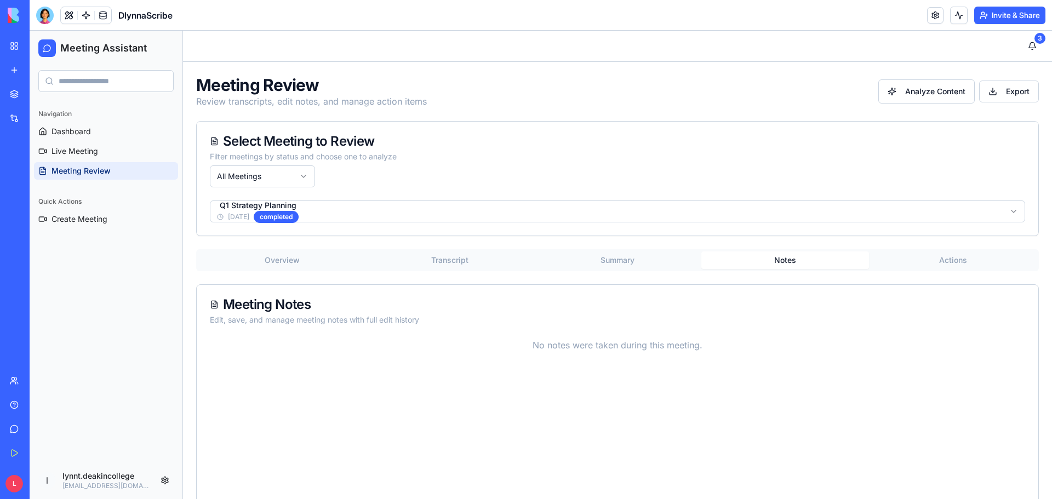
click at [778, 262] on button "Notes" at bounding box center [785, 260] width 168 height 18
click at [926, 258] on button "Actions" at bounding box center [953, 260] width 168 height 18
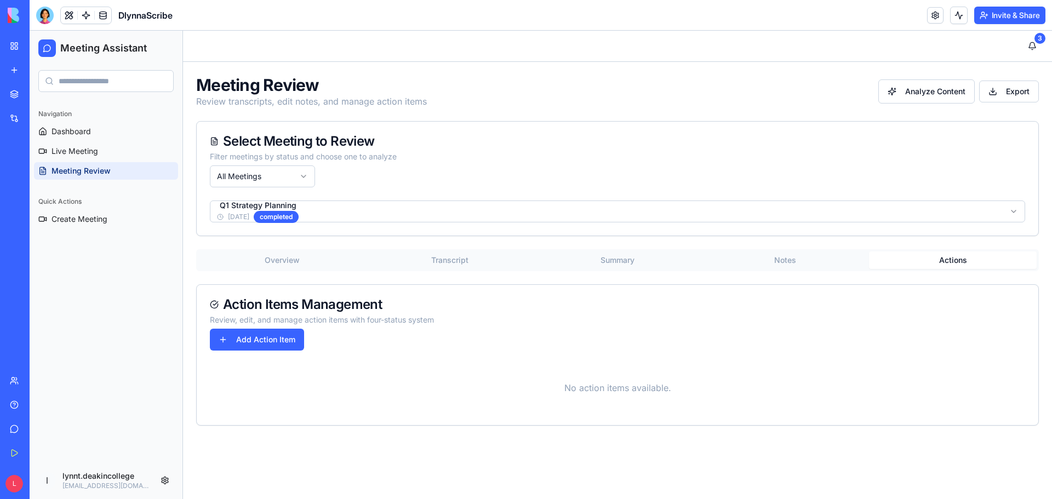
click at [639, 256] on button "Summary" at bounding box center [618, 260] width 168 height 18
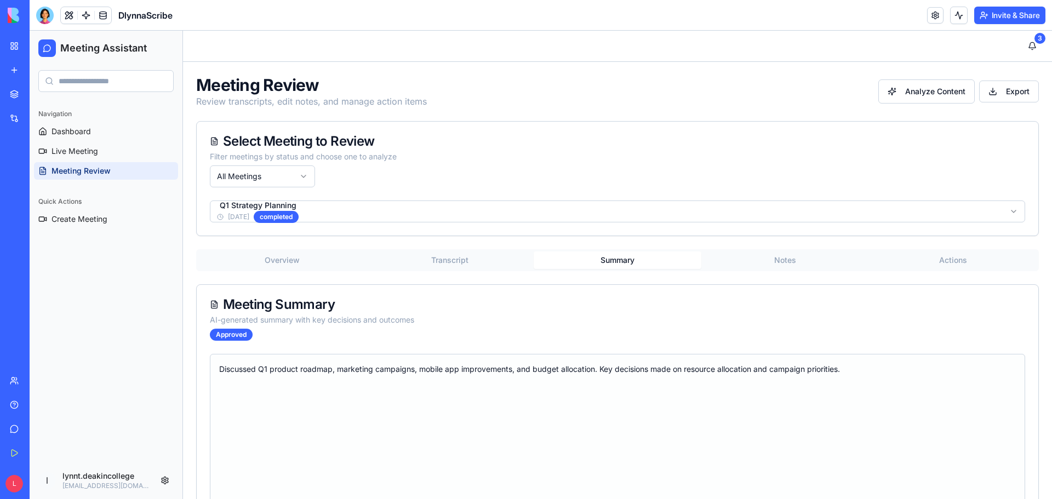
click at [773, 256] on button "Notes" at bounding box center [785, 260] width 168 height 18
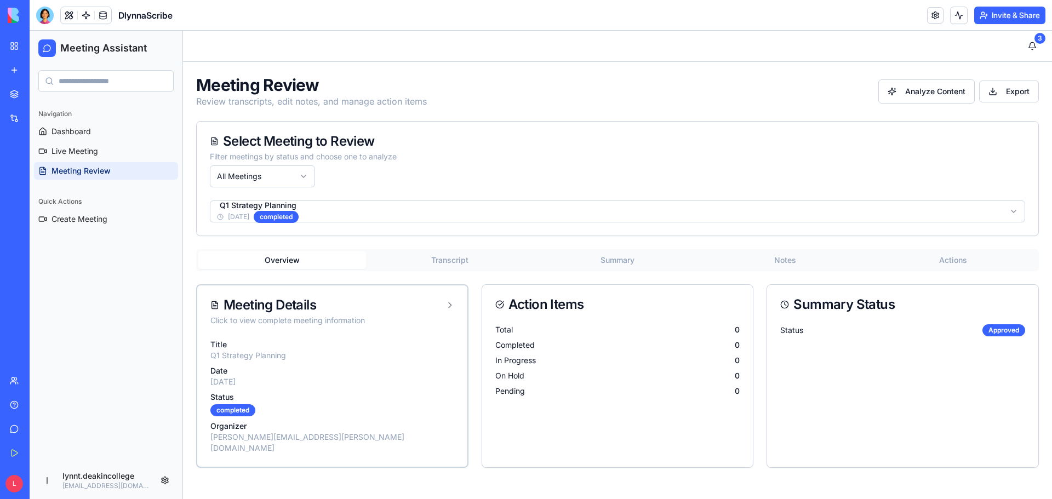
click at [275, 258] on button "Overview" at bounding box center [282, 260] width 168 height 18
click at [439, 256] on button "Transcript" at bounding box center [450, 260] width 168 height 18
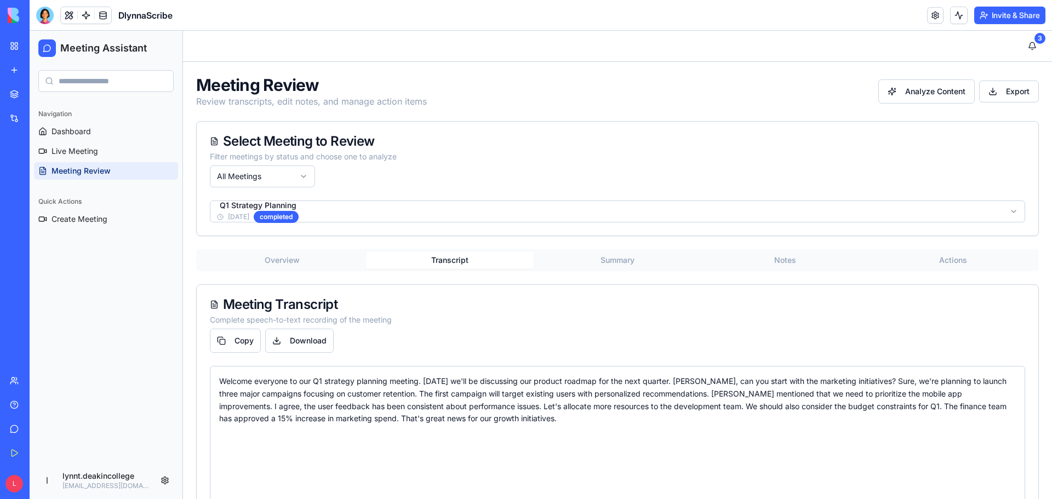
click at [292, 259] on button "Overview" at bounding box center [282, 260] width 168 height 18
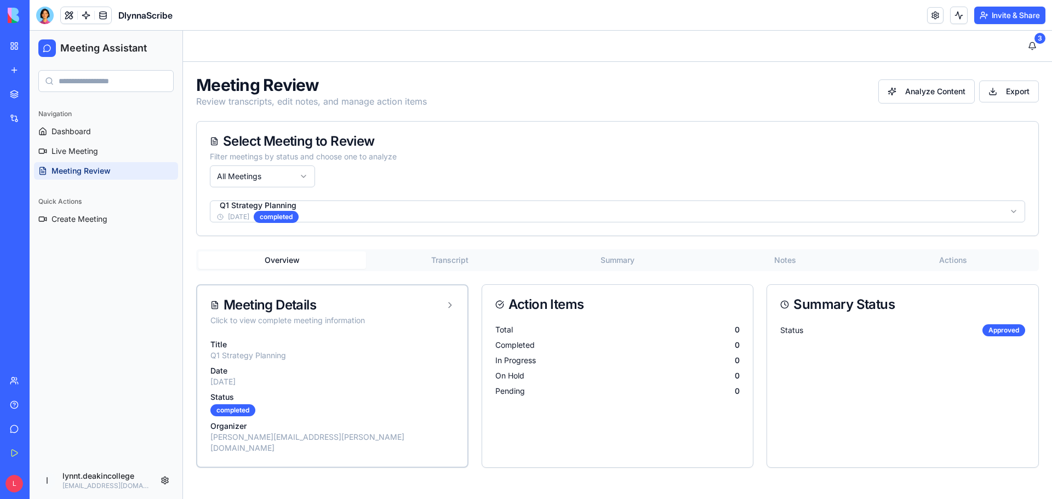
click at [439, 259] on button "Transcript" at bounding box center [450, 260] width 168 height 18
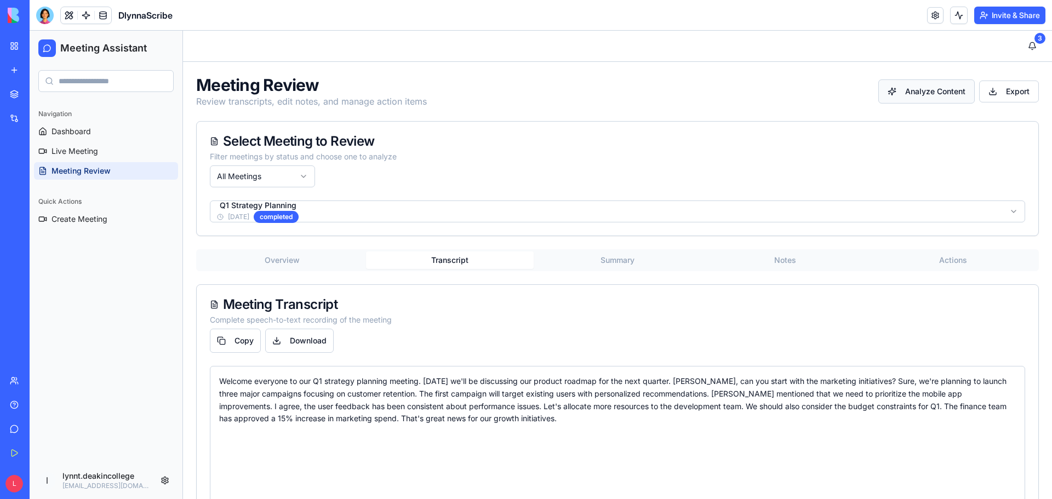
click at [905, 93] on span "Analyze Content" at bounding box center [935, 91] width 60 height 11
click at [614, 265] on button "Summary" at bounding box center [618, 260] width 168 height 18
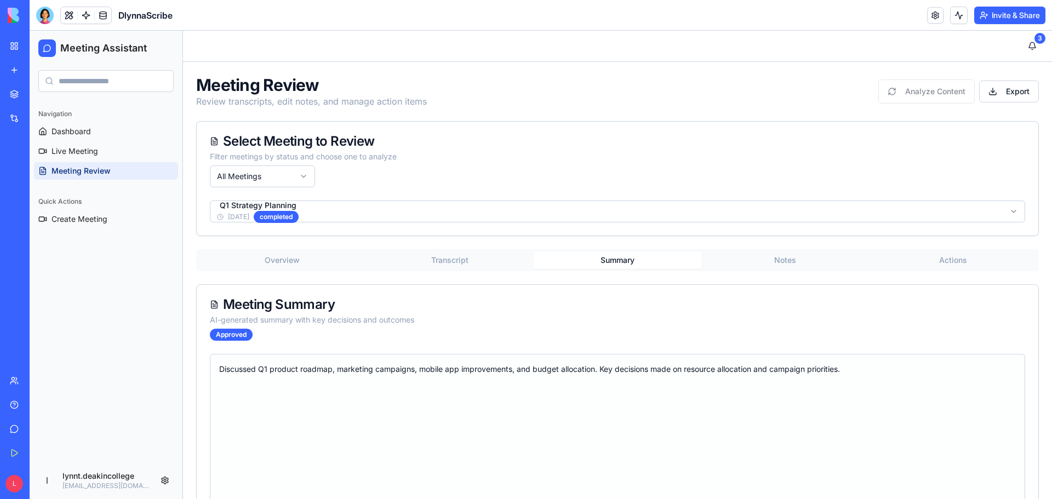
click at [775, 258] on button "Notes" at bounding box center [785, 260] width 168 height 18
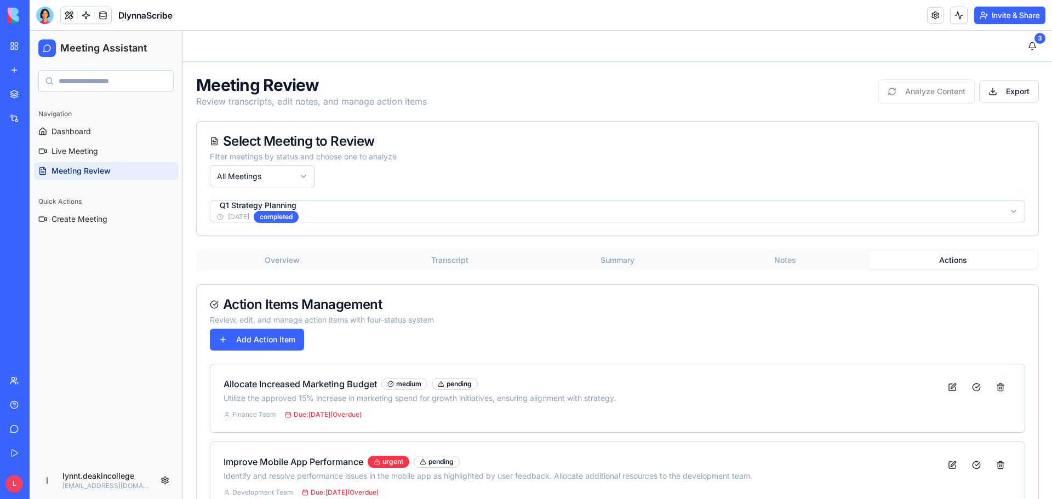
click at [951, 257] on button "Actions" at bounding box center [953, 260] width 168 height 18
click at [797, 261] on button "Notes" at bounding box center [785, 260] width 168 height 18
click at [949, 264] on button "Actions" at bounding box center [953, 260] width 168 height 18
click at [782, 258] on button "Notes" at bounding box center [785, 260] width 168 height 18
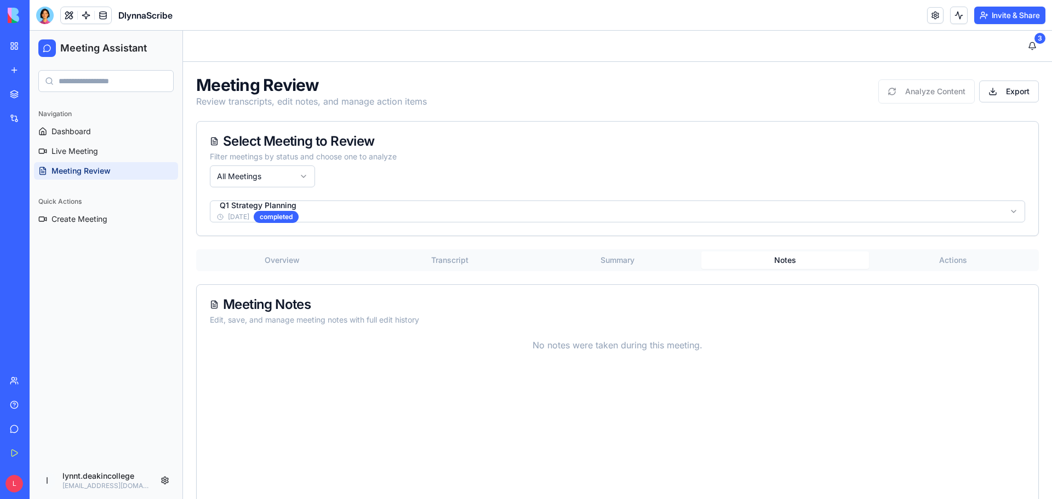
click at [616, 262] on button "Summary" at bounding box center [618, 260] width 168 height 18
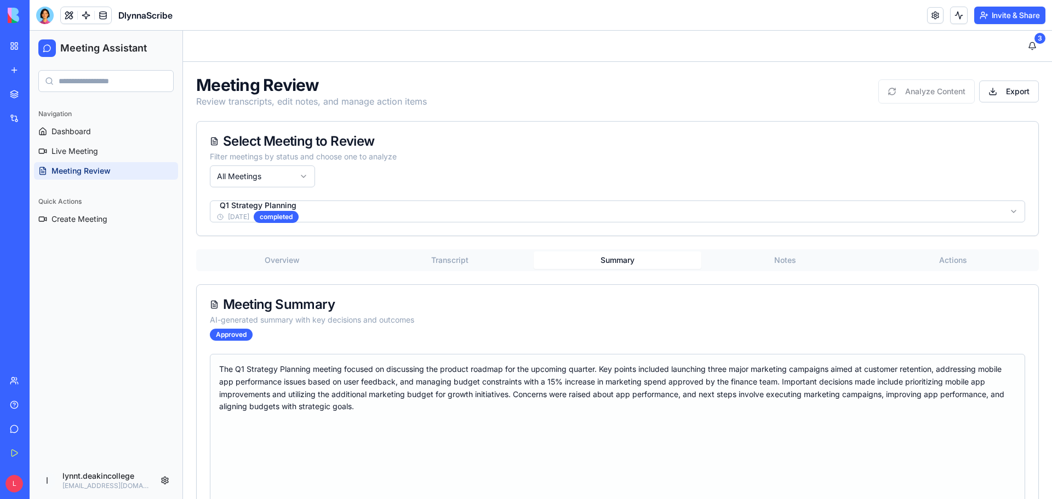
click at [447, 263] on button "Transcript" at bounding box center [450, 260] width 168 height 18
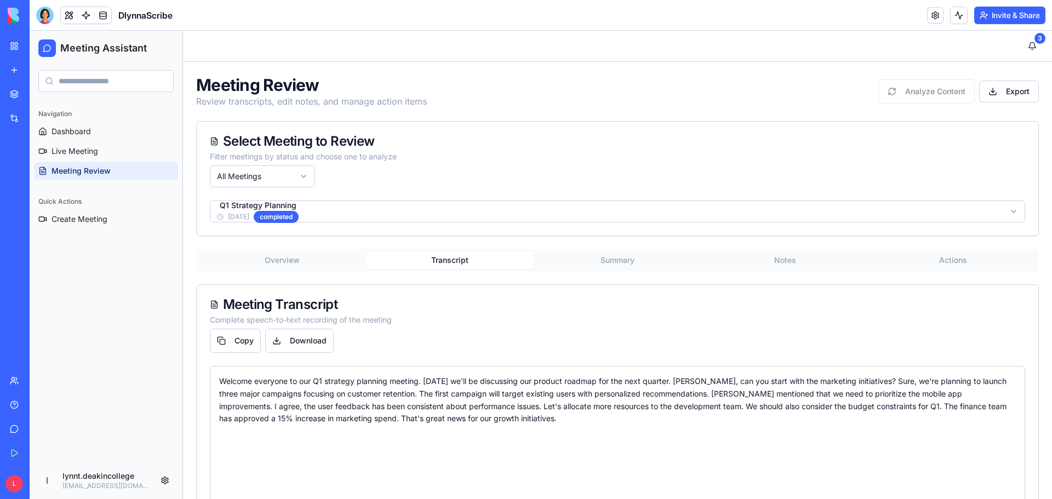
click at [281, 259] on button "Overview" at bounding box center [282, 260] width 168 height 18
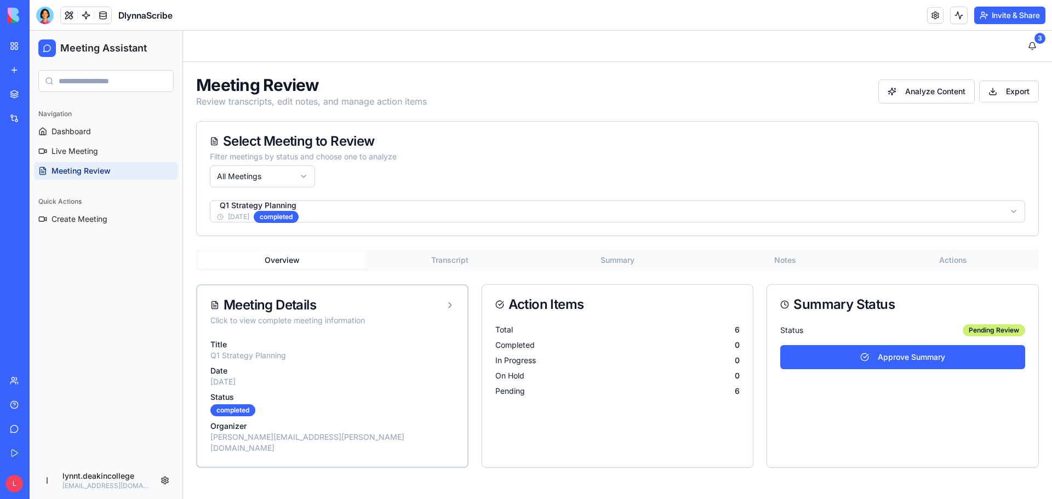
click at [627, 259] on button "Summary" at bounding box center [618, 260] width 168 height 18
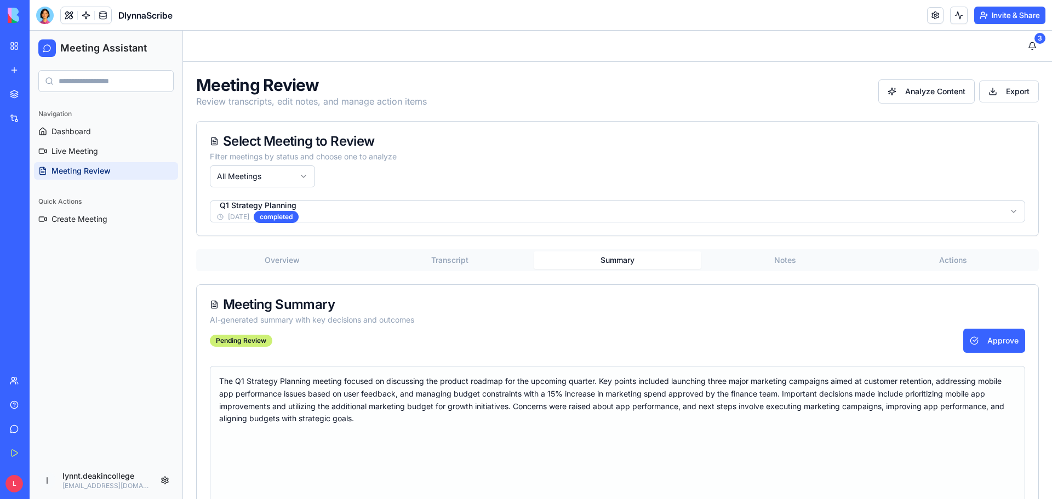
click at [935, 256] on button "Actions" at bounding box center [953, 260] width 168 height 18
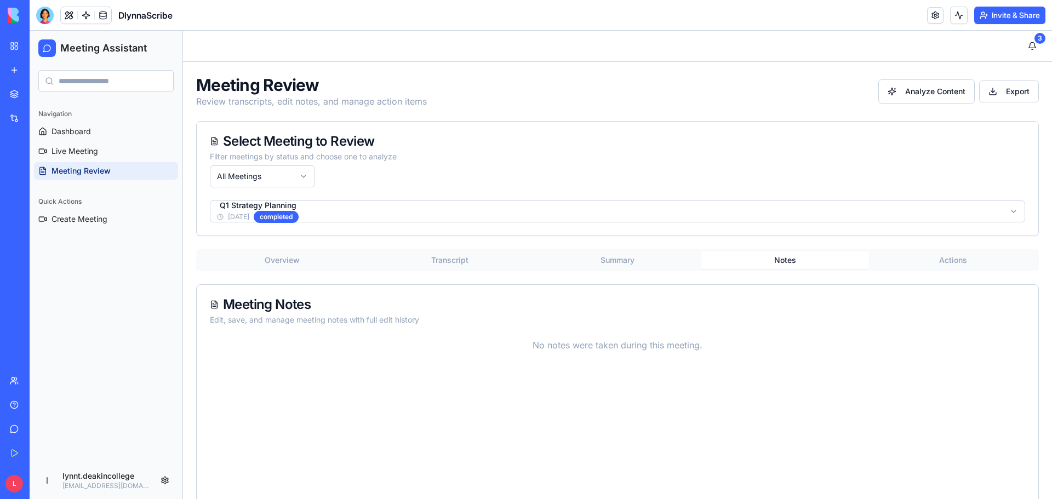
click at [778, 258] on button "Notes" at bounding box center [785, 260] width 168 height 18
click at [635, 262] on button "Summary" at bounding box center [618, 260] width 168 height 18
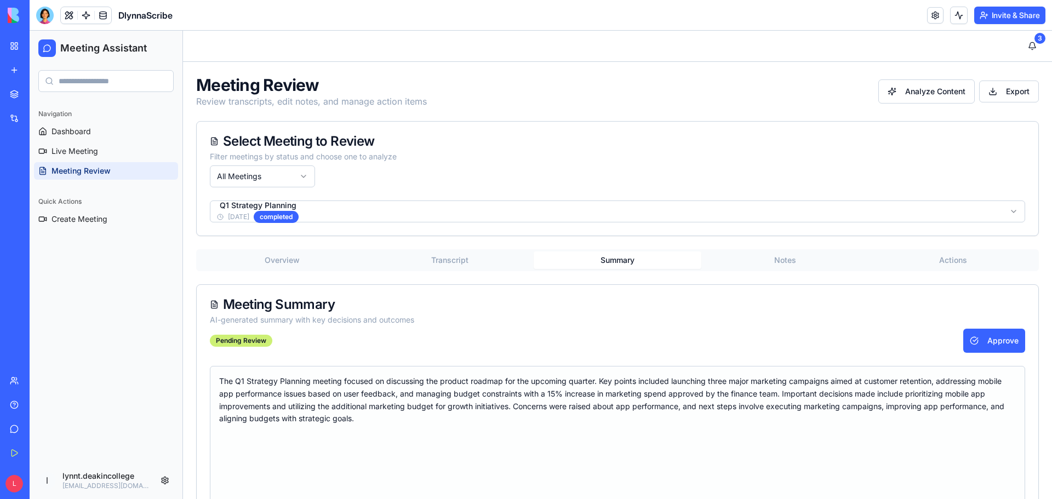
click at [439, 256] on button "Transcript" at bounding box center [450, 260] width 168 height 18
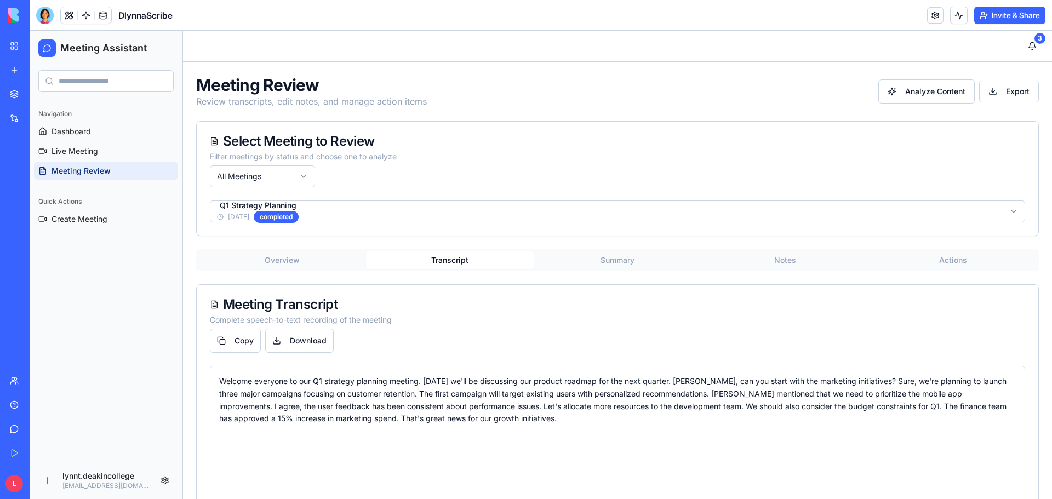
click at [488, 419] on div "Welcome everyone to our Q1 strategy planning meeting. [DATE] we'll be discussin…" at bounding box center [617, 400] width 797 height 50
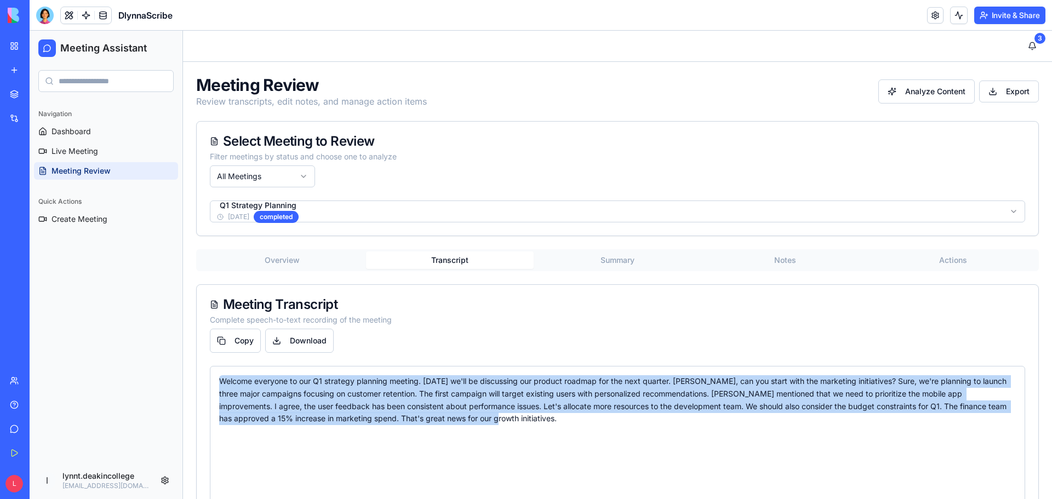
drag, startPoint x: 488, startPoint y: 414, endPoint x: 221, endPoint y: 380, distance: 269.1
click at [221, 380] on div "Welcome everyone to our Q1 strategy planning meeting. [DATE] we'll be discussin…" at bounding box center [617, 400] width 797 height 50
click at [356, 388] on div "Welcome everyone to our Q1 strategy planning meeting. [DATE] we'll be discussin…" at bounding box center [617, 400] width 797 height 50
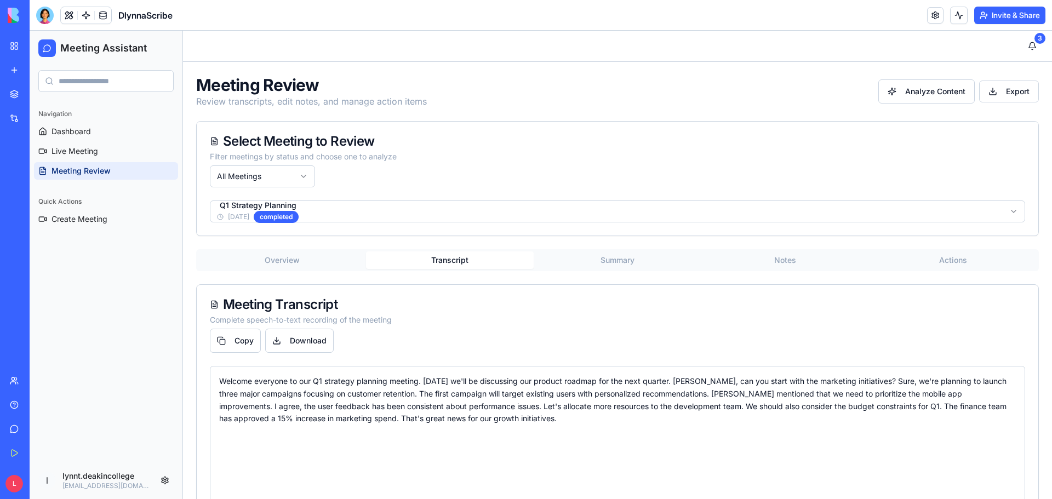
click at [491, 428] on div "Welcome everyone to our Q1 strategy planning meeting. [DATE] we'll be discussin…" at bounding box center [617, 471] width 797 height 192
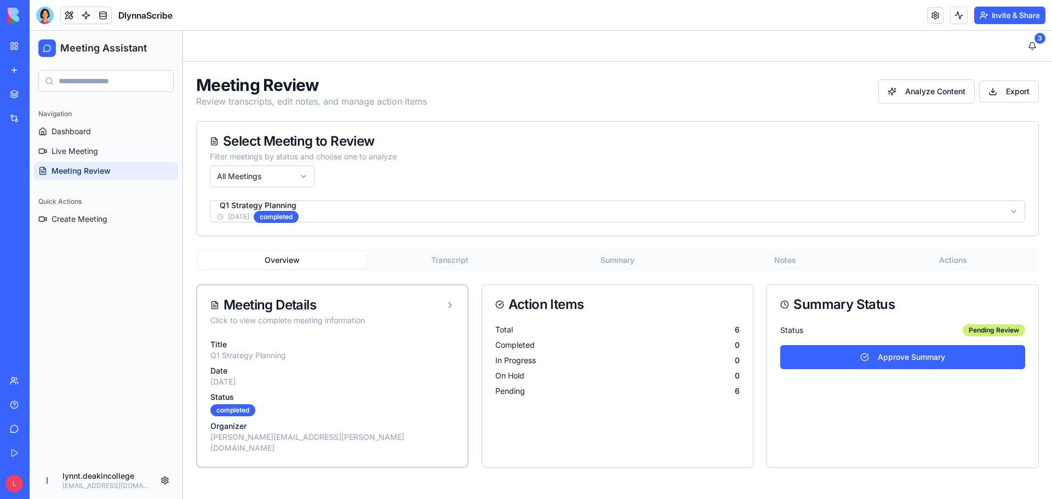
click at [322, 152] on div "Meeting Review Review transcripts, edit notes, and manage action items Analyze …" at bounding box center [617, 271] width 869 height 419
click at [446, 256] on button "Transcript" at bounding box center [450, 260] width 168 height 18
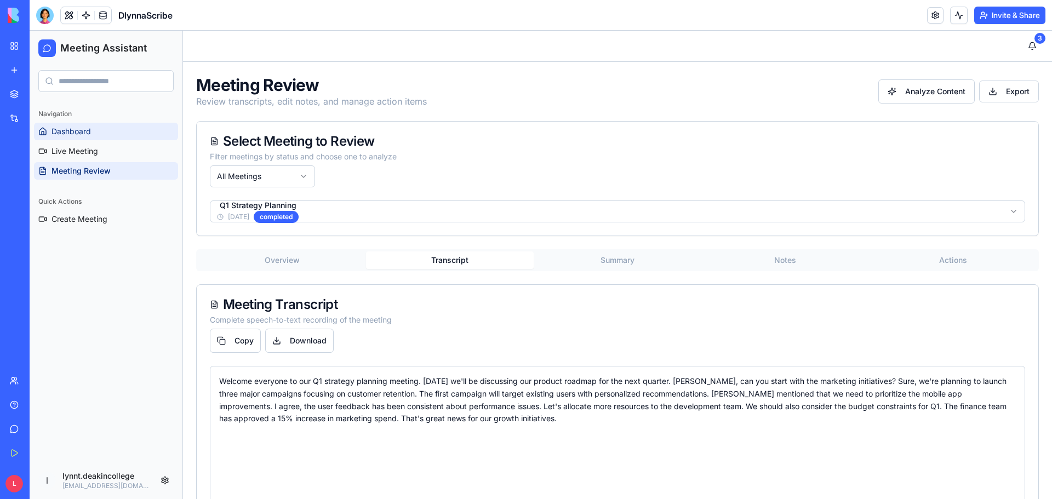
click at [89, 133] on span "Dashboard" at bounding box center [71, 131] width 39 height 11
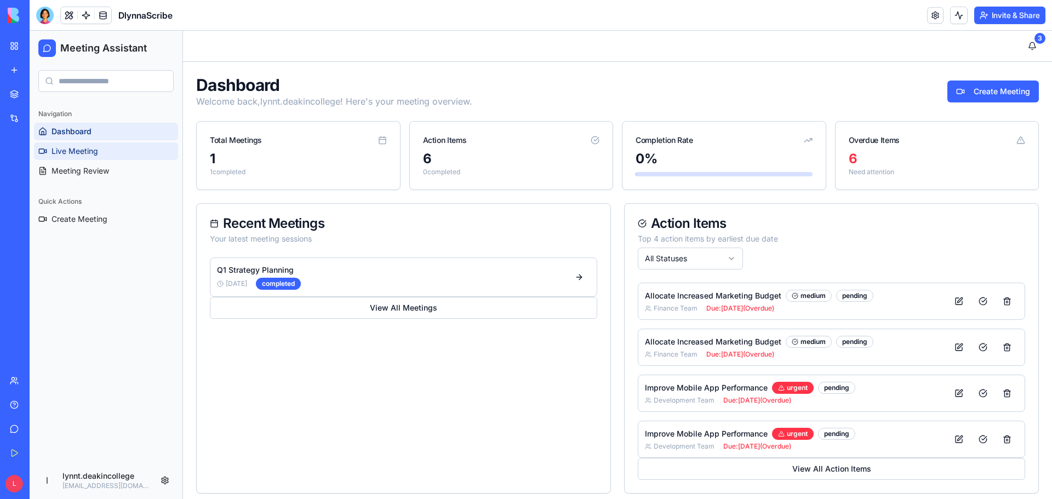
click at [99, 155] on link "Live Meeting" at bounding box center [106, 151] width 144 height 18
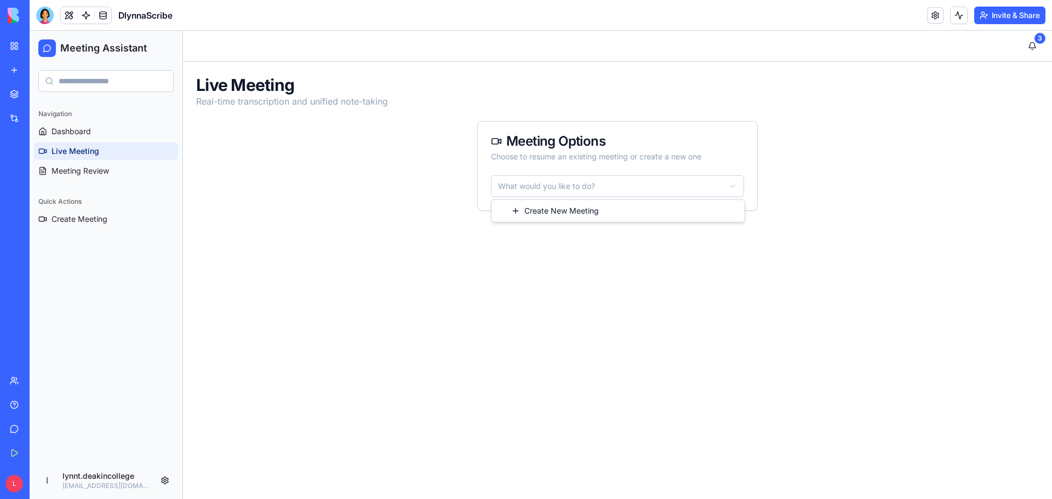
click at [684, 192] on html "Meeting Assistant Navigation Dashboard Live Meeting Meeting Review Quick Action…" at bounding box center [541, 265] width 1022 height 468
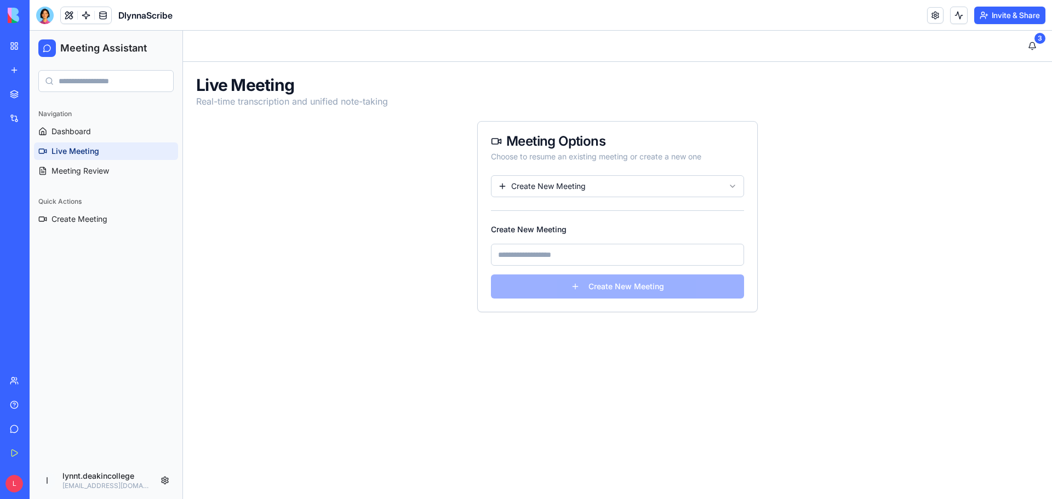
click at [612, 261] on input at bounding box center [617, 255] width 253 height 22
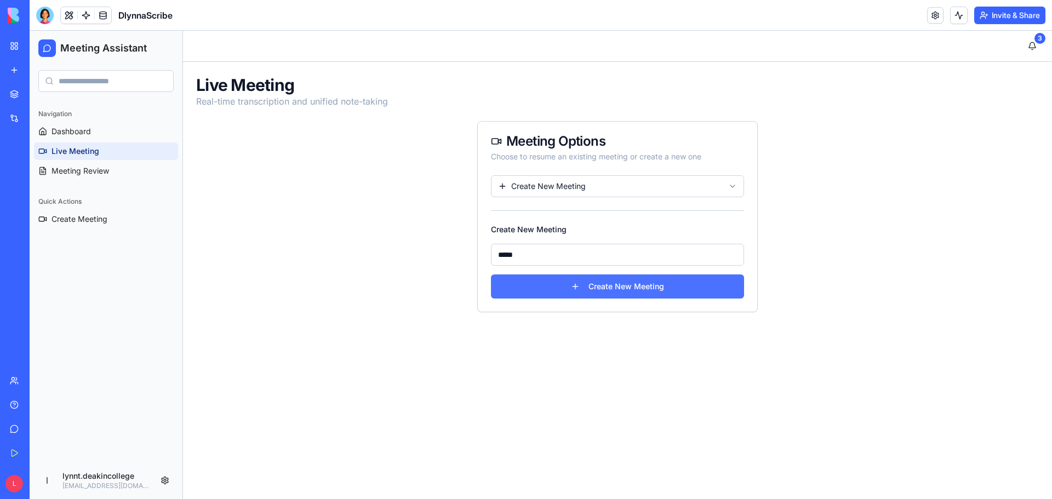
type input "*****"
click at [615, 290] on button "Create New Meeting" at bounding box center [617, 287] width 253 height 24
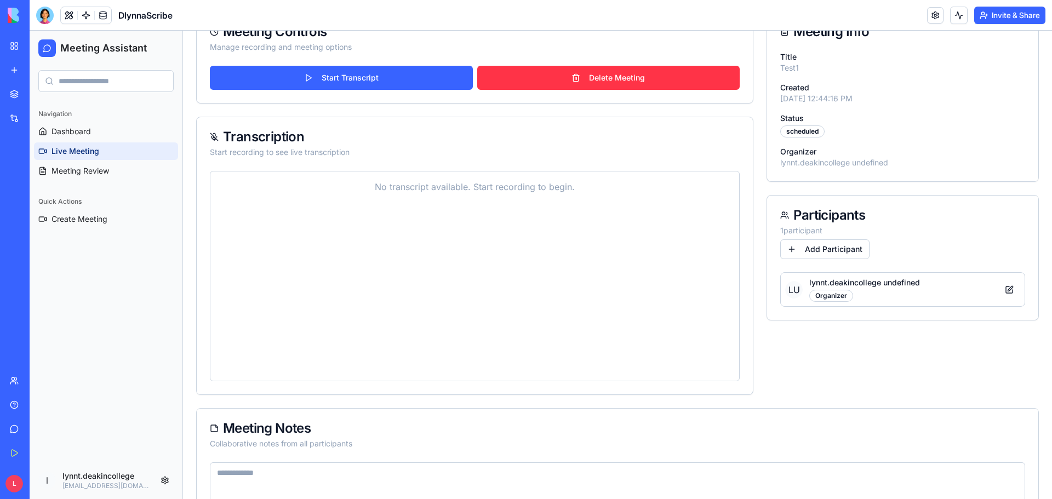
scroll to position [219, 0]
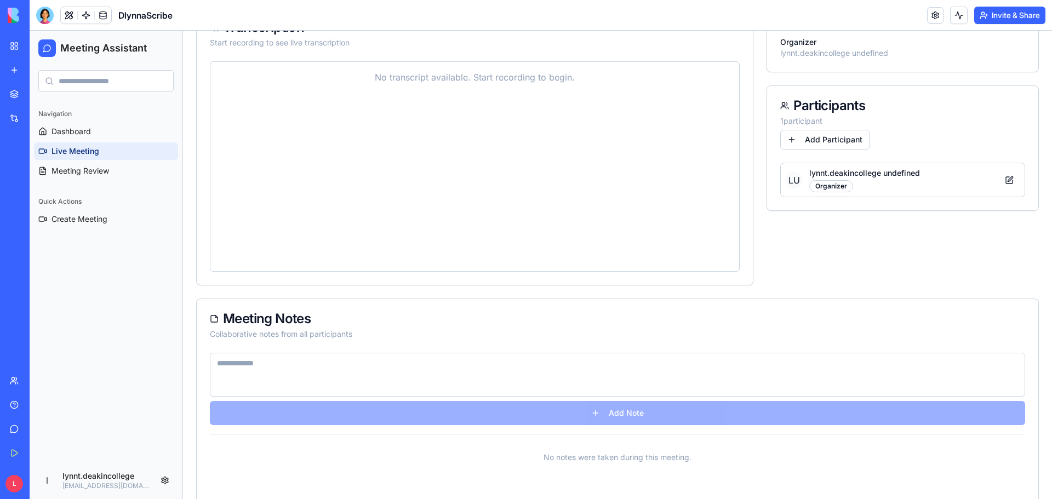
click at [582, 376] on textarea at bounding box center [617, 375] width 815 height 44
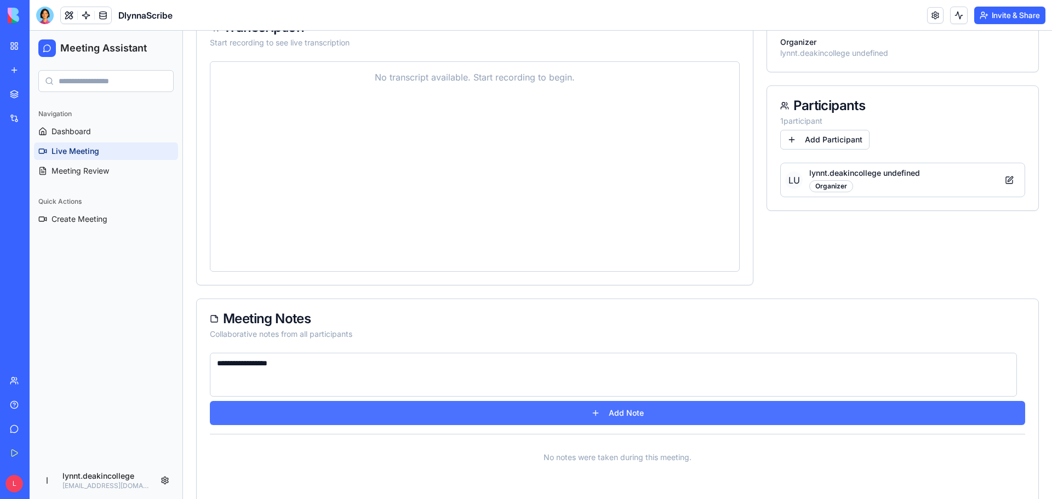
type textarea "**********"
click at [603, 408] on button "Add Note" at bounding box center [617, 413] width 815 height 24
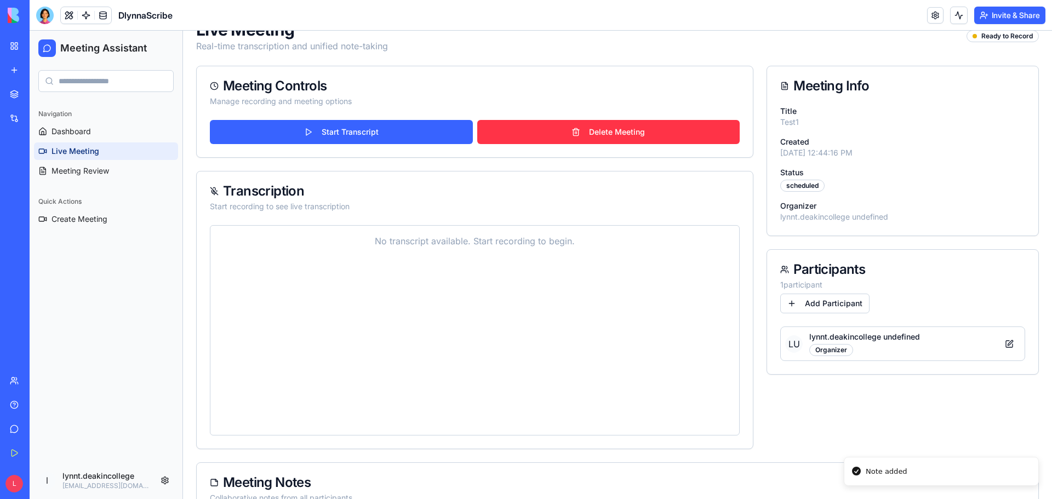
scroll to position [55, 0]
click at [357, 250] on div "No transcript available. Start recording to begin." at bounding box center [474, 331] width 511 height 192
click at [407, 243] on div "No transcript available. Start recording to begin." at bounding box center [474, 241] width 511 height 13
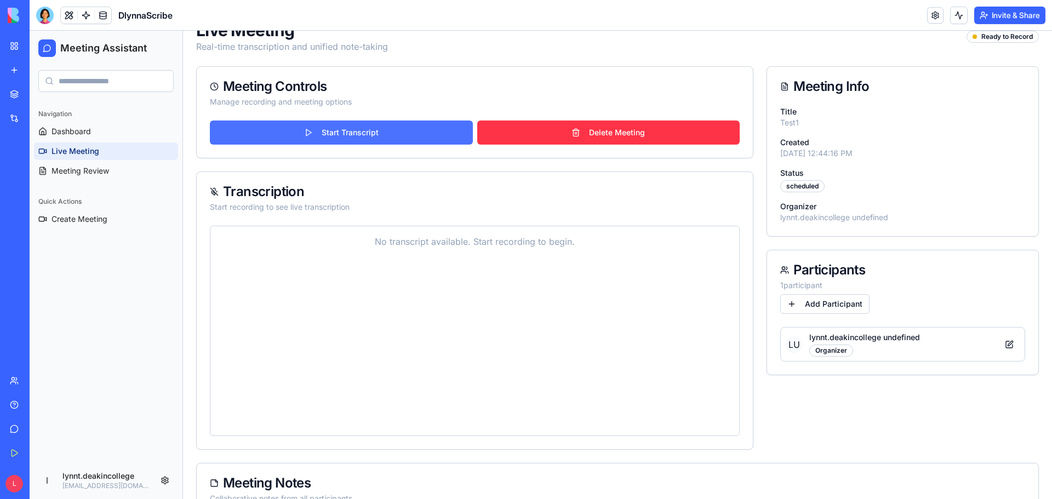
click at [365, 134] on button "Start Transcript" at bounding box center [341, 133] width 263 height 24
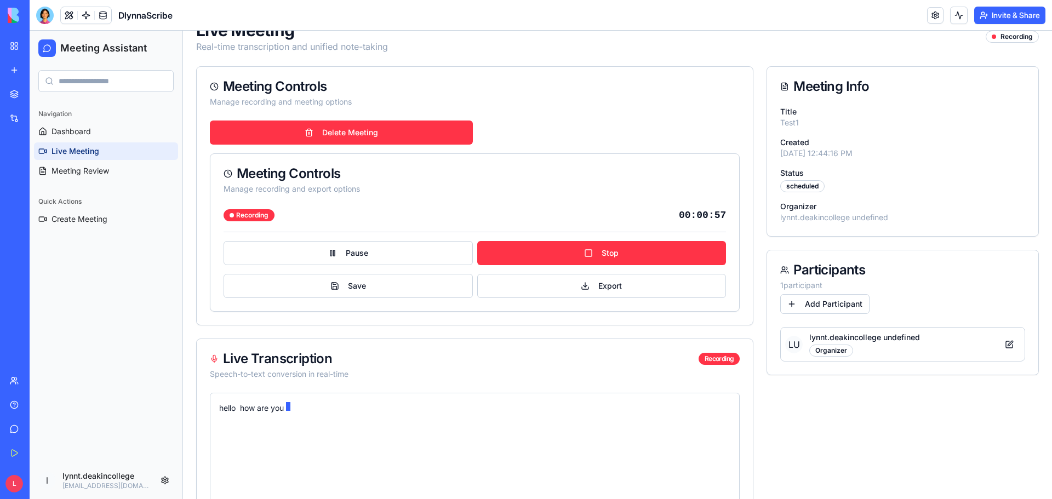
click at [278, 409] on div "hello how are you" at bounding box center [474, 408] width 511 height 13
click at [329, 415] on div "hello how are you" at bounding box center [474, 498] width 511 height 192
click at [423, 258] on button "Pause" at bounding box center [348, 253] width 249 height 24
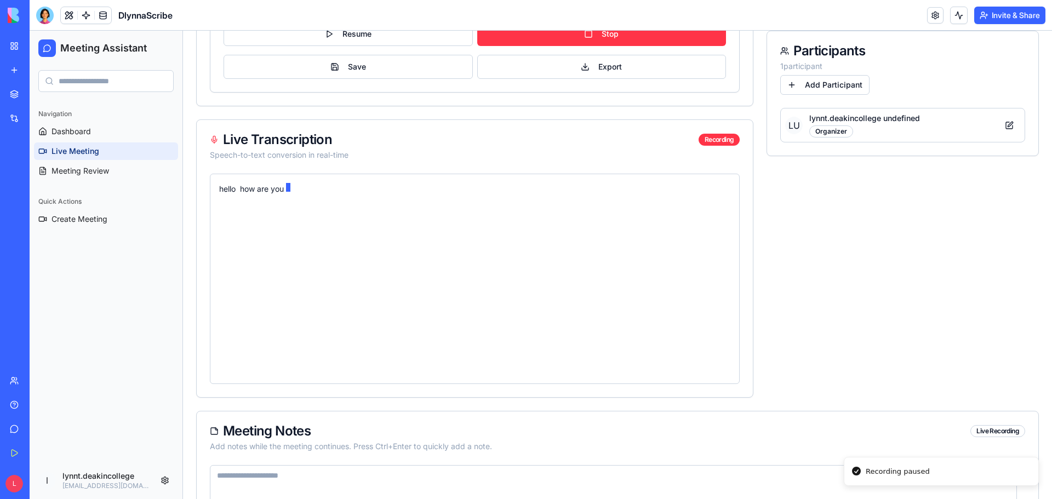
scroll to position [438, 0]
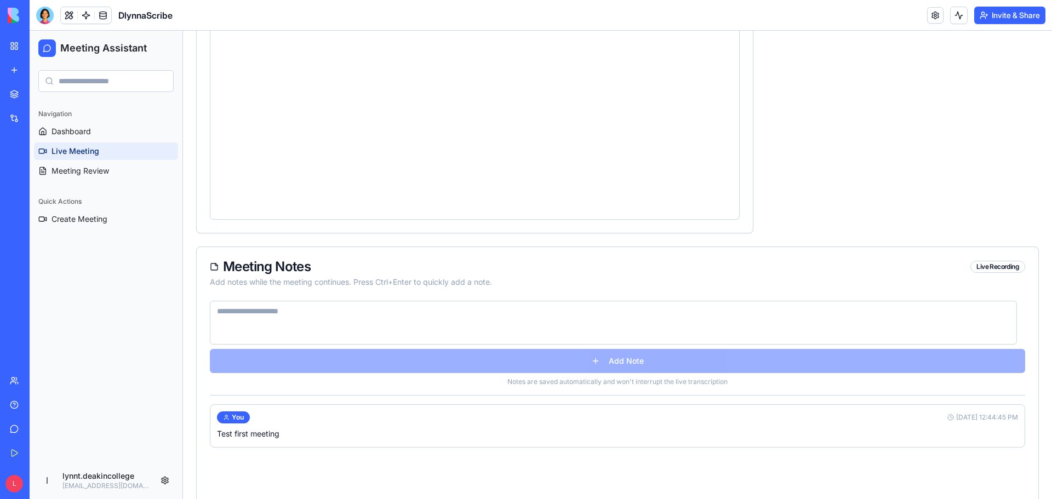
click at [383, 307] on textarea at bounding box center [613, 323] width 807 height 44
paste textarea "**********"
type textarea "**********"
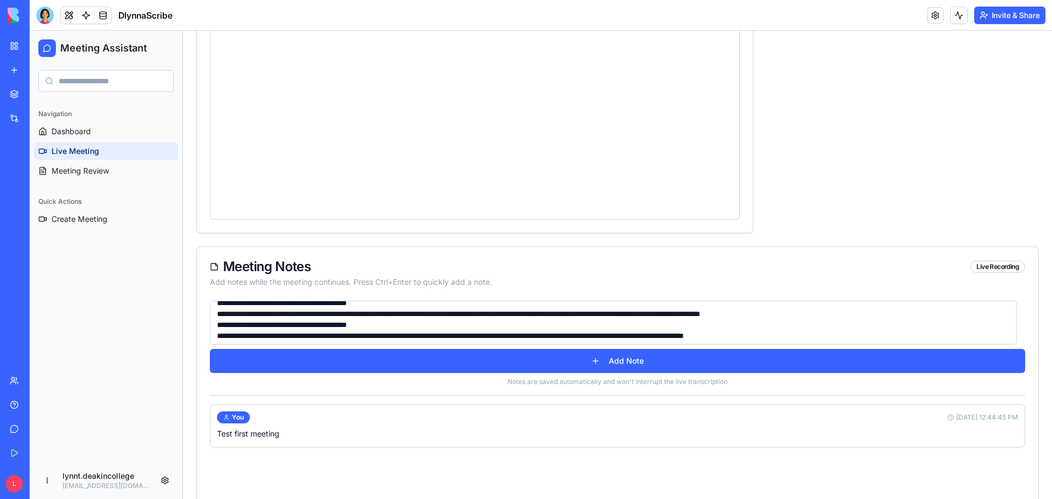
scroll to position [0, 0]
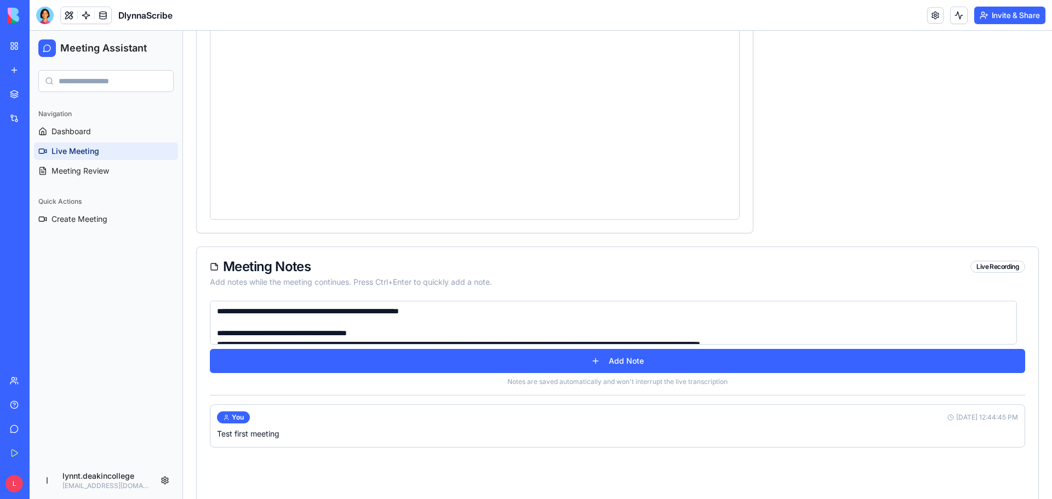
drag, startPoint x: 500, startPoint y: 329, endPoint x: 208, endPoint y: 300, distance: 294.1
click at [208, 300] on div "Meeting Notes Live Recording Add notes while the meeting continues. Press Ctrl+…" at bounding box center [617, 403] width 843 height 312
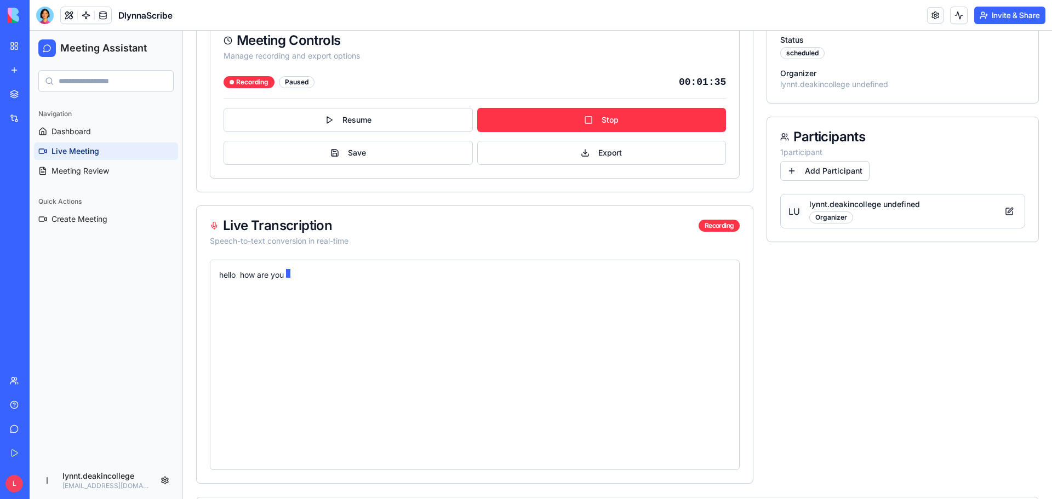
scroll to position [110, 0]
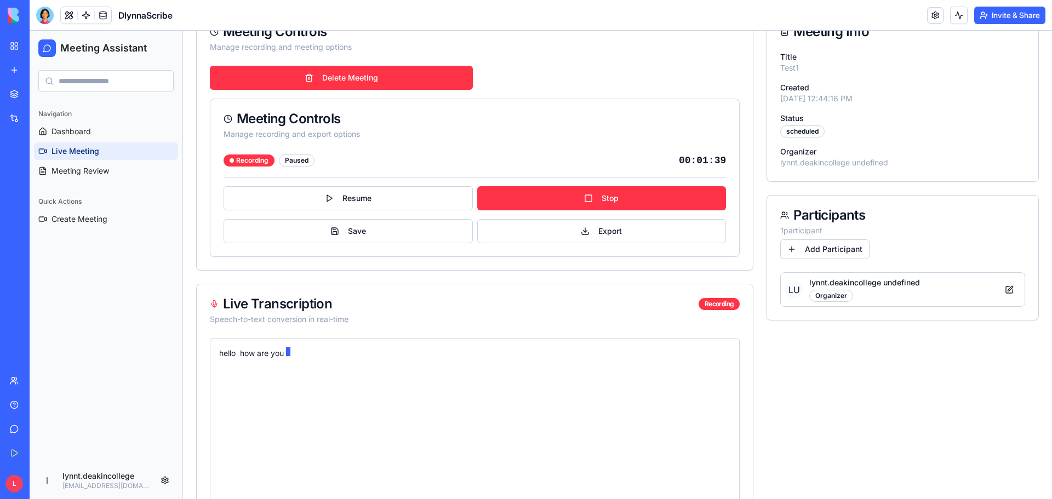
click at [310, 348] on div "hello how are you" at bounding box center [474, 353] width 511 height 13
click at [359, 79] on button "Delete Meeting" at bounding box center [341, 78] width 263 height 24
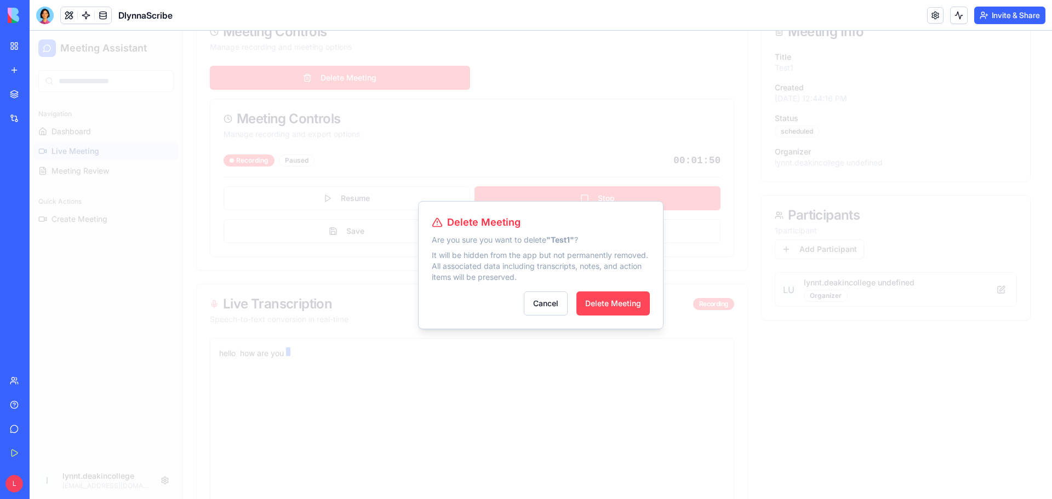
click at [607, 300] on button "Delete Meeting" at bounding box center [612, 303] width 73 height 24
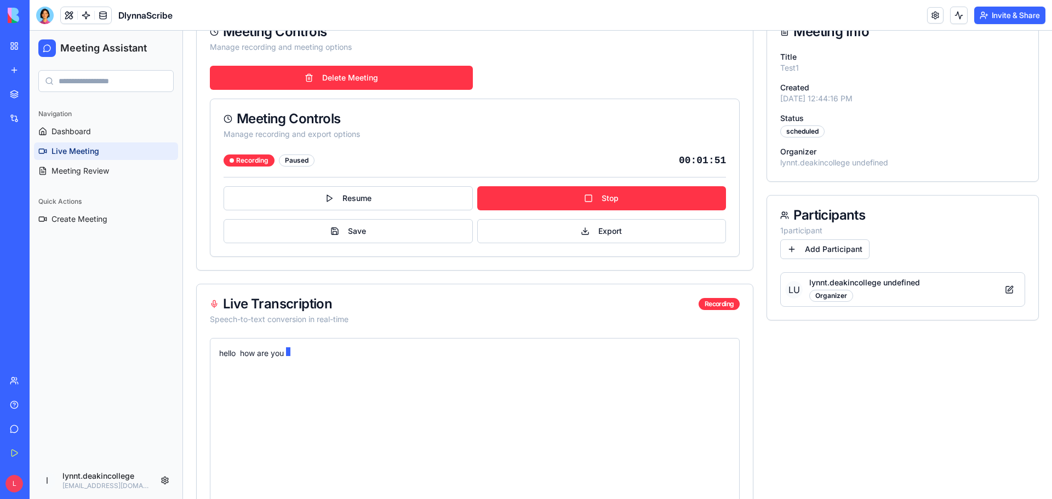
scroll to position [0, 0]
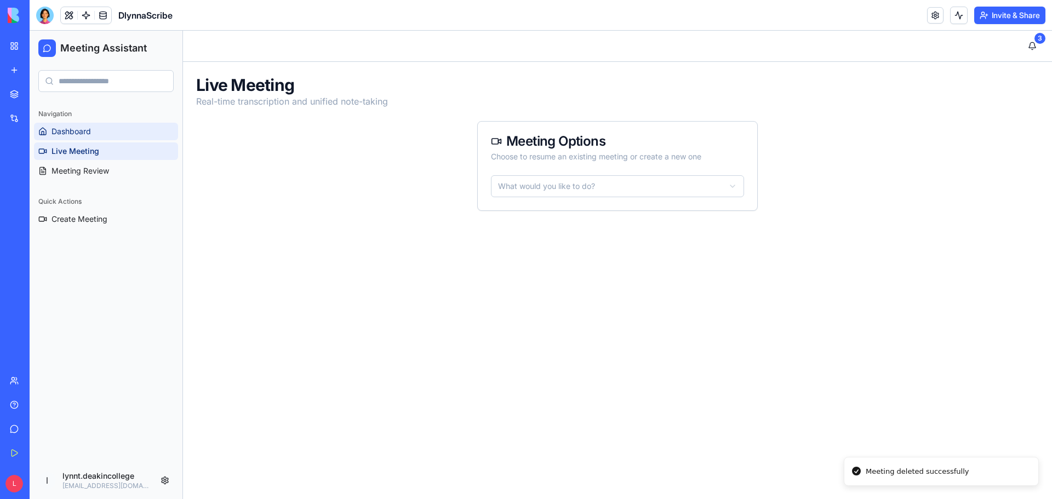
click at [83, 133] on span "Dashboard" at bounding box center [71, 131] width 39 height 11
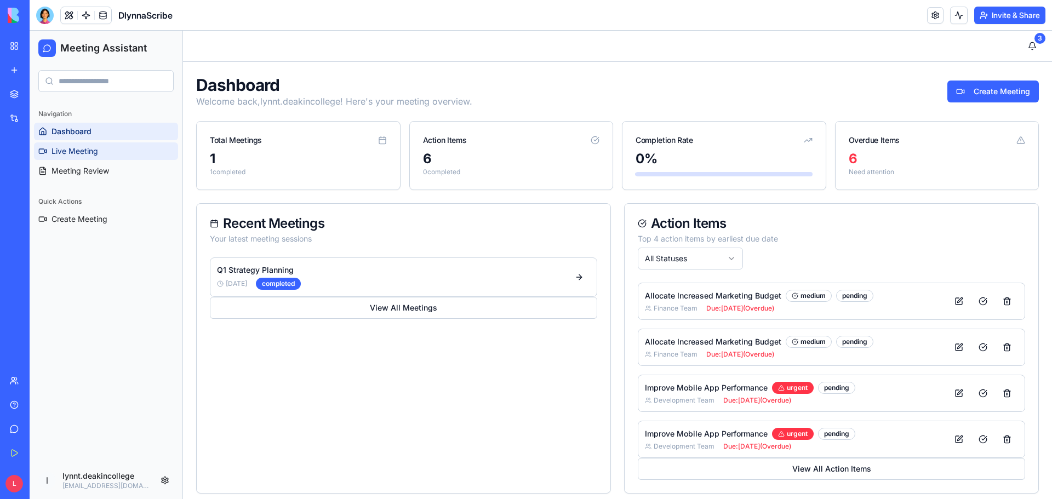
click at [80, 151] on span "Live Meeting" at bounding box center [75, 151] width 47 height 11
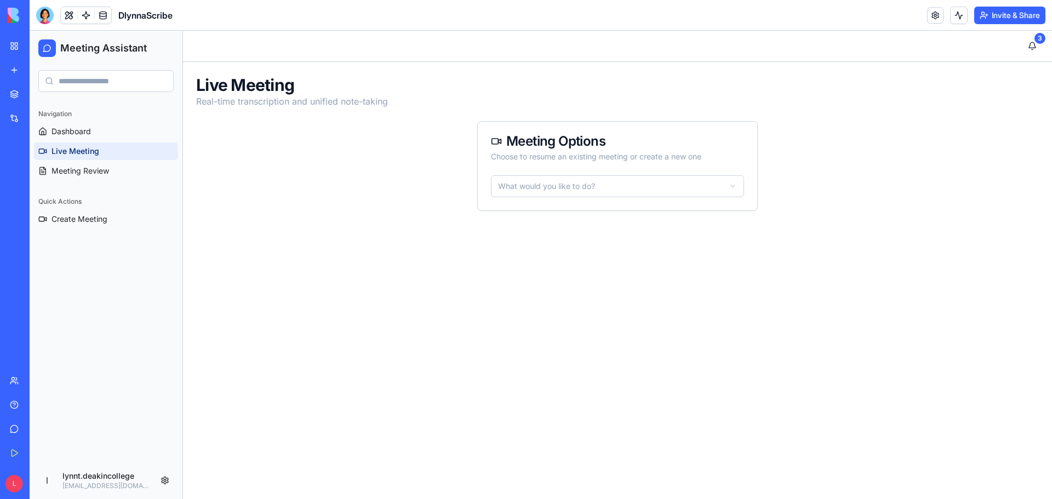
click at [532, 192] on html "Meeting Assistant Navigation Dashboard Live Meeting Meeting Review Quick Action…" at bounding box center [541, 265] width 1022 height 468
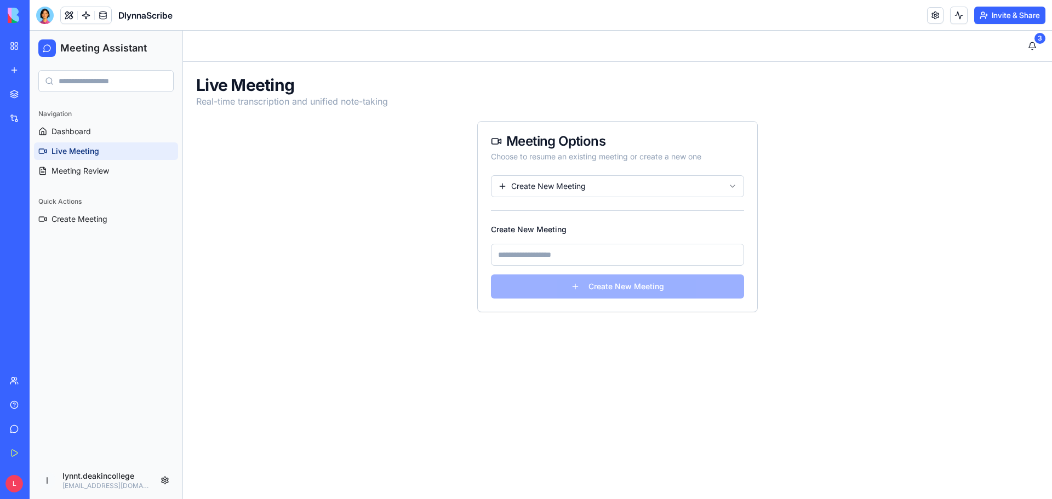
click at [547, 256] on input at bounding box center [617, 255] width 253 height 22
click at [419, 313] on div "Live Meeting Real-time transcription and unified note-taking Meeting Options Ch…" at bounding box center [617, 194] width 869 height 264
click at [300, 178] on div "Live Meeting Real-time transcription and unified note-taking Meeting Options Ch…" at bounding box center [617, 194] width 869 height 264
click at [236, 233] on div "Live Meeting Real-time transcription and unified note-taking Meeting Options Ch…" at bounding box center [617, 194] width 869 height 264
click at [61, 130] on span "Dashboard" at bounding box center [71, 131] width 39 height 11
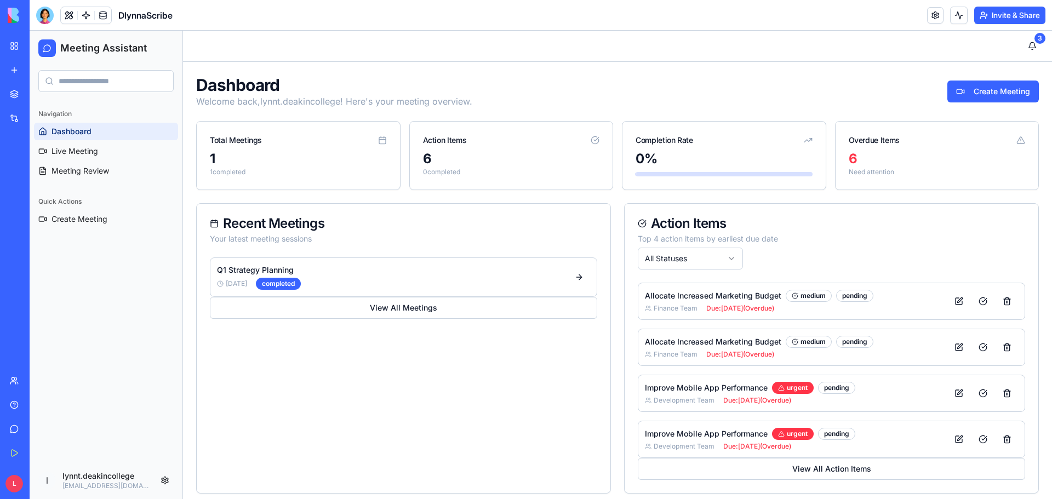
click at [272, 386] on div "Recent Meetings Your latest meeting sessions Q1 Strategy Planning [DATE] comple…" at bounding box center [403, 348] width 415 height 290
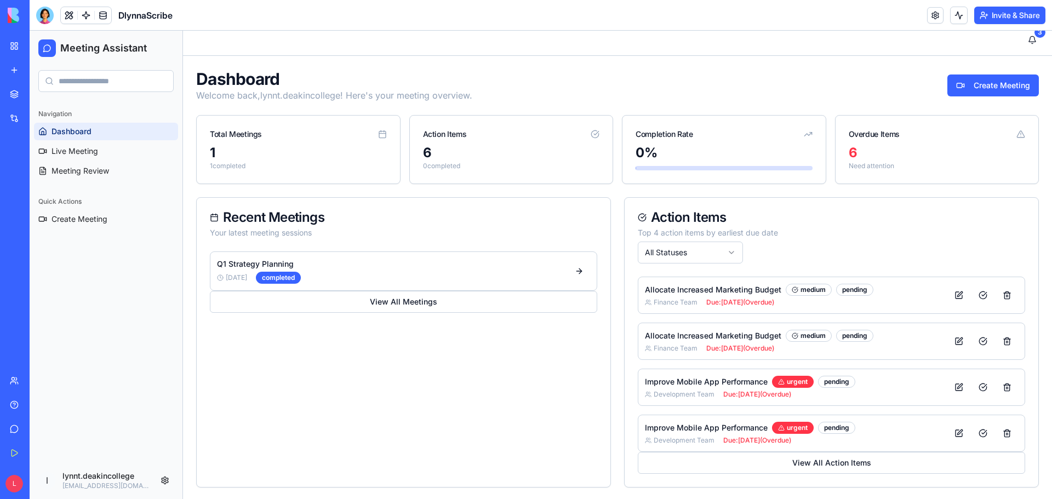
scroll to position [8, 0]
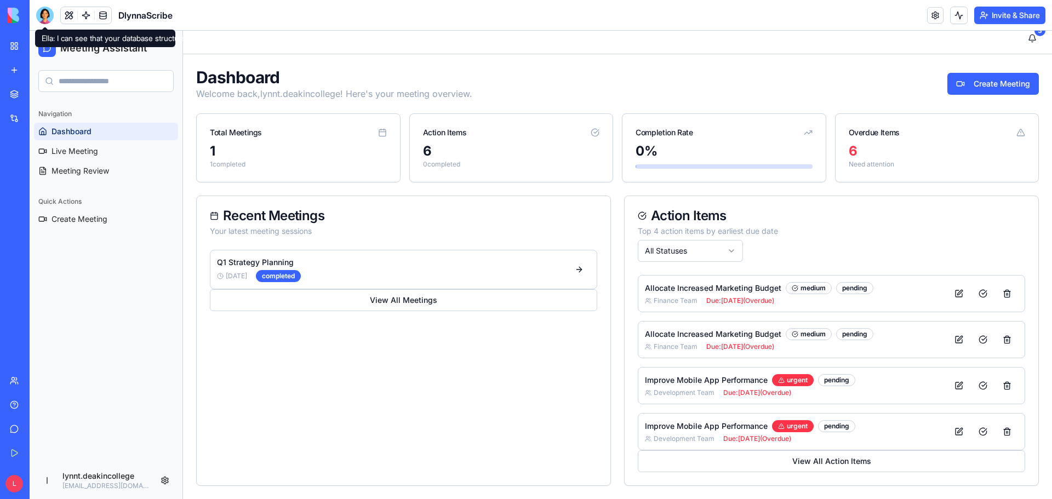
drag, startPoint x: 49, startPoint y: 9, endPoint x: 65, endPoint y: 33, distance: 29.2
click at [49, 9] on div at bounding box center [45, 16] width 18 height 18
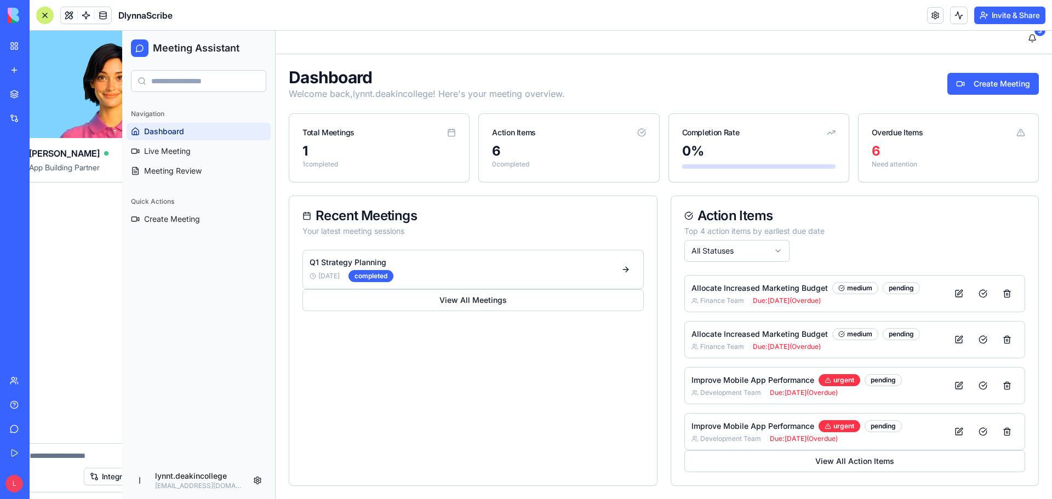
scroll to position [0, 0]
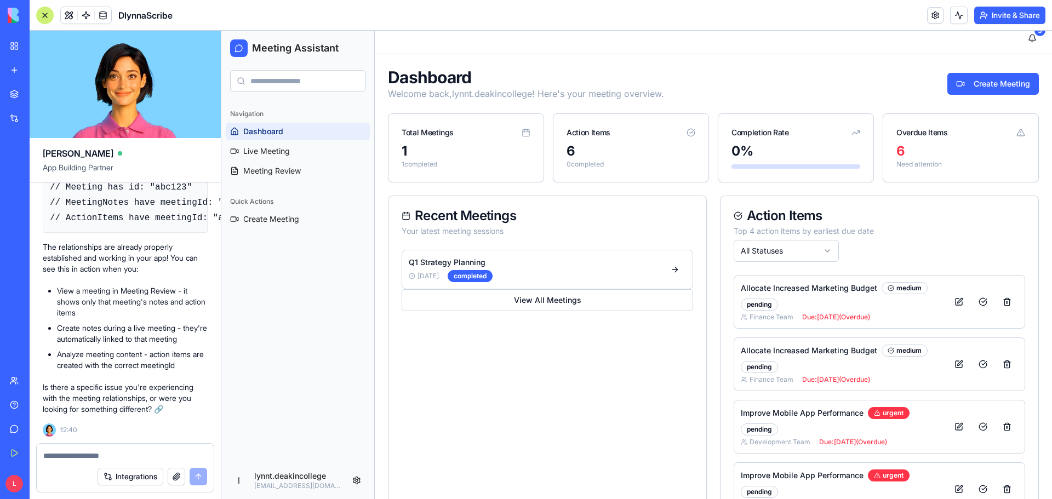
click at [84, 453] on textarea at bounding box center [125, 455] width 164 height 11
paste textarea "**********"
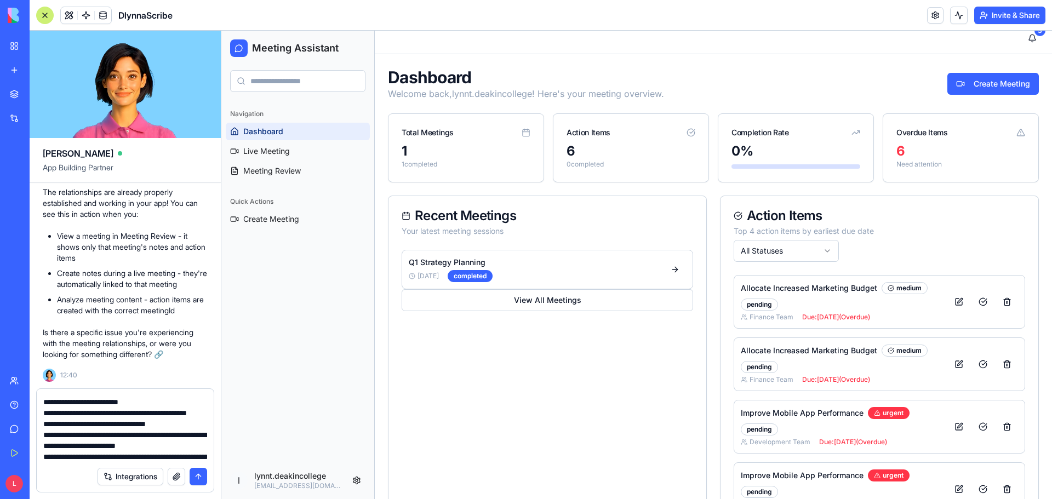
scroll to position [163, 0]
type textarea "**********"
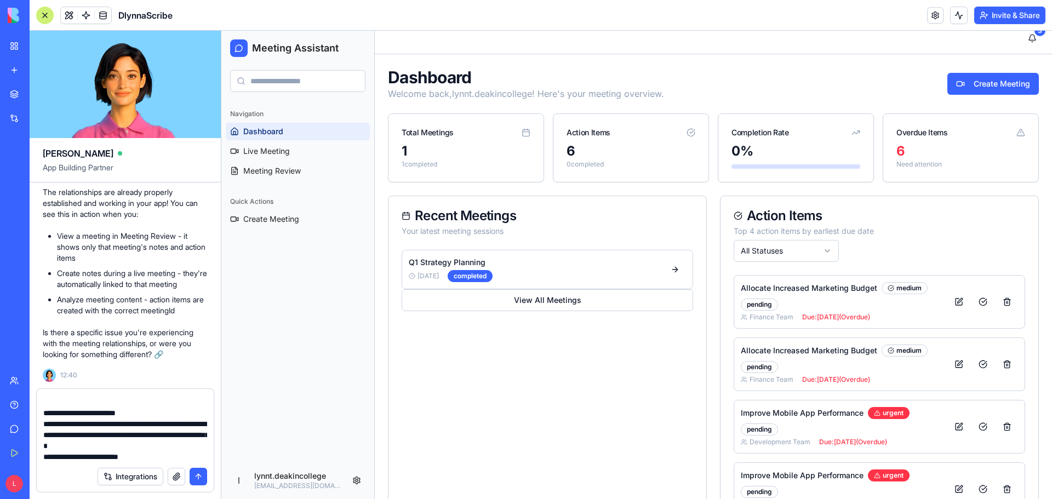
click at [197, 477] on button "submit" at bounding box center [199, 477] width 18 height 18
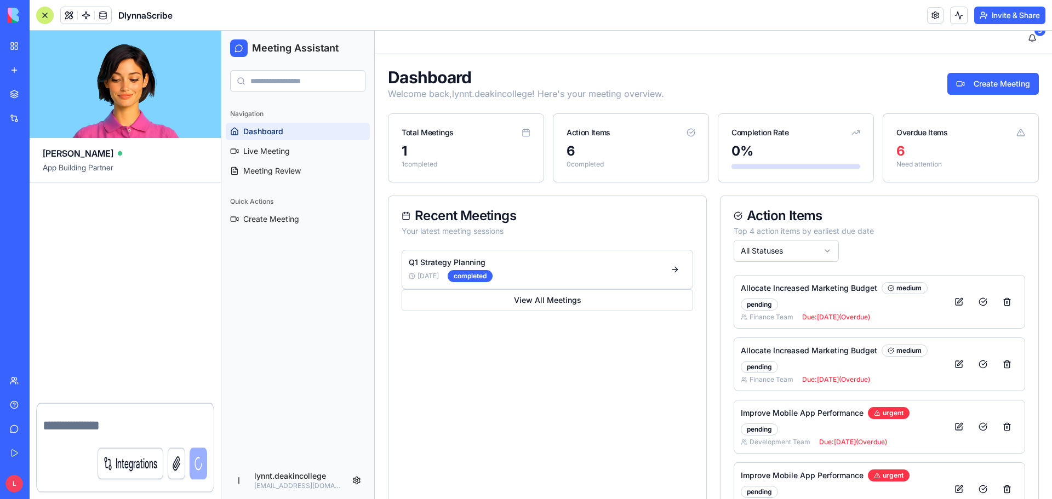
scroll to position [0, 0]
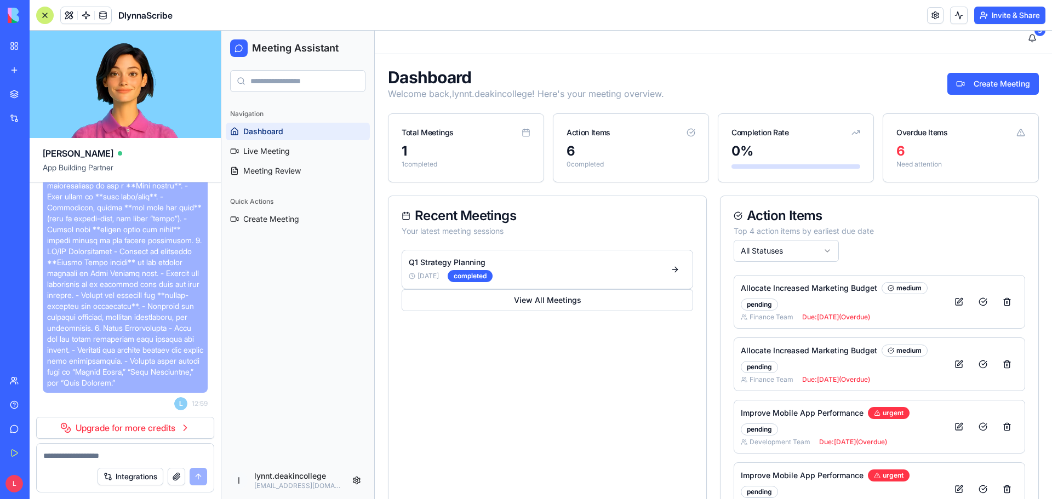
click at [283, 299] on div "Navigation Dashboard Live Meeting Meeting Review Quick Actions Create Meeting" at bounding box center [297, 281] width 153 height 361
click at [580, 405] on div "Recent Meetings Your latest meeting sessions Q1 Strategy Planning [DATE] comple…" at bounding box center [547, 374] width 319 height 356
click at [284, 368] on div "Navigation Dashboard Live Meeting Meeting Review Quick Actions Create Meeting" at bounding box center [297, 281] width 153 height 361
click at [306, 388] on div "Navigation Dashboard Live Meeting Meeting Review Quick Actions Create Meeting" at bounding box center [297, 281] width 153 height 361
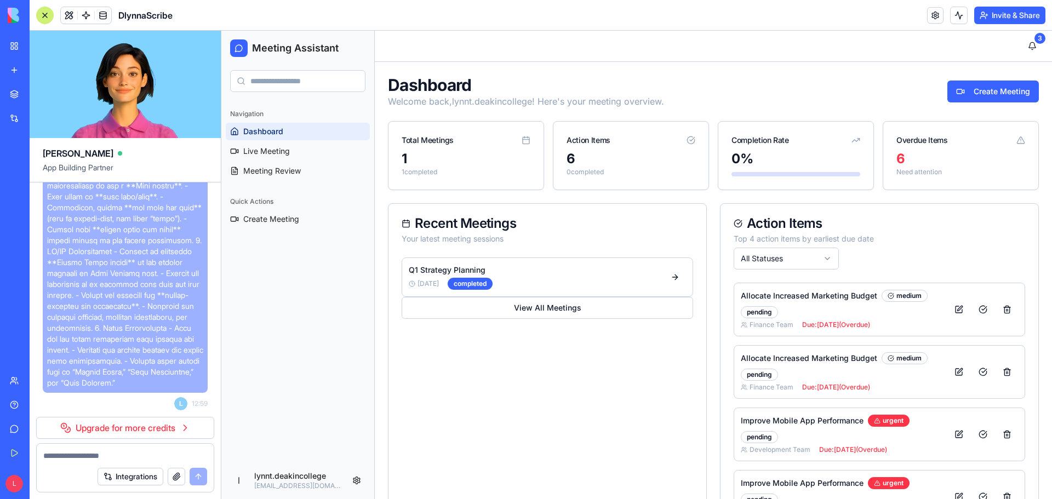
click at [41, 12] on div at bounding box center [45, 16] width 18 height 18
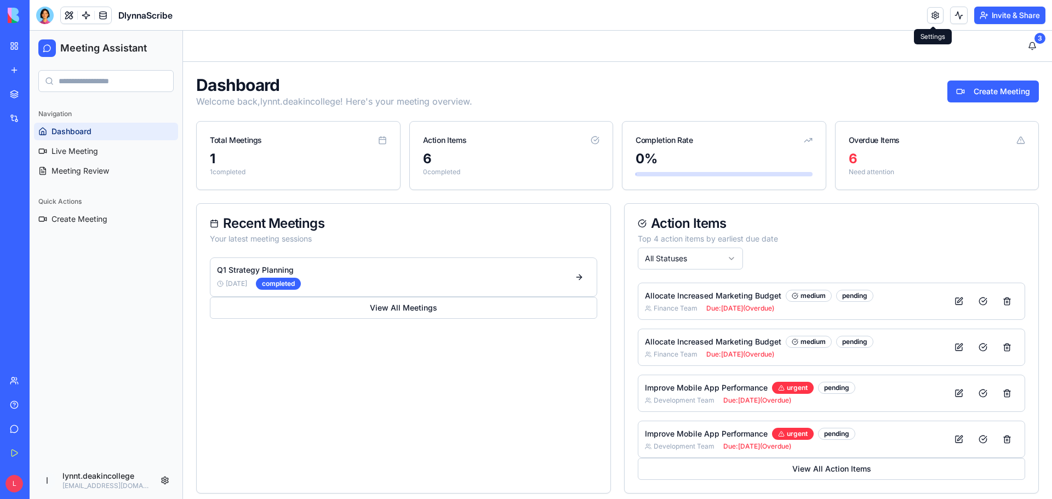
click at [934, 14] on link at bounding box center [935, 15] width 16 height 16
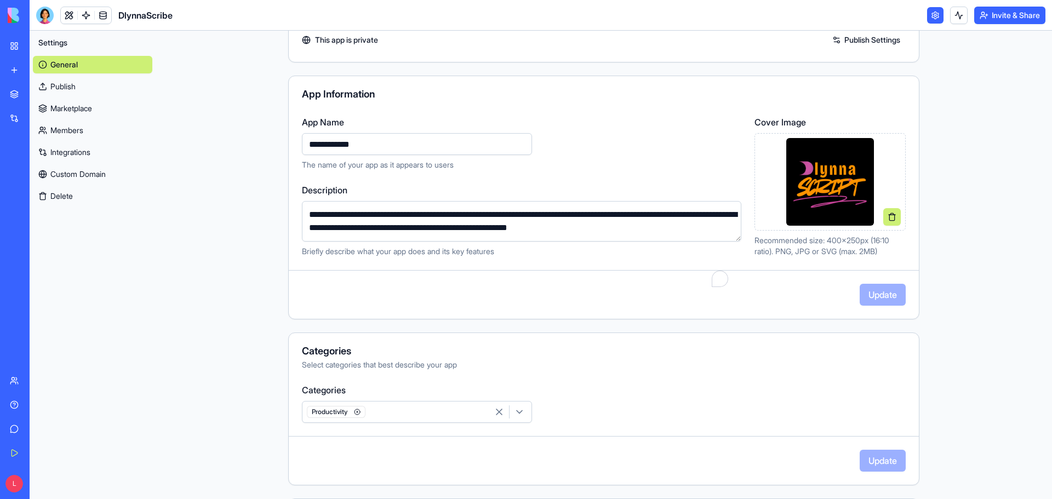
scroll to position [55, 0]
drag, startPoint x: 630, startPoint y: 213, endPoint x: 684, endPoint y: 214, distance: 53.7
click at [684, 214] on textarea "**********" at bounding box center [521, 221] width 439 height 41
type textarea "**********"
click at [723, 182] on div "**********" at bounding box center [521, 186] width 439 height 141
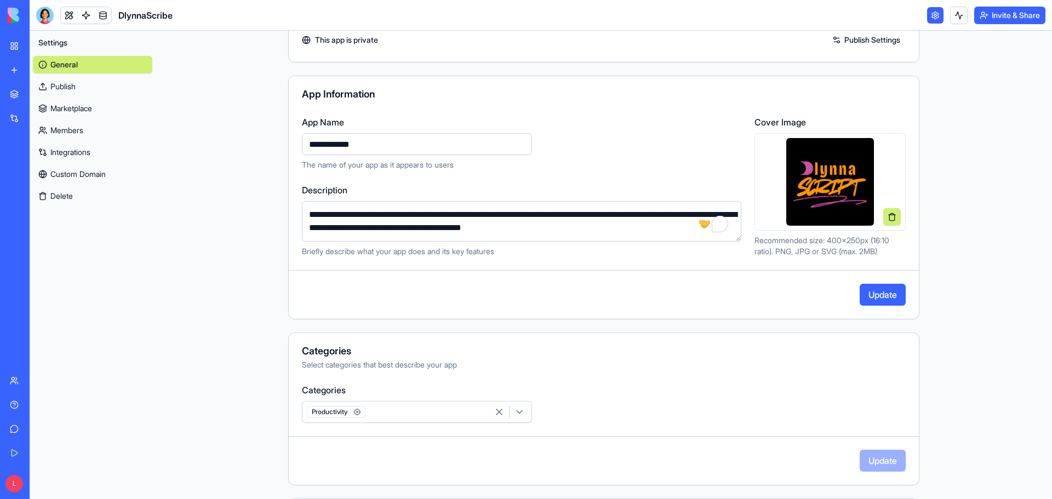
click at [868, 291] on button "Update" at bounding box center [883, 295] width 46 height 22
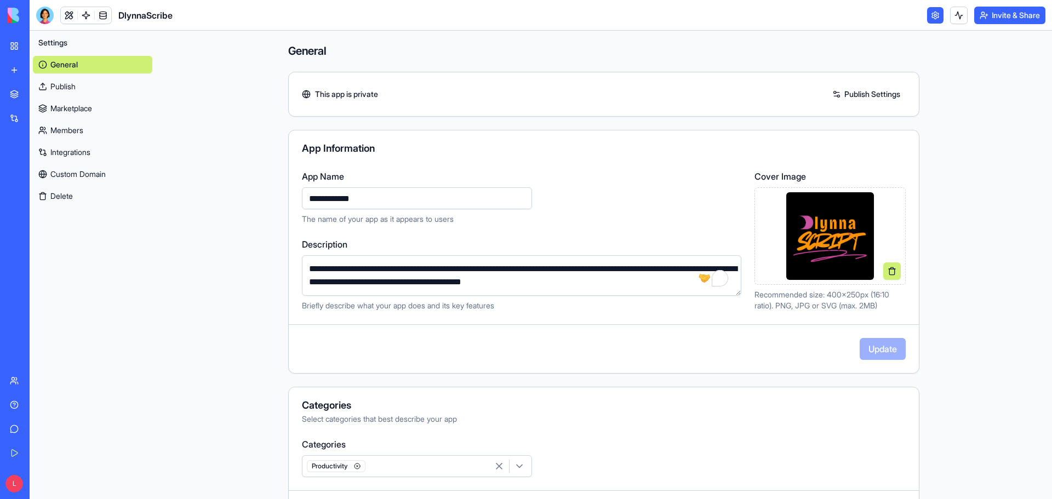
scroll to position [0, 0]
click at [828, 92] on link "Publish Settings" at bounding box center [866, 95] width 79 height 18
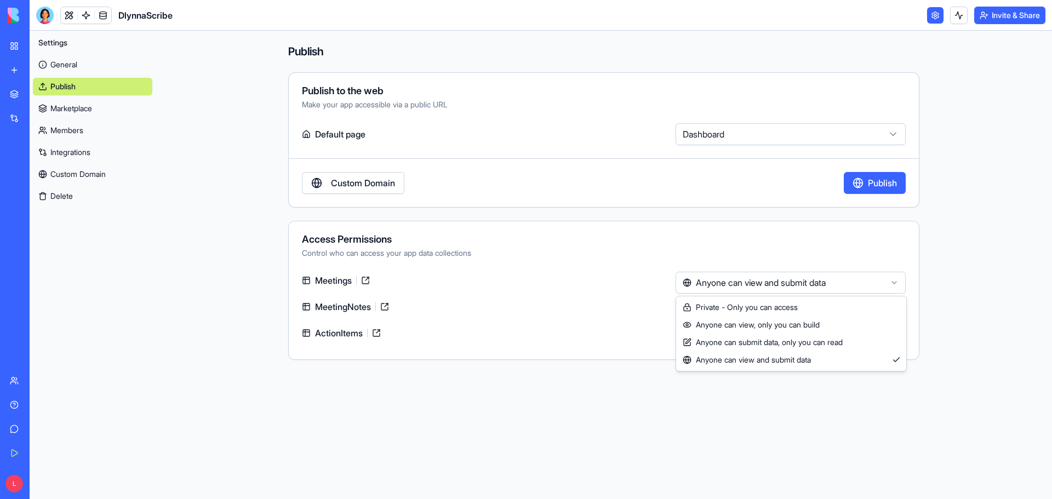
click at [894, 281] on html "**********" at bounding box center [526, 249] width 1052 height 499
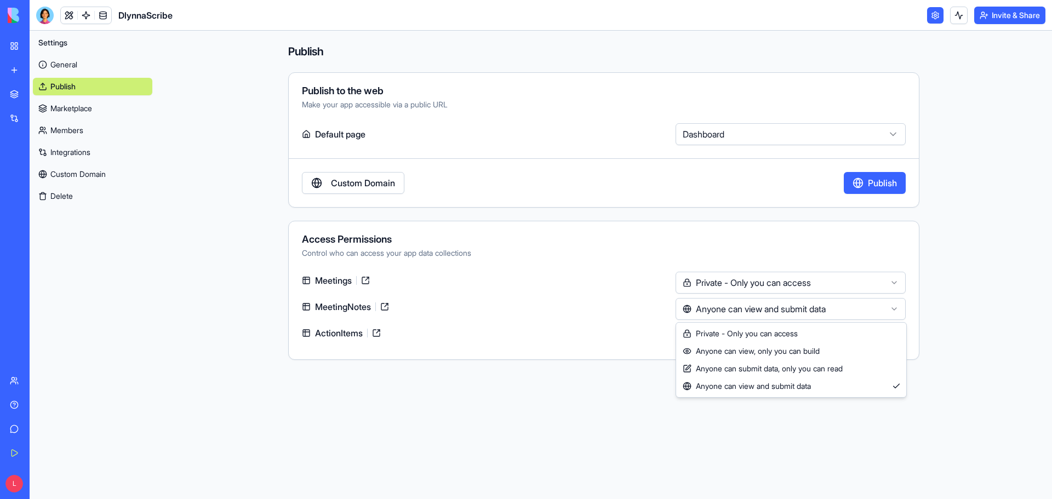
click at [862, 308] on html "**********" at bounding box center [526, 249] width 1052 height 499
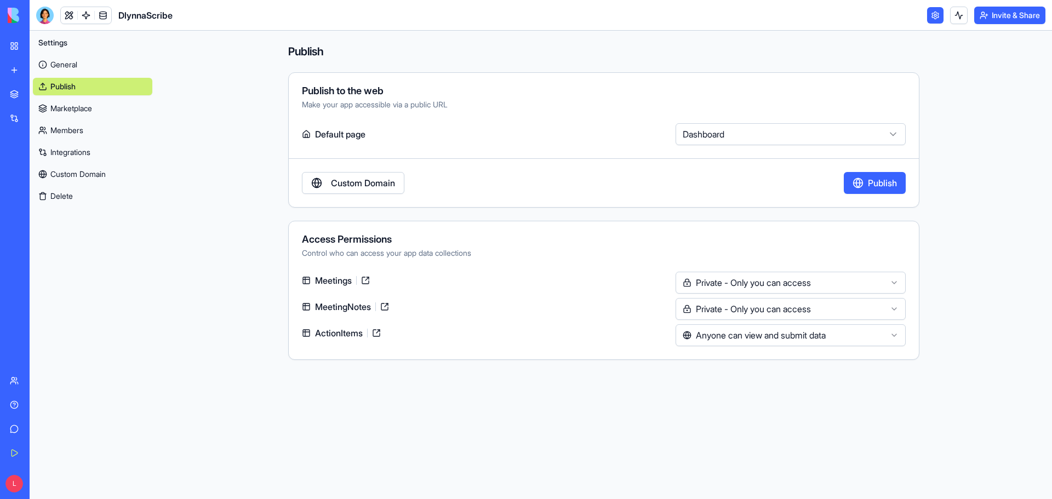
click at [844, 334] on html "**********" at bounding box center [526, 249] width 1052 height 499
click at [948, 341] on div "**********" at bounding box center [603, 202] width 701 height 342
click at [890, 279] on html "**********" at bounding box center [526, 249] width 1052 height 499
click at [922, 278] on html "**********" at bounding box center [526, 249] width 1052 height 499
click at [931, 11] on link at bounding box center [935, 15] width 16 height 16
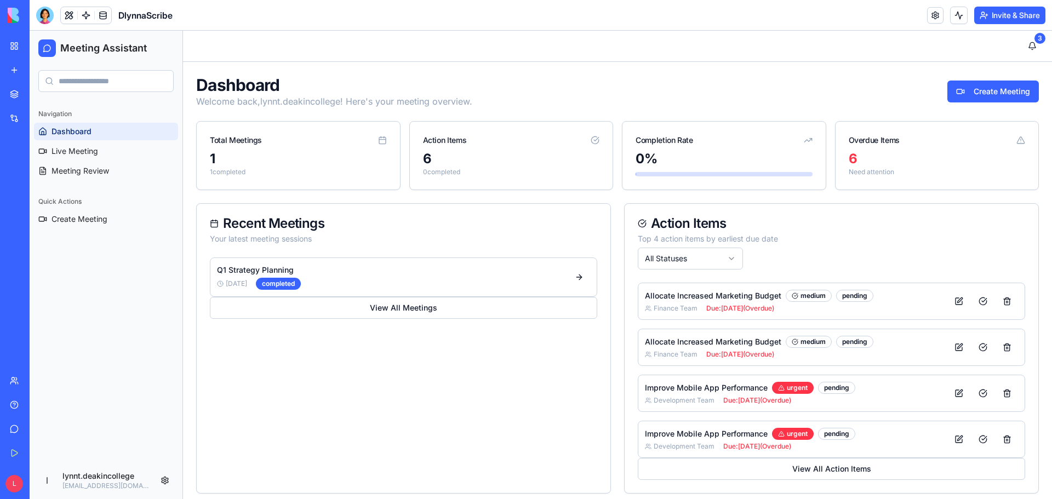
click at [1005, 16] on button "Invite & Share" at bounding box center [1009, 16] width 71 height 18
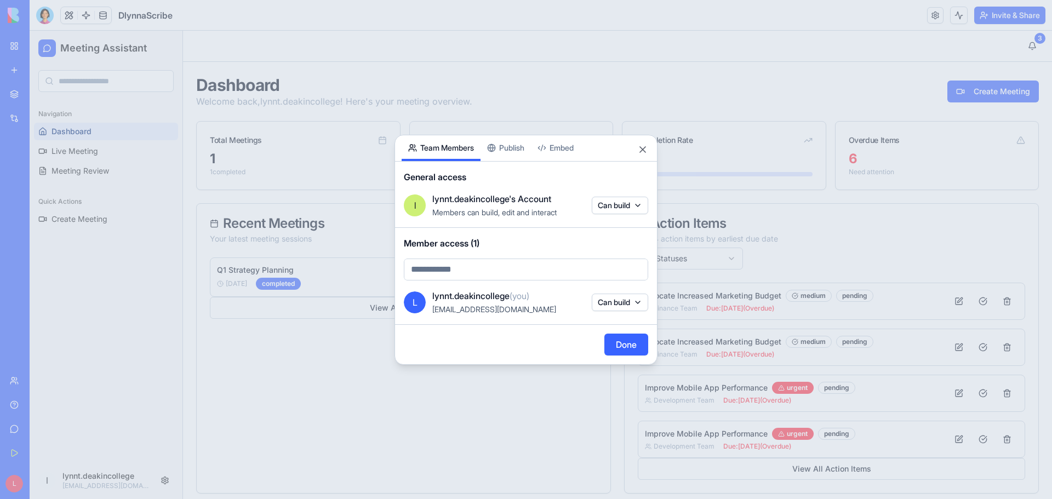
click at [518, 146] on div "Share App Team Members Publish Embed General access l lynnt.deakincollege's Acc…" at bounding box center [526, 250] width 263 height 230
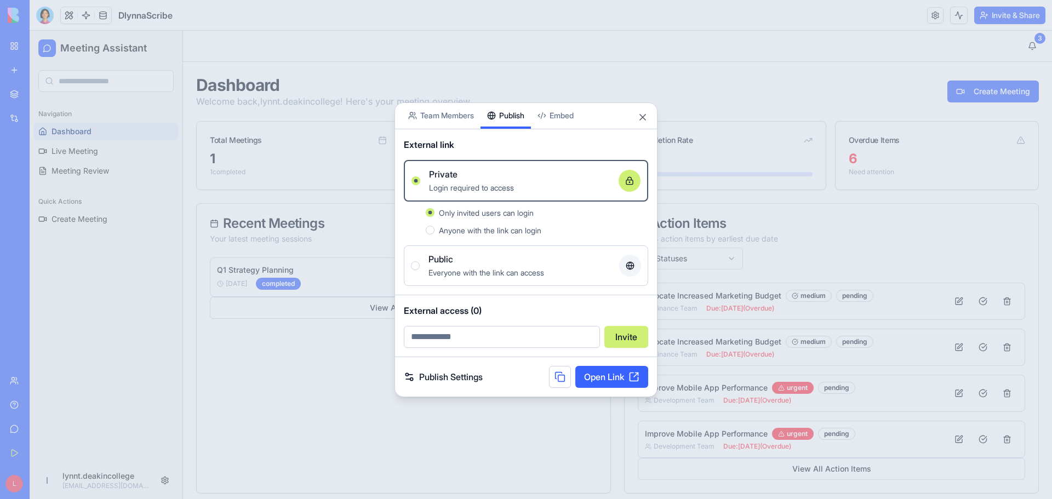
click at [624, 380] on link "Open Link" at bounding box center [611, 377] width 73 height 22
click at [626, 376] on link "Open Link" at bounding box center [611, 377] width 73 height 22
click at [371, 410] on div at bounding box center [526, 249] width 1052 height 499
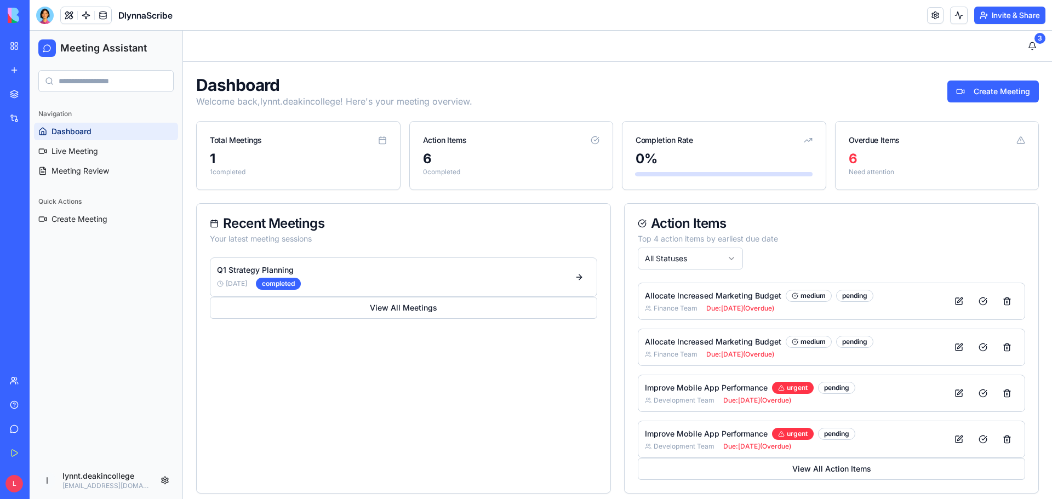
click at [125, 318] on div "Navigation Dashboard Live Meeting Meeting Review Quick Actions Create Meeting" at bounding box center [106, 281] width 153 height 361
click at [997, 14] on button "Invite & Share" at bounding box center [1009, 16] width 71 height 18
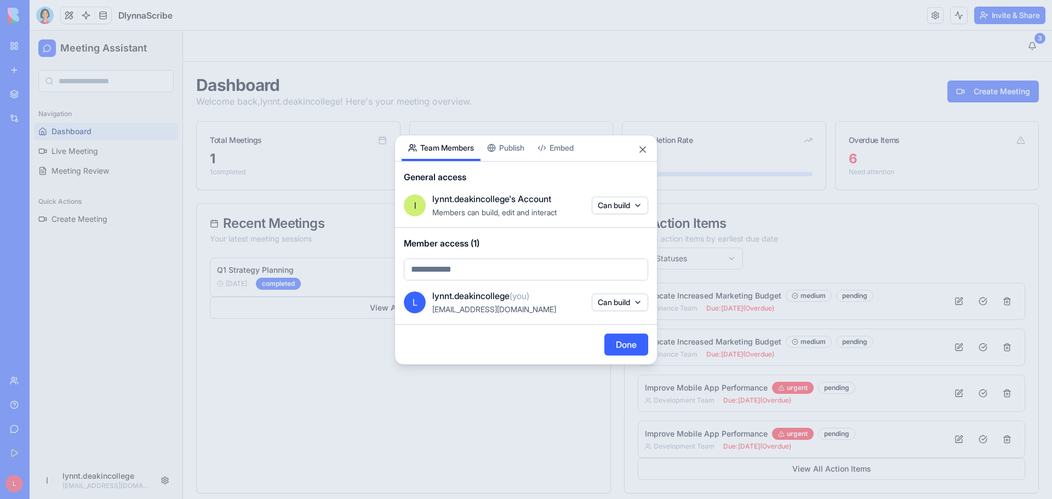
click at [510, 147] on div "Share App Team Members Publish Embed General access l lynnt.deakincollege's Acc…" at bounding box center [526, 250] width 263 height 230
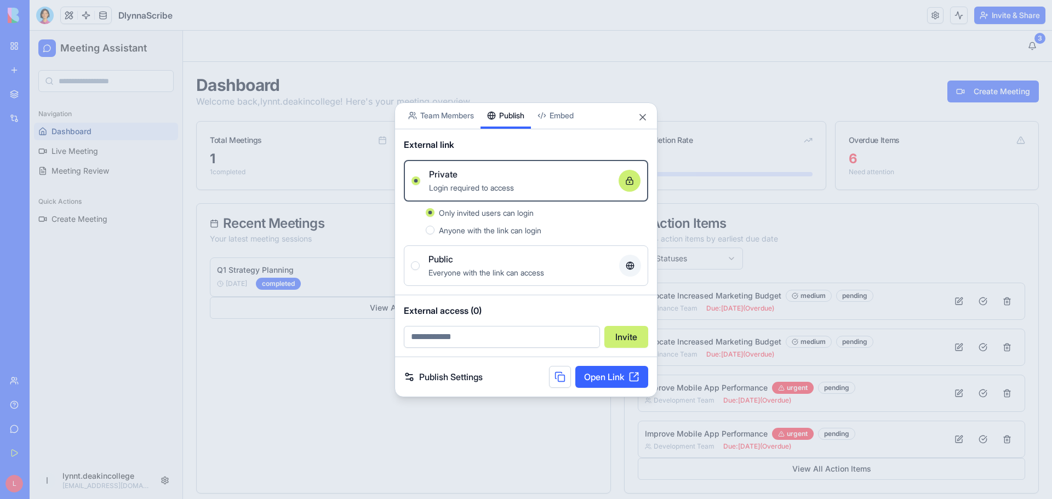
click at [635, 376] on link "Open Link" at bounding box center [611, 377] width 73 height 22
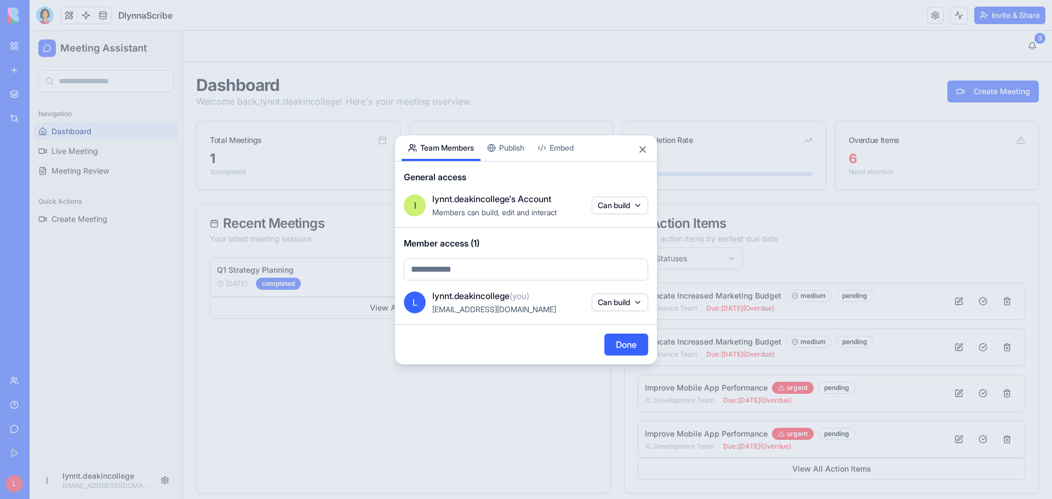
click at [454, 110] on body "BETA My Workspace New app Marketplace Integrations Recent DlynnaScribe AI Logo …" at bounding box center [526, 249] width 1052 height 499
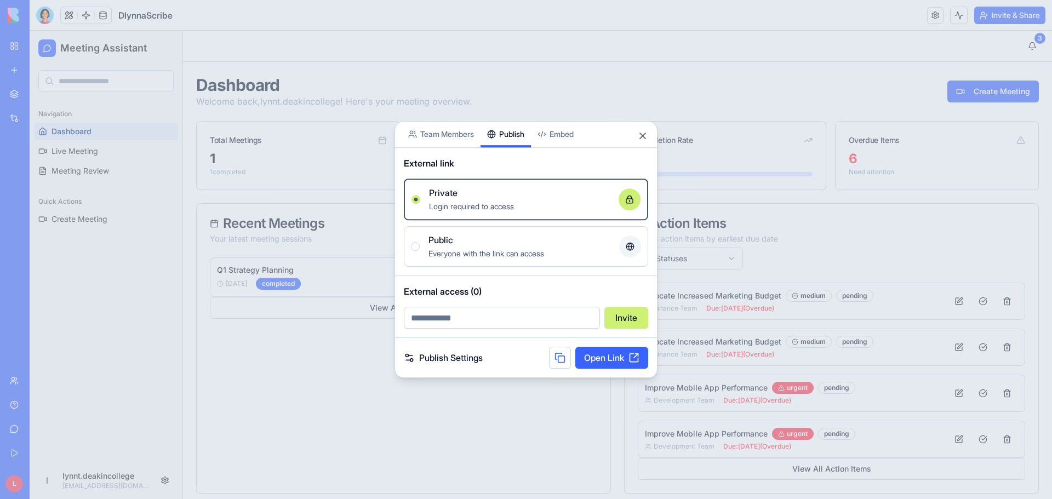
click at [512, 148] on div "Share App Team Members Publish Embed External link Private Login required to ac…" at bounding box center [526, 250] width 263 height 258
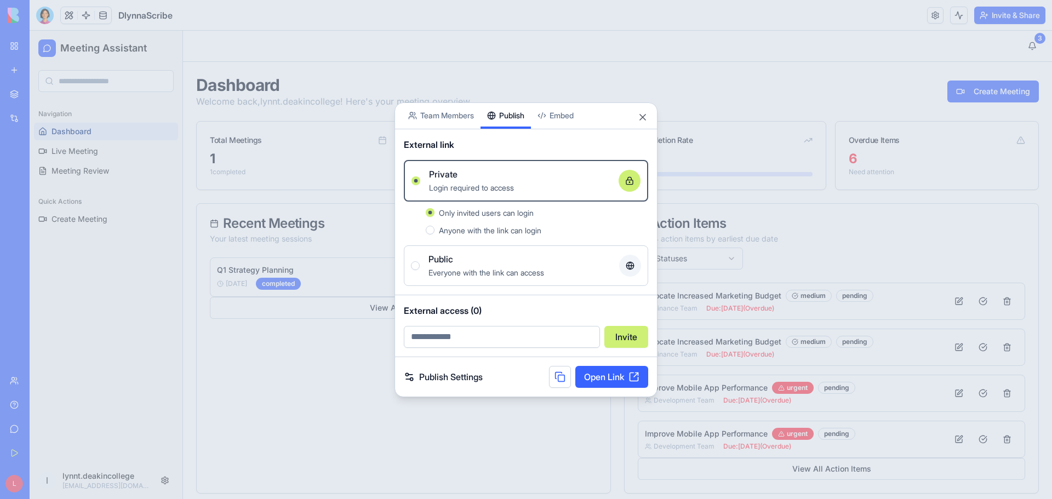
click at [456, 340] on input "email" at bounding box center [502, 337] width 196 height 22
click at [411, 377] on link "Publish Settings" at bounding box center [443, 376] width 79 height 13
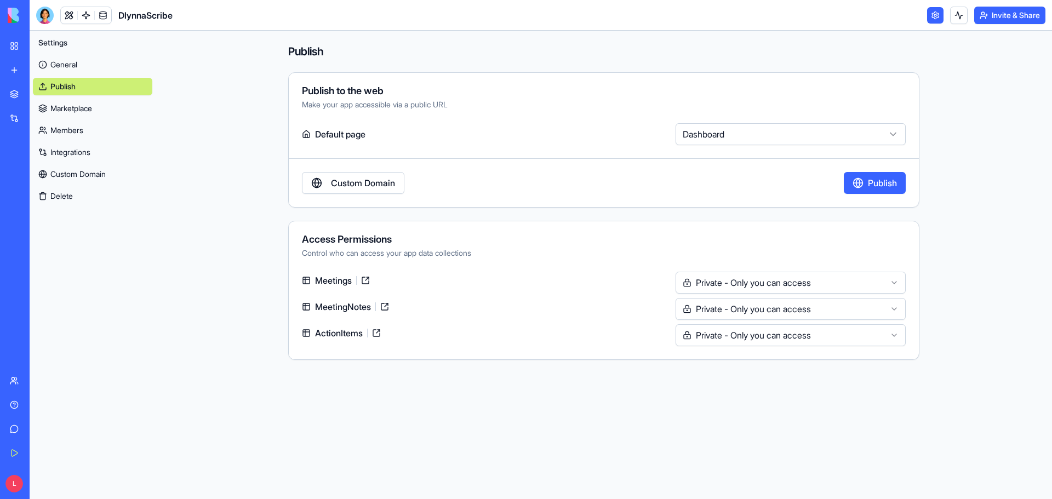
click at [77, 66] on link "General" at bounding box center [92, 65] width 119 height 18
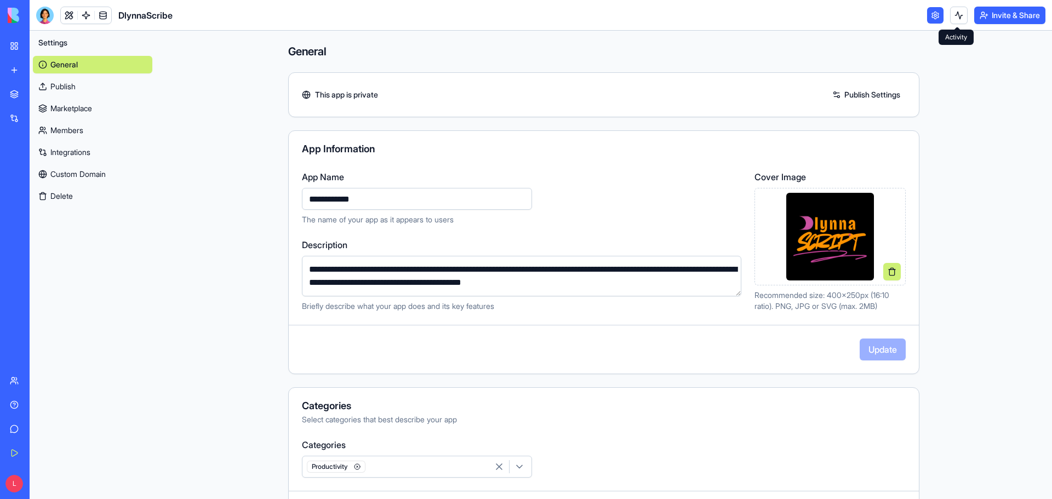
click at [956, 10] on button at bounding box center [959, 16] width 18 height 18
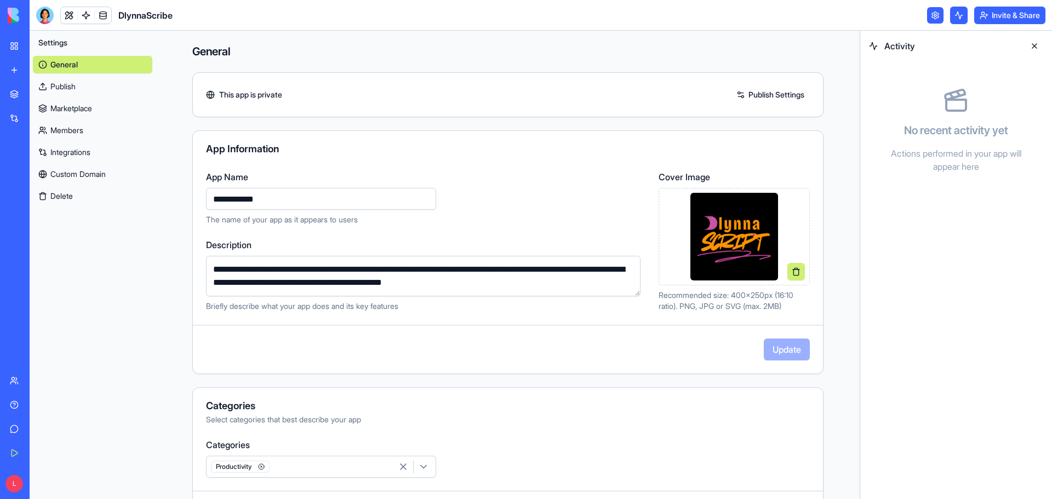
click at [1002, 13] on button "Invite & Share" at bounding box center [1009, 16] width 71 height 18
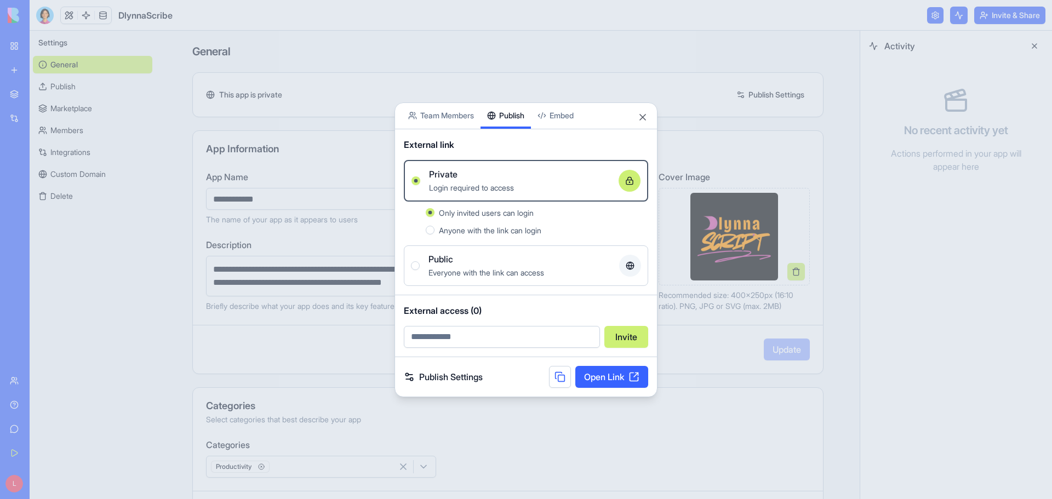
click at [462, 338] on input "email" at bounding box center [502, 337] width 196 height 22
type input "**********"
click at [621, 335] on button "Invite" at bounding box center [626, 337] width 44 height 22
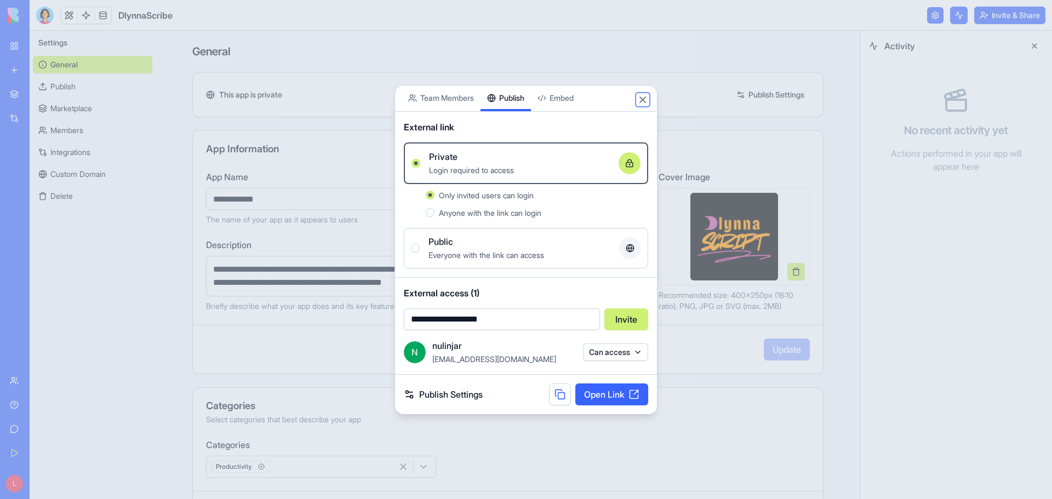
click at [645, 101] on button "Close" at bounding box center [642, 99] width 11 height 11
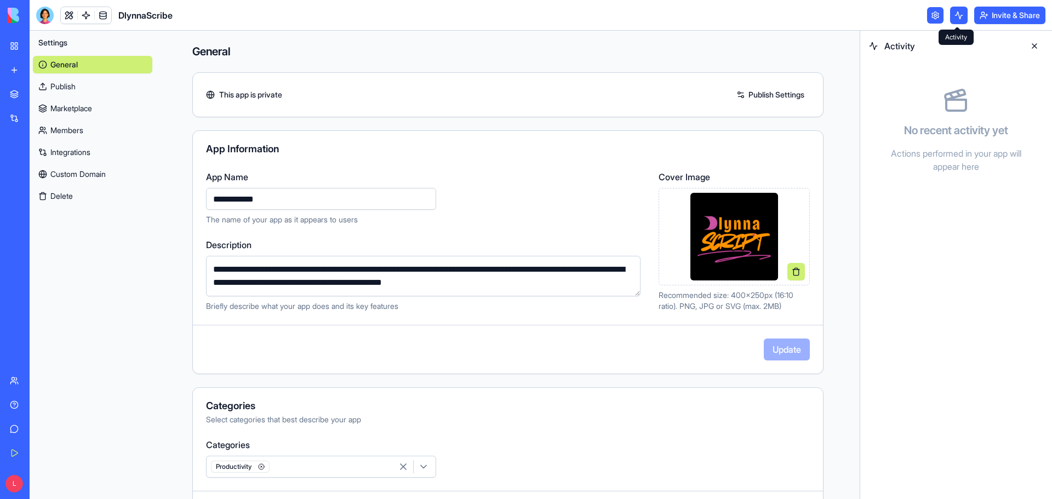
click at [959, 19] on button at bounding box center [959, 16] width 18 height 18
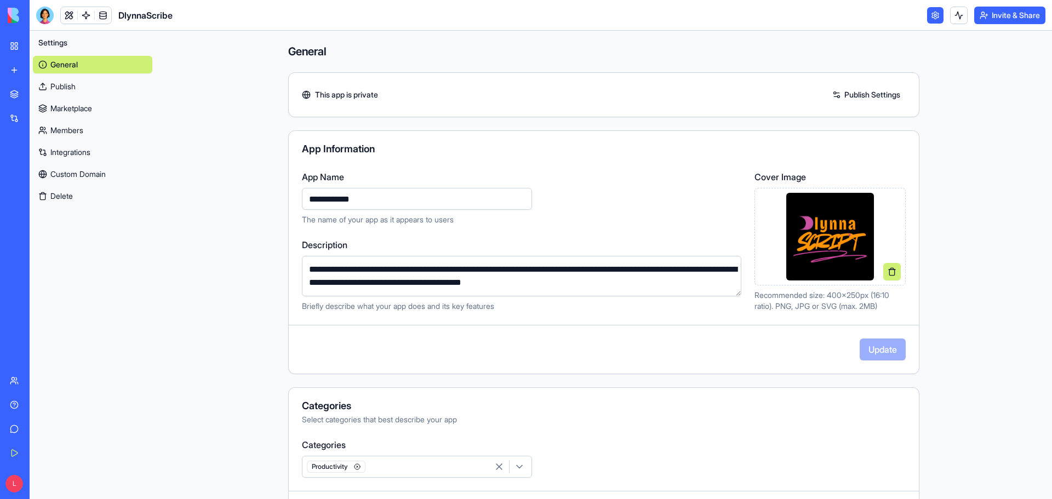
click at [959, 19] on button at bounding box center [959, 16] width 18 height 18
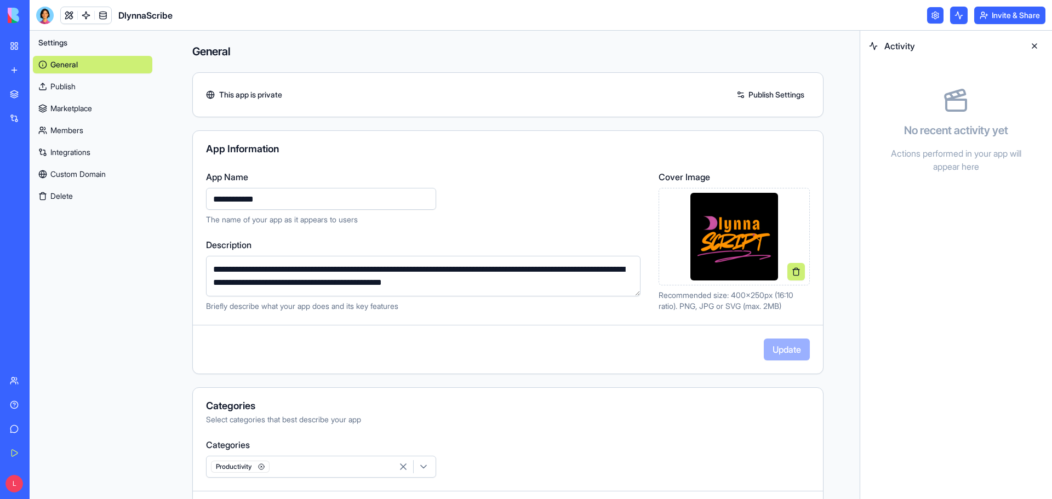
click at [648, 54] on h4 "General" at bounding box center [507, 51] width 631 height 15
click at [47, 15] on div at bounding box center [45, 16] width 18 height 18
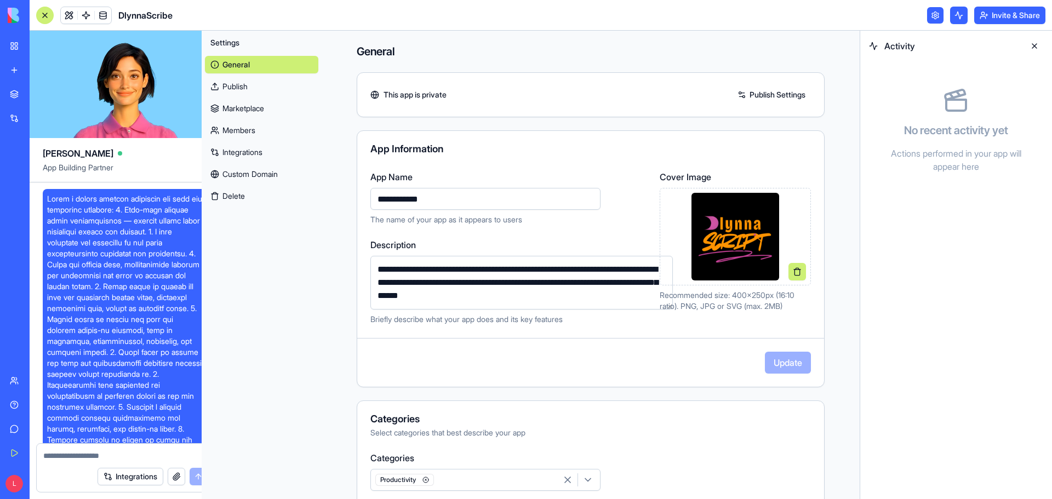
scroll to position [10152, 0]
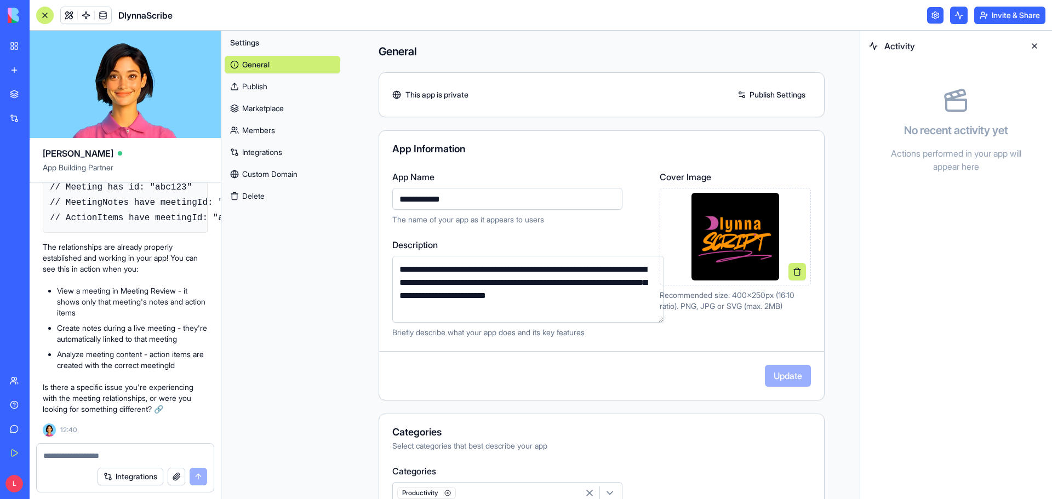
click at [32, 41] on div "My Workspace" at bounding box center [33, 46] width 14 height 11
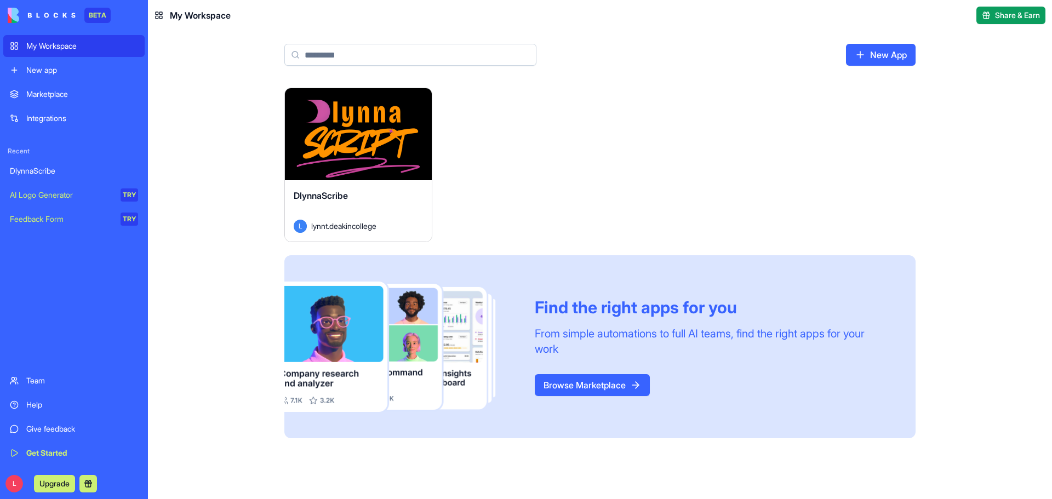
click at [575, 174] on div "Launch DlynnaScribe L lynnt.deakincollege Find the right apps for you From simp…" at bounding box center [599, 263] width 631 height 351
click at [588, 195] on div "Launch DlynnaScribe L lynnt.deakincollege Find the right apps for you From simp…" at bounding box center [599, 263] width 631 height 351
click at [73, 90] on div "Marketplace" at bounding box center [82, 94] width 112 height 11
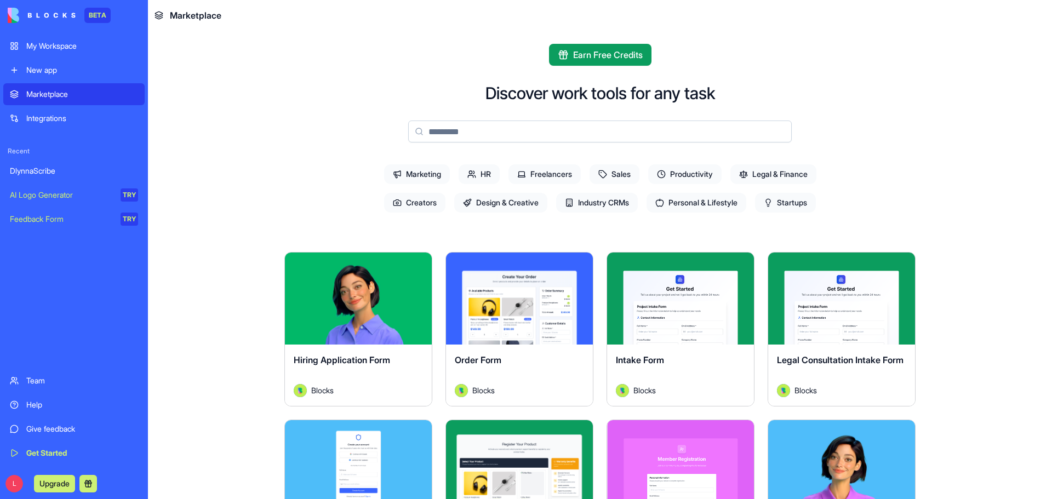
click at [563, 136] on input at bounding box center [600, 132] width 384 height 22
type input "*"
click at [712, 207] on span "Personal & Lifestyle" at bounding box center [697, 203] width 100 height 20
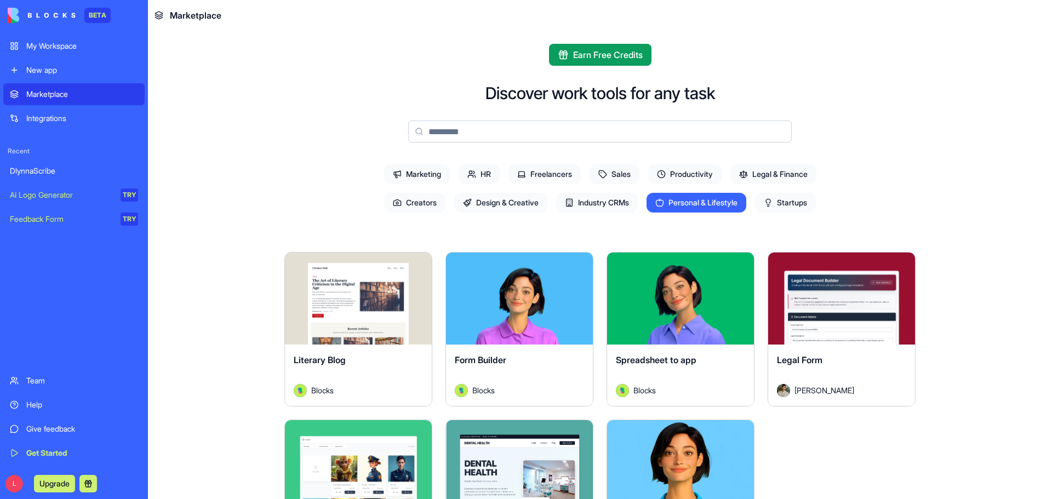
click at [690, 299] on button "Explore" at bounding box center [680, 299] width 82 height 22
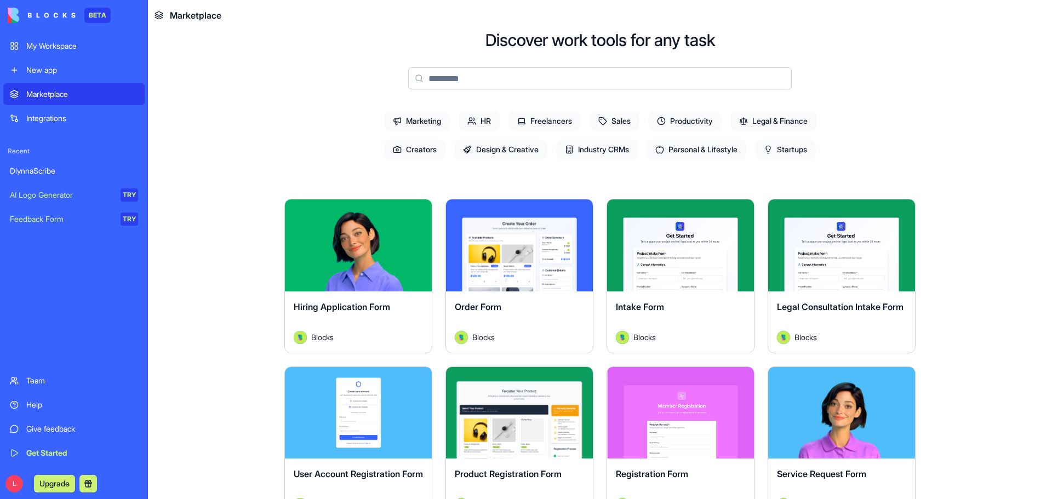
scroll to position [55, 0]
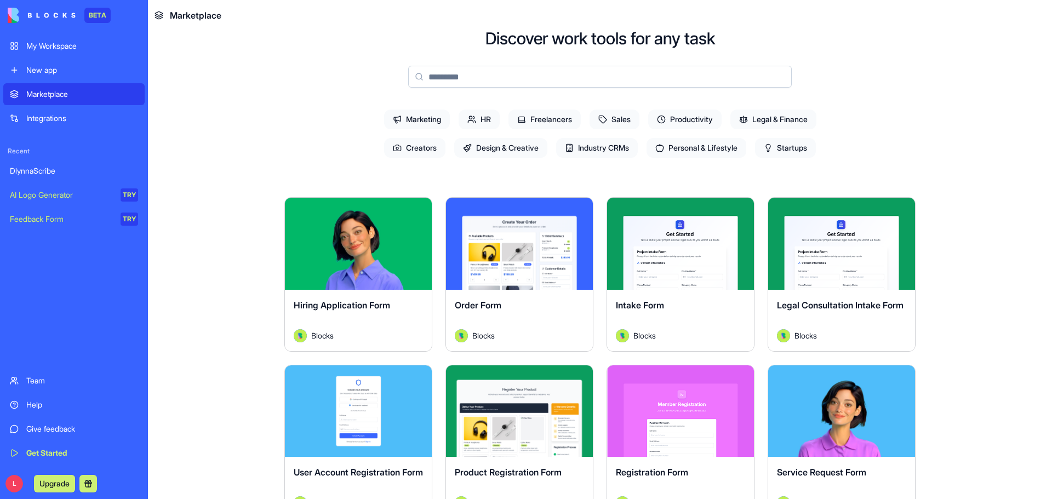
click at [521, 147] on span "Design & Creative" at bounding box center [500, 148] width 93 height 20
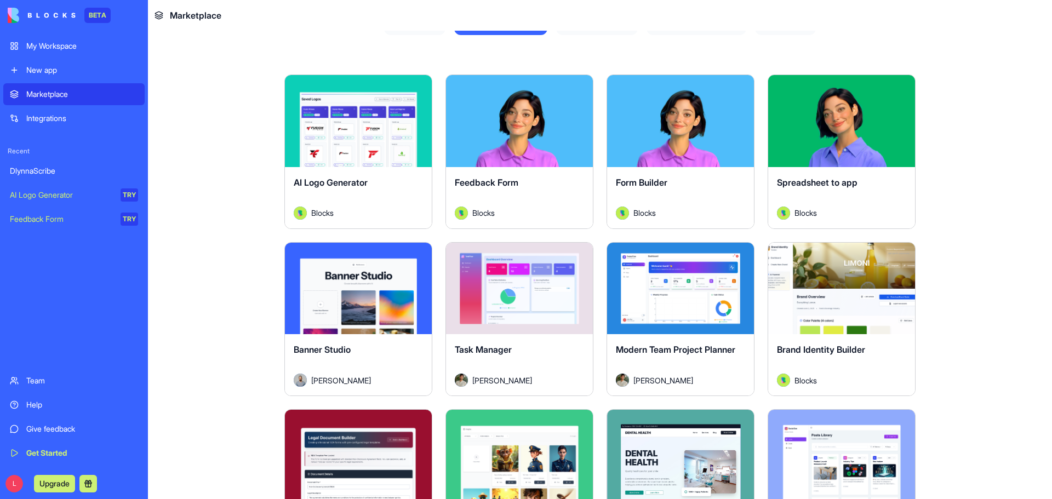
scroll to position [274, 0]
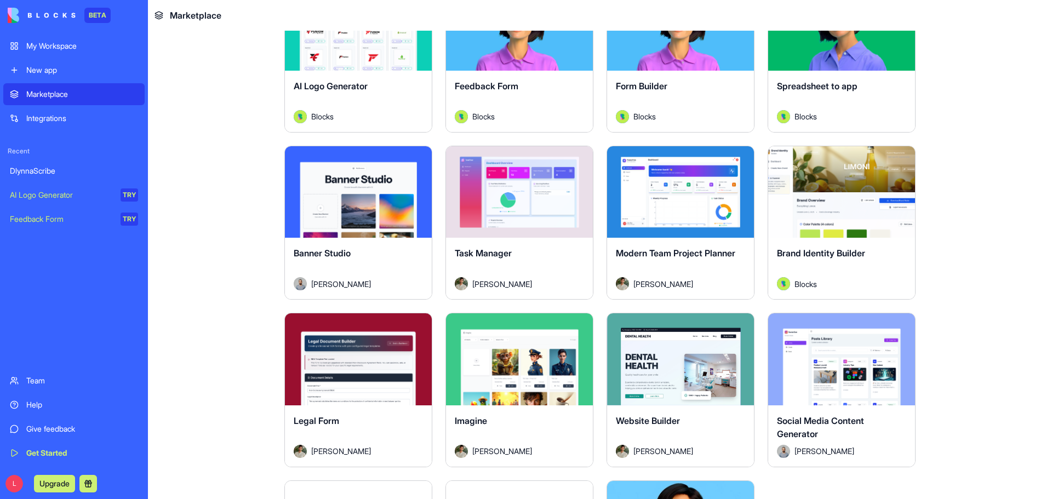
click at [356, 190] on button "Explore" at bounding box center [358, 192] width 82 height 22
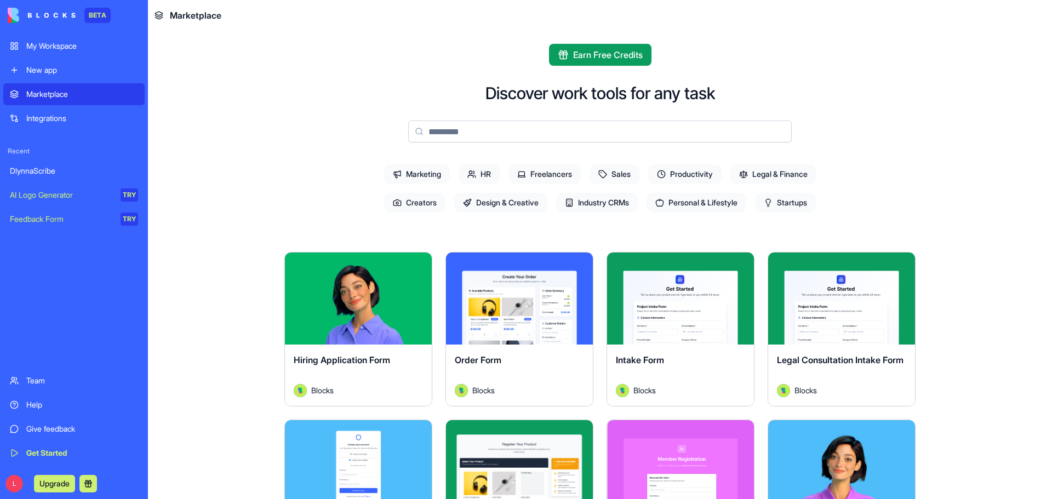
click at [505, 202] on span "Design & Creative" at bounding box center [500, 203] width 93 height 20
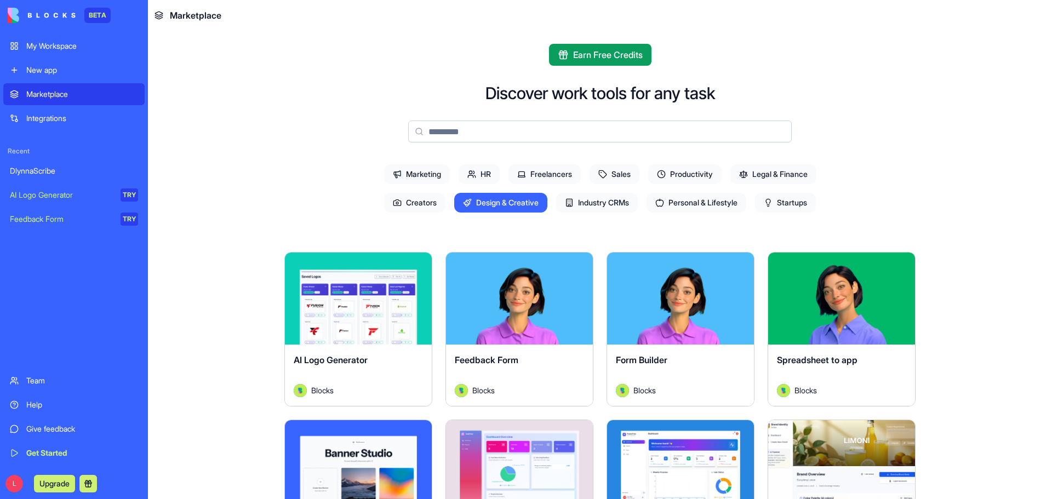
click at [410, 200] on span "Creators" at bounding box center [414, 203] width 61 height 20
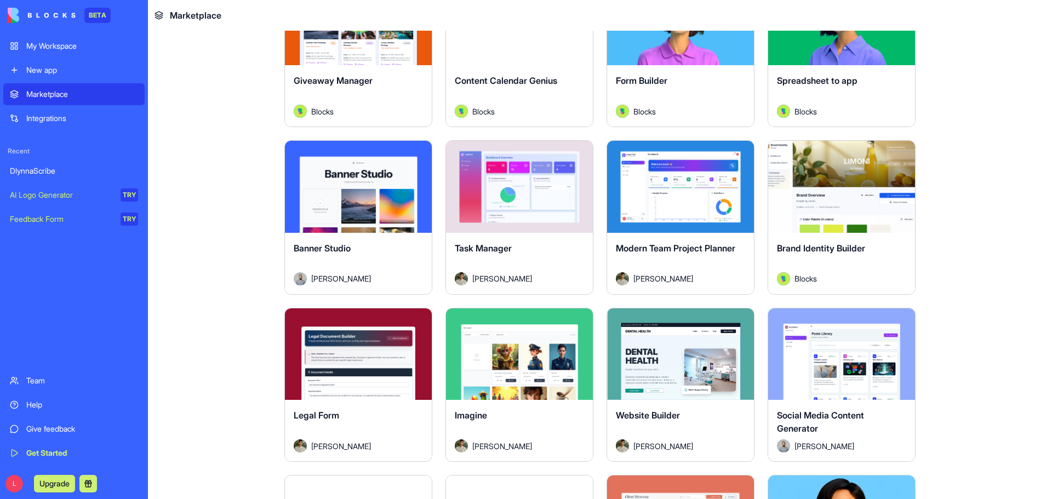
scroll to position [493, 0]
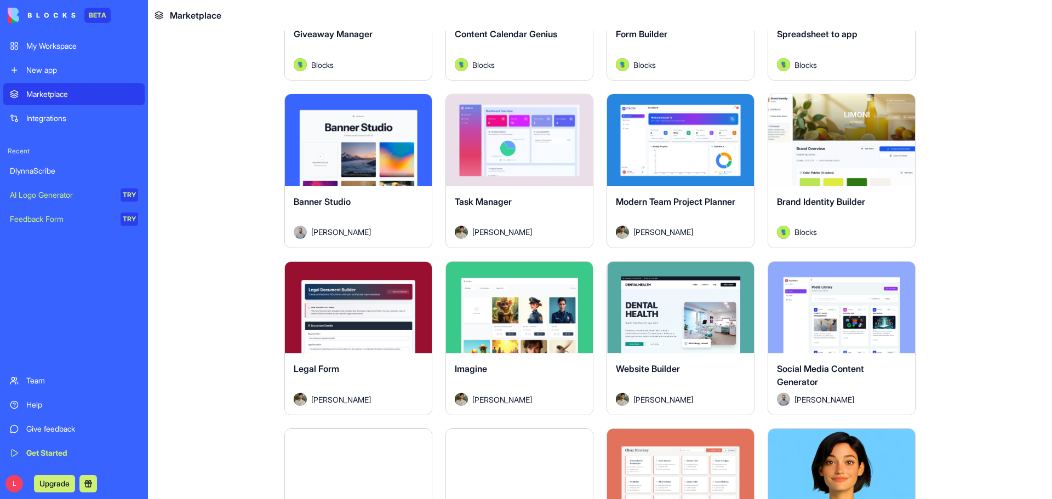
click at [523, 310] on button "Explore" at bounding box center [519, 307] width 82 height 22
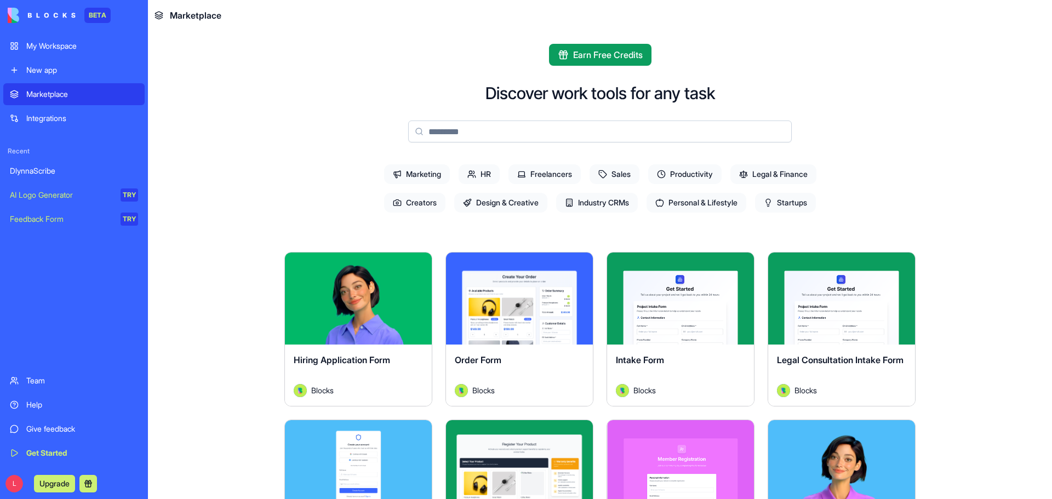
click at [405, 199] on span "Creators" at bounding box center [414, 203] width 61 height 20
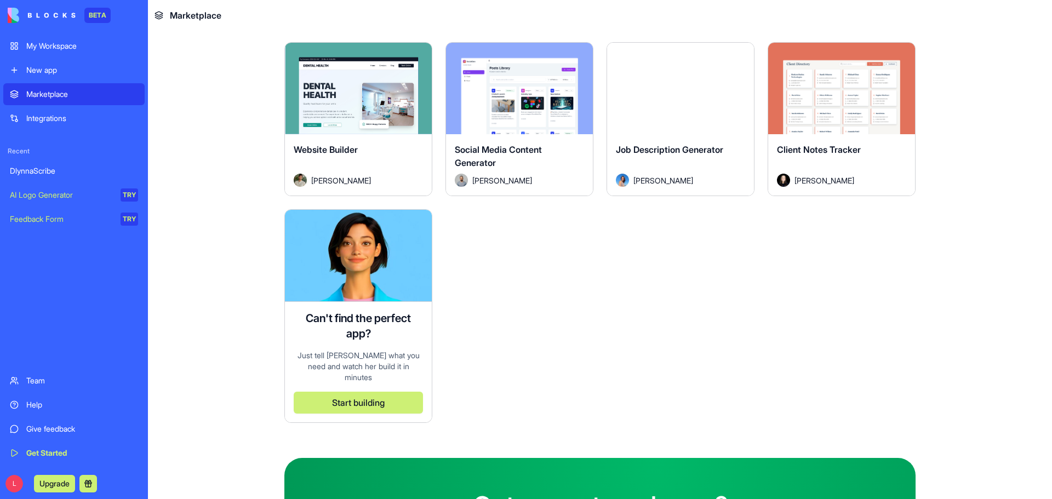
scroll to position [548, 0]
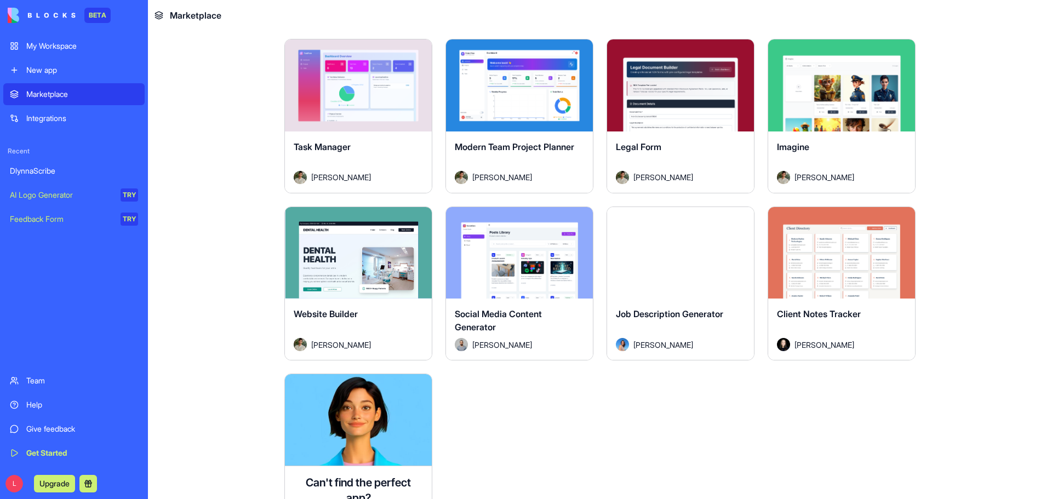
click at [357, 251] on button "Explore" at bounding box center [358, 253] width 82 height 22
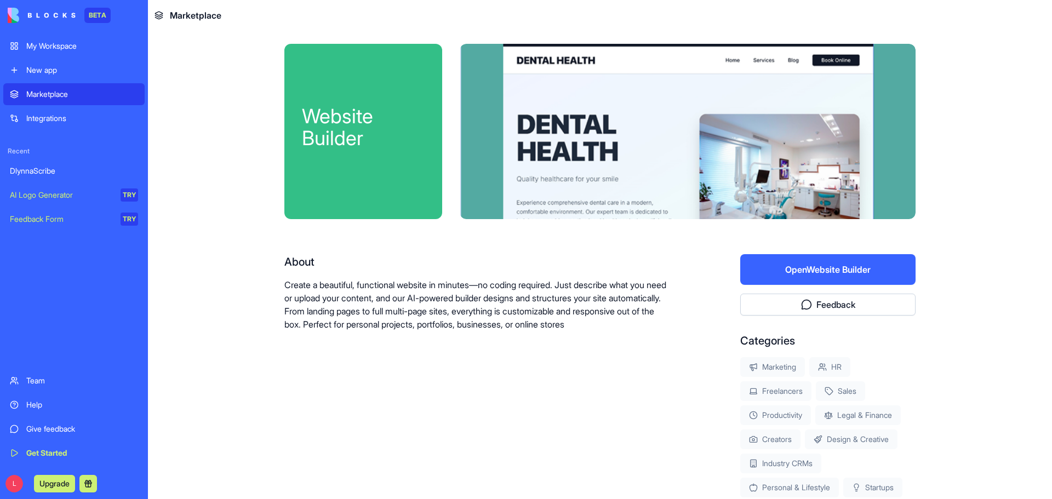
click at [852, 270] on button "Open Website Builder" at bounding box center [827, 269] width 175 height 31
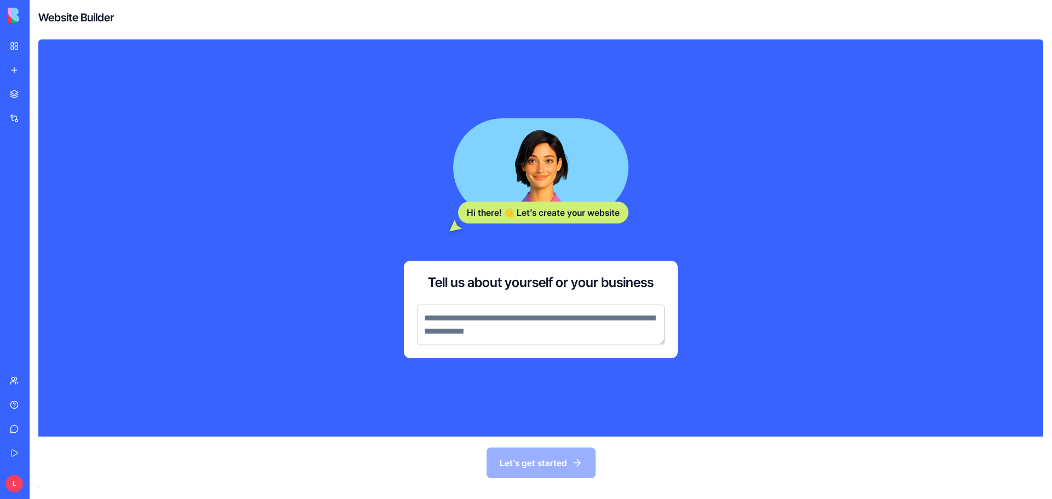
click at [18, 40] on link "My Workspace" at bounding box center [25, 46] width 44 height 22
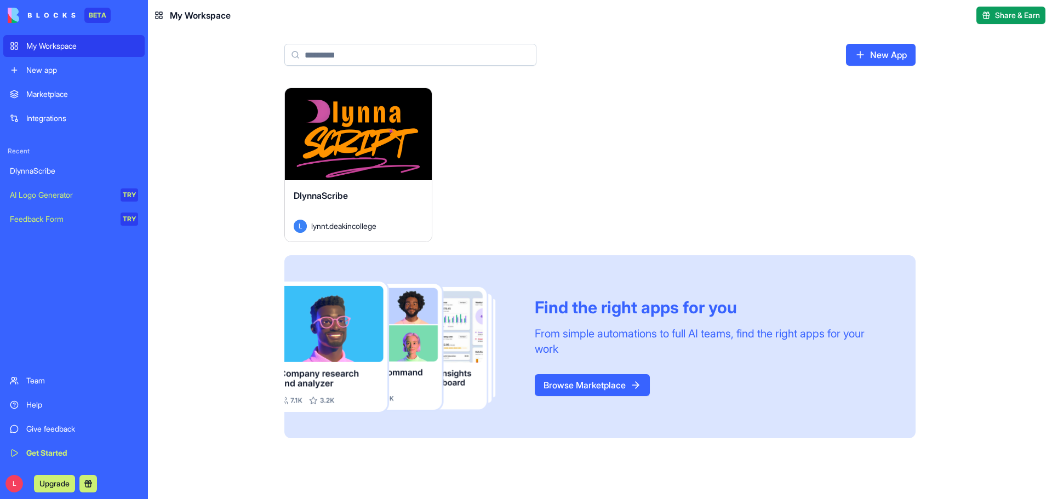
click at [85, 100] on link "Marketplace" at bounding box center [73, 94] width 141 height 22
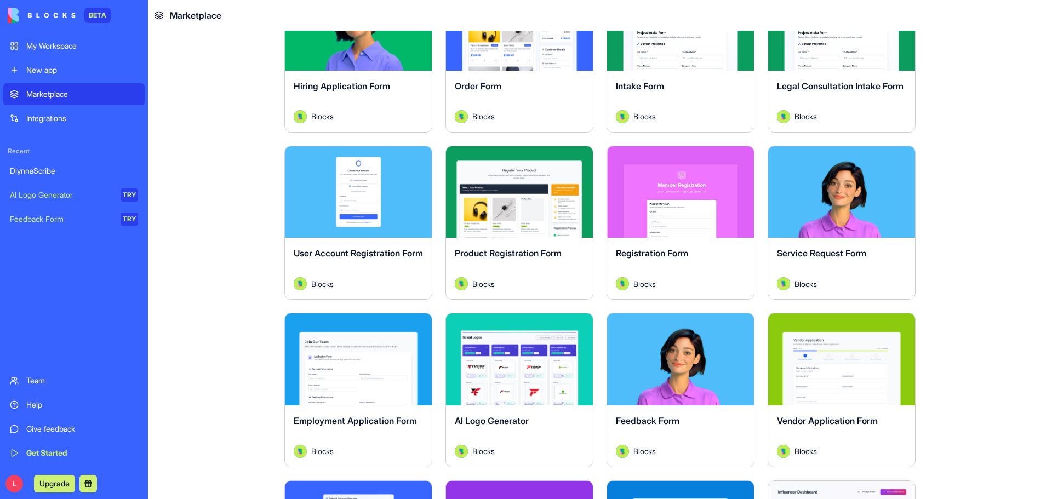
scroll to position [110, 0]
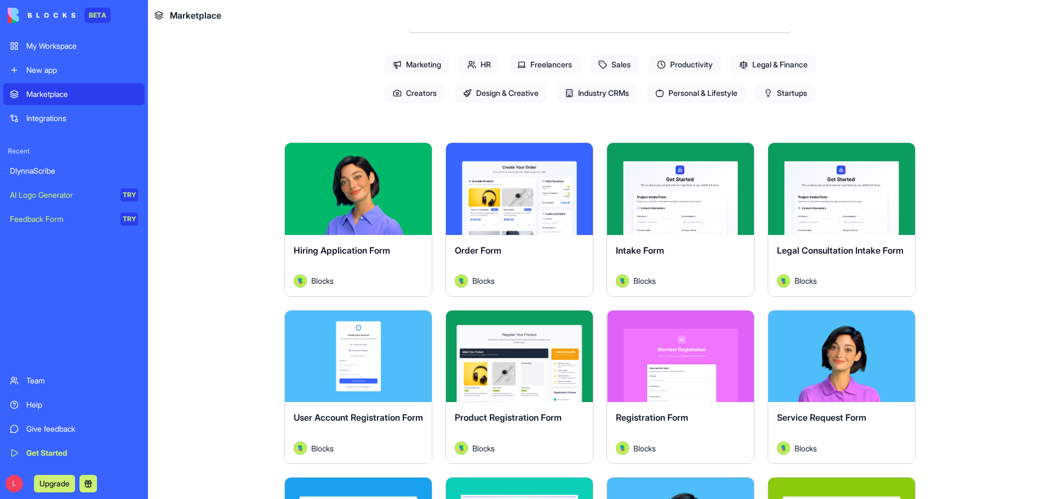
click at [407, 90] on span "Creators" at bounding box center [414, 93] width 61 height 20
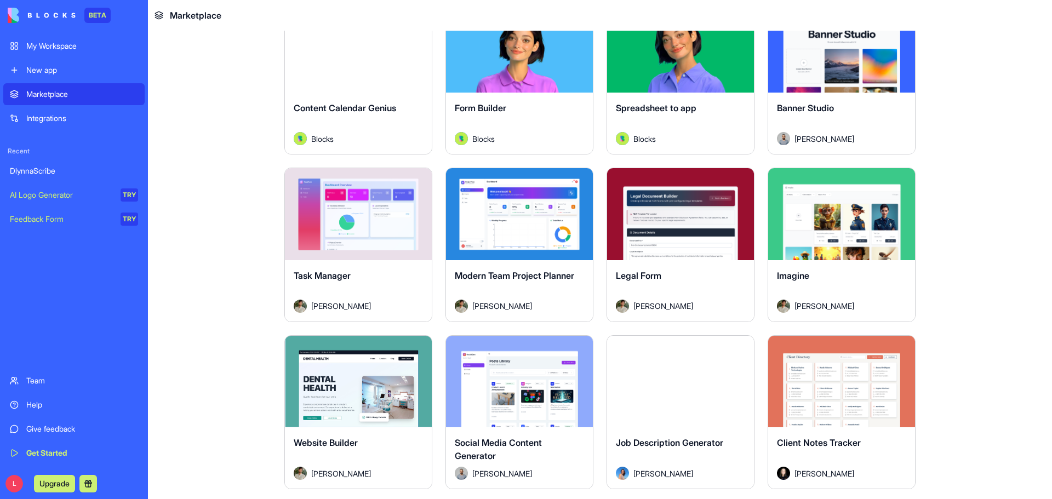
scroll to position [493, 0]
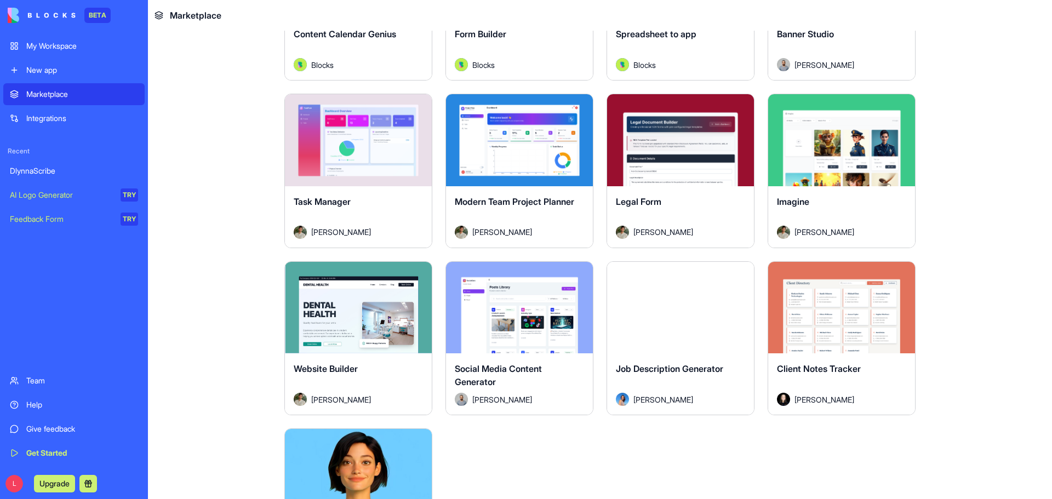
click at [516, 313] on button "Explore" at bounding box center [519, 307] width 82 height 22
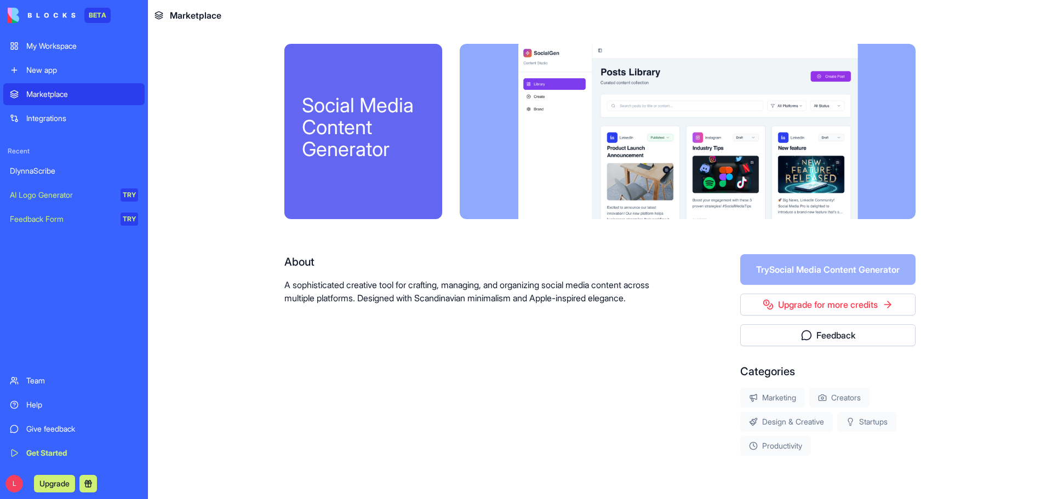
click at [611, 328] on div "About A sophisticated creative tool for crafting, managing, and organizing soci…" at bounding box center [477, 355] width 386 height 202
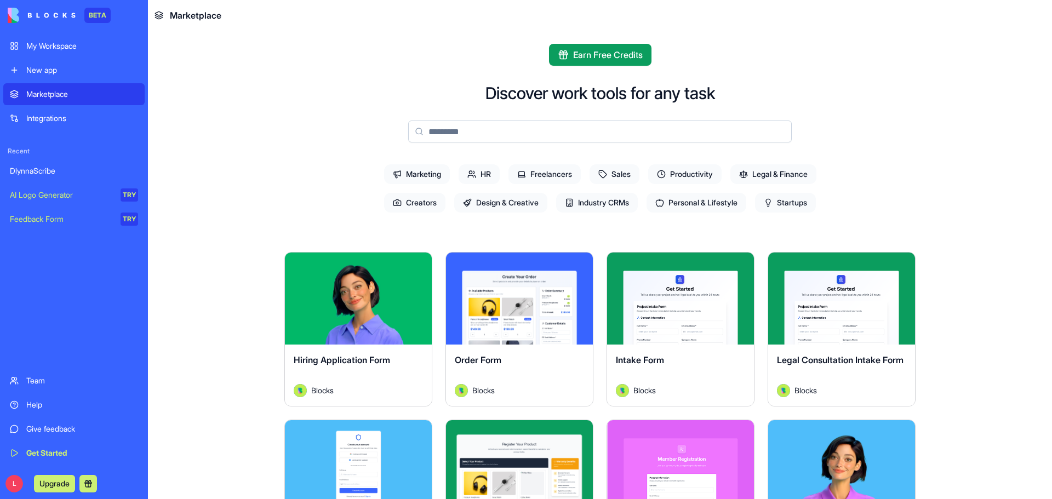
drag, startPoint x: 409, startPoint y: 199, endPoint x: 425, endPoint y: 207, distance: 17.4
click at [409, 199] on span "Creators" at bounding box center [414, 203] width 61 height 20
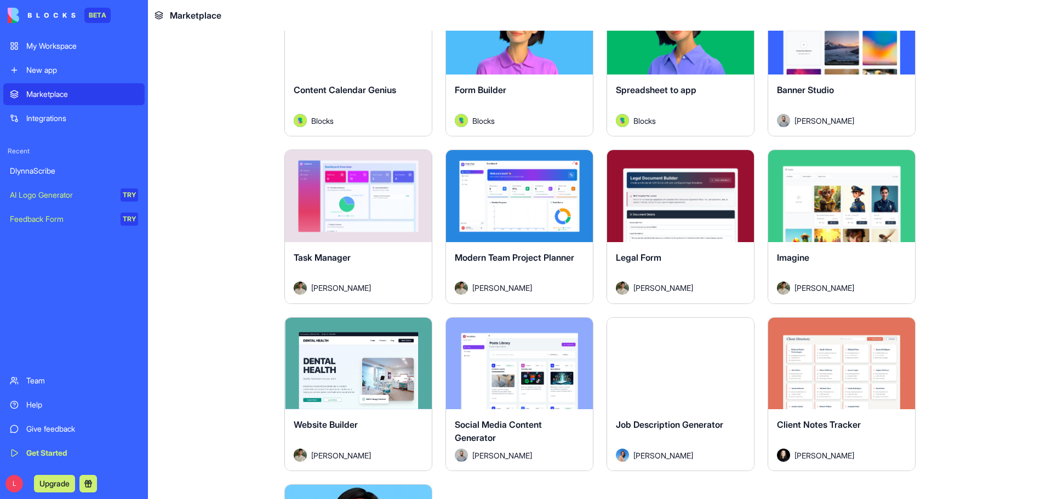
scroll to position [384, 0]
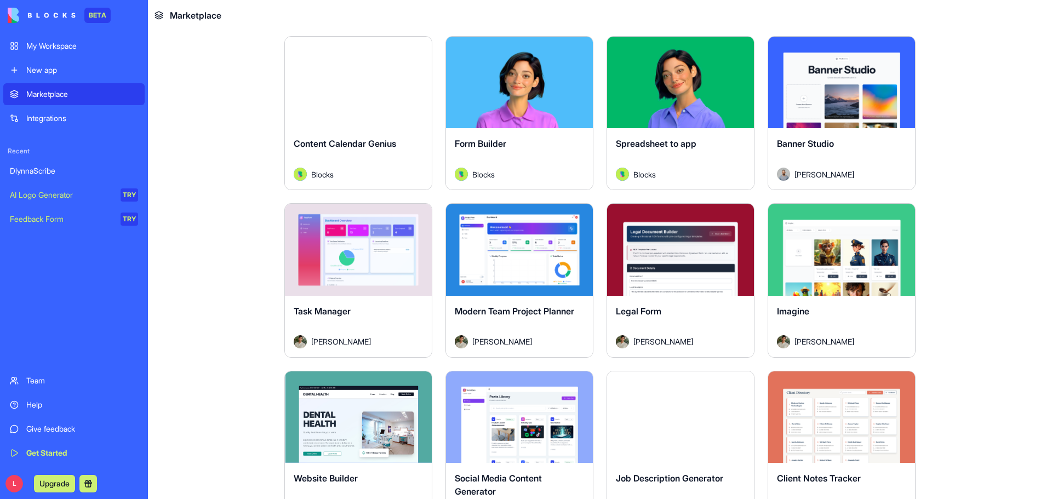
click at [358, 82] on button "Explore" at bounding box center [358, 82] width 82 height 22
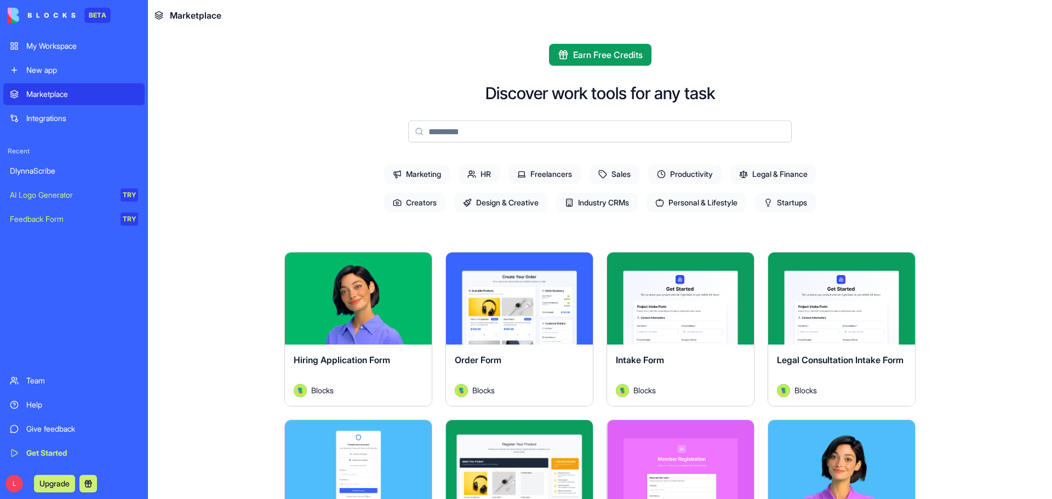
click at [59, 45] on div "My Workspace" at bounding box center [82, 46] width 112 height 11
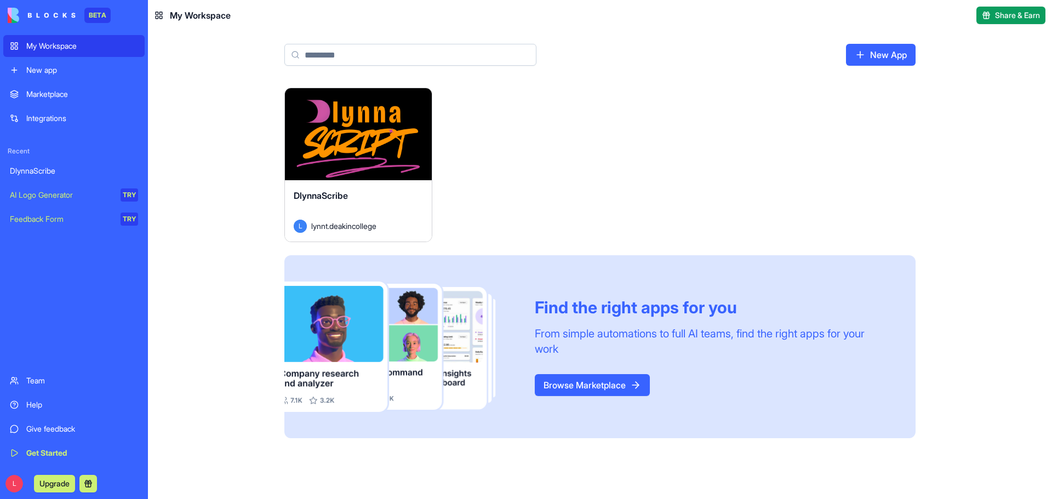
click at [52, 95] on div "Marketplace" at bounding box center [82, 94] width 112 height 11
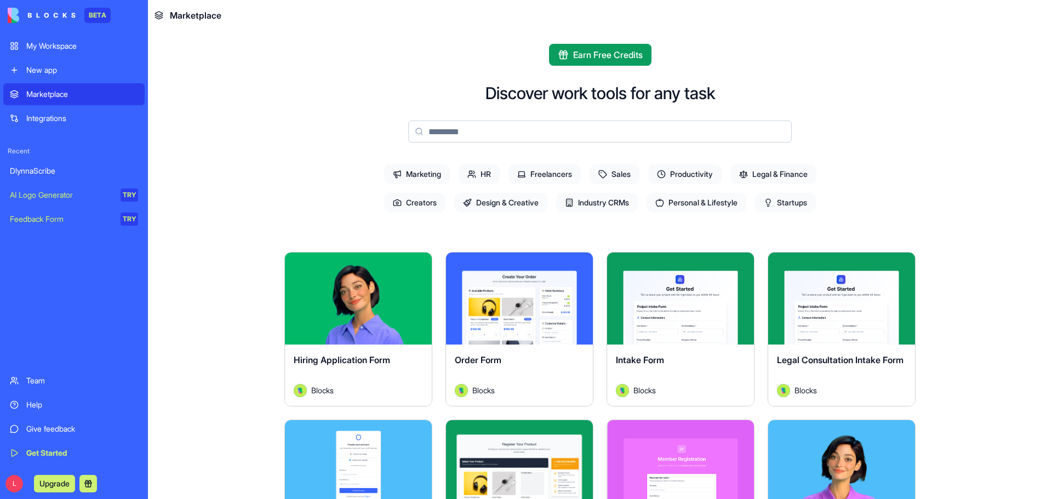
click at [678, 172] on span "Productivity" at bounding box center [684, 174] width 73 height 20
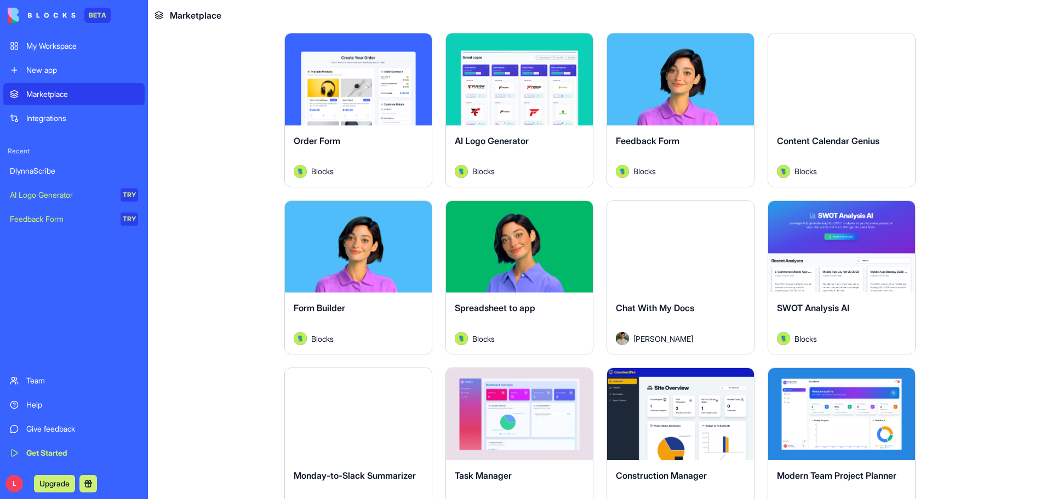
scroll to position [384, 0]
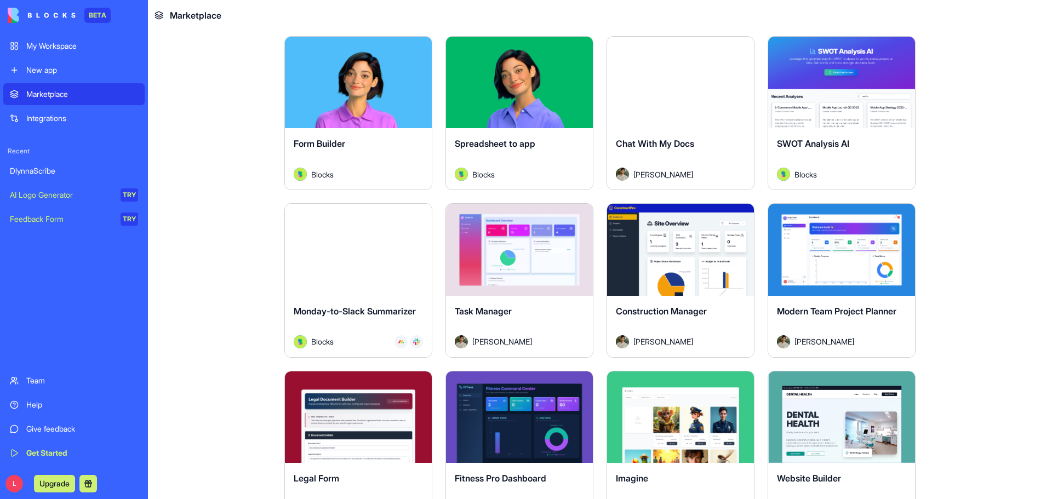
click at [517, 248] on button "Explore" at bounding box center [519, 250] width 82 height 22
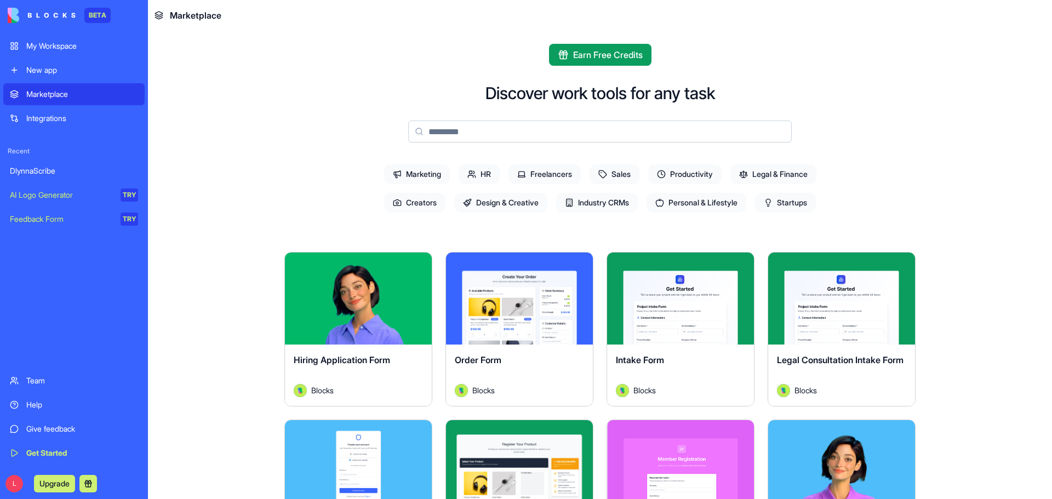
click at [679, 173] on span "Productivity" at bounding box center [684, 174] width 73 height 20
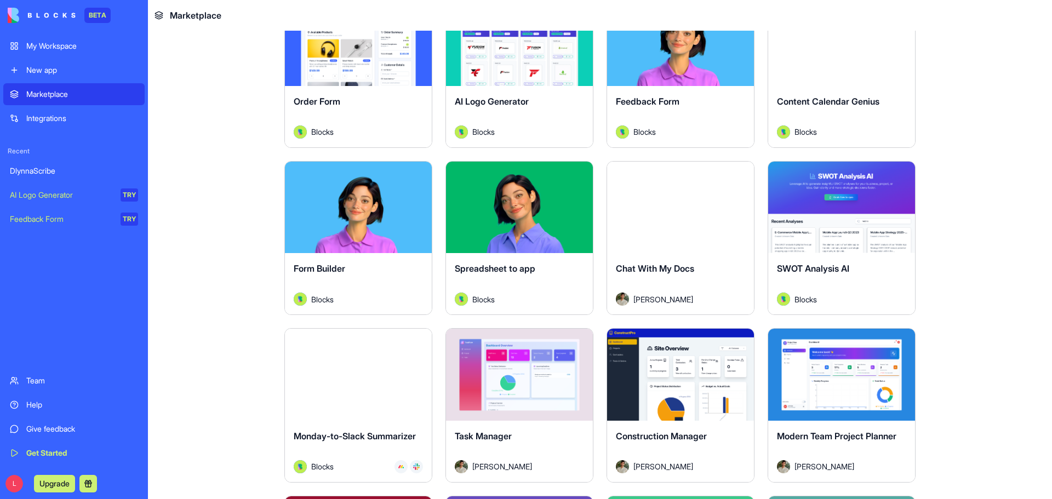
scroll to position [277, 0]
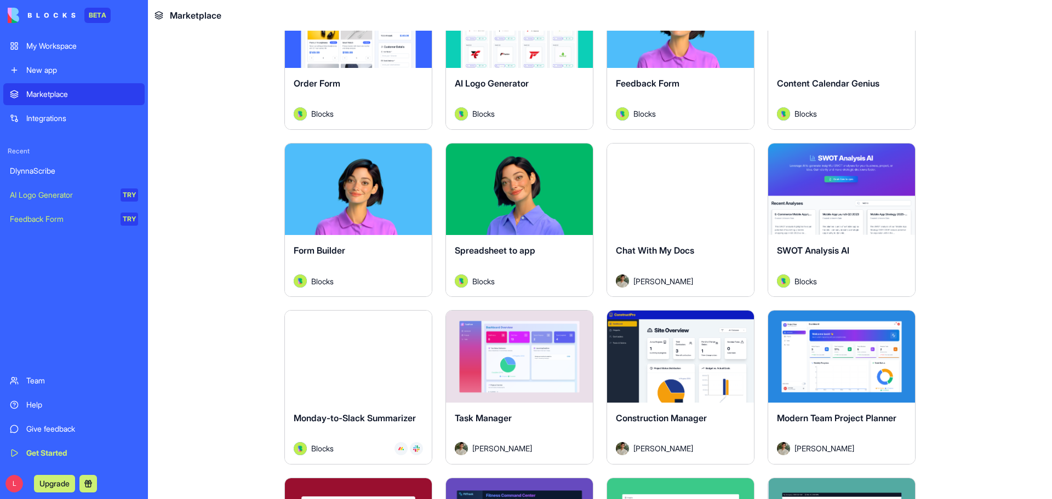
click at [684, 352] on button "Explore" at bounding box center [680, 357] width 82 height 22
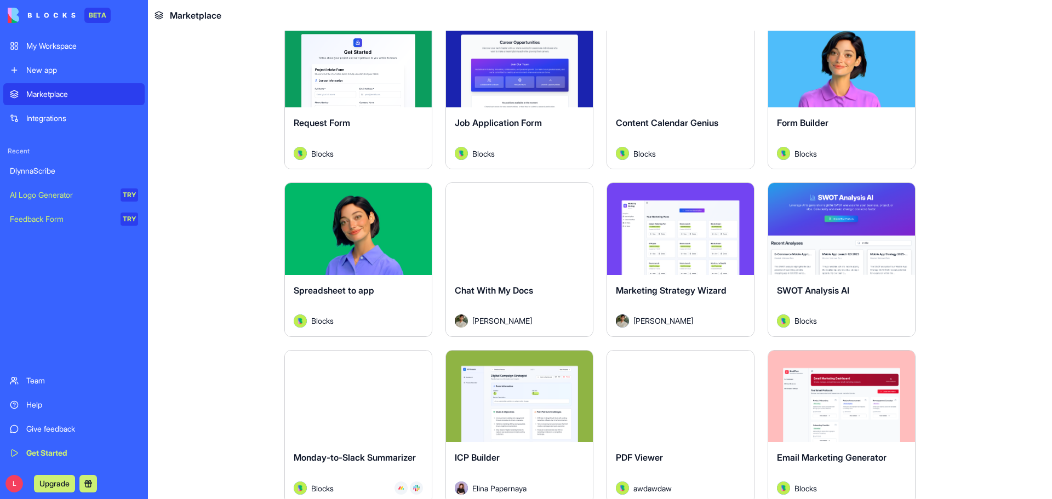
scroll to position [1534, 0]
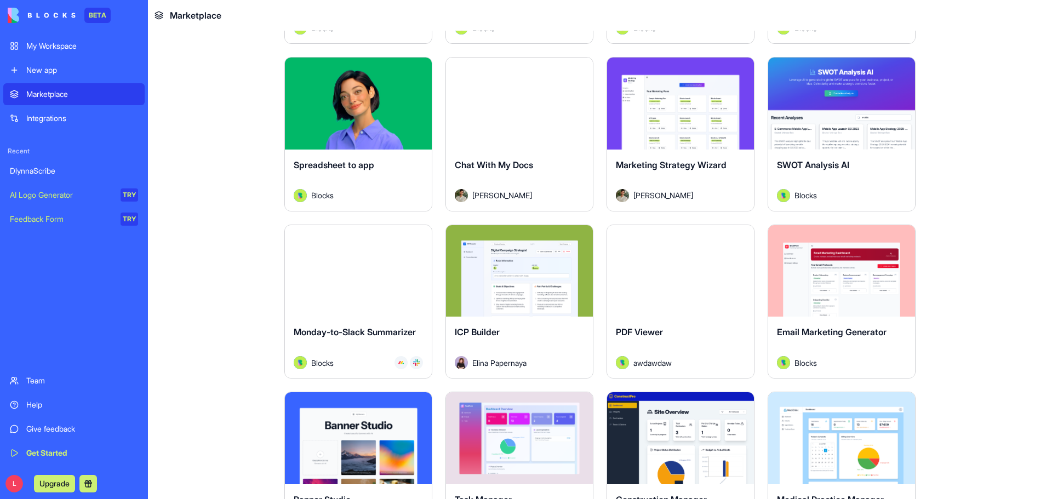
click at [665, 272] on button "Explore" at bounding box center [680, 271] width 82 height 22
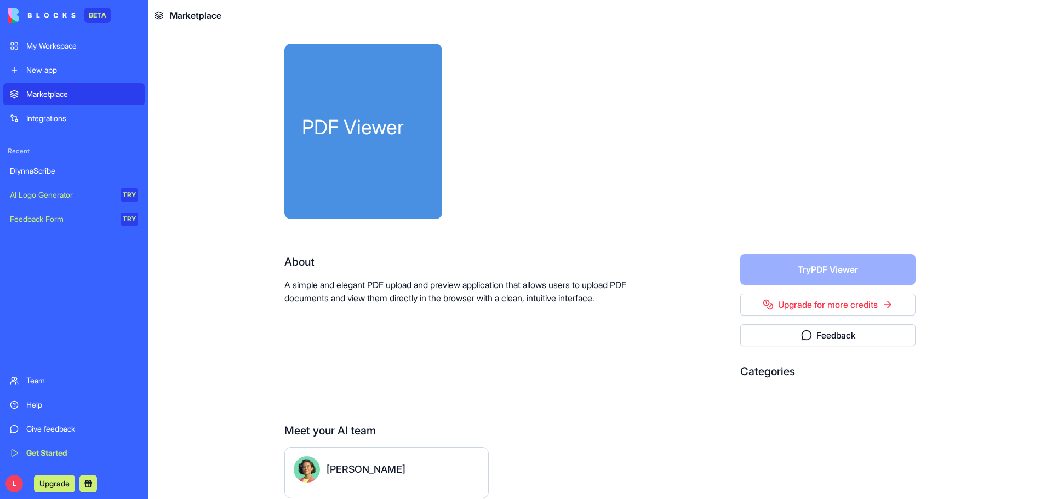
scroll to position [48, 0]
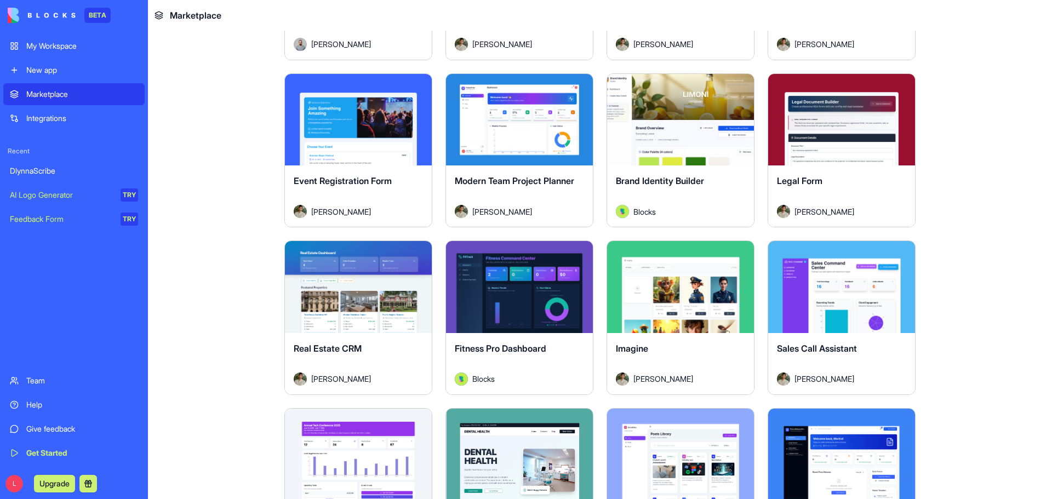
scroll to position [2185, 0]
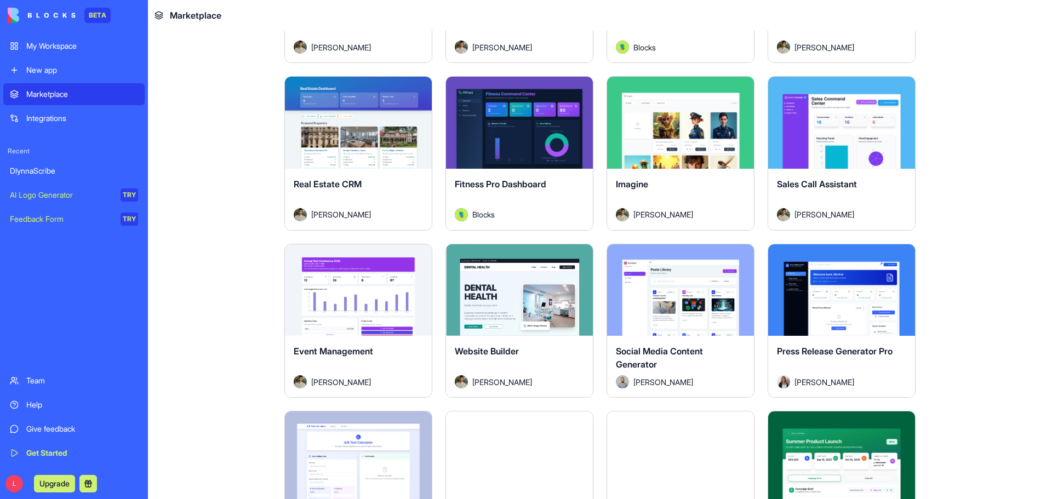
click at [504, 120] on button "Explore" at bounding box center [519, 123] width 82 height 22
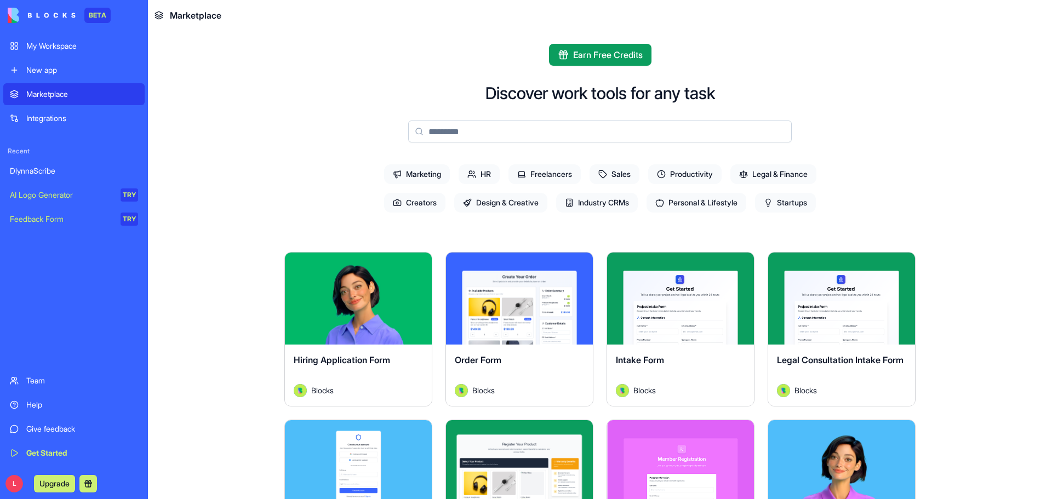
click at [561, 130] on input at bounding box center [600, 132] width 384 height 22
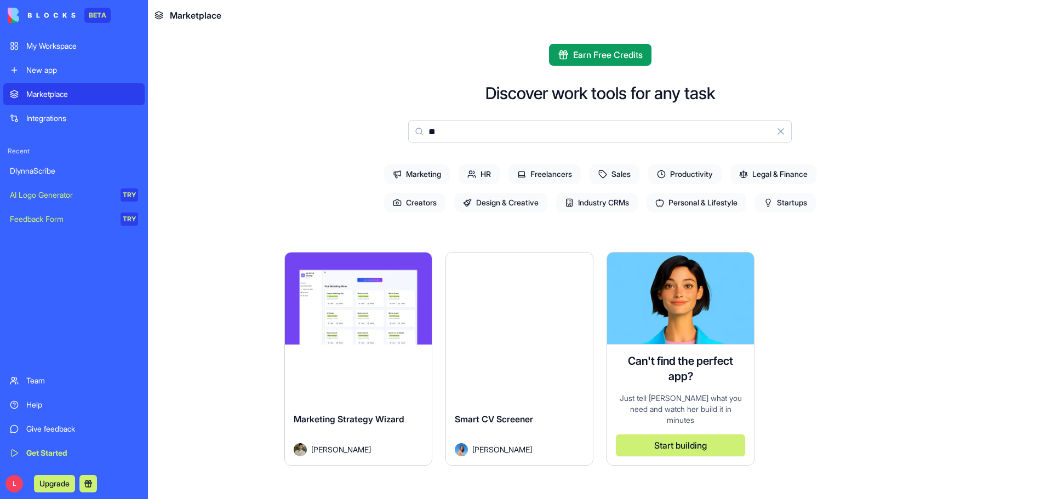
type input "*"
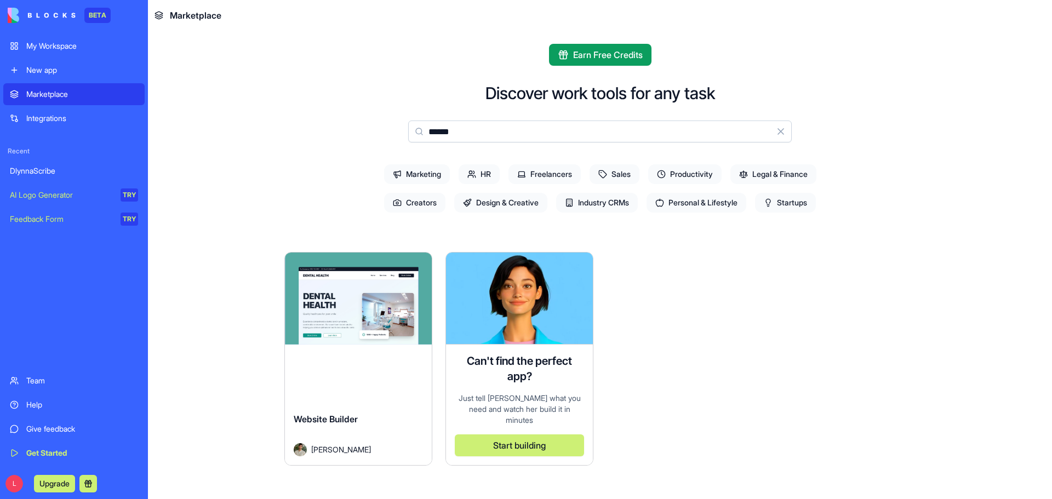
drag, startPoint x: 456, startPoint y: 131, endPoint x: 420, endPoint y: 135, distance: 37.0
click at [420, 135] on input "******" at bounding box center [600, 132] width 384 height 22
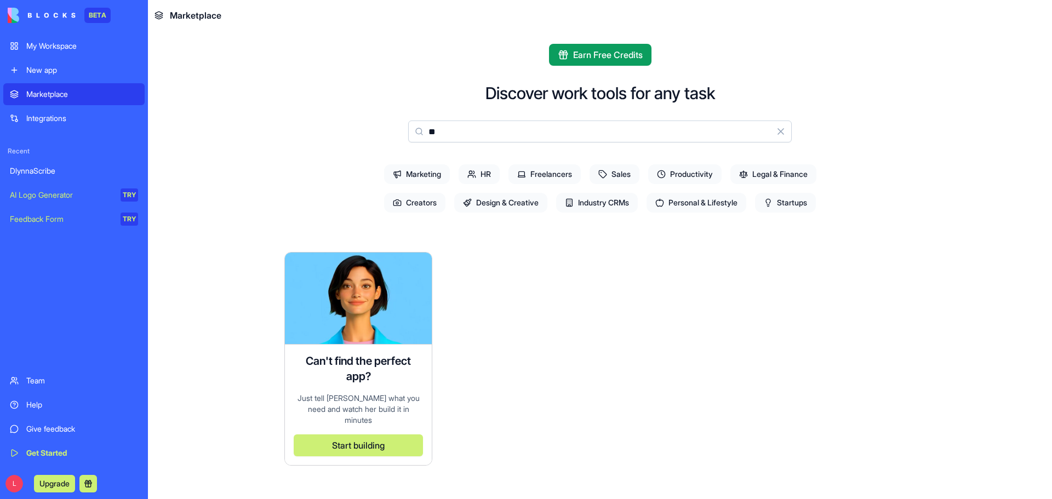
type input "*"
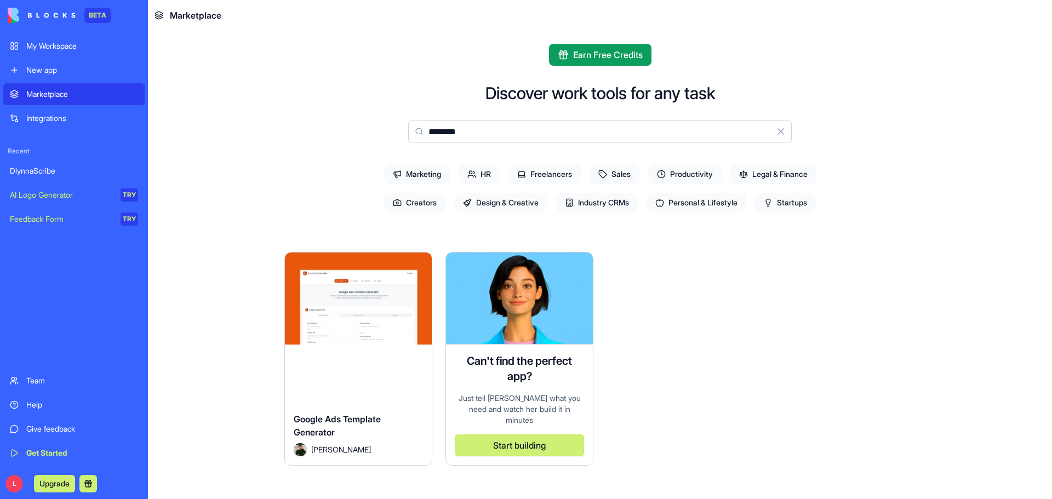
type input "********"
click at [608, 172] on span "Sales" at bounding box center [615, 174] width 50 height 20
click at [779, 130] on button "Clear" at bounding box center [781, 132] width 22 height 22
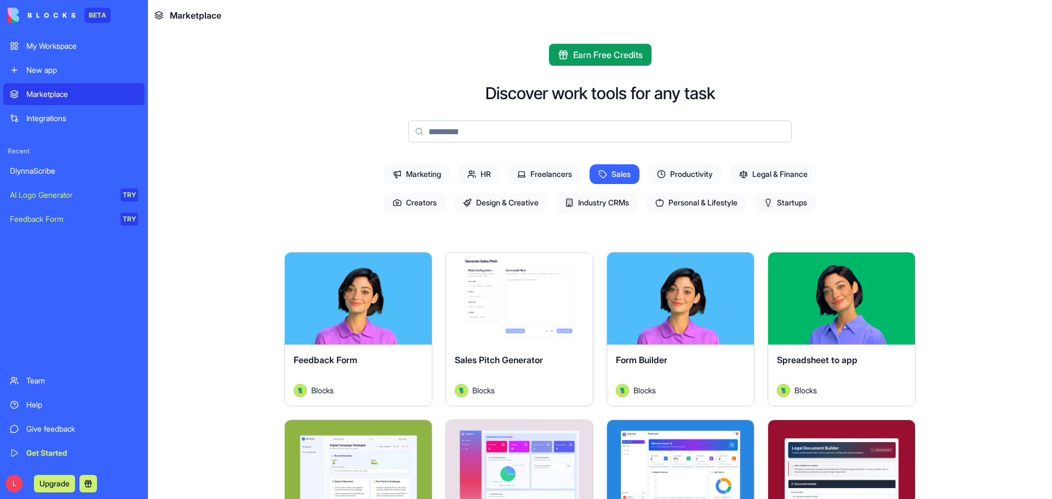
scroll to position [164, 0]
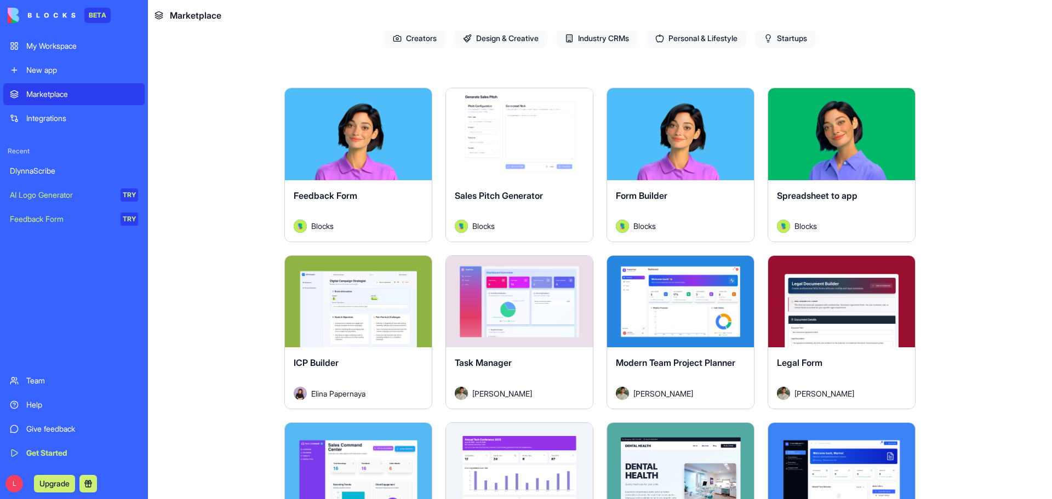
click at [848, 295] on button "Explore" at bounding box center [842, 301] width 82 height 22
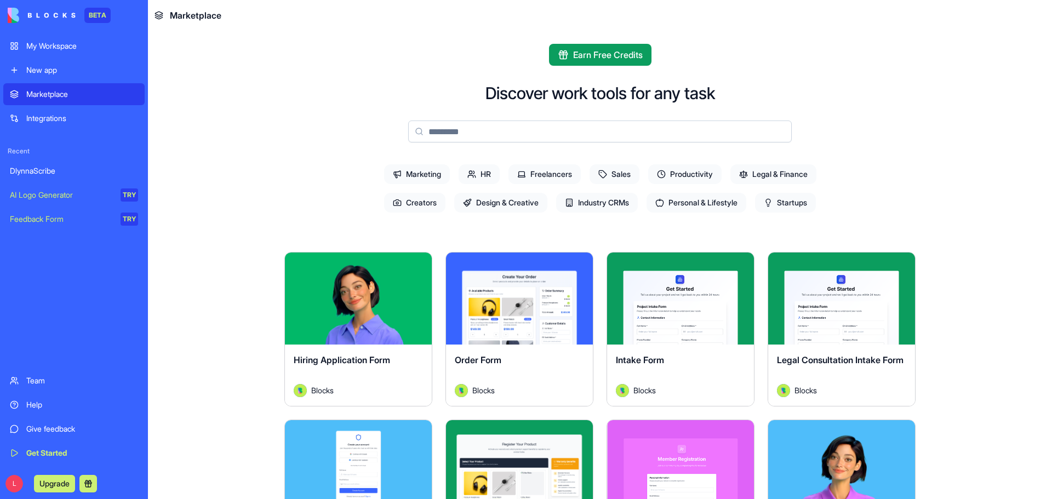
click at [79, 47] on div "My Workspace" at bounding box center [82, 46] width 112 height 11
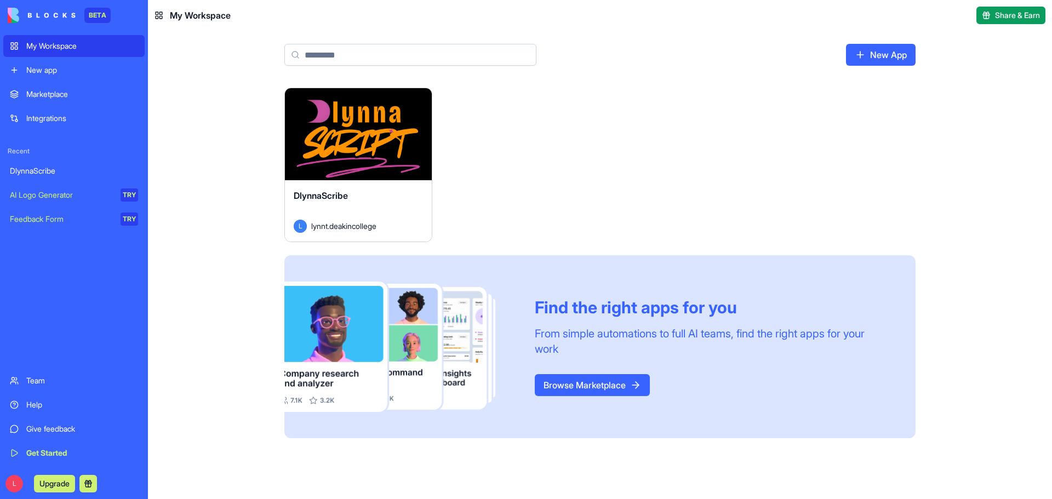
click at [400, 196] on div "DlynnaScribe" at bounding box center [358, 204] width 129 height 31
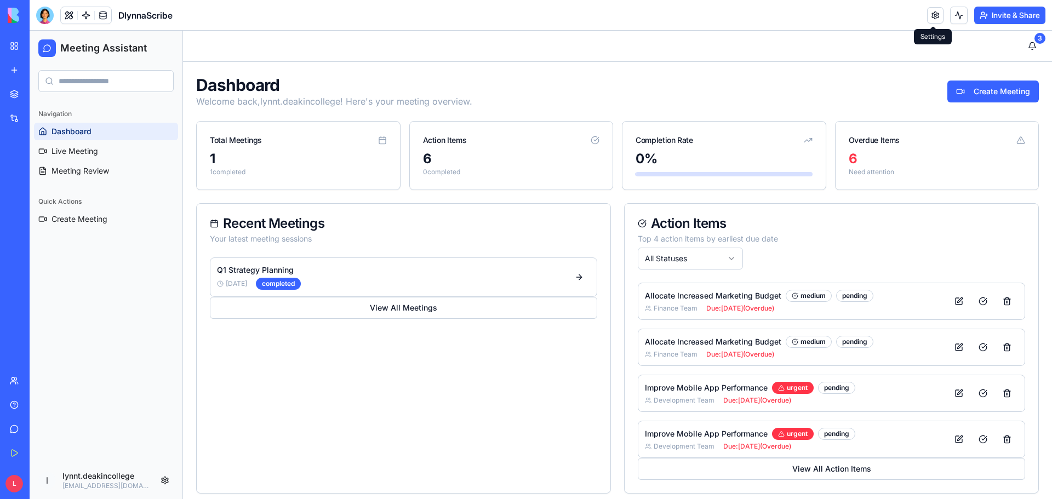
click at [929, 12] on link at bounding box center [935, 15] width 16 height 16
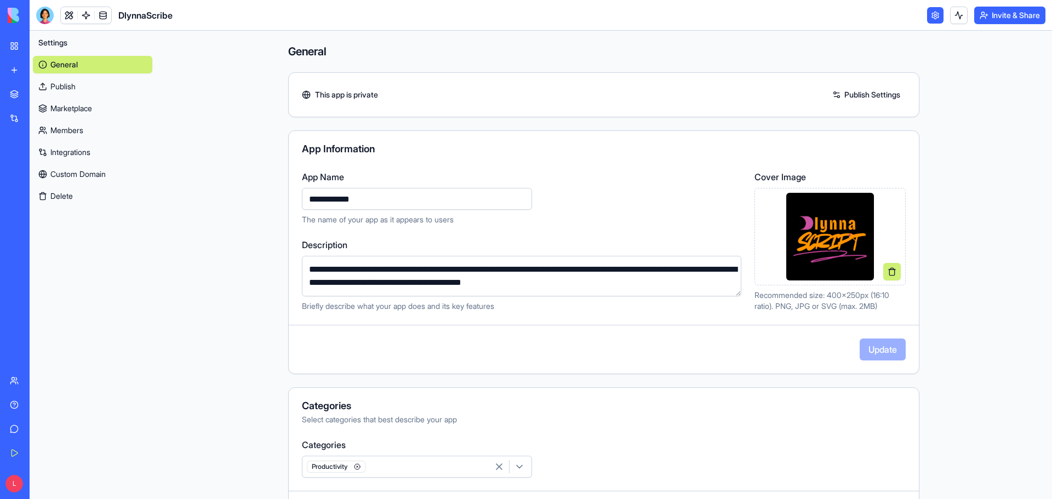
click at [1017, 11] on button "Invite & Share" at bounding box center [1009, 16] width 71 height 18
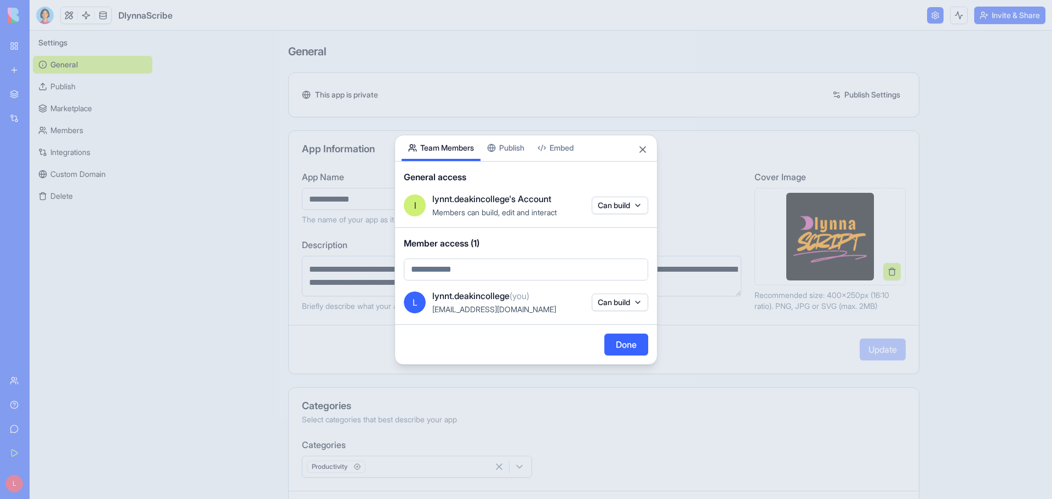
click at [502, 148] on div "Share App Team Members Publish Embed General access l lynnt.deakincollege's Acc…" at bounding box center [526, 250] width 263 height 230
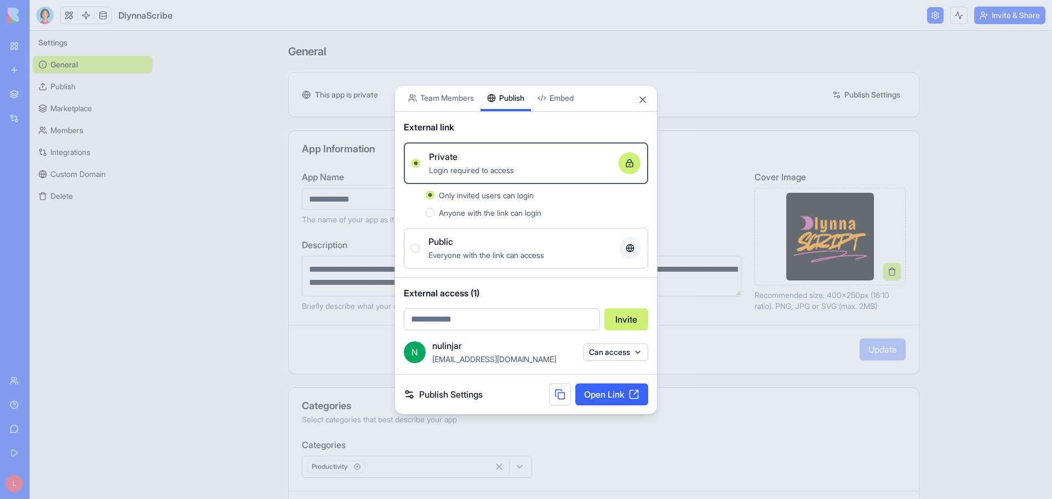
click at [641, 354] on button "Can access" at bounding box center [615, 353] width 65 height 18
click at [620, 375] on div "Remove access" at bounding box center [615, 375] width 82 height 18
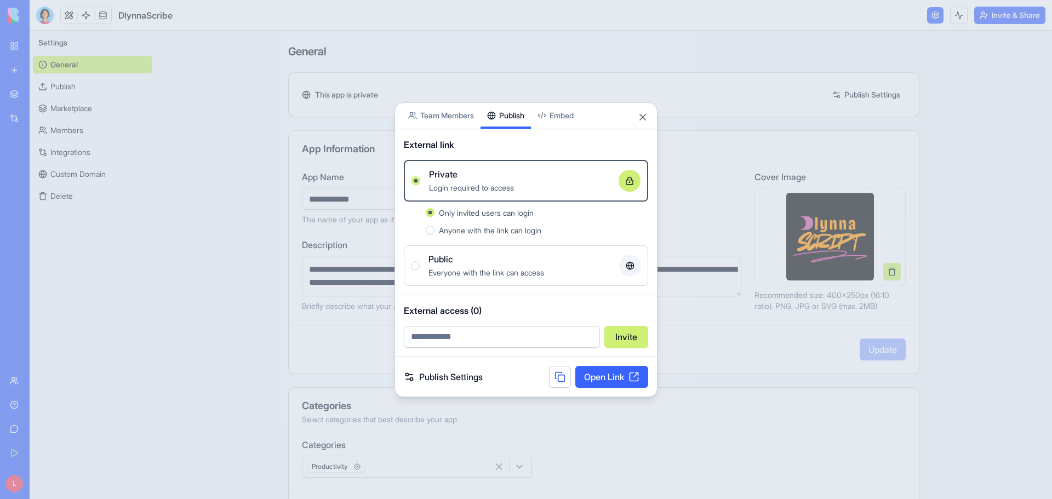
click at [506, 361] on div "Publish Settings Open Link" at bounding box center [526, 376] width 262 height 39
click at [559, 297] on div "External access (0) Invite" at bounding box center [526, 325] width 262 height 61
click at [244, 348] on div at bounding box center [526, 249] width 1052 height 499
